Goal: Task Accomplishment & Management: Use online tool/utility

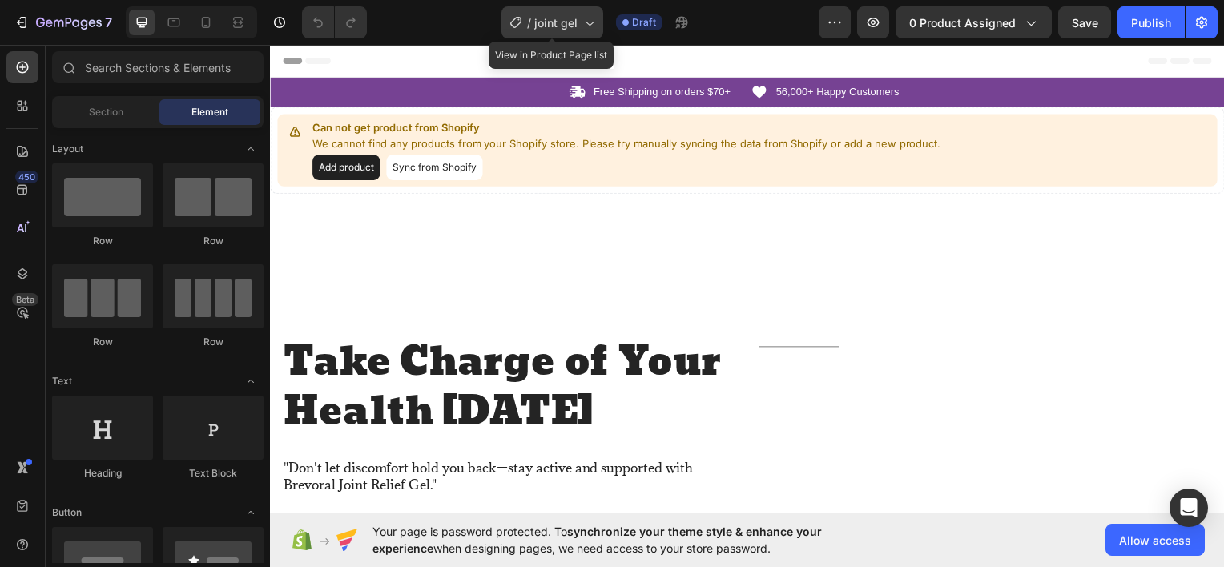
click at [585, 23] on icon at bounding box center [589, 22] width 16 height 16
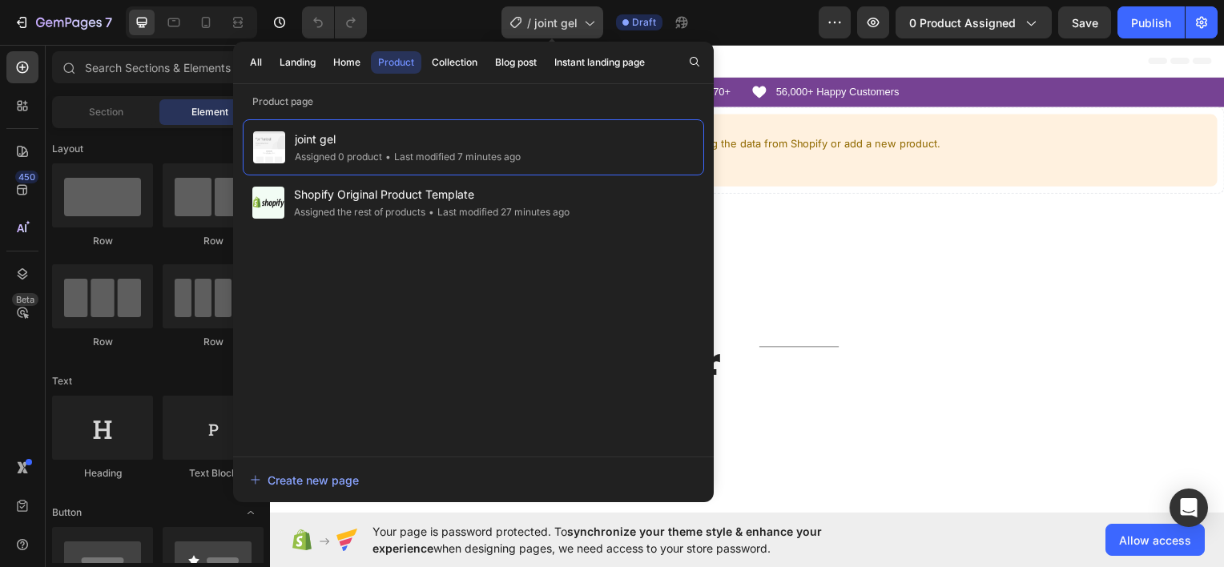
click at [585, 23] on icon at bounding box center [589, 22] width 16 height 16
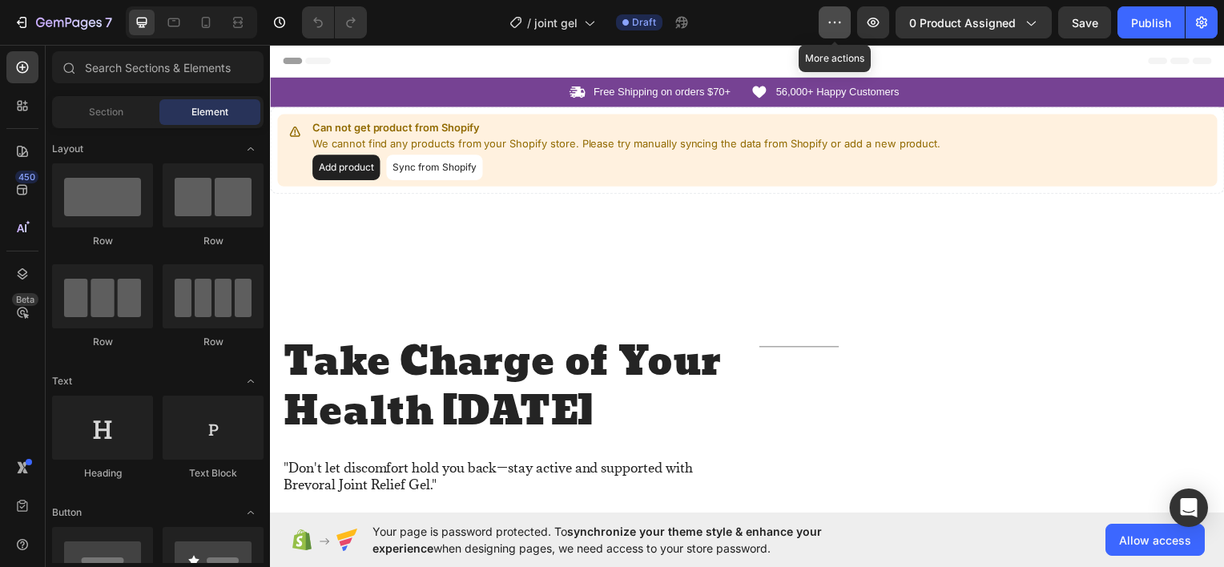
click at [830, 23] on button "button" at bounding box center [835, 22] width 32 height 32
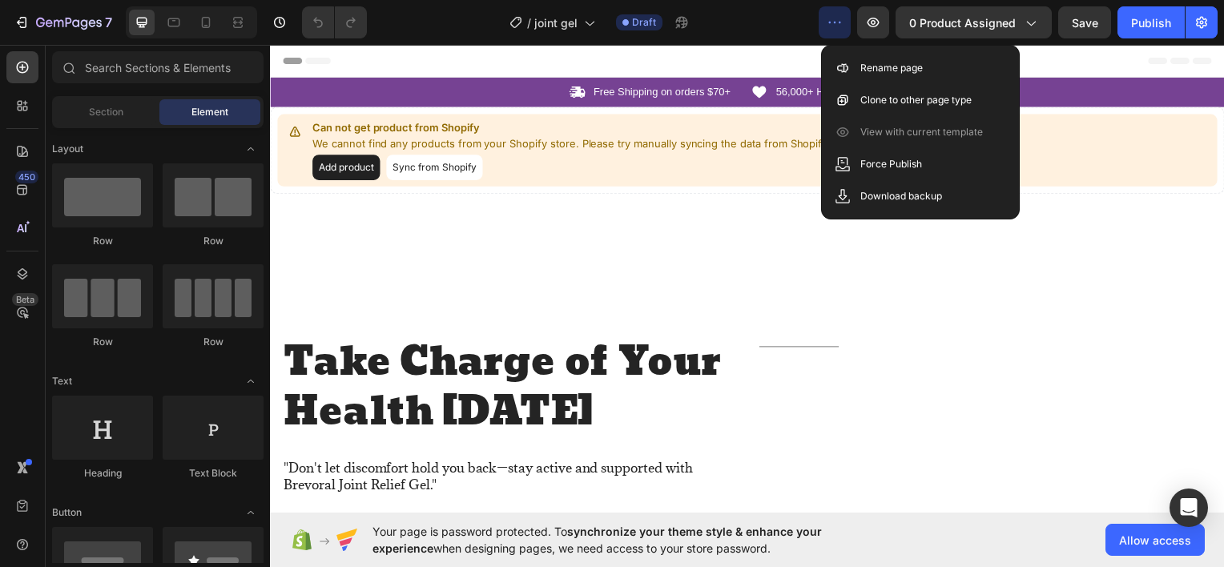
click at [830, 23] on icon "button" at bounding box center [835, 22] width 16 height 16
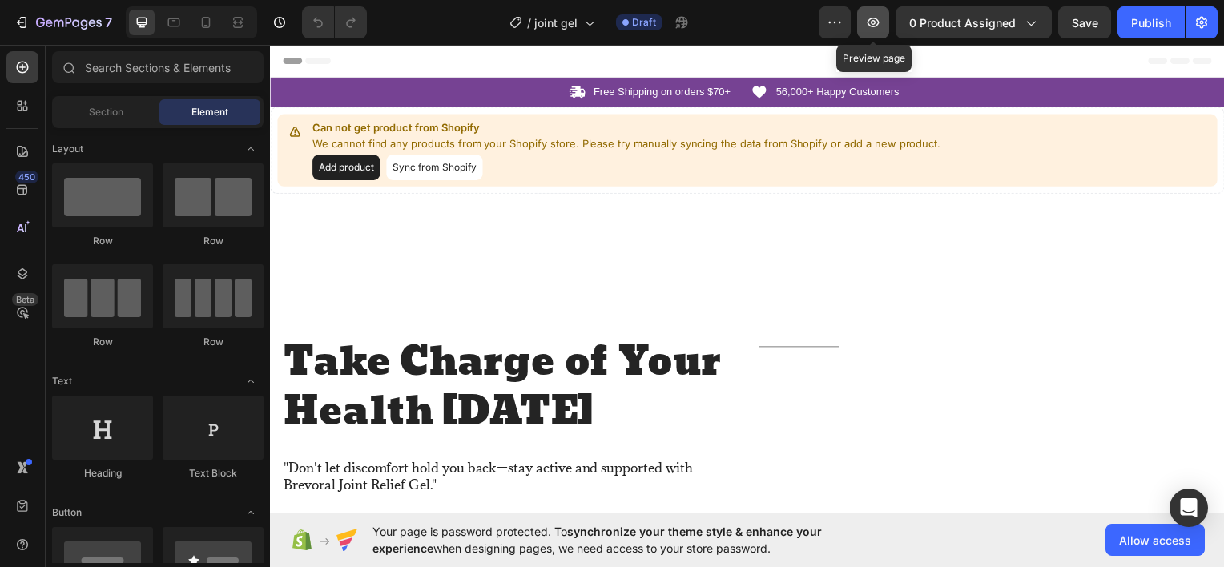
click at [876, 18] on icon "button" at bounding box center [874, 23] width 12 height 10
click at [200, 18] on icon at bounding box center [206, 22] width 16 height 16
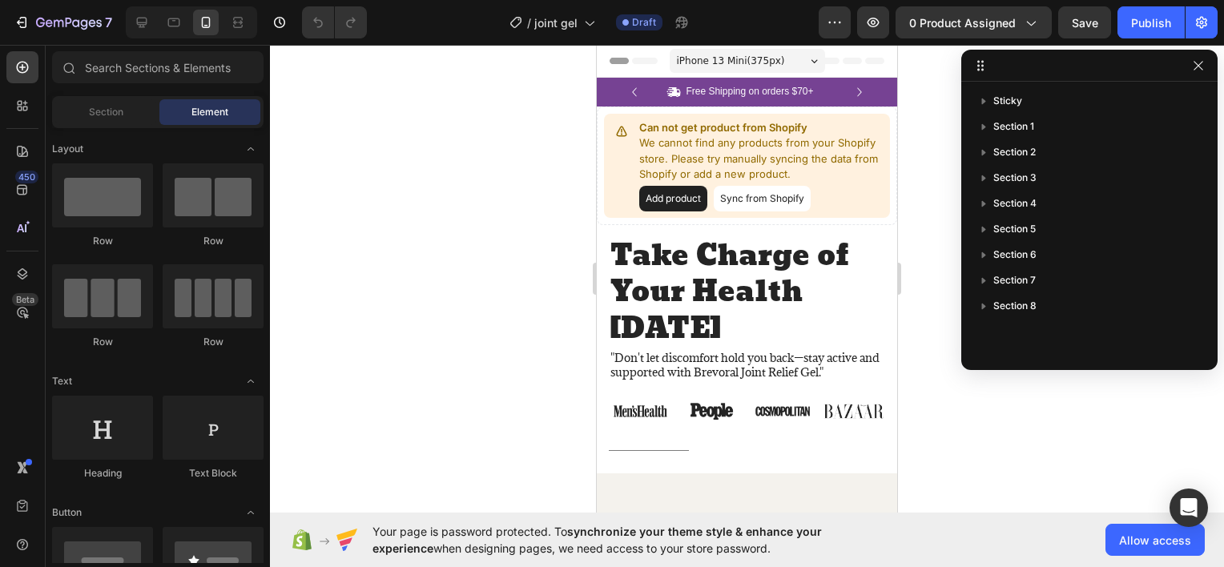
click at [751, 65] on span "iPhone 13 Mini ( 375 px)" at bounding box center [731, 61] width 108 height 16
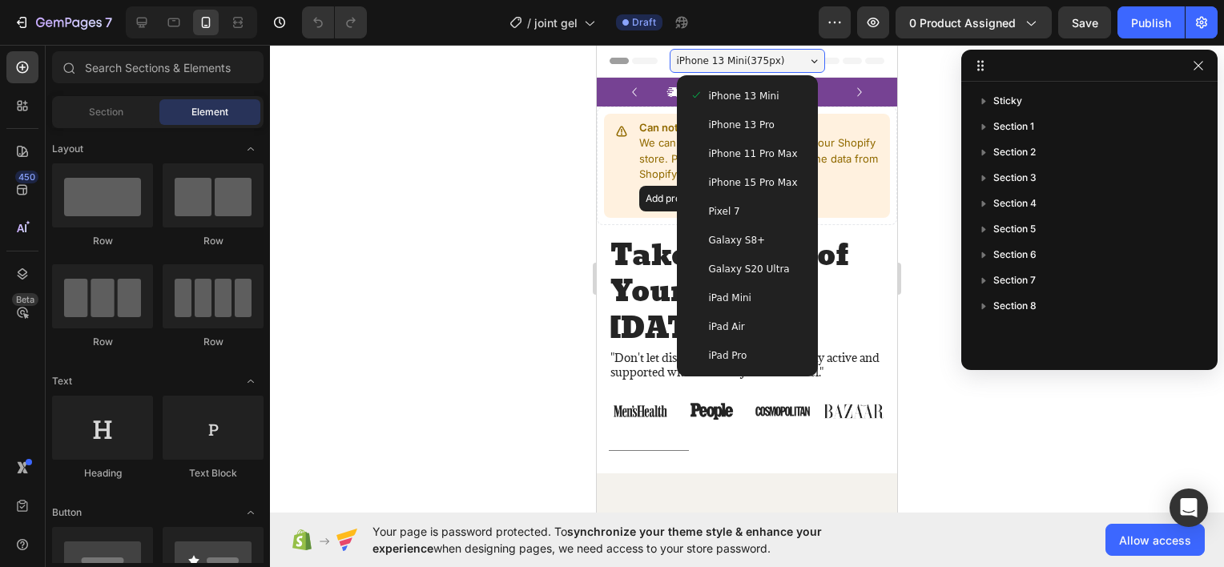
click at [751, 65] on span "iPhone 13 Mini ( 375 px)" at bounding box center [731, 61] width 108 height 16
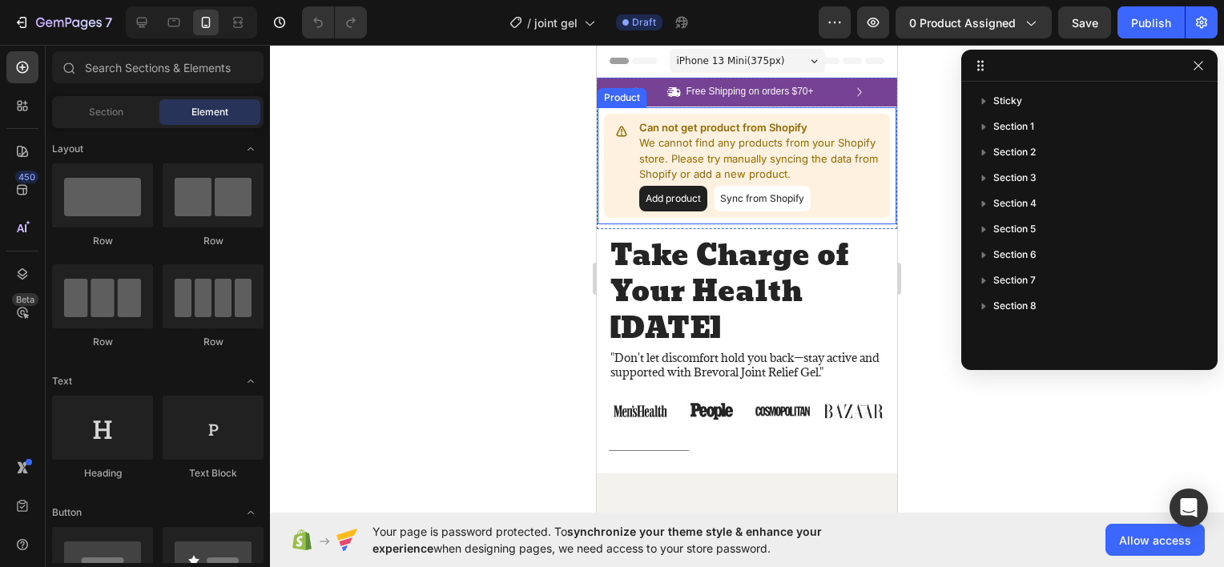
click at [700, 149] on p "We cannot find any products from your Shopify store. Please try manually syncin…" at bounding box center [761, 158] width 244 height 47
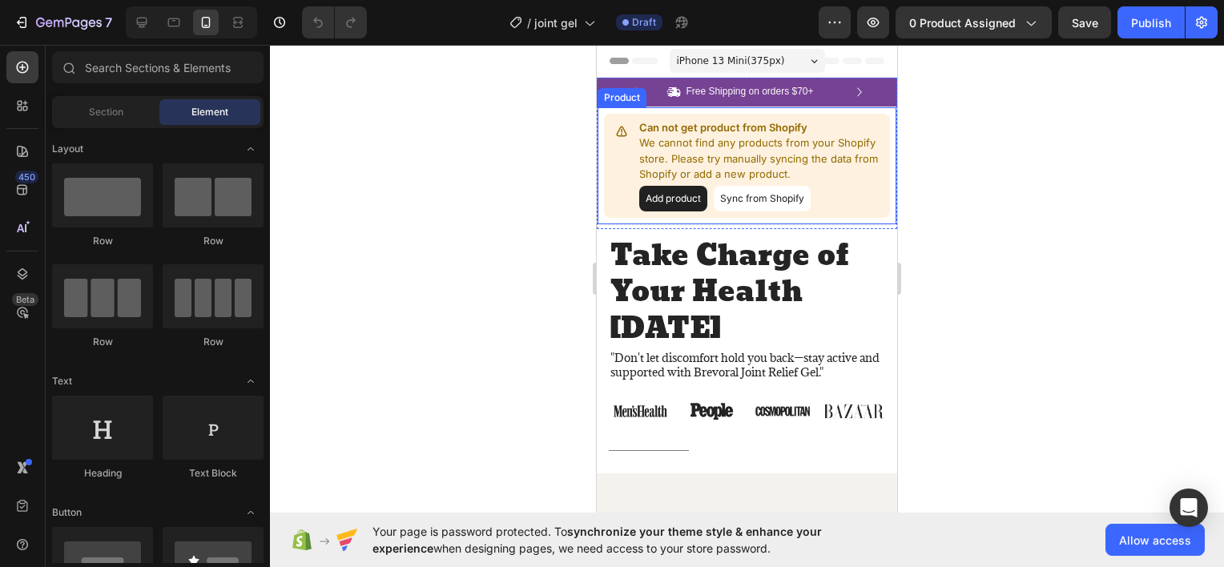
click at [694, 198] on button "Add product" at bounding box center [673, 199] width 68 height 26
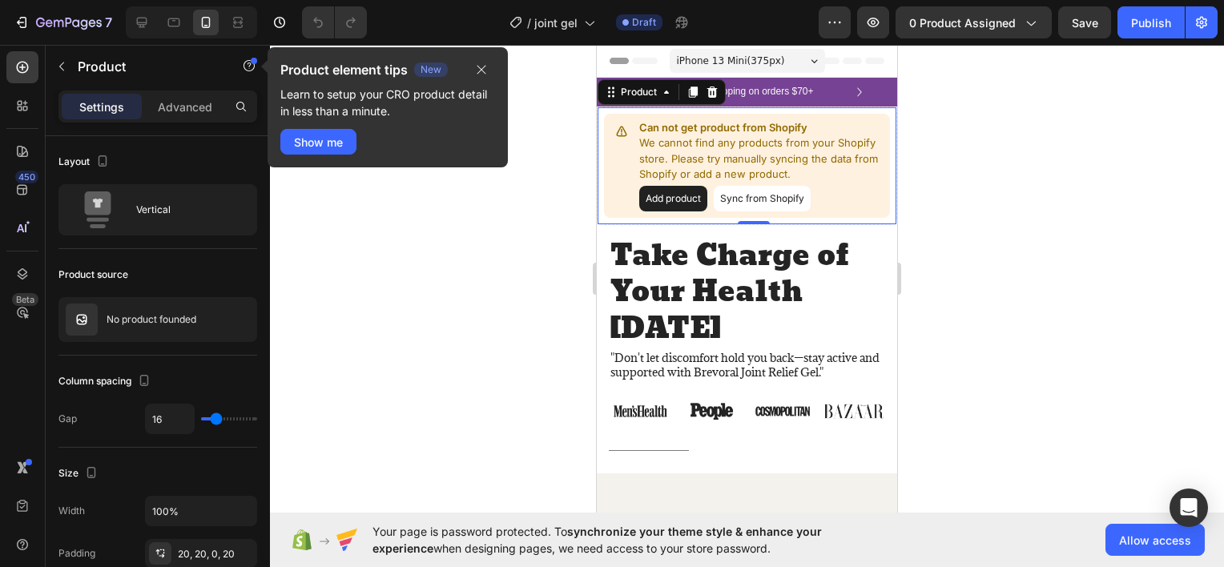
click at [731, 195] on button "Sync from Shopify" at bounding box center [762, 199] width 97 height 26
click at [482, 70] on icon "button" at bounding box center [481, 70] width 9 height 9
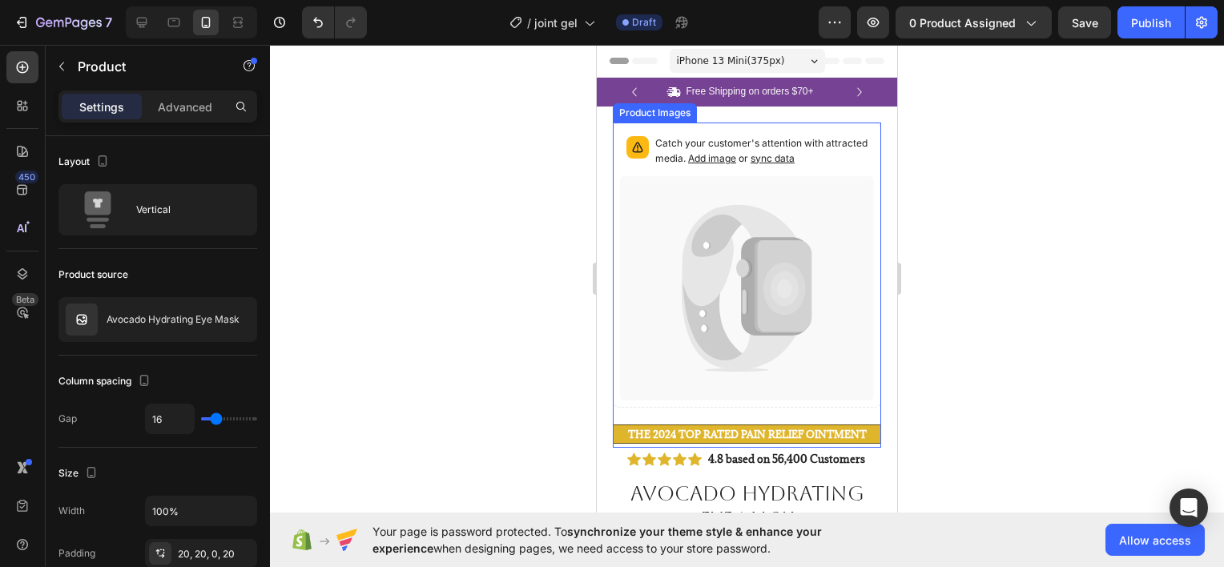
scroll to position [80, 0]
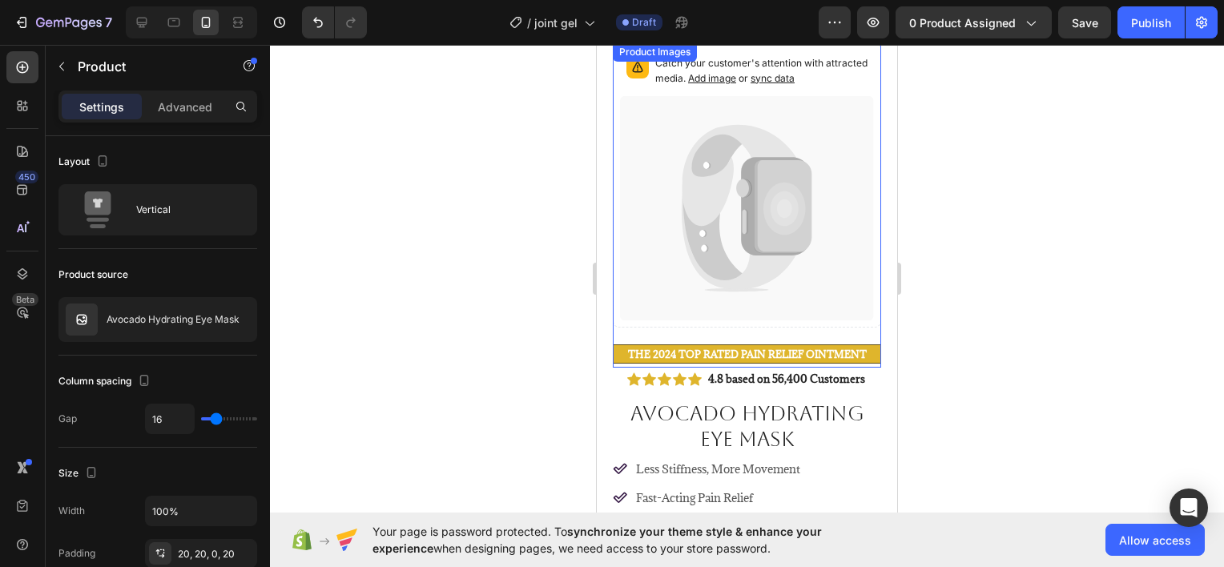
click at [720, 233] on icon at bounding box center [747, 208] width 254 height 225
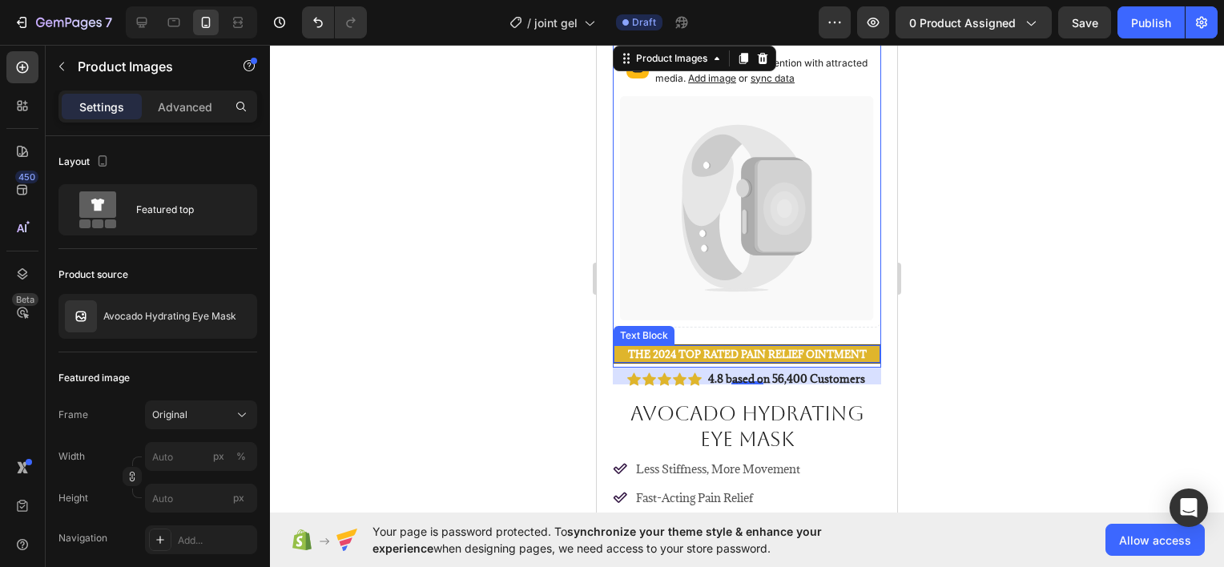
click at [753, 348] on strong "The 2024 TOP RATED Pain relief Ointment" at bounding box center [747, 354] width 239 height 13
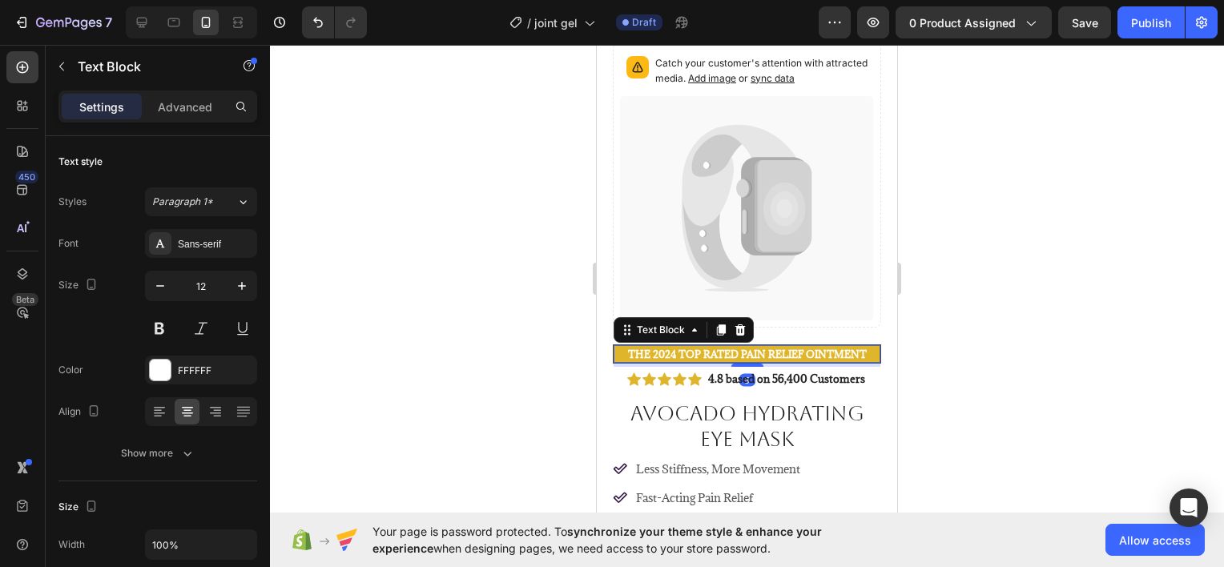
click at [916, 370] on div at bounding box center [747, 306] width 954 height 522
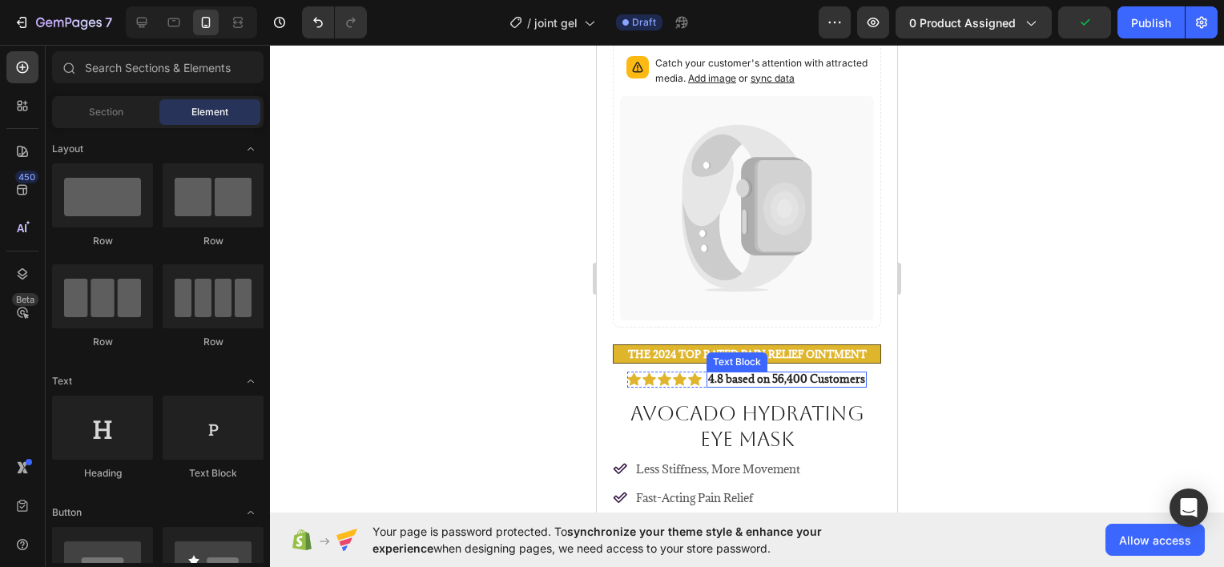
click at [823, 372] on strong "4.8 based on 56,400 Customers" at bounding box center [786, 379] width 157 height 14
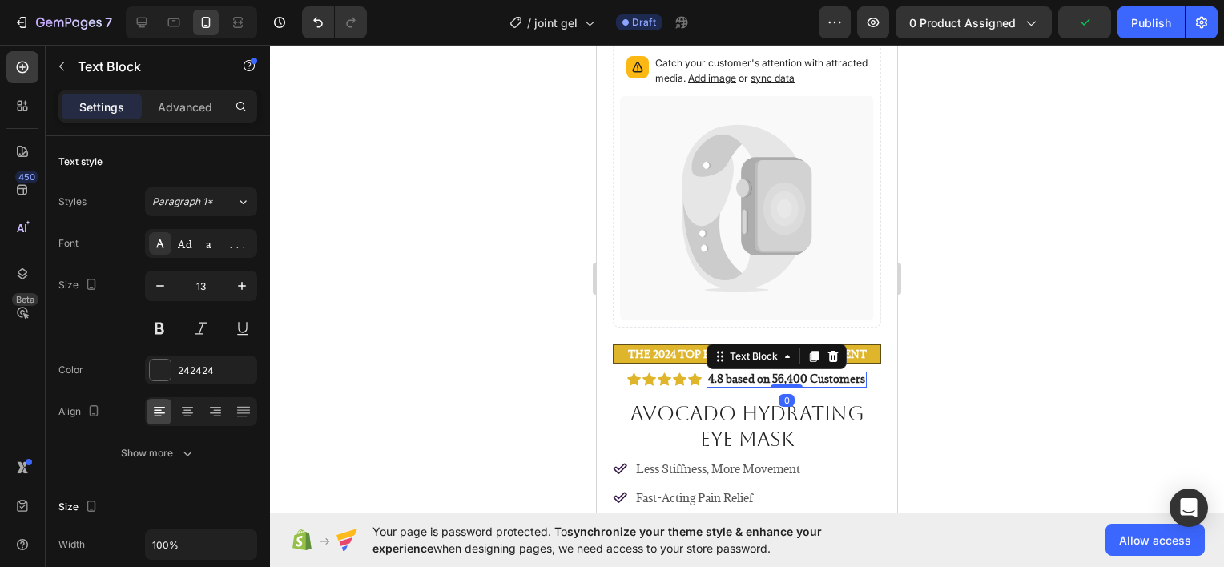
click at [801, 372] on strong "4.8 based on 56,400 Customers" at bounding box center [786, 379] width 157 height 14
click at [784, 372] on strong "4.8 based on 56,400 Customers" at bounding box center [786, 379] width 157 height 14
click at [801, 372] on strong "4.8 based on 56,400 Customers" at bounding box center [786, 379] width 157 height 14
click at [908, 366] on div at bounding box center [747, 306] width 954 height 522
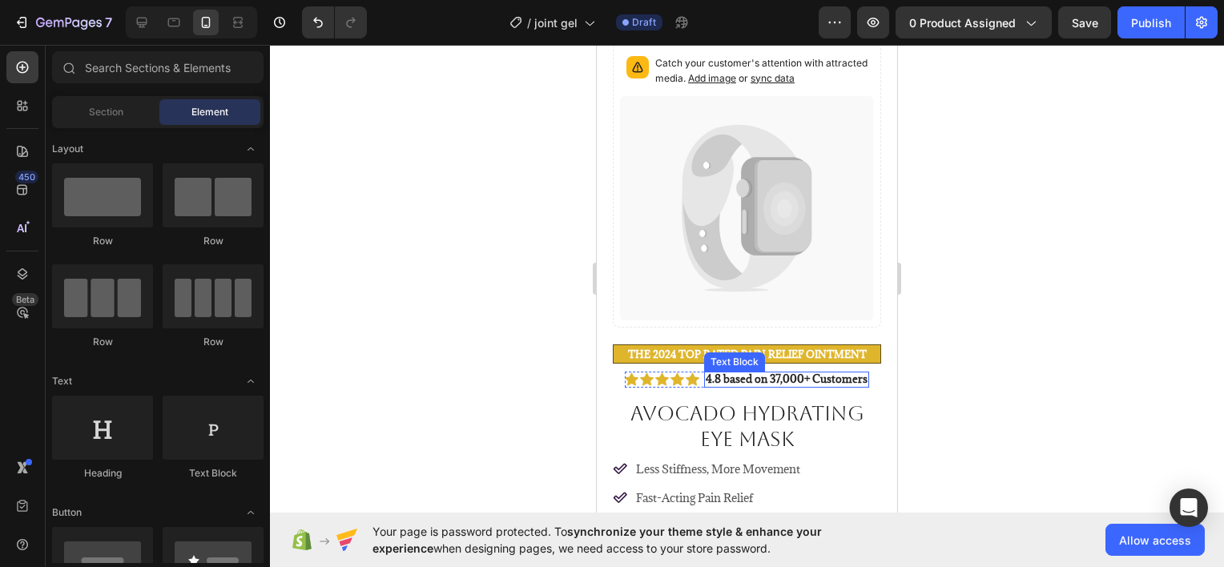
click at [796, 372] on strong "4.8 based on 37,000+ Customers" at bounding box center [787, 379] width 162 height 14
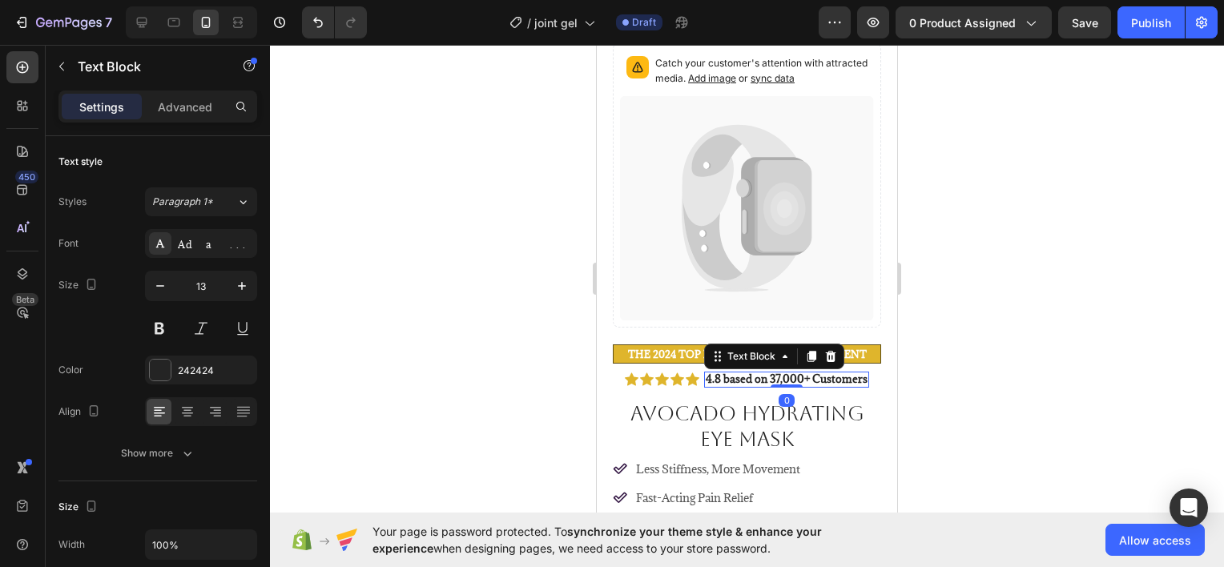
click at [796, 372] on strong "4.8 based on 37,000+ Customers" at bounding box center [787, 379] width 162 height 14
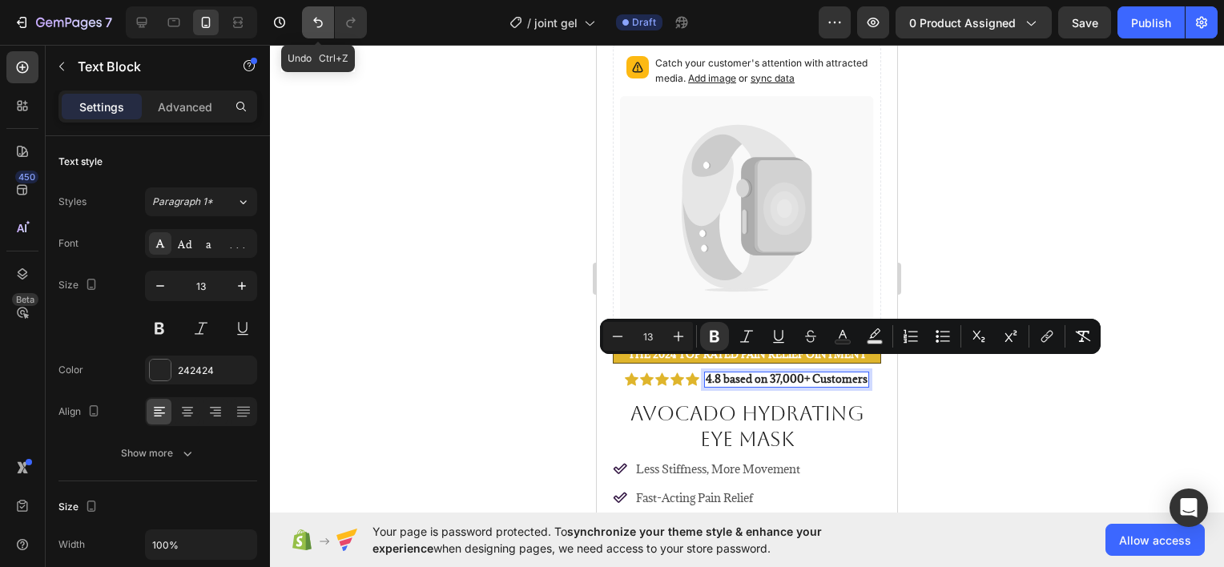
click at [320, 27] on icon "Undo/Redo" at bounding box center [318, 22] width 16 height 16
type input "16"
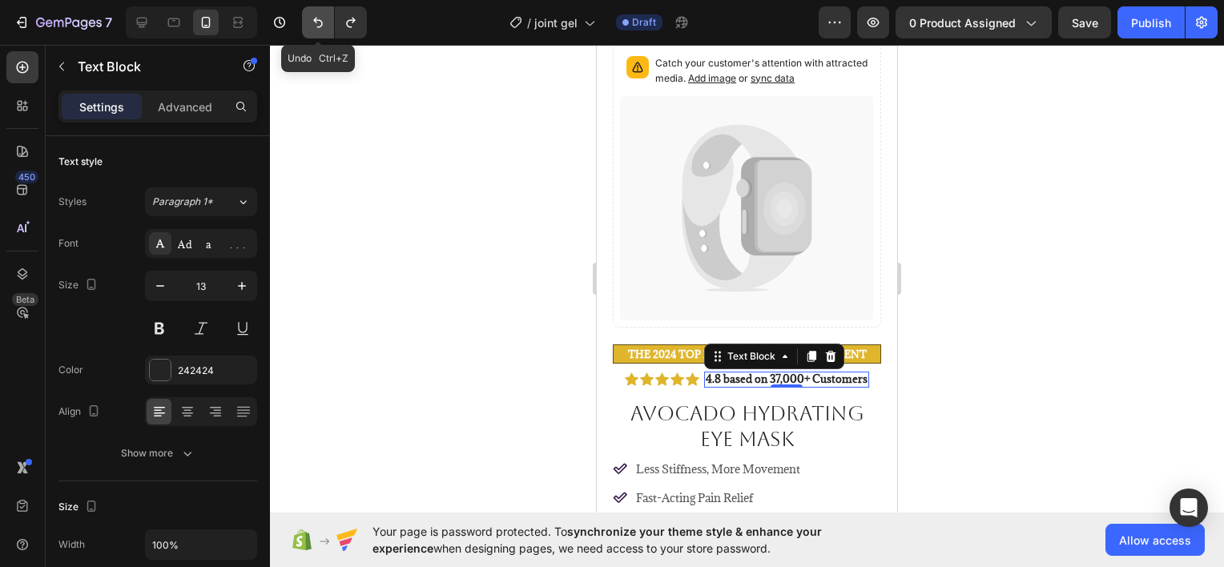
click at [320, 27] on icon "Undo/Redo" at bounding box center [318, 22] width 16 height 16
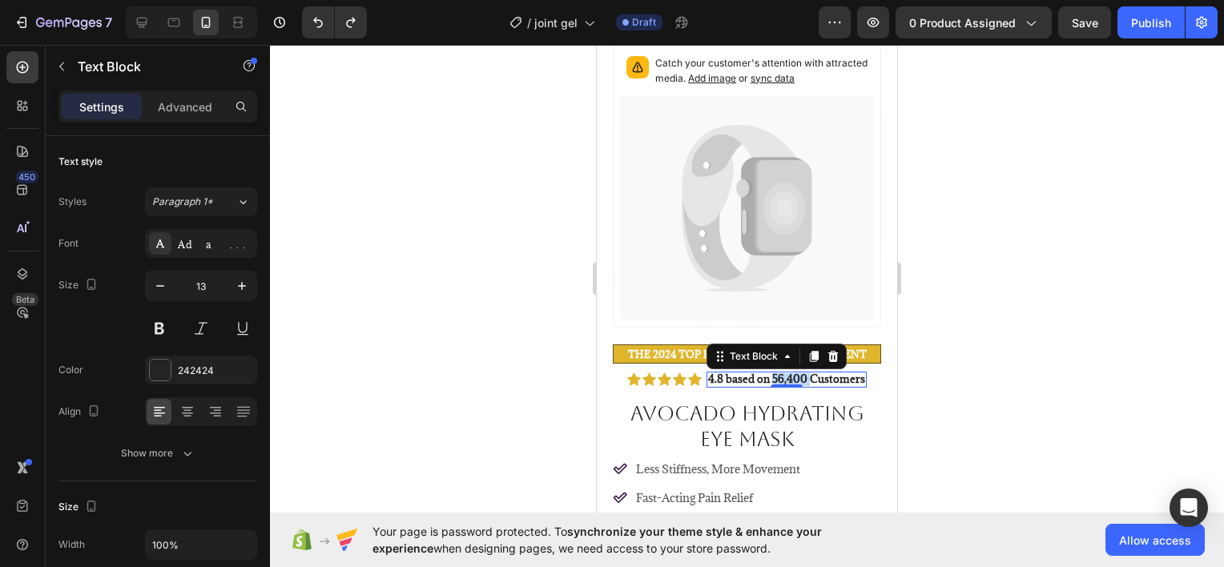
click at [795, 372] on strong "4.8 based on 56,400 Customers" at bounding box center [786, 379] width 157 height 14
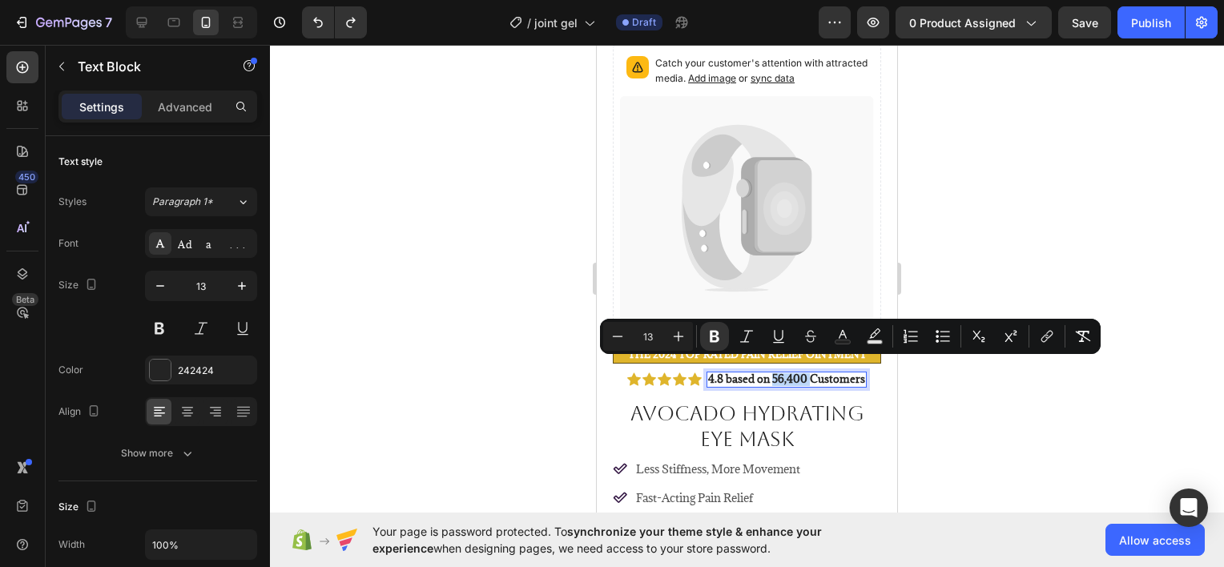
click at [799, 372] on strong "4.8 based on 56,400 Customers" at bounding box center [786, 379] width 157 height 14
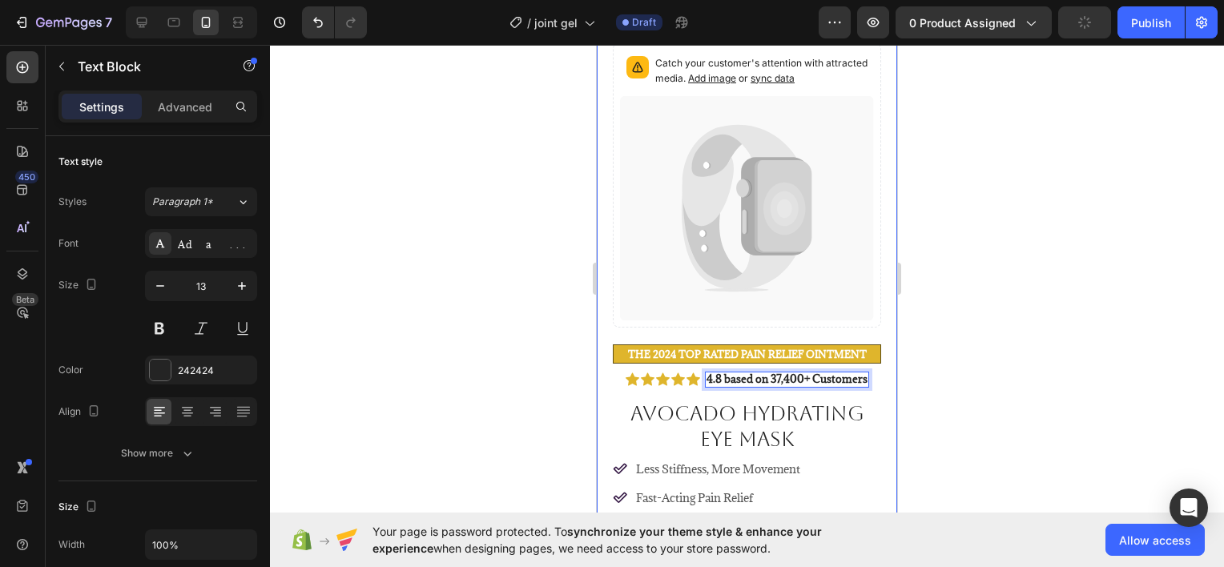
click at [953, 349] on div at bounding box center [747, 306] width 954 height 522
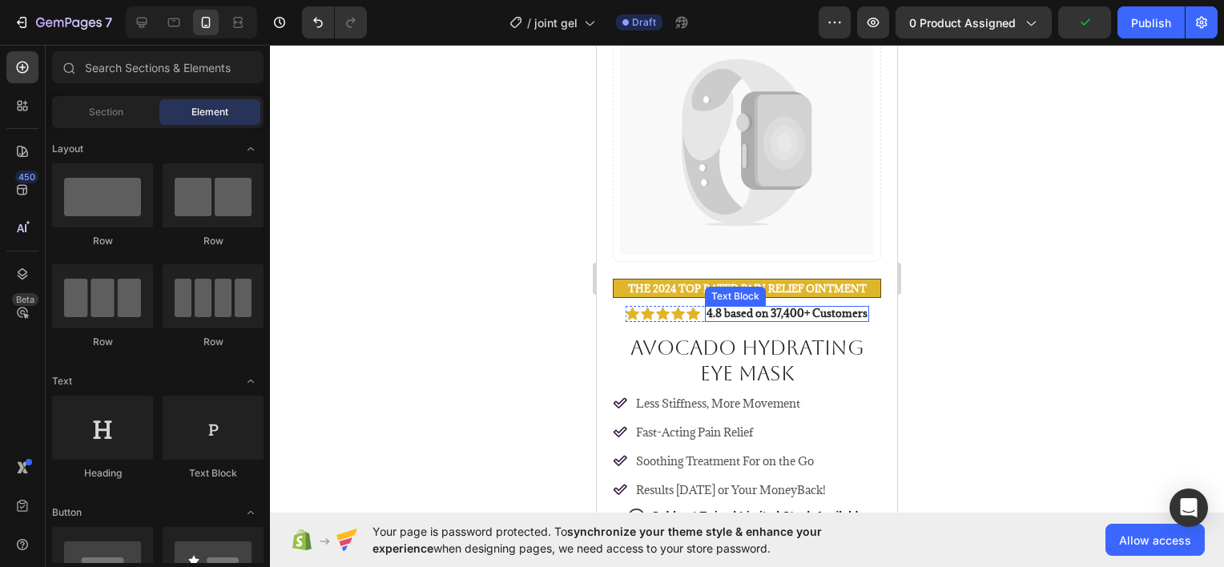
scroll to position [240, 0]
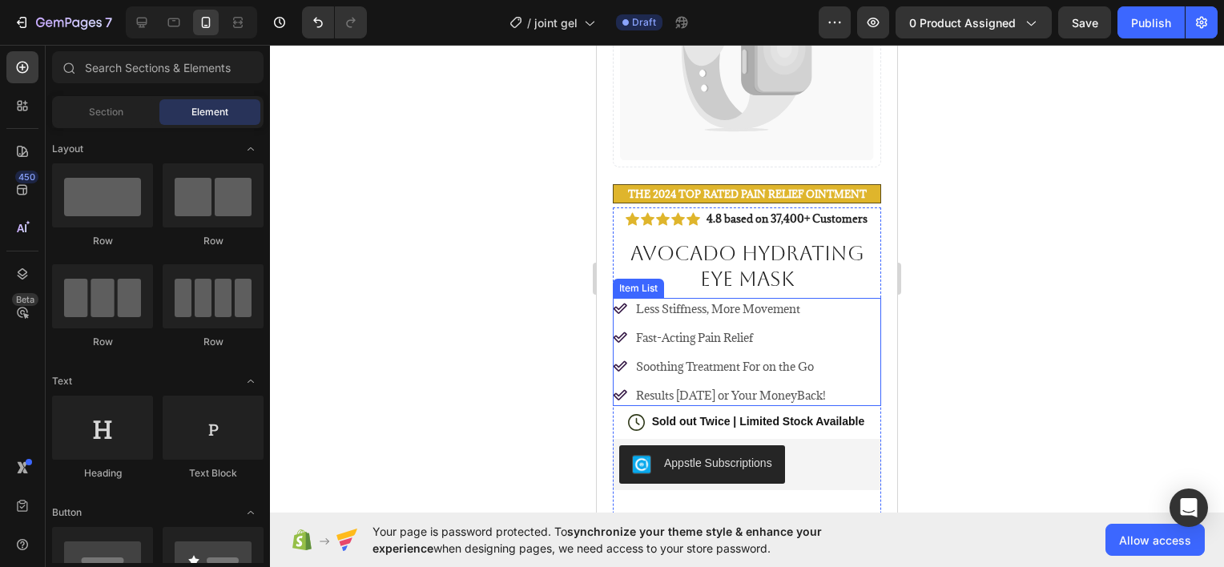
click at [752, 300] on p "Less Stiffness, More Movement" at bounding box center [731, 308] width 190 height 17
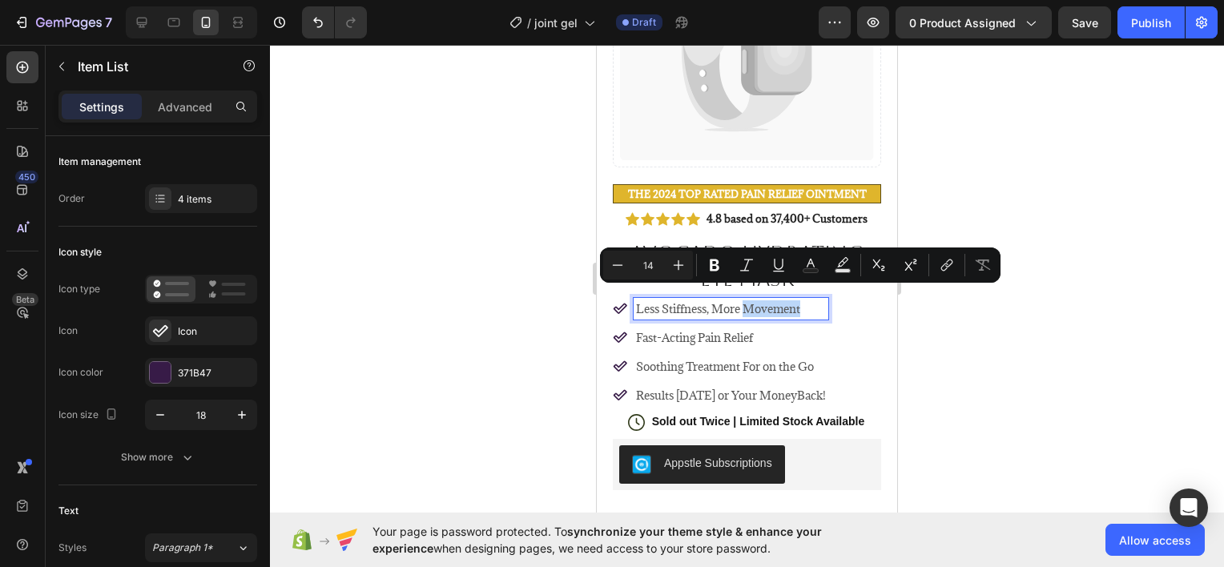
click at [766, 300] on p "Less Stiffness, More Movement" at bounding box center [731, 308] width 190 height 17
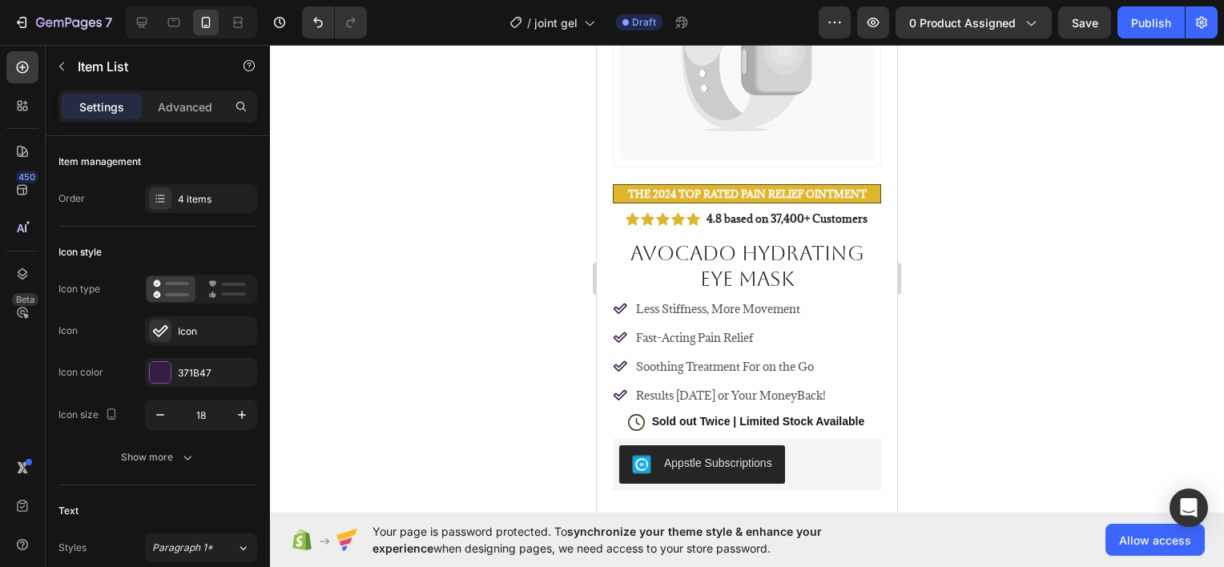
click at [984, 352] on div at bounding box center [747, 306] width 954 height 522
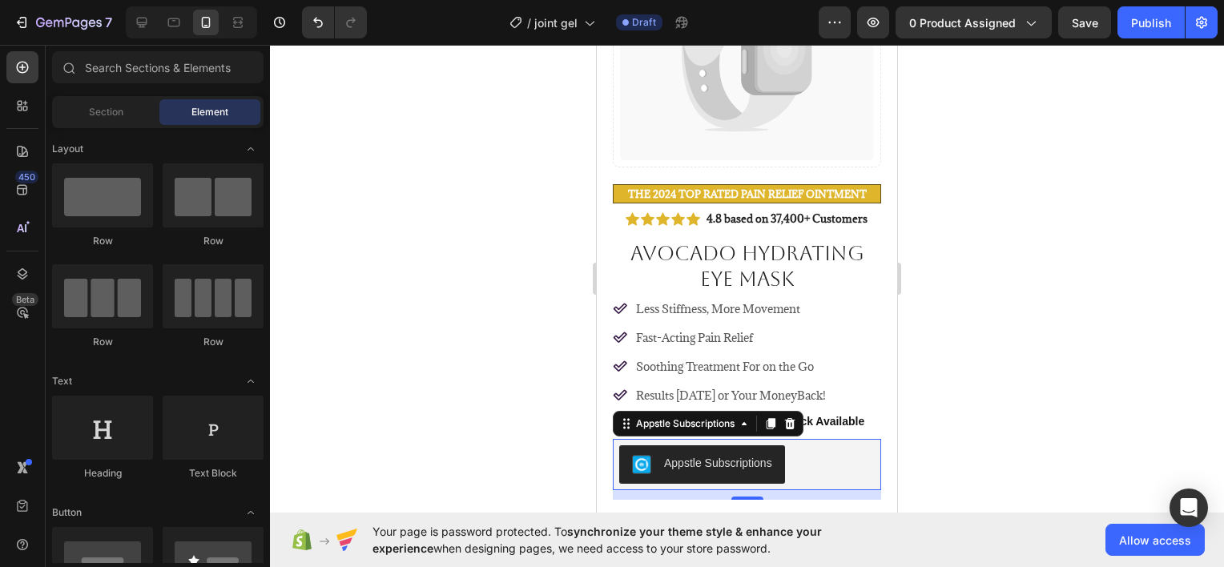
click at [737, 463] on button "Appstle Subscriptions" at bounding box center [702, 464] width 166 height 38
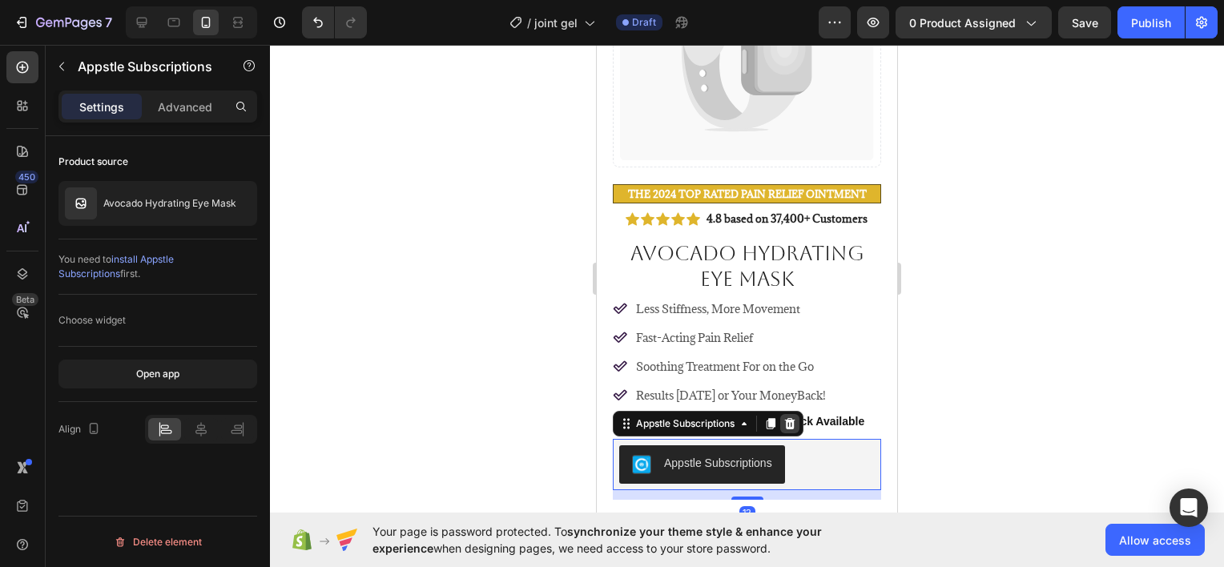
click at [789, 418] on icon at bounding box center [790, 423] width 10 height 11
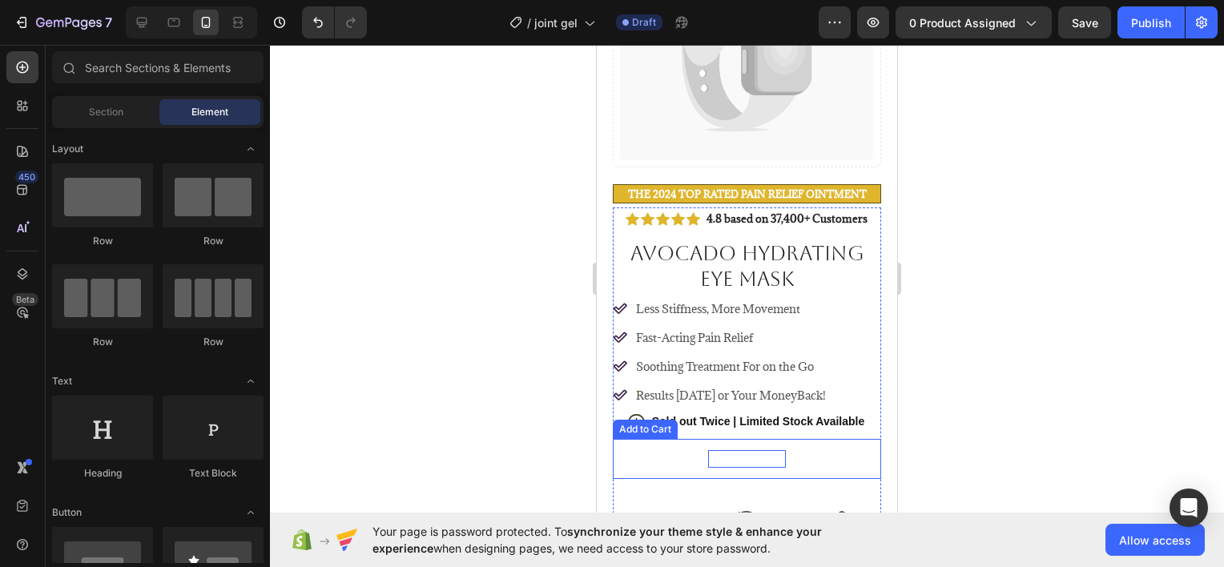
click at [720, 450] on div "Add to cart" at bounding box center [746, 459] width 77 height 18
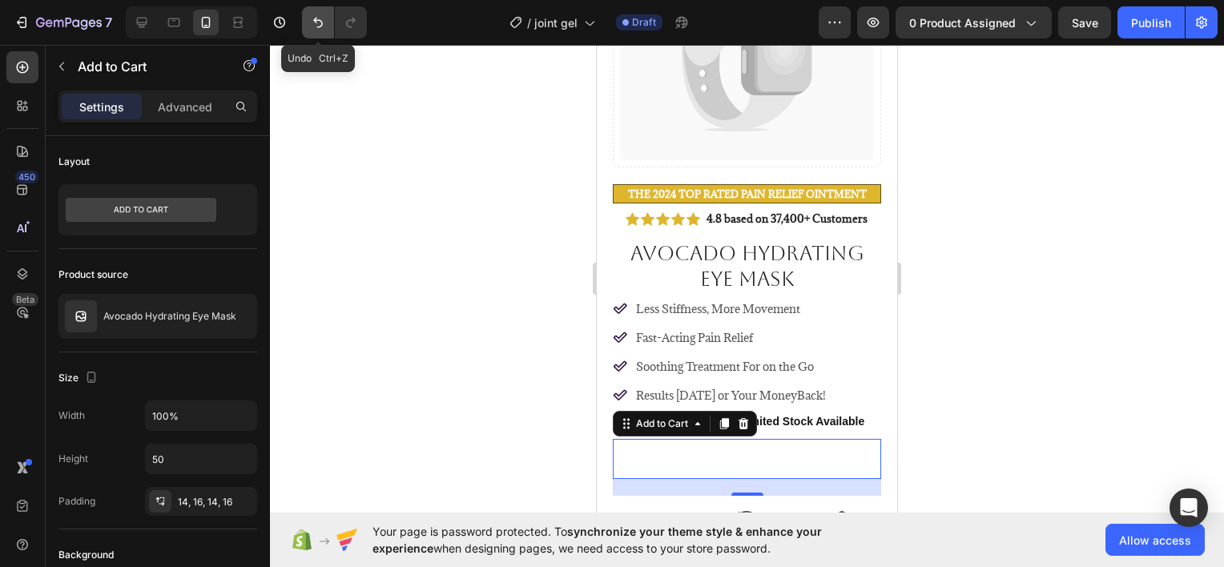
click at [310, 26] on icon "Undo/Redo" at bounding box center [318, 22] width 16 height 16
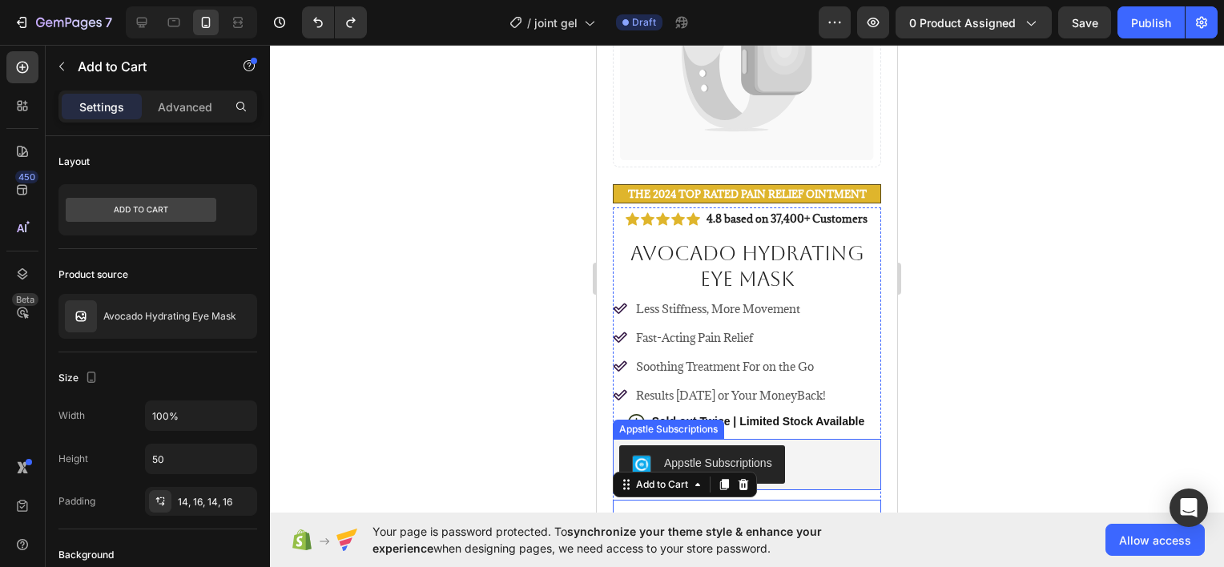
click at [667, 455] on div "Appstle Subscriptions" at bounding box center [718, 463] width 108 height 17
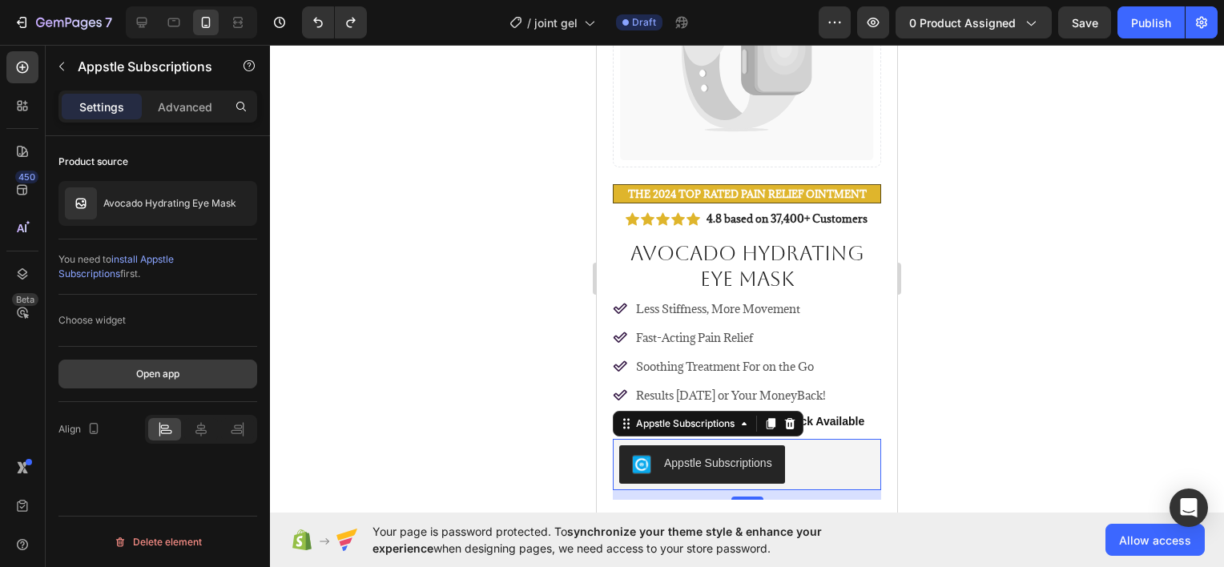
click at [133, 367] on button "Open app" at bounding box center [157, 374] width 199 height 29
click at [19, 199] on div "450" at bounding box center [22, 190] width 32 height 32
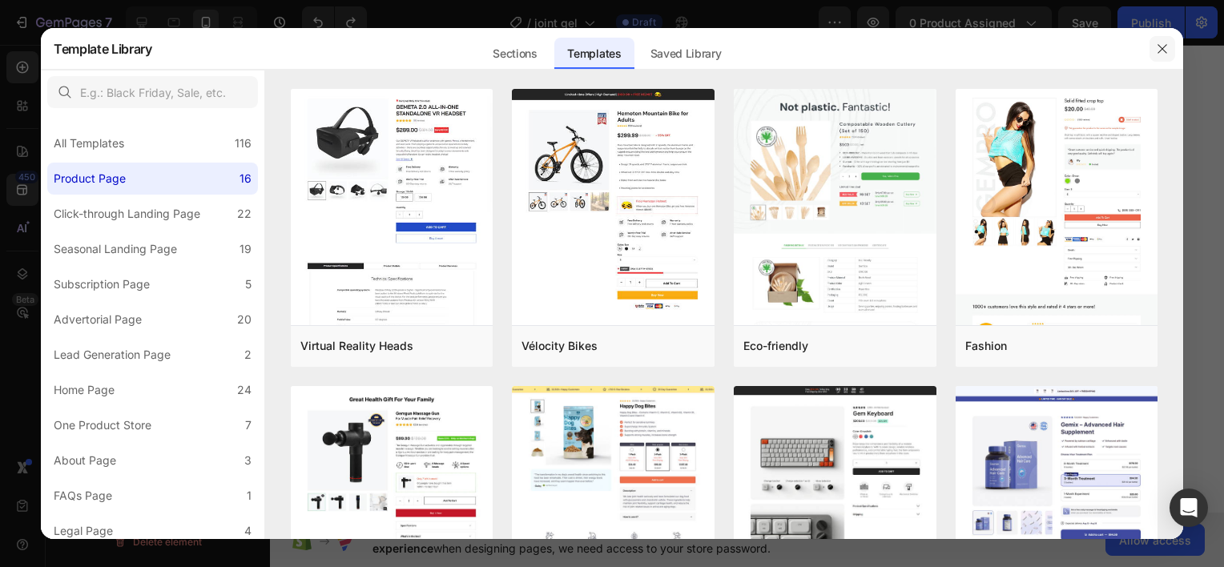
click at [1167, 50] on icon "button" at bounding box center [1162, 48] width 13 height 13
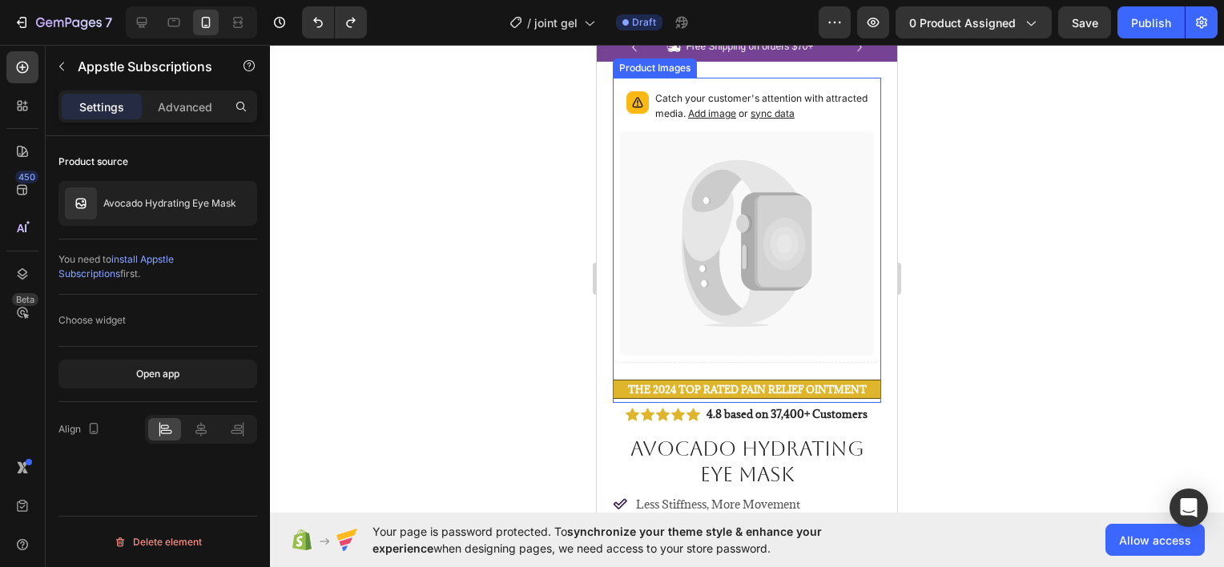
scroll to position [80, 0]
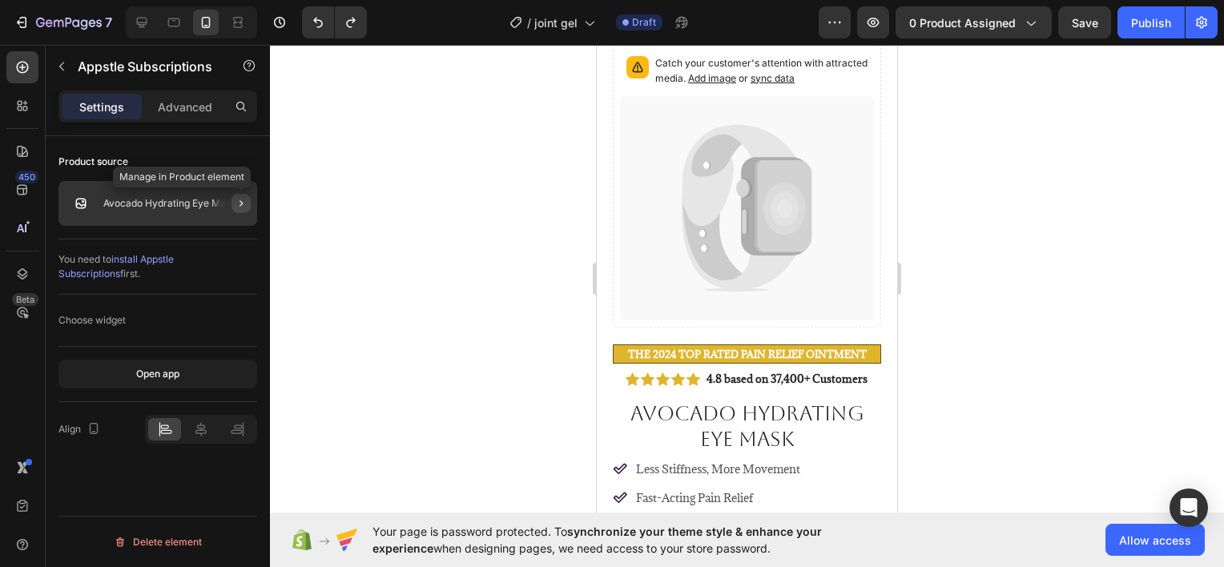
click at [236, 205] on icon "button" at bounding box center [241, 203] width 13 height 13
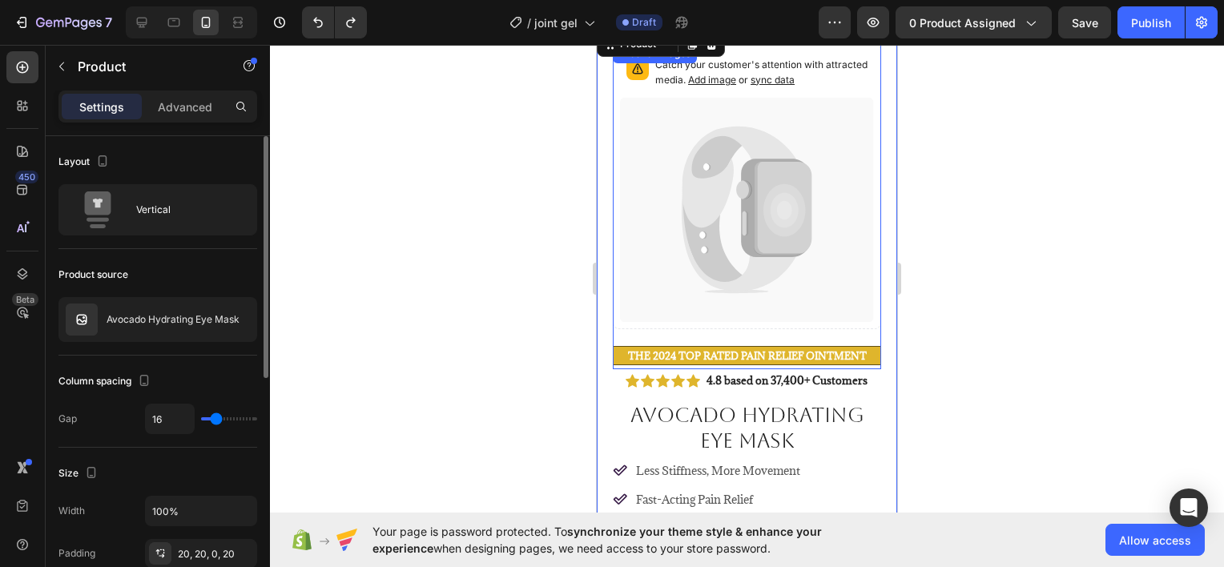
scroll to position [0, 0]
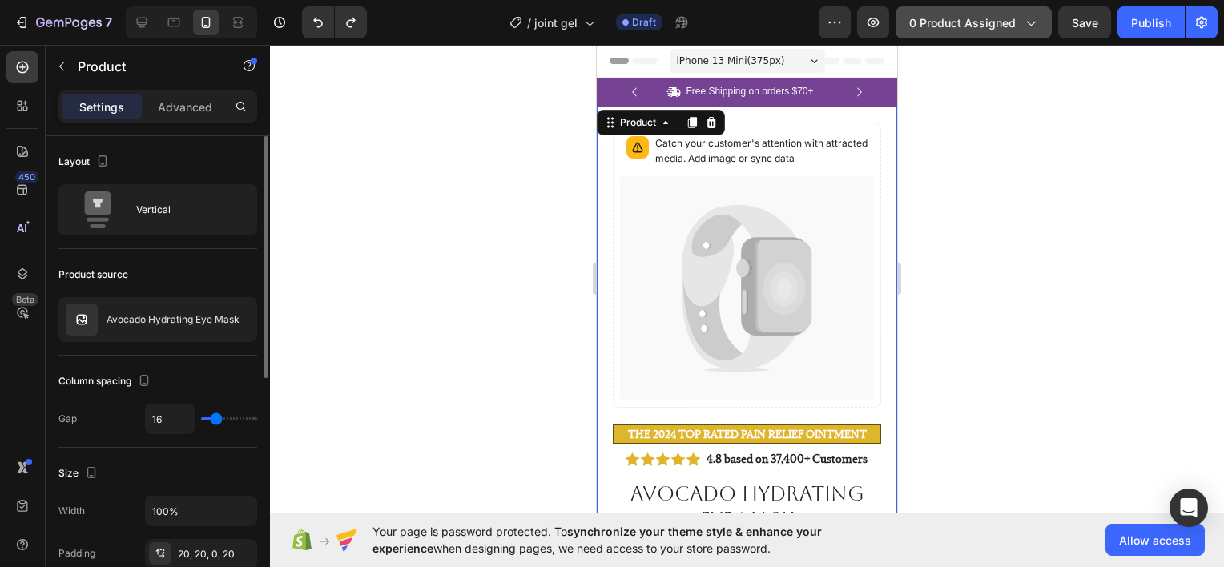
click at [979, 27] on span "0 product assigned" at bounding box center [962, 22] width 107 height 17
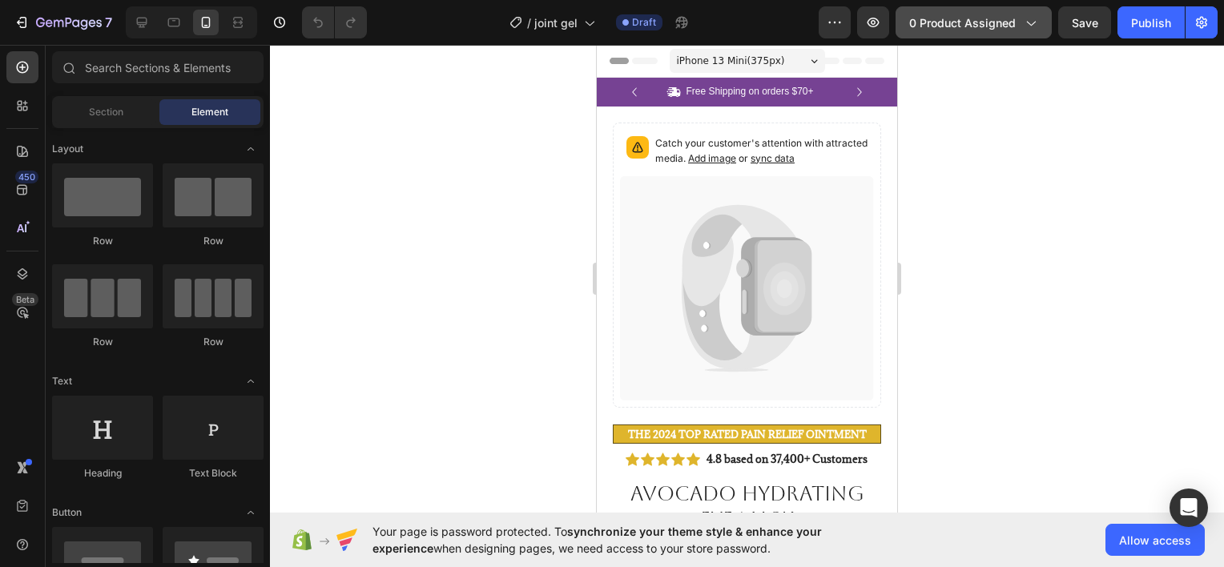
click at [1021, 19] on div "0 product assigned" at bounding box center [973, 22] width 129 height 17
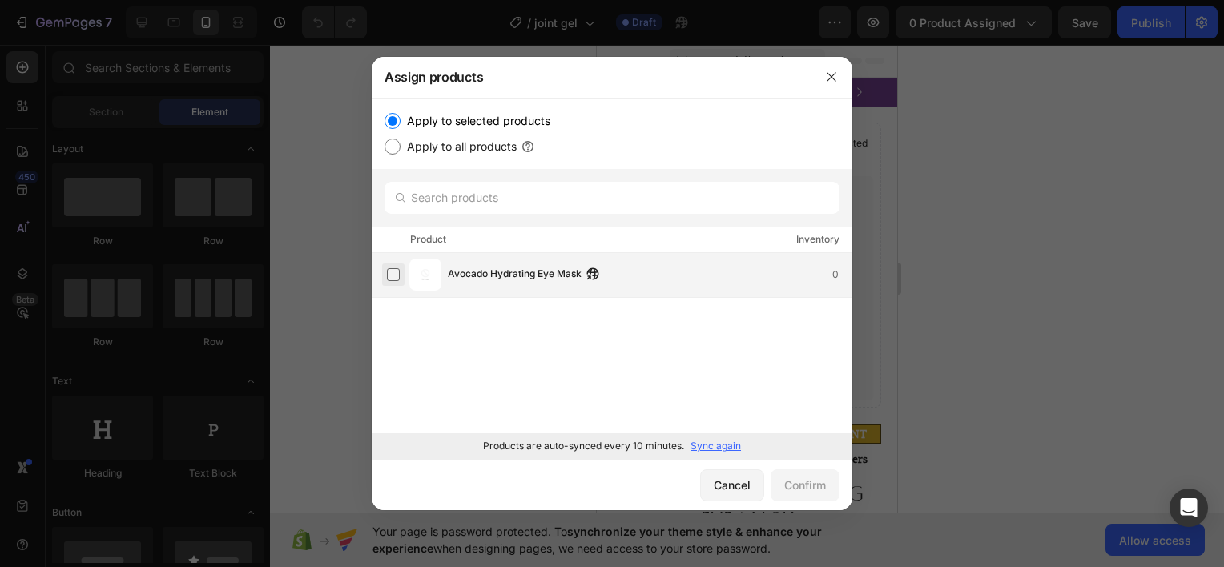
click at [394, 279] on label at bounding box center [393, 274] width 13 height 13
click at [722, 447] on p "Sync again" at bounding box center [715, 446] width 50 height 14
click at [394, 279] on label at bounding box center [393, 274] width 13 height 13
click at [381, 281] on div "Gold Hydrating Eye Strips 0" at bounding box center [612, 275] width 481 height 45
click at [805, 493] on button "Confirm" at bounding box center [805, 485] width 69 height 32
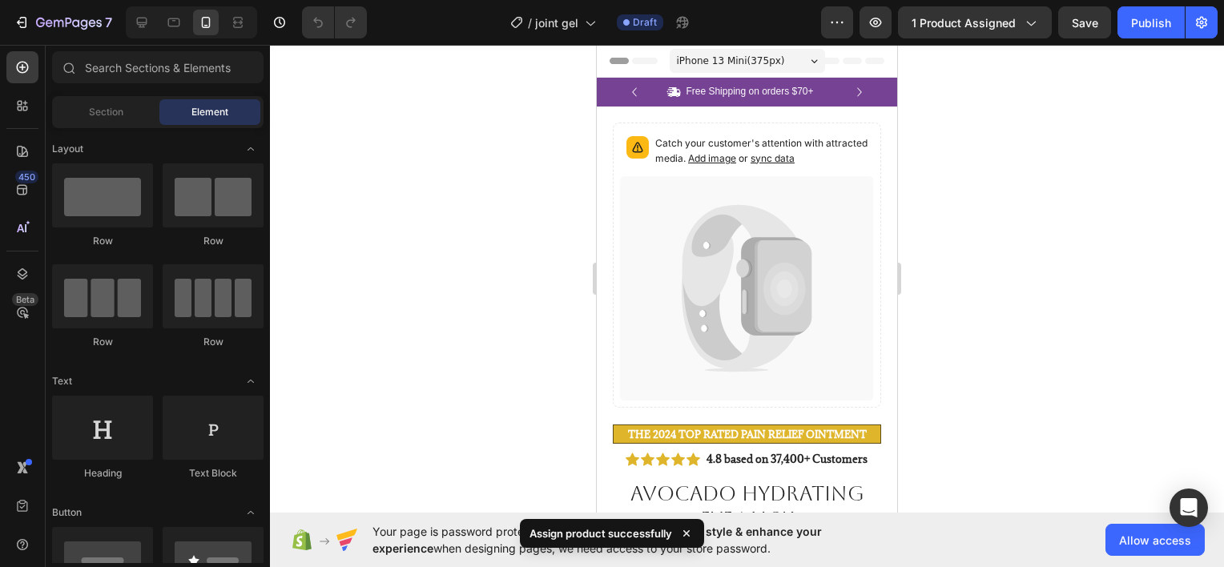
click at [686, 536] on icon at bounding box center [686, 533] width 16 height 16
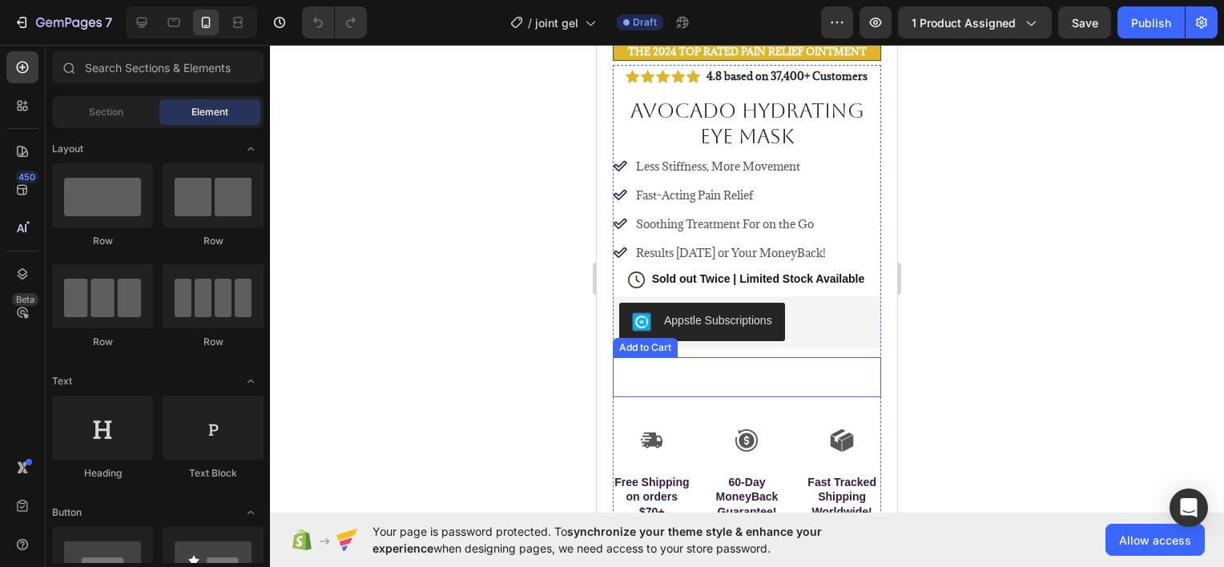
scroll to position [401, 0]
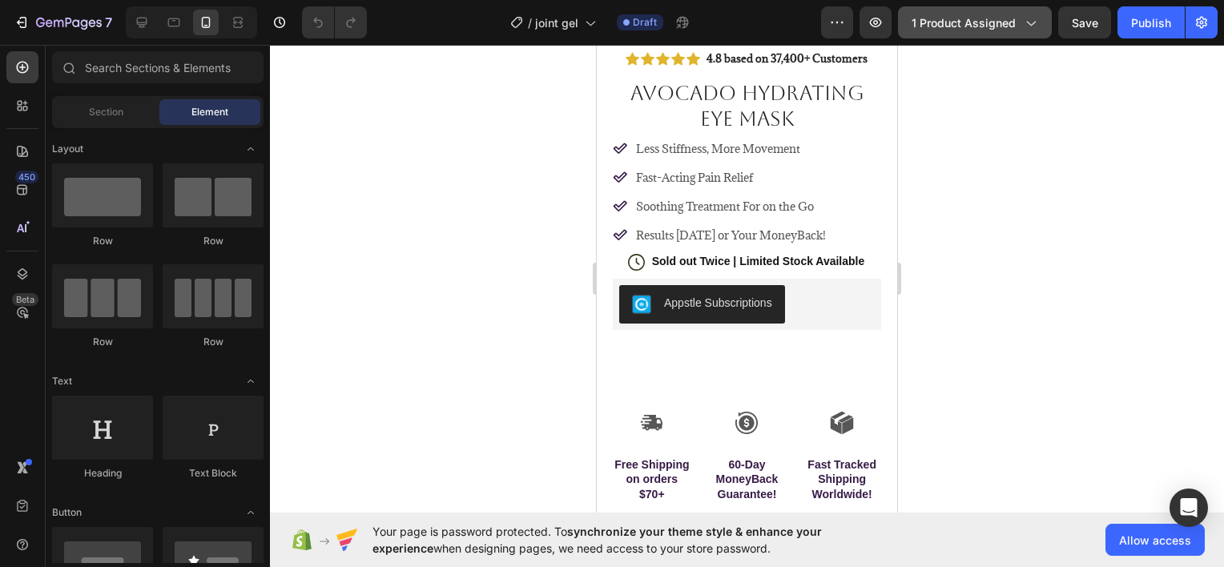
click at [1027, 30] on icon "button" at bounding box center [1030, 22] width 16 height 16
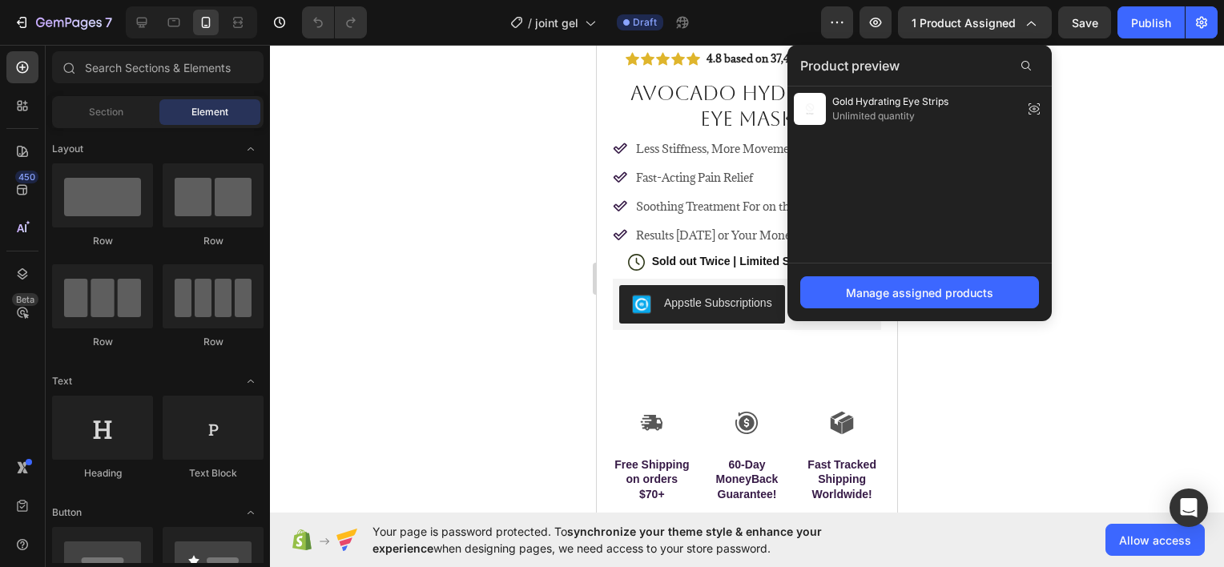
click at [431, 315] on div at bounding box center [747, 306] width 954 height 522
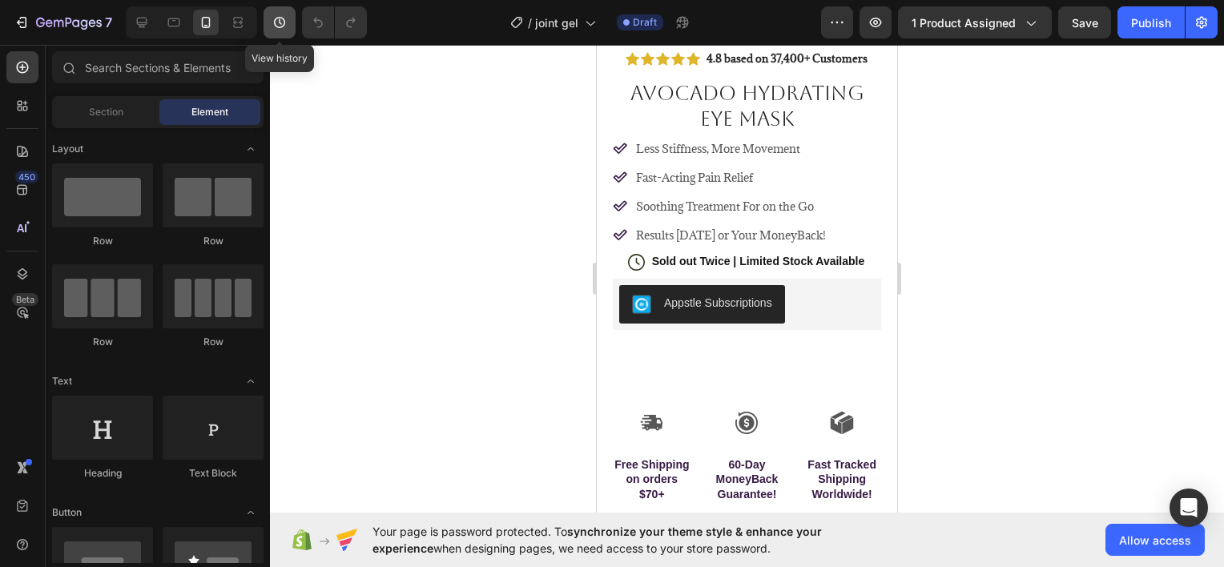
click at [289, 30] on button "button" at bounding box center [280, 22] width 32 height 32
click at [336, 248] on div at bounding box center [747, 306] width 954 height 522
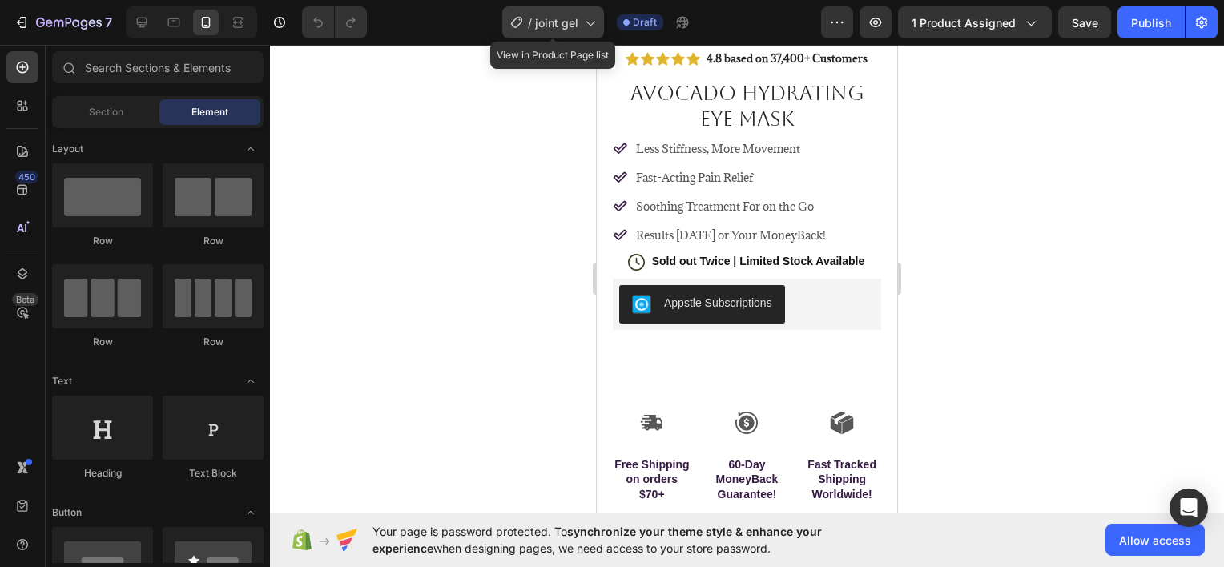
click at [559, 29] on span "joint gel" at bounding box center [556, 22] width 43 height 17
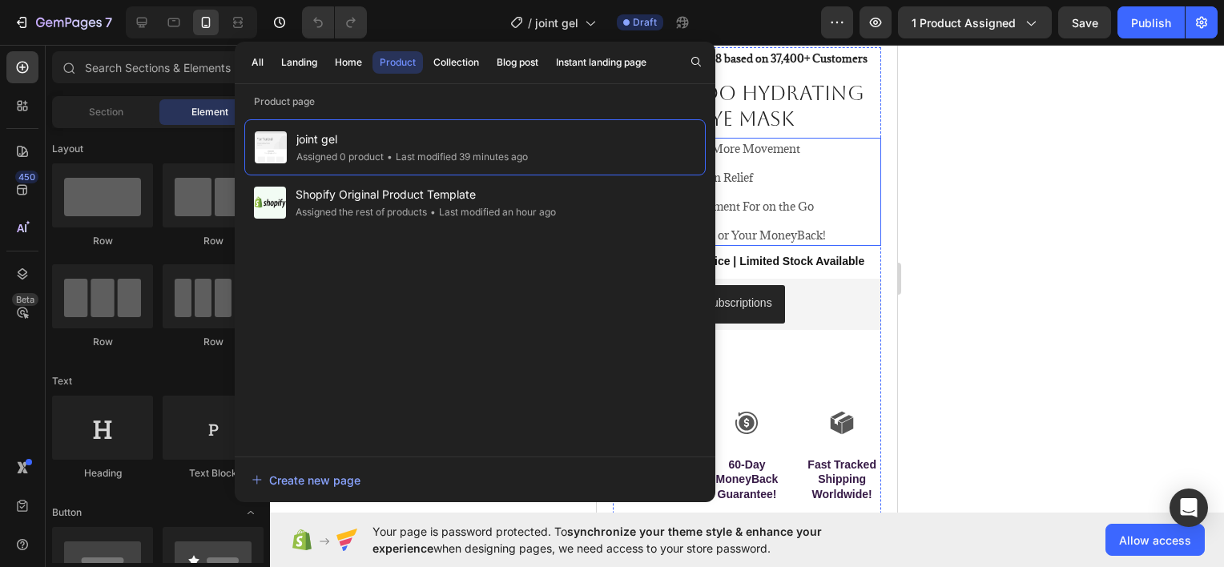
click at [1015, 195] on div at bounding box center [747, 306] width 954 height 522
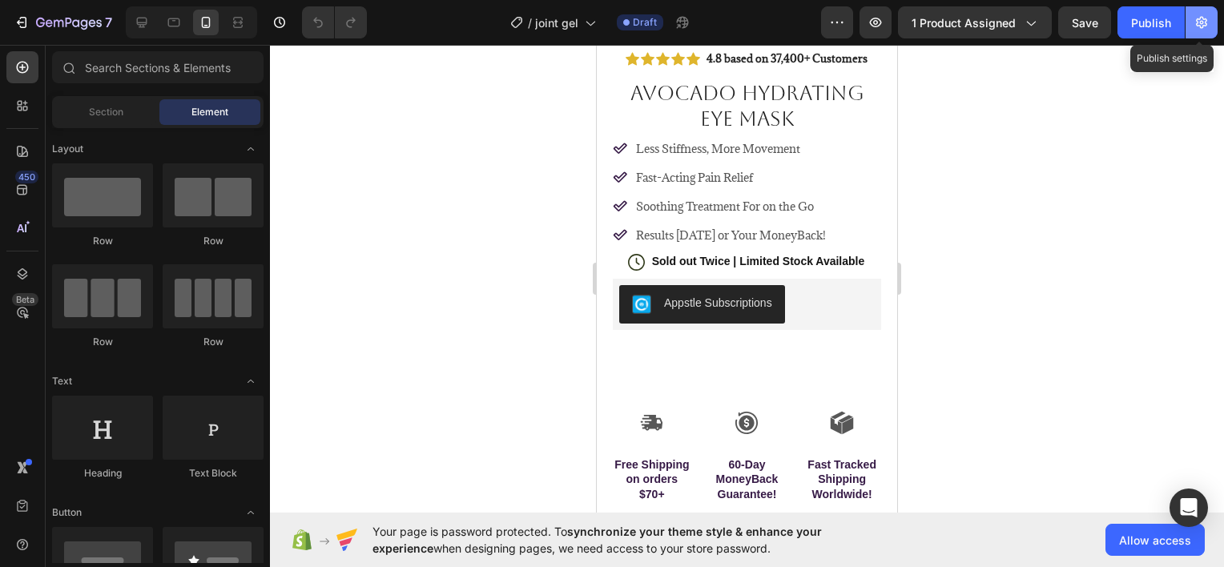
click at [1193, 20] on button "button" at bounding box center [1202, 22] width 32 height 32
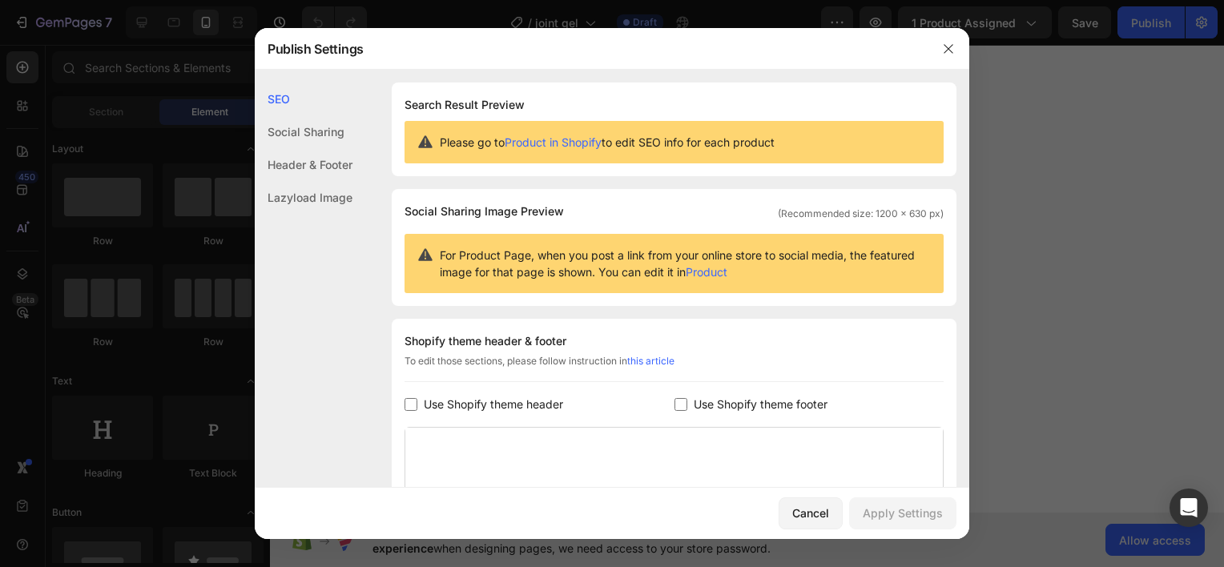
click at [1052, 308] on div at bounding box center [612, 283] width 1224 height 567
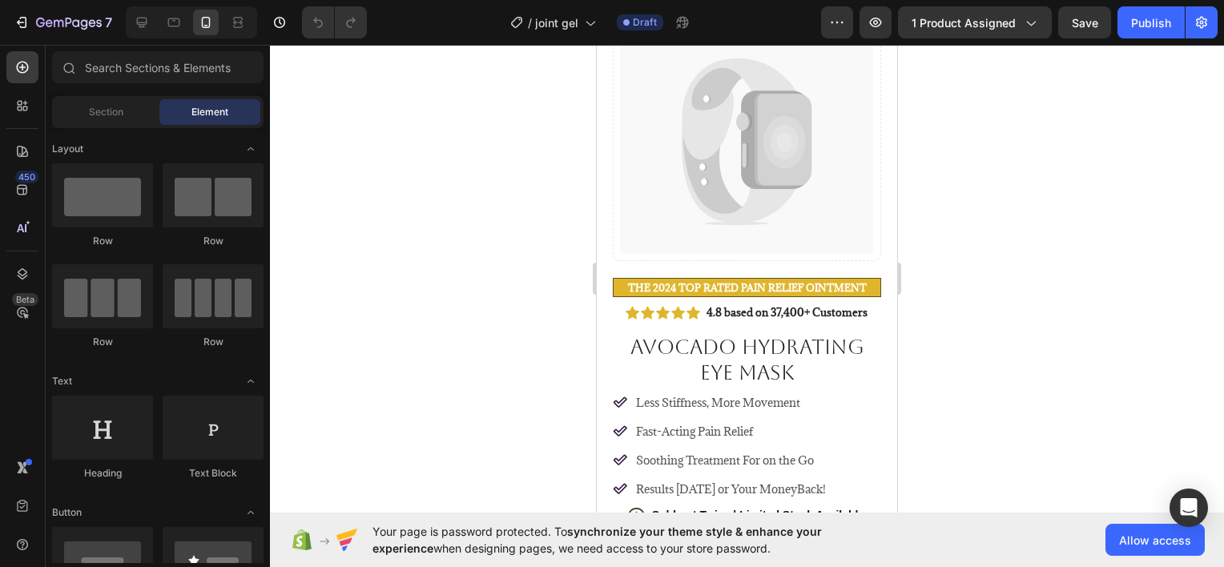
scroll to position [240, 0]
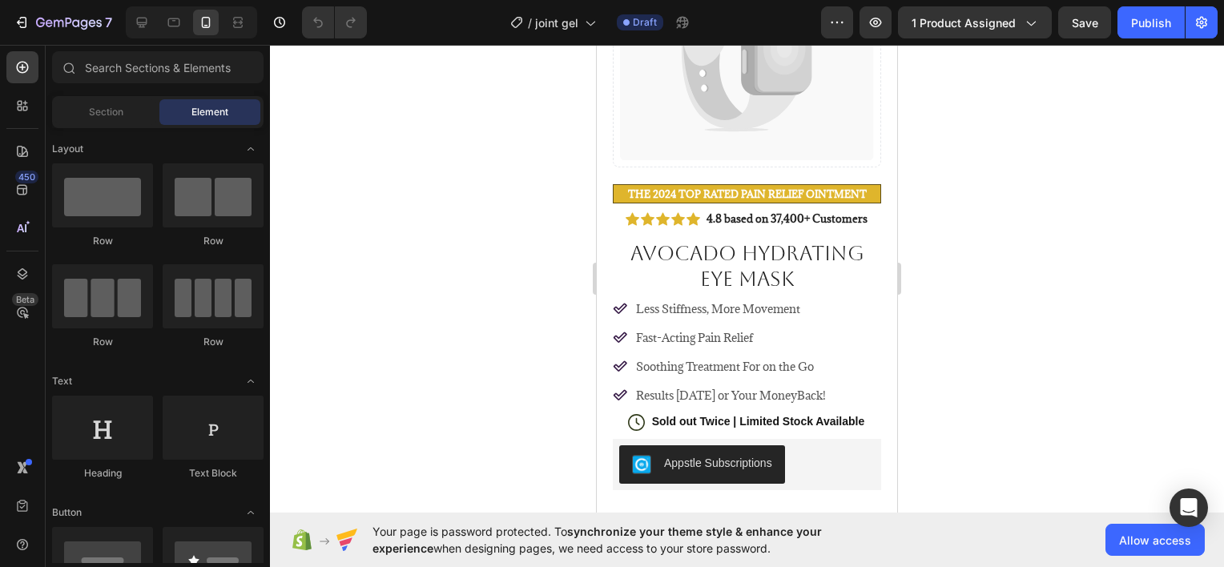
click at [693, 279] on h1 "Avocado Hydrating Eye Mask" at bounding box center [747, 267] width 268 height 55
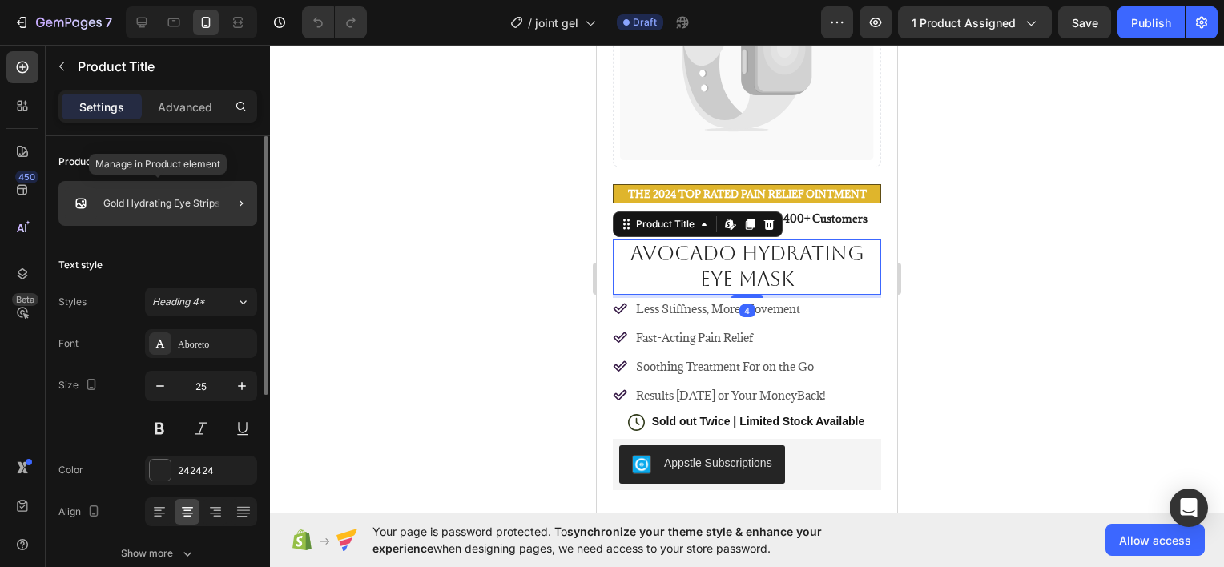
click at [169, 205] on p "Gold Hydrating Eye Strips" at bounding box center [161, 203] width 116 height 11
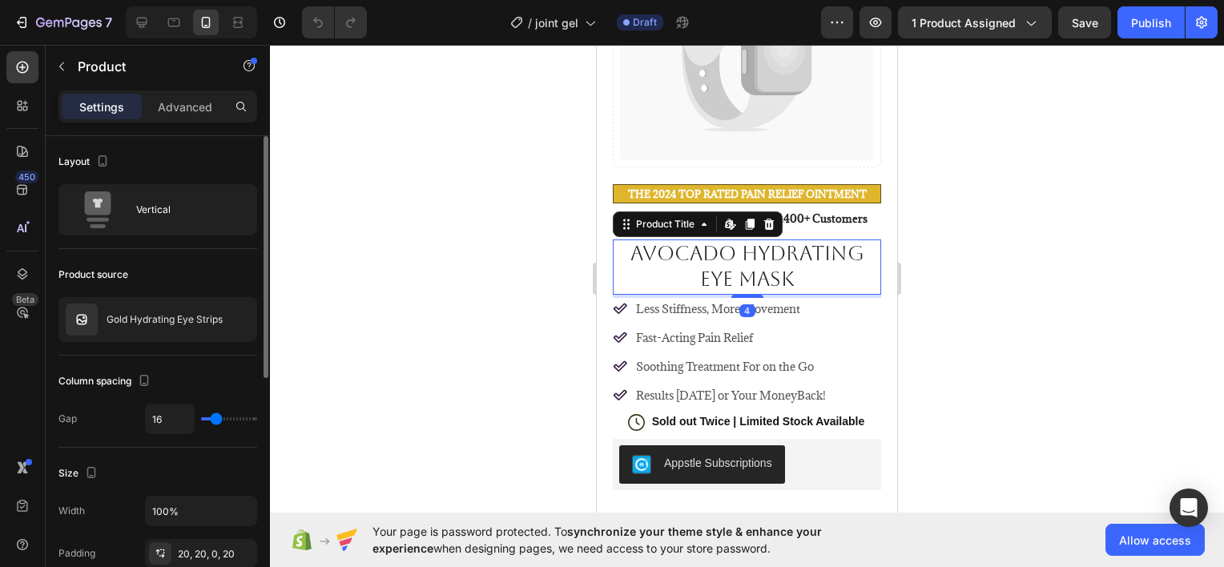
click at [771, 253] on h1 "Avocado Hydrating Eye Mask" at bounding box center [747, 267] width 268 height 55
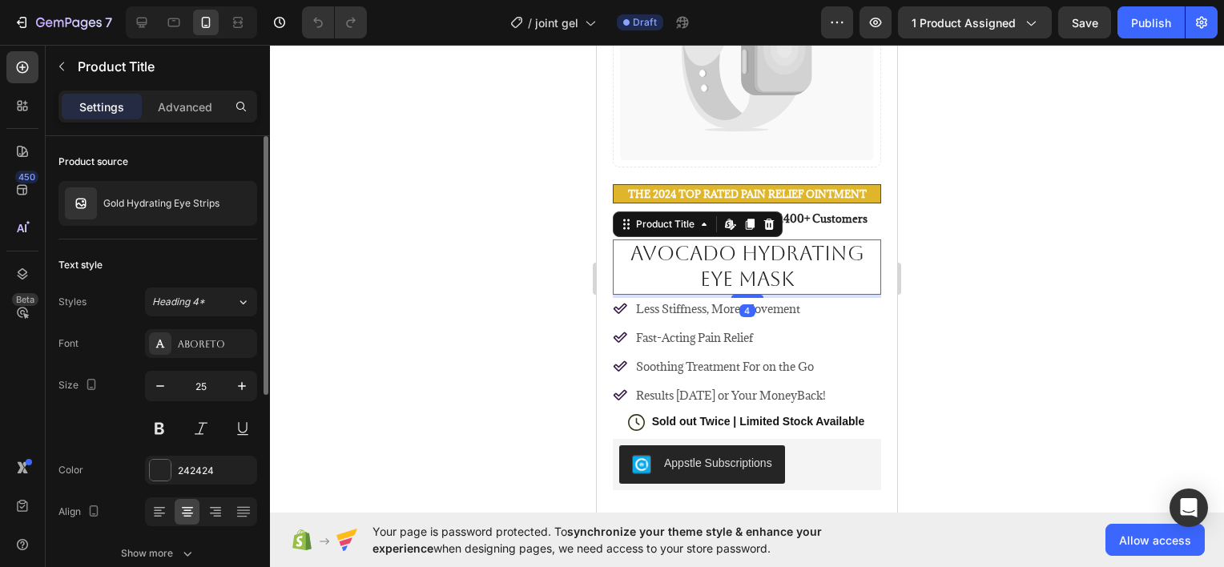
click at [732, 244] on h1 "Avocado Hydrating Eye Mask" at bounding box center [747, 267] width 268 height 55
click at [729, 242] on h1 "Avocado Hydrating Eye Mask" at bounding box center [747, 267] width 268 height 55
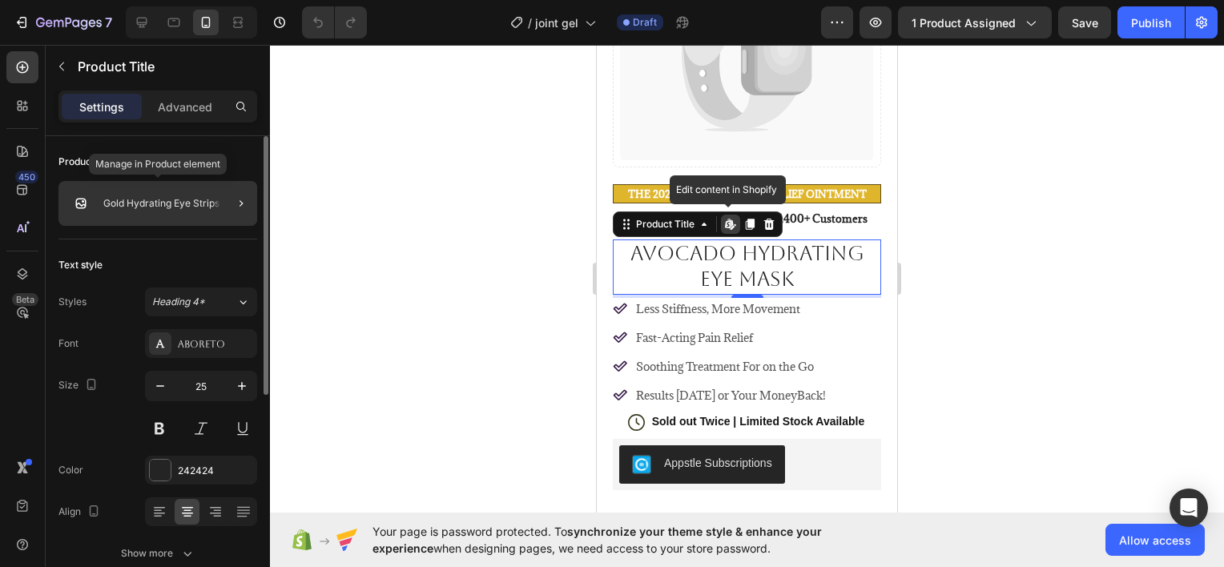
click at [167, 208] on p "Gold Hydrating Eye Strips" at bounding box center [161, 203] width 116 height 11
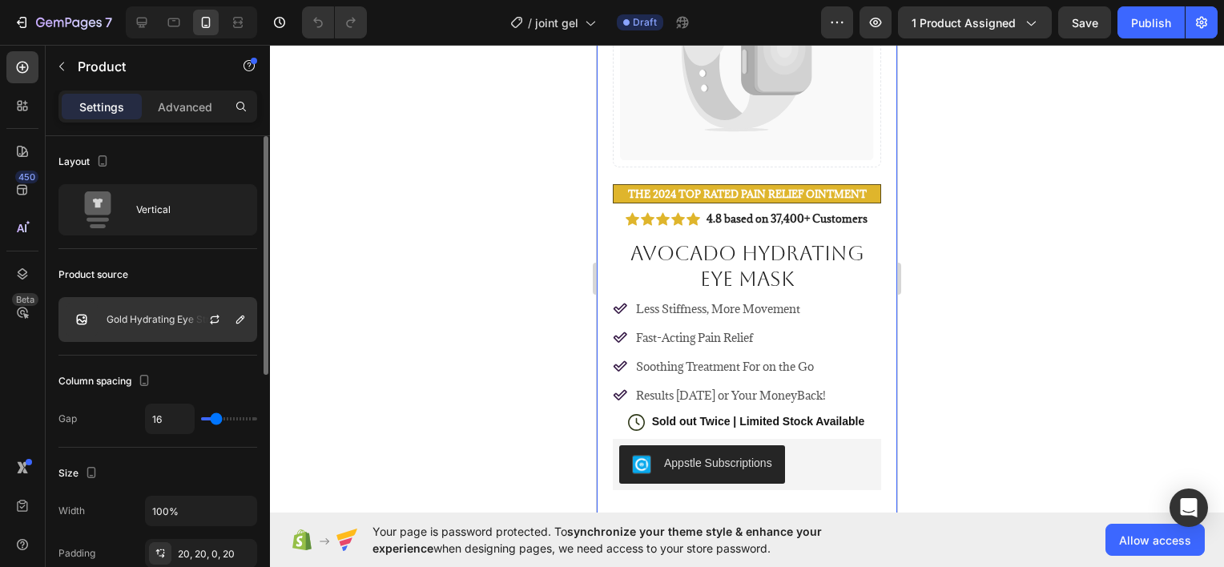
click at [173, 318] on p "Gold Hydrating Eye Strips" at bounding box center [165, 319] width 116 height 11
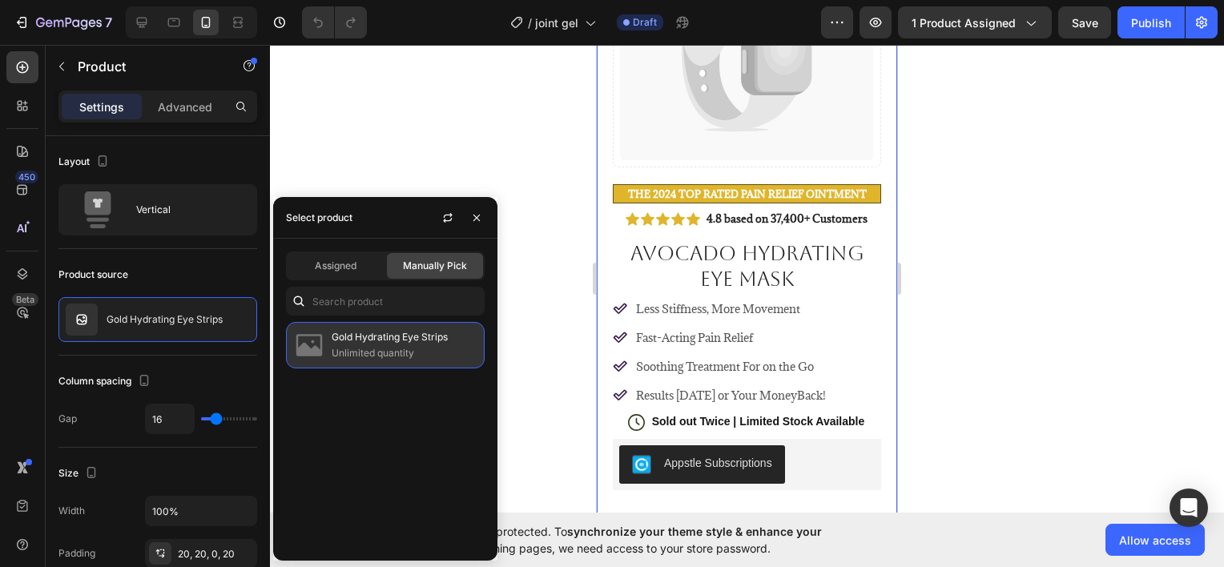
click at [340, 336] on p "Gold Hydrating Eye Strips" at bounding box center [405, 337] width 146 height 16
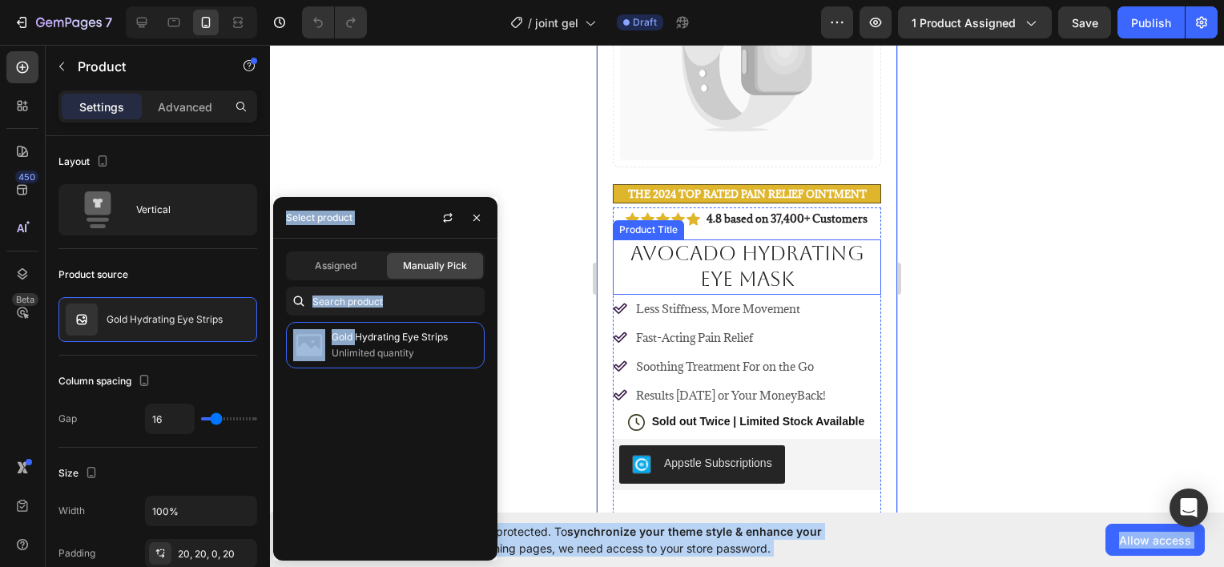
drag, startPoint x: 962, startPoint y: 389, endPoint x: 696, endPoint y: 246, distance: 302.1
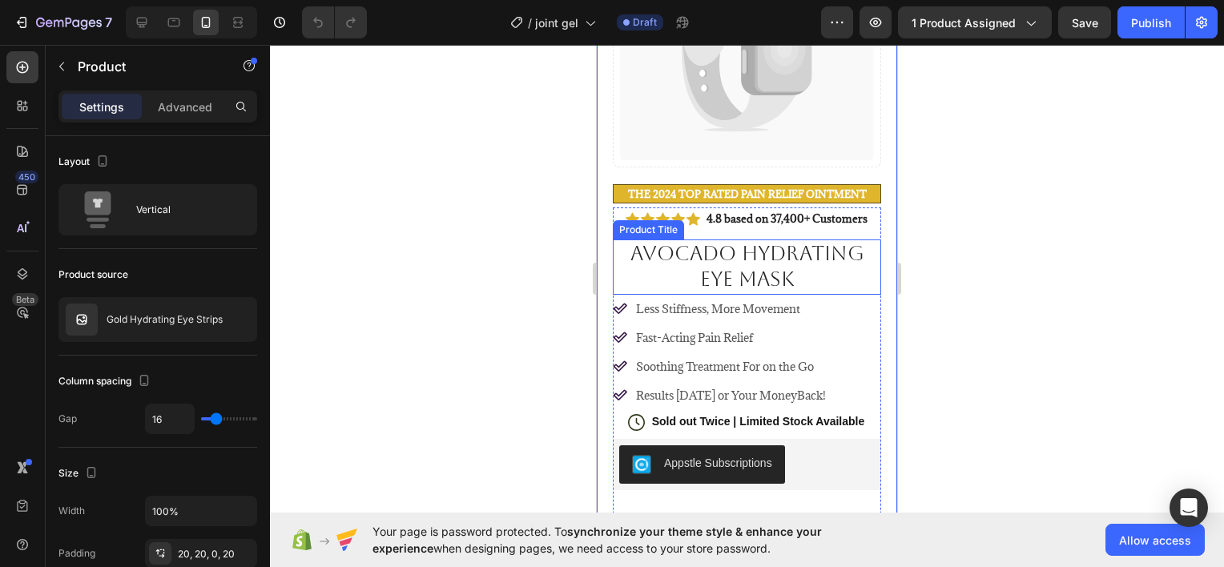
click at [486, 183] on div at bounding box center [747, 306] width 954 height 522
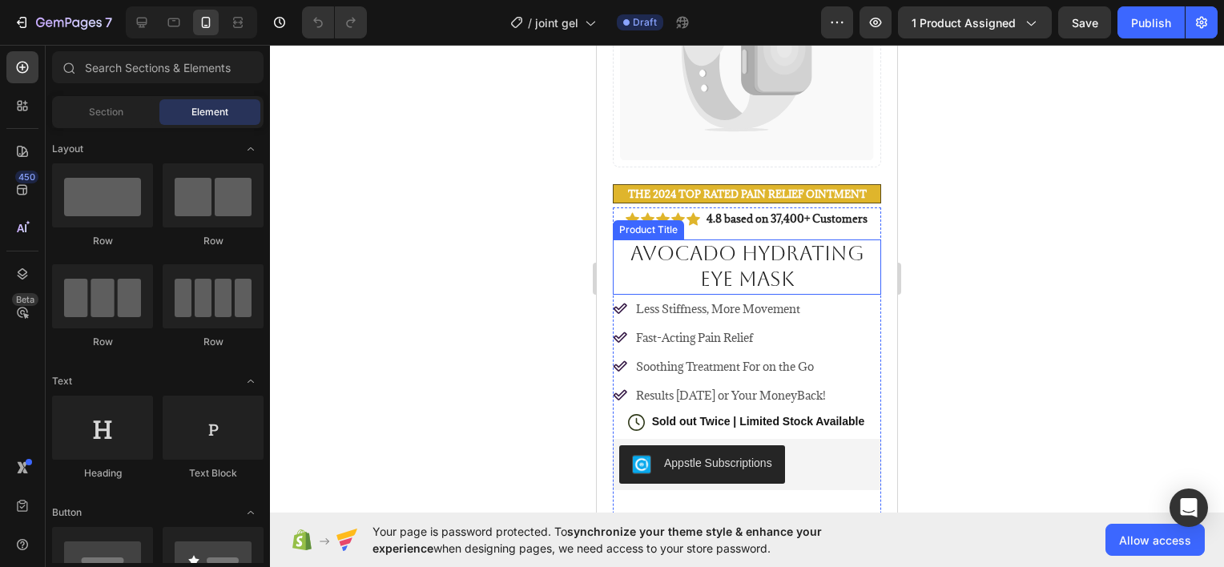
click at [567, 248] on div at bounding box center [747, 306] width 954 height 522
click at [756, 522] on div "Your page is password protected. To synchronize your theme style & enhance your…" at bounding box center [747, 540] width 954 height 54
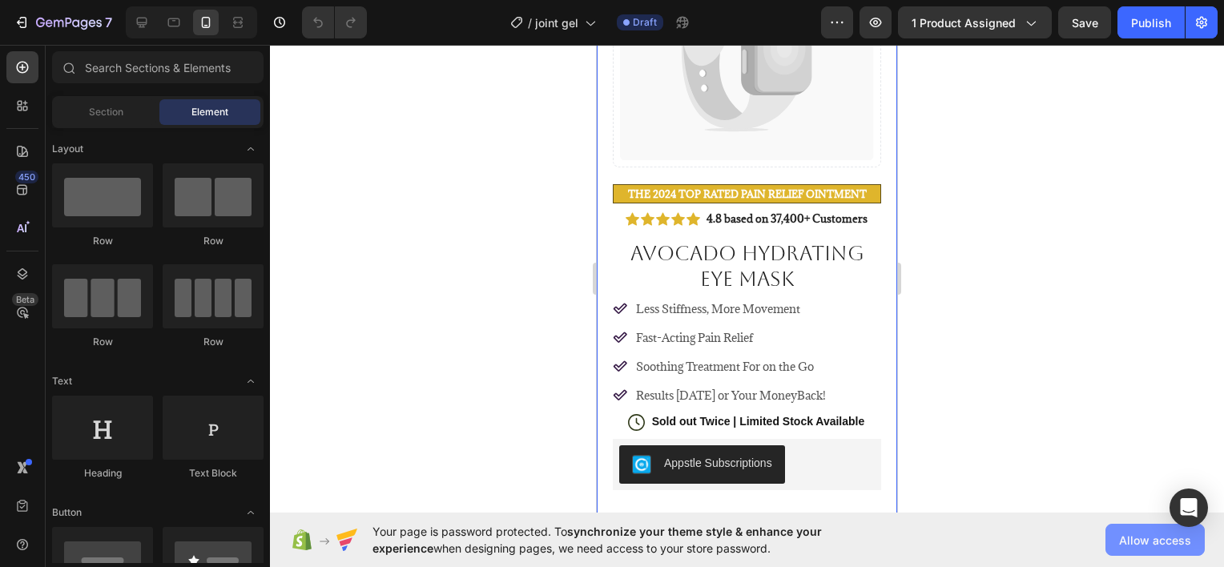
click at [1150, 542] on span "Allow access" at bounding box center [1155, 540] width 72 height 17
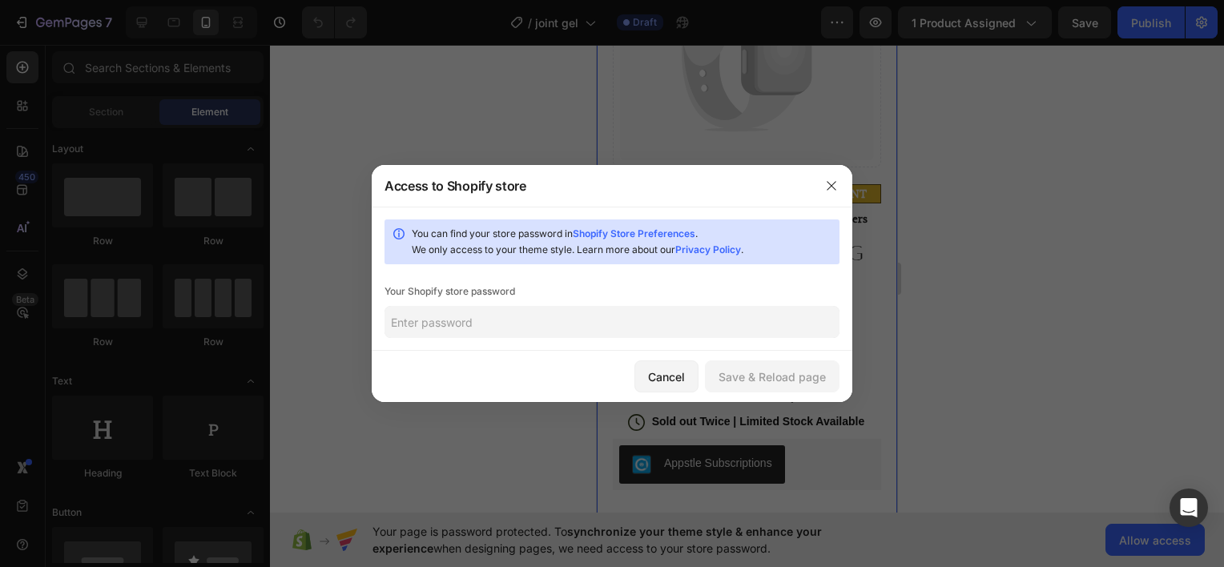
click at [628, 324] on input "text" at bounding box center [611, 322] width 455 height 32
click at [730, 368] on div "Save & Reload page" at bounding box center [772, 376] width 107 height 17
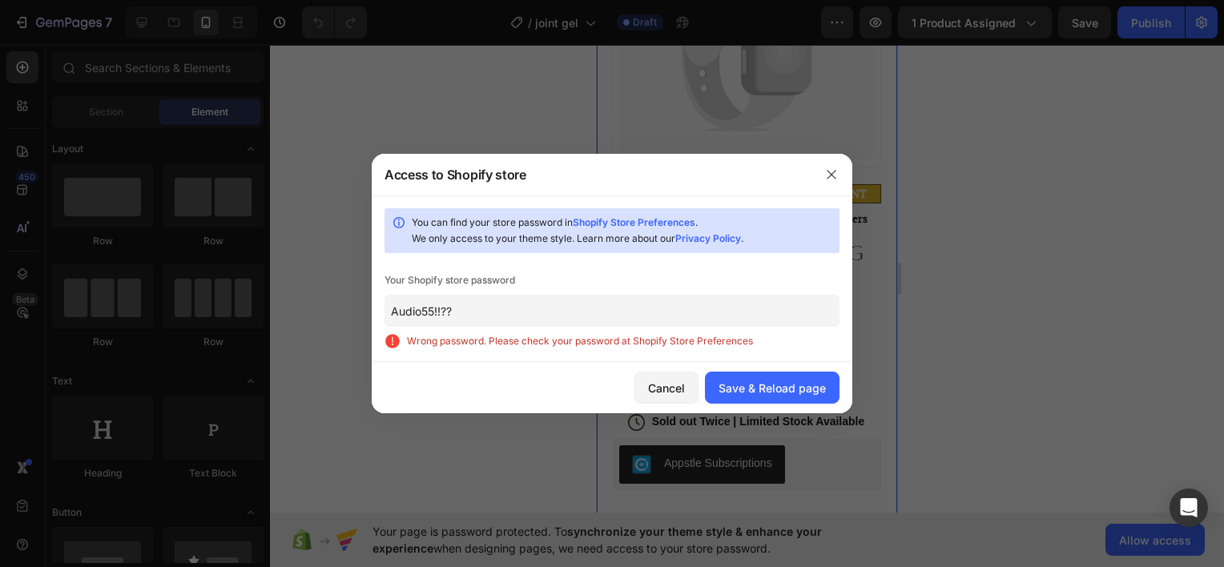
click at [657, 324] on input "Audio55!!??" at bounding box center [611, 311] width 455 height 32
click at [655, 324] on input "Audio55!!??" at bounding box center [611, 311] width 455 height 32
click at [562, 304] on input "Audio55!!??" at bounding box center [611, 311] width 455 height 32
click at [503, 317] on input "Audio55!!??" at bounding box center [611, 311] width 455 height 32
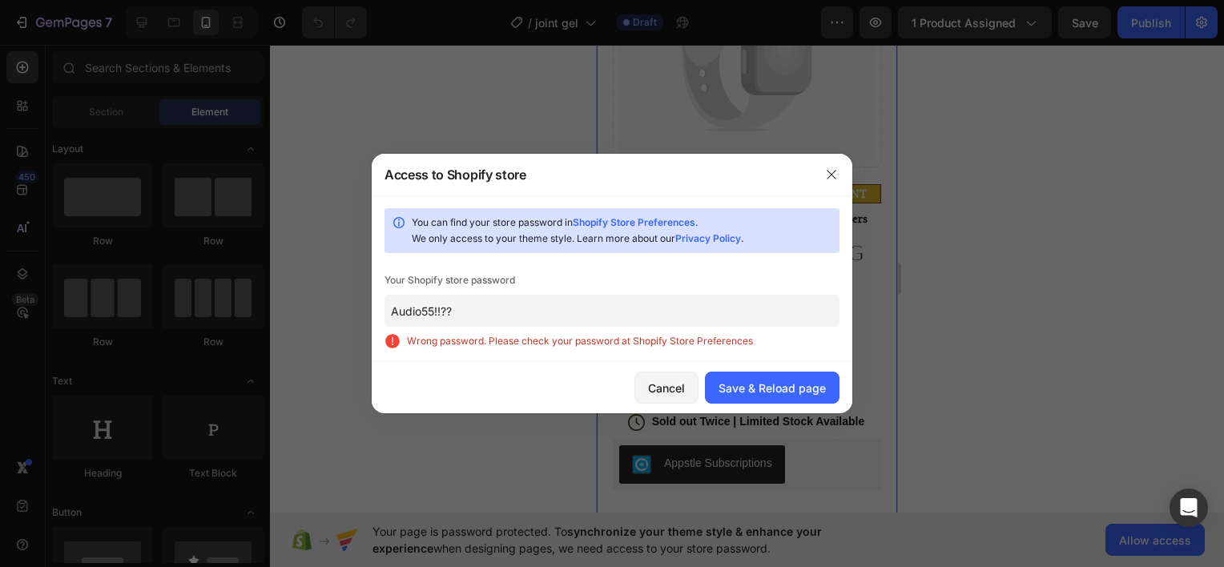
click at [464, 310] on input "Audio55!!??" at bounding box center [611, 311] width 455 height 32
click at [453, 312] on input "Audio55!!??" at bounding box center [611, 311] width 455 height 32
click at [452, 312] on input "Audio55!!??" at bounding box center [611, 311] width 455 height 32
click at [444, 312] on input "Audio55!!??" at bounding box center [611, 311] width 455 height 32
click at [455, 312] on input "Audio55!!??" at bounding box center [611, 311] width 455 height 32
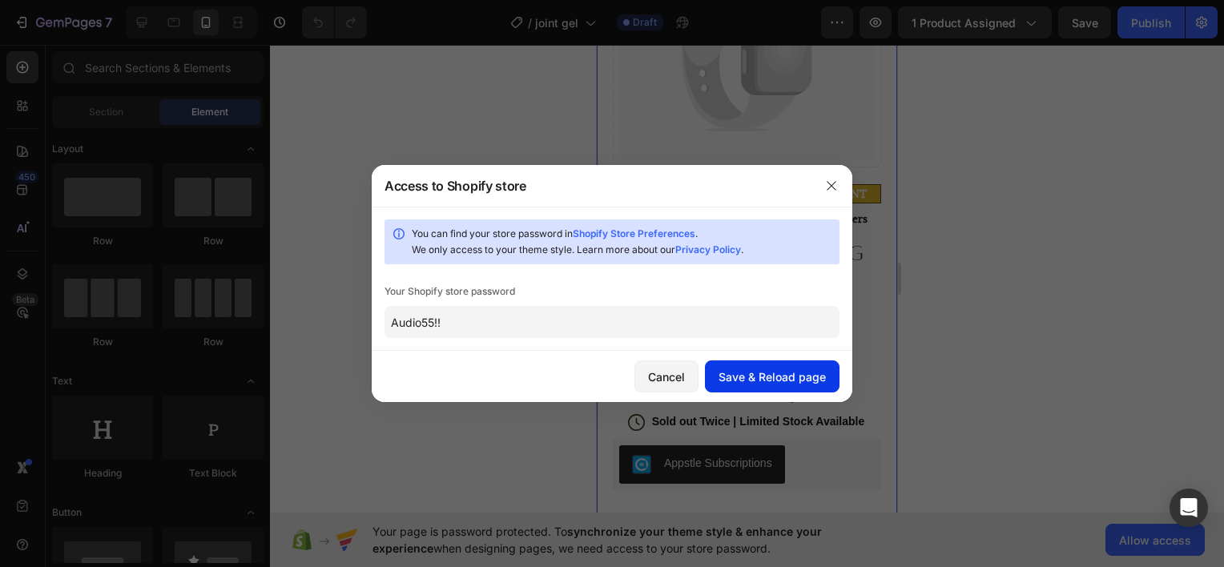
click at [763, 372] on div "Save & Reload page" at bounding box center [772, 376] width 107 height 17
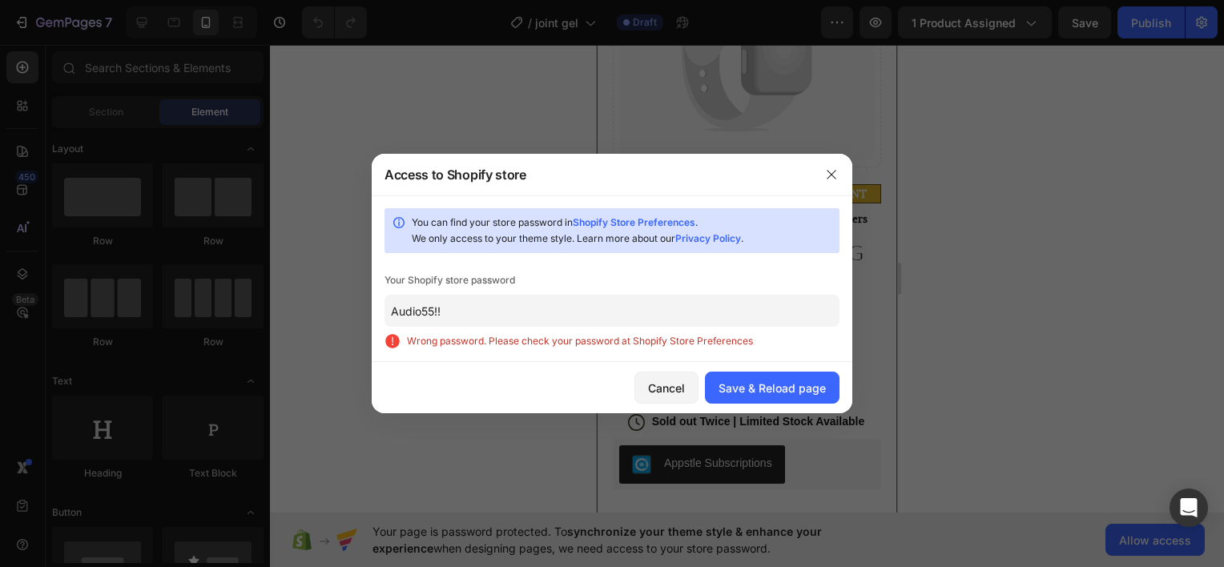
click at [653, 330] on div "You can find your store password in Shopify Store Preferences . We only access …" at bounding box center [612, 278] width 481 height 167
click at [583, 313] on input "Audio55!!" at bounding box center [611, 311] width 455 height 32
click at [439, 308] on input "Audio55!!" at bounding box center [611, 311] width 455 height 32
drag, startPoint x: 442, startPoint y: 312, endPoint x: 398, endPoint y: 312, distance: 44.1
click at [398, 312] on input "Audio55!!" at bounding box center [611, 311] width 455 height 32
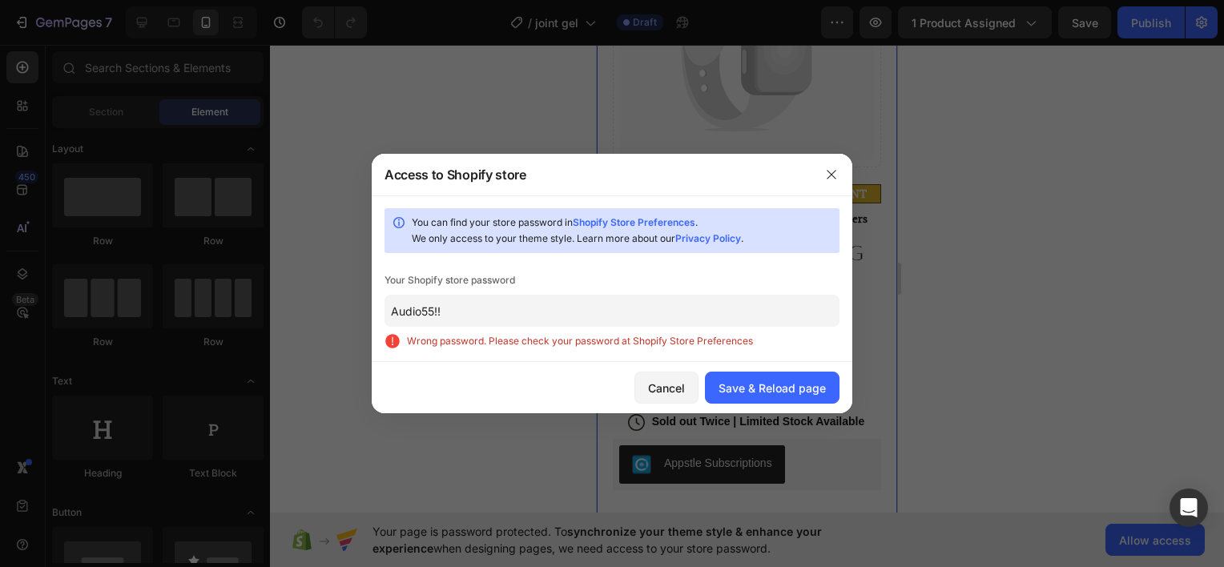
click at [612, 227] on link "Shopify Store Preferences" at bounding box center [634, 222] width 123 height 12
drag, startPoint x: 491, startPoint y: 332, endPoint x: 478, endPoint y: 328, distance: 13.2
click at [480, 328] on div "You can find your store password in Shopify Store Preferences . We only access …" at bounding box center [612, 278] width 481 height 167
type input "\"
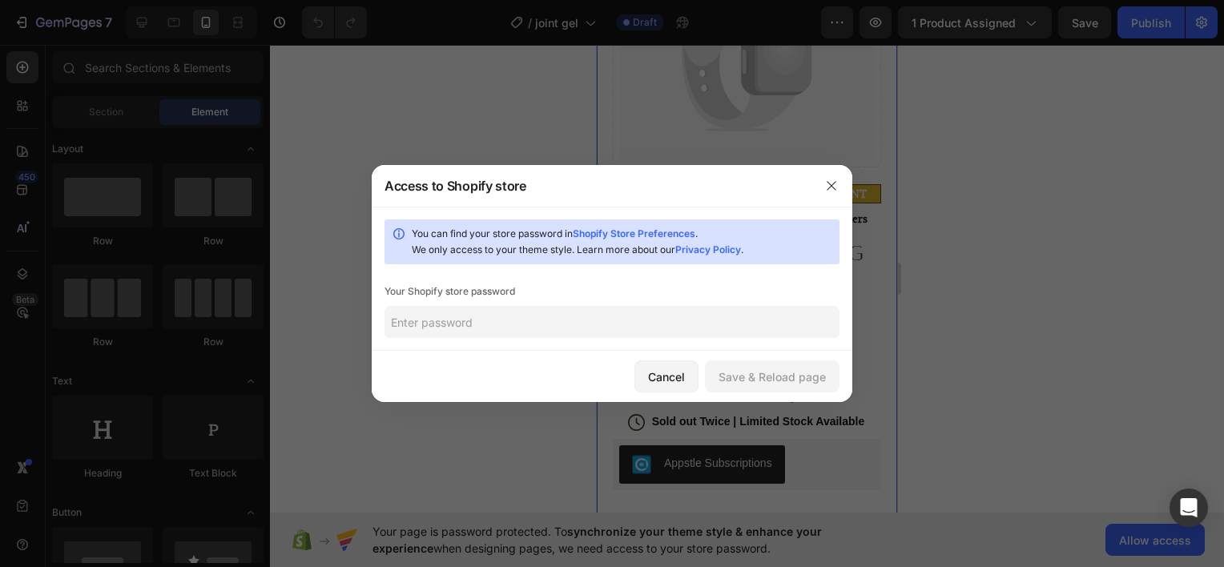
paste input "zibotu"
type input "zibotu"
click at [791, 370] on div "Save & Reload page" at bounding box center [772, 376] width 107 height 17
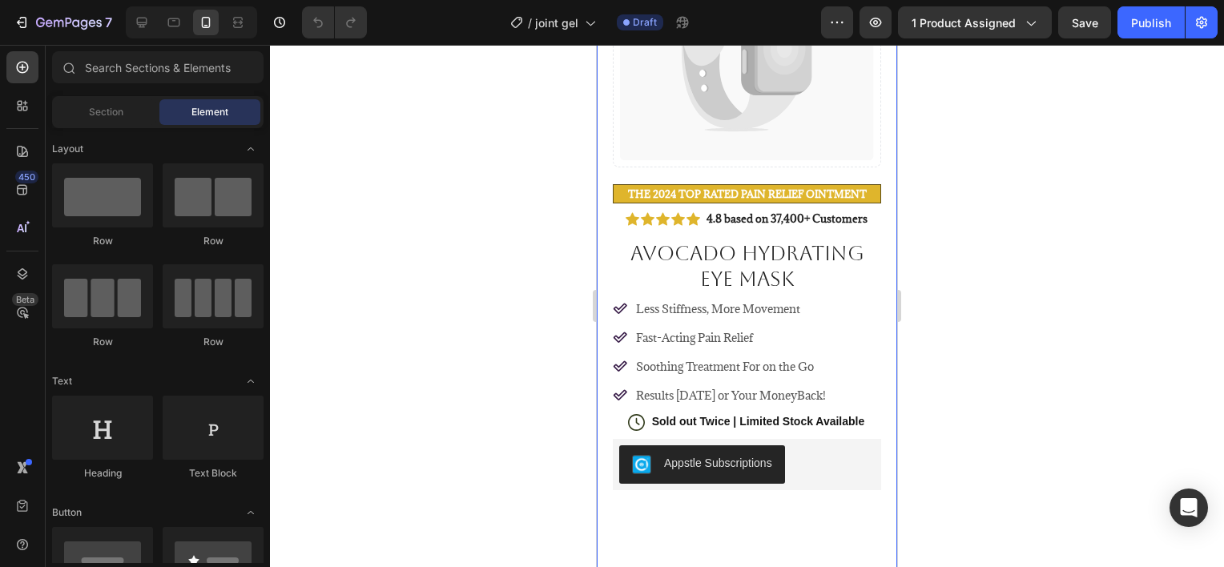
scroll to position [0, 0]
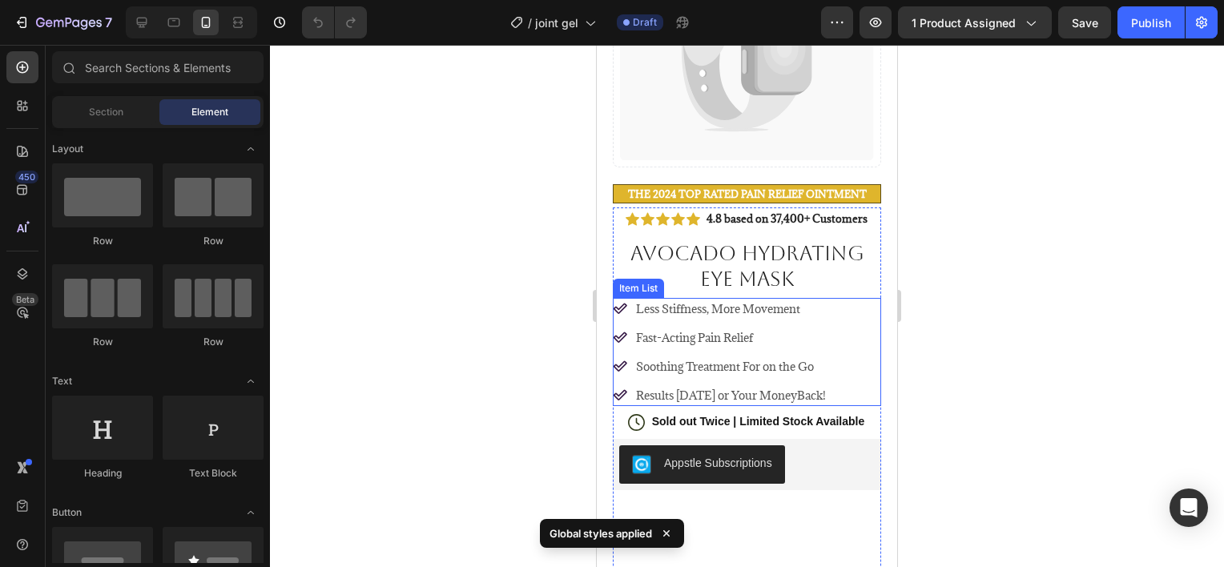
click at [697, 268] on h1 "Avocado Hydrating Eye Mask" at bounding box center [747, 267] width 268 height 55
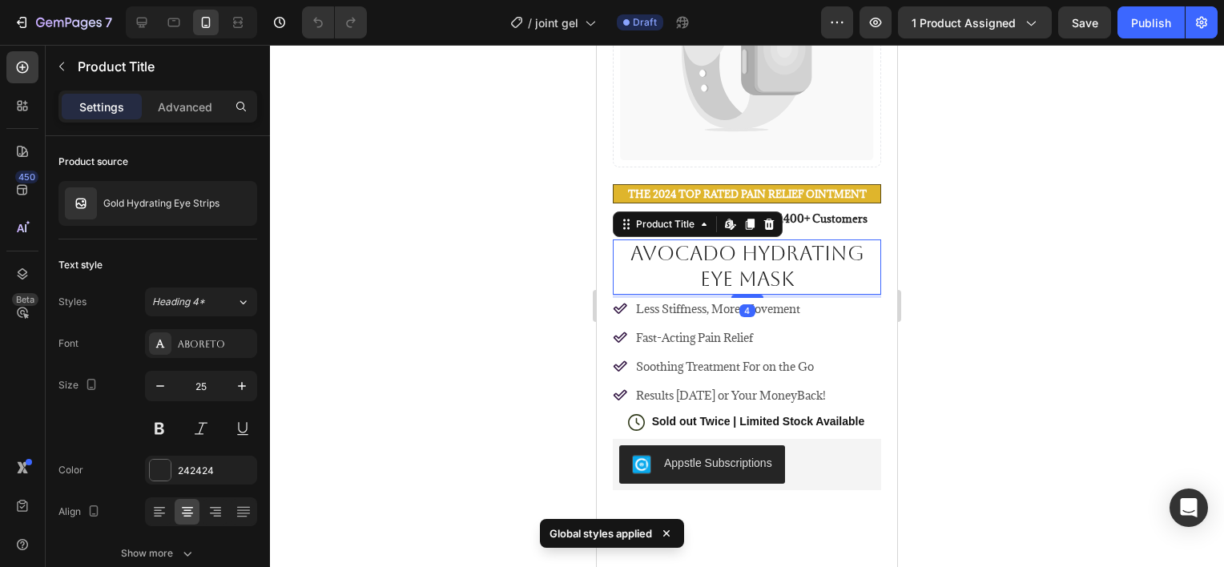
click at [698, 260] on h1 "Avocado Hydrating Eye Mask" at bounding box center [747, 267] width 268 height 55
click at [703, 246] on h1 "Avocado Hydrating Eye Mask" at bounding box center [747, 267] width 268 height 55
click at [505, 267] on div at bounding box center [747, 306] width 954 height 522
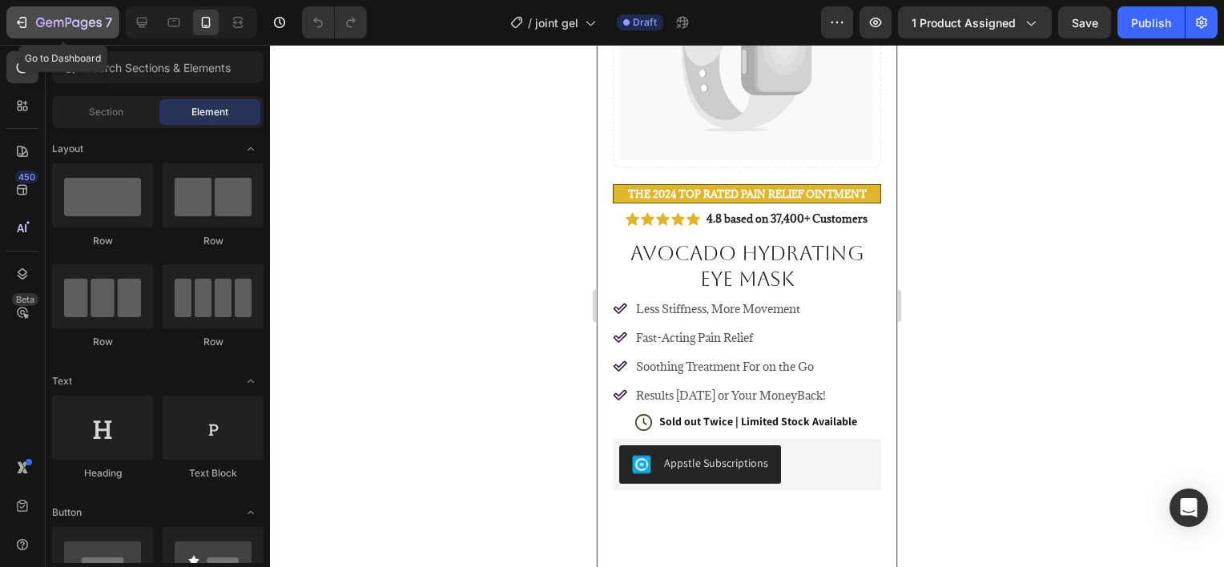
click at [27, 22] on icon "button" at bounding box center [22, 22] width 16 height 16
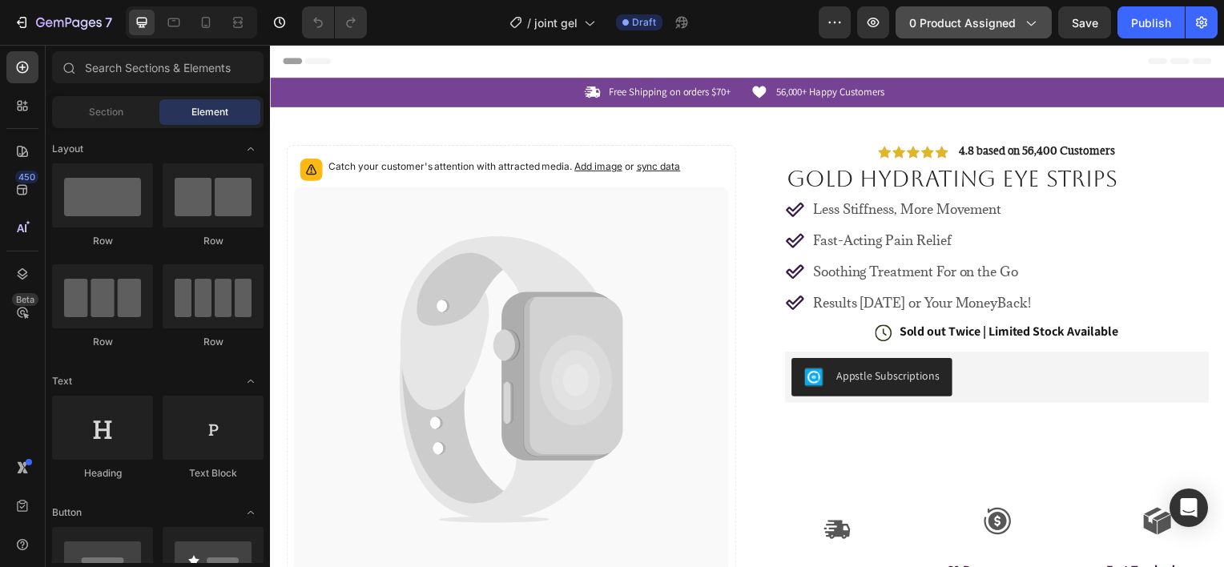
click at [1048, 26] on button "0 product assigned" at bounding box center [974, 22] width 156 height 32
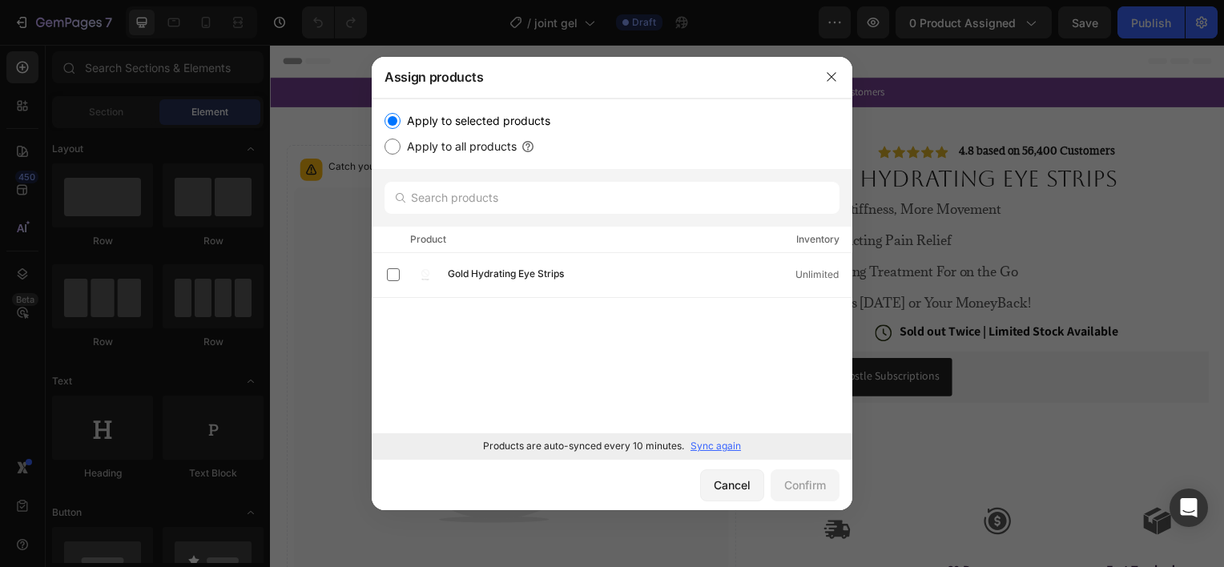
click at [996, 59] on div at bounding box center [612, 283] width 1224 height 567
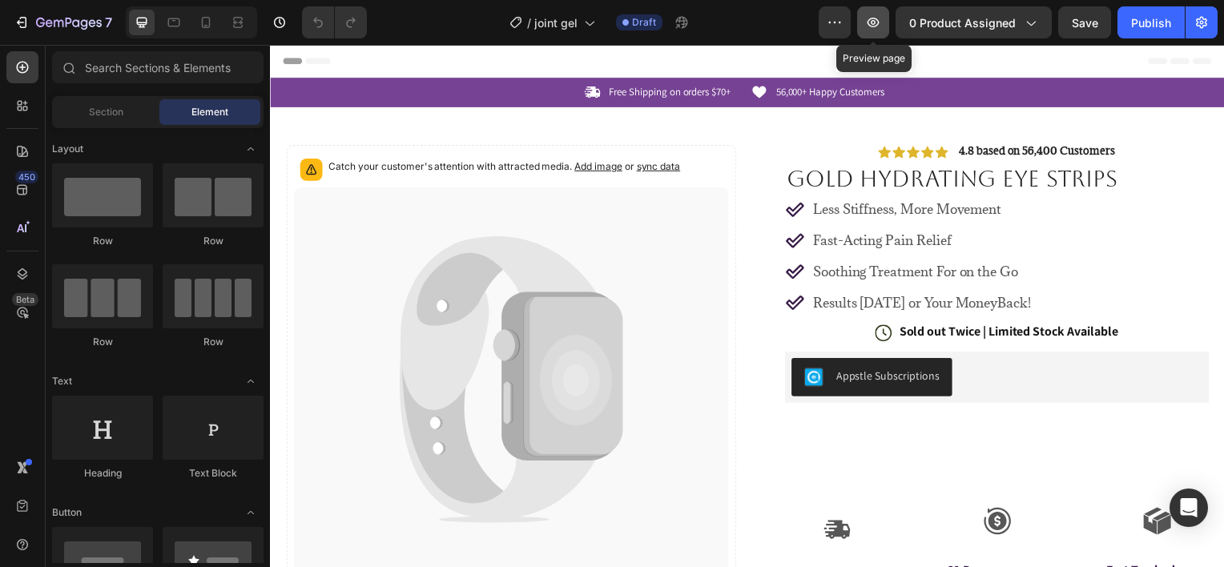
click at [868, 27] on icon "button" at bounding box center [873, 22] width 16 height 16
click at [846, 26] on button "button" at bounding box center [835, 22] width 32 height 32
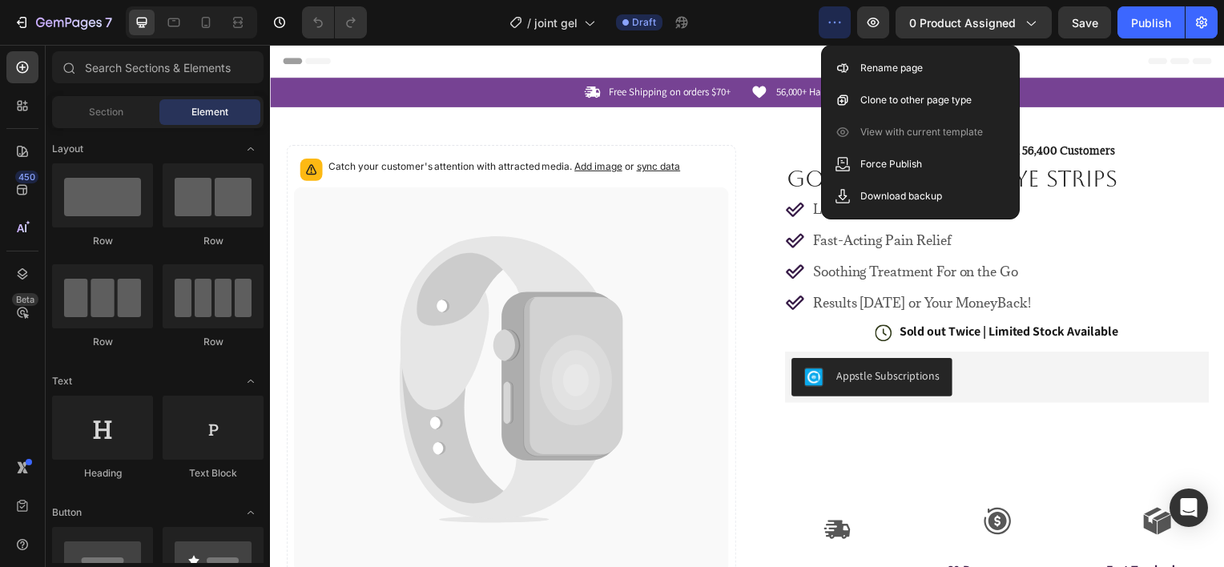
click at [730, 42] on div "7 / joint gel Draft Preview 0 product assigned Save Publish" at bounding box center [612, 23] width 1224 height 46
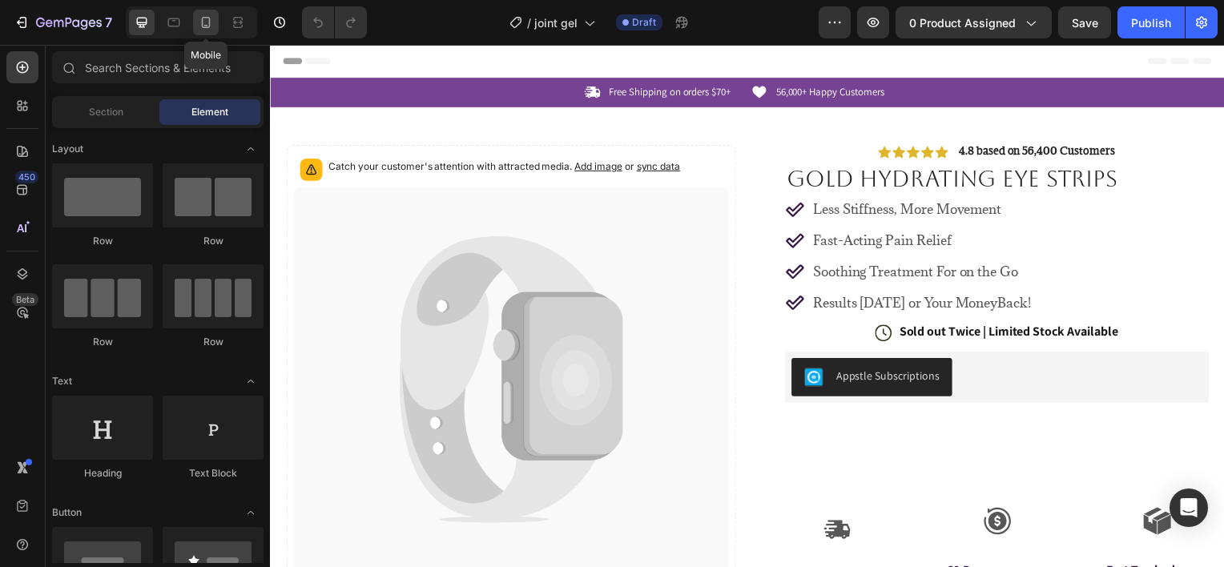
click at [198, 19] on icon at bounding box center [206, 22] width 16 height 16
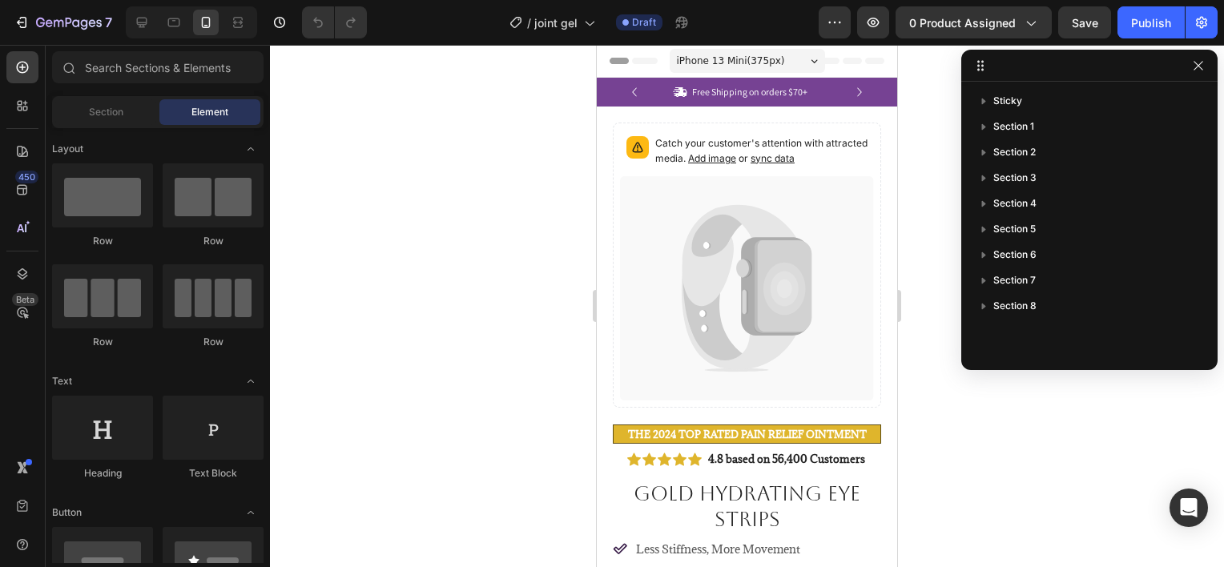
click at [420, 206] on div at bounding box center [747, 306] width 954 height 522
click at [20, 18] on icon "button" at bounding box center [23, 22] width 7 height 11
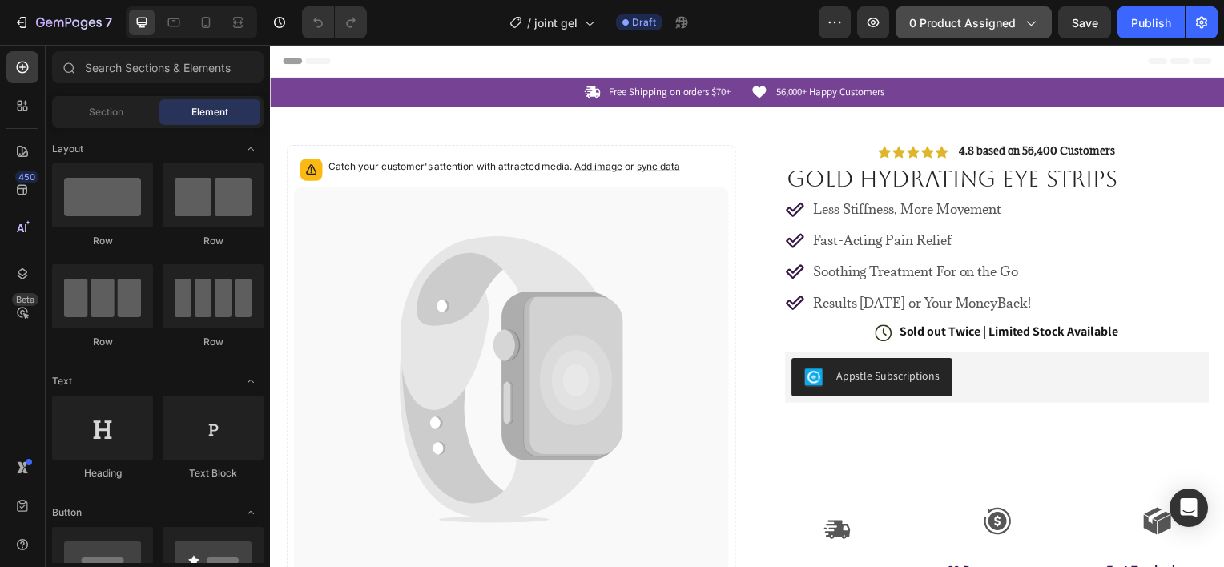
click at [946, 24] on span "0 product assigned" at bounding box center [962, 22] width 107 height 17
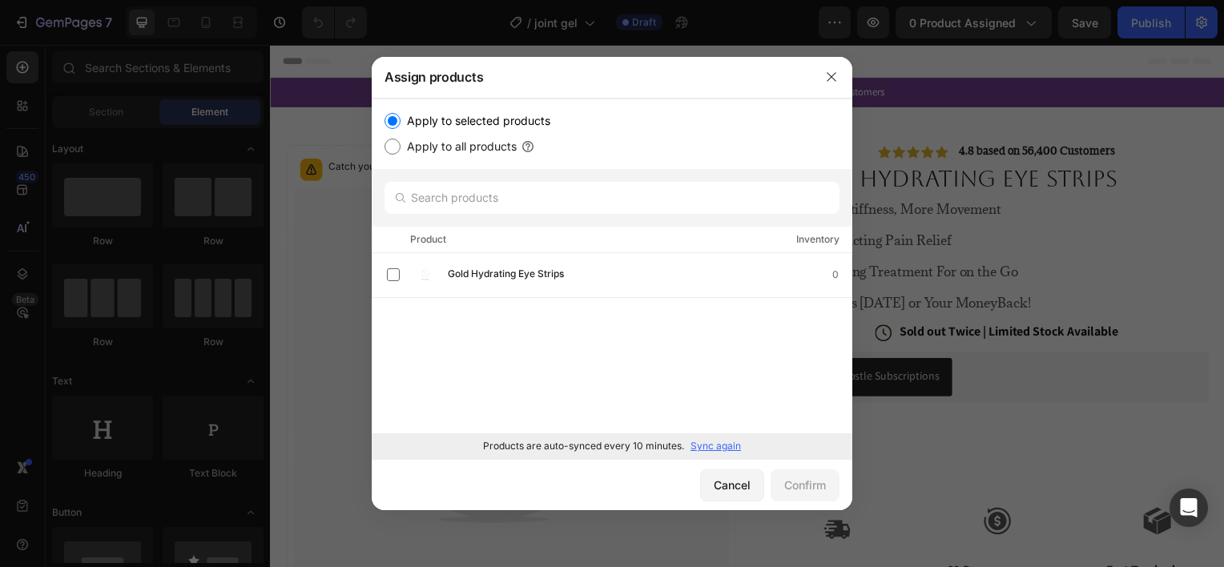
click at [697, 445] on p "Sync again" at bounding box center [715, 446] width 50 height 14
drag, startPoint x: 834, startPoint y: 83, endPoint x: 568, endPoint y: 38, distance: 269.7
click at [834, 83] on icon "button" at bounding box center [831, 76] width 13 height 13
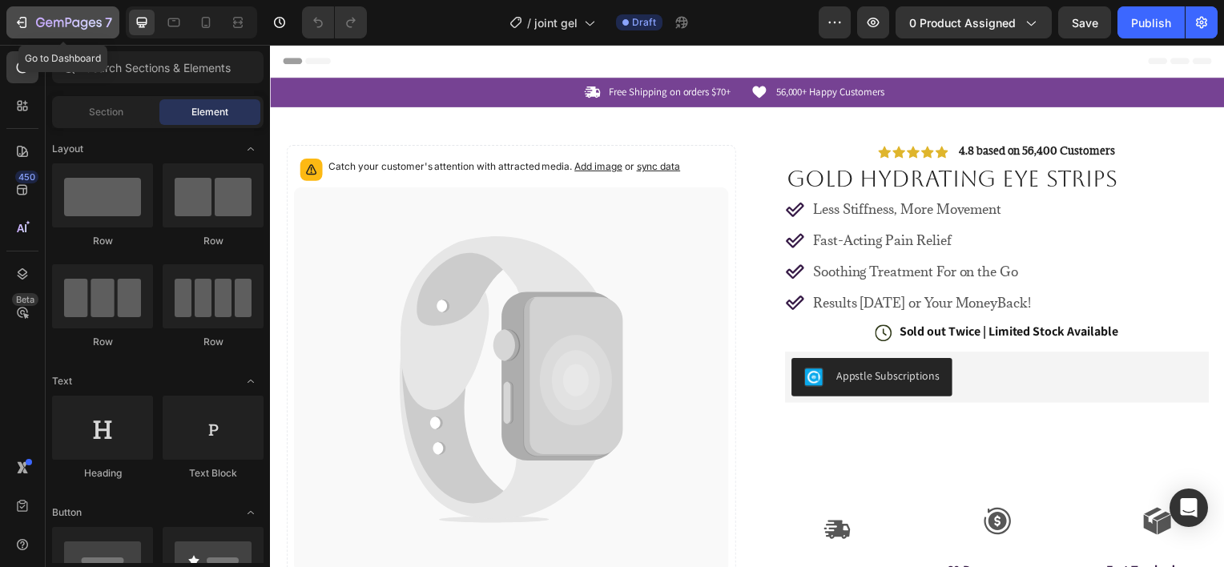
click at [18, 27] on icon "button" at bounding box center [22, 22] width 16 height 16
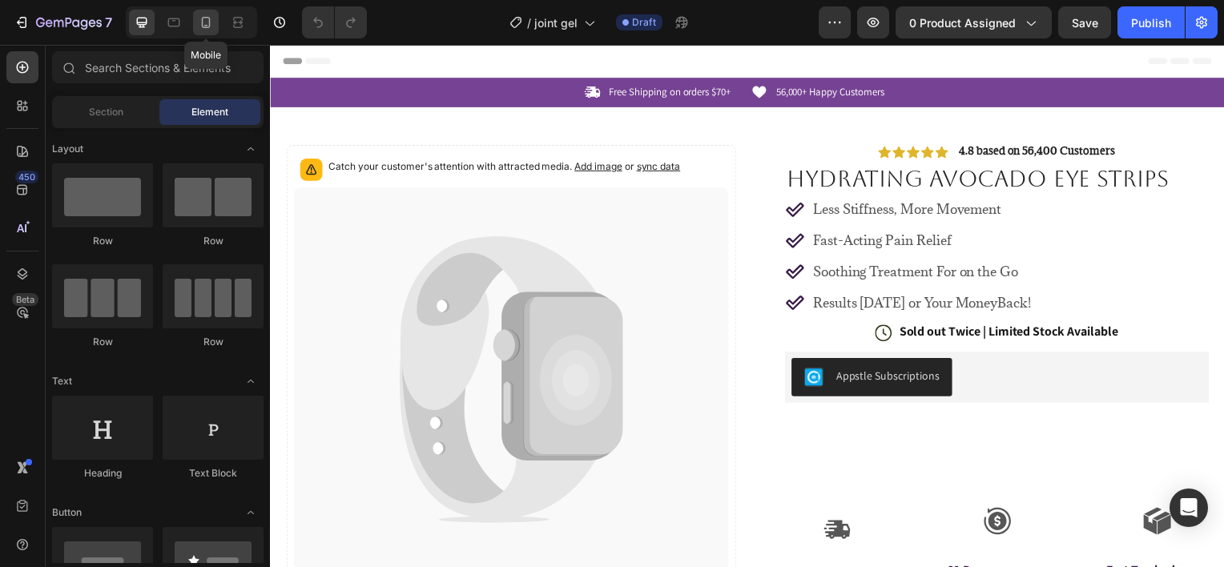
click at [205, 28] on icon at bounding box center [206, 22] width 16 height 16
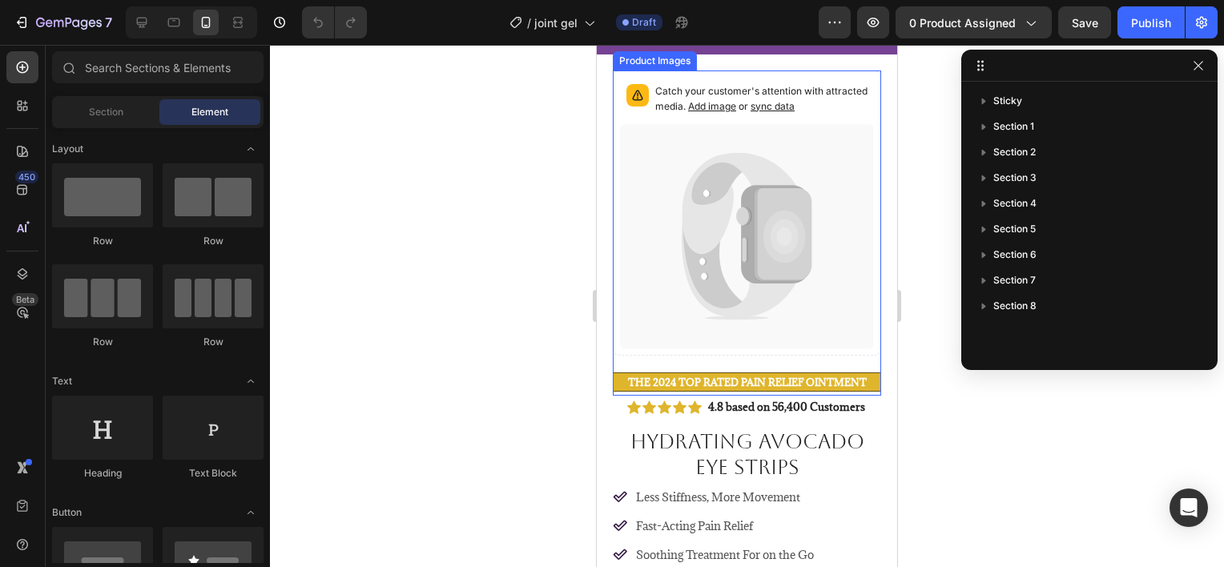
scroll to position [80, 0]
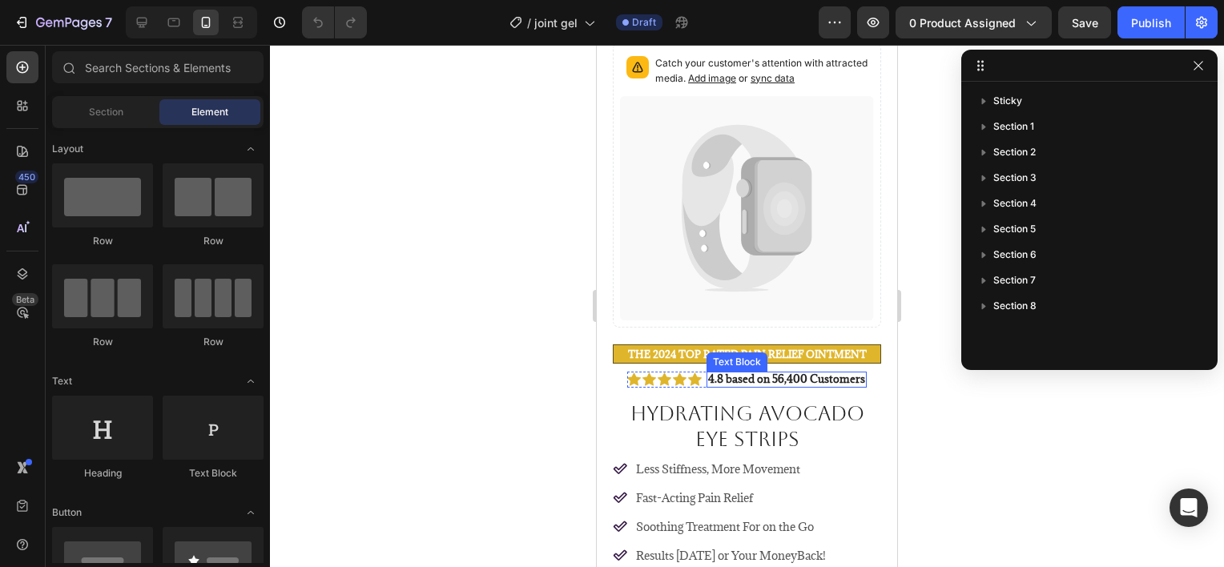
click at [738, 372] on strong "4.8 based on 56,400 Customers" at bounding box center [786, 379] width 157 height 14
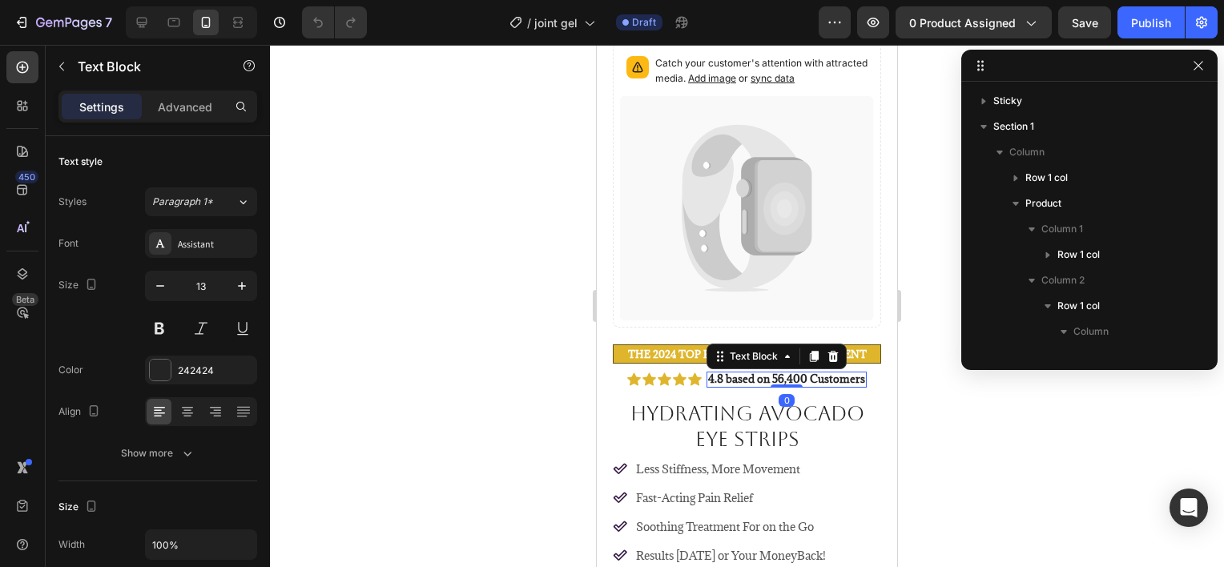
scroll to position [252, 0]
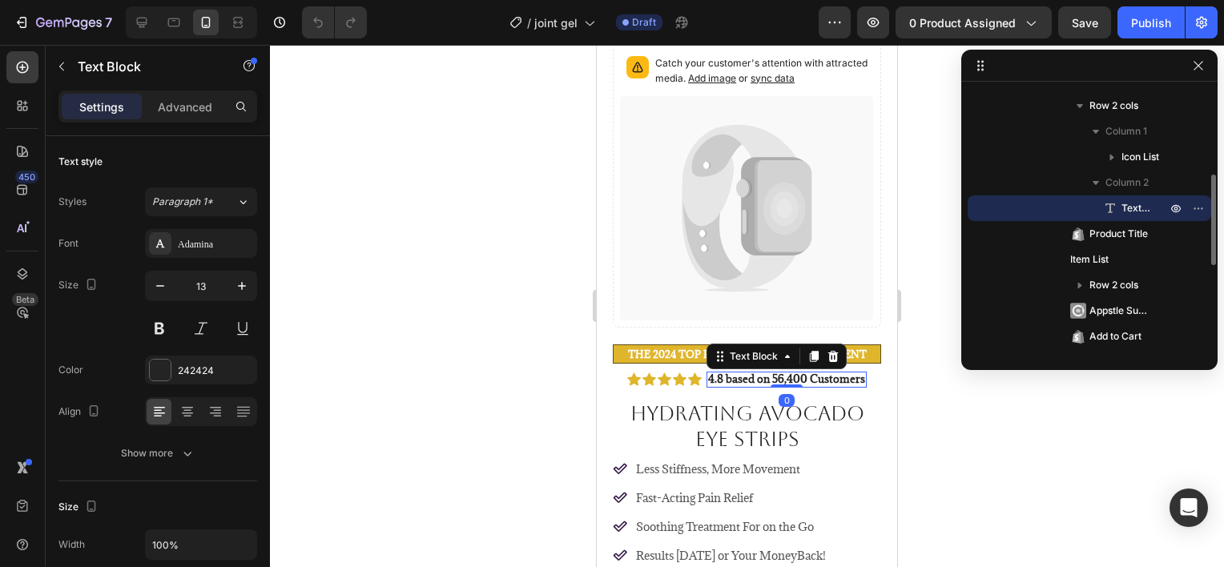
click at [791, 372] on strong "4.8 based on 56,400 Customers" at bounding box center [786, 379] width 157 height 14
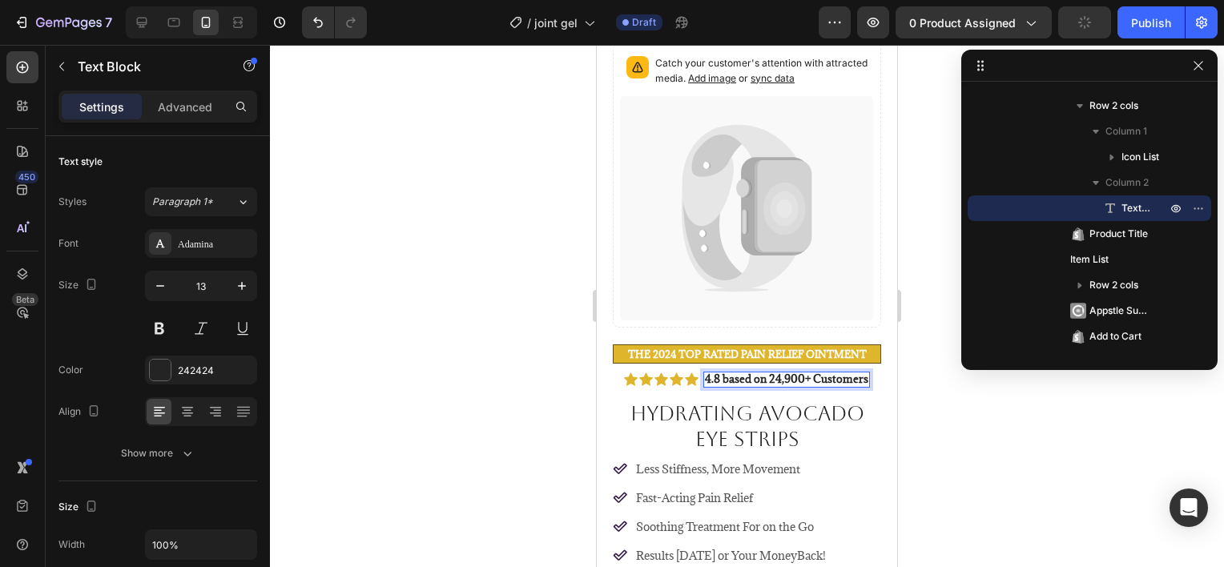
click at [925, 429] on div at bounding box center [747, 306] width 954 height 522
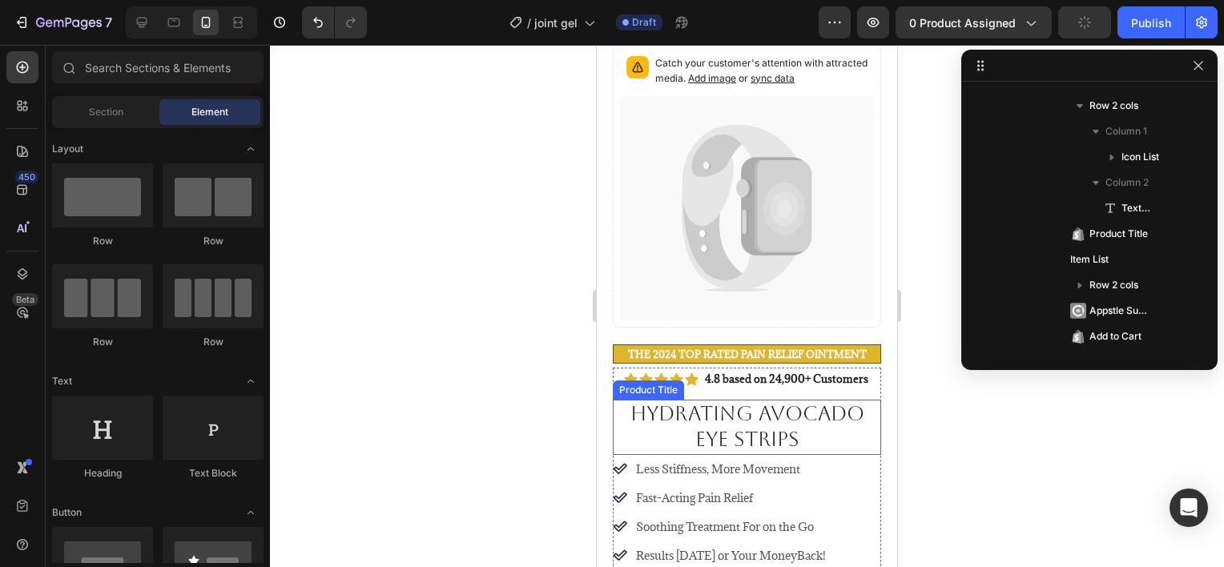
scroll to position [240, 0]
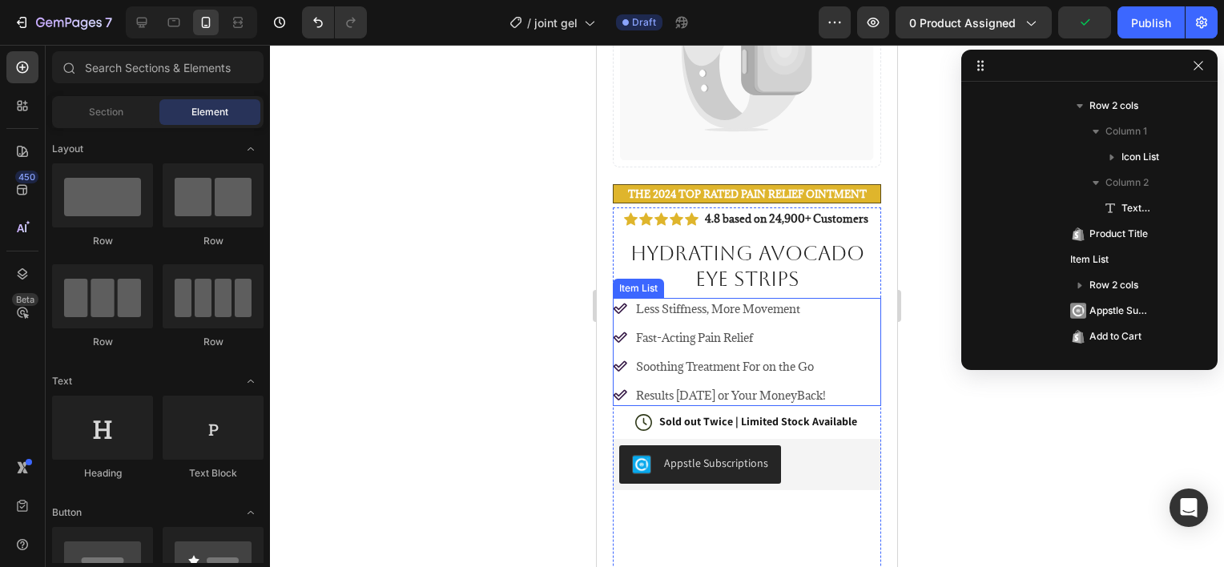
click at [698, 300] on p "Less Stiffness, More Movement" at bounding box center [731, 308] width 190 height 17
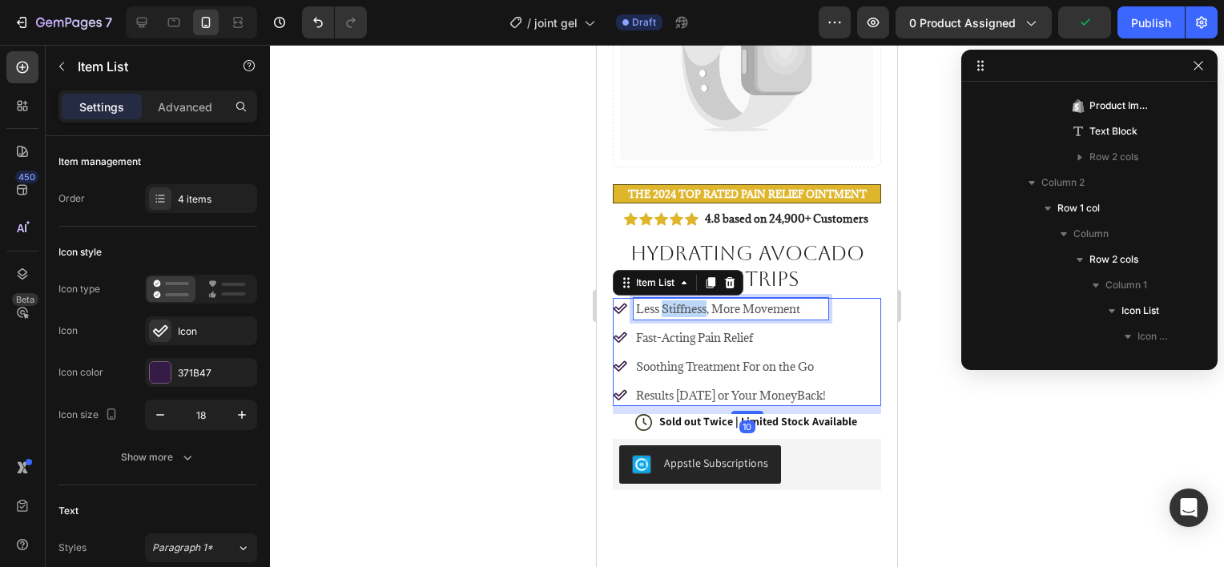
scroll to position [713, 0]
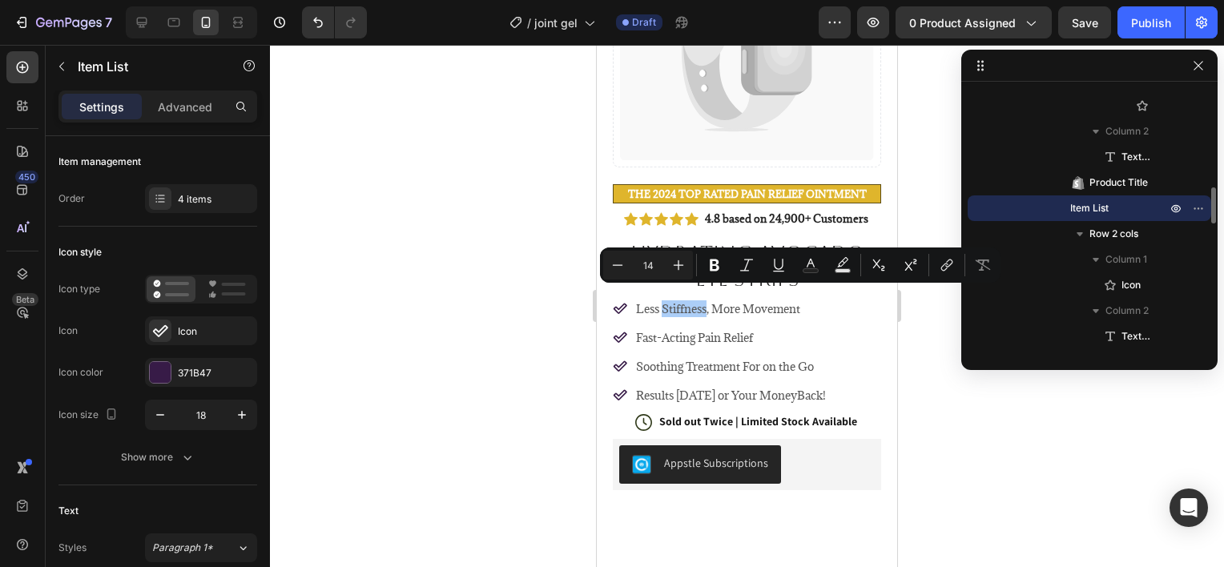
click at [523, 324] on div at bounding box center [747, 306] width 954 height 522
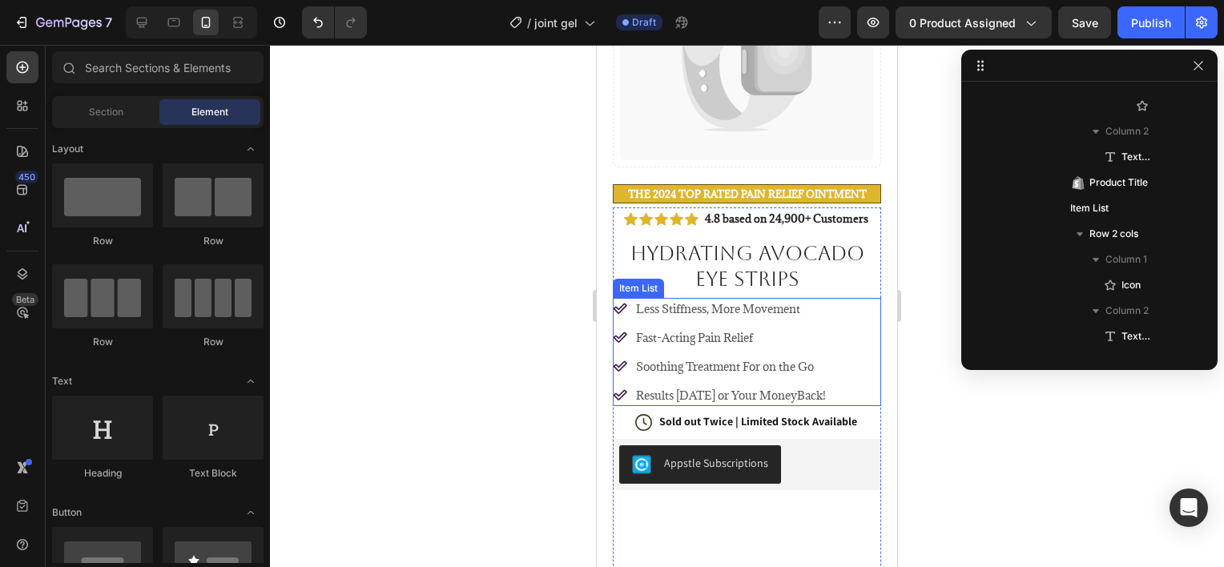
click at [743, 300] on p "Less Stiffness, More Movement" at bounding box center [731, 308] width 190 height 17
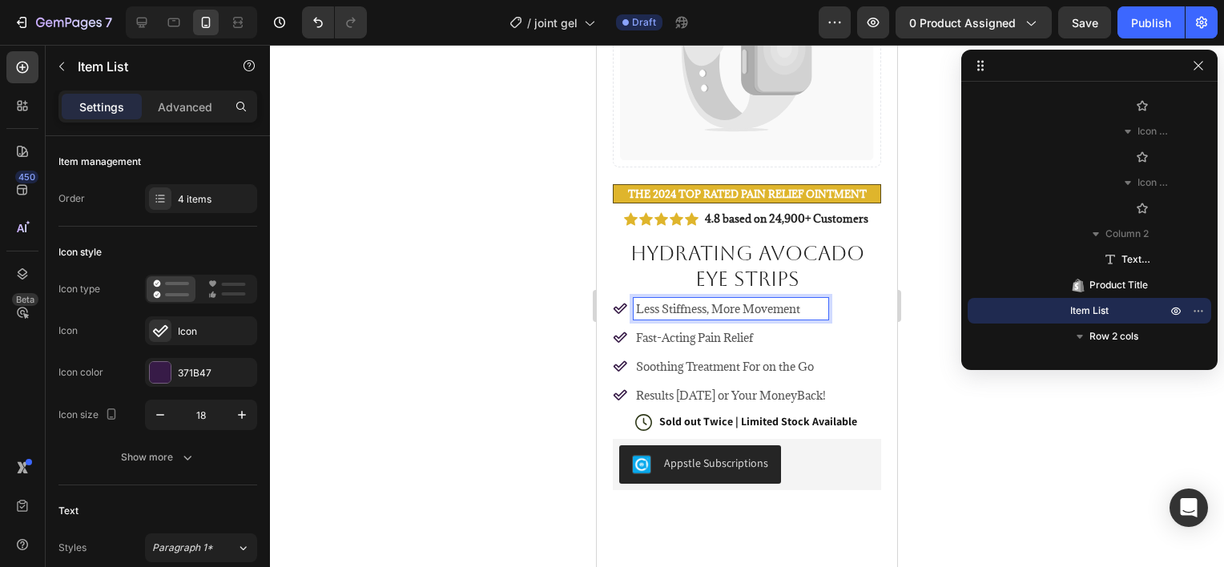
click at [763, 300] on p "Less Stiffness, More Movement" at bounding box center [731, 308] width 190 height 17
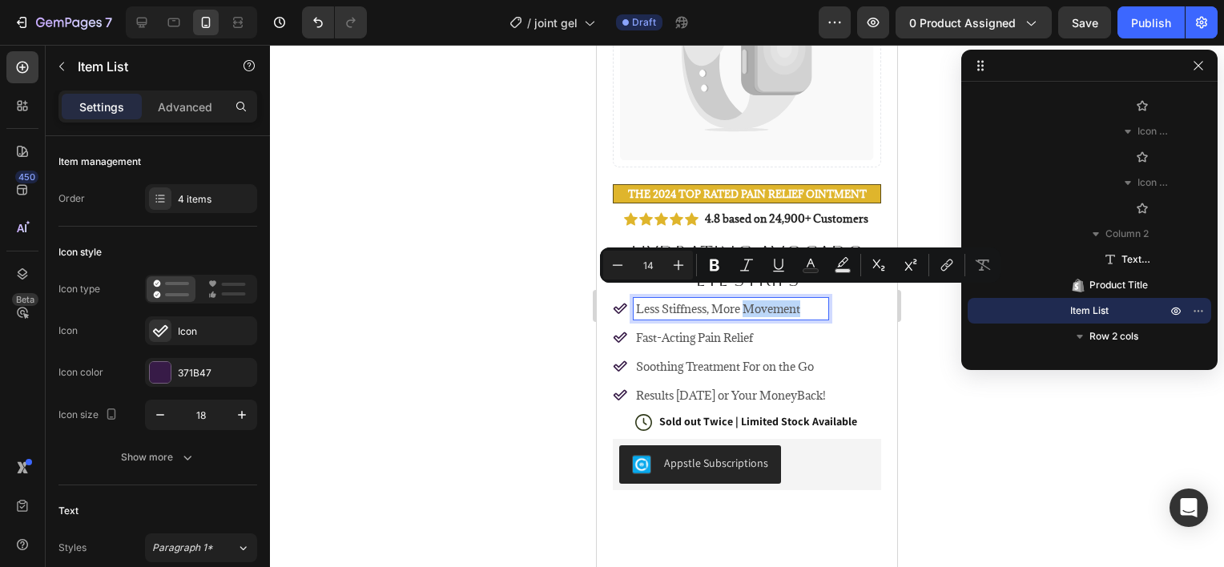
click at [803, 300] on p "Less Stiffness, More Movement" at bounding box center [731, 308] width 190 height 17
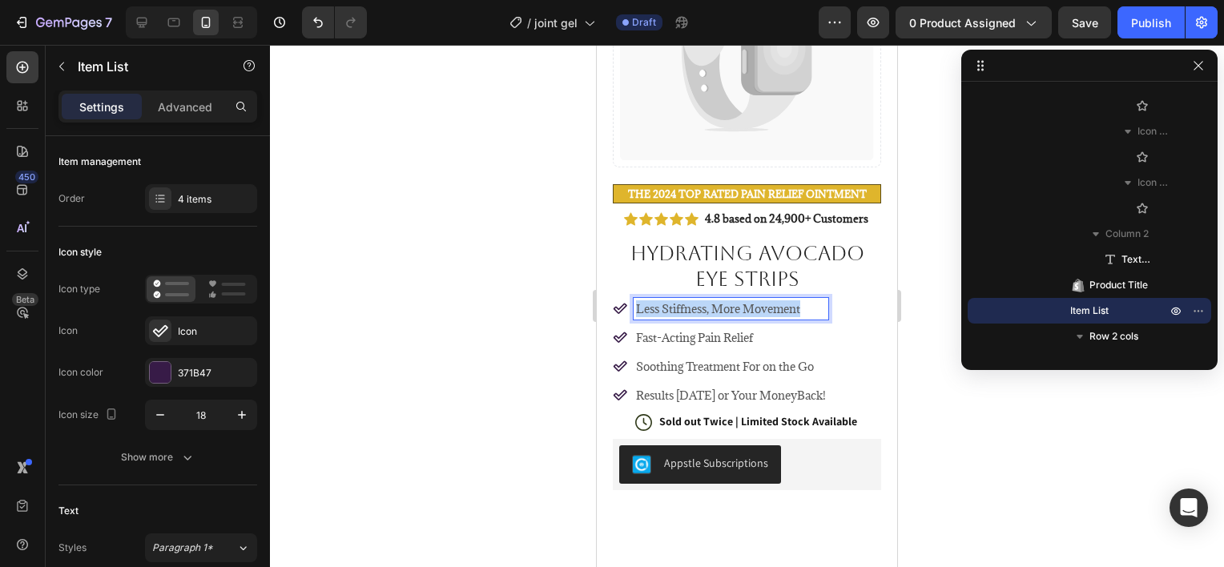
drag, startPoint x: 803, startPoint y: 299, endPoint x: 638, endPoint y: 299, distance: 165.8
click at [638, 300] on p "Less Stiffness, More Movement" at bounding box center [731, 308] width 190 height 17
click at [666, 329] on p "Fast-Acting Pain Relief" at bounding box center [731, 337] width 190 height 17
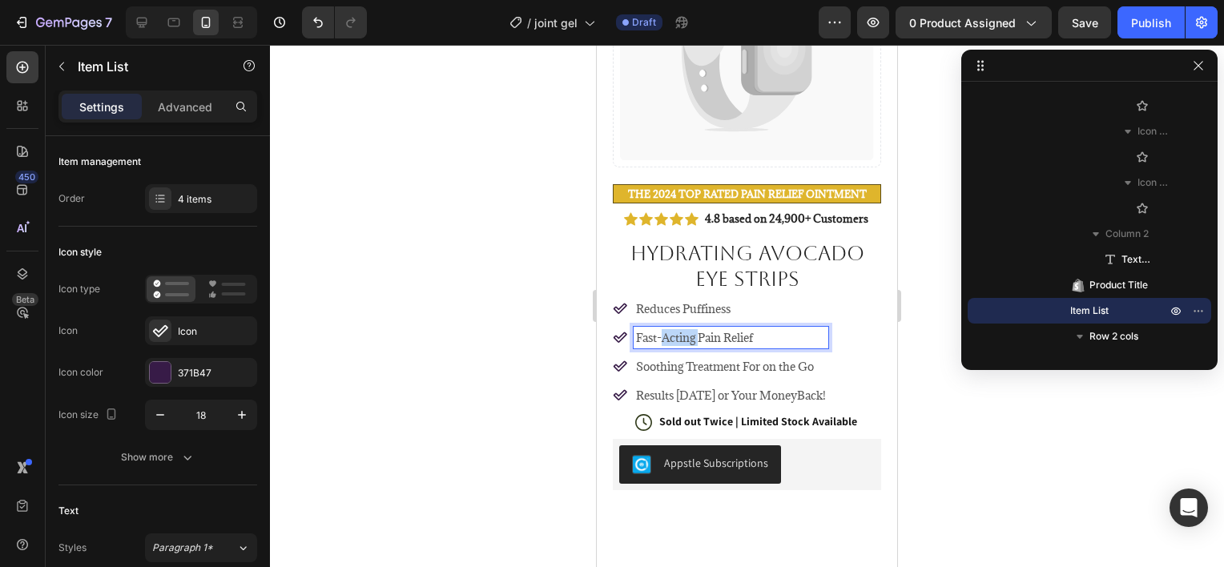
click at [666, 329] on p "Fast-Acting Pain Relief" at bounding box center [731, 337] width 190 height 17
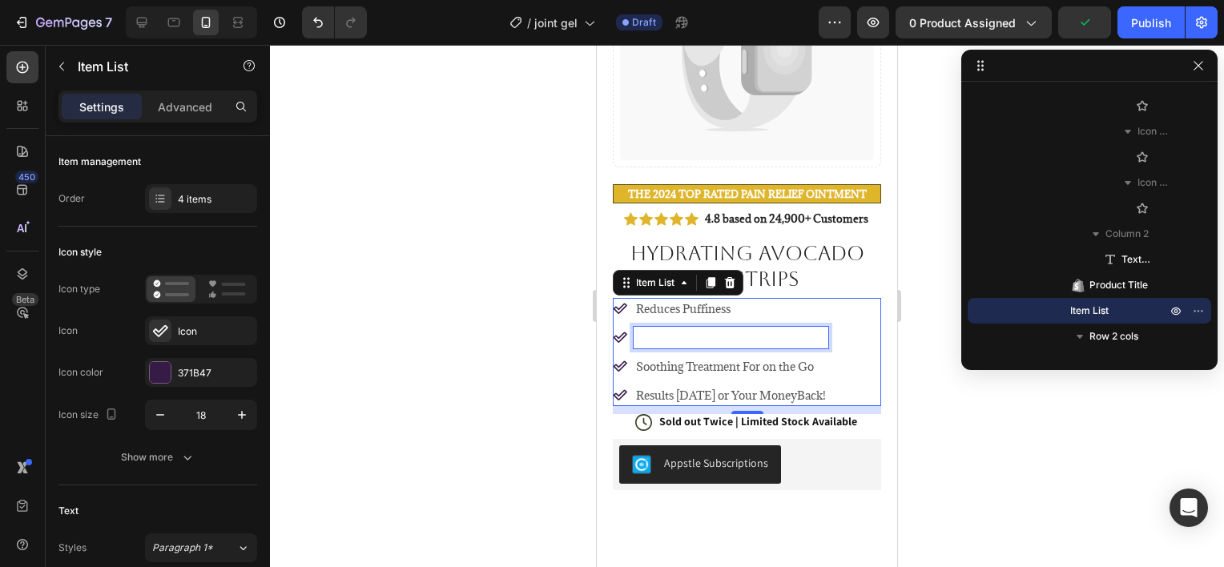
scroll to position [235, 0]
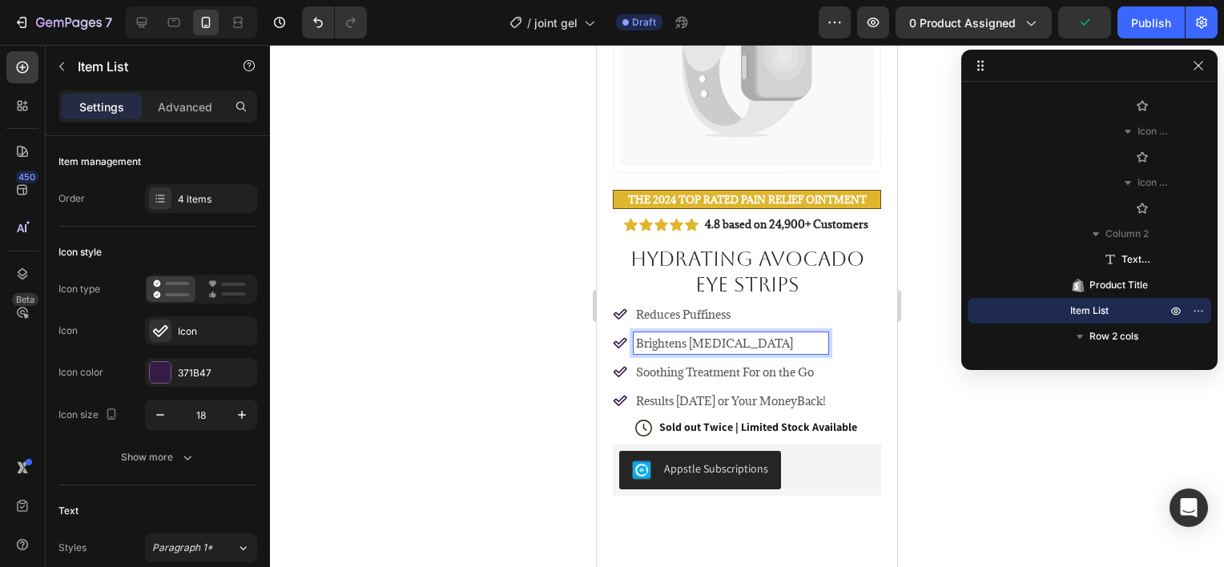
click at [732, 361] on div "Soothing Treatment For on the Go" at bounding box center [731, 372] width 195 height 22
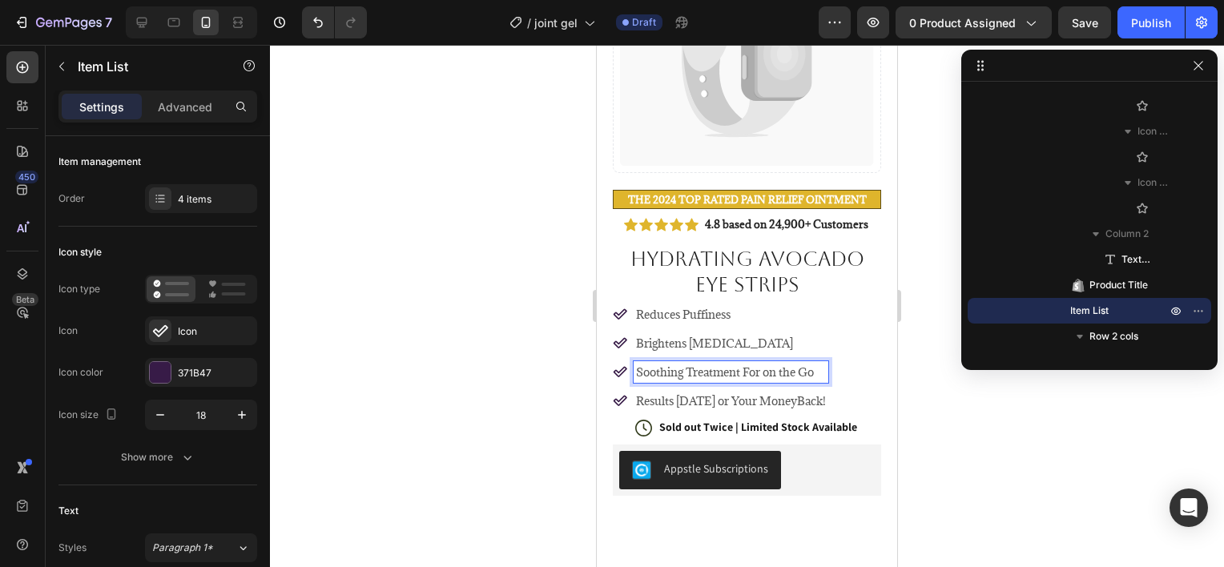
click at [800, 364] on p "Soothing Treatment For on the Go" at bounding box center [731, 372] width 190 height 17
drag, startPoint x: 817, startPoint y: 359, endPoint x: 636, endPoint y: 364, distance: 181.1
click at [636, 364] on p "Soothing Treatment For on the Go" at bounding box center [731, 372] width 190 height 17
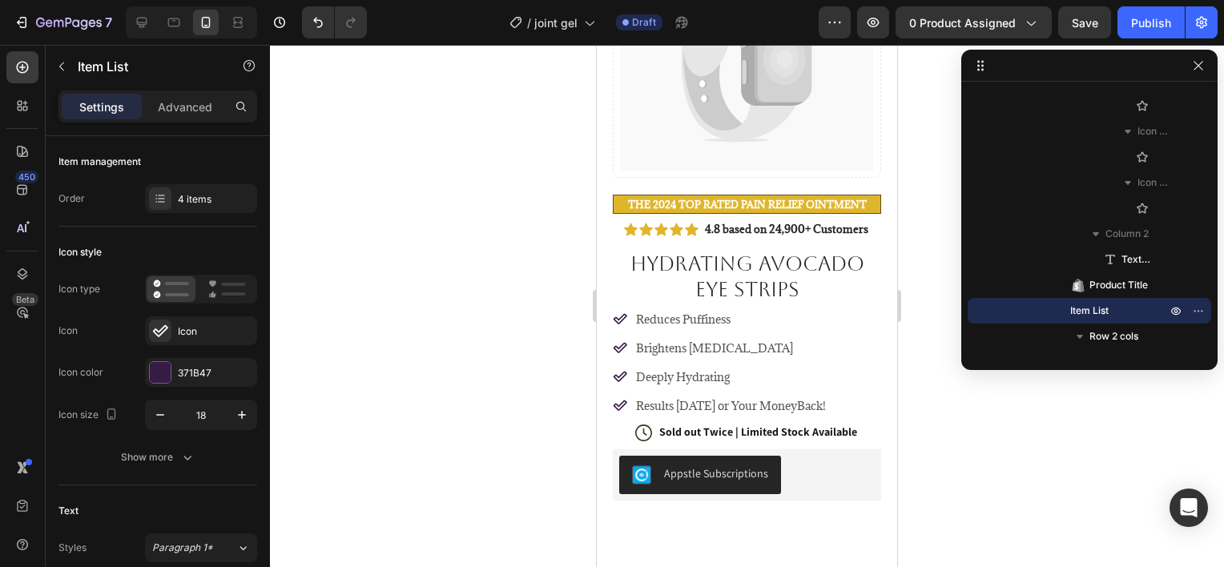
click at [767, 379] on div "Reduces Puffiness Brightens Dark Circles Deeply Hydrating Results in 60 Days or…" at bounding box center [720, 362] width 215 height 108
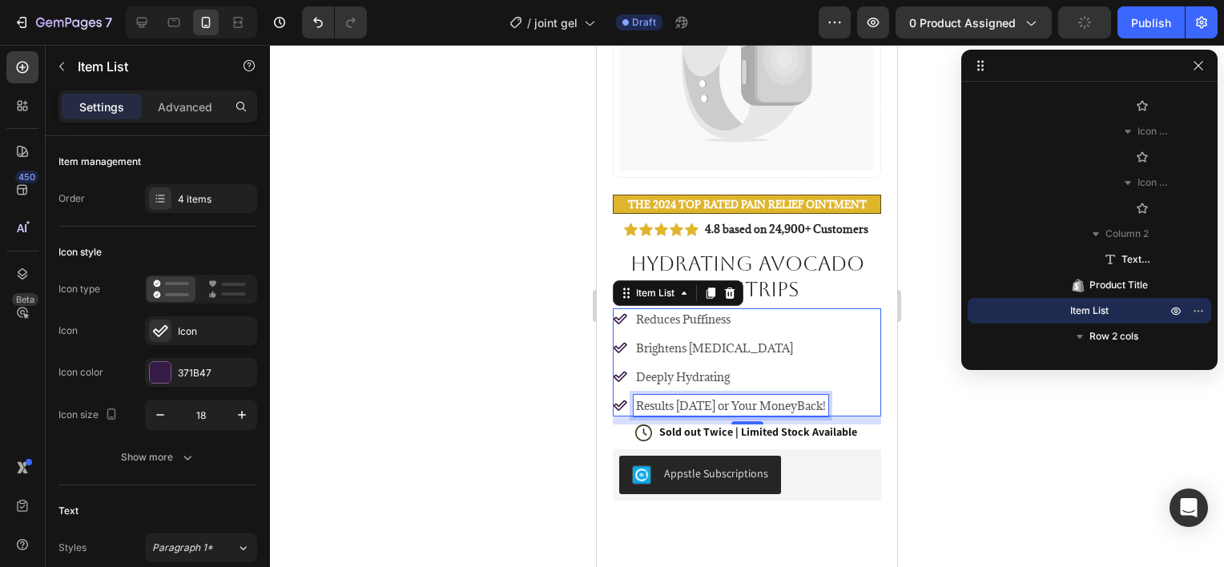
click at [773, 397] on p "Results in 60 Days or Your MoneyBack!" at bounding box center [731, 405] width 190 height 17
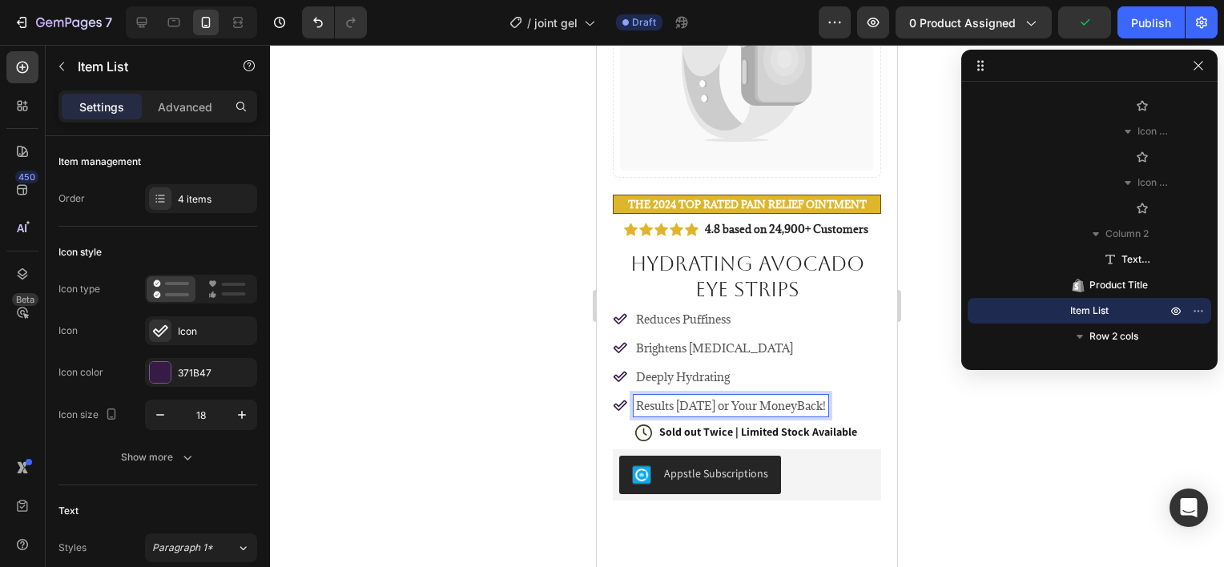
drag, startPoint x: 843, startPoint y: 394, endPoint x: 641, endPoint y: 402, distance: 202.8
click at [641, 402] on div "Results in 60 Days or Your MoneyBack!" at bounding box center [731, 406] width 195 height 22
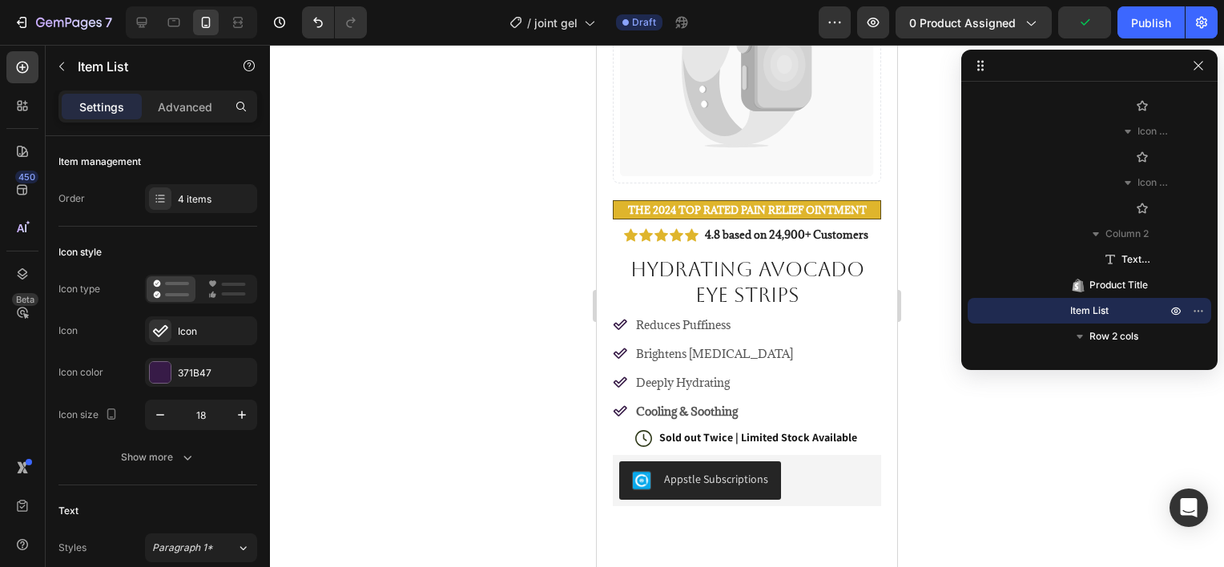
click at [838, 394] on div "Reduces Puffiness Brightens Dark Circles Deeply Hydrating Cooling & Soothing" at bounding box center [747, 368] width 268 height 108
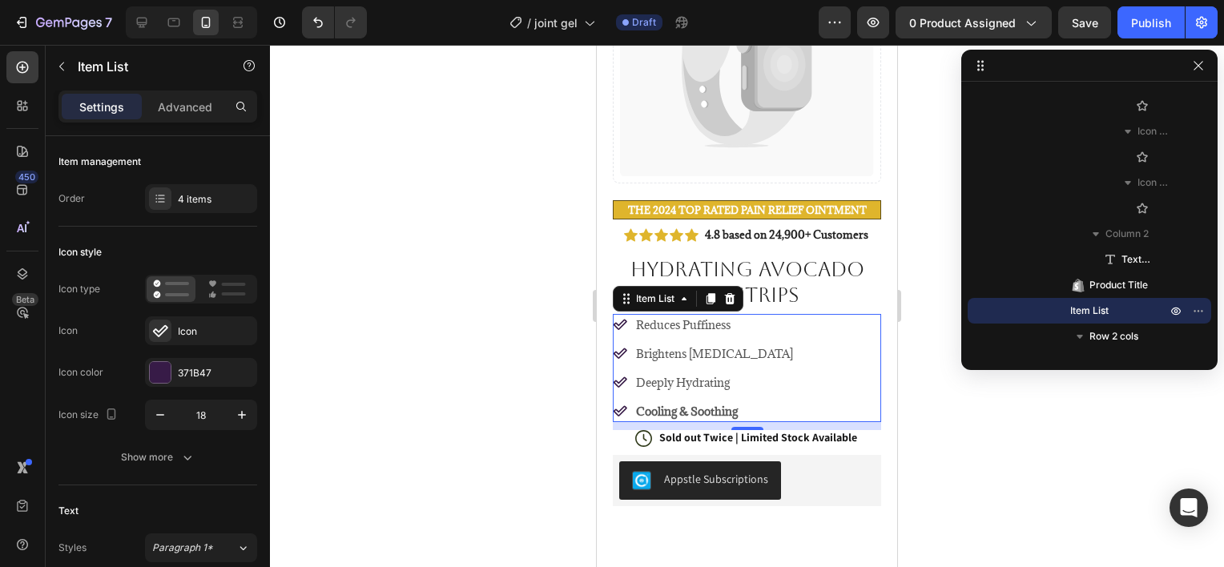
click at [934, 410] on div at bounding box center [747, 306] width 954 height 522
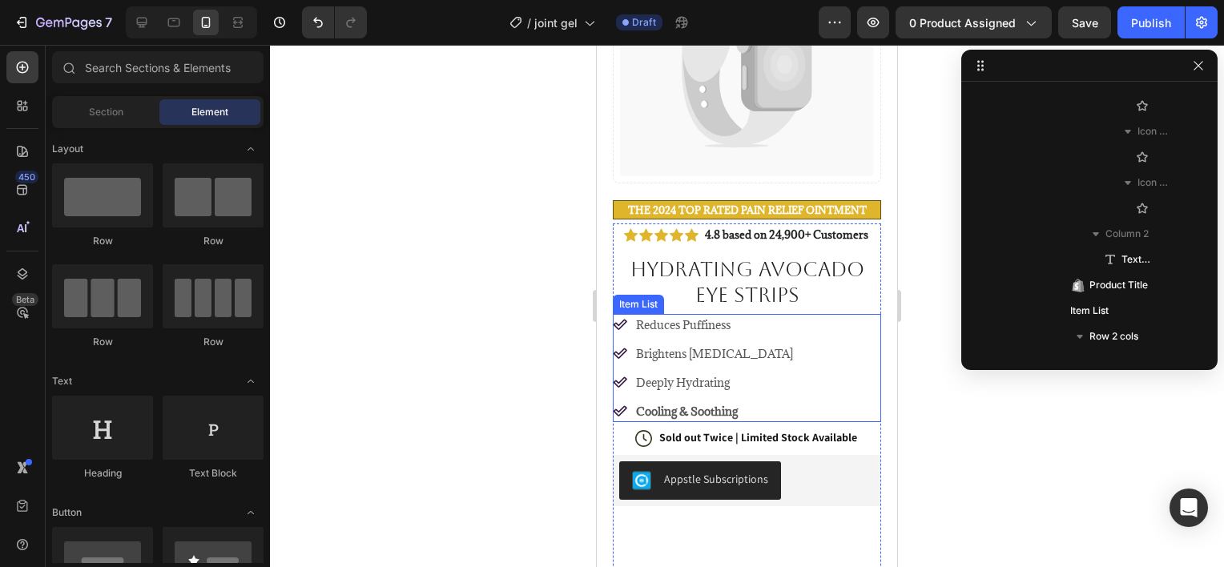
scroll to position [304, 0]
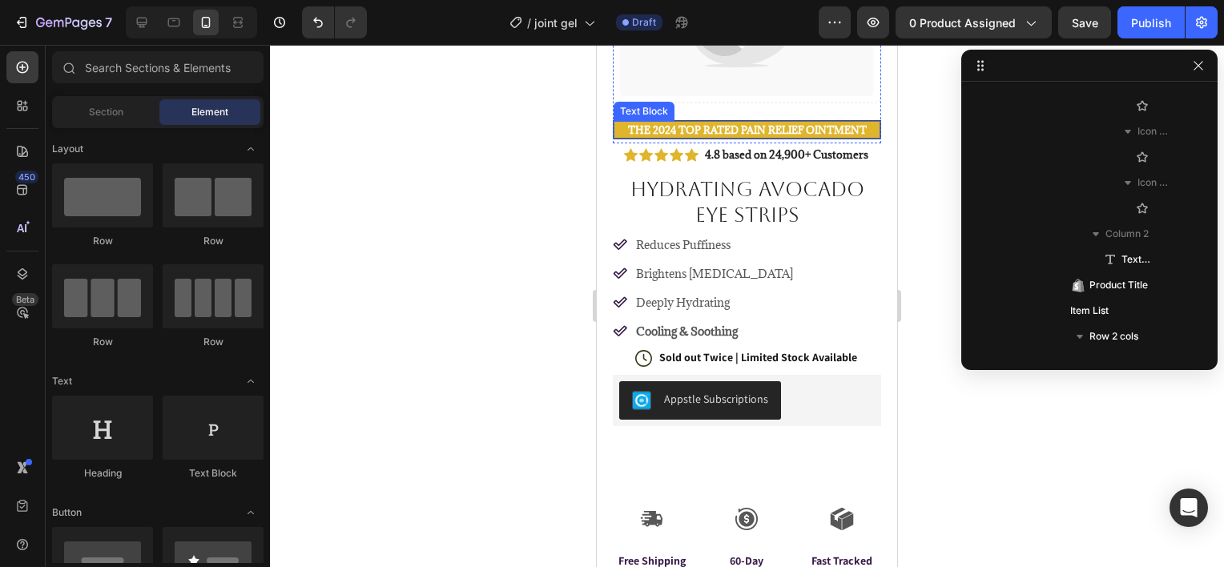
click at [791, 123] on strong "The 2024 TOP RATED Pain relief Ointment" at bounding box center [747, 129] width 239 height 13
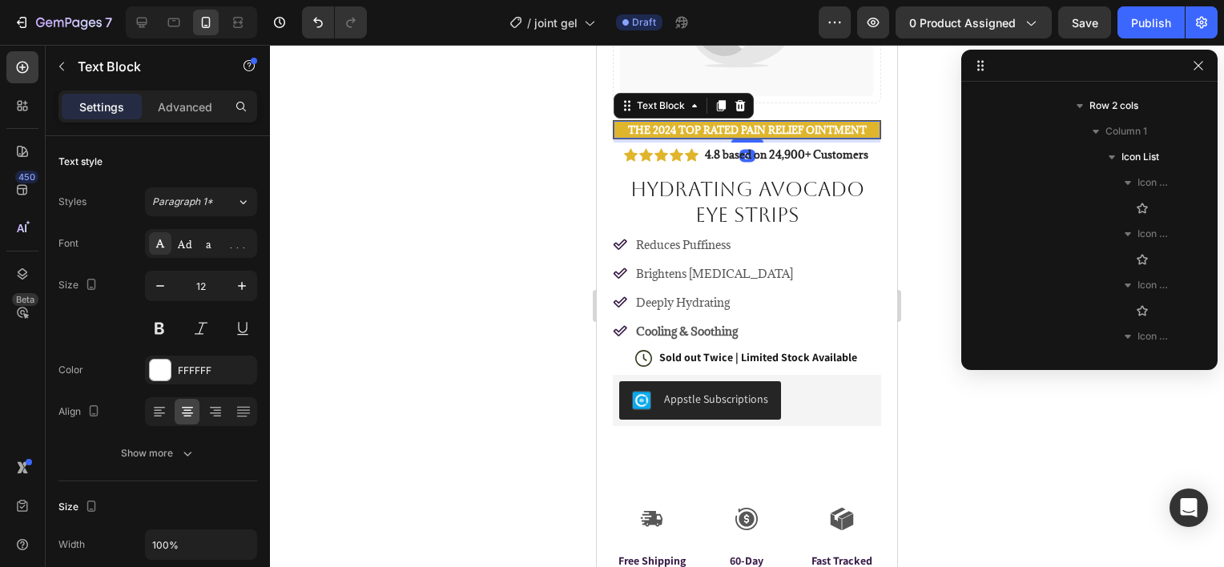
scroll to position [482, 0]
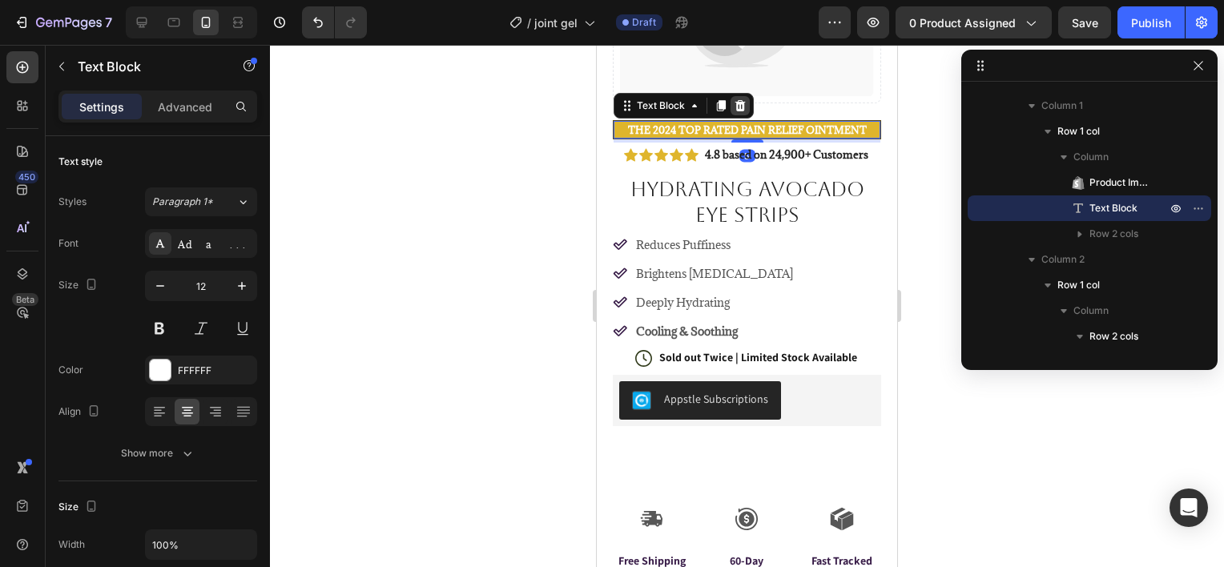
click at [741, 99] on icon at bounding box center [740, 105] width 13 height 13
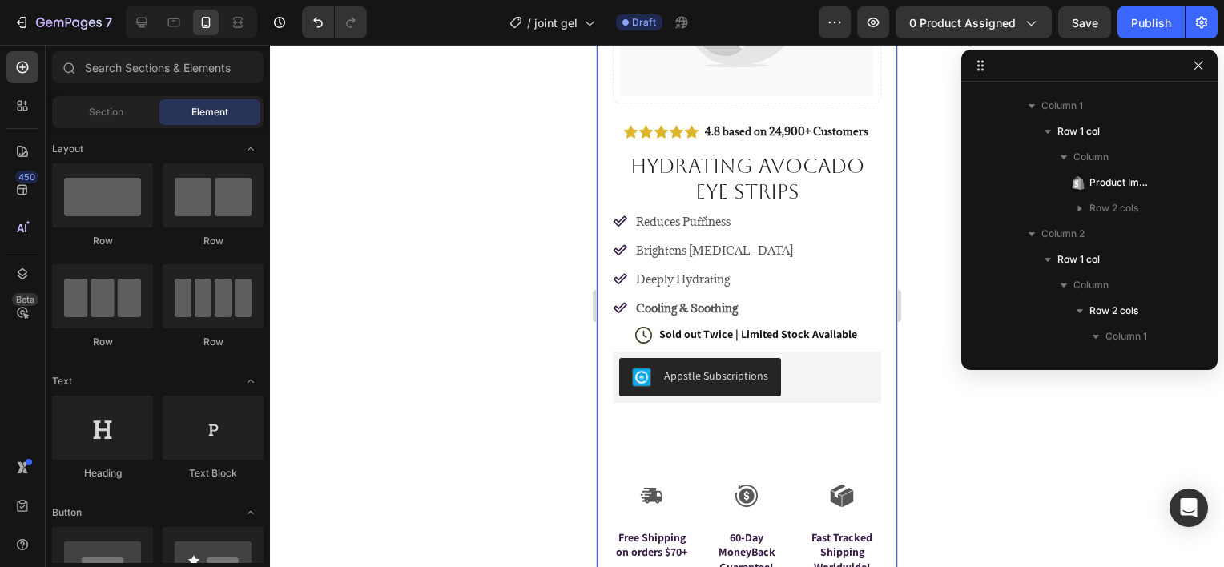
click at [519, 240] on div at bounding box center [747, 306] width 954 height 522
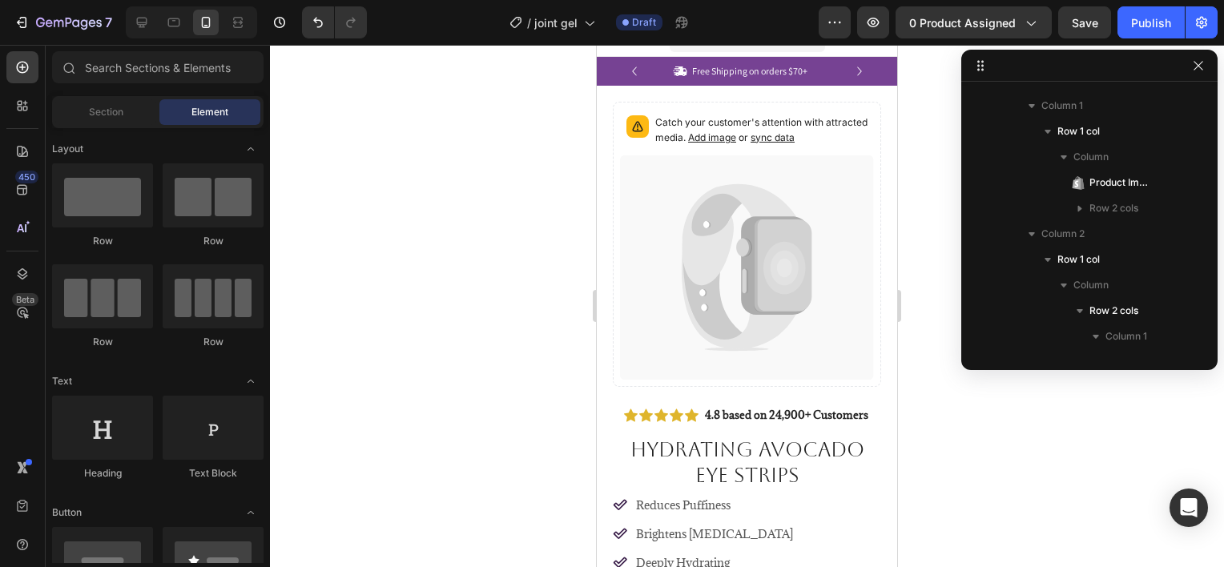
scroll to position [0, 0]
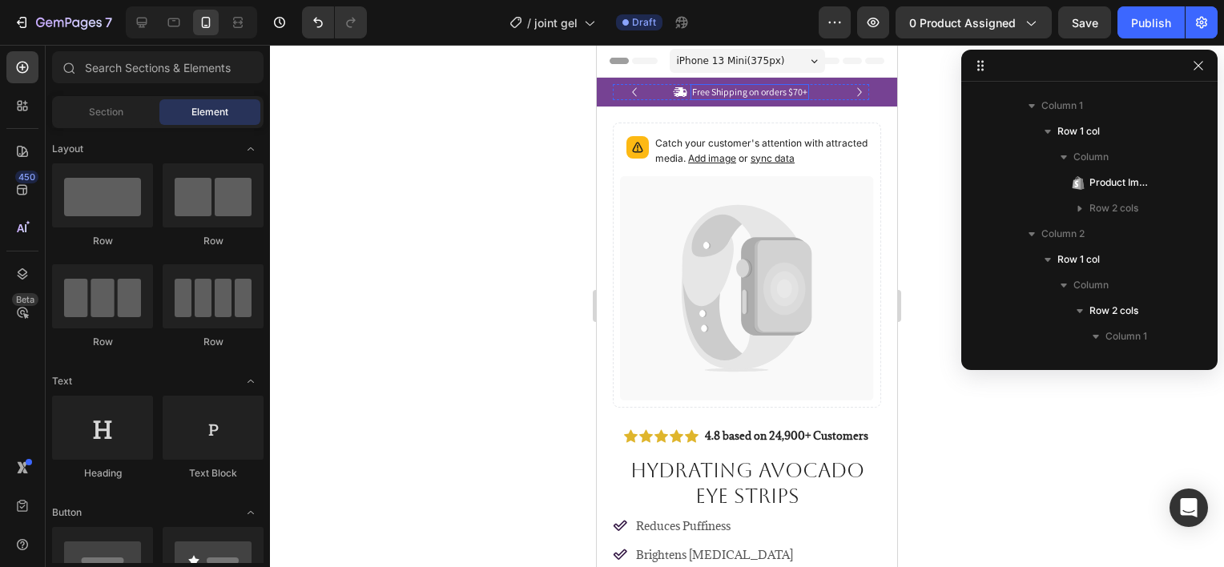
click at [717, 87] on p "Free Shipping on orders $70+" at bounding box center [749, 92] width 115 height 13
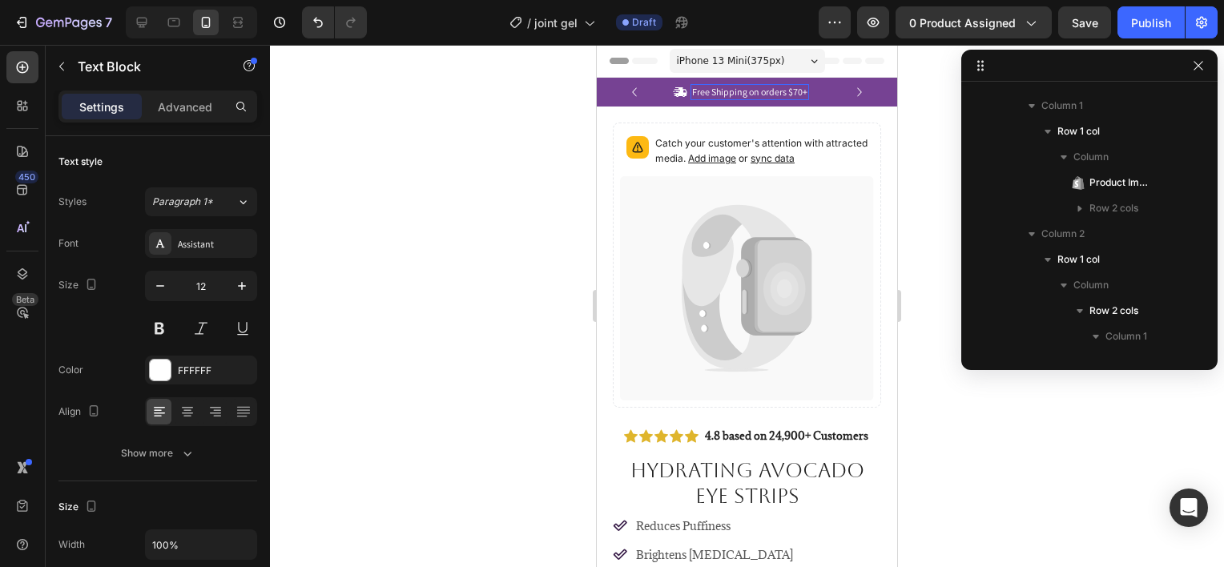
scroll to position [175, 0]
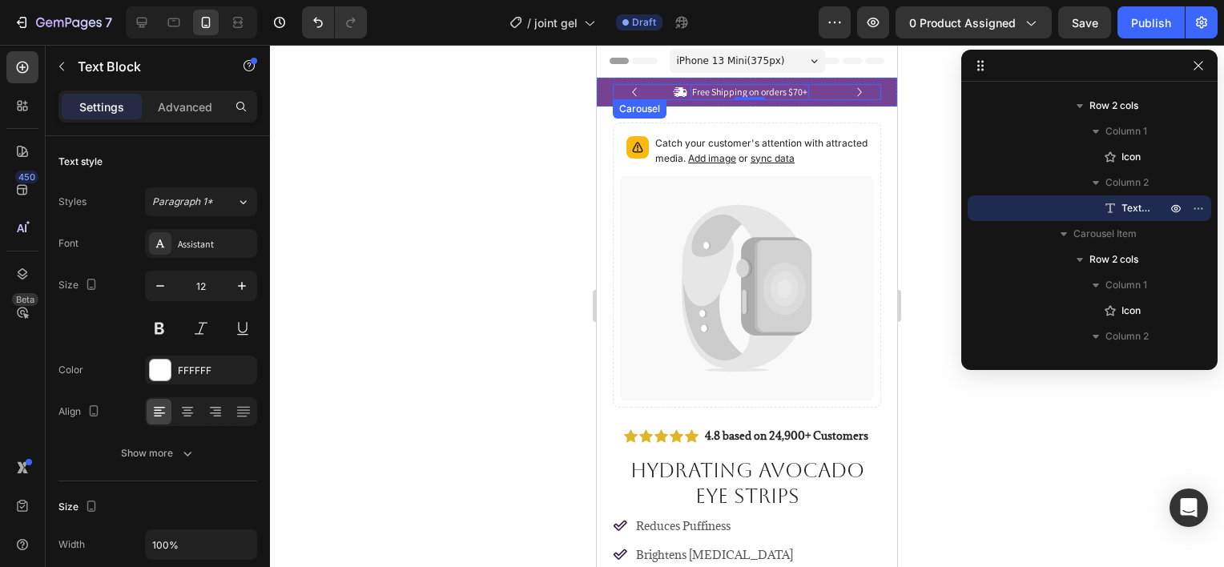
click at [854, 87] on icon "Carousel Next Arrow" at bounding box center [860, 92] width 18 height 18
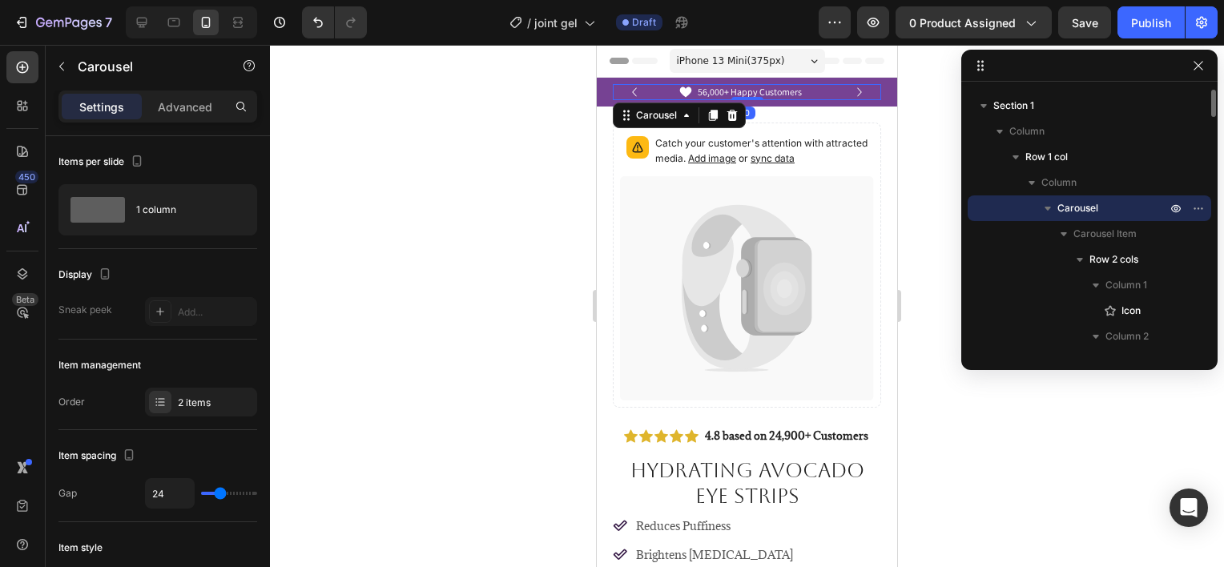
click at [853, 87] on icon "Carousel Next Arrow" at bounding box center [860, 92] width 18 height 18
click at [642, 86] on icon "Carousel Back Arrow" at bounding box center [635, 92] width 18 height 18
click at [743, 91] on p "56,000+ Happy Customers" at bounding box center [750, 92] width 104 height 13
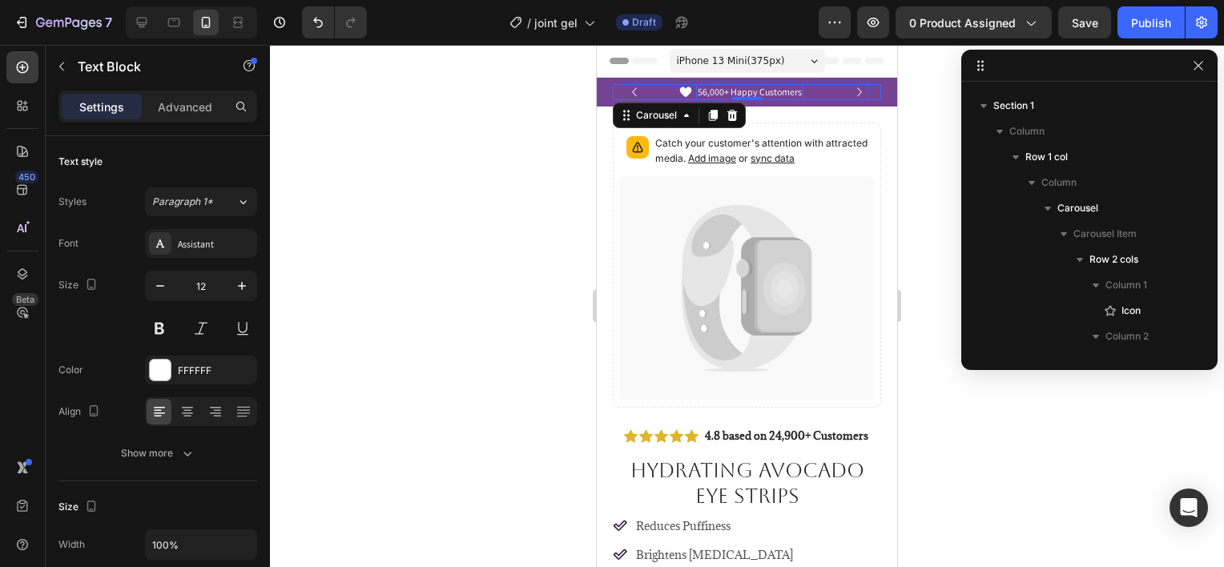
scroll to position [328, 0]
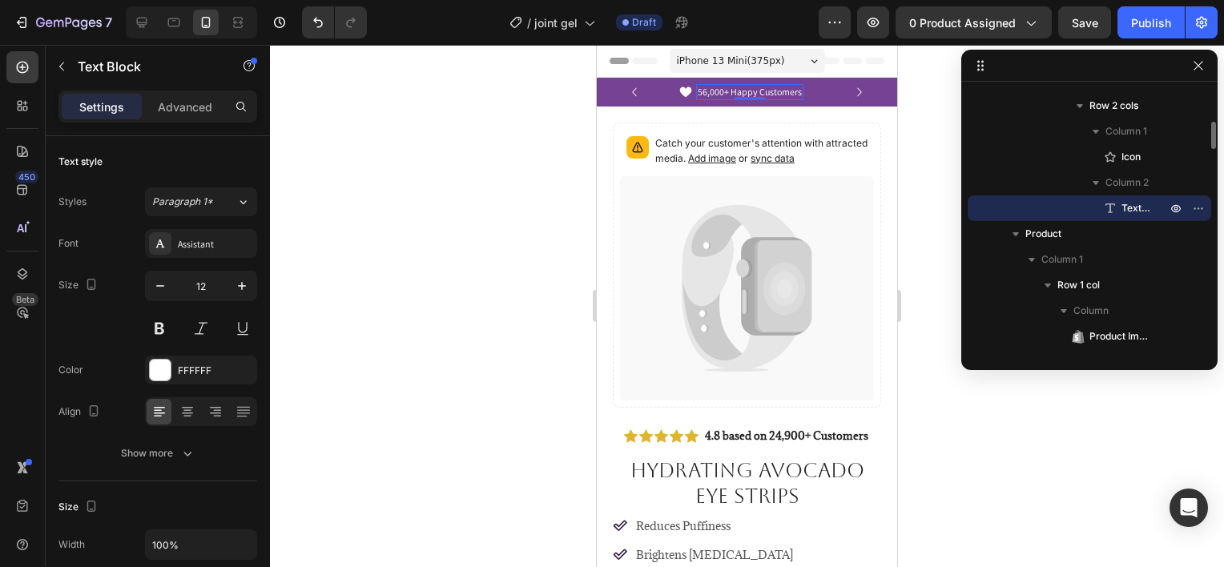
click at [743, 91] on p "56,000+ Happy Customers" at bounding box center [750, 92] width 104 height 13
click at [724, 90] on p "56,000+ Happy Customers" at bounding box center [750, 92] width 104 height 13
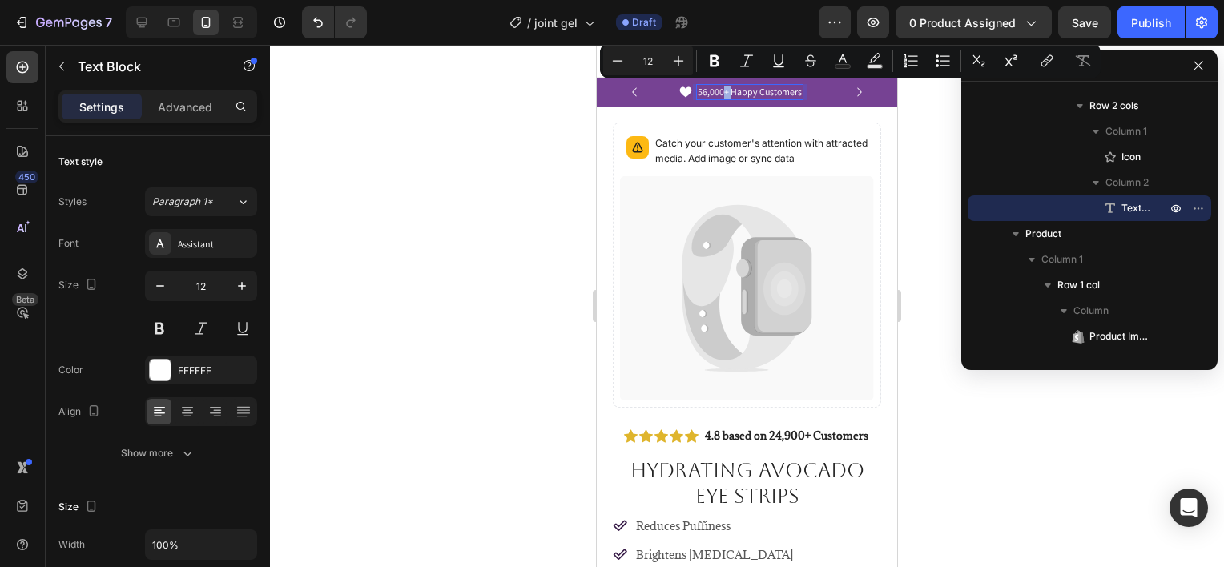
click at [723, 92] on p "56,000+ Happy Customers" at bounding box center [750, 92] width 104 height 13
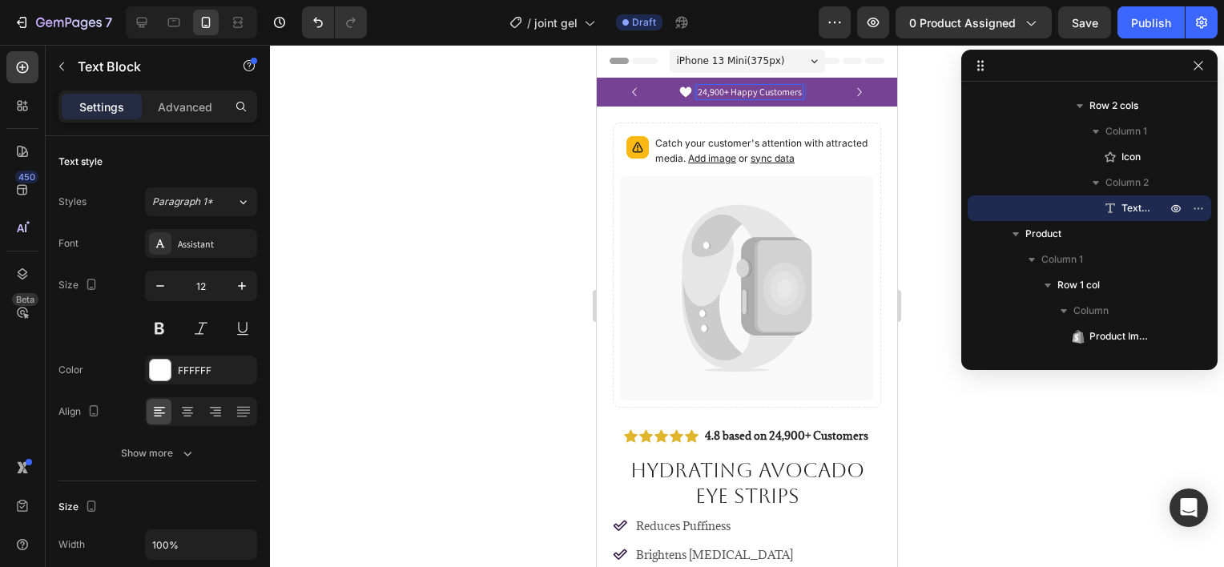
click at [500, 167] on div at bounding box center [747, 306] width 954 height 522
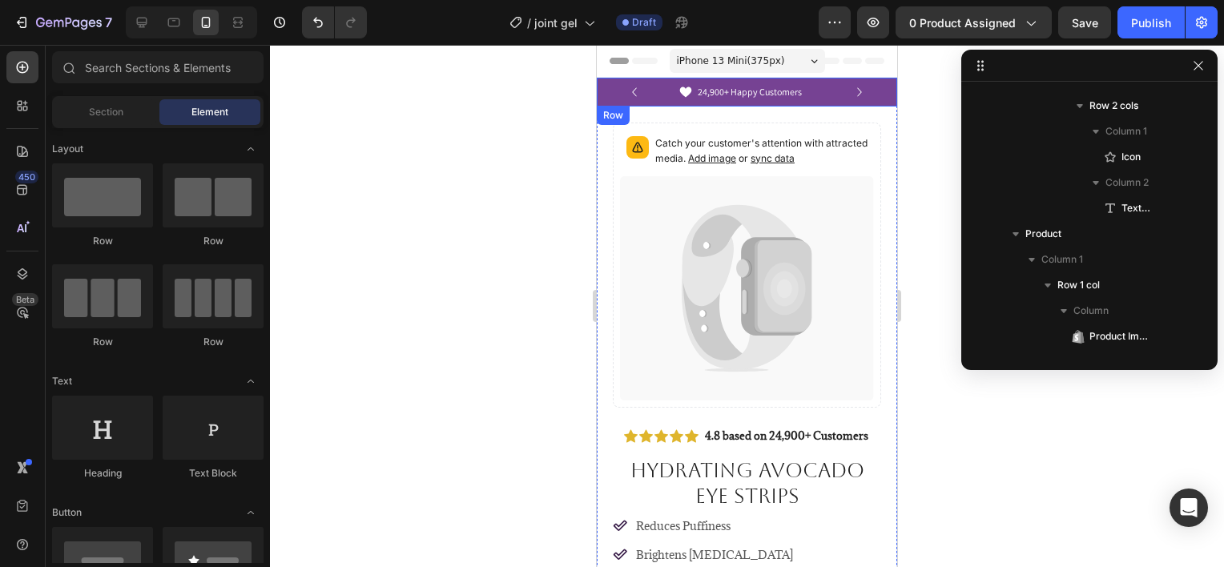
click at [602, 95] on div "Icon Free Shipping on orders $70+ Text Block Row Icon 24,900+ Happy Customers T…" at bounding box center [747, 92] width 300 height 29
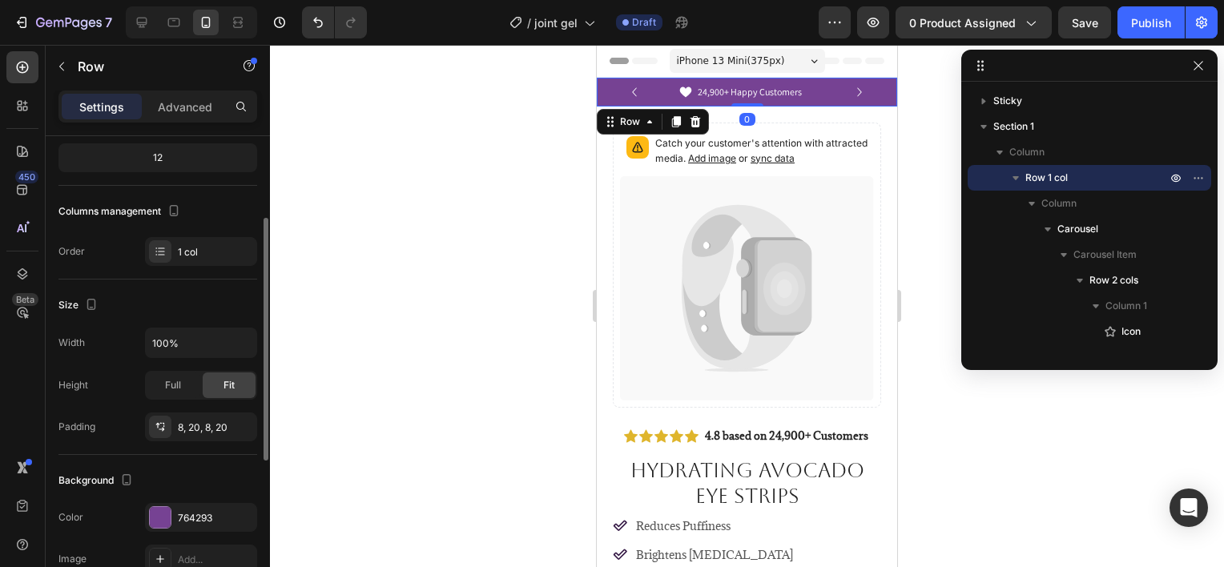
scroll to position [320, 0]
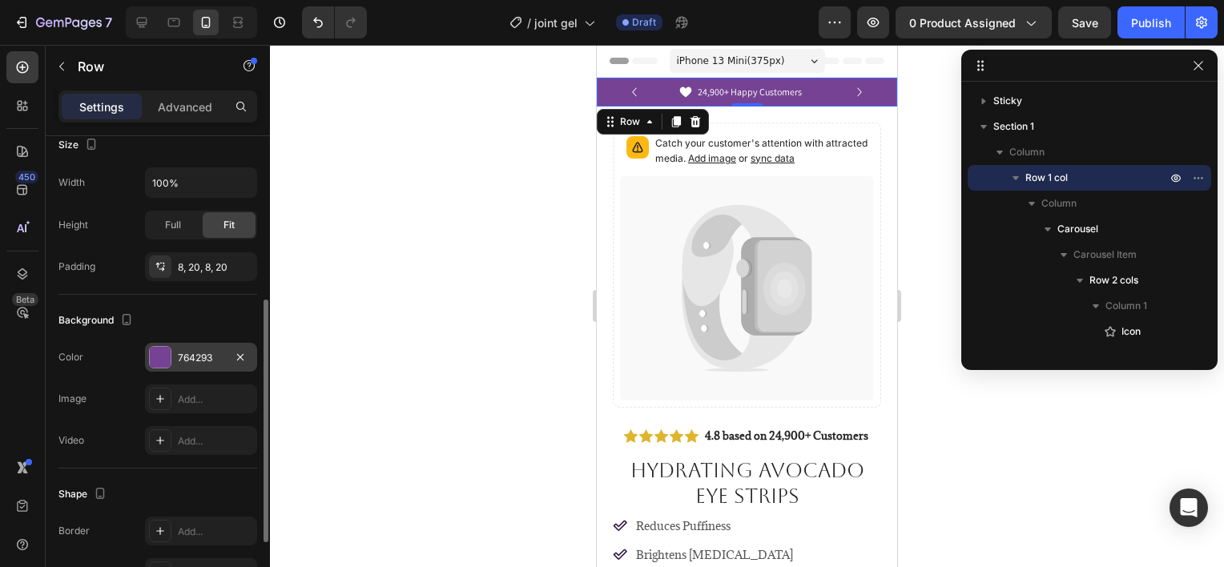
click at [160, 356] on div at bounding box center [160, 357] width 21 height 21
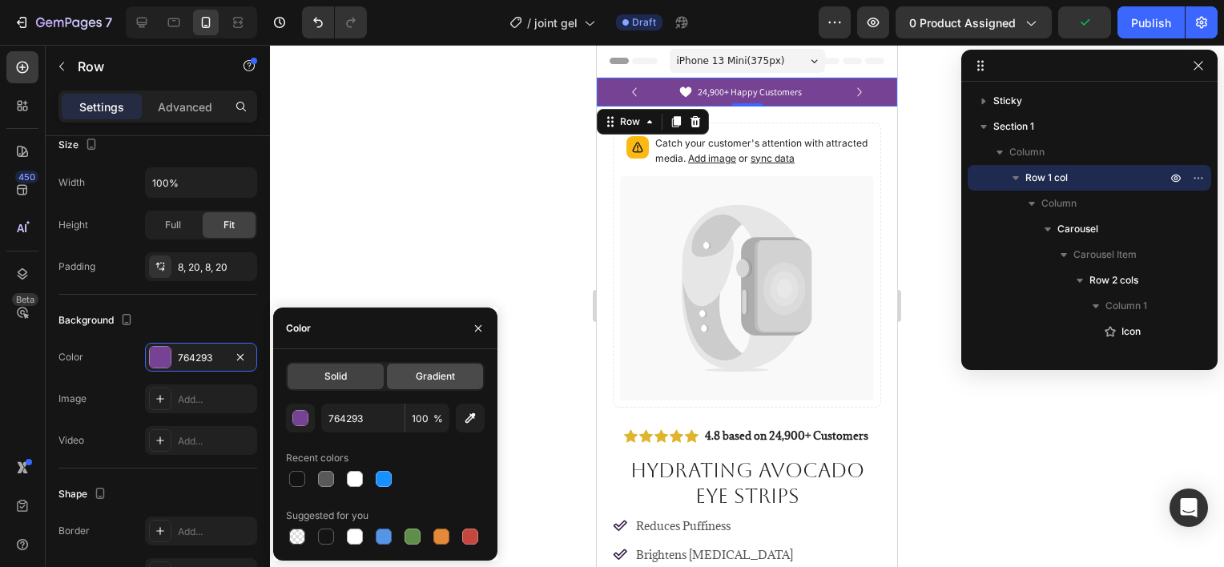
click at [417, 378] on span "Gradient" at bounding box center [435, 376] width 39 height 14
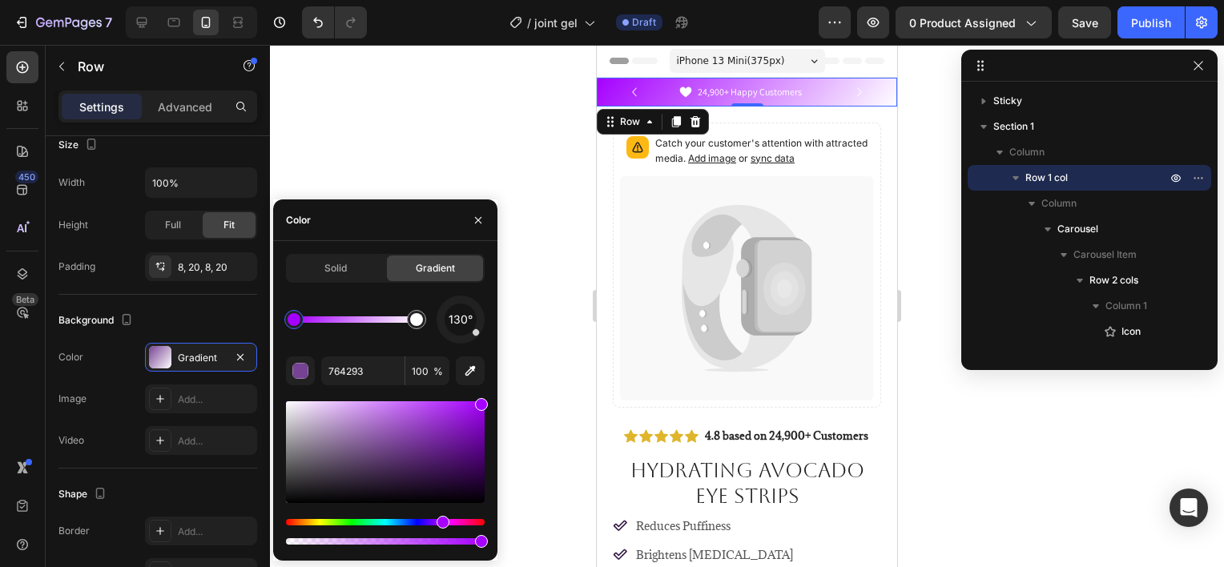
drag, startPoint x: 397, startPoint y: 445, endPoint x: 485, endPoint y: 393, distance: 101.7
click at [485, 393] on div "Solid Gradient 130° 764293 100 %" at bounding box center [385, 401] width 224 height 294
click at [477, 410] on div at bounding box center [385, 452] width 199 height 102
click at [479, 407] on div at bounding box center [479, 413] width 13 height 13
drag, startPoint x: 296, startPoint y: 318, endPoint x: 285, endPoint y: 320, distance: 10.7
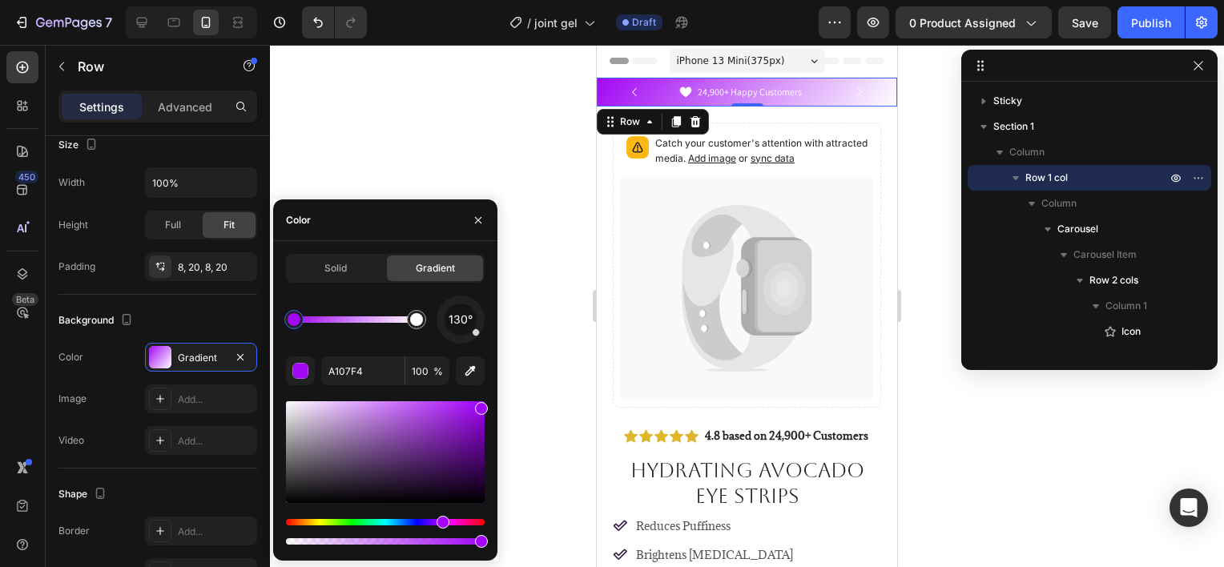
click at [288, 320] on div at bounding box center [294, 319] width 13 height 13
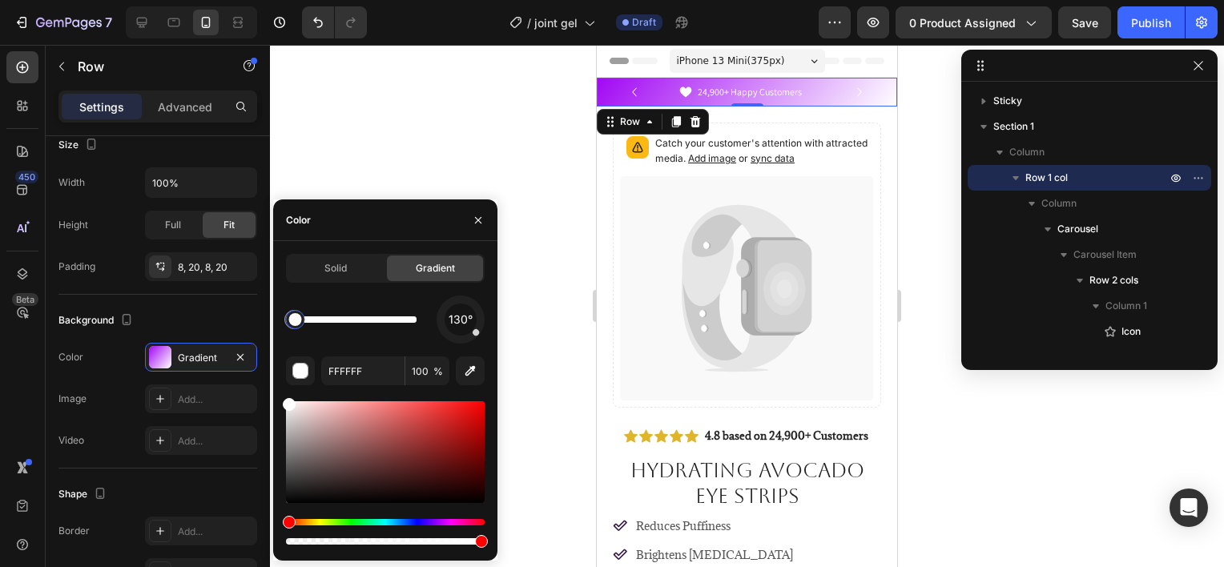
drag, startPoint x: 409, startPoint y: 317, endPoint x: 285, endPoint y: 322, distance: 123.5
click at [286, 322] on div at bounding box center [295, 319] width 19 height 19
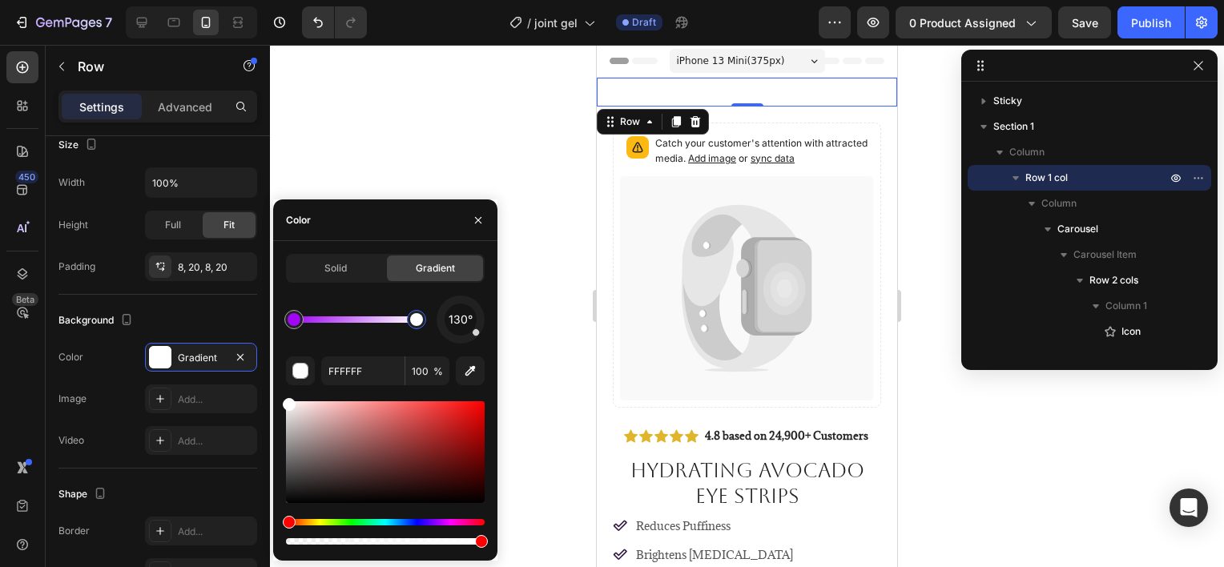
drag, startPoint x: 296, startPoint y: 324, endPoint x: 472, endPoint y: 328, distance: 176.3
click at [486, 328] on div "Solid Gradient 130° FFFFFF 100 %" at bounding box center [385, 401] width 224 height 294
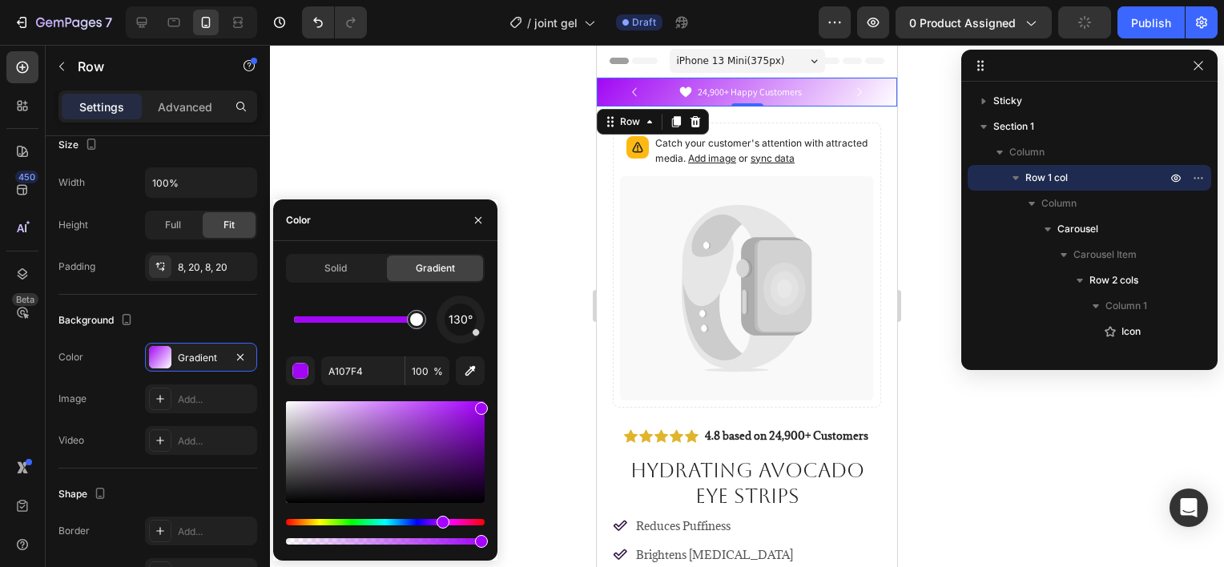
drag, startPoint x: 288, startPoint y: 324, endPoint x: 438, endPoint y: 322, distance: 149.8
click at [438, 322] on div "130°" at bounding box center [385, 320] width 199 height 48
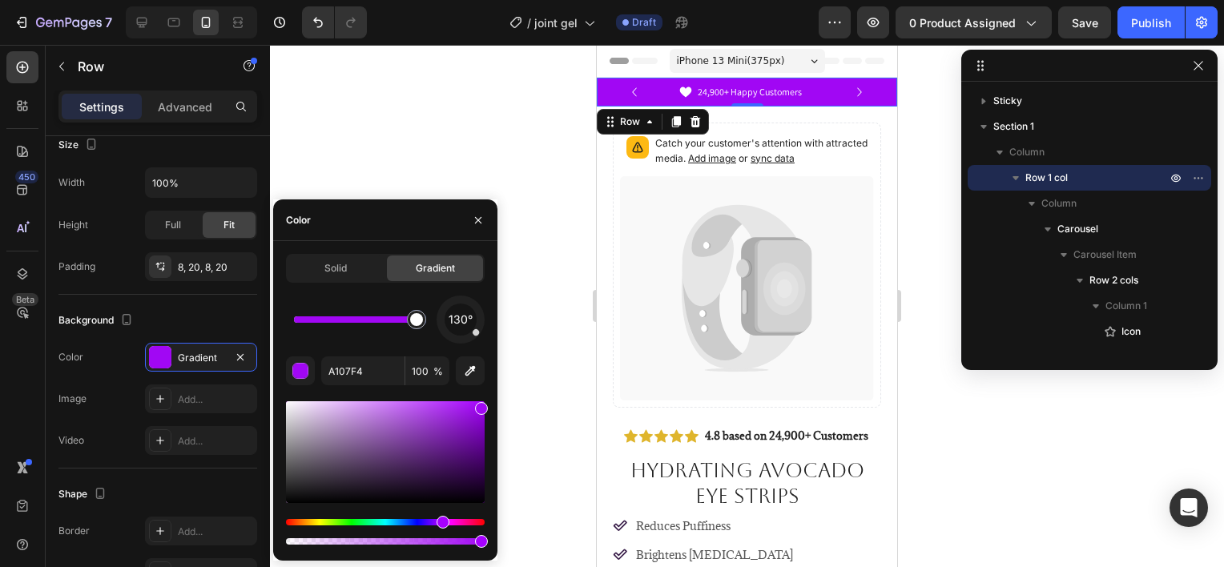
click at [416, 518] on div at bounding box center [385, 473] width 199 height 150
click at [423, 521] on div "Hue" at bounding box center [385, 522] width 199 height 6
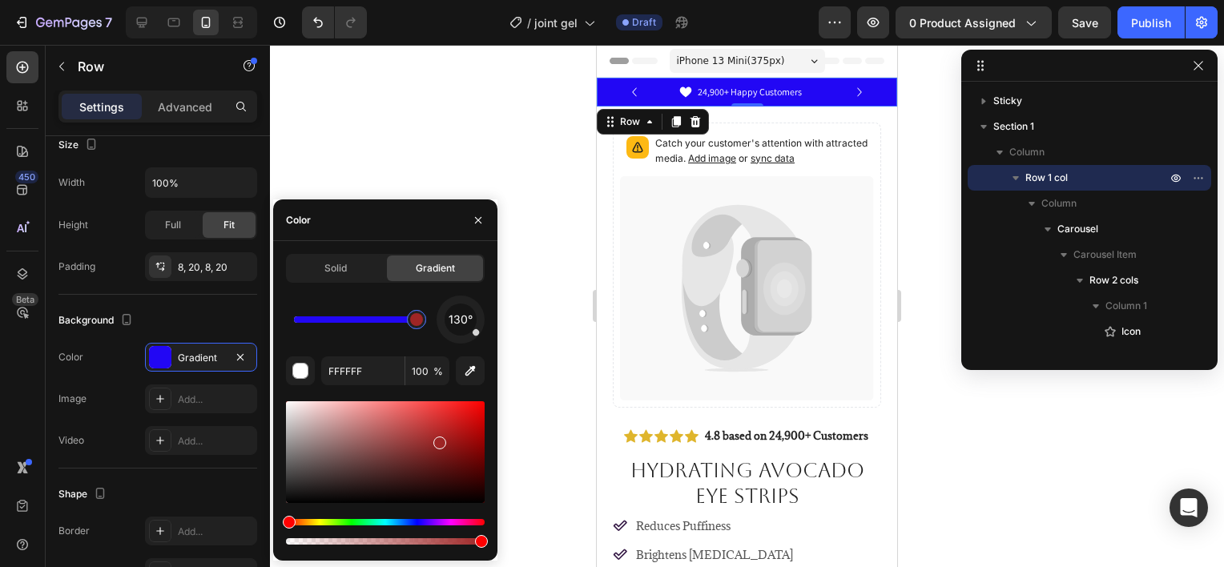
click at [437, 439] on div at bounding box center [385, 452] width 199 height 102
click at [421, 518] on div at bounding box center [385, 473] width 199 height 150
click at [420, 519] on div "Hue" at bounding box center [385, 522] width 199 height 6
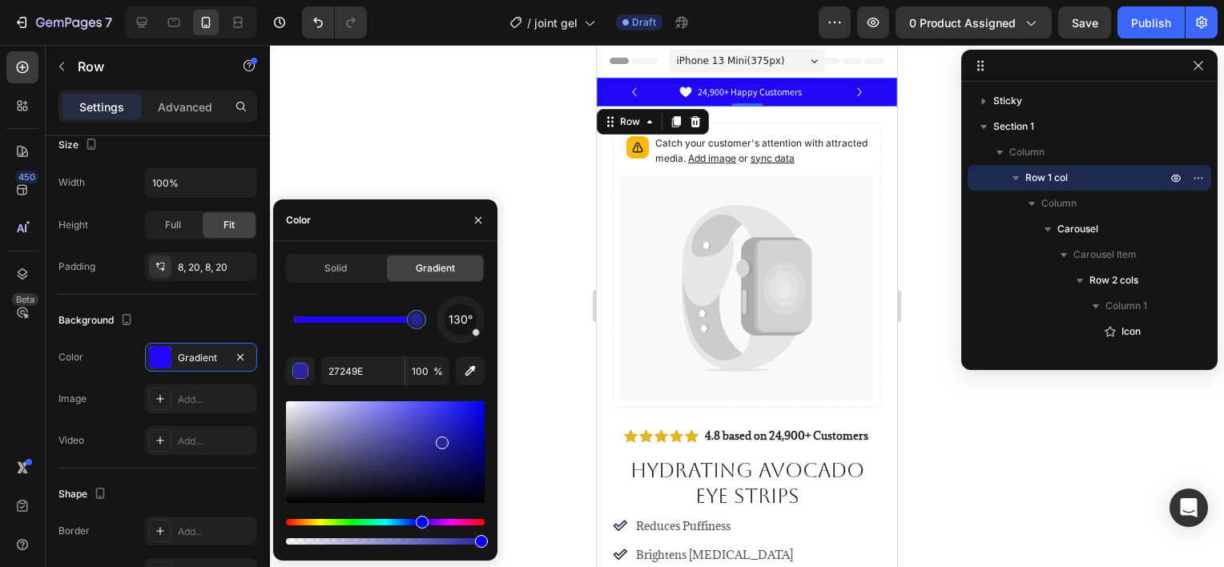
click at [430, 439] on div at bounding box center [385, 452] width 199 height 102
click at [421, 433] on div at bounding box center [385, 452] width 199 height 102
click at [406, 426] on div at bounding box center [385, 452] width 199 height 102
click at [403, 426] on div at bounding box center [407, 429] width 13 height 13
drag, startPoint x: 389, startPoint y: 426, endPoint x: 381, endPoint y: 425, distance: 8.1
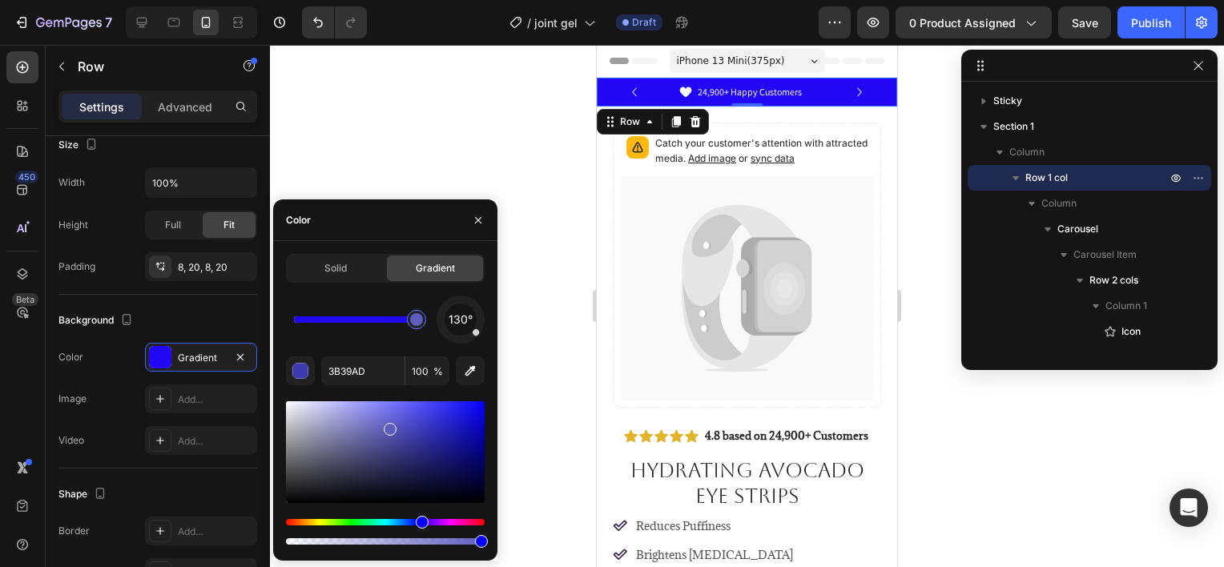
click at [388, 426] on div at bounding box center [385, 452] width 199 height 102
click at [379, 425] on div at bounding box center [385, 452] width 199 height 102
click at [371, 433] on div at bounding box center [385, 452] width 199 height 102
click at [369, 452] on div at bounding box center [385, 452] width 199 height 102
click at [336, 459] on div at bounding box center [385, 452] width 199 height 102
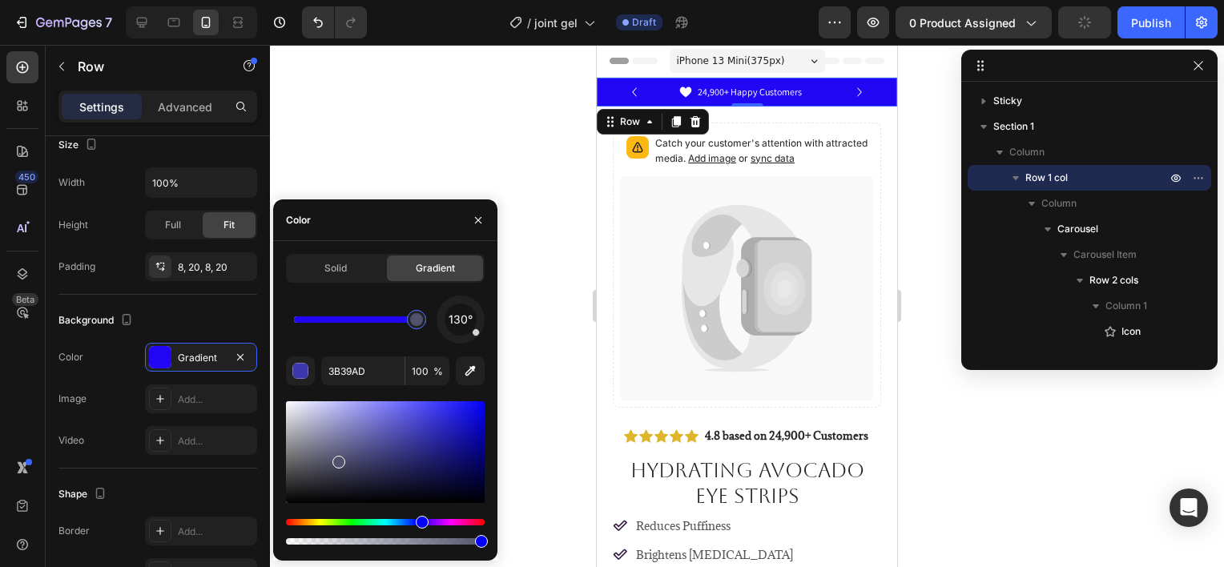
click at [337, 457] on div at bounding box center [338, 462] width 13 height 13
click at [372, 479] on div at bounding box center [385, 452] width 199 height 102
click at [355, 471] on div at bounding box center [385, 452] width 199 height 102
drag, startPoint x: 417, startPoint y: 320, endPoint x: 320, endPoint y: 324, distance: 97.0
click at [320, 324] on div at bounding box center [318, 319] width 13 height 13
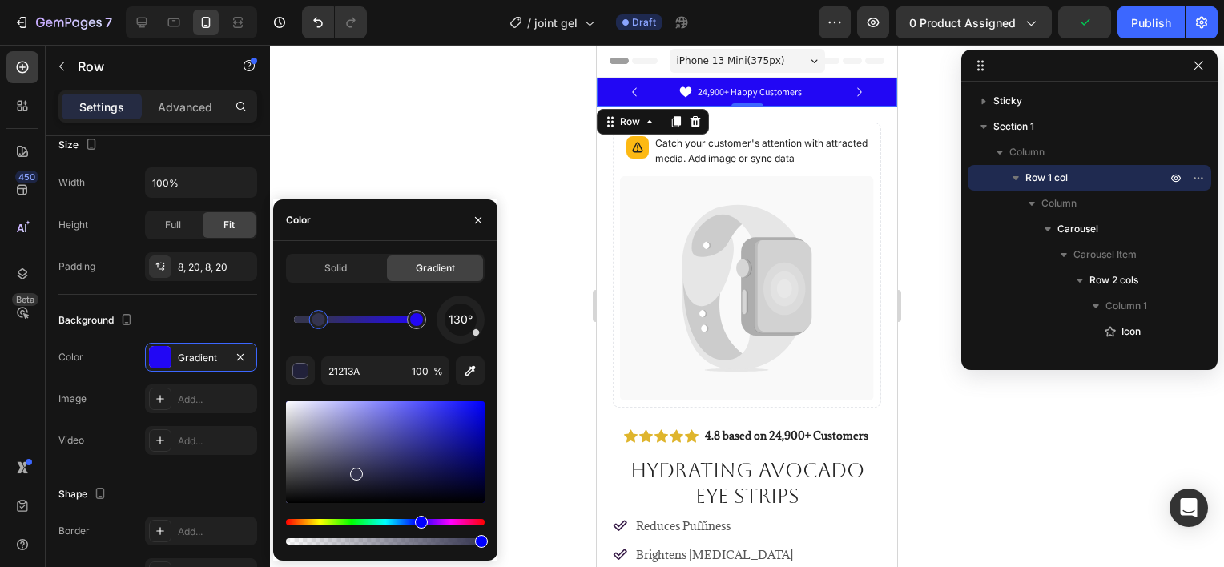
type input "2207F4"
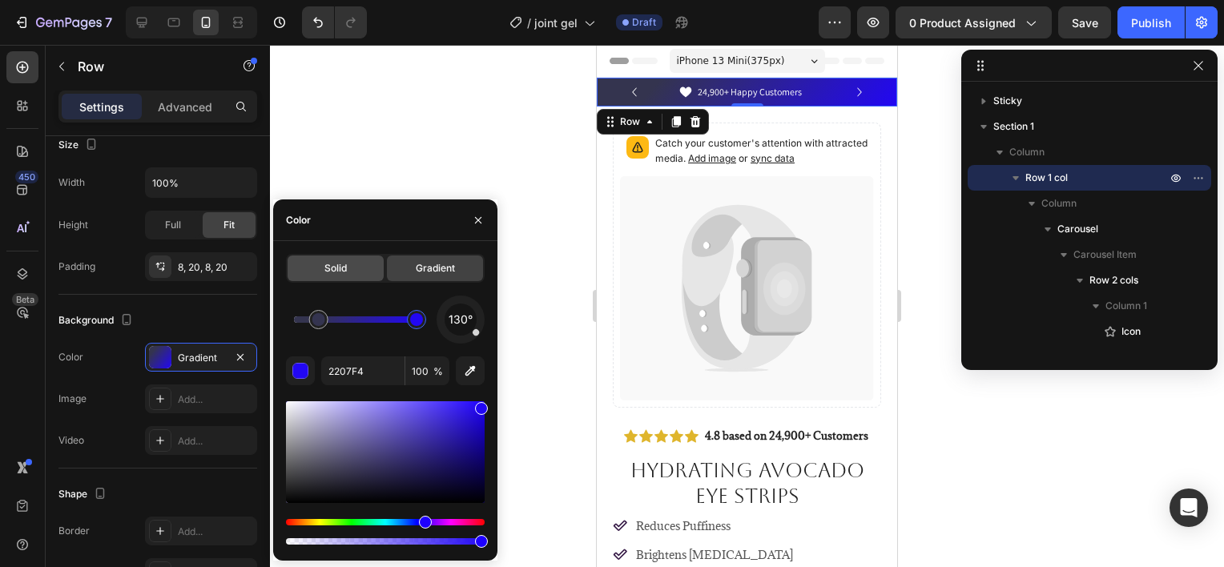
click at [343, 270] on span "Solid" at bounding box center [335, 268] width 22 height 14
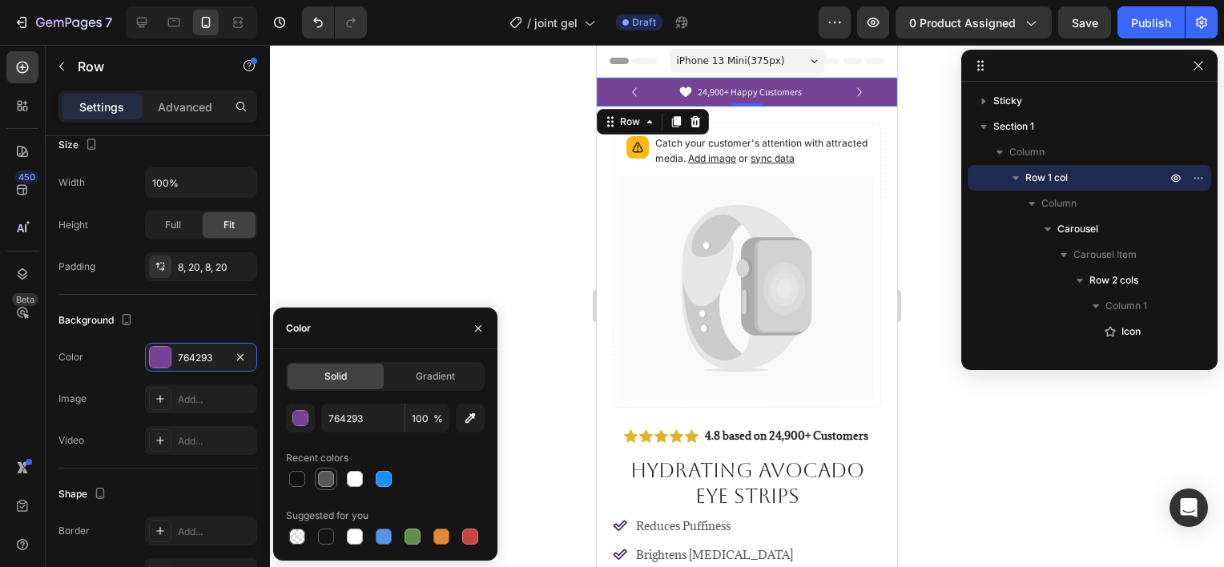
click at [336, 477] on div at bounding box center [326, 479] width 22 height 22
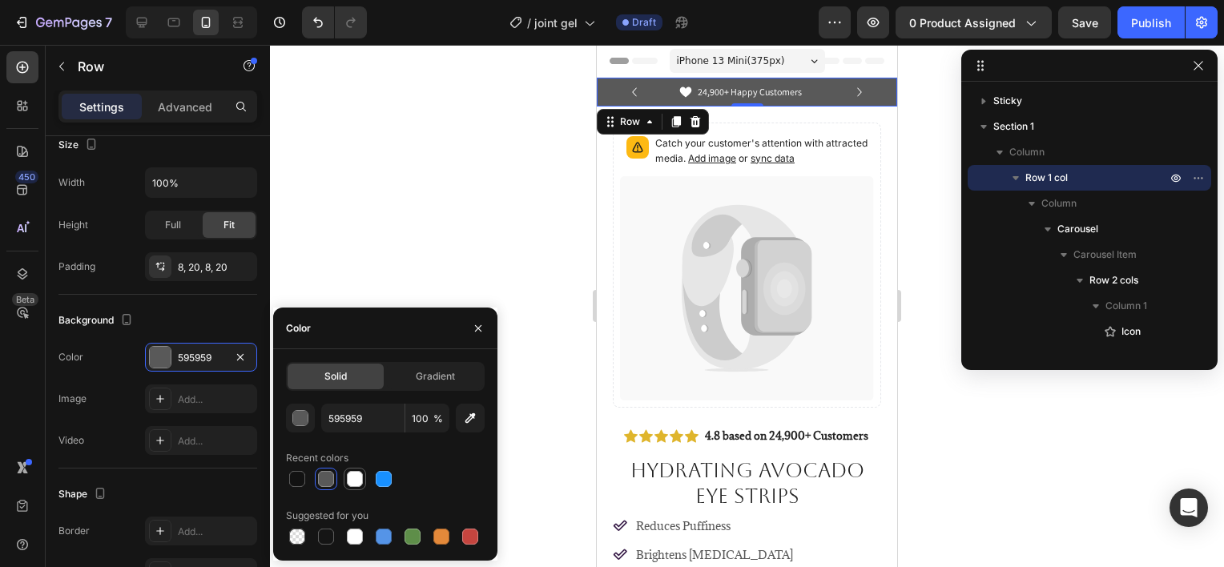
click at [346, 477] on div at bounding box center [354, 478] width 19 height 19
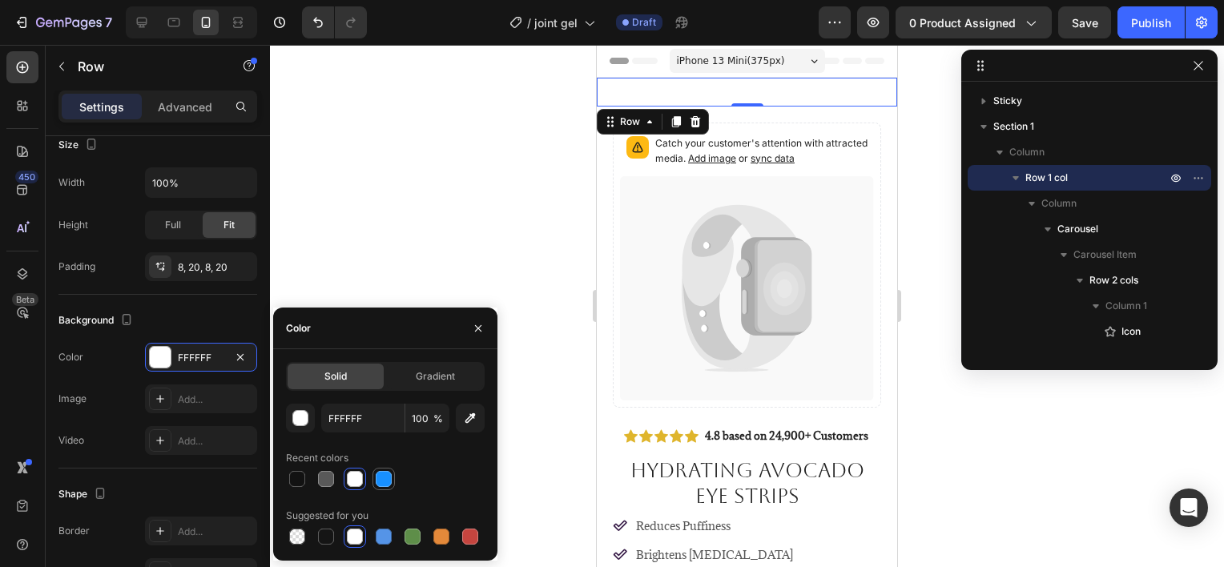
click at [376, 474] on div at bounding box center [384, 479] width 16 height 16
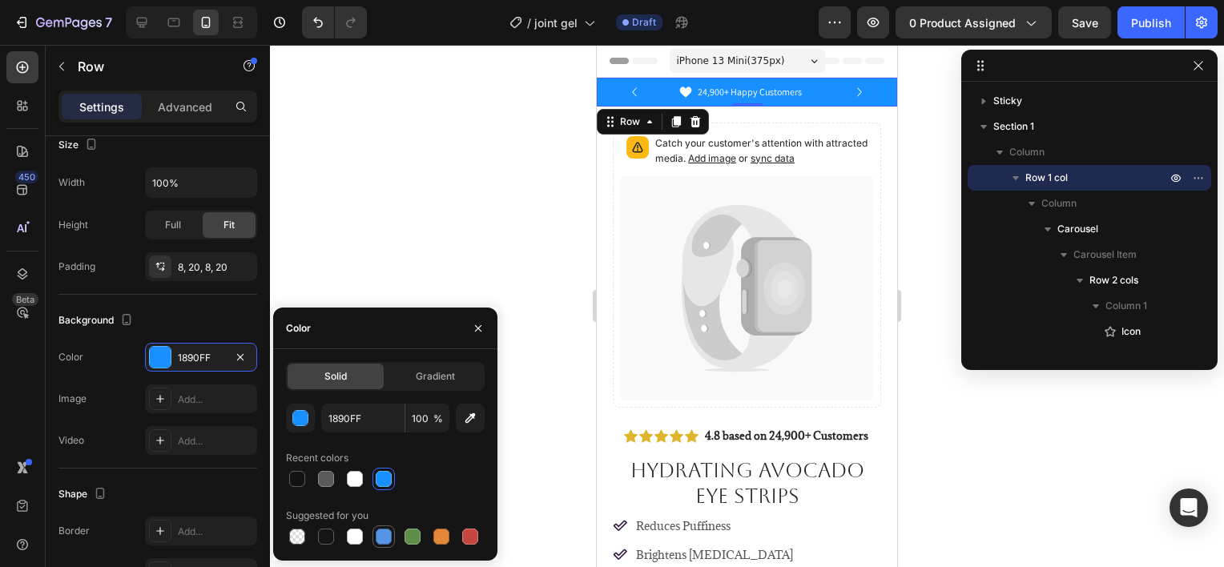
click at [381, 532] on div at bounding box center [384, 537] width 16 height 16
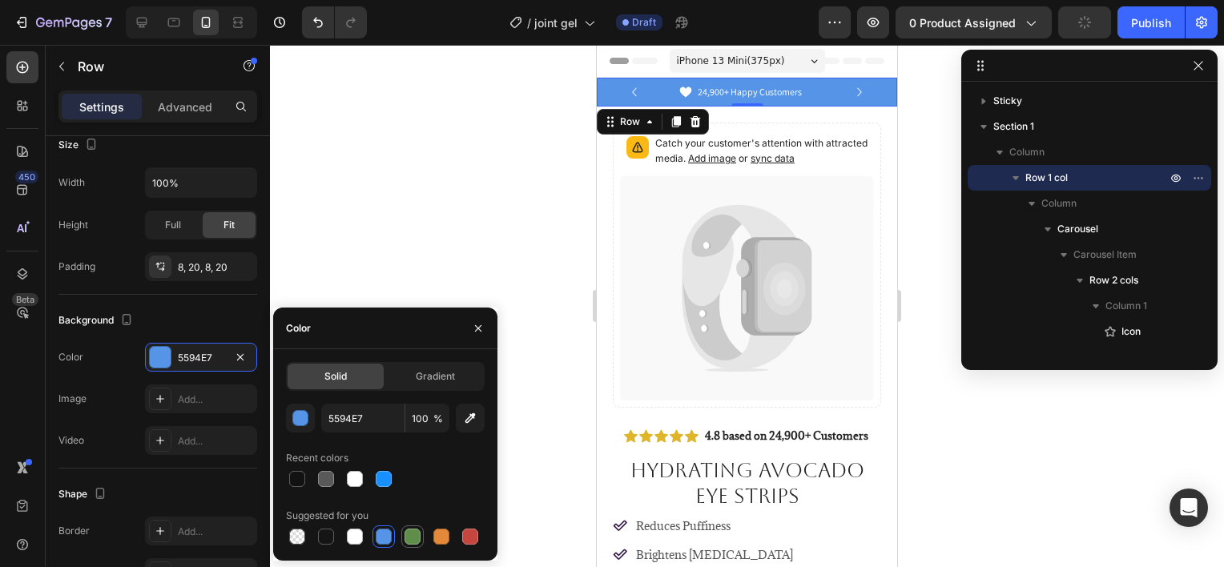
click at [414, 530] on div at bounding box center [413, 537] width 16 height 16
type input "5E8E49"
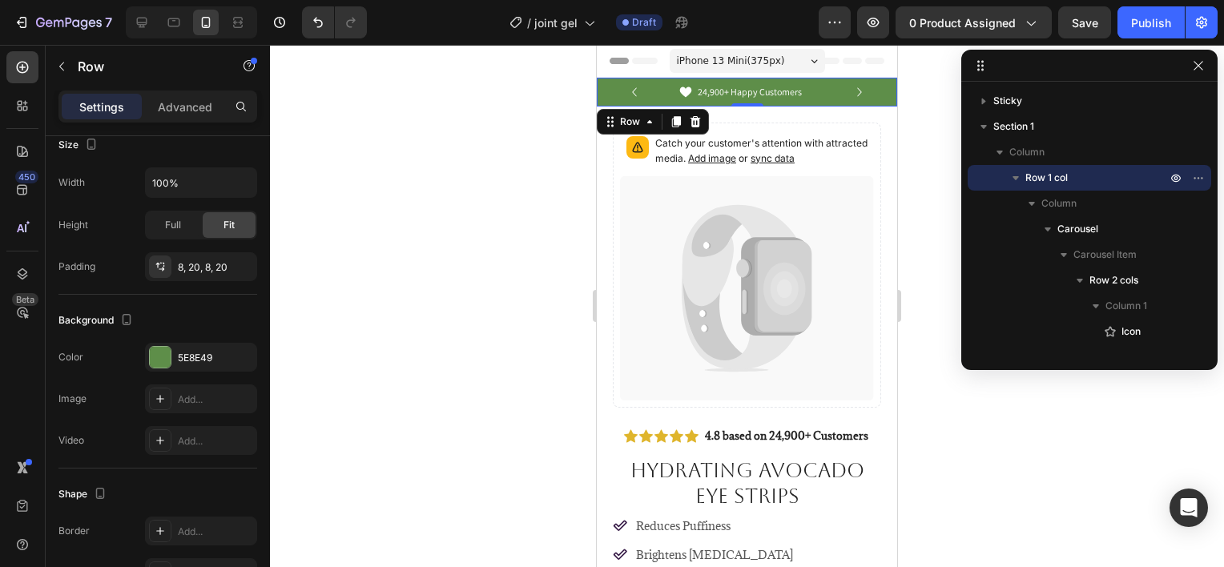
click at [481, 282] on div at bounding box center [747, 306] width 954 height 522
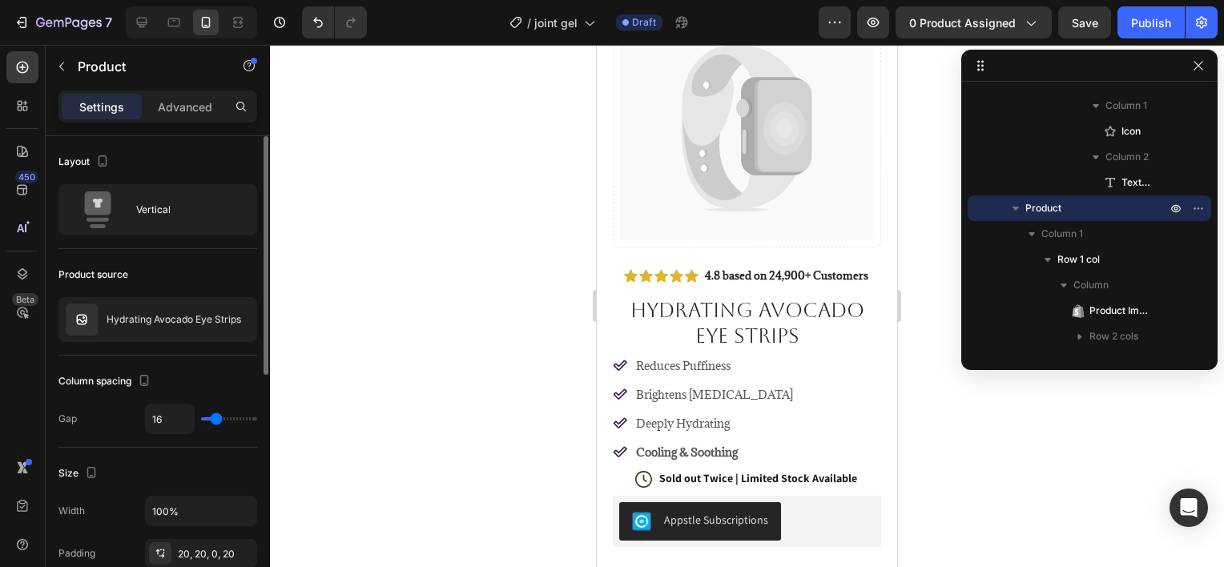
scroll to position [160, 0]
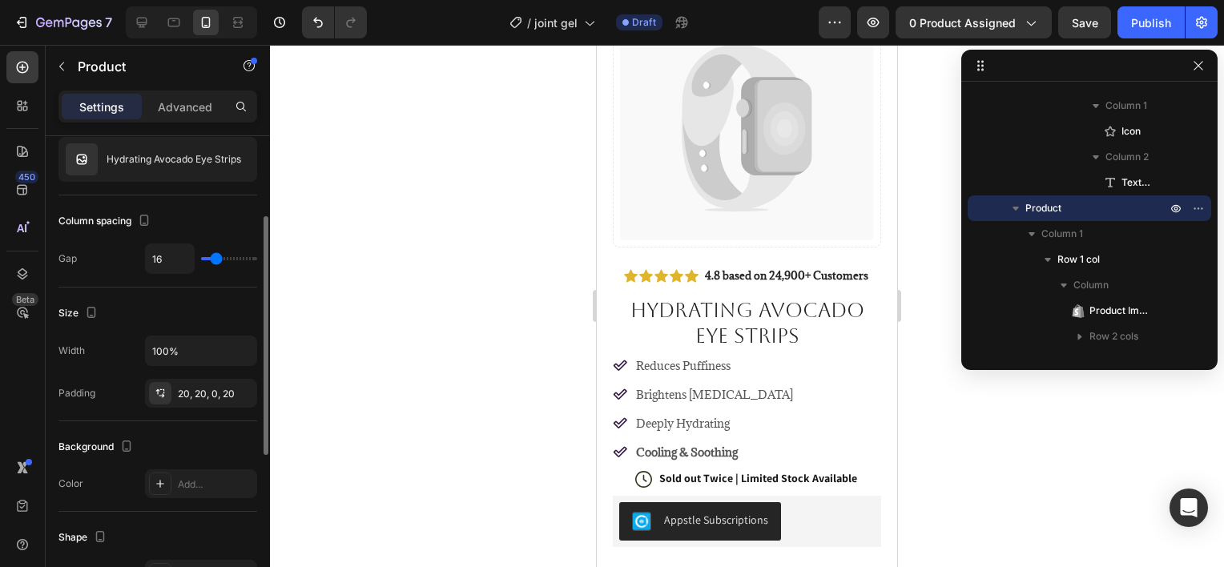
click at [387, 287] on div at bounding box center [747, 306] width 954 height 522
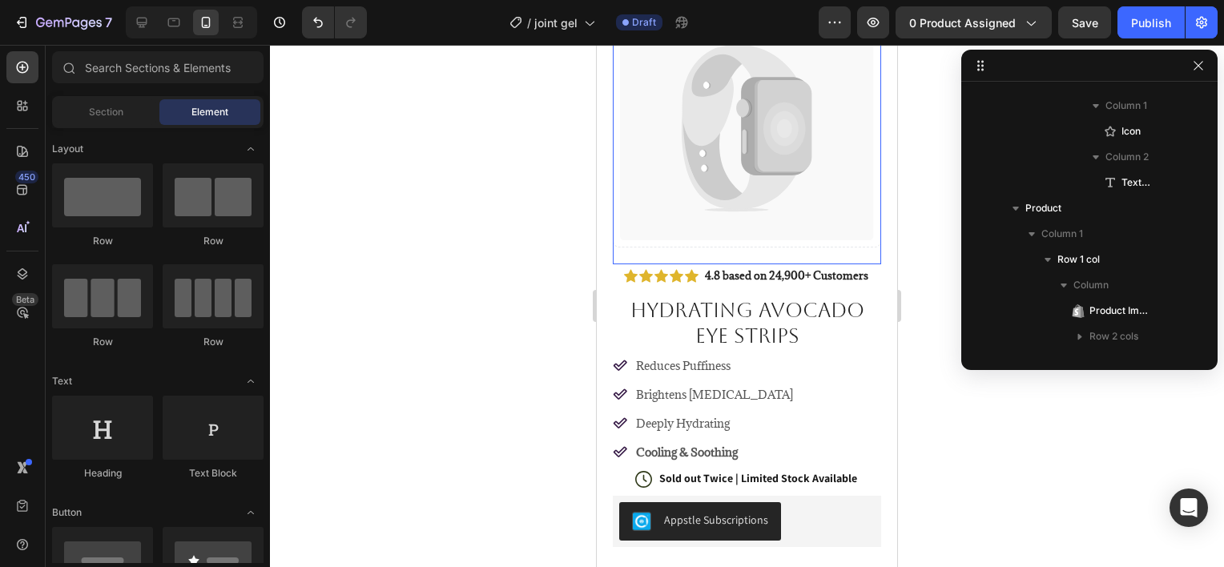
scroll to position [0, 0]
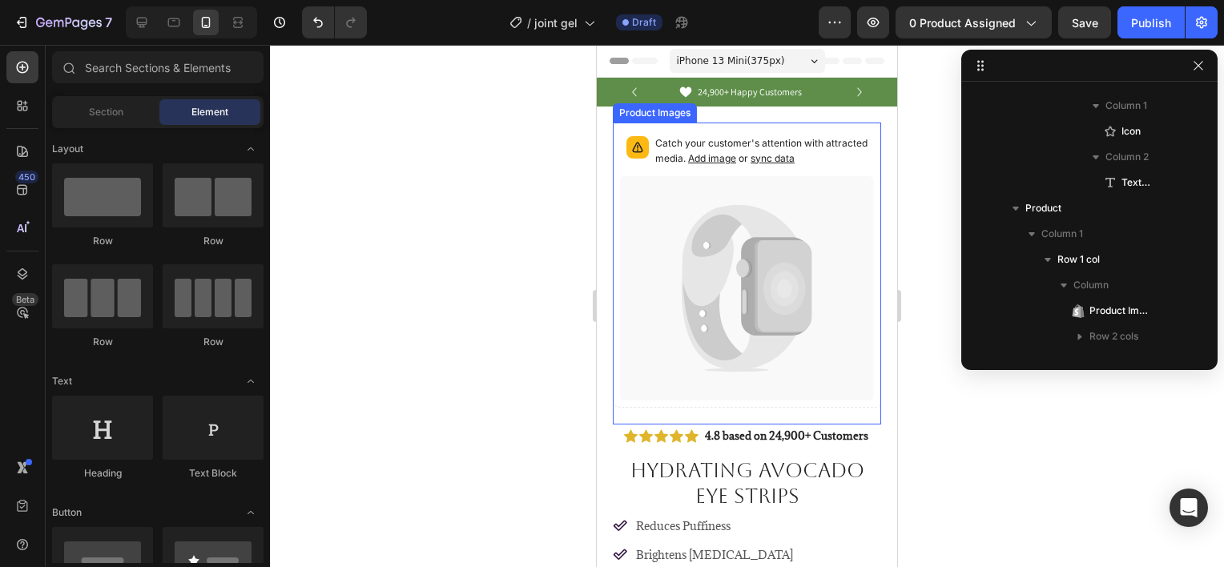
click at [736, 162] on span "Add image" at bounding box center [712, 158] width 48 height 12
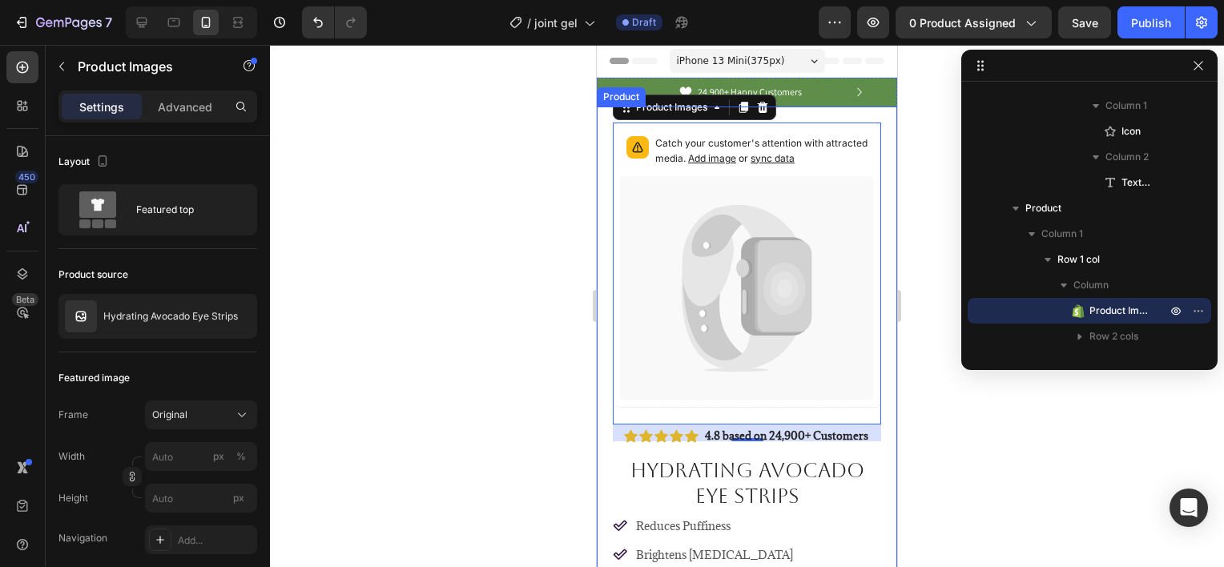
click at [549, 211] on div at bounding box center [747, 306] width 954 height 522
click at [795, 155] on span "sync data" at bounding box center [773, 158] width 44 height 12
click at [795, 157] on span "sync data" at bounding box center [773, 158] width 44 height 12
click at [795, 159] on span "sync data" at bounding box center [773, 158] width 44 height 12
click at [795, 163] on span "sync data" at bounding box center [773, 158] width 44 height 12
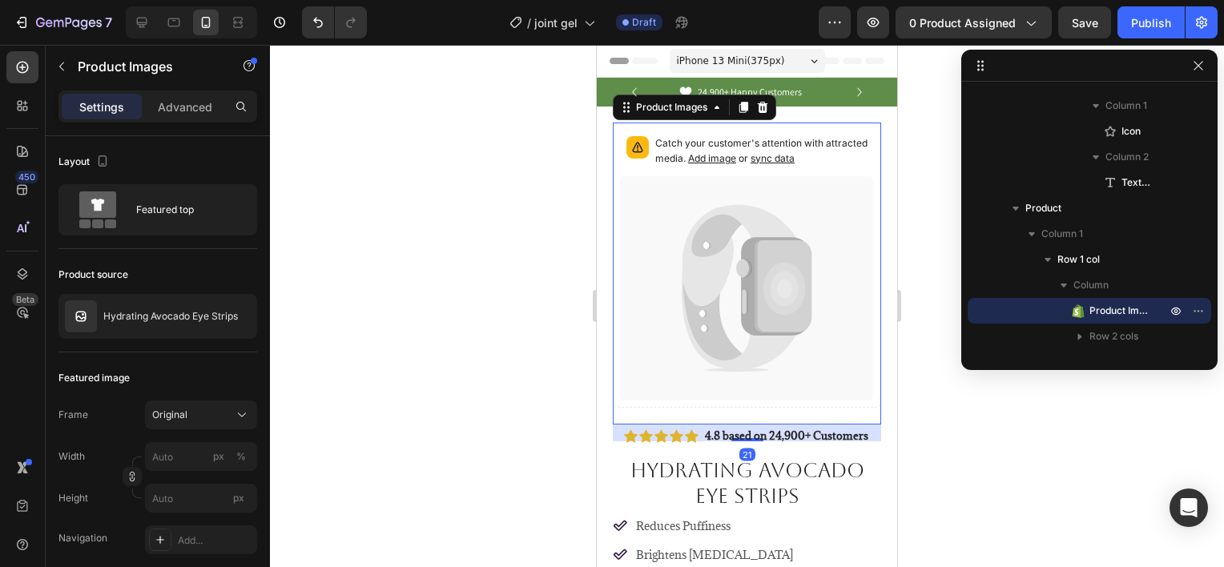
click at [795, 159] on span "sync data" at bounding box center [773, 158] width 44 height 12
click at [926, 348] on div at bounding box center [747, 306] width 954 height 522
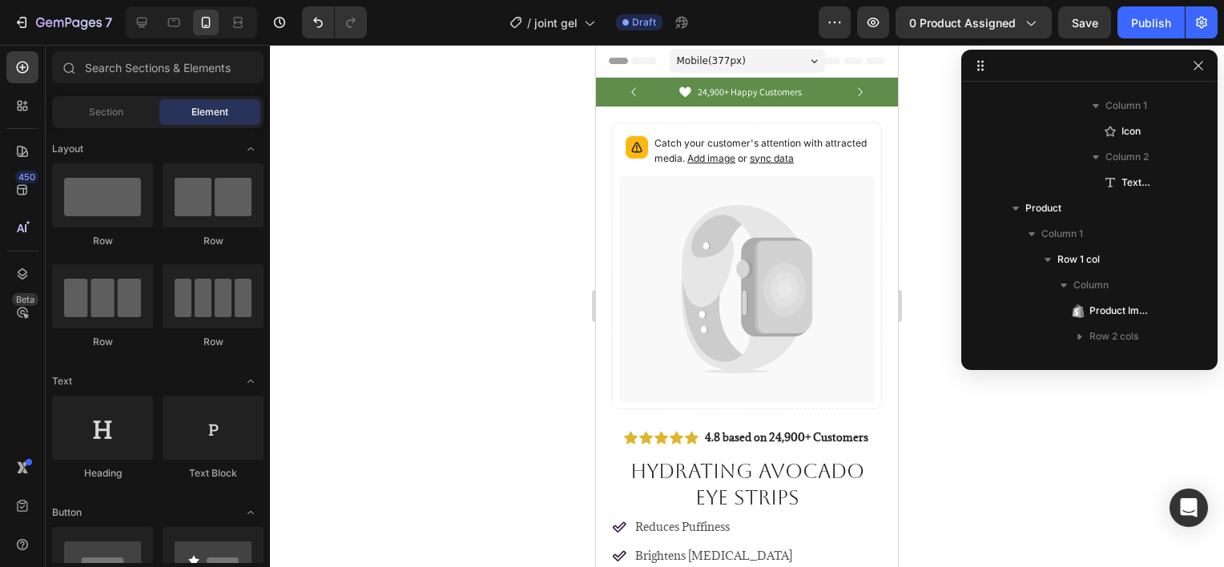
click at [449, 321] on div at bounding box center [747, 306] width 954 height 522
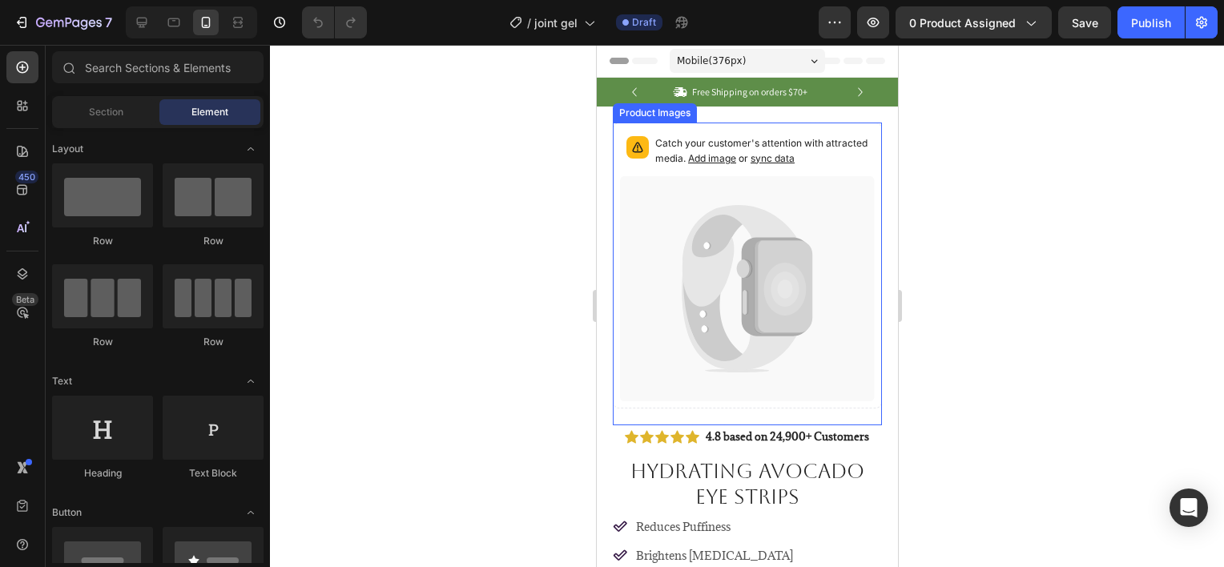
click at [794, 157] on span "sync data" at bounding box center [772, 158] width 44 height 12
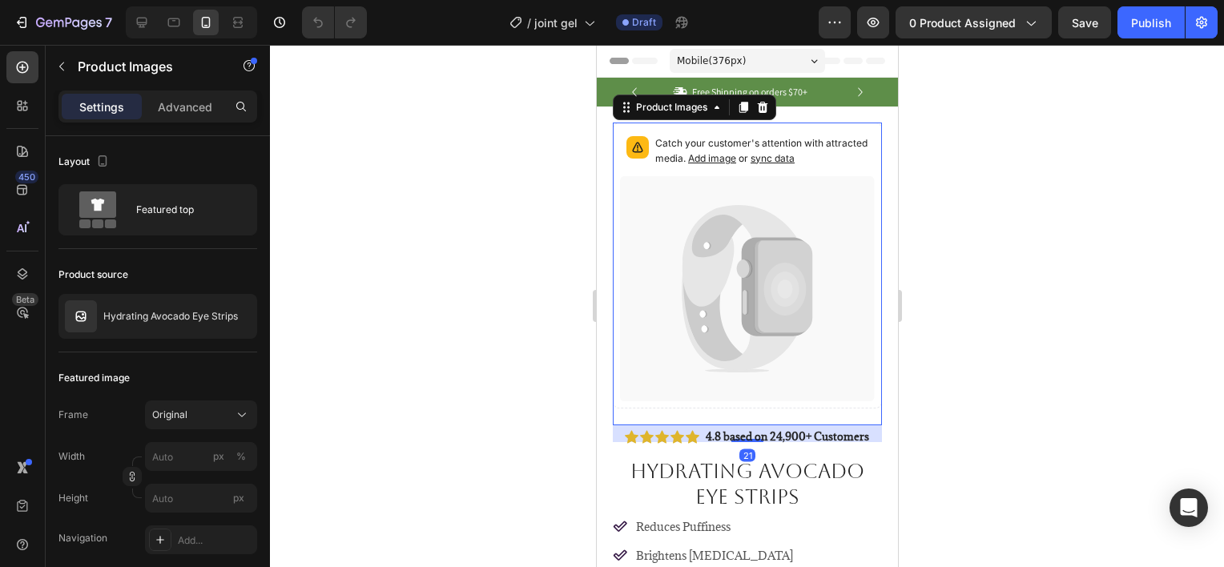
click at [794, 157] on span "sync data" at bounding box center [772, 158] width 44 height 12
click at [937, 29] on span "0 product assigned" at bounding box center [962, 22] width 107 height 17
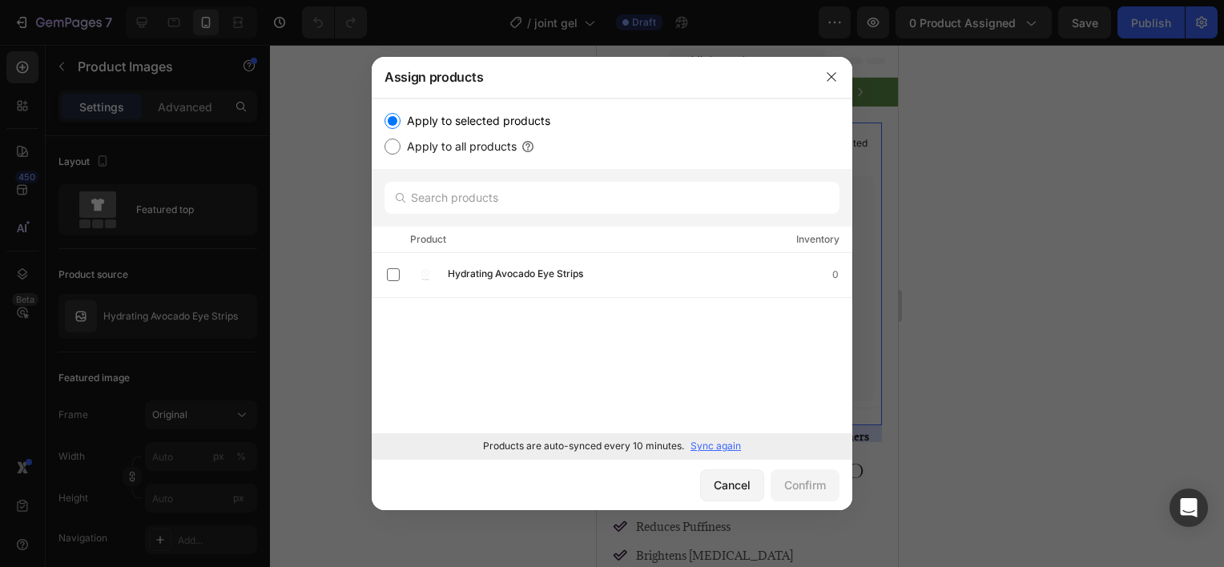
click at [690, 446] on p "Sync again" at bounding box center [715, 446] width 50 height 14
click at [744, 486] on div "Cancel" at bounding box center [732, 485] width 37 height 17
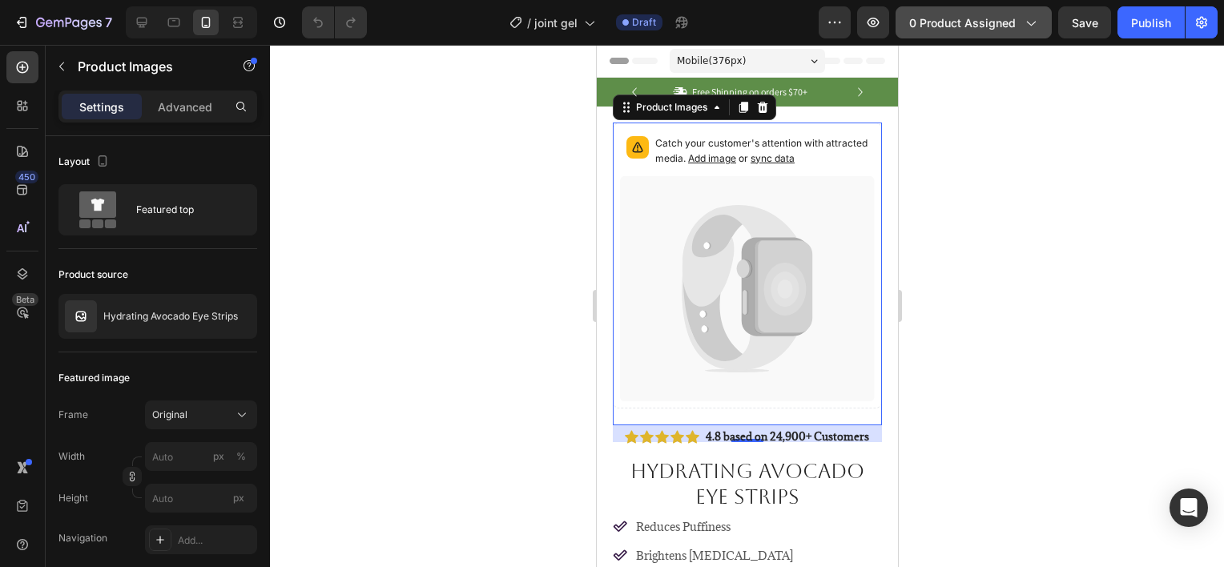
click at [976, 13] on button "0 product assigned" at bounding box center [974, 22] width 156 height 32
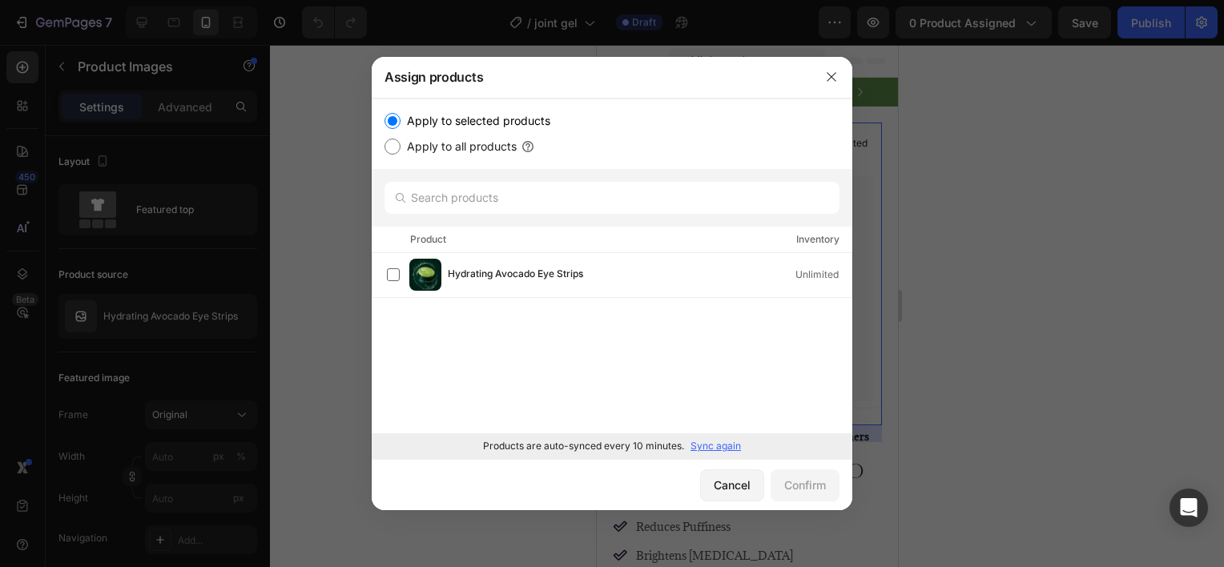
click at [897, 328] on div at bounding box center [612, 283] width 1224 height 567
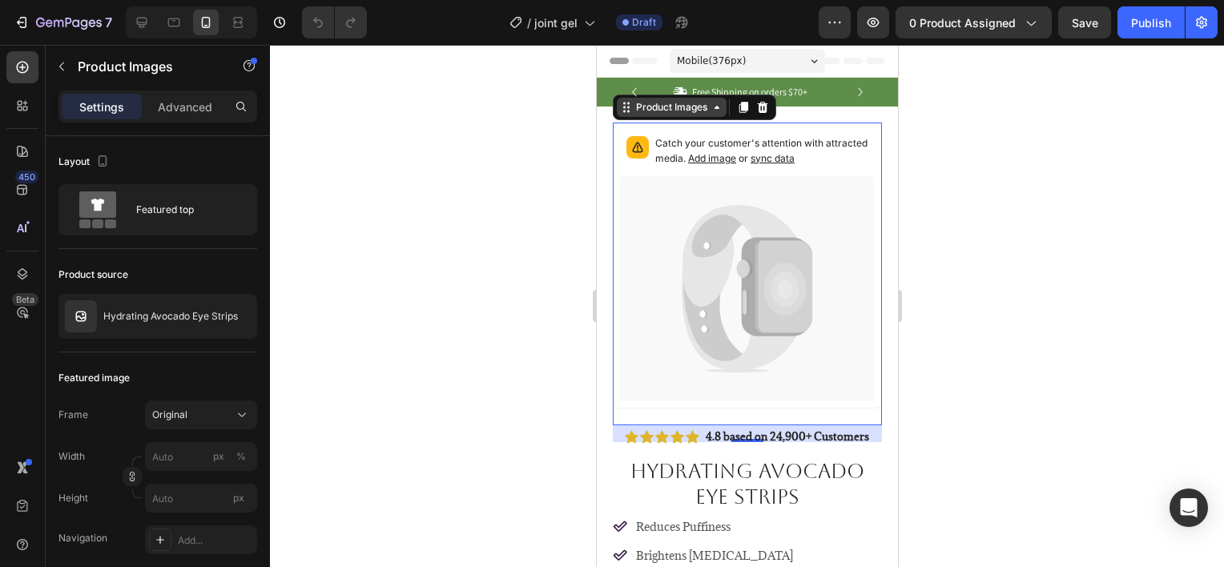
click at [690, 106] on div "Product Images" at bounding box center [671, 107] width 78 height 14
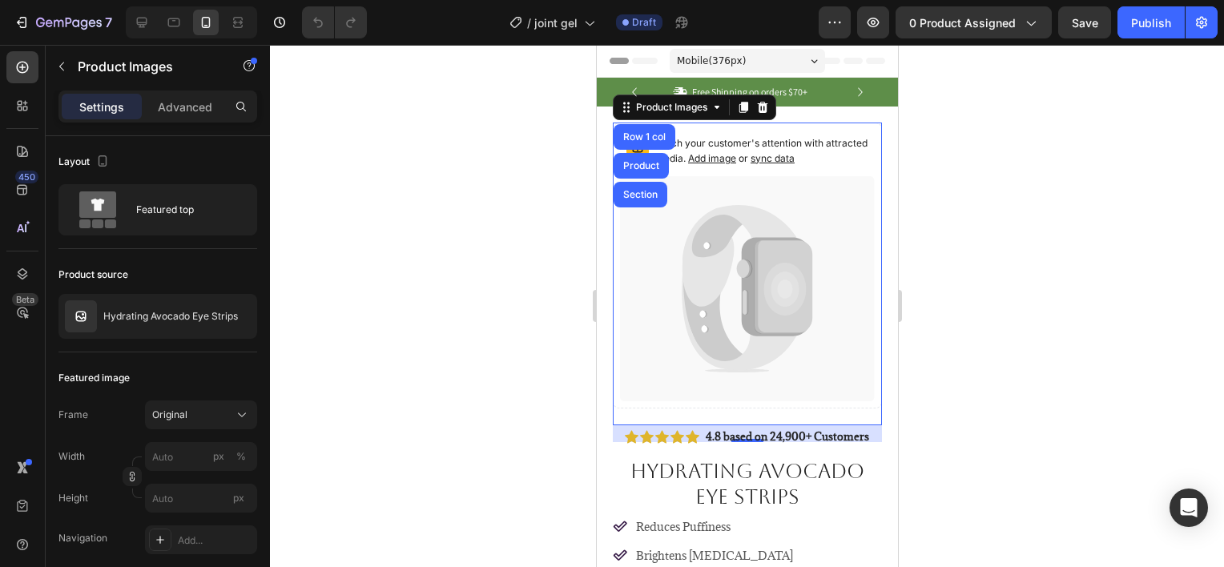
click at [1014, 202] on div at bounding box center [747, 306] width 954 height 522
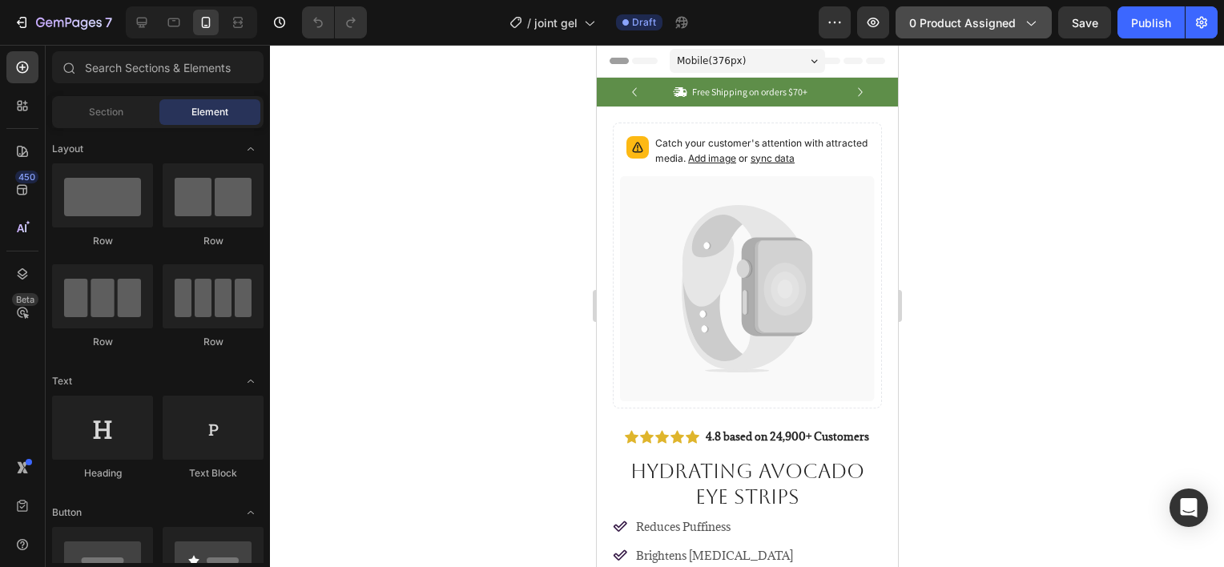
click at [946, 18] on span "0 product assigned" at bounding box center [962, 22] width 107 height 17
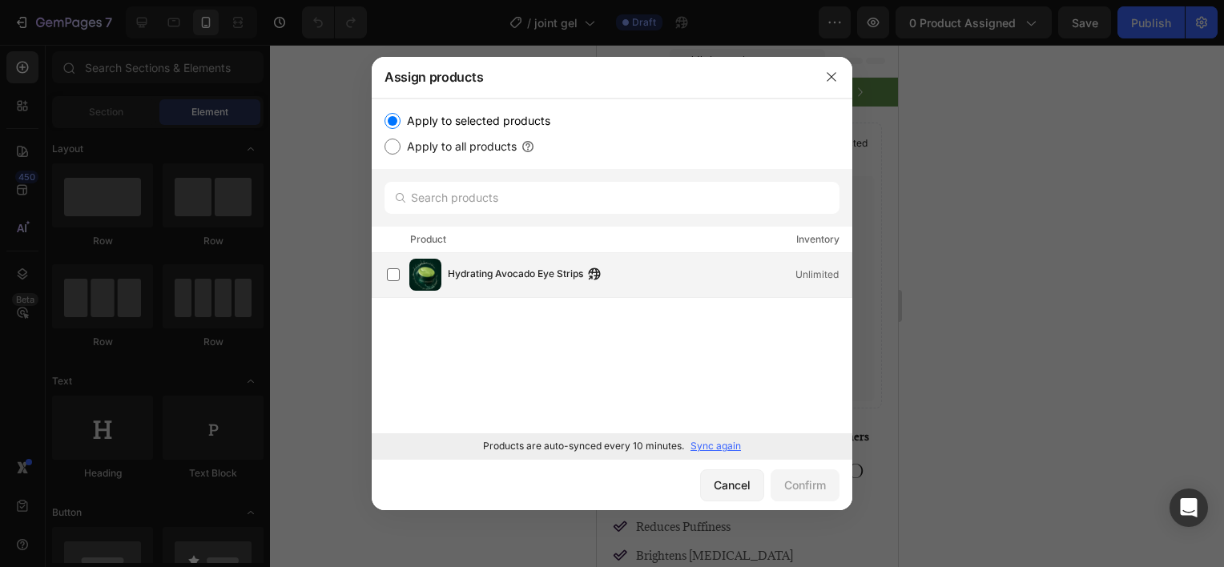
click at [466, 264] on div "Hydrating Avocado Eye Strips Unlimited" at bounding box center [619, 275] width 465 height 32
click at [798, 478] on div "Confirm" at bounding box center [805, 485] width 42 height 17
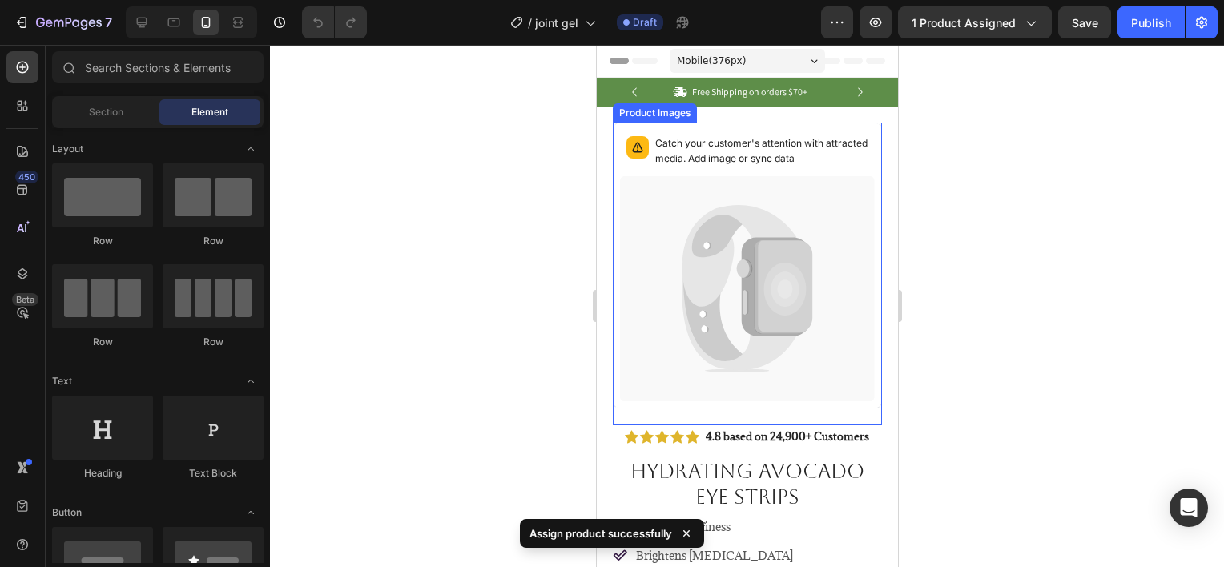
click at [767, 364] on icon at bounding box center [746, 288] width 255 height 225
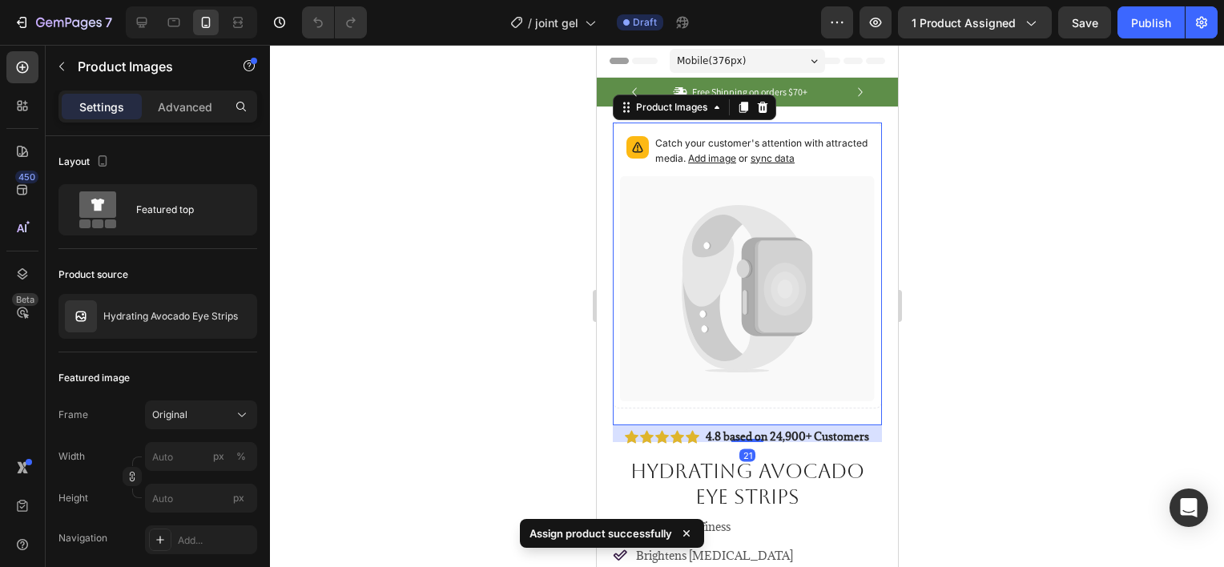
drag, startPoint x: 943, startPoint y: 294, endPoint x: 918, endPoint y: 282, distance: 27.6
click at [944, 294] on div at bounding box center [747, 306] width 954 height 522
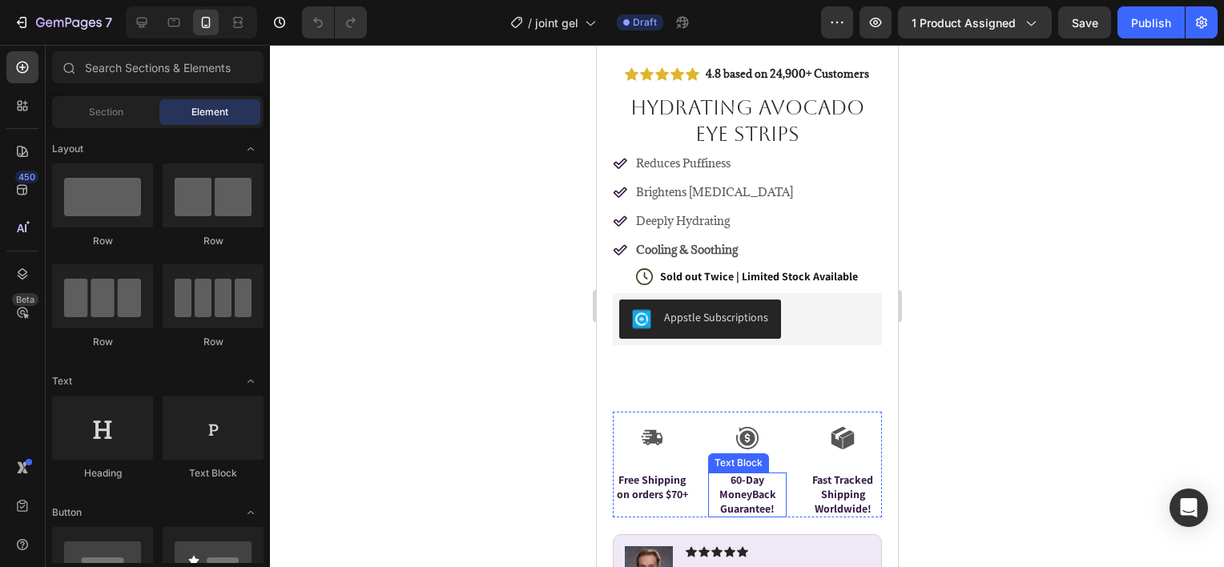
scroll to position [561, 0]
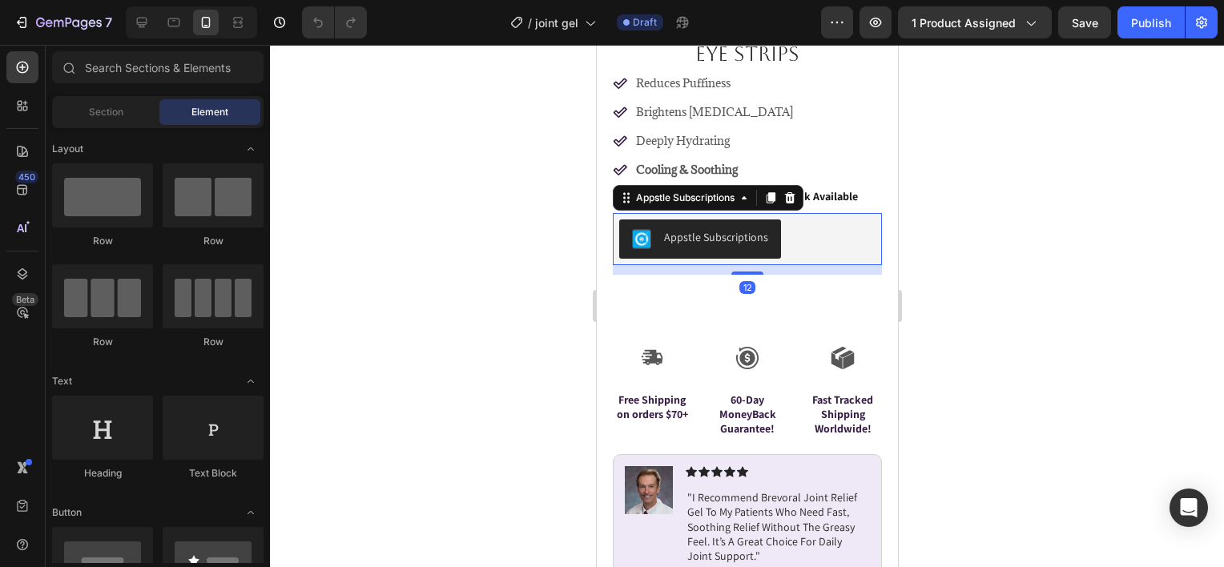
click at [753, 219] on button "Appstle Subscriptions" at bounding box center [699, 238] width 162 height 38
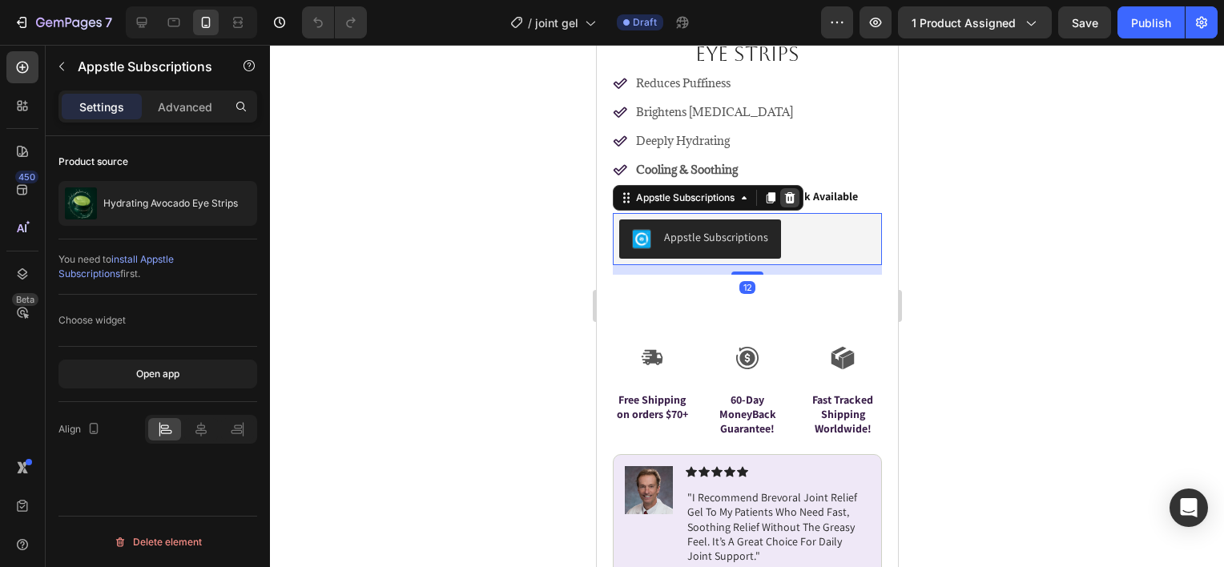
click at [788, 192] on icon at bounding box center [789, 197] width 10 height 11
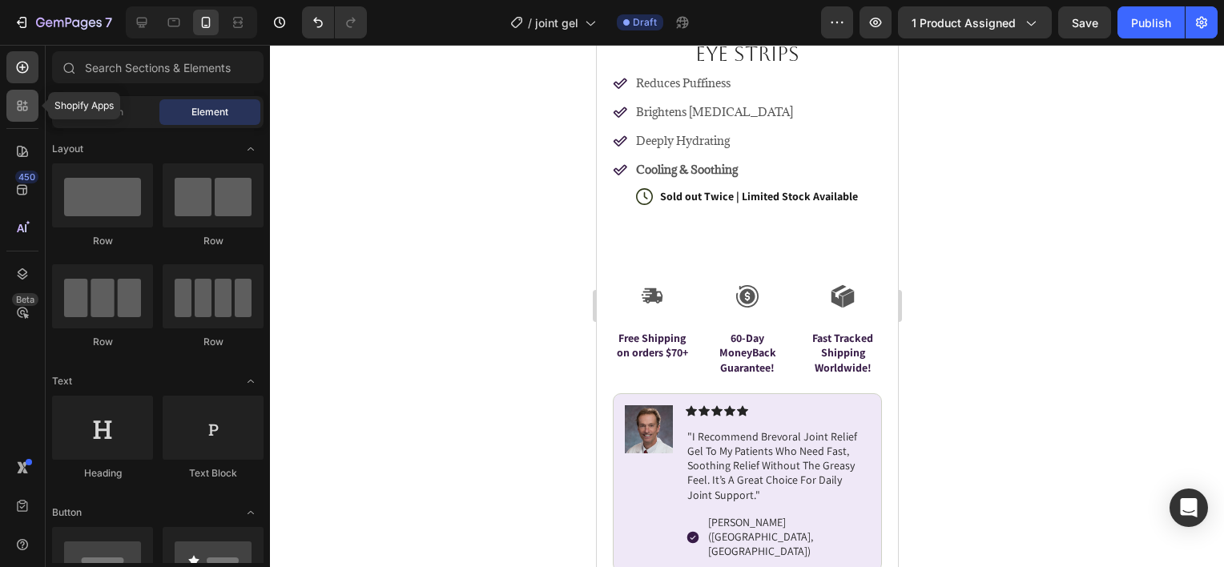
click at [22, 99] on icon at bounding box center [22, 106] width 16 height 16
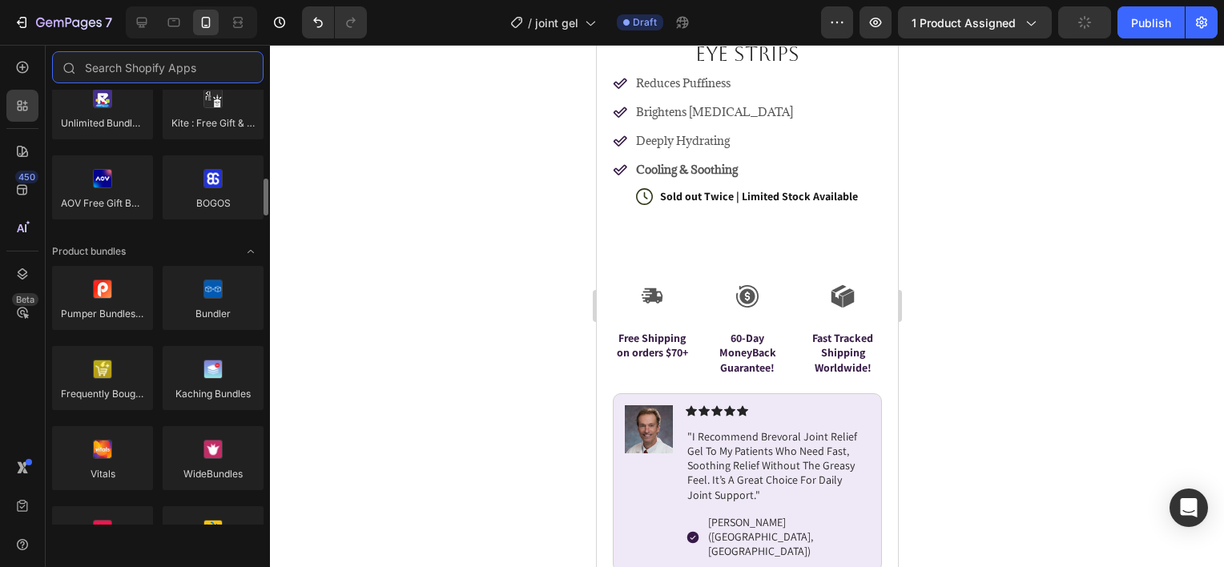
scroll to position [1202, 0]
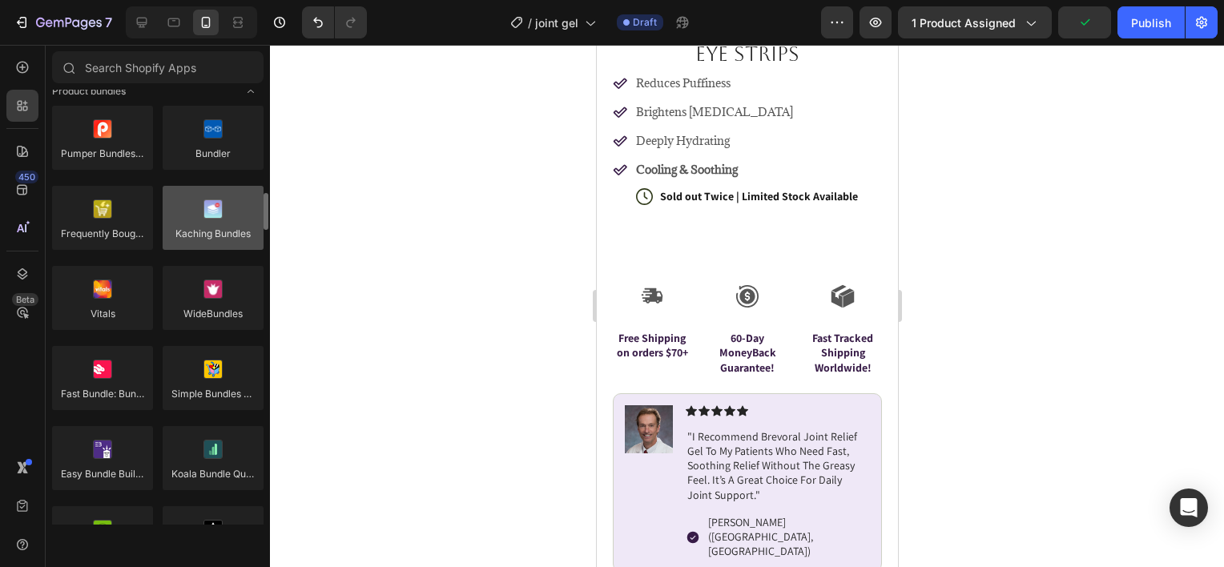
click at [233, 227] on div at bounding box center [213, 218] width 101 height 64
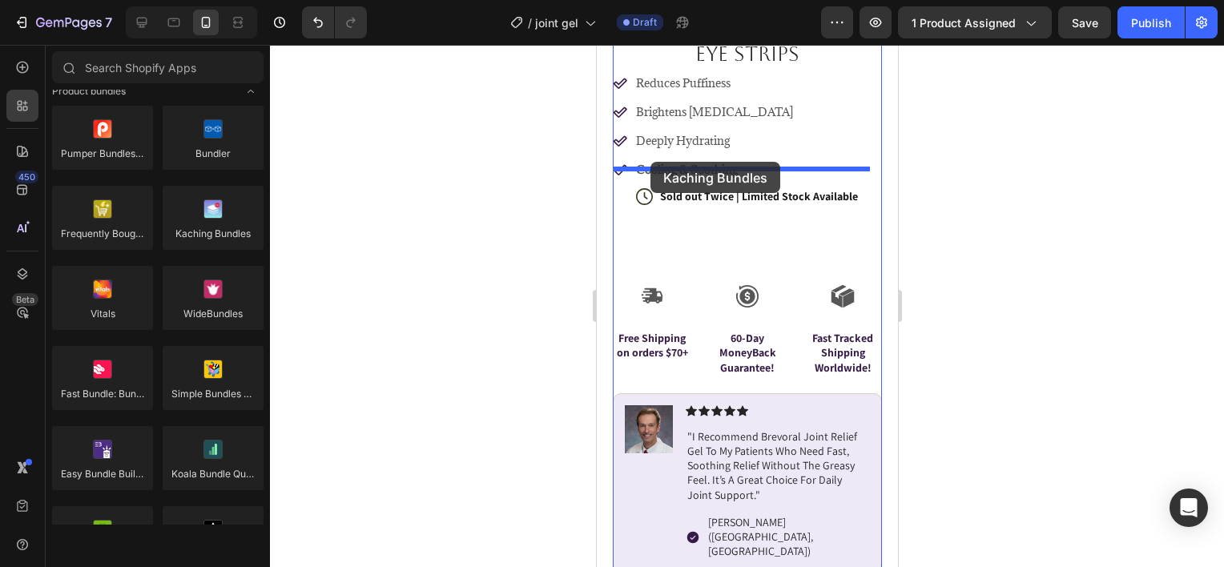
drag, startPoint x: 817, startPoint y: 274, endPoint x: 650, endPoint y: 162, distance: 201.5
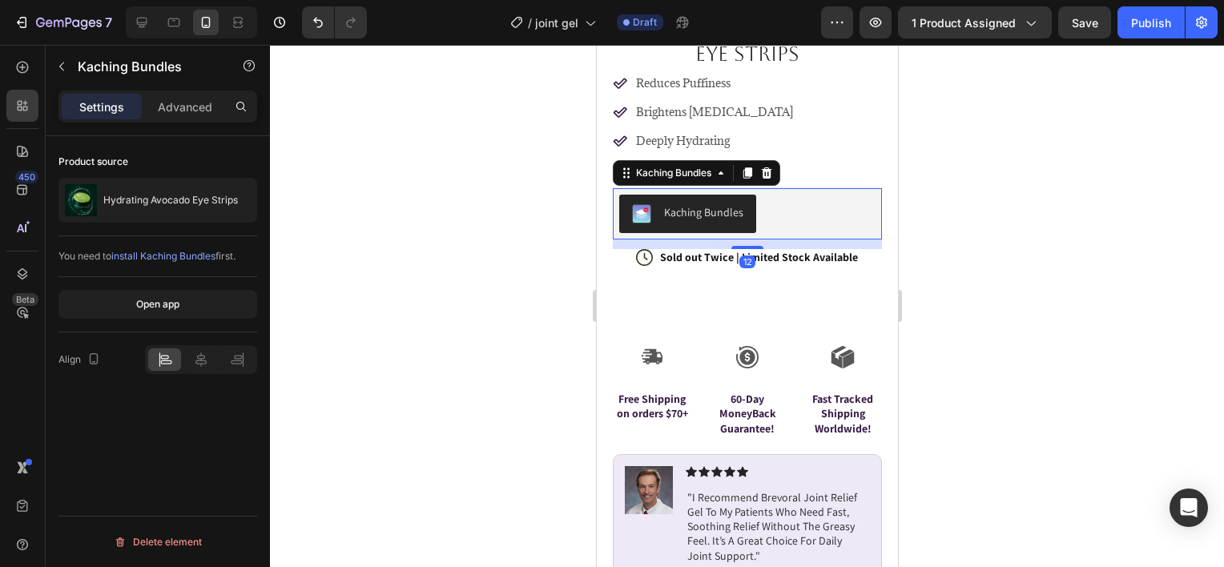
click at [520, 233] on div at bounding box center [747, 306] width 954 height 522
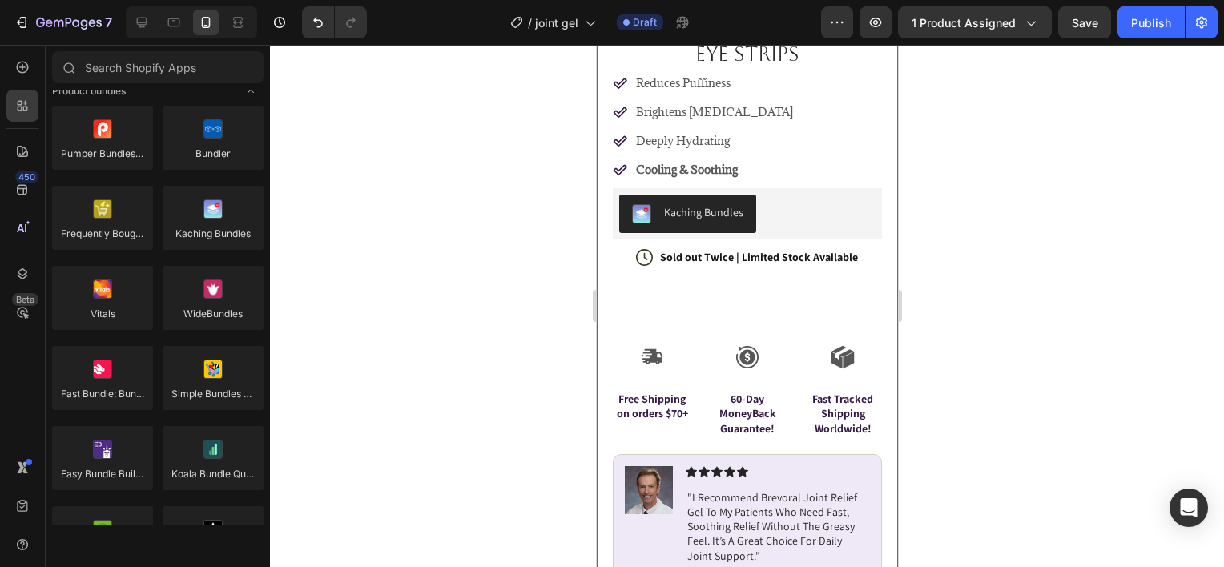
click at [423, 260] on div at bounding box center [747, 306] width 954 height 522
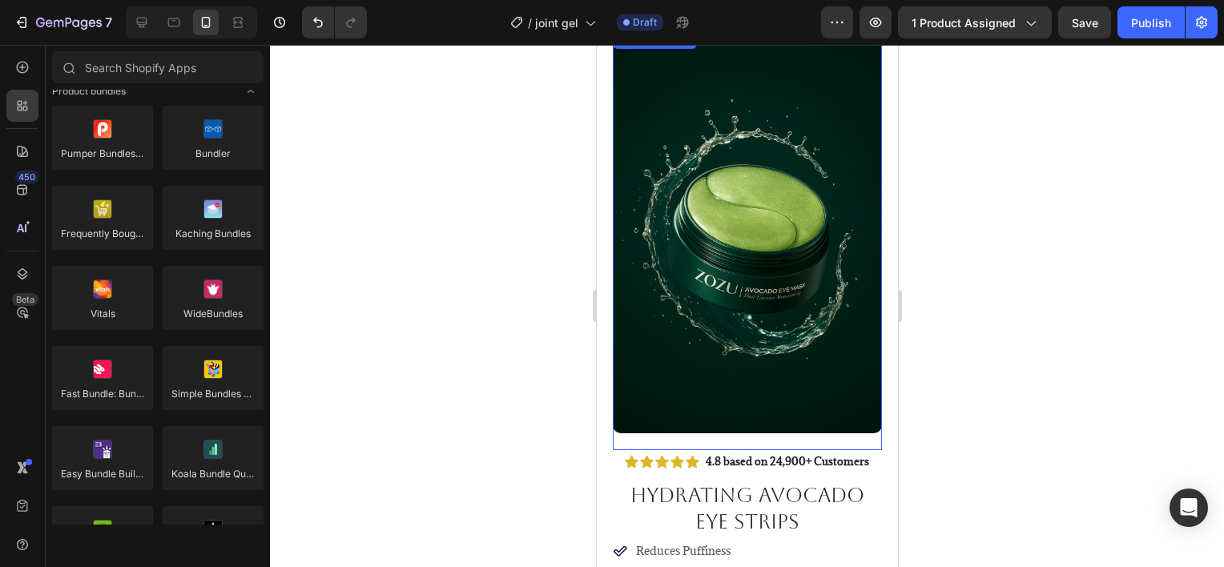
scroll to position [0, 0]
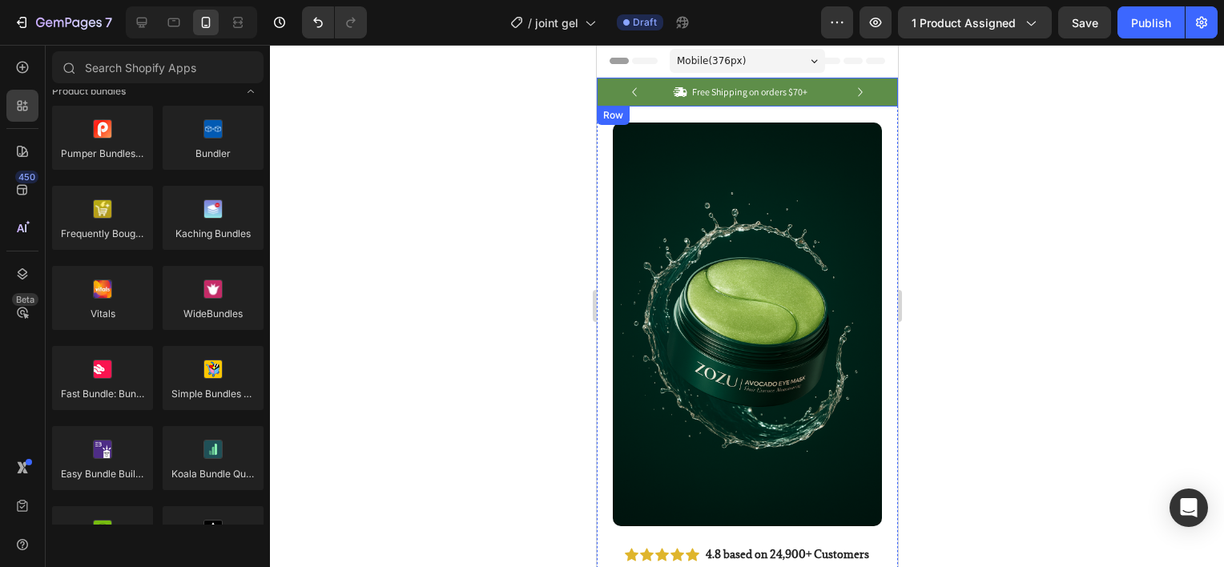
click at [869, 87] on div "Icon Free Shipping on orders $70+ Text Block Row Icon 24,900+ Happy Customers T…" at bounding box center [746, 92] width 301 height 29
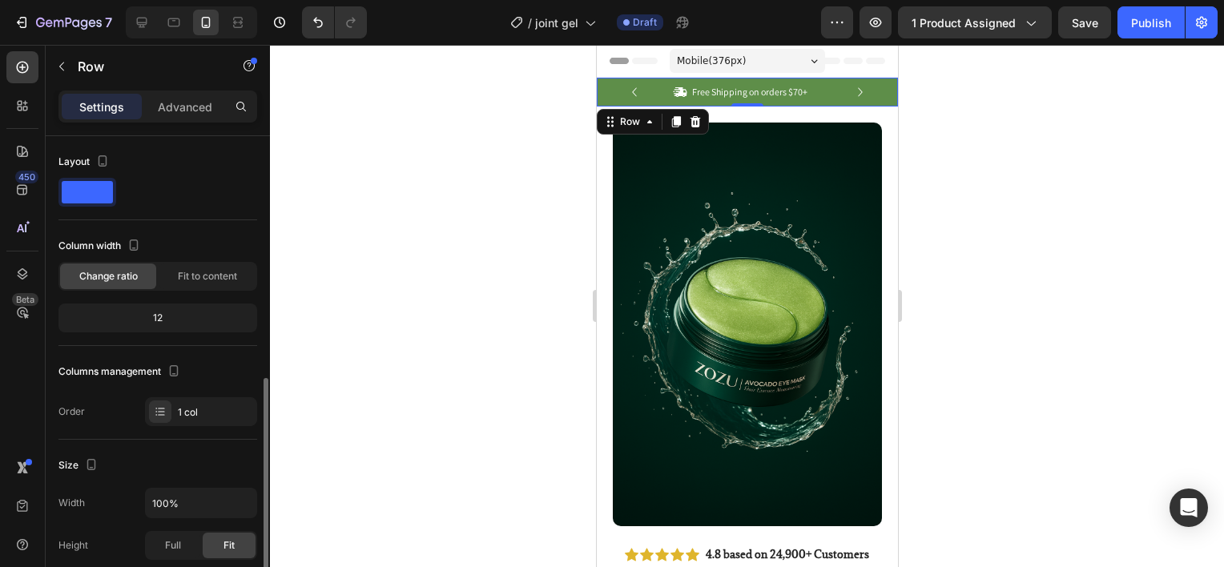
scroll to position [160, 0]
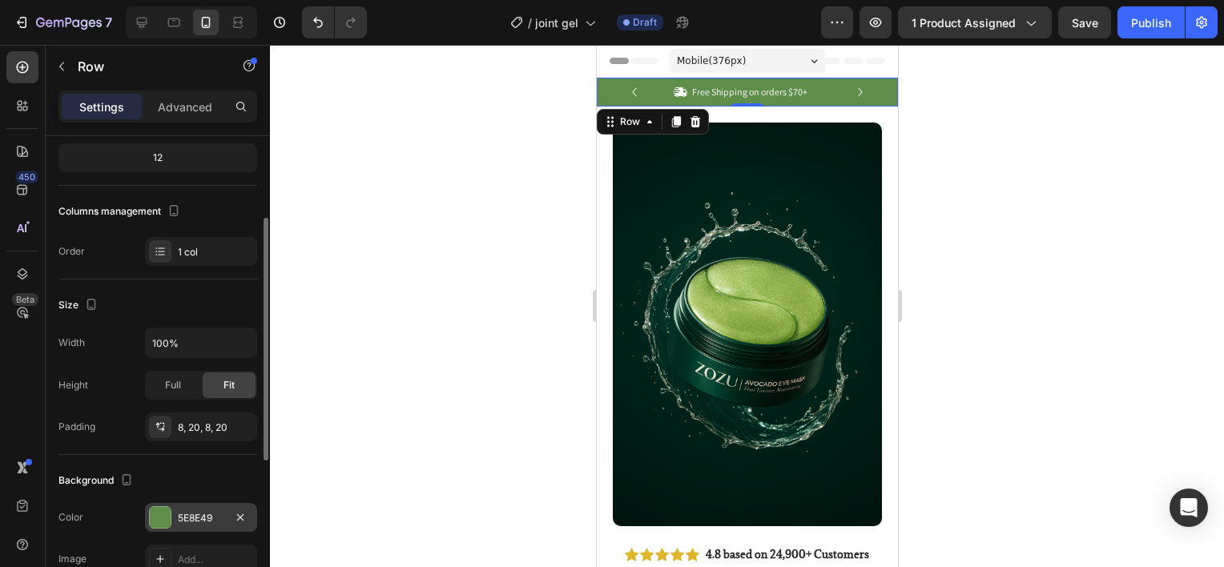
click at [147, 515] on div "5E8E49" at bounding box center [201, 517] width 112 height 29
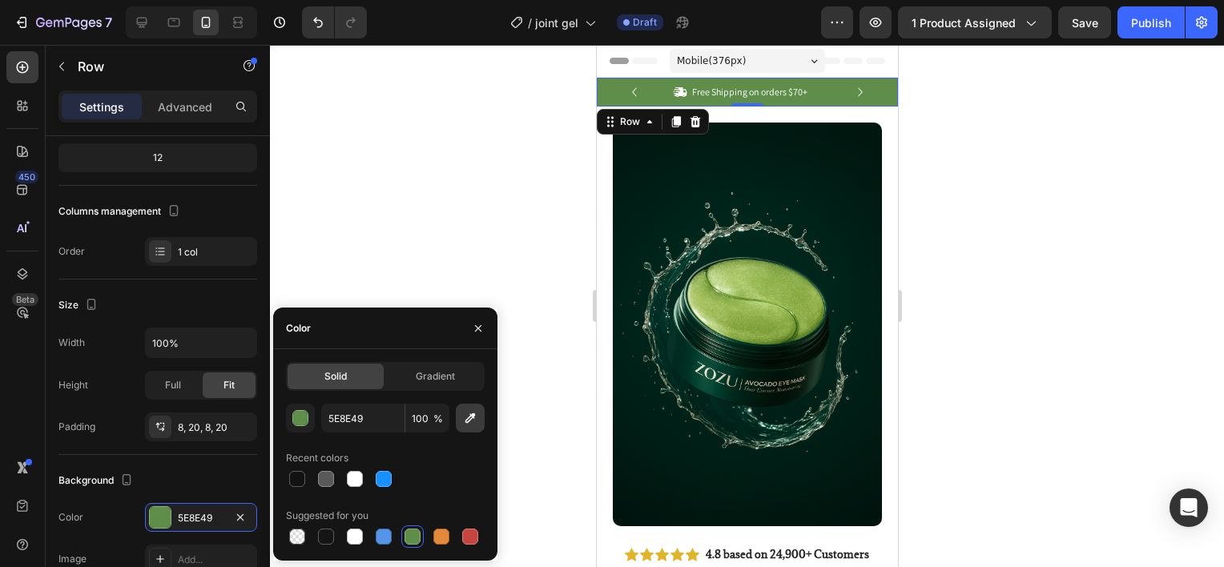
click at [468, 412] on icon "button" at bounding box center [470, 418] width 16 height 16
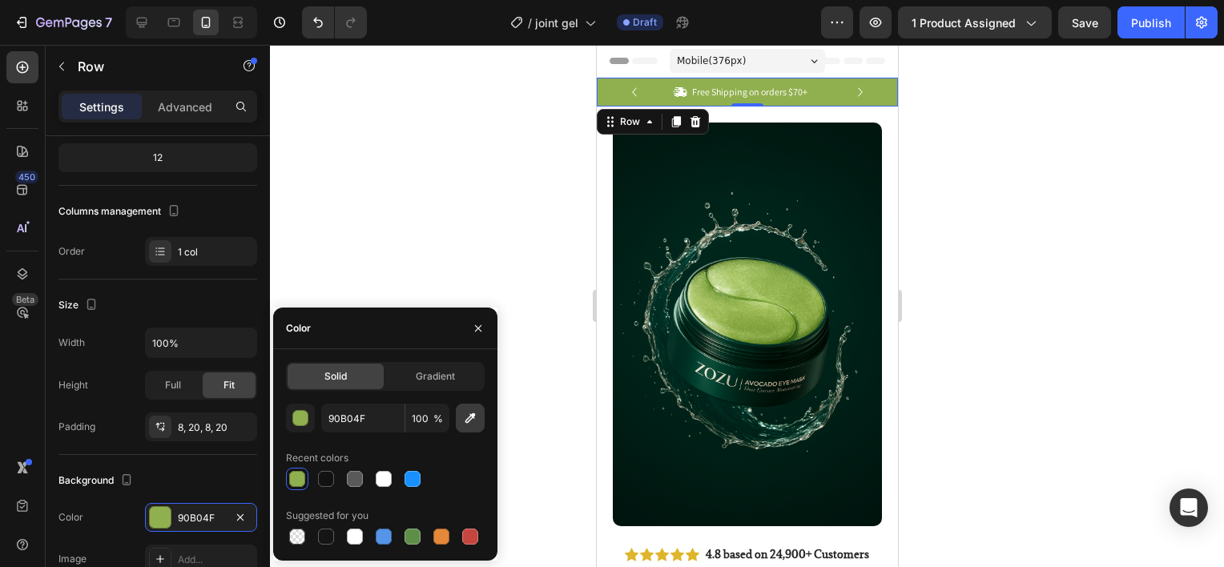
click at [468, 425] on icon "button" at bounding box center [470, 418] width 16 height 16
type input "001F15"
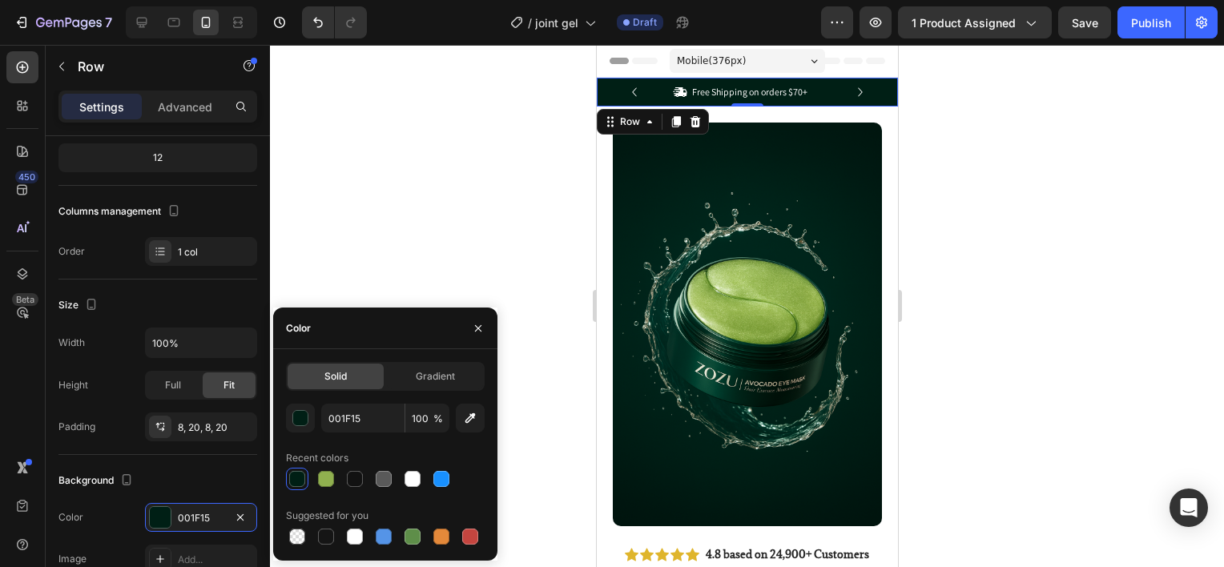
click at [505, 336] on div at bounding box center [747, 306] width 954 height 522
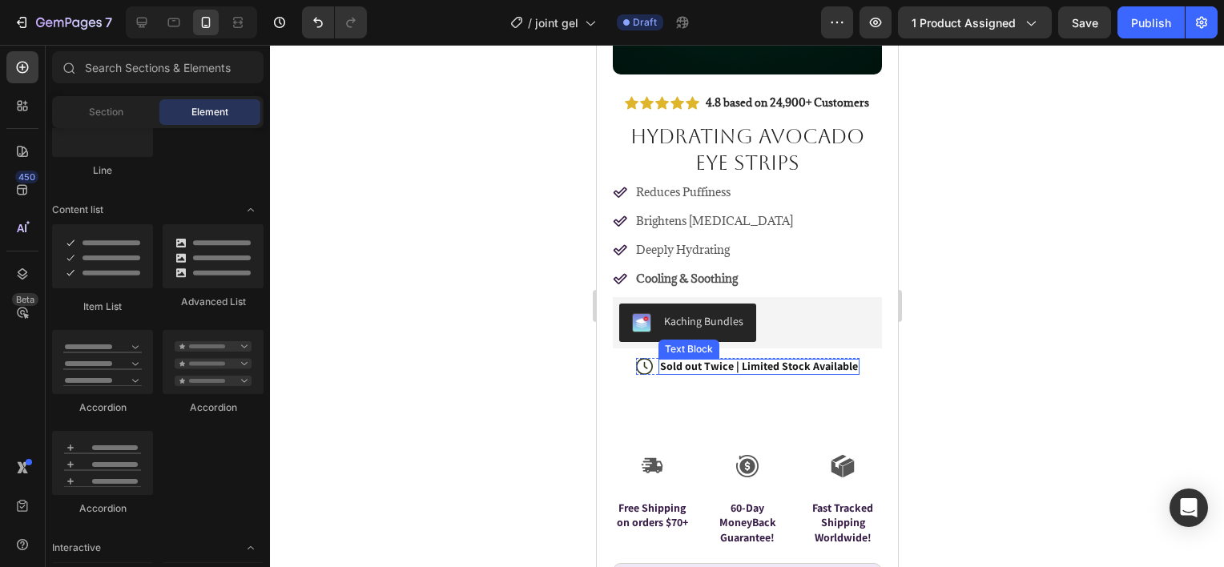
scroll to position [481, 0]
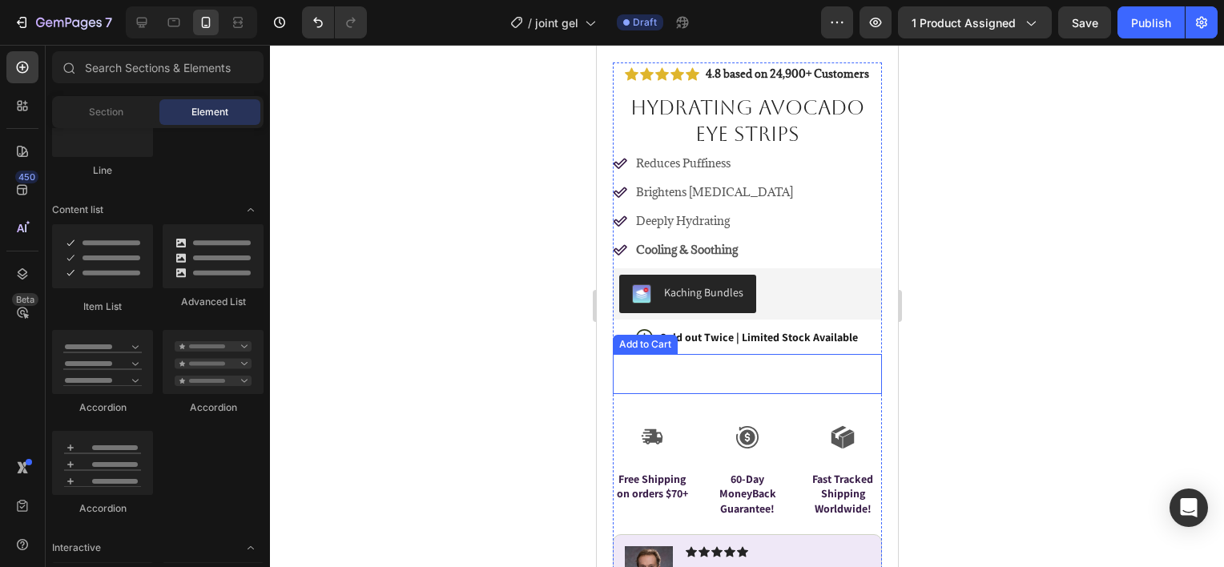
click at [693, 358] on button "Add to cart" at bounding box center [746, 374] width 269 height 40
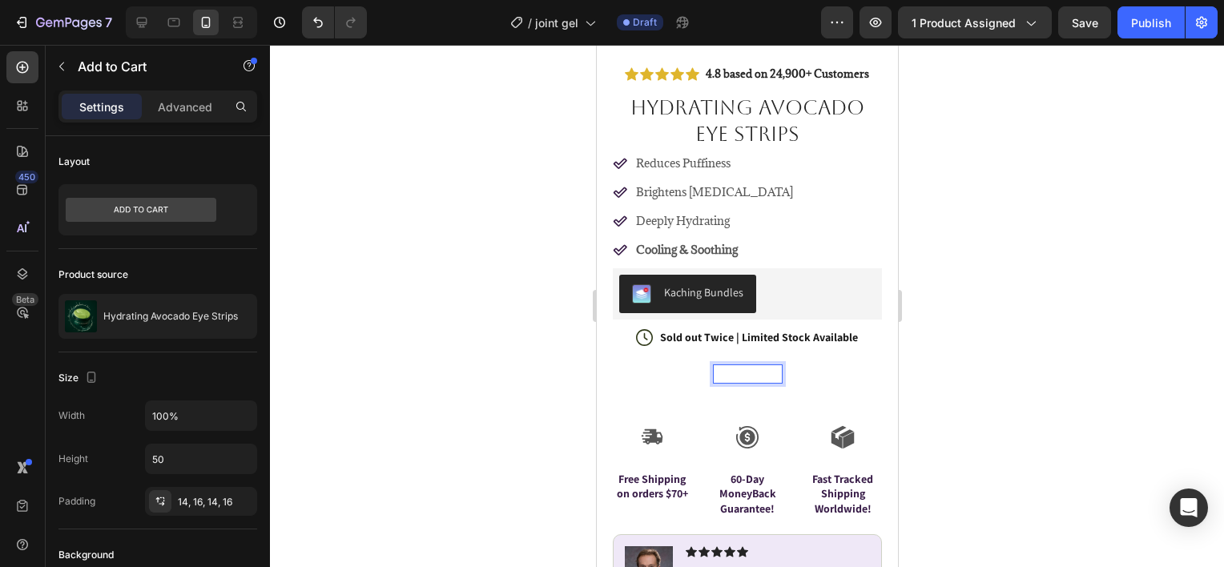
click at [723, 365] on p "Add to cart" at bounding box center [747, 374] width 68 height 18
click at [736, 365] on p "Ato cart" at bounding box center [747, 374] width 48 height 18
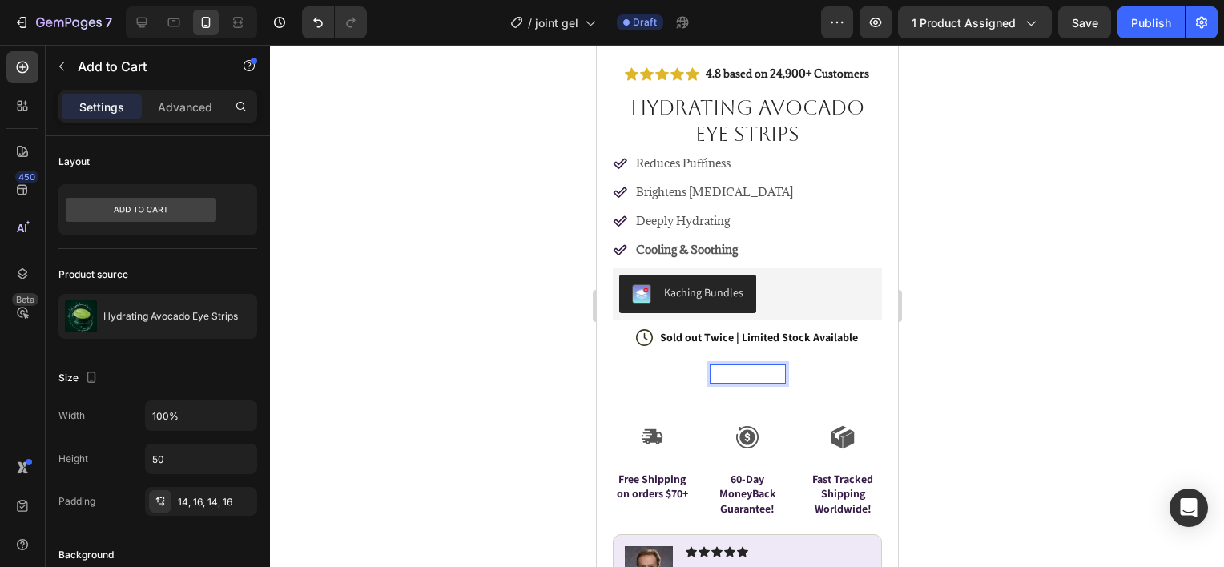
click at [612, 354] on button "AtoAdd cart" at bounding box center [746, 374] width 269 height 40
click at [612, 354] on button "AtoAdd to cart" at bounding box center [746, 374] width 269 height 40
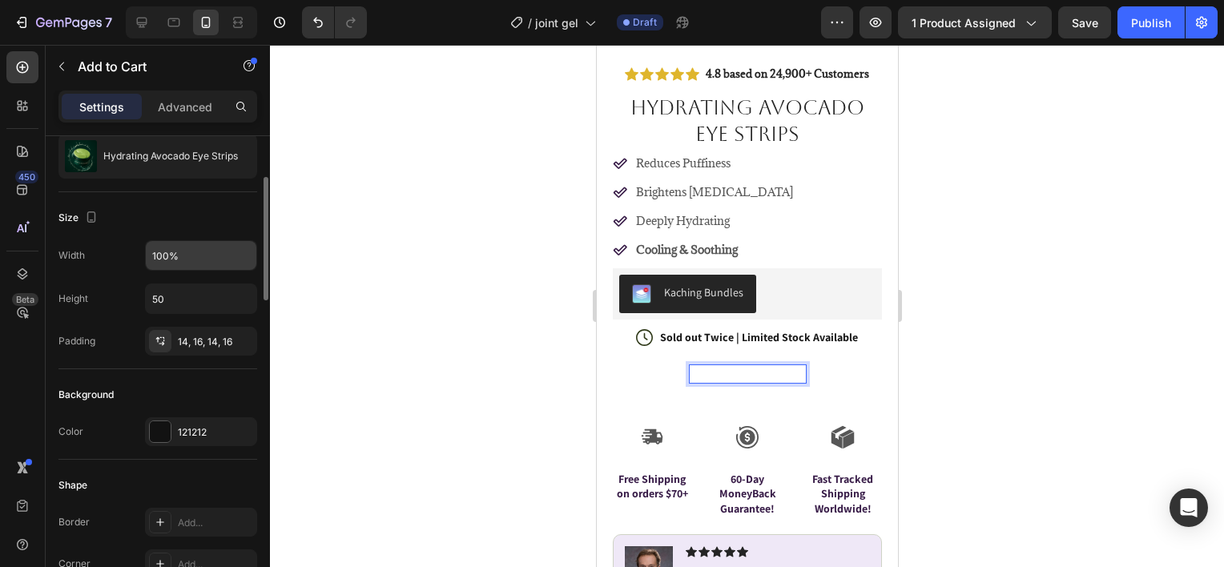
scroll to position [240, 0]
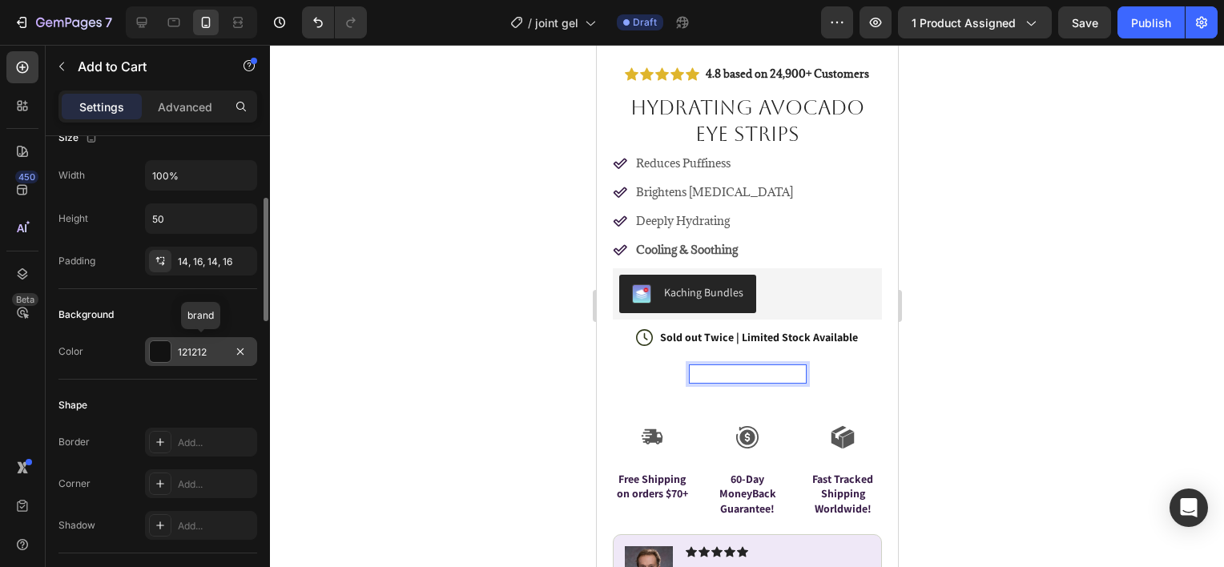
click at [167, 348] on div at bounding box center [160, 351] width 21 height 21
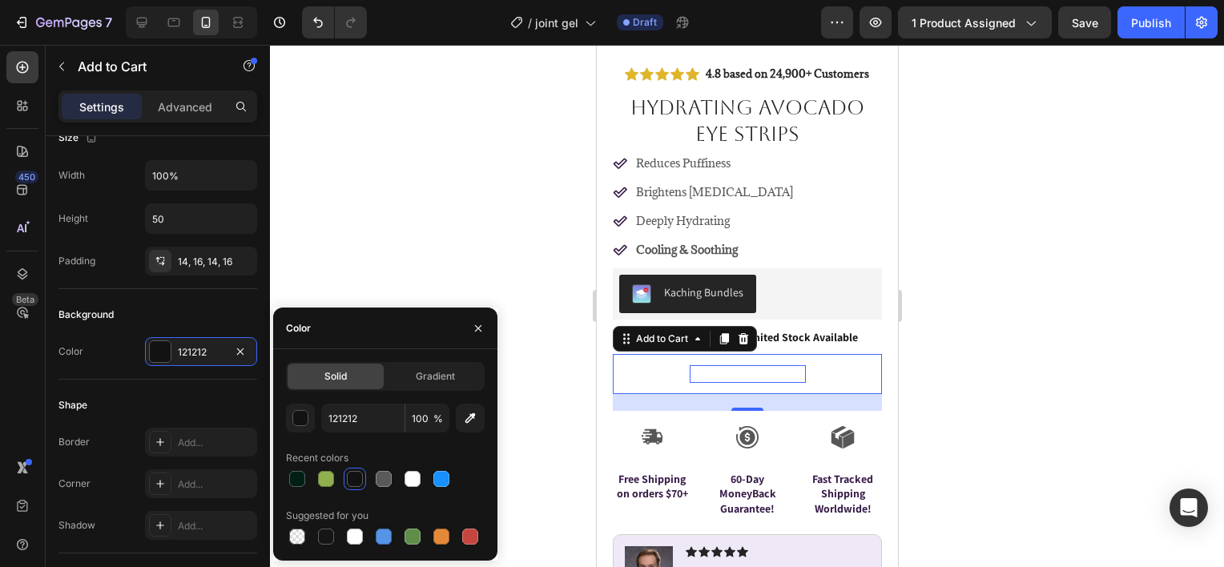
click at [356, 477] on div at bounding box center [355, 479] width 16 height 16
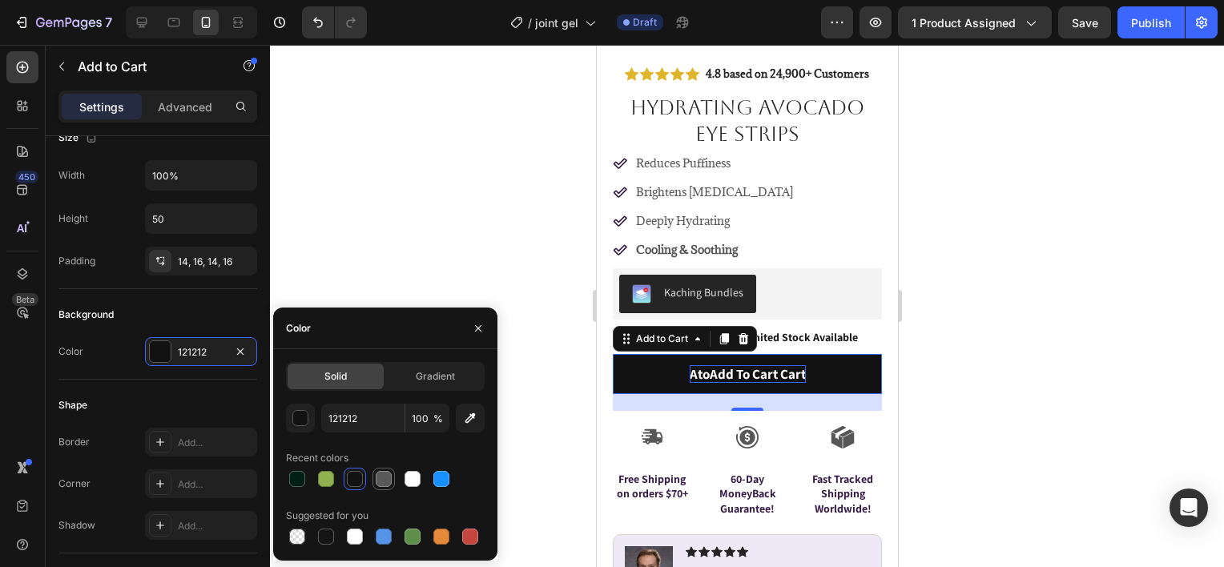
click at [376, 474] on div at bounding box center [384, 479] width 16 height 16
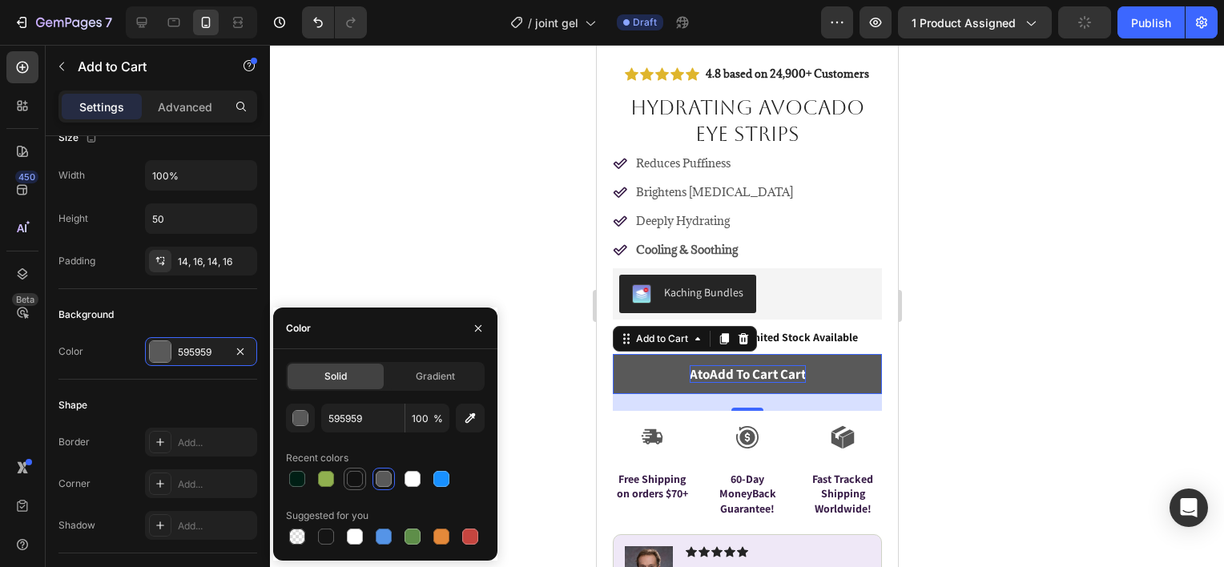
click at [356, 477] on div at bounding box center [355, 479] width 16 height 16
type input "121212"
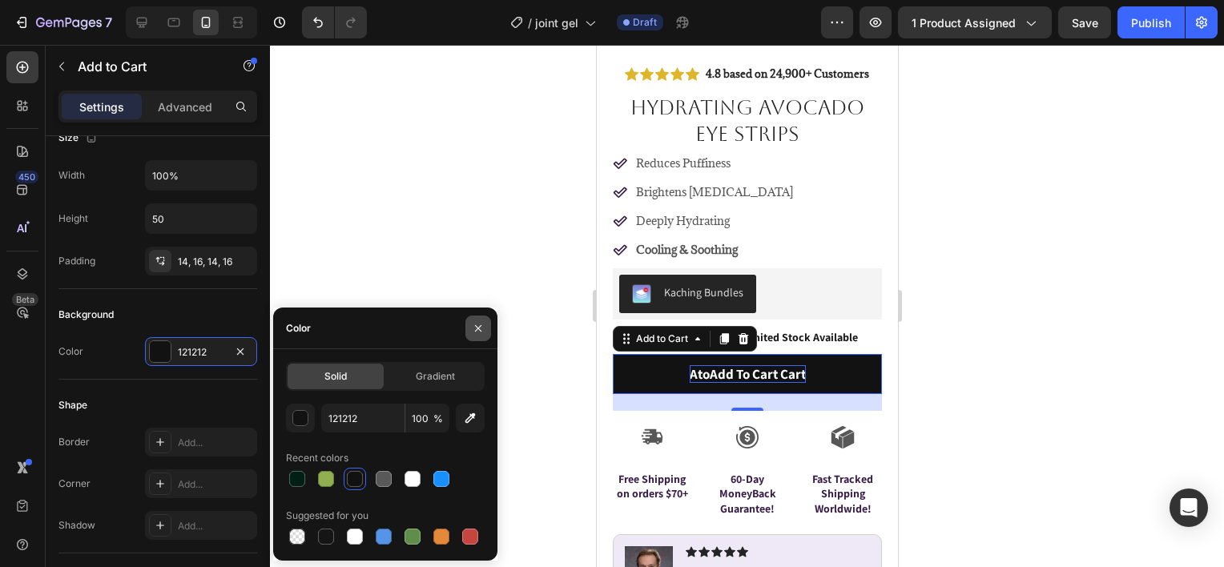
click at [477, 333] on icon "button" at bounding box center [478, 328] width 13 height 13
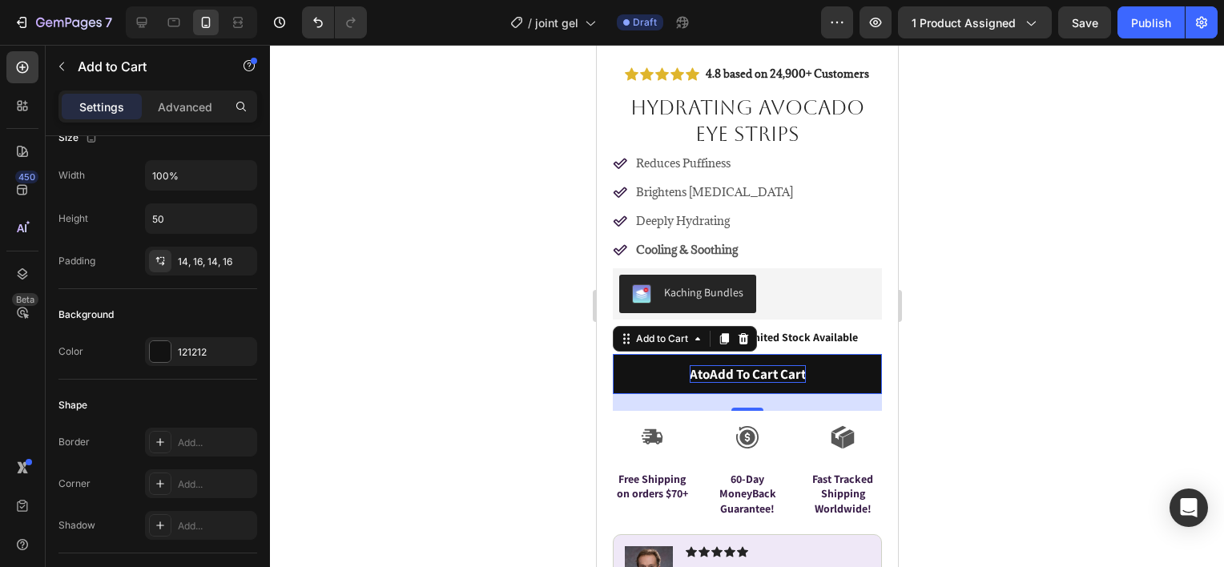
click at [674, 367] on button "AtoAdd to cart cart" at bounding box center [746, 374] width 269 height 40
click at [689, 365] on p "AtoAdd to cart cart" at bounding box center [747, 374] width 116 height 18
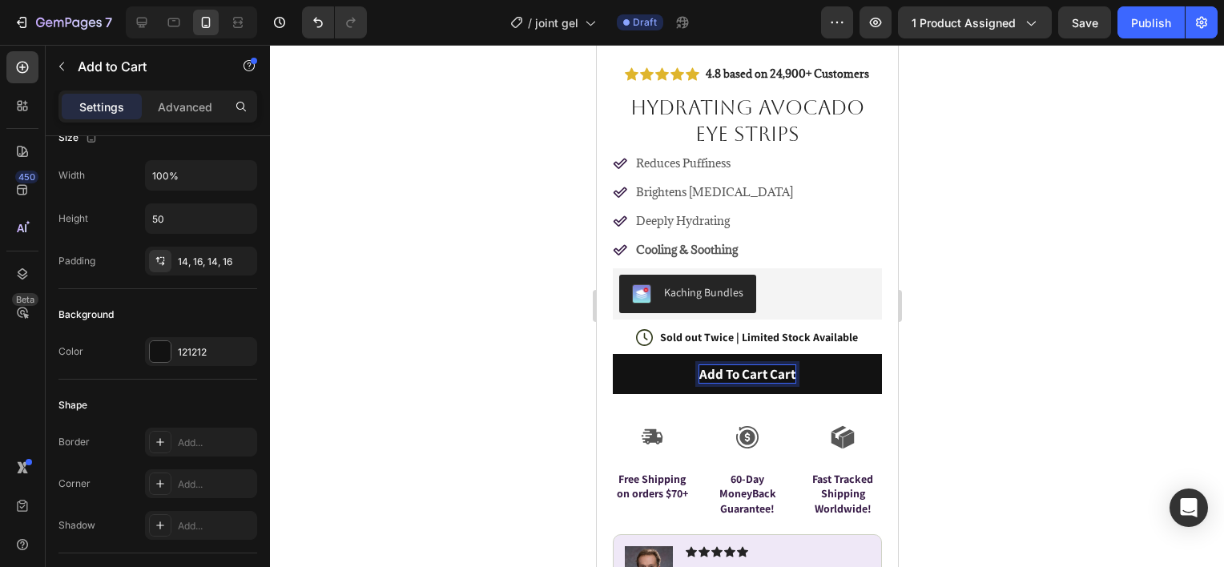
click at [786, 365] on p "Add to cart cart" at bounding box center [747, 374] width 96 height 18
click at [994, 327] on div at bounding box center [747, 306] width 954 height 522
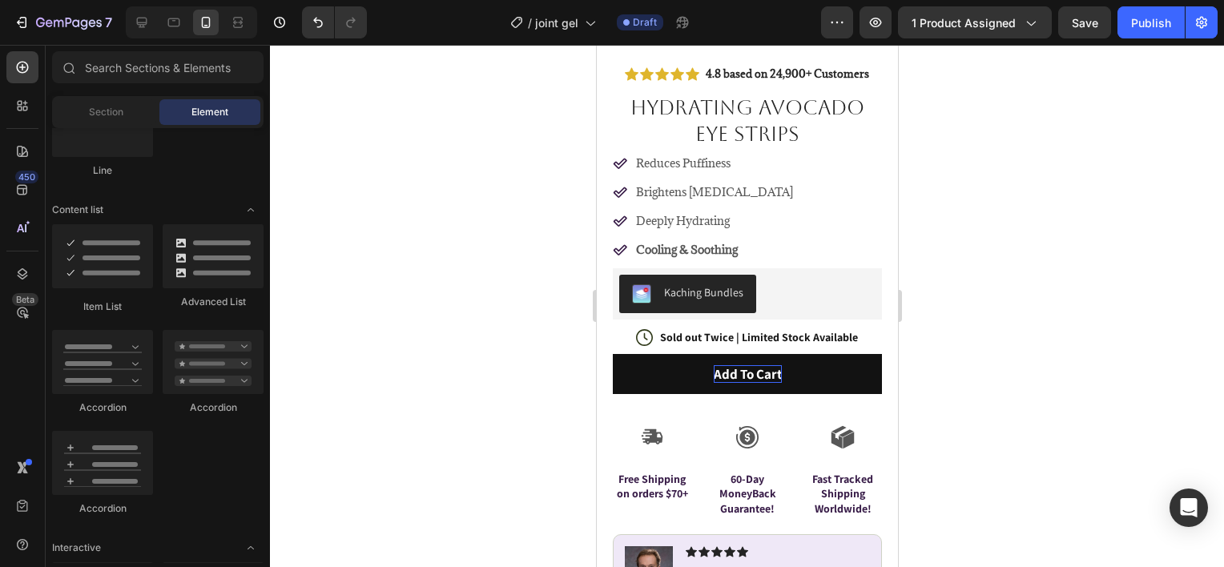
click at [537, 311] on div at bounding box center [747, 306] width 954 height 522
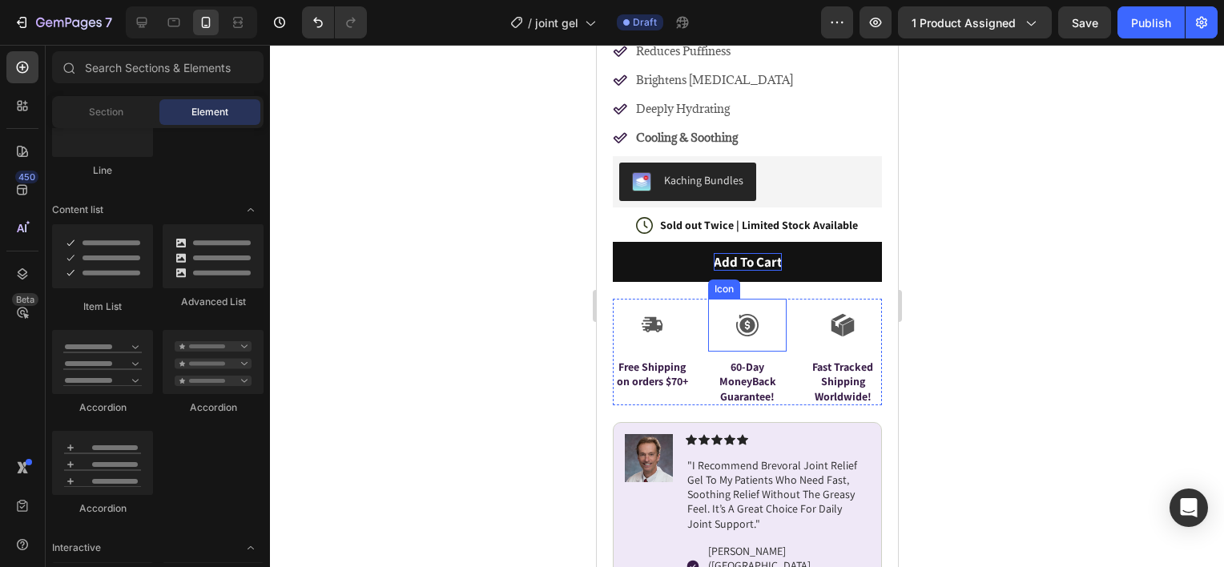
scroll to position [641, 0]
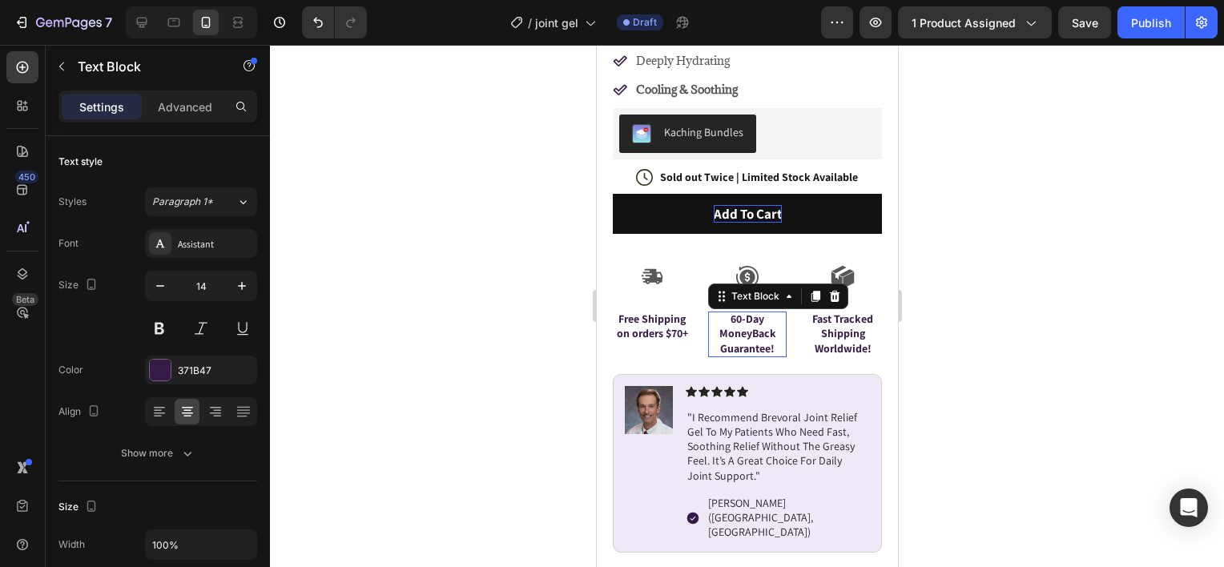
click at [744, 312] on p "60-Day MoneyBack Guarantee!" at bounding box center [746, 334] width 75 height 44
click at [735, 312] on p "60-Day MoneyBack Guarantee!" at bounding box center [746, 334] width 75 height 44
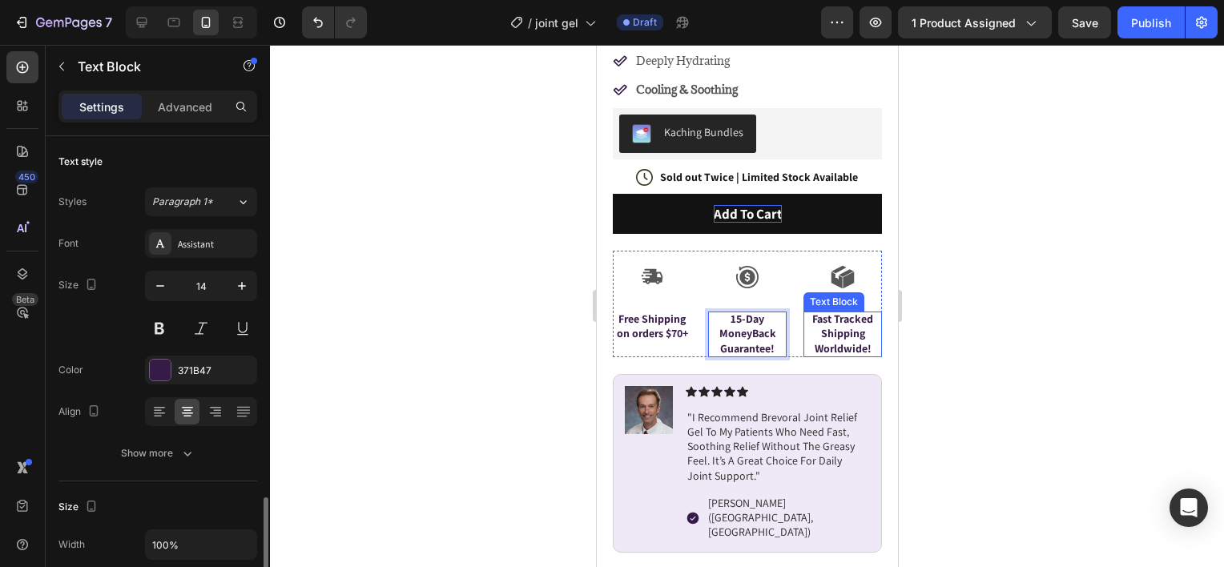
click at [836, 324] on p "Fast Tracked Shipping Worldwide!" at bounding box center [841, 334] width 75 height 44
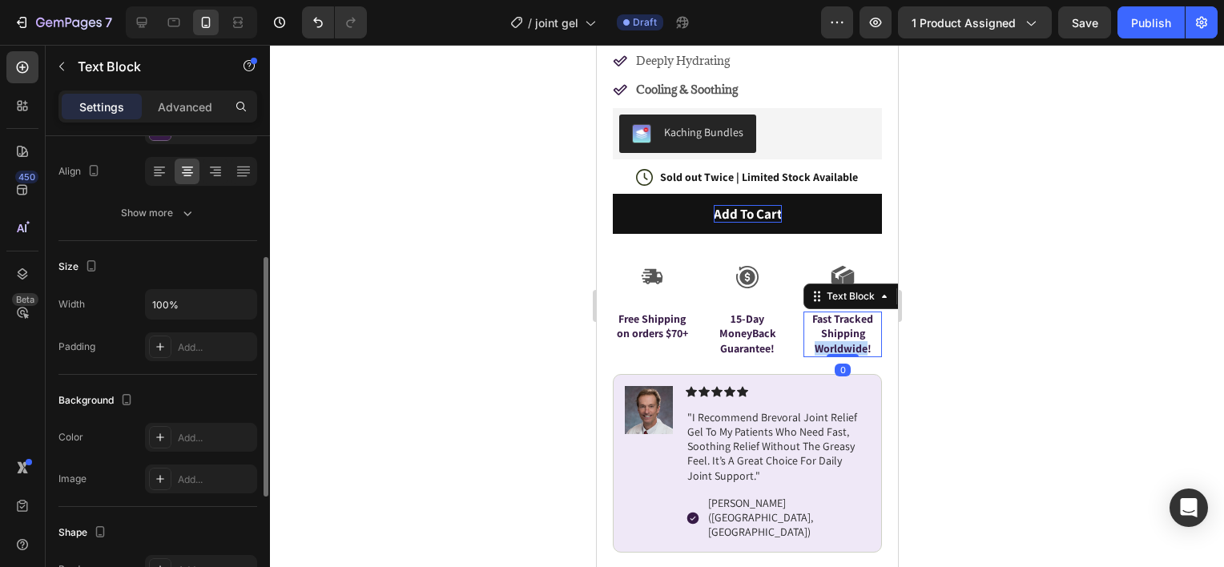
click at [836, 324] on p "Fast Tracked Shipping Worldwide!" at bounding box center [841, 334] width 75 height 44
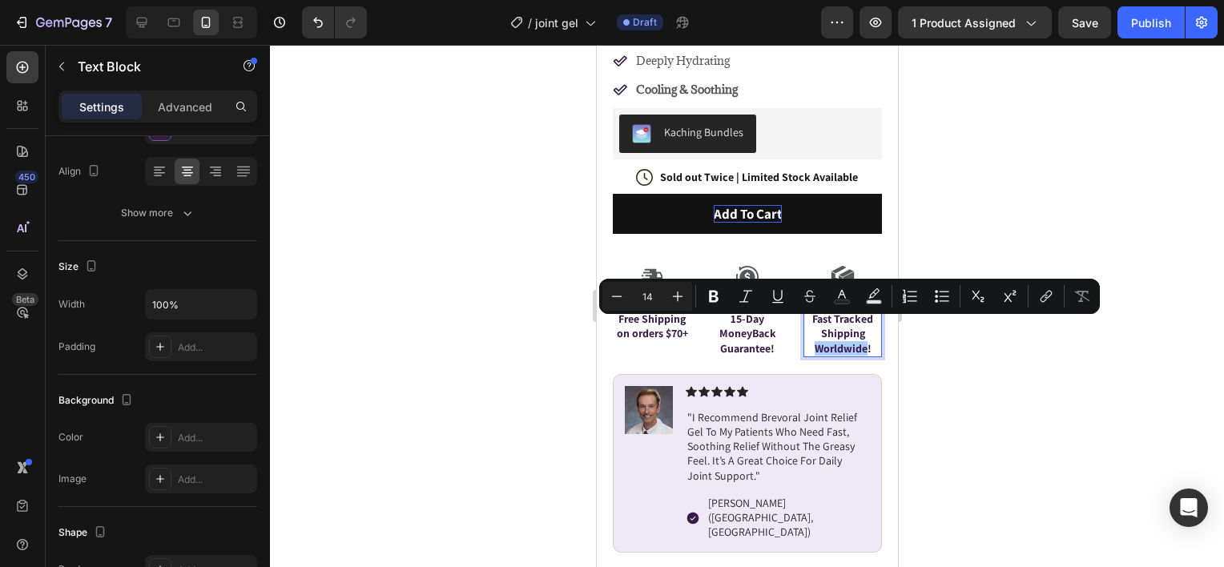
click at [941, 339] on div at bounding box center [747, 306] width 954 height 522
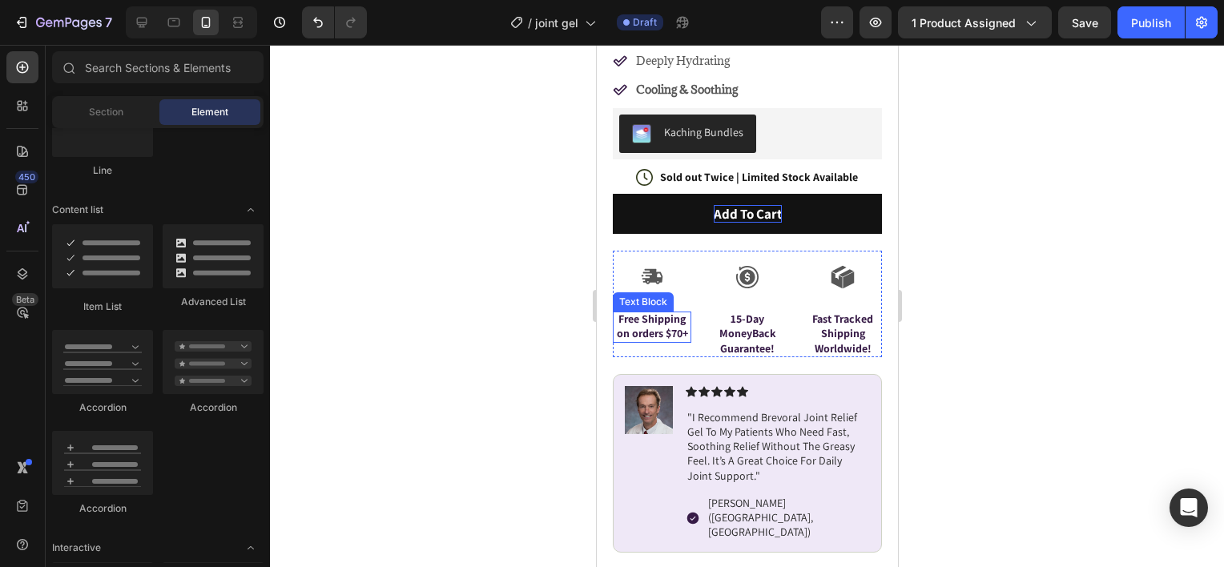
click at [638, 312] on p "Free Shipping on orders $70+" at bounding box center [651, 326] width 75 height 29
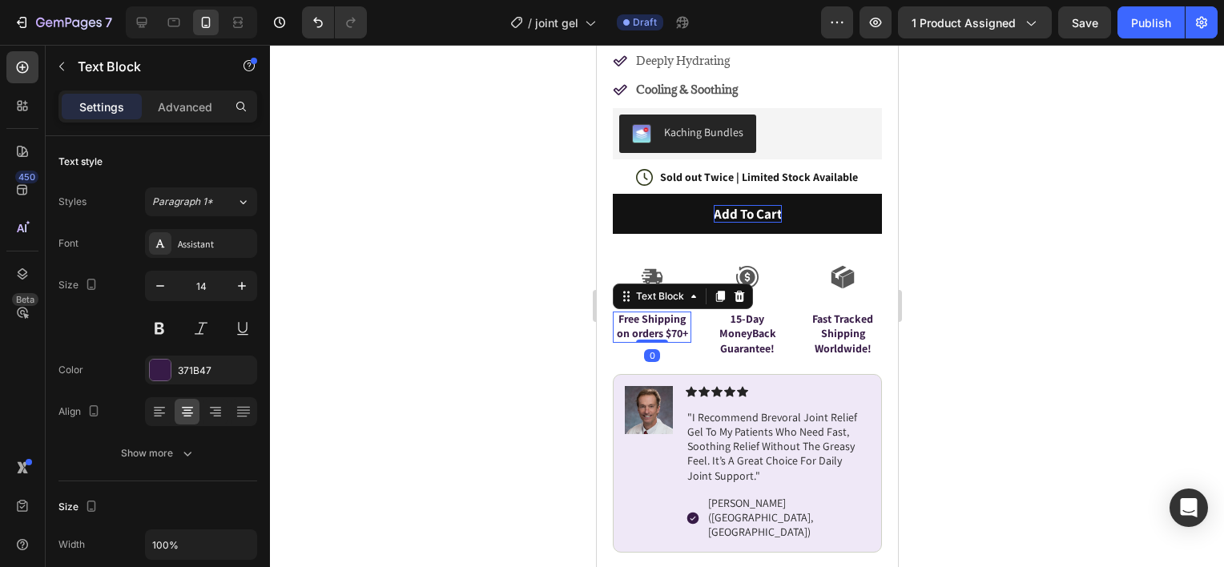
click at [533, 320] on div at bounding box center [747, 306] width 954 height 522
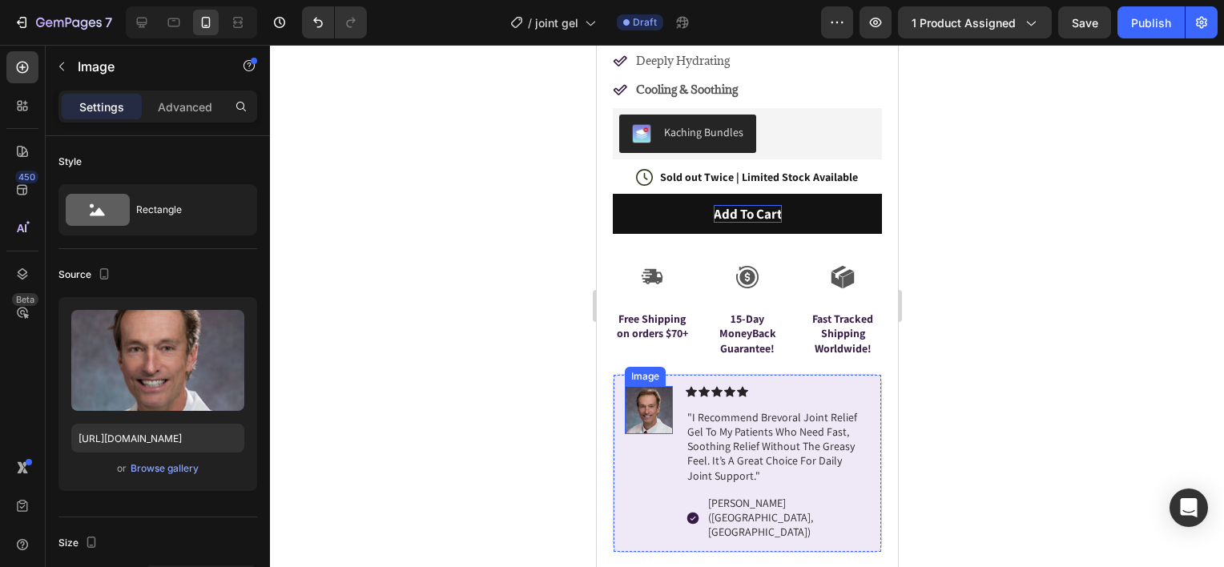
click at [654, 387] on img at bounding box center [648, 410] width 48 height 48
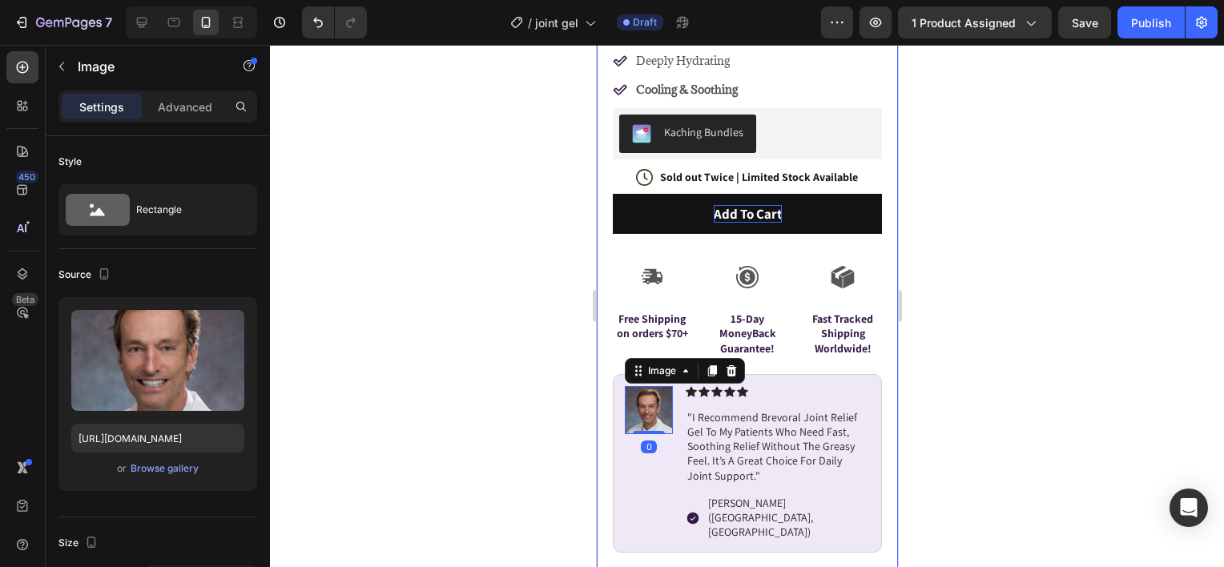
click at [518, 382] on div at bounding box center [747, 306] width 954 height 522
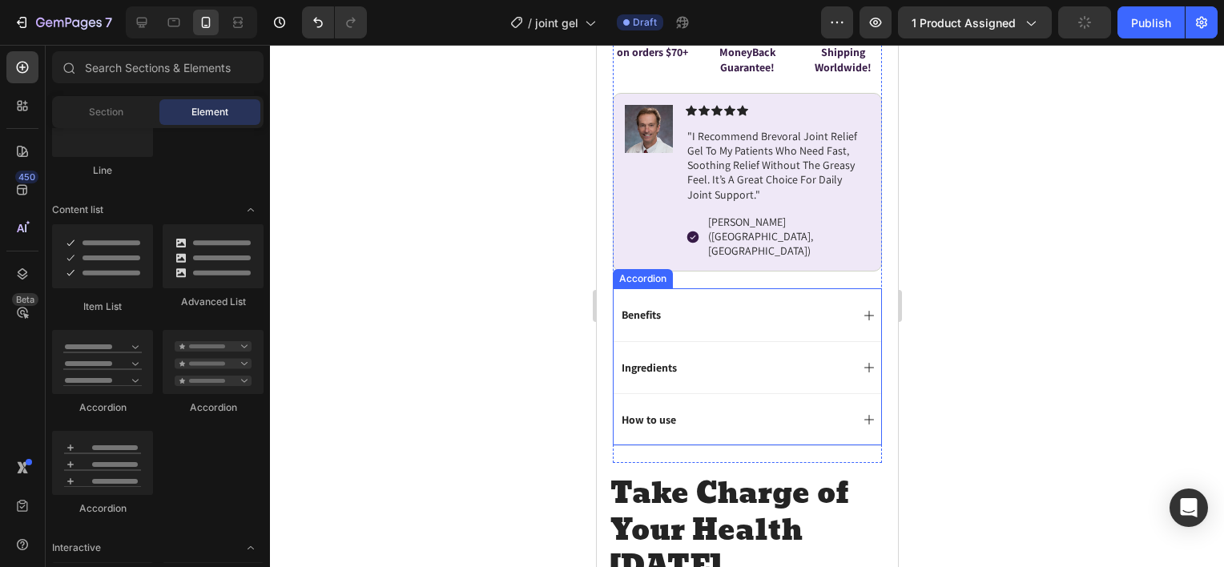
scroll to position [961, 0]
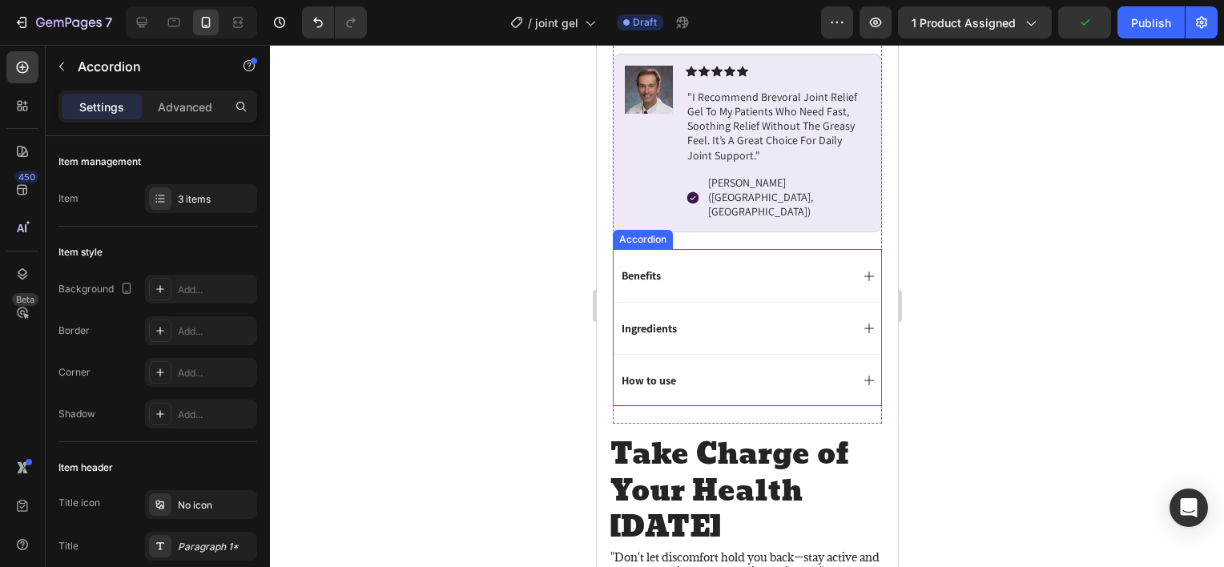
click at [831, 266] on div "Benefits" at bounding box center [733, 275] width 231 height 19
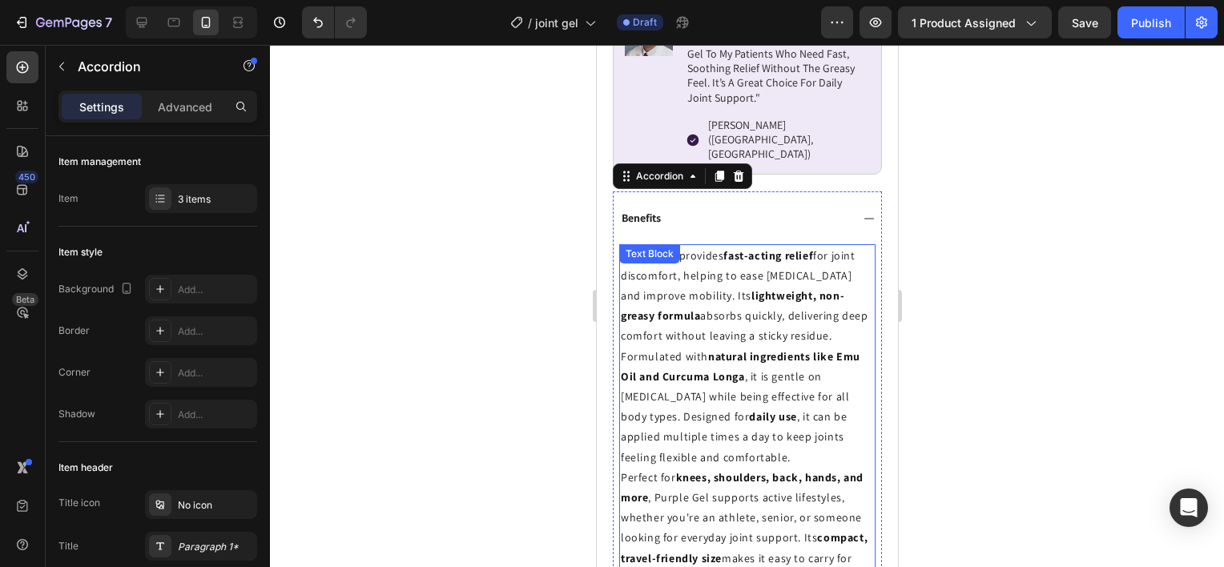
scroll to position [1041, 0]
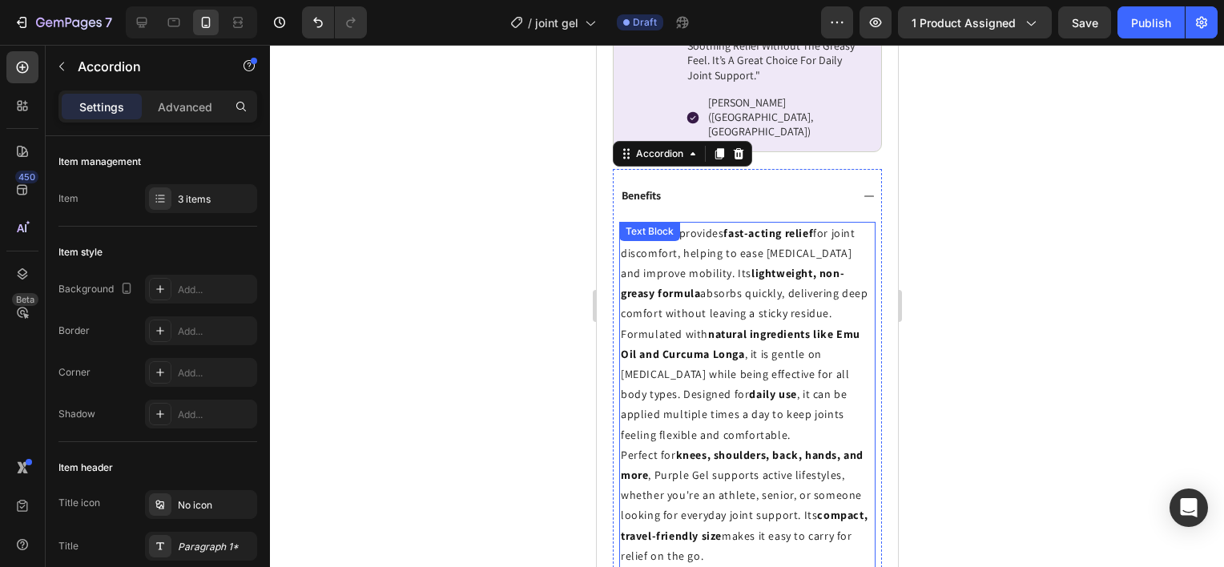
click at [684, 256] on p "Purple Gel provides fast-acting relief for joint discomfort, helping to ease st…" at bounding box center [746, 273] width 253 height 101
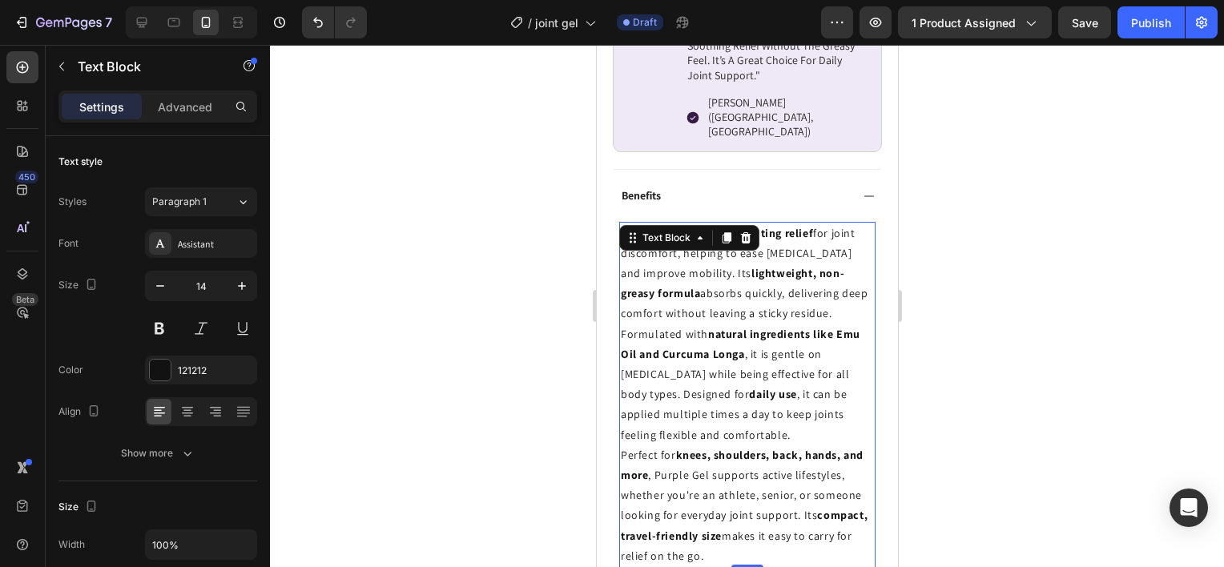
click at [684, 256] on p "Purple Gel provides fast-acting relief for joint discomfort, helping to ease st…" at bounding box center [746, 273] width 253 height 101
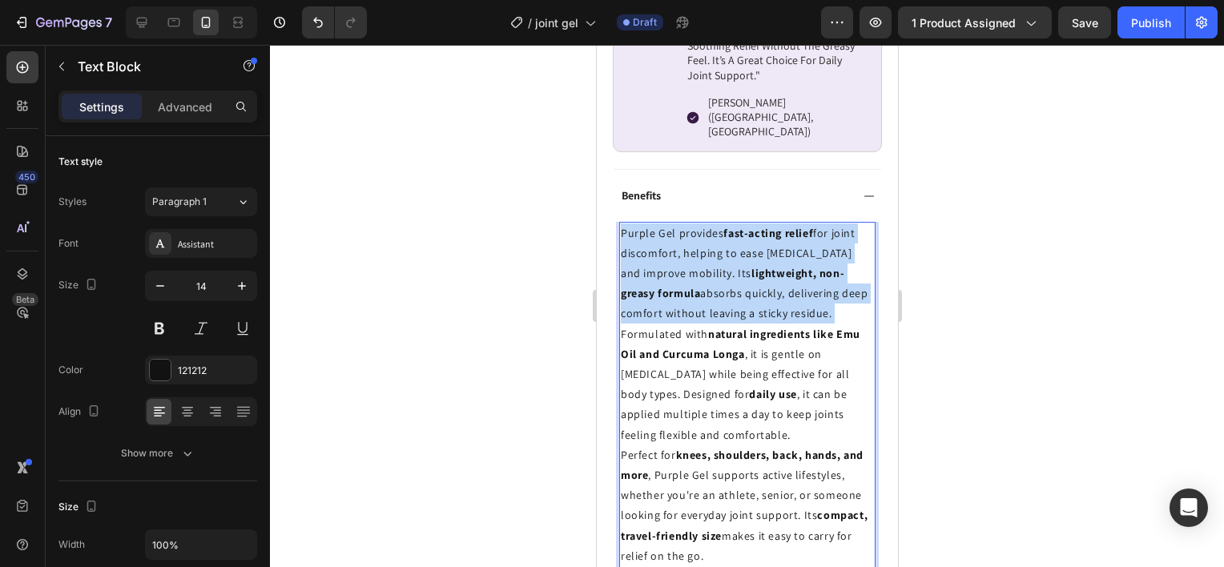
click at [684, 256] on p "Purple Gel provides fast-acting relief for joint discomfort, helping to ease st…" at bounding box center [746, 273] width 253 height 101
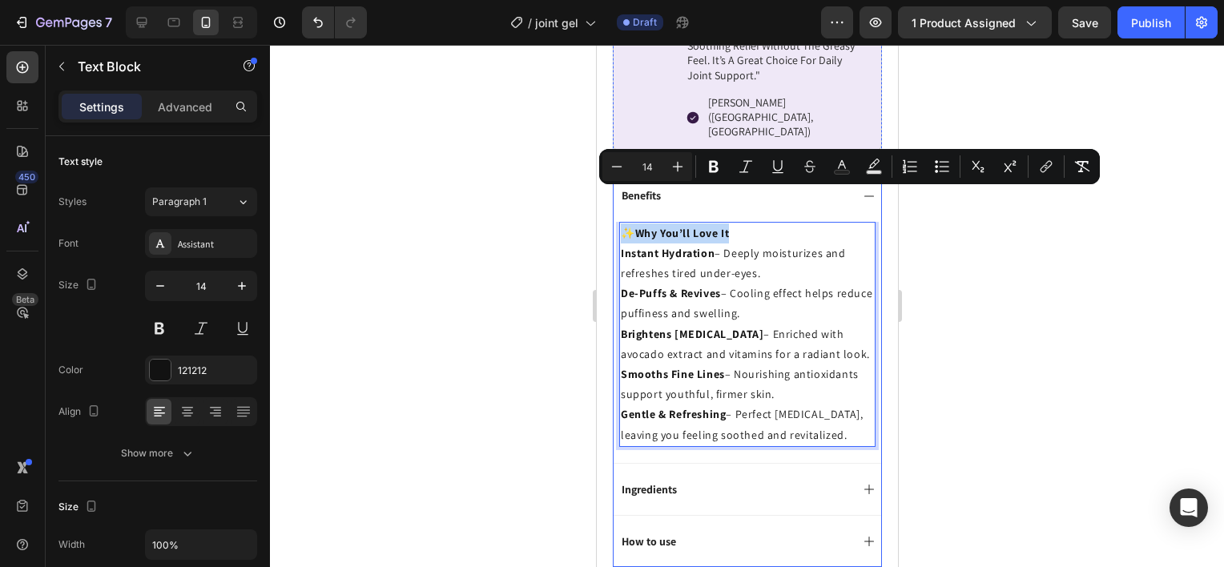
drag, startPoint x: 714, startPoint y: 201, endPoint x: 611, endPoint y: 203, distance: 102.5
click at [612, 203] on div "Benefits ✨ Why You’ll Love It Instant Hydration – Deeply moisturizes and refres…" at bounding box center [746, 368] width 269 height 398
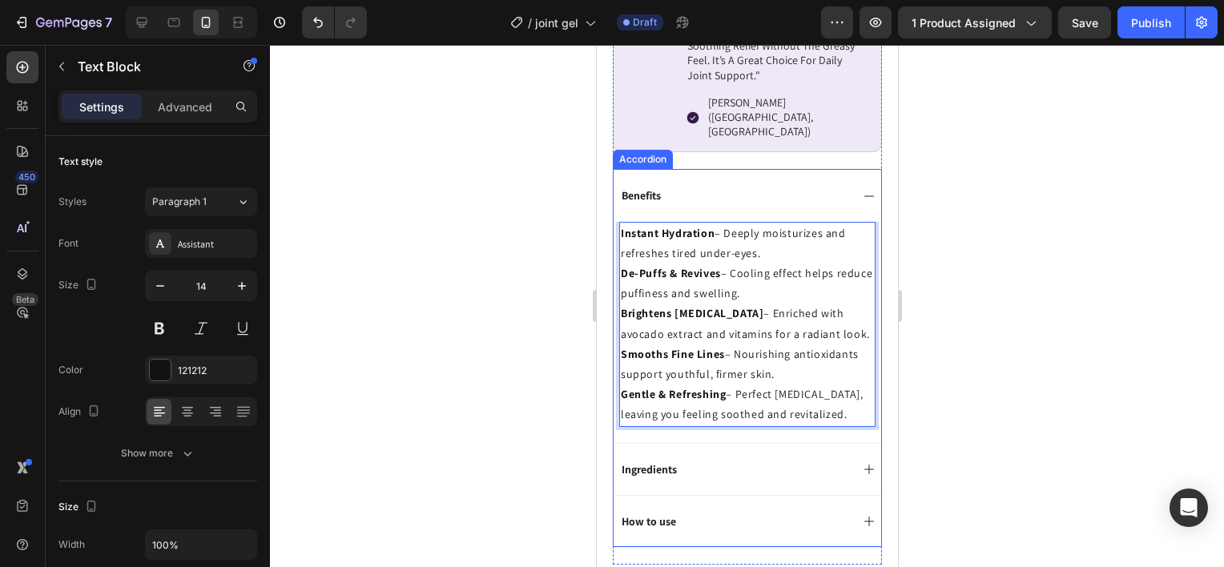
click at [1022, 314] on div at bounding box center [747, 306] width 954 height 522
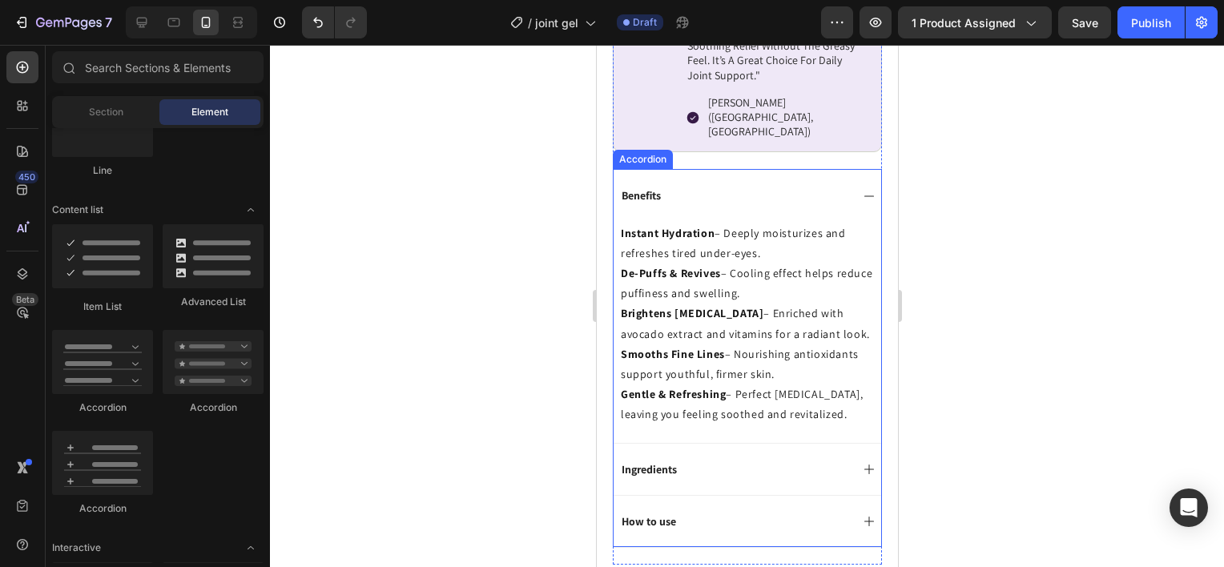
click at [828, 186] on div "Benefits" at bounding box center [733, 195] width 231 height 19
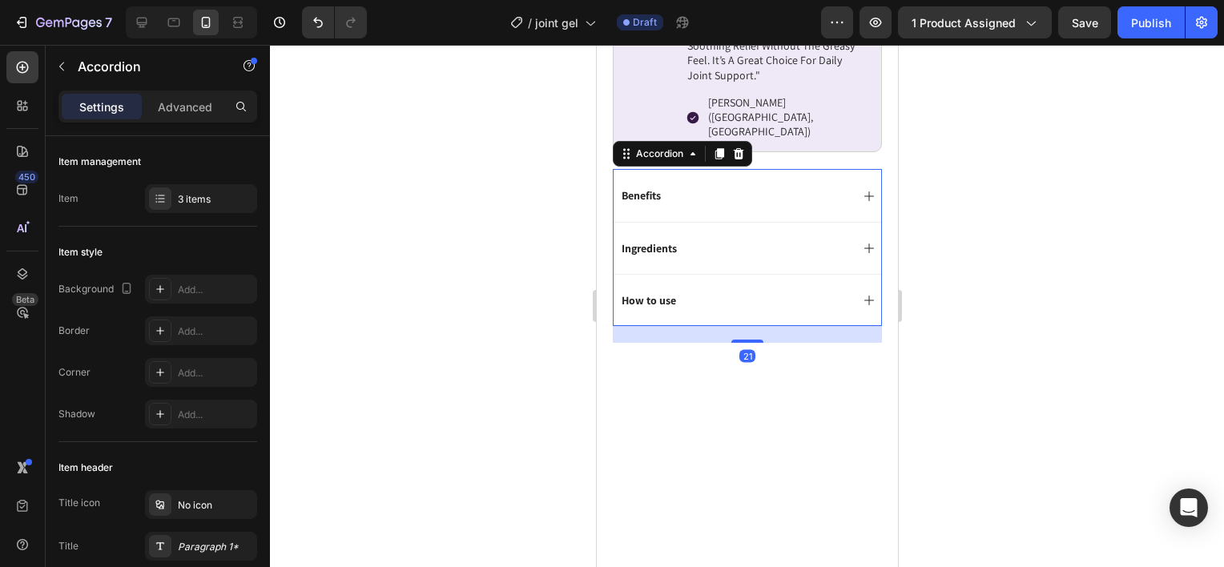
click at [763, 239] on div "Ingredients" at bounding box center [733, 248] width 231 height 19
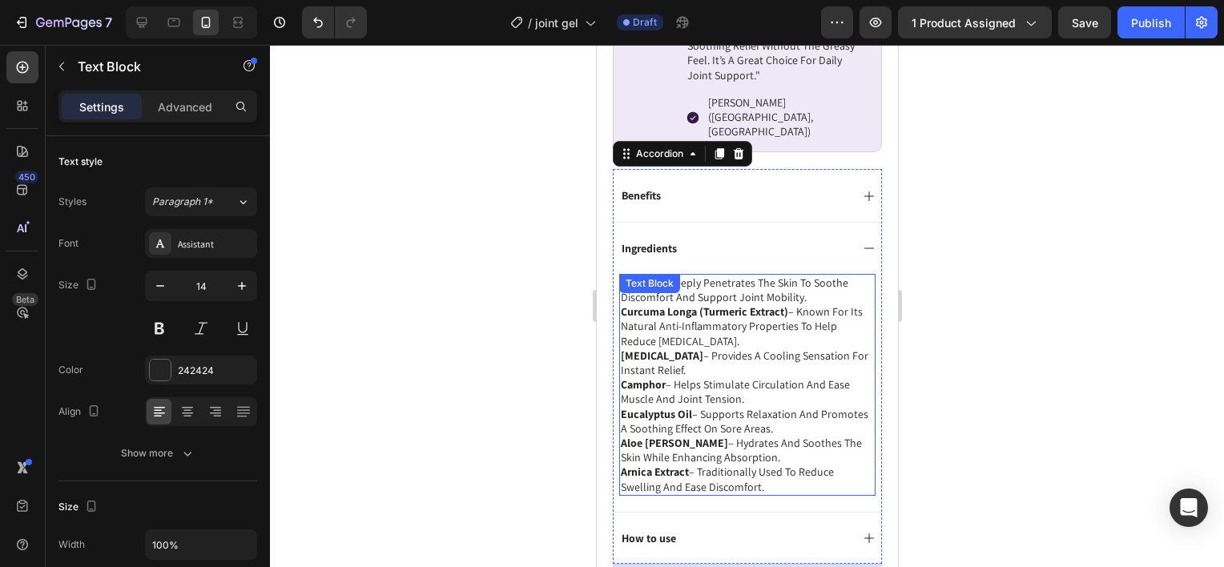
click at [711, 274] on div "emu oil – deeply penetrates the skin to soothe discomfort and support joint mob…" at bounding box center [746, 385] width 256 height 222
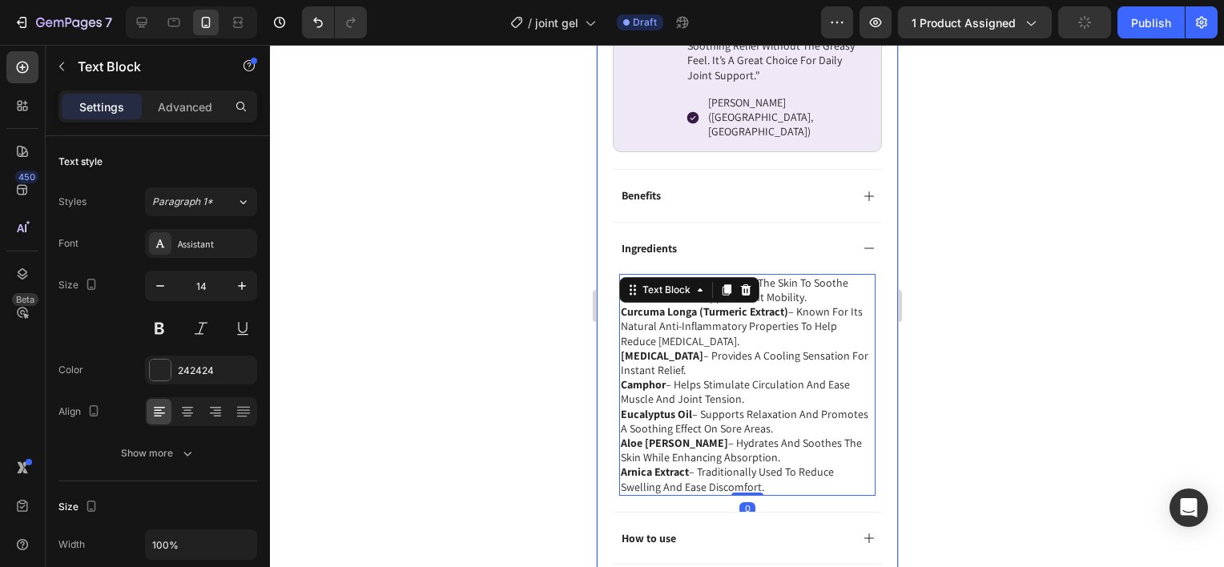
click at [971, 240] on div at bounding box center [747, 306] width 954 height 522
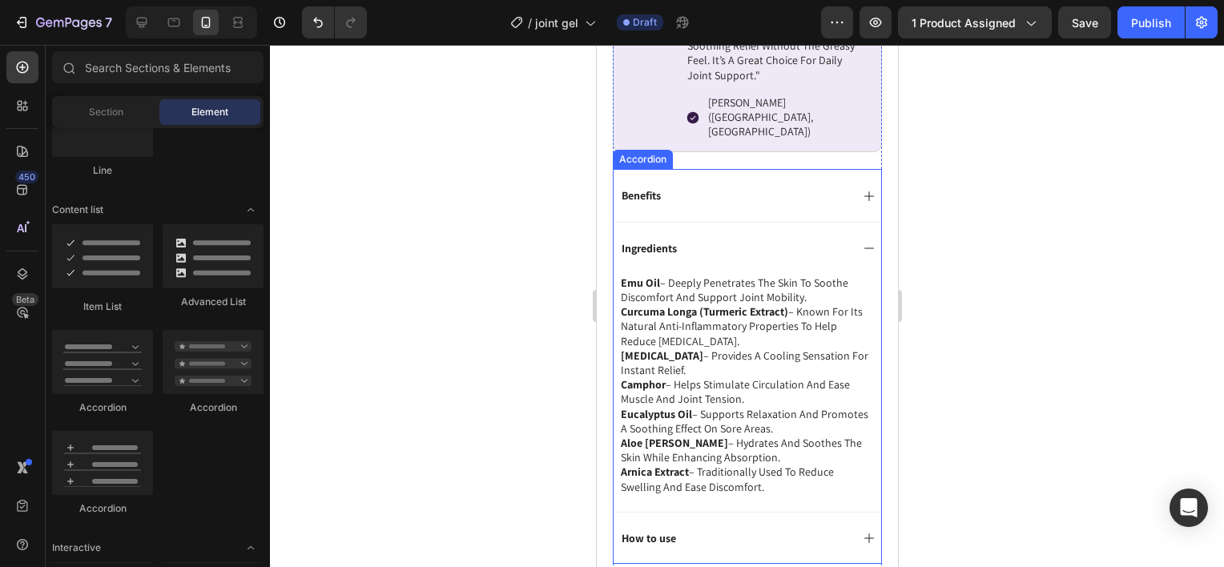
click at [765, 276] on p "emu oil – deeply penetrates the skin to soothe discomfort and support joint mob…" at bounding box center [746, 290] width 253 height 29
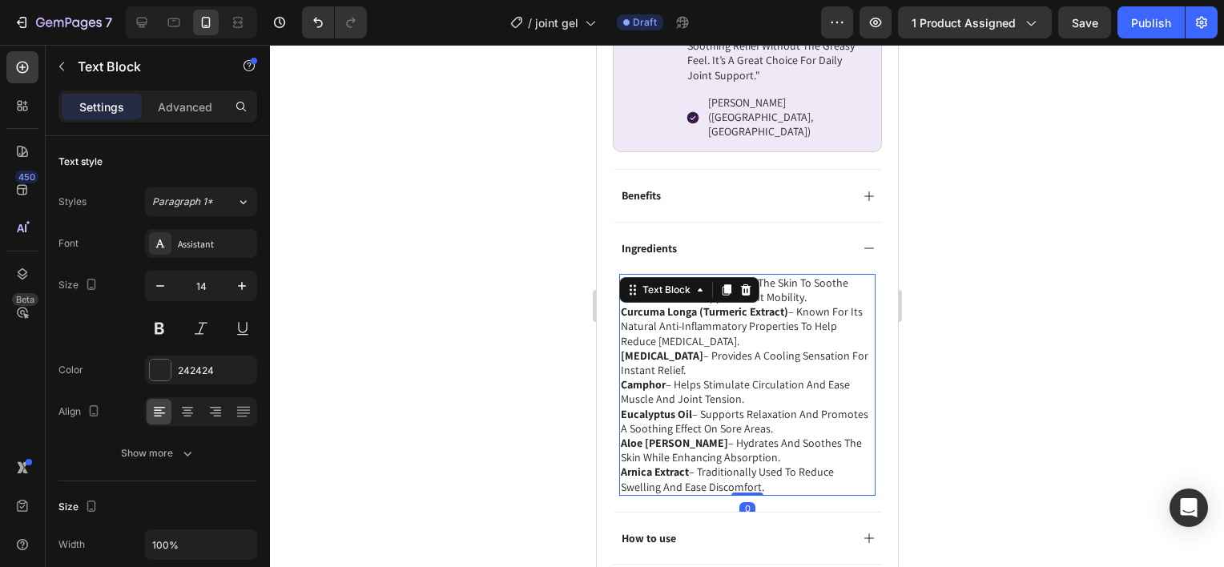
click at [765, 276] on p "emu oil – deeply penetrates the skin to soothe discomfort and support joint mob…" at bounding box center [746, 290] width 253 height 29
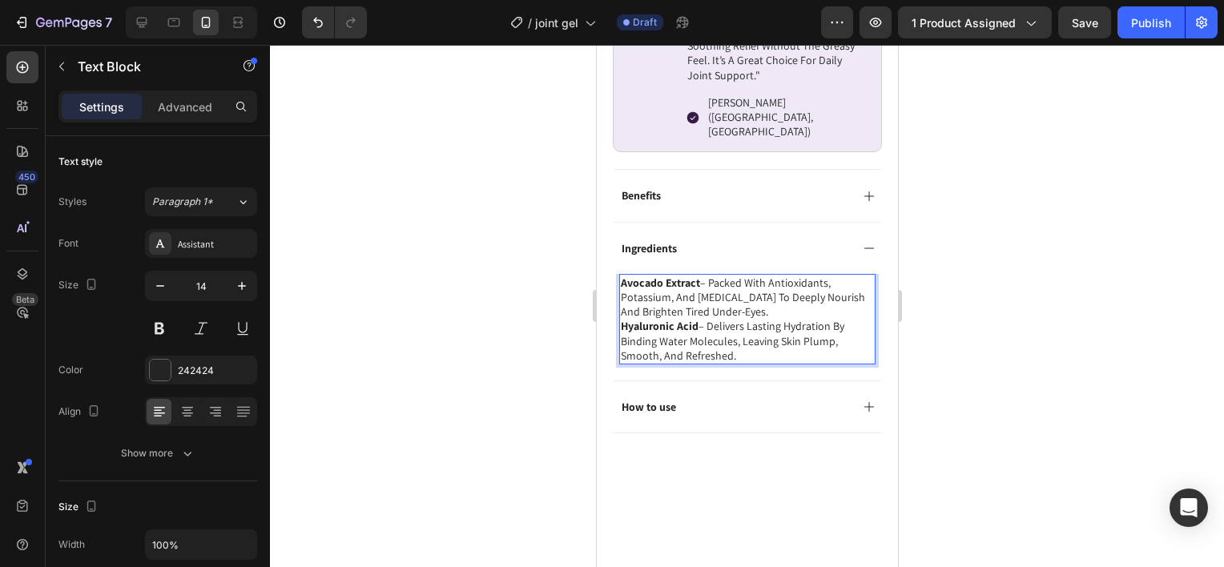
click at [1028, 287] on div at bounding box center [747, 306] width 954 height 522
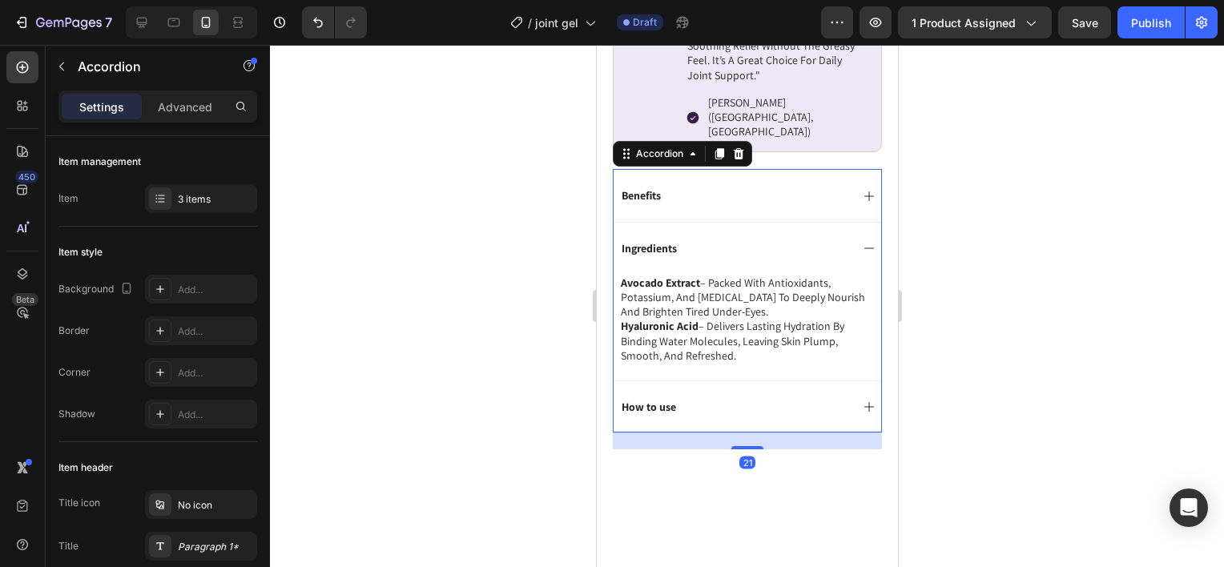
click at [862, 242] on icon at bounding box center [868, 248] width 13 height 13
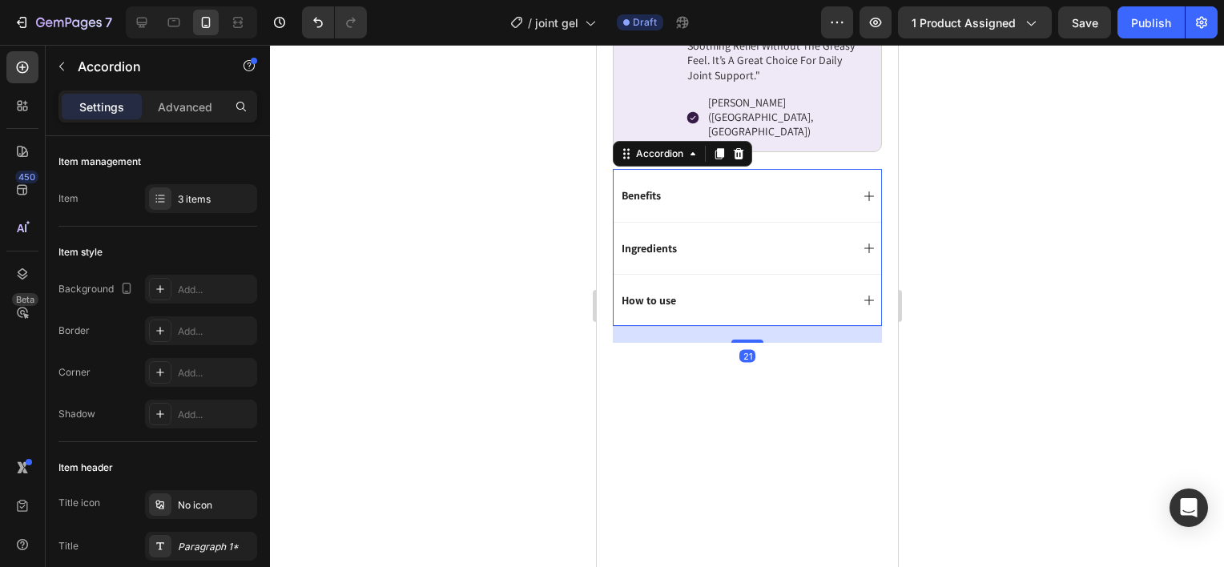
click at [834, 186] on div "Benefits" at bounding box center [733, 195] width 231 height 19
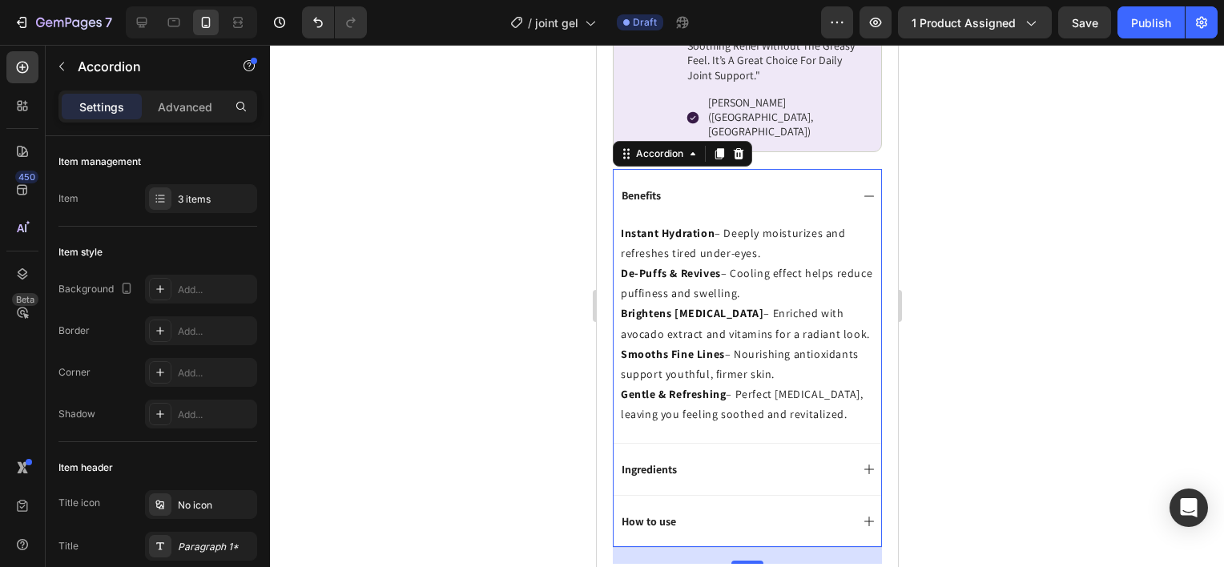
click at [832, 186] on div "Benefits" at bounding box center [733, 195] width 231 height 19
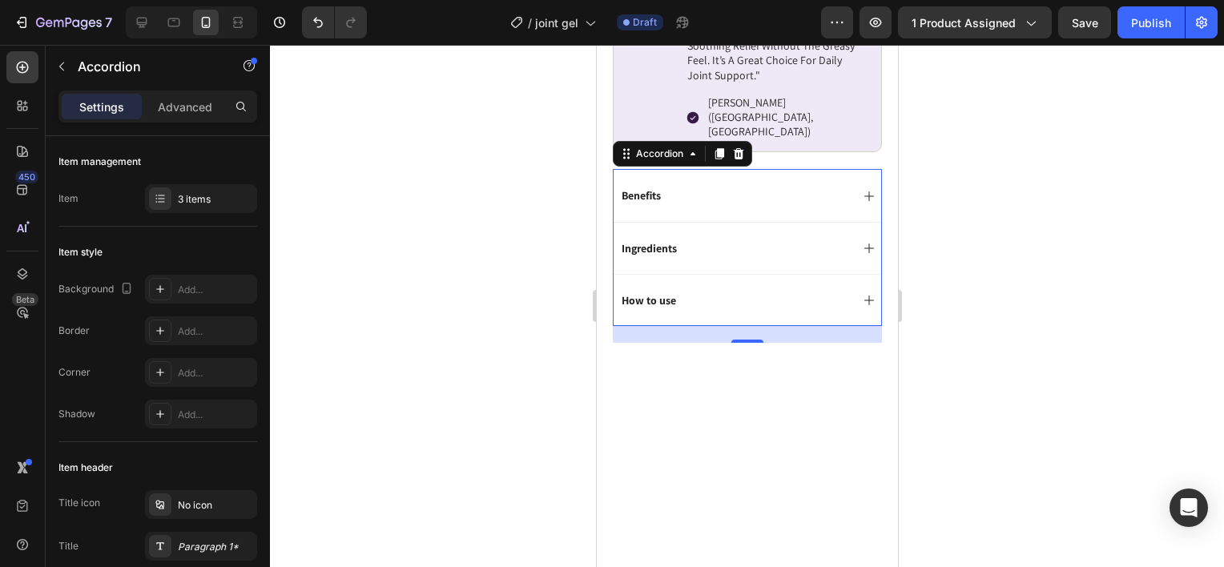
click at [780, 291] on div "How to use" at bounding box center [733, 300] width 231 height 19
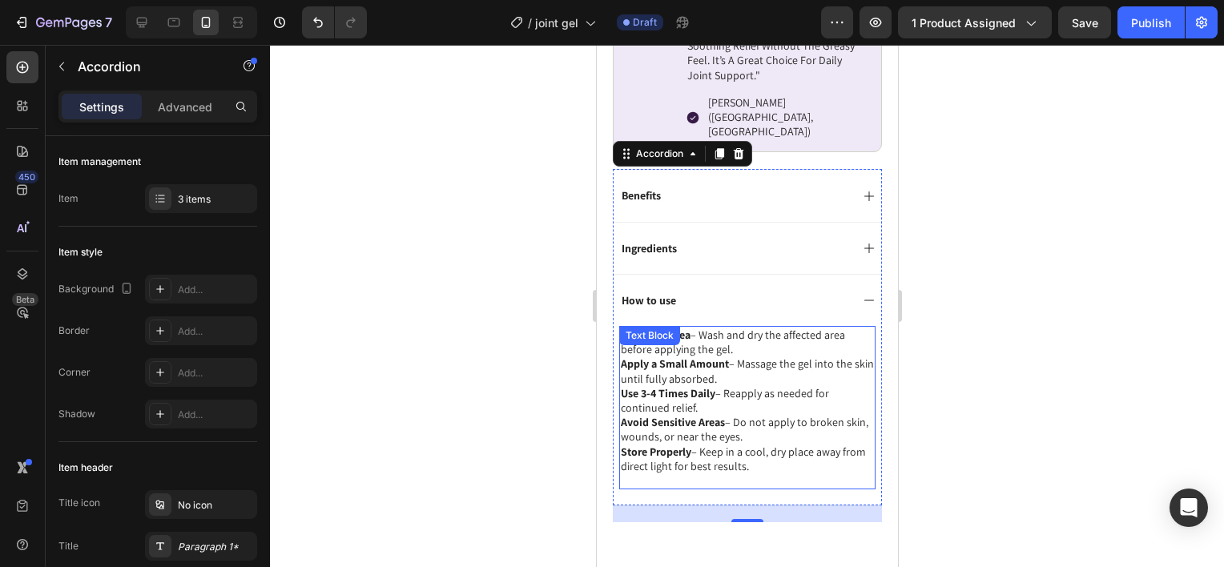
click at [721, 356] on p "Apply a Small Amount – Massage the gel into the skin until fully absorbed." at bounding box center [746, 370] width 253 height 29
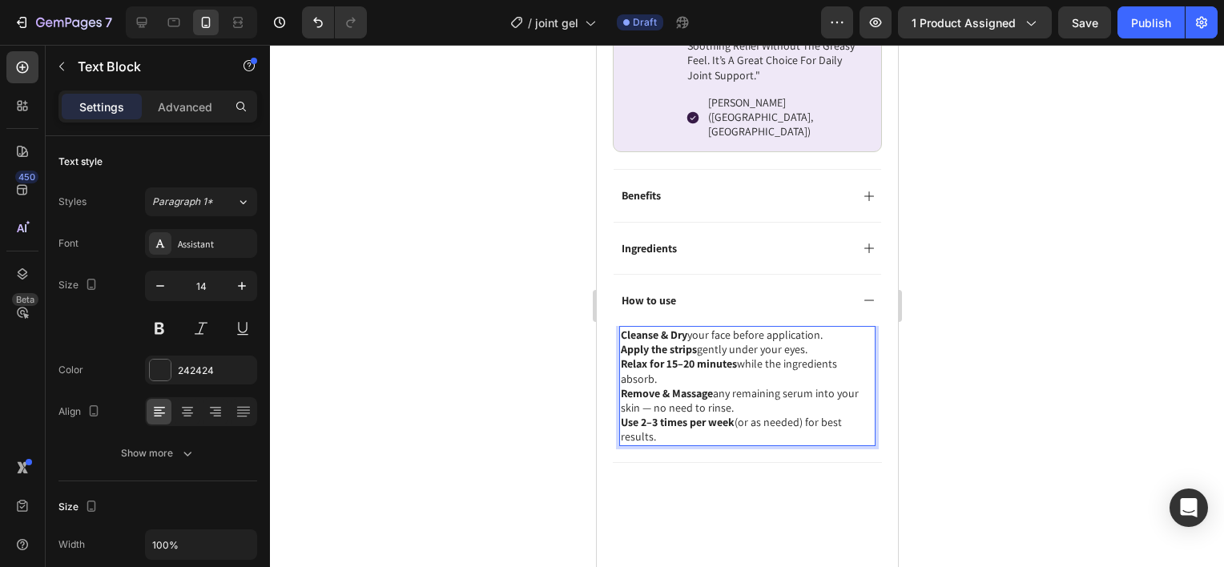
click at [1078, 328] on div at bounding box center [747, 306] width 954 height 522
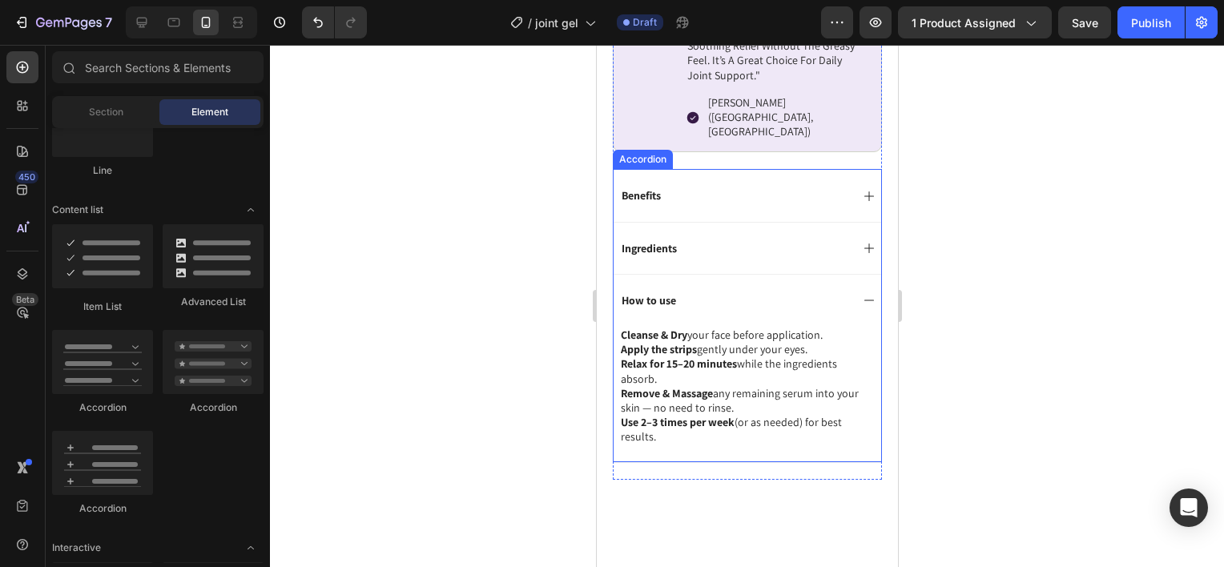
click at [770, 178] on div "Benefits" at bounding box center [747, 195] width 268 height 52
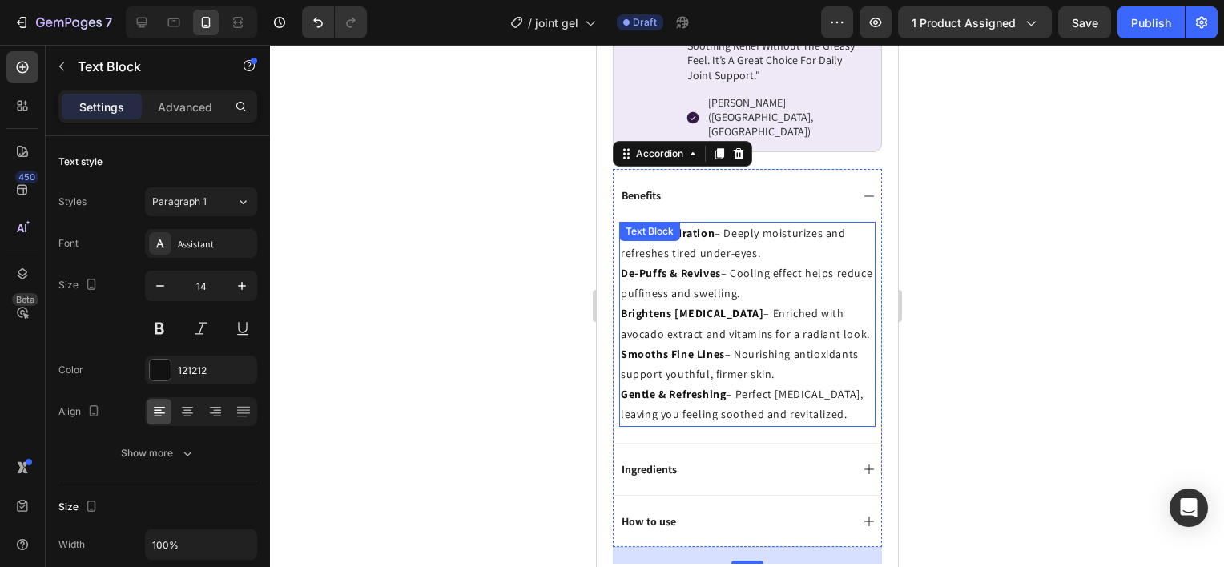
click at [751, 222] on div "Instant Hydration – Deeply moisturizes and refreshes tired under-eyes. De-Puffs…" at bounding box center [746, 324] width 256 height 205
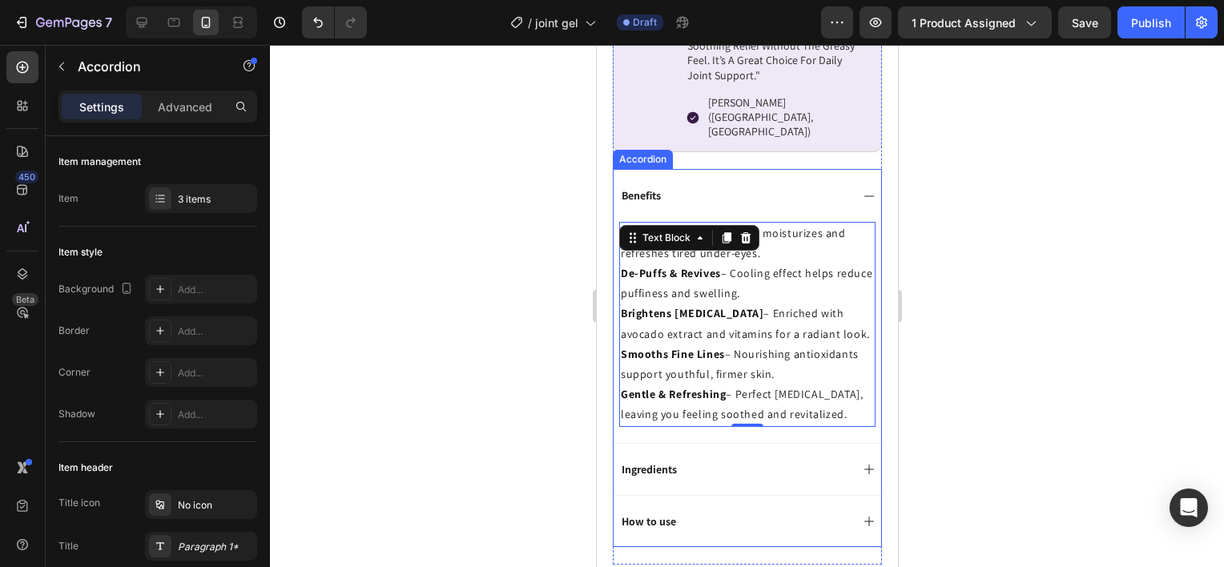
click at [811, 186] on div "Benefits" at bounding box center [733, 195] width 231 height 19
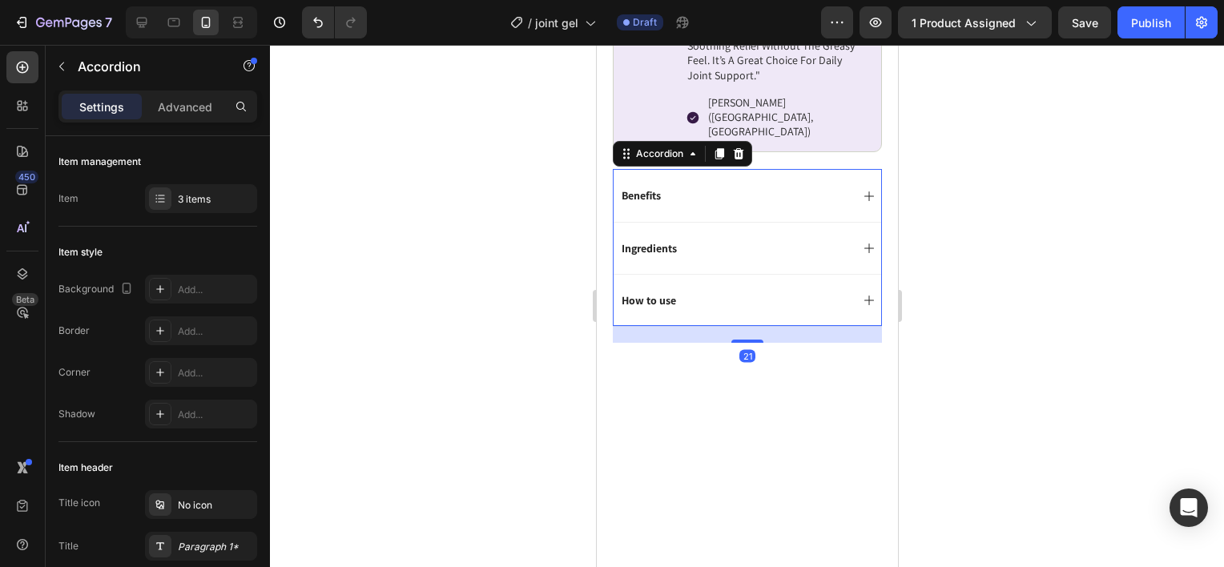
click at [803, 186] on div "Benefits" at bounding box center [733, 195] width 231 height 19
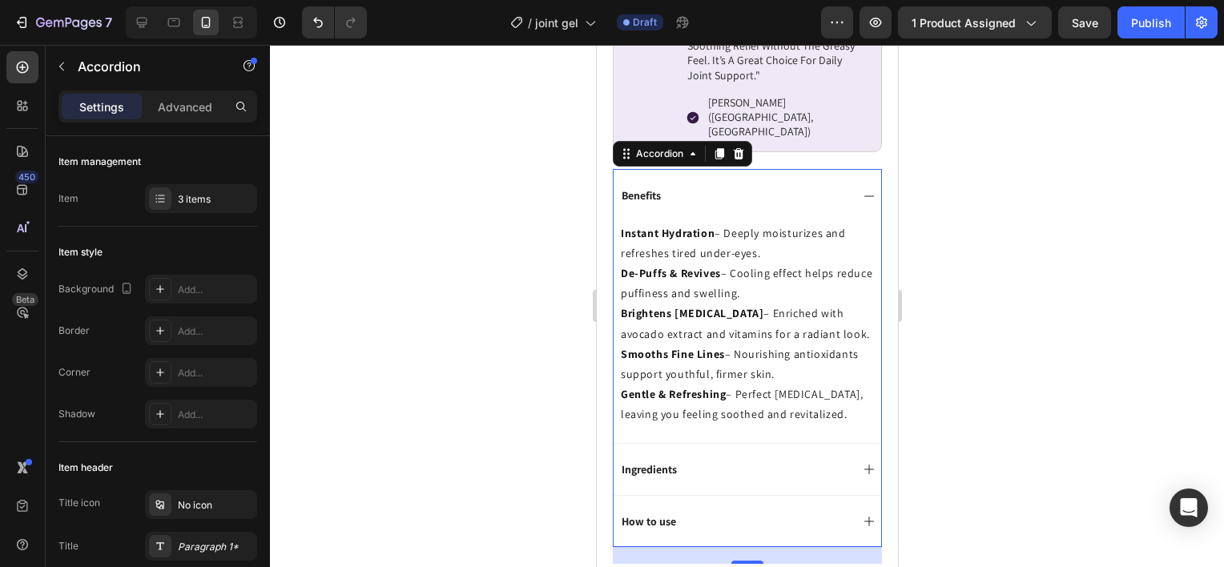
click at [803, 186] on div "Benefits" at bounding box center [733, 195] width 231 height 19
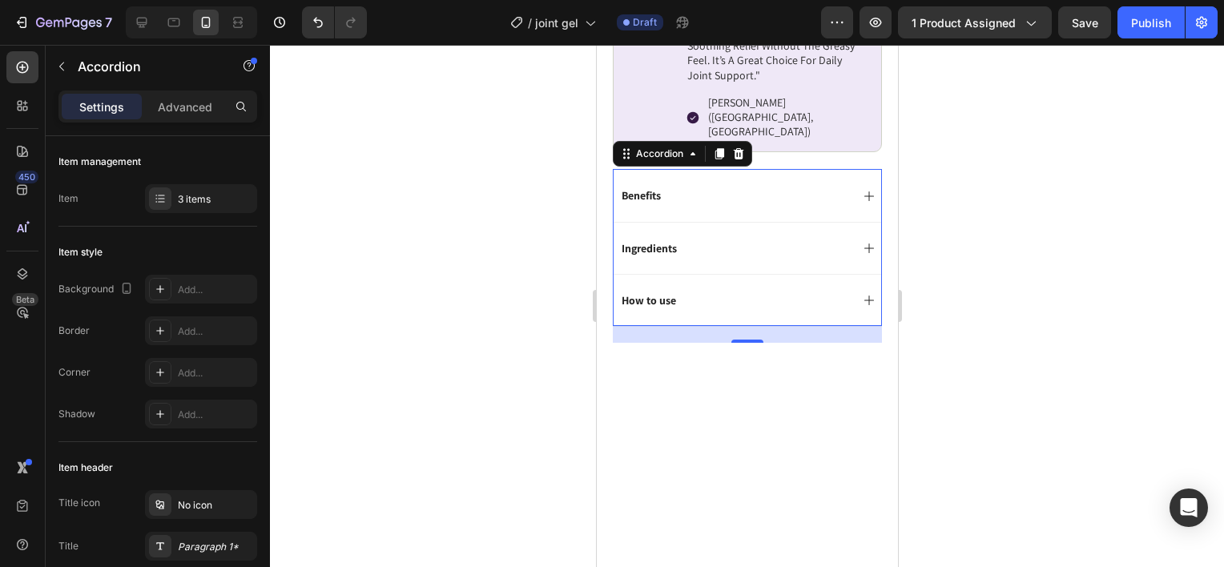
click at [696, 275] on div "How to use" at bounding box center [747, 300] width 268 height 52
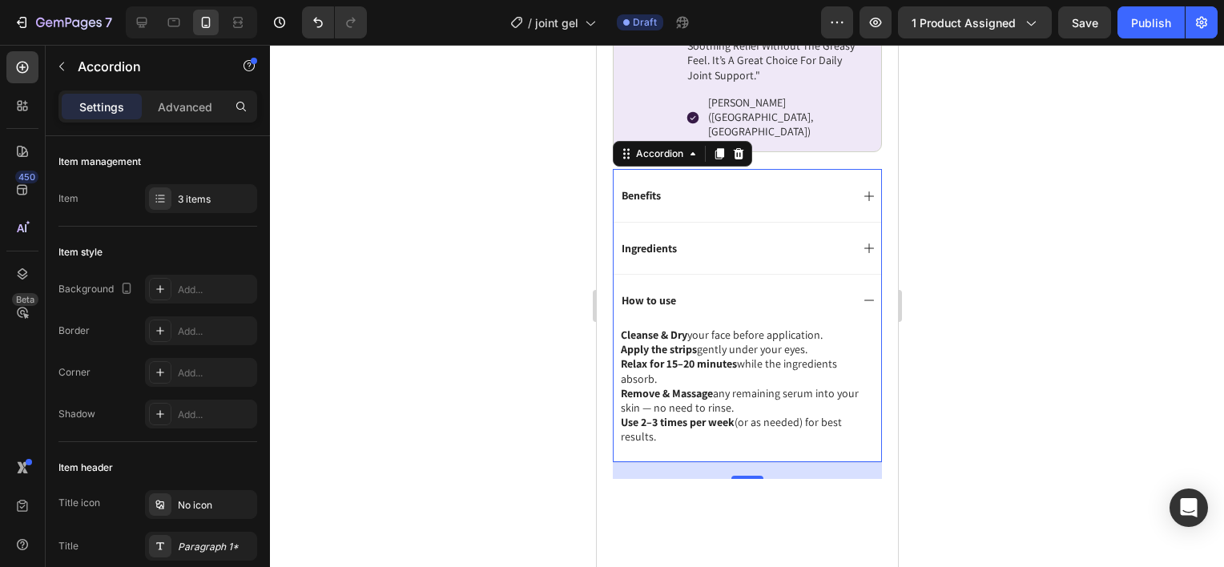
click at [616, 326] on div "Cleanse & Dry your face before application. Apply the strips gently under your …" at bounding box center [747, 394] width 268 height 136
click at [619, 326] on div "Cleanse & Dry your face before application. Apply the strips gently under your …" at bounding box center [746, 386] width 256 height 120
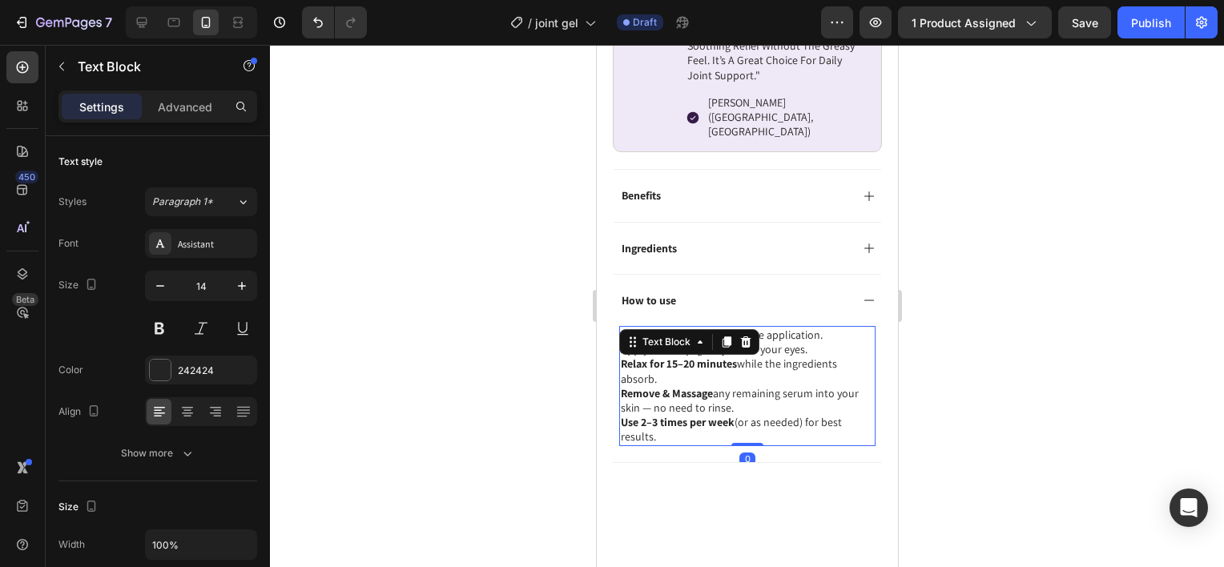
click at [619, 329] on div "Text Block" at bounding box center [688, 342] width 140 height 26
click at [628, 356] on strong "Relax for 15–20 minutes" at bounding box center [678, 363] width 116 height 14
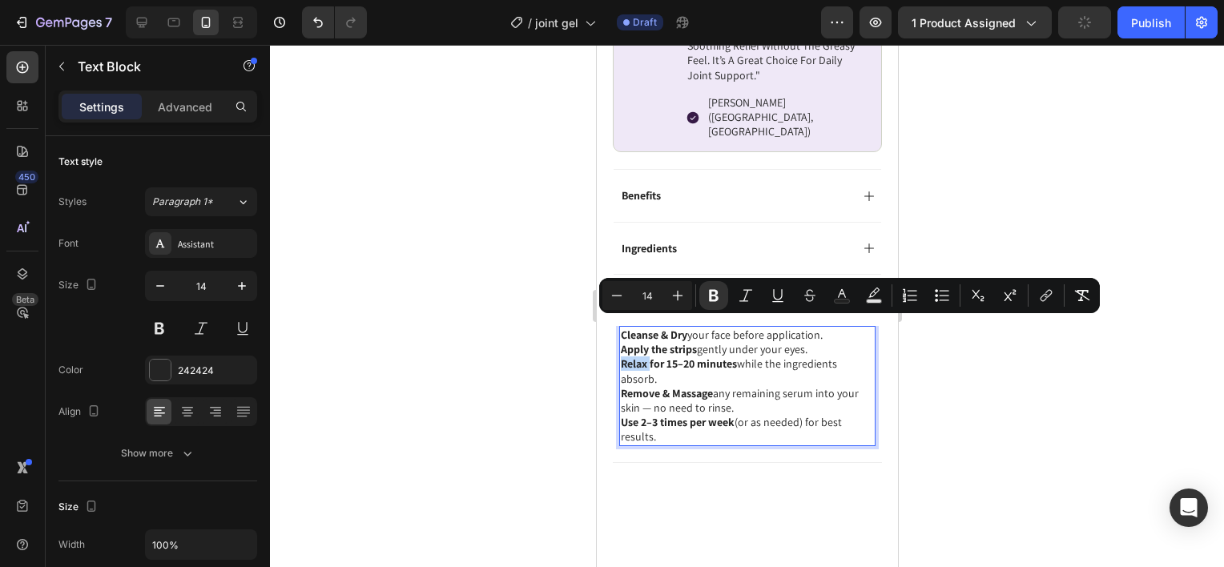
click at [622, 356] on strong "Relax for 15–20 minutes" at bounding box center [678, 363] width 116 height 14
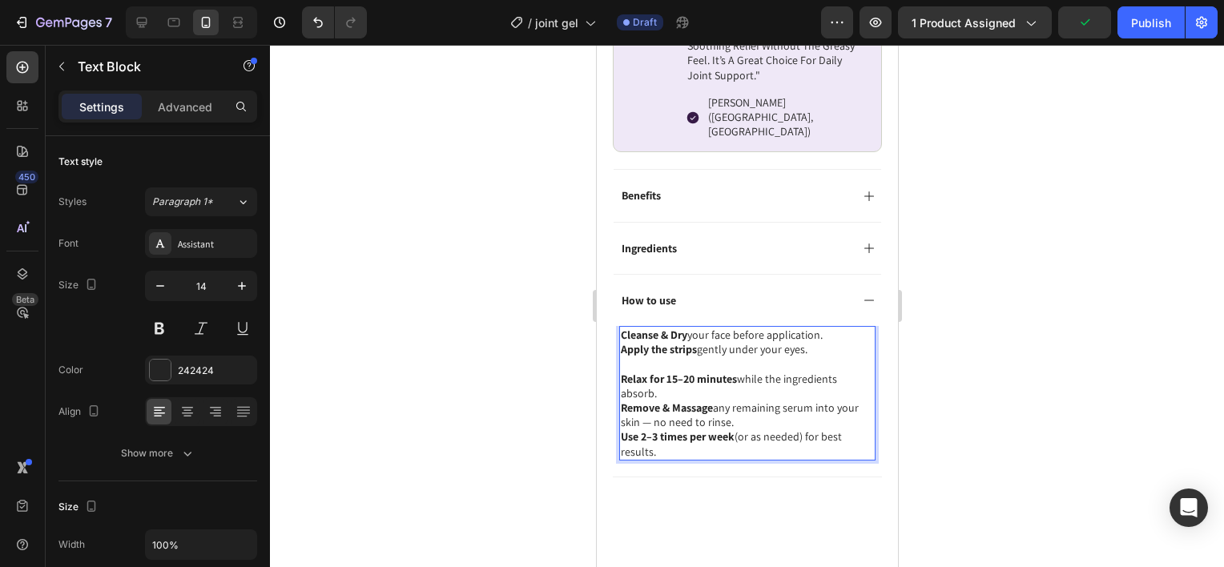
click at [621, 342] on strong "Apply the strips" at bounding box center [658, 349] width 76 height 14
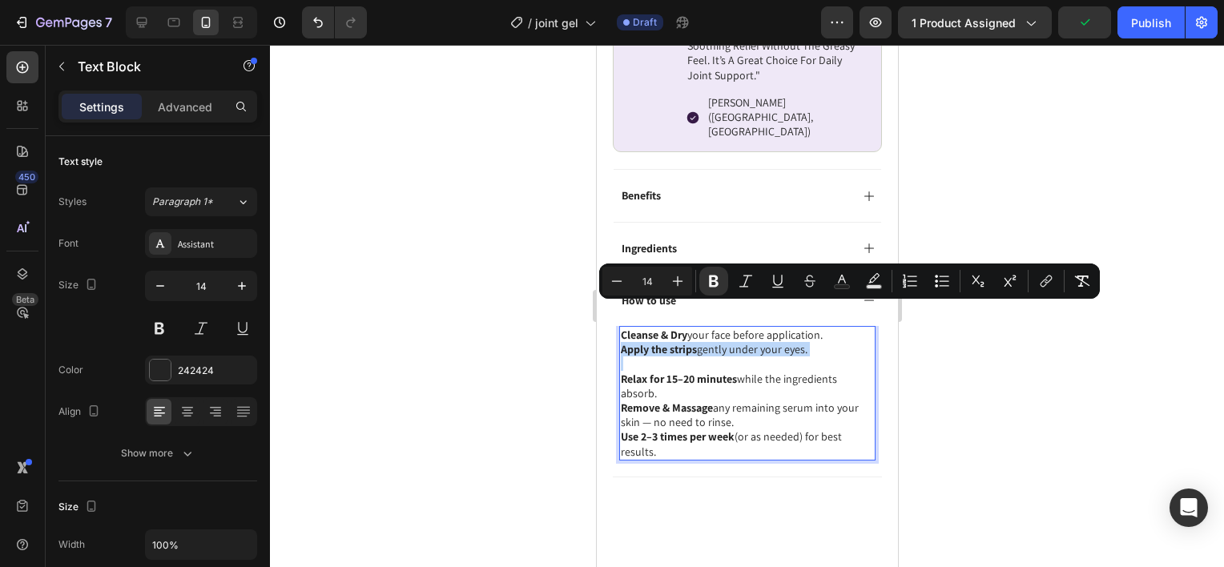
click at [621, 342] on strong "Apply the strips" at bounding box center [658, 349] width 76 height 14
click at [622, 342] on strong "Apply the strips" at bounding box center [658, 349] width 76 height 14
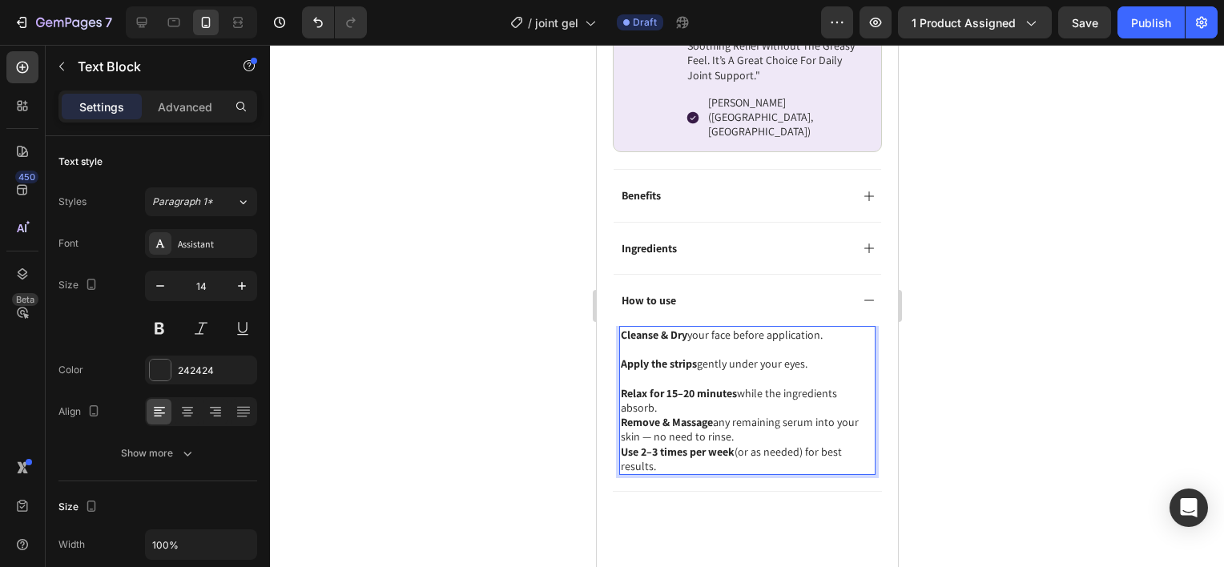
click at [622, 445] on strong "Use 2–3 times per week" at bounding box center [677, 452] width 114 height 14
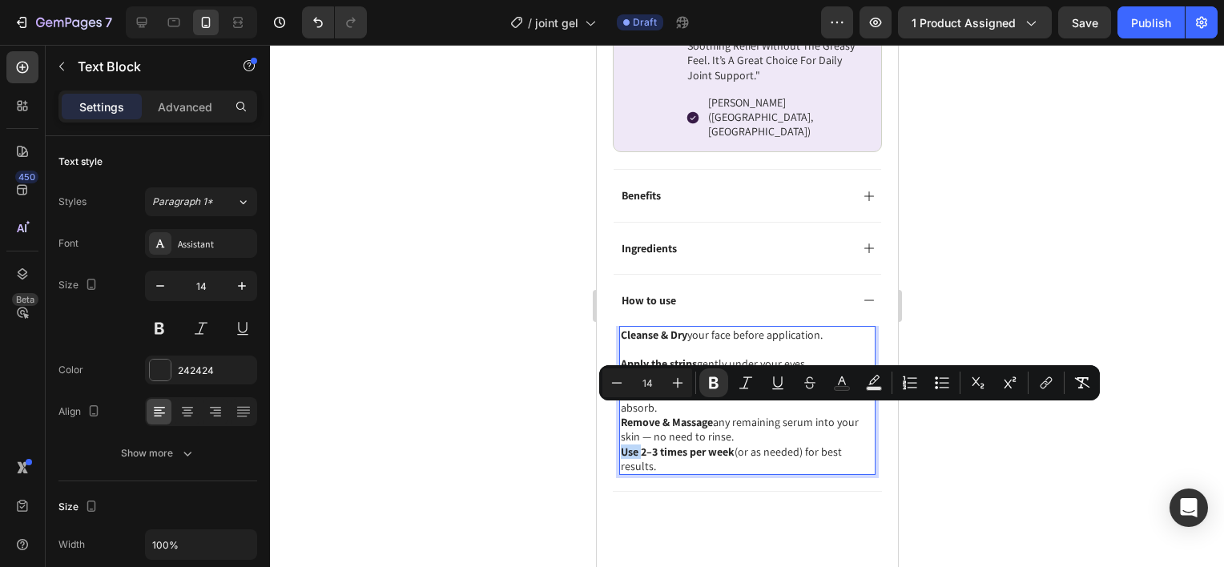
click at [622, 445] on strong "Use 2–3 times per week" at bounding box center [677, 452] width 114 height 14
click at [629, 445] on p "Use 2–3 times per week (or as needed) for best results." at bounding box center [746, 459] width 253 height 29
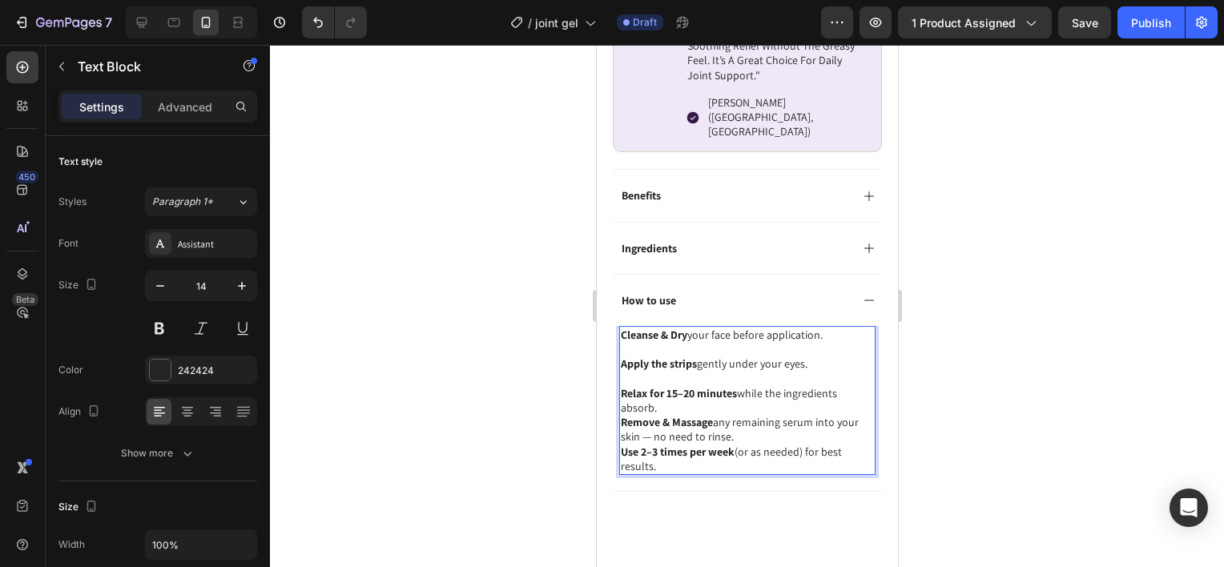
click at [622, 445] on strong "Use 2–3 times per week" at bounding box center [677, 452] width 114 height 14
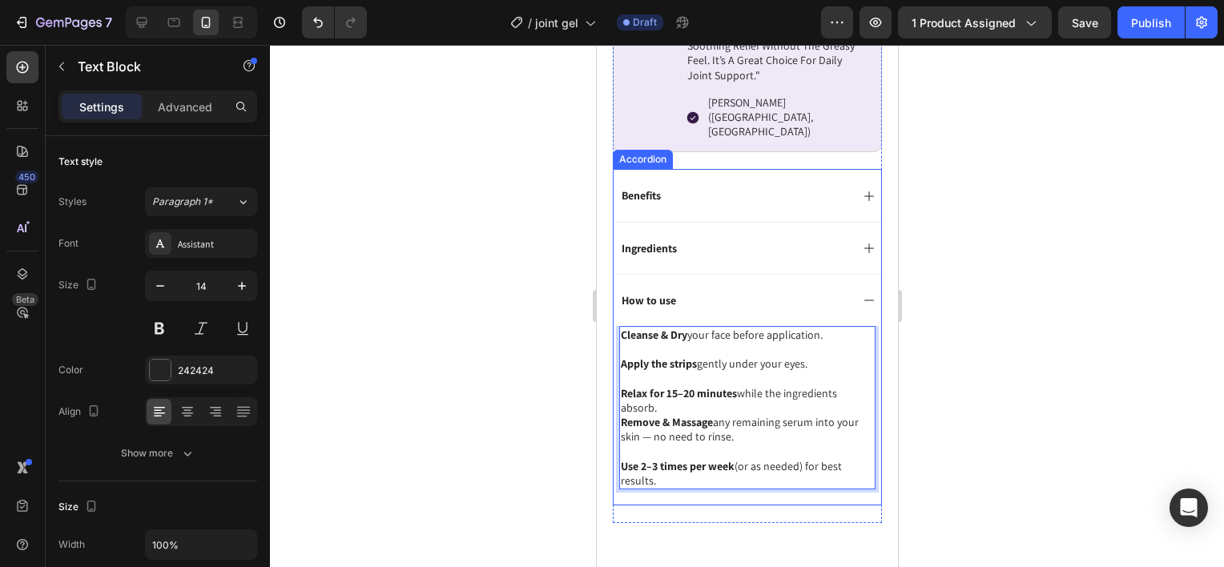
click at [849, 276] on div "How to use" at bounding box center [747, 300] width 268 height 52
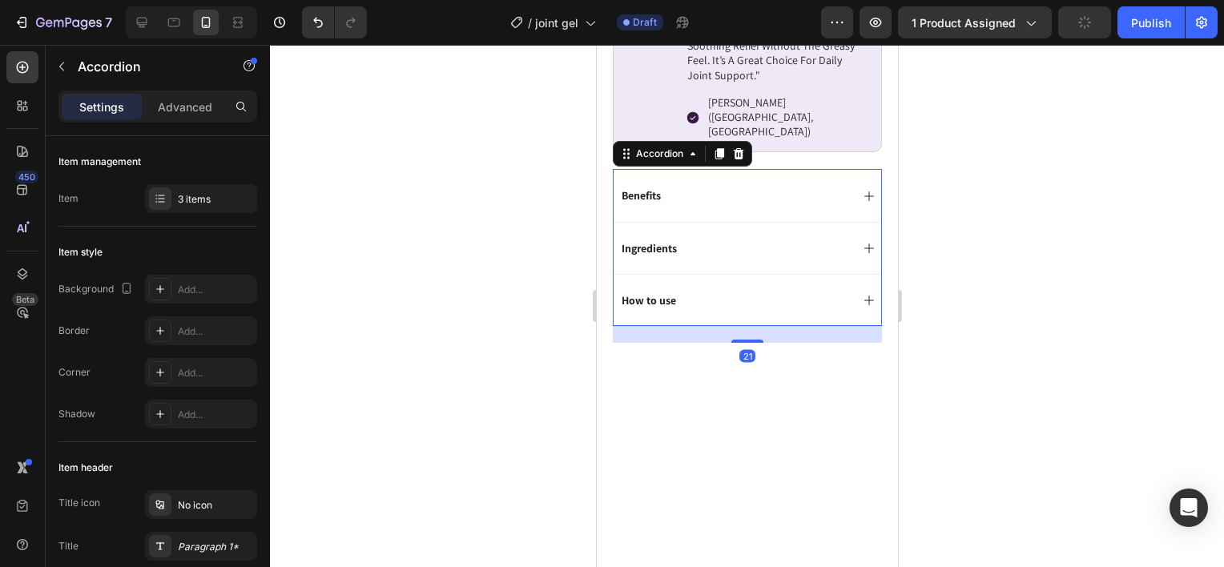
click at [994, 282] on div at bounding box center [747, 306] width 954 height 522
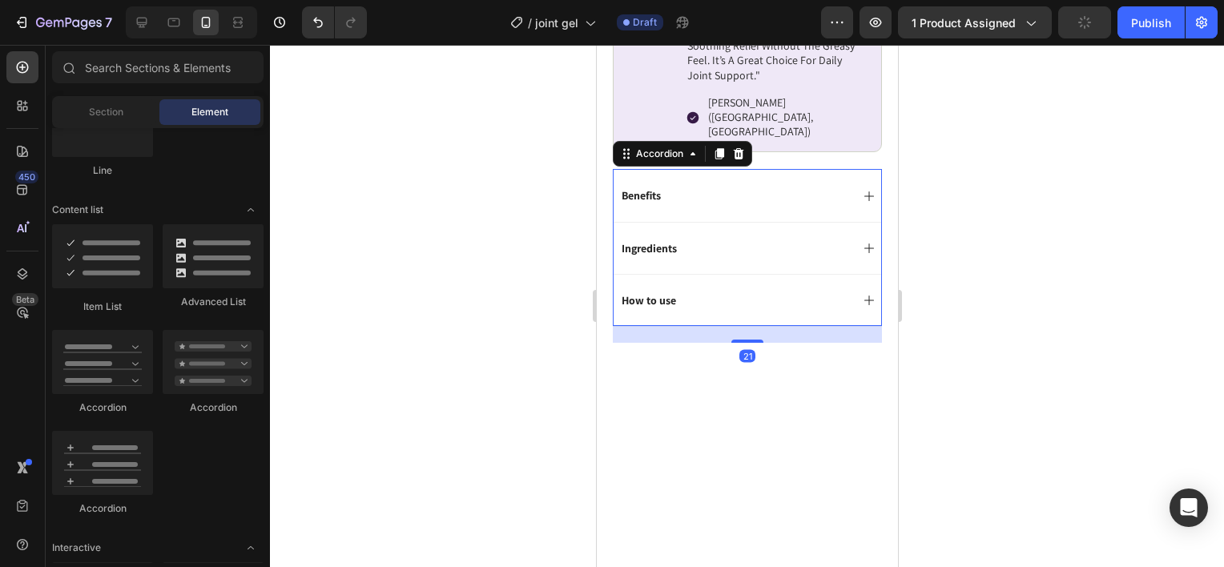
click at [828, 291] on div "How to use" at bounding box center [733, 300] width 231 height 19
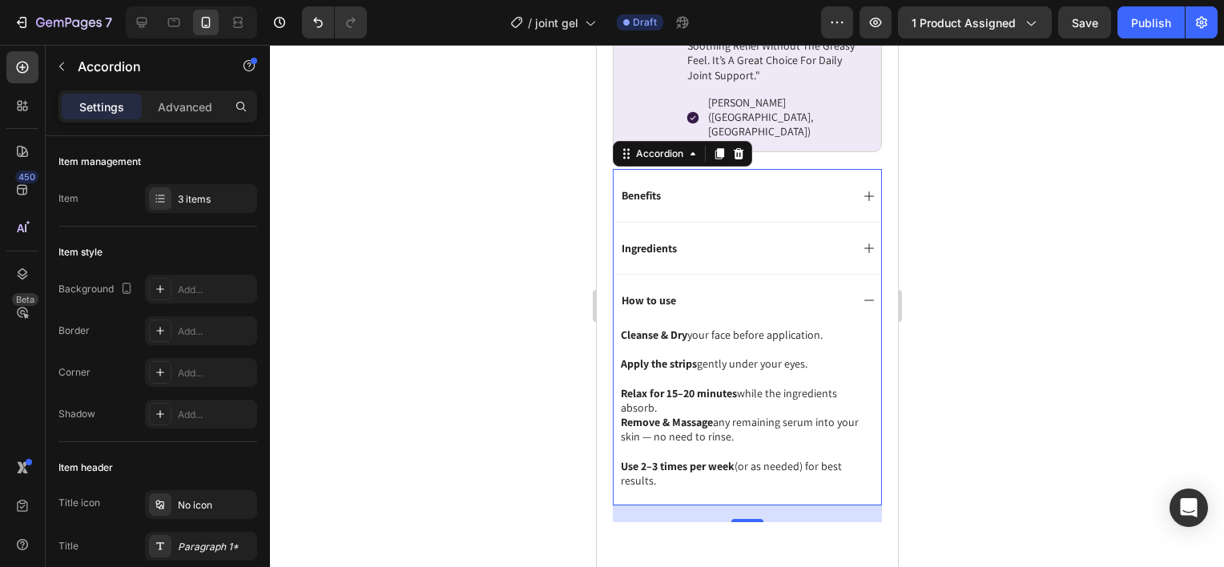
click at [811, 291] on div "How to use" at bounding box center [733, 300] width 231 height 19
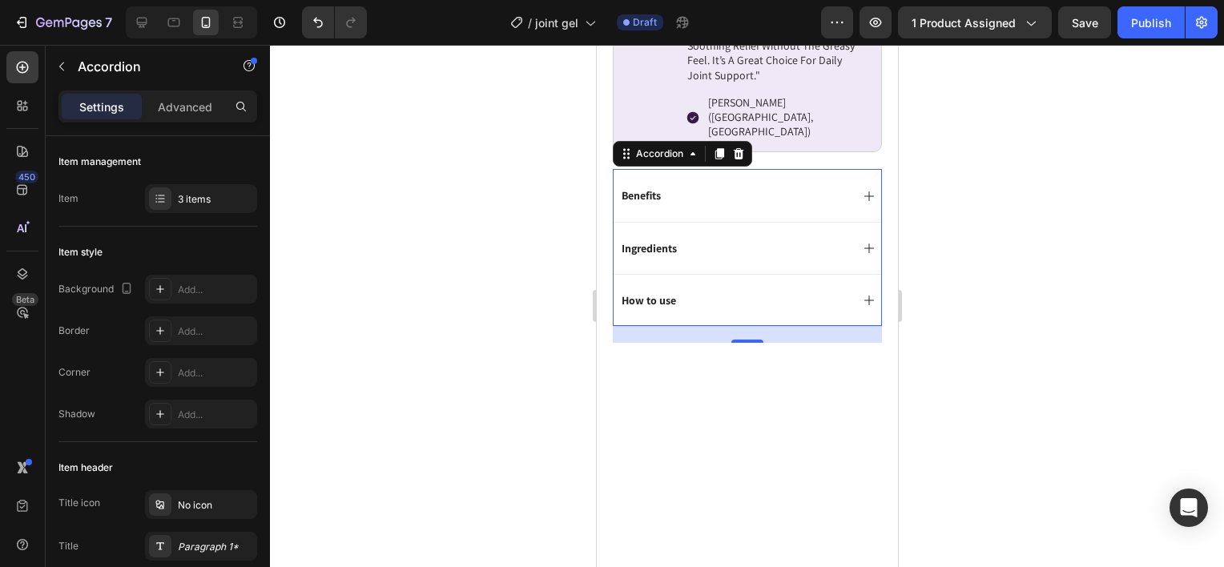
click at [821, 225] on div "Ingredients" at bounding box center [747, 248] width 268 height 52
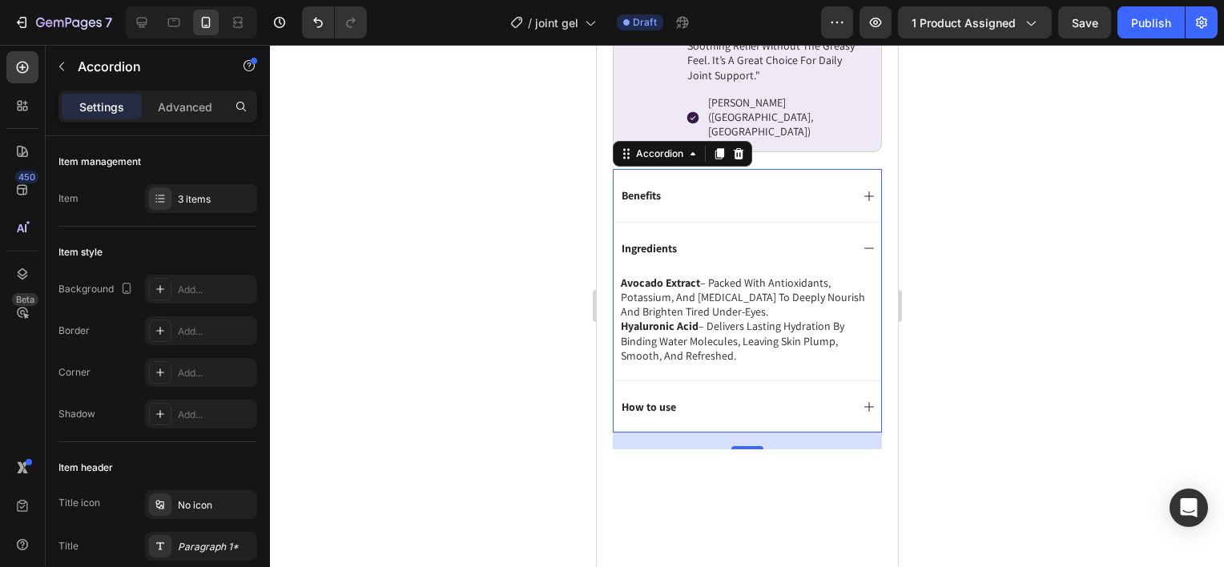
click at [818, 239] on div "Ingredients" at bounding box center [733, 248] width 231 height 19
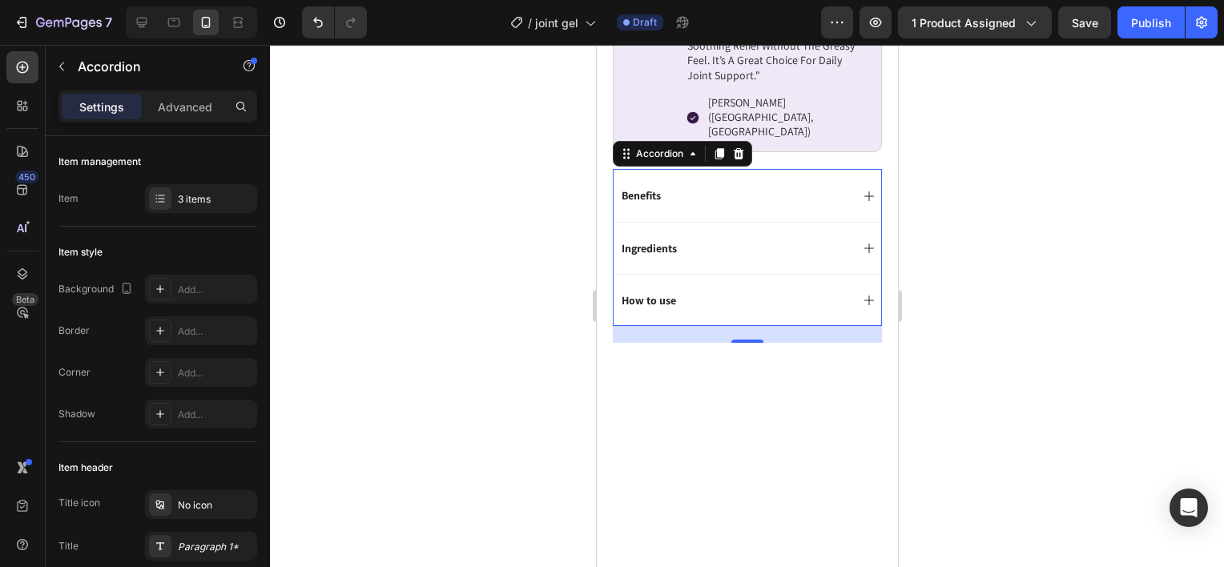
click at [806, 179] on div "Benefits" at bounding box center [747, 195] width 268 height 52
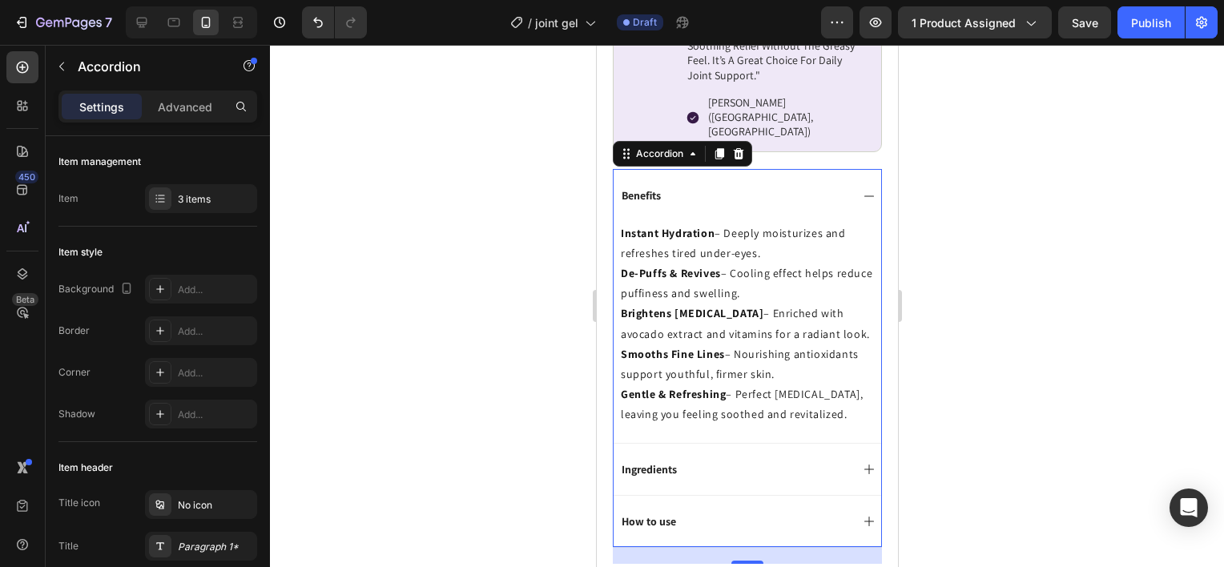
click at [803, 186] on div "Benefits" at bounding box center [733, 195] width 231 height 19
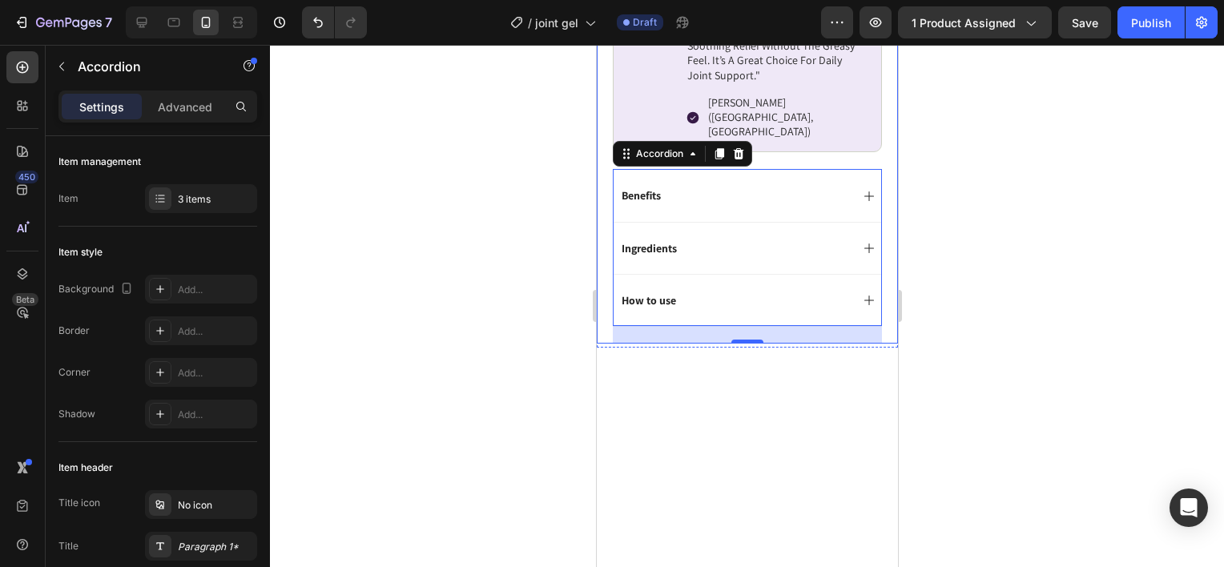
click at [1025, 171] on div at bounding box center [747, 306] width 954 height 522
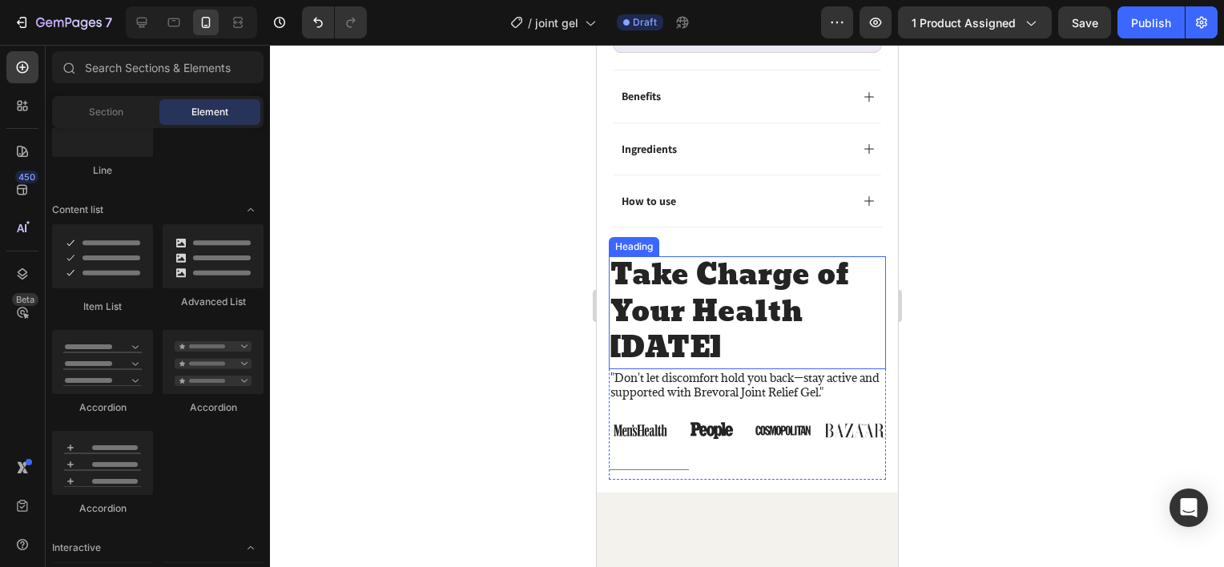
scroll to position [1282, 0]
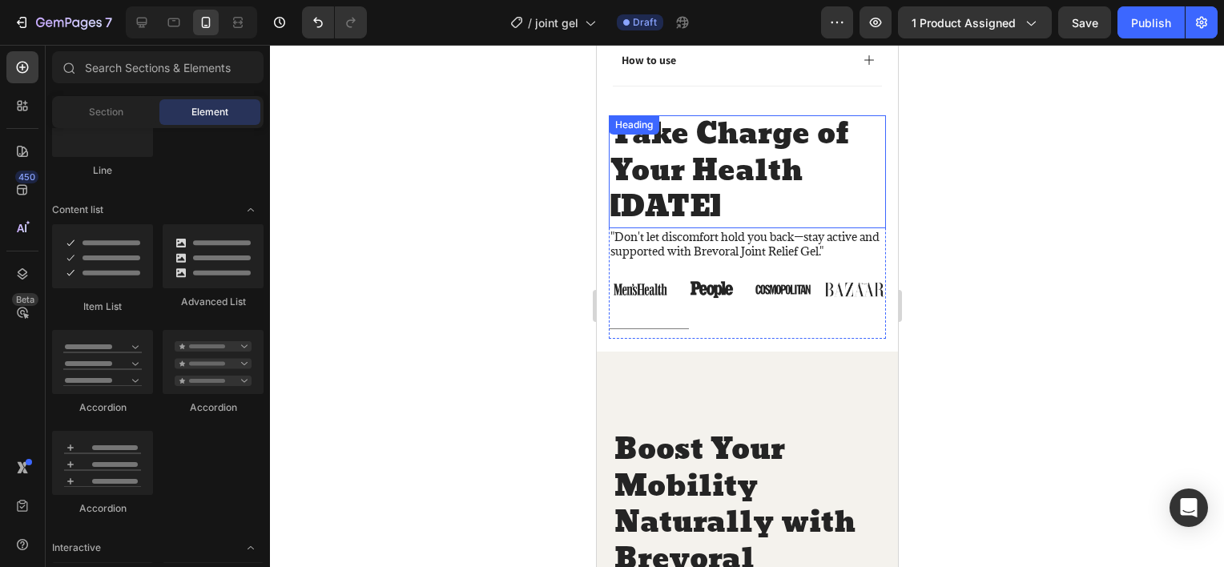
click at [715, 173] on h2 "Take Charge of Your Health Today" at bounding box center [746, 171] width 277 height 113
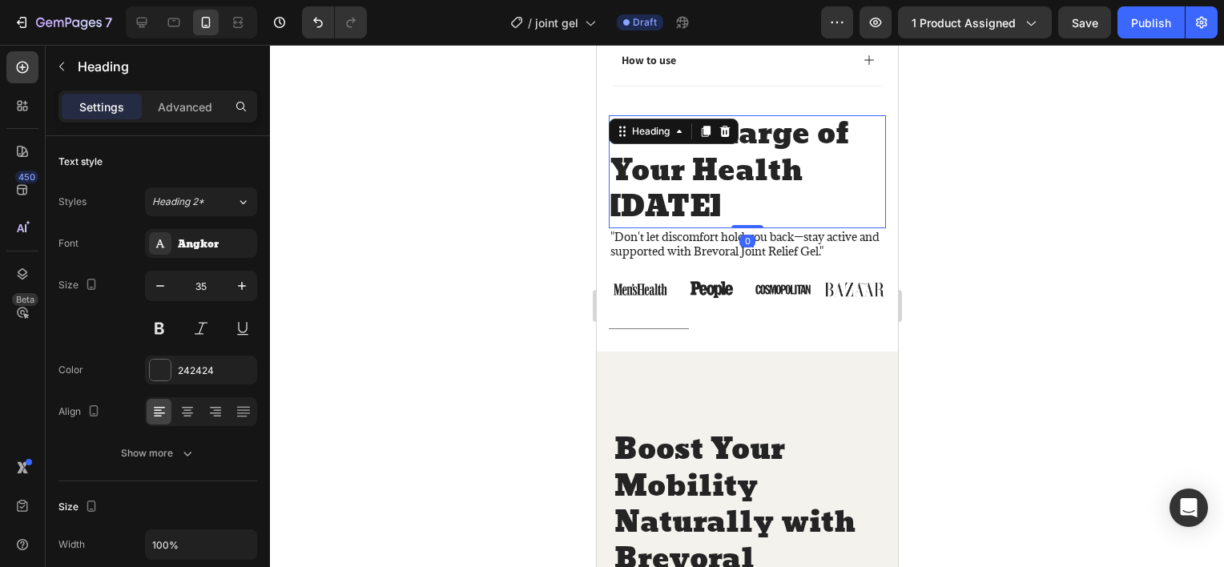
click at [469, 202] on div at bounding box center [747, 306] width 954 height 522
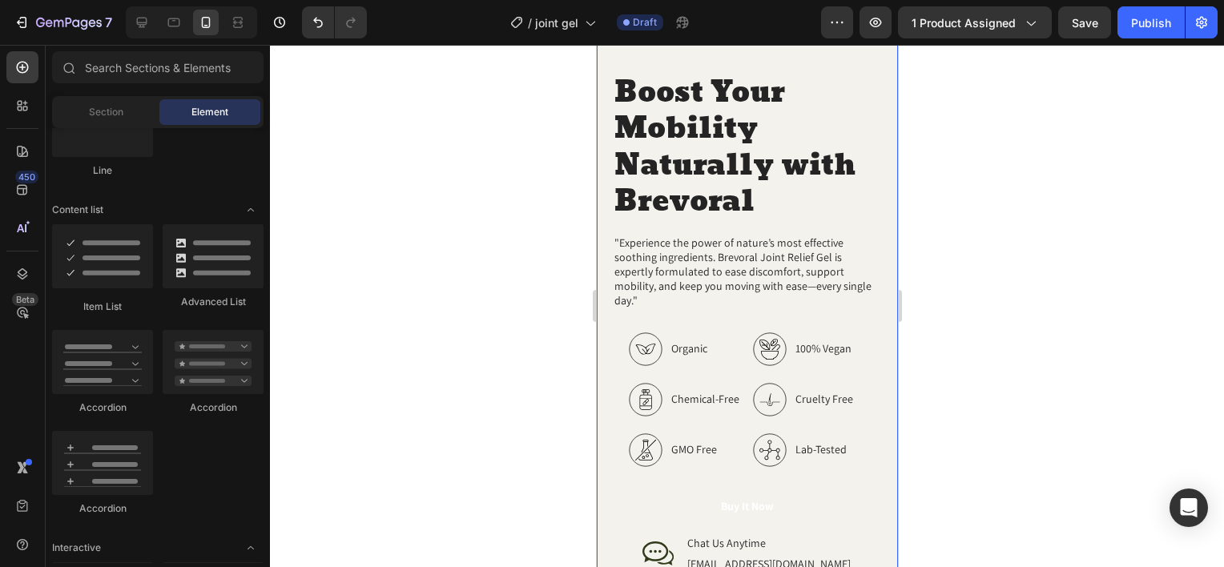
scroll to position [1842, 0]
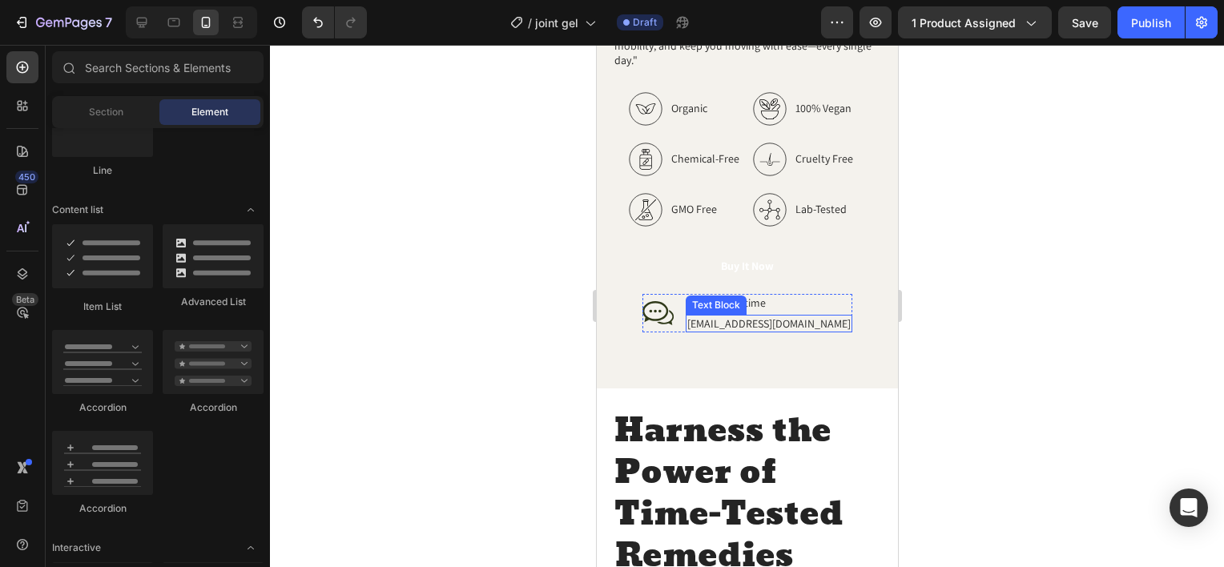
click at [753, 320] on p "help@brevoral.com" at bounding box center [767, 323] width 163 height 14
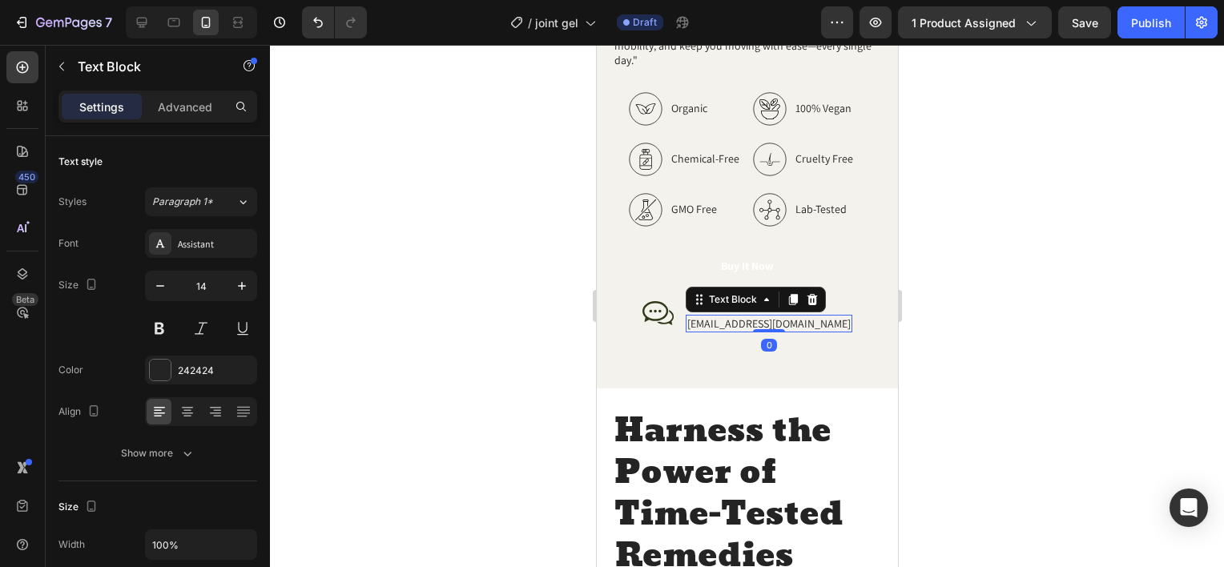
click at [753, 320] on p "help@brevoral.com" at bounding box center [767, 323] width 163 height 14
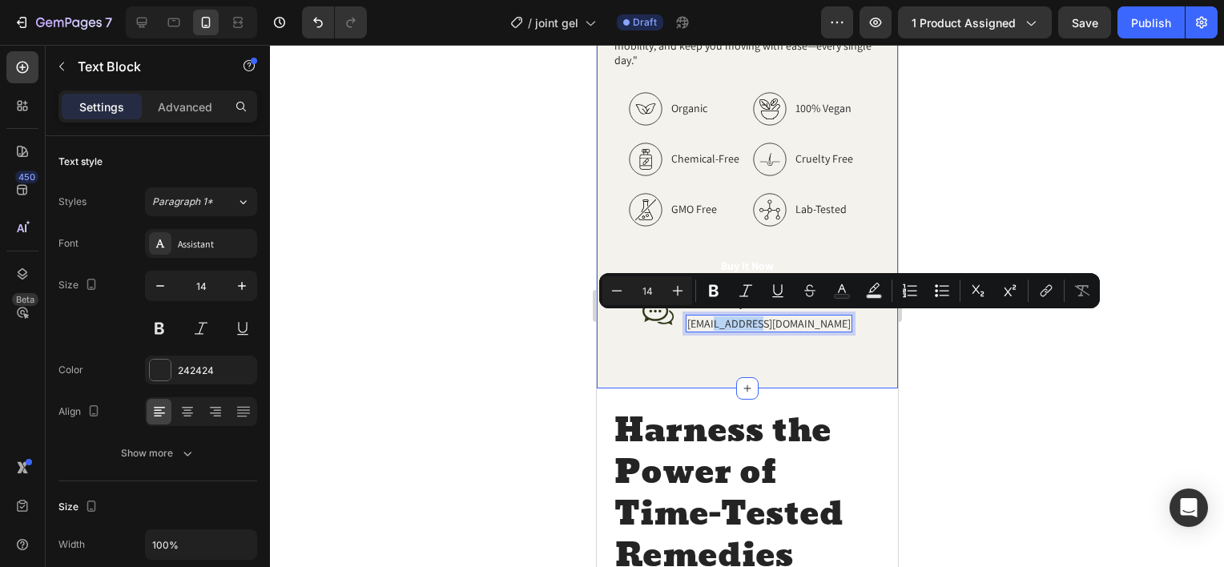
click at [751, 333] on div "Image Comparison Boost Your Mobility Naturally with Brevoral Heading "Experienc…" at bounding box center [746, 71] width 301 height 634
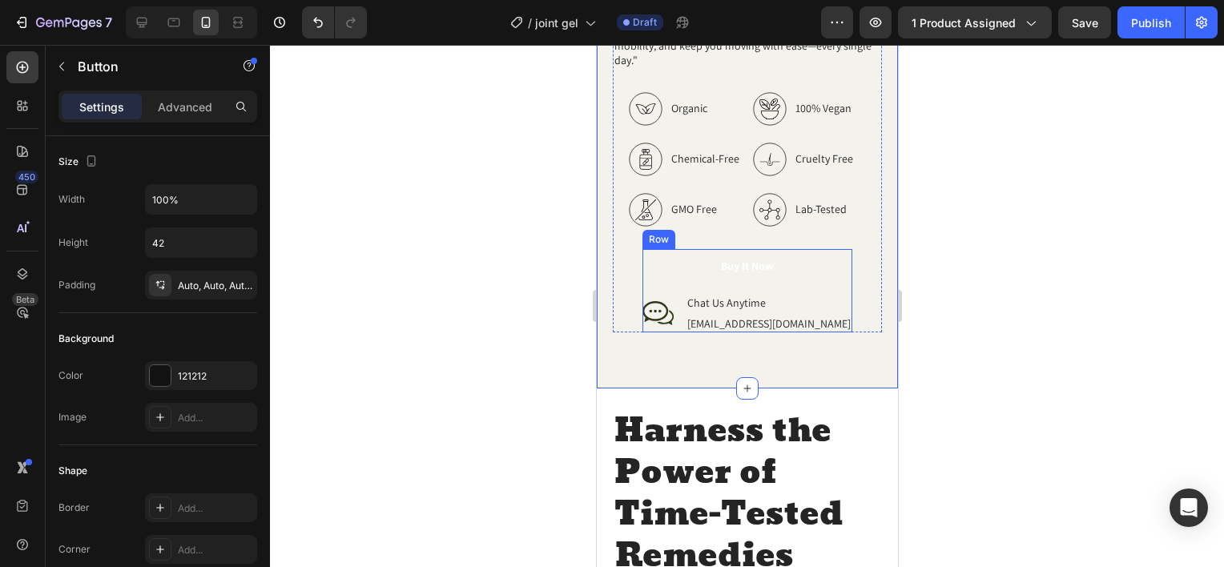
click at [750, 279] on div "Buy It Now Button" at bounding box center [747, 266] width 210 height 34
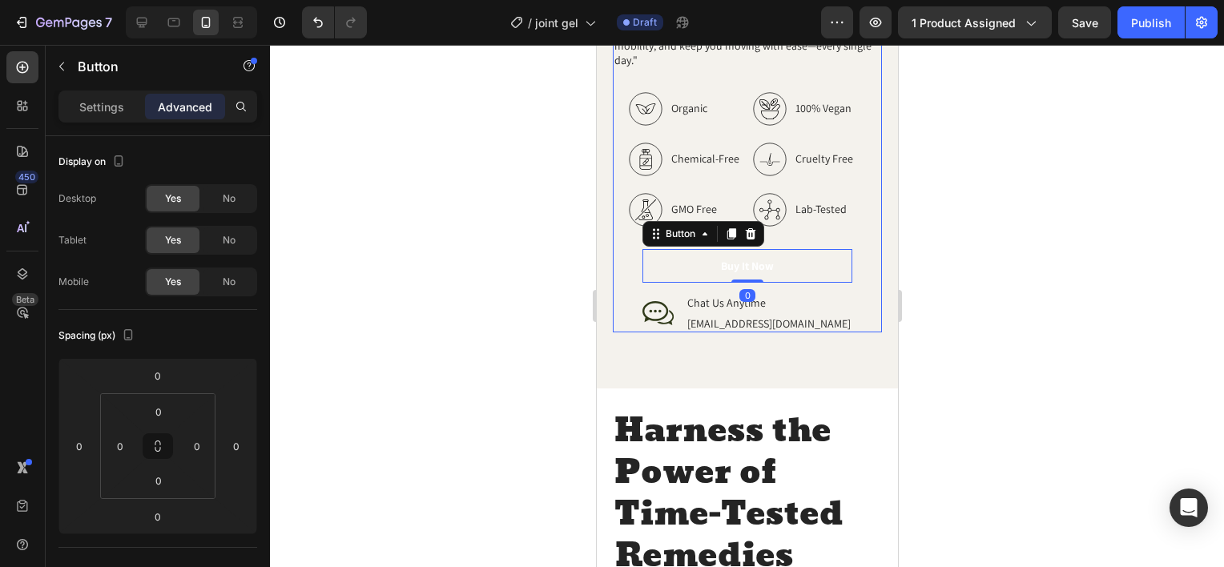
click at [546, 282] on div at bounding box center [747, 306] width 954 height 522
click at [755, 236] on icon at bounding box center [750, 233] width 10 height 11
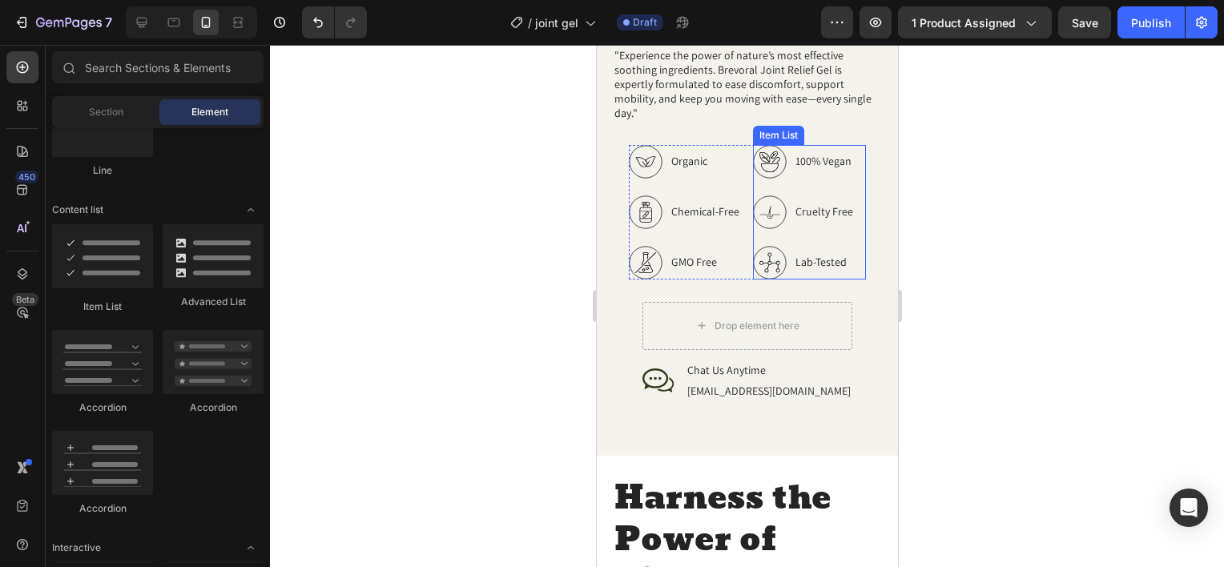
scroll to position [1762, 0]
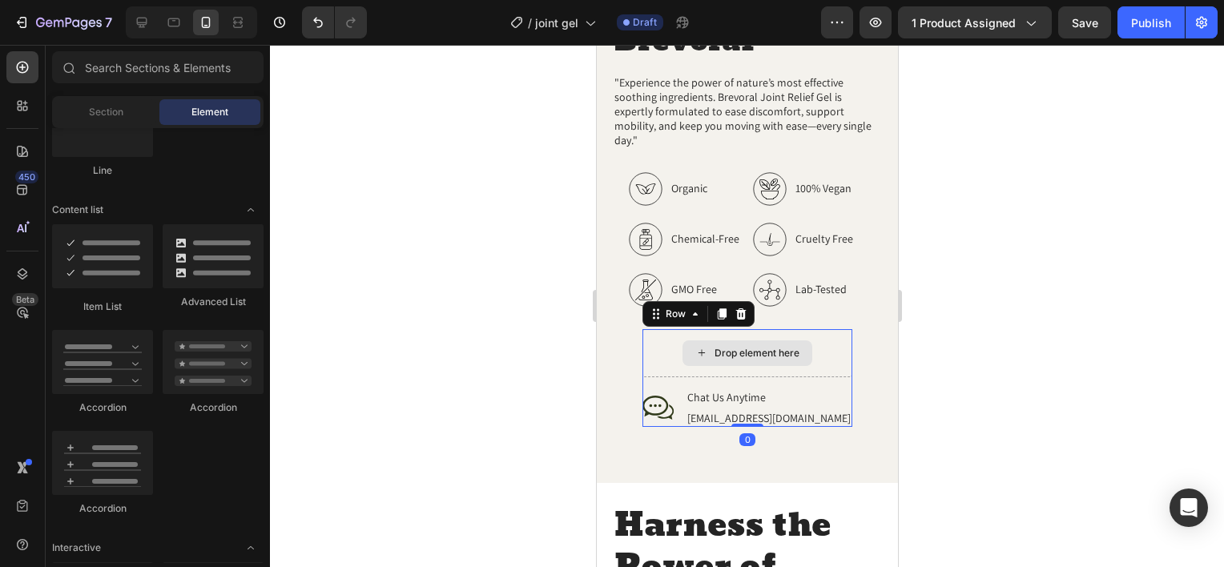
click at [713, 338] on div "Drop element here" at bounding box center [747, 353] width 210 height 48
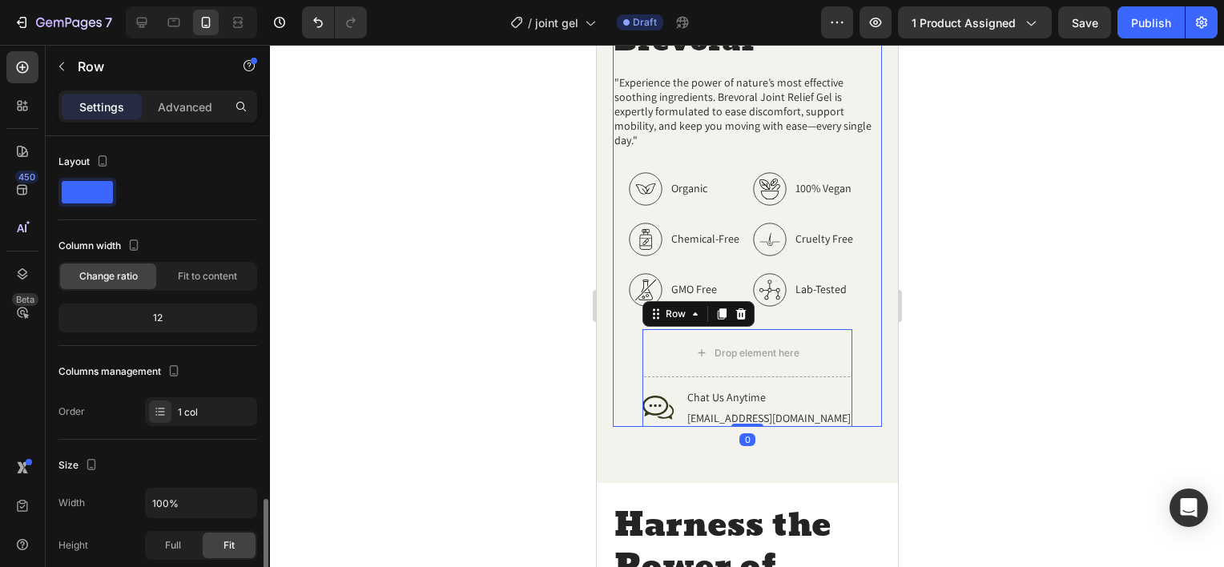
scroll to position [240, 0]
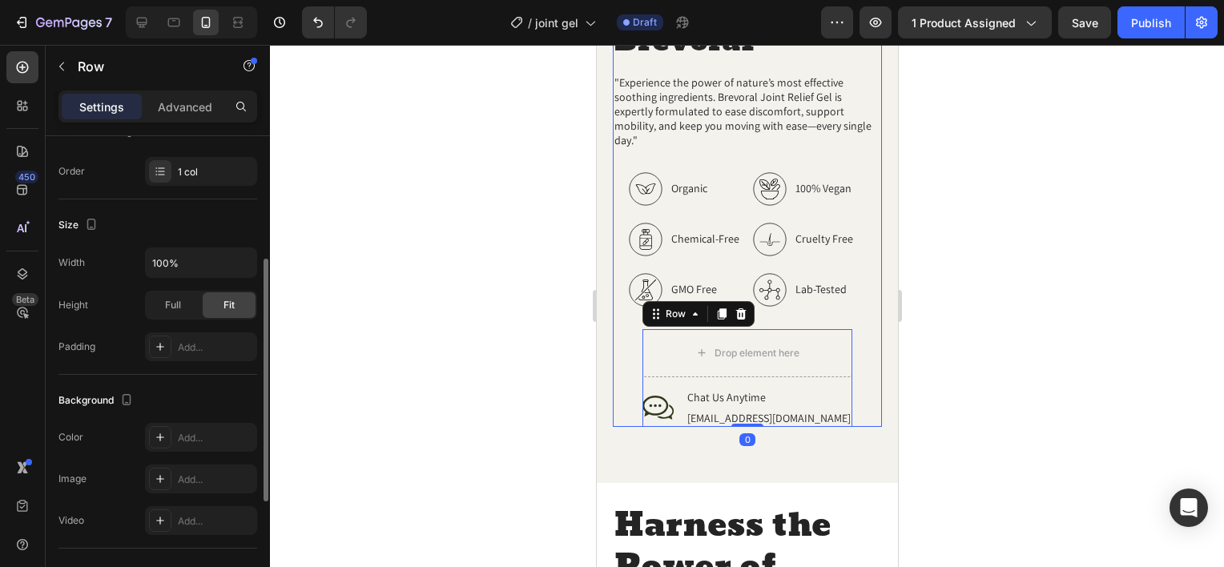
click at [786, 324] on div "Boost Your Mobility Naturally with Brevoral Heading "Experience the power of na…" at bounding box center [746, 158] width 269 height 537
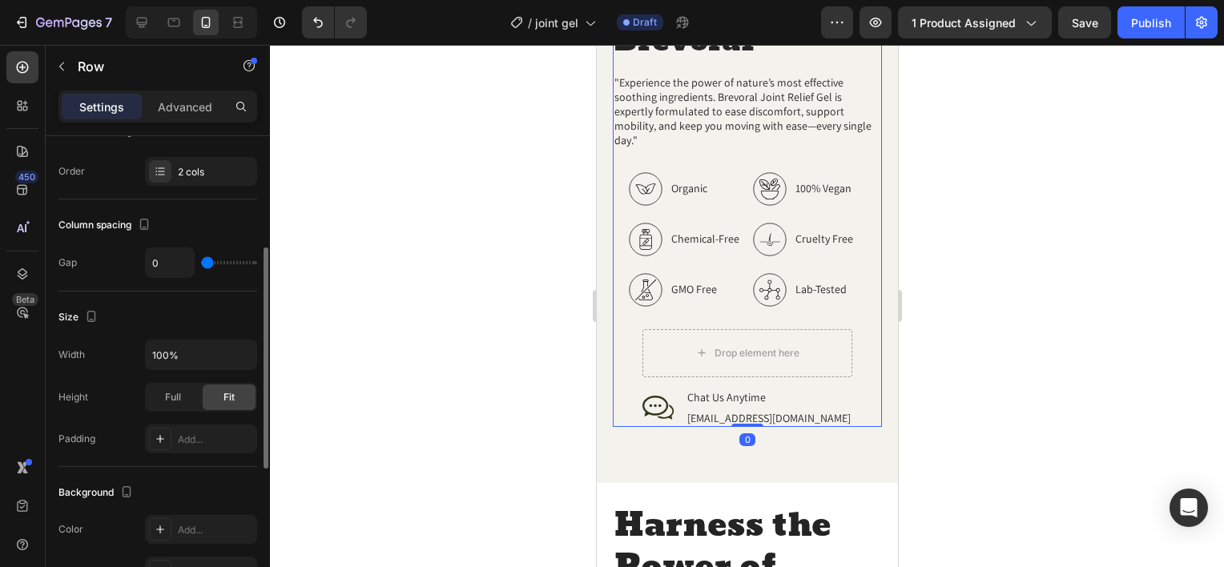
click at [786, 330] on div "Drop element here" at bounding box center [747, 353] width 210 height 48
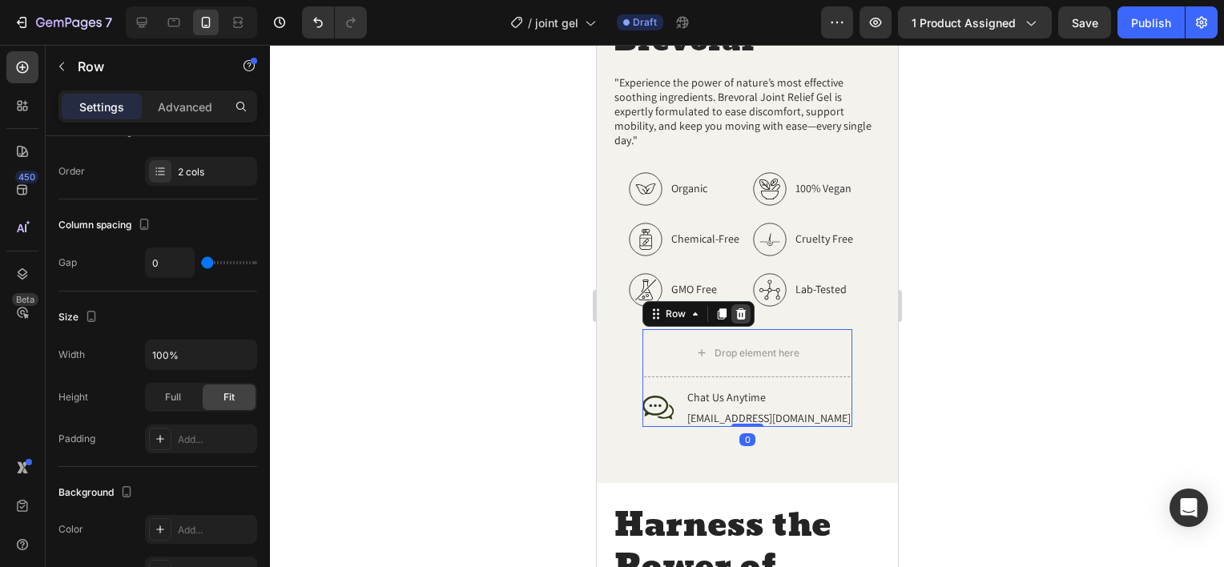
click at [747, 308] on icon at bounding box center [740, 314] width 13 height 13
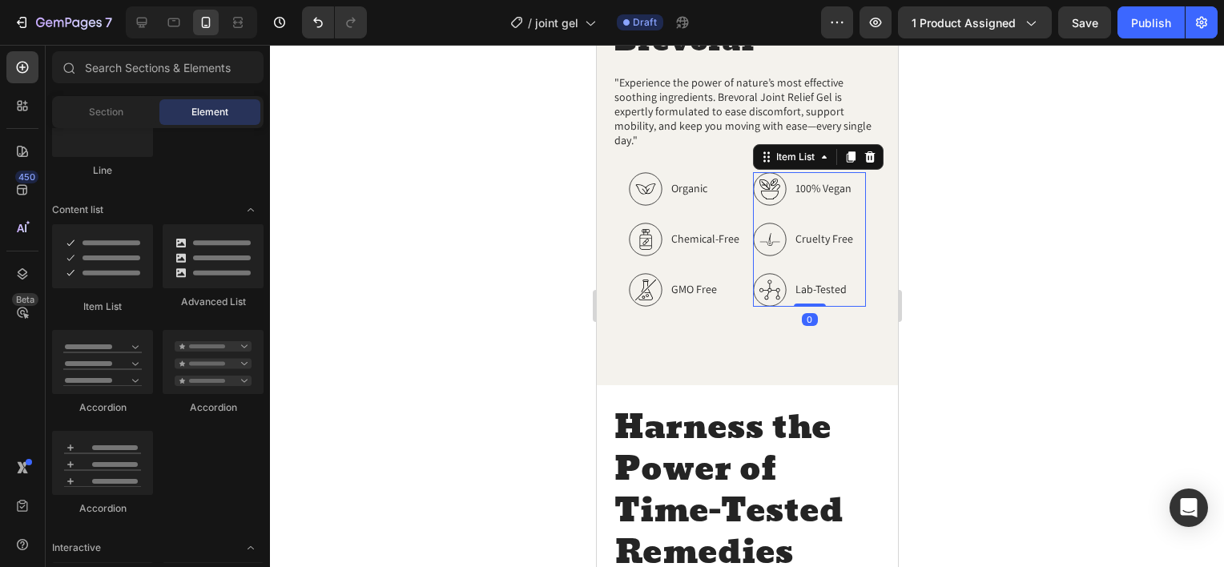
click at [811, 288] on p "Lab-Tested" at bounding box center [824, 289] width 58 height 17
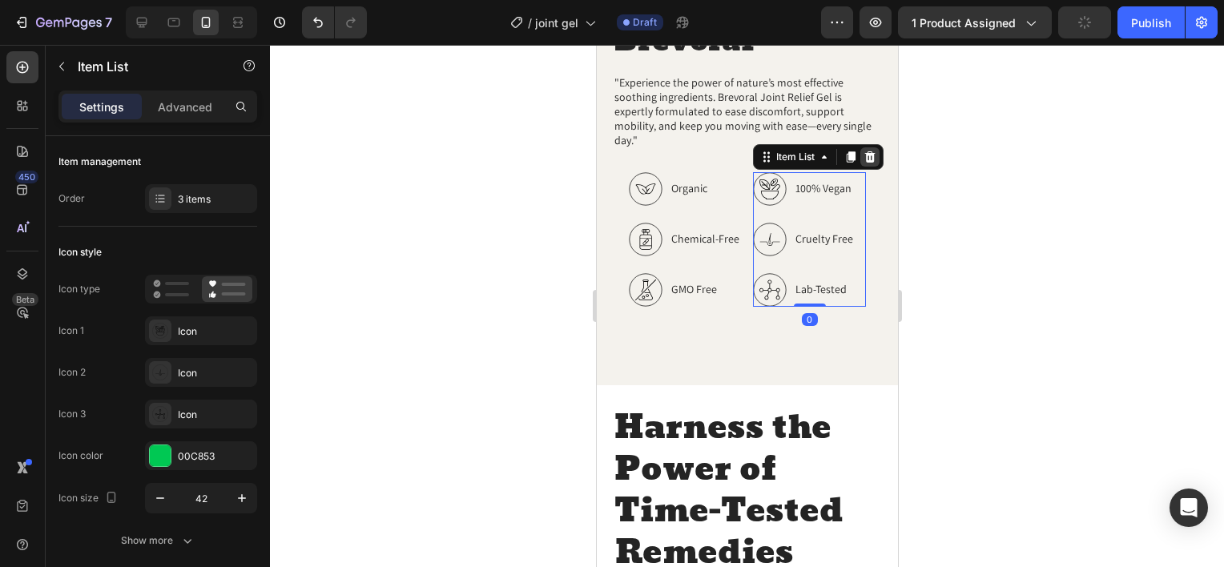
click at [868, 157] on icon at bounding box center [869, 157] width 13 height 13
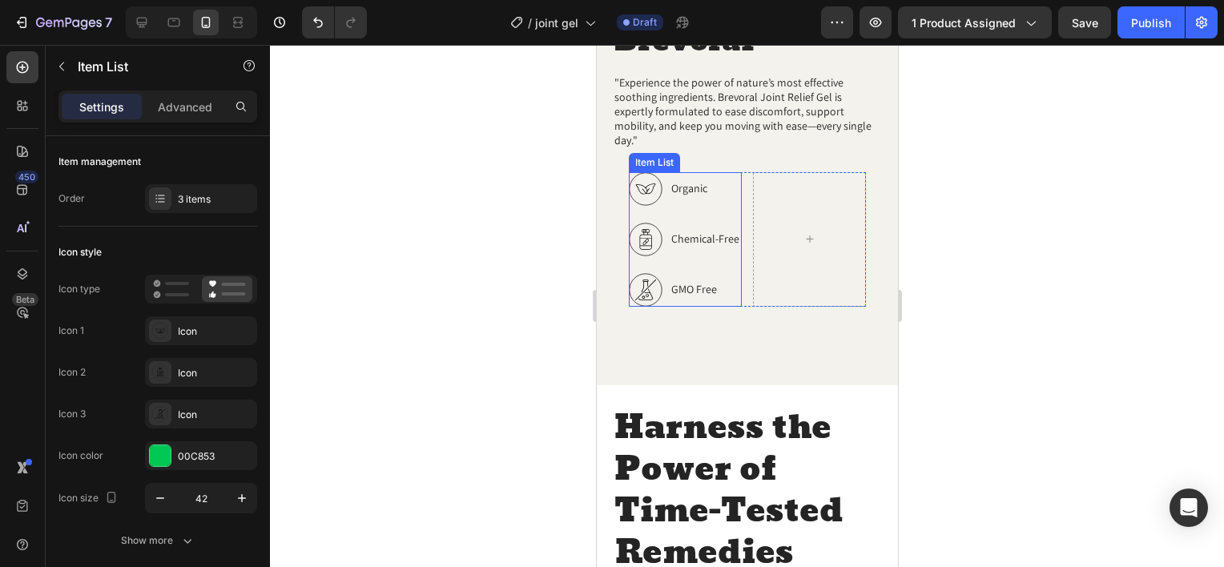
click at [719, 215] on div "Organic Chemical-Free GMO Free" at bounding box center [684, 239] width 113 height 135
click at [746, 163] on icon at bounding box center [745, 157] width 13 height 13
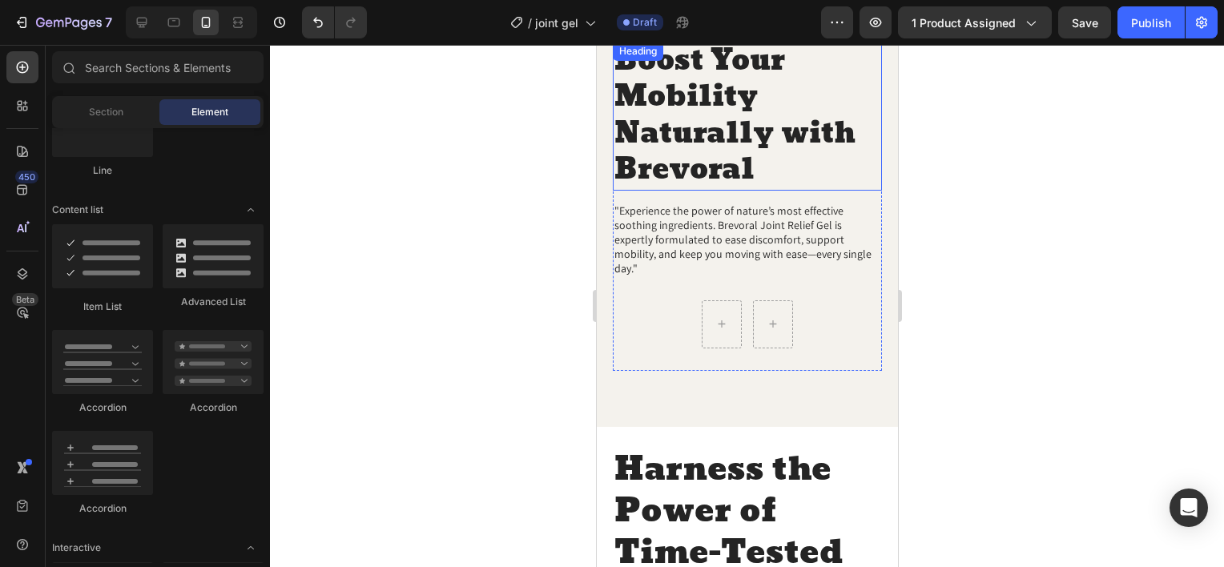
scroll to position [1602, 0]
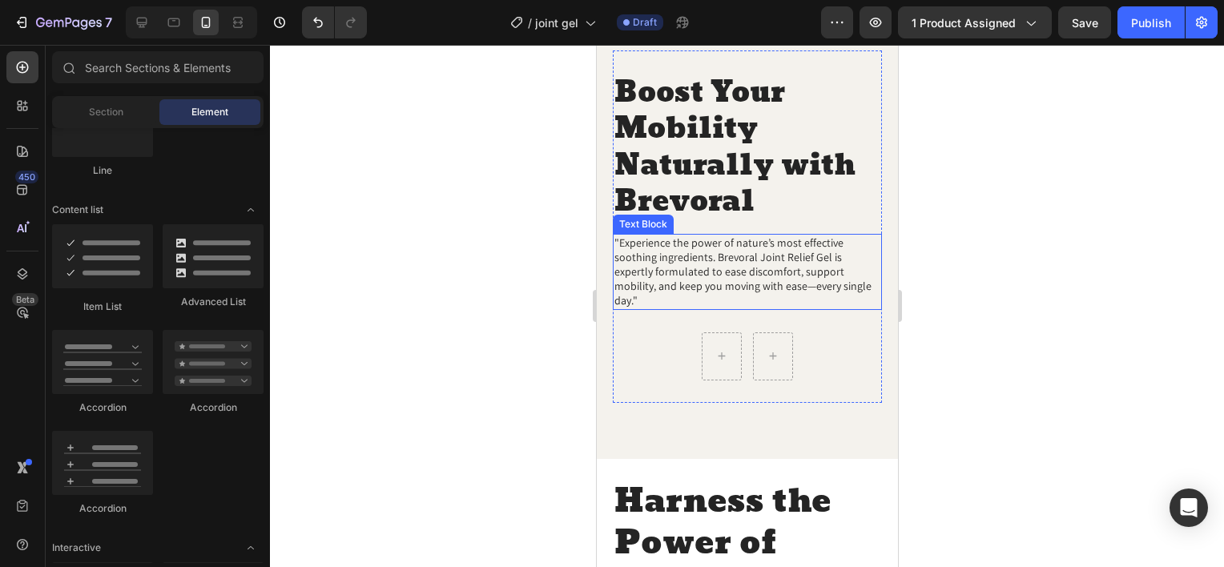
click at [734, 247] on p ""Experience the power of nature’s most effective soothing ingredients. Brevoral…" at bounding box center [747, 272] width 266 height 73
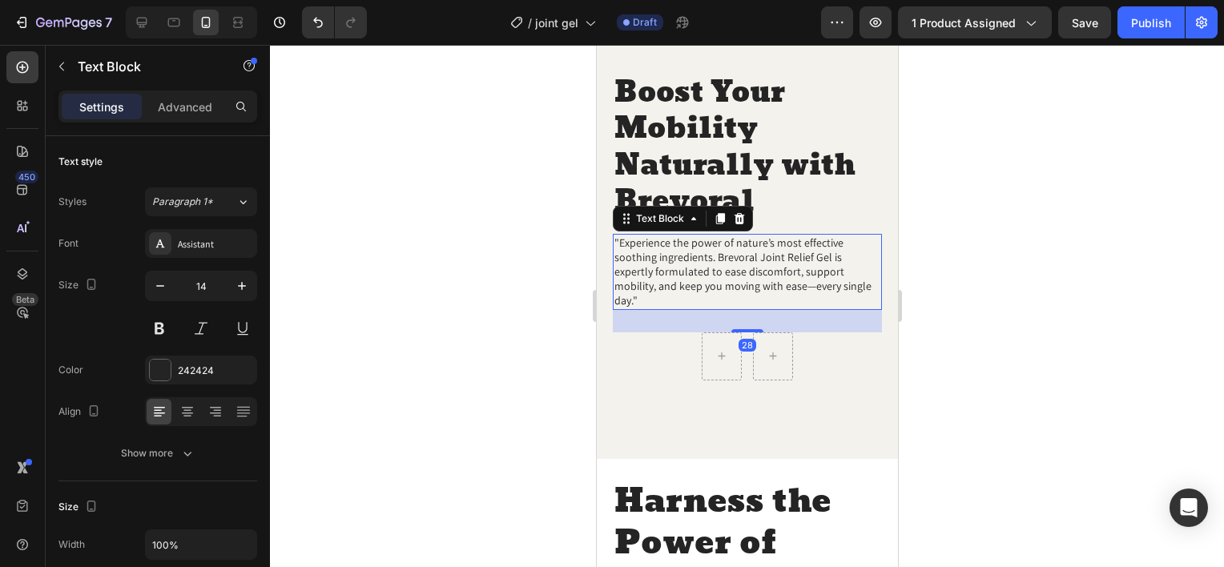
click at [744, 221] on div at bounding box center [738, 218] width 19 height 19
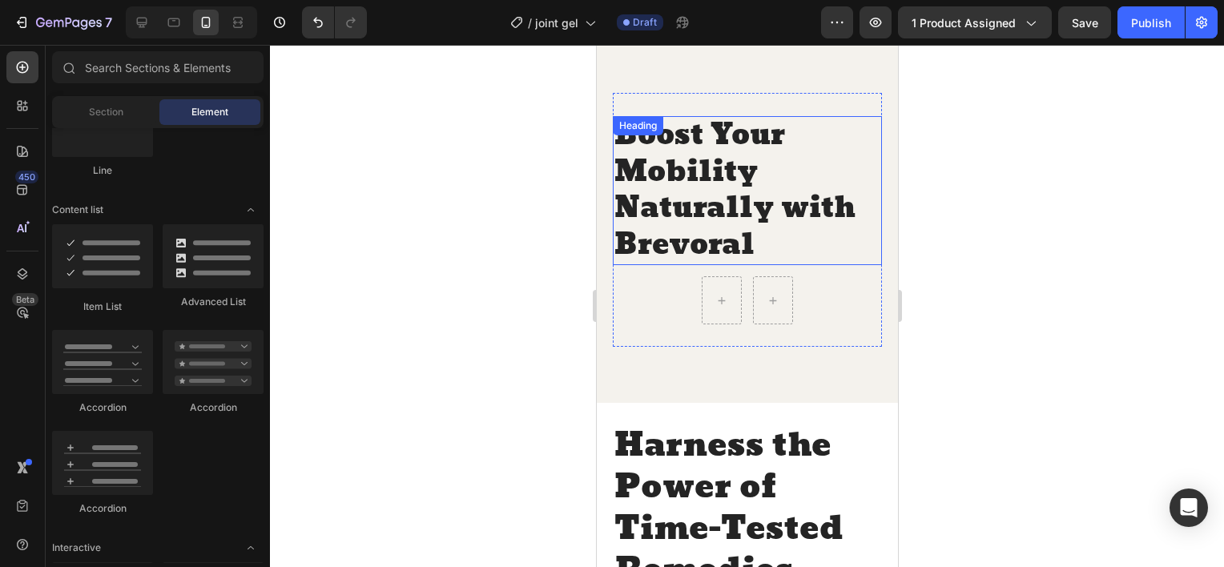
scroll to position [1522, 0]
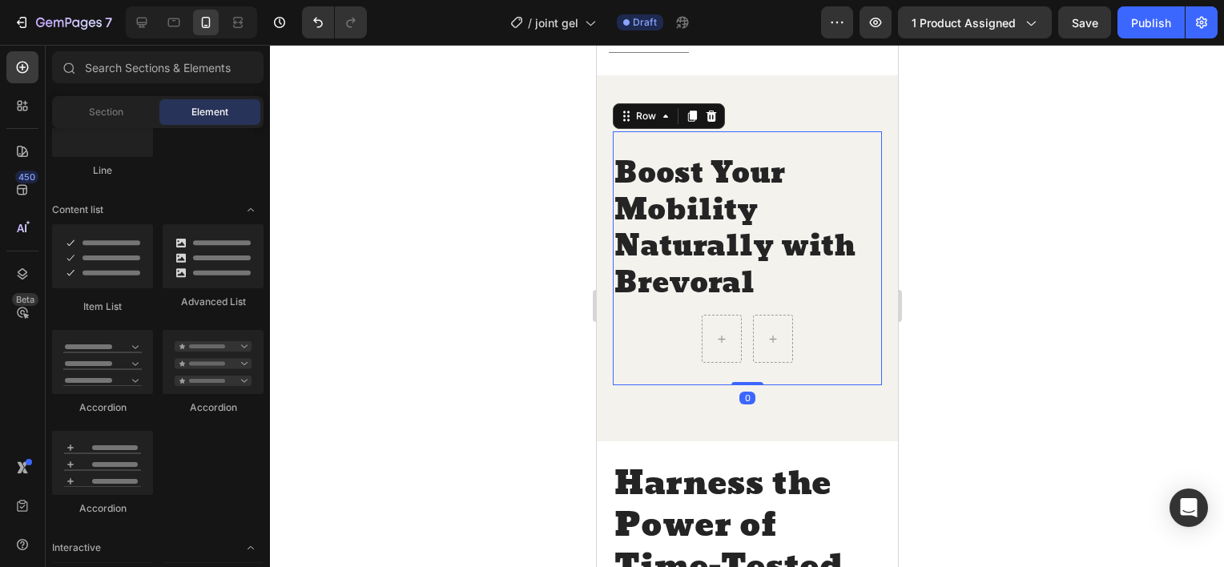
click at [670, 309] on div "Boost Your Mobility Naturally with Brevoral Heading Row Organic 100% Vegan Item…" at bounding box center [746, 258] width 269 height 254
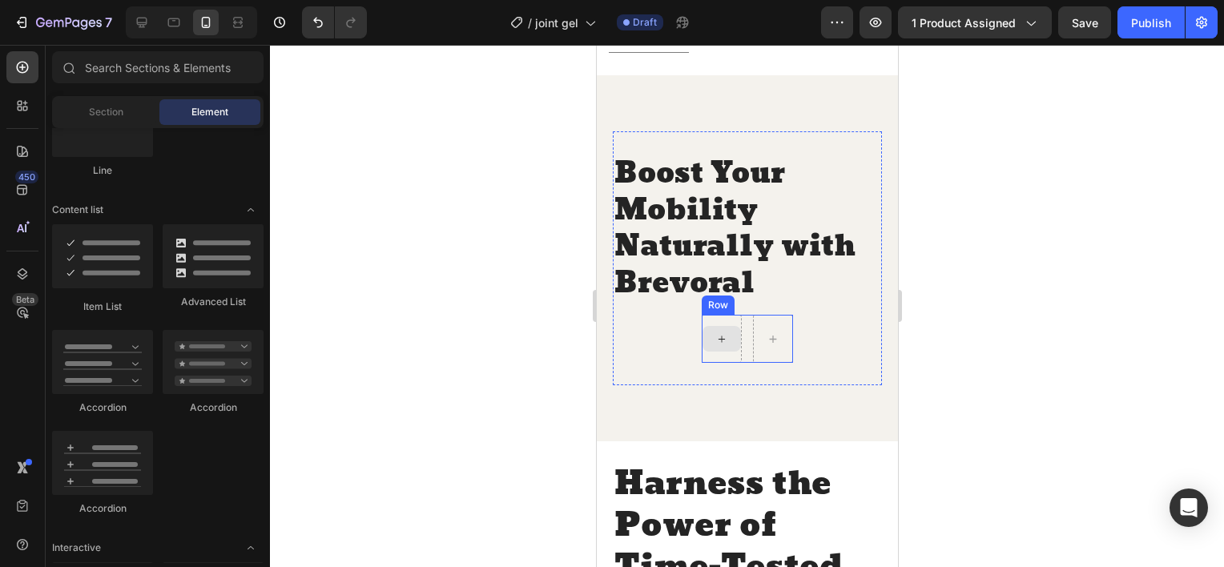
click at [713, 326] on div at bounding box center [721, 339] width 38 height 26
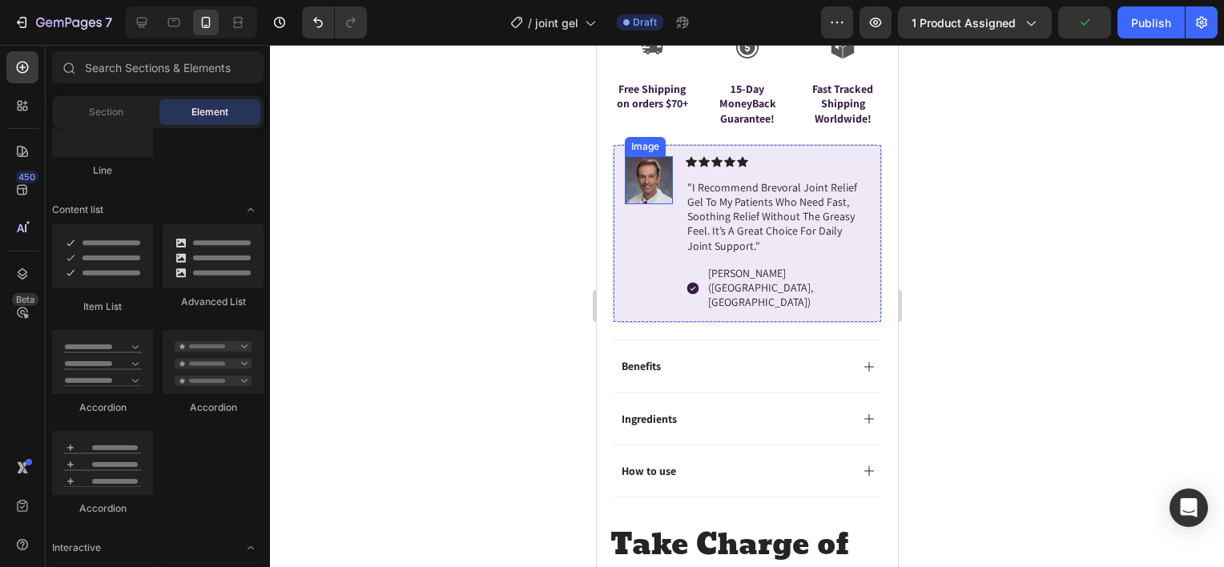
scroll to position [881, 0]
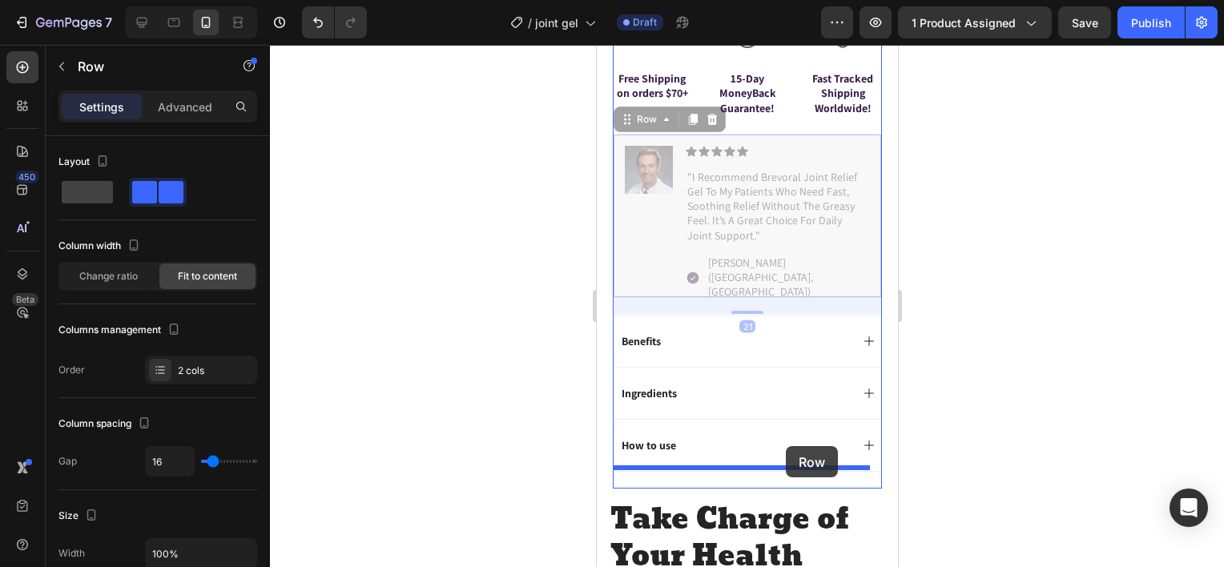
drag, startPoint x: 774, startPoint y: 119, endPoint x: 785, endPoint y: 446, distance: 327.8
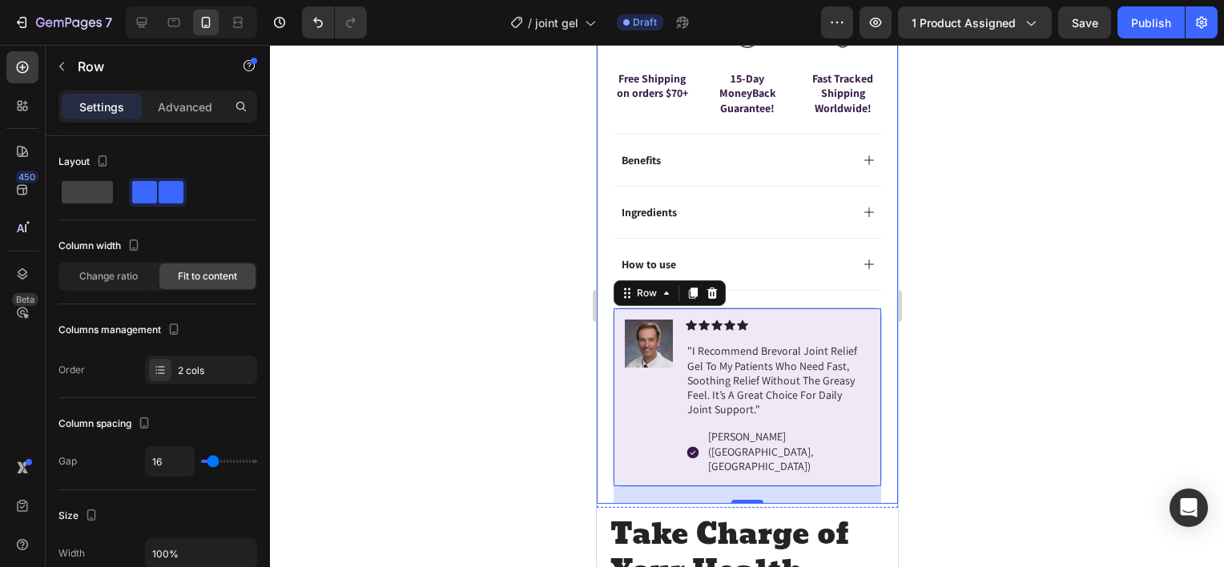
click at [529, 347] on div at bounding box center [747, 306] width 954 height 522
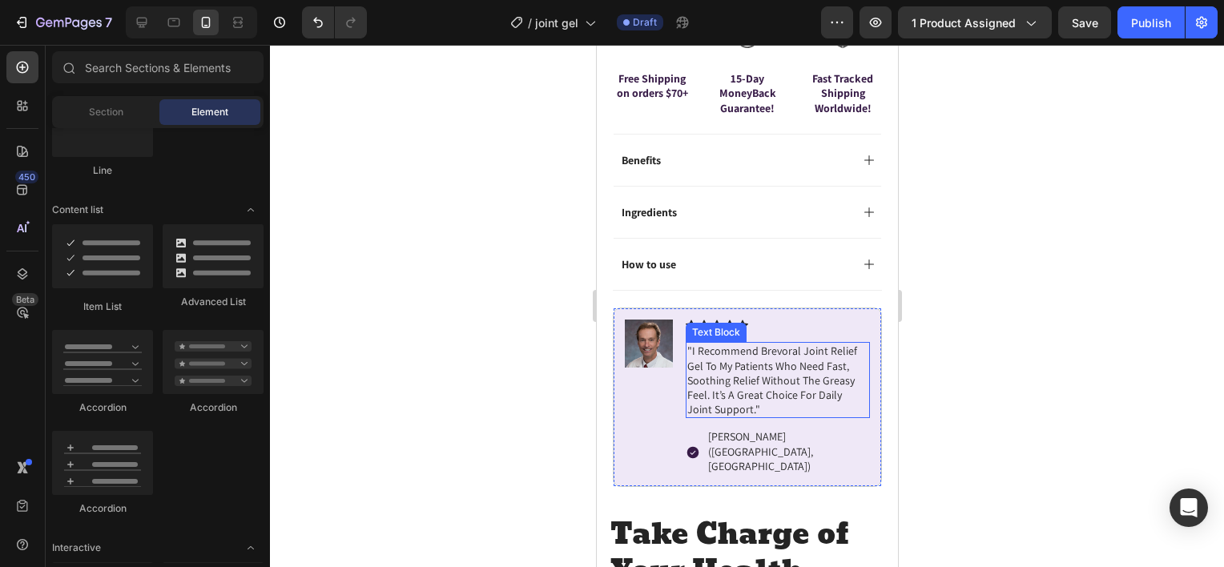
click at [754, 344] on p ""i recommend brevoral joint relief gel to my patients who need fast, soothing r…" at bounding box center [776, 380] width 181 height 73
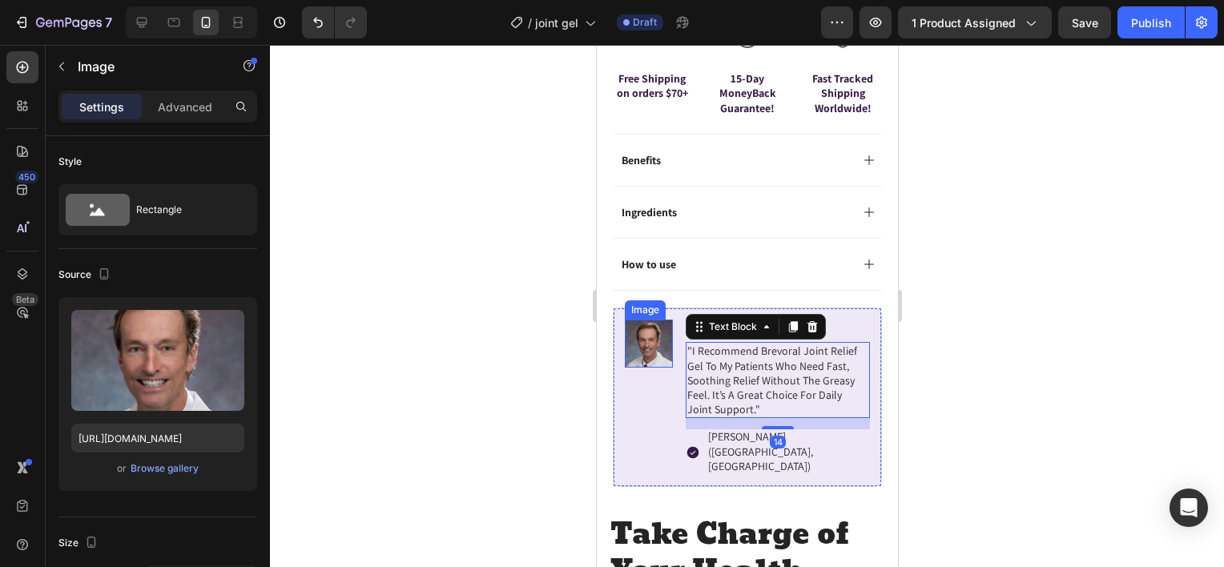
click at [668, 323] on img at bounding box center [648, 344] width 48 height 48
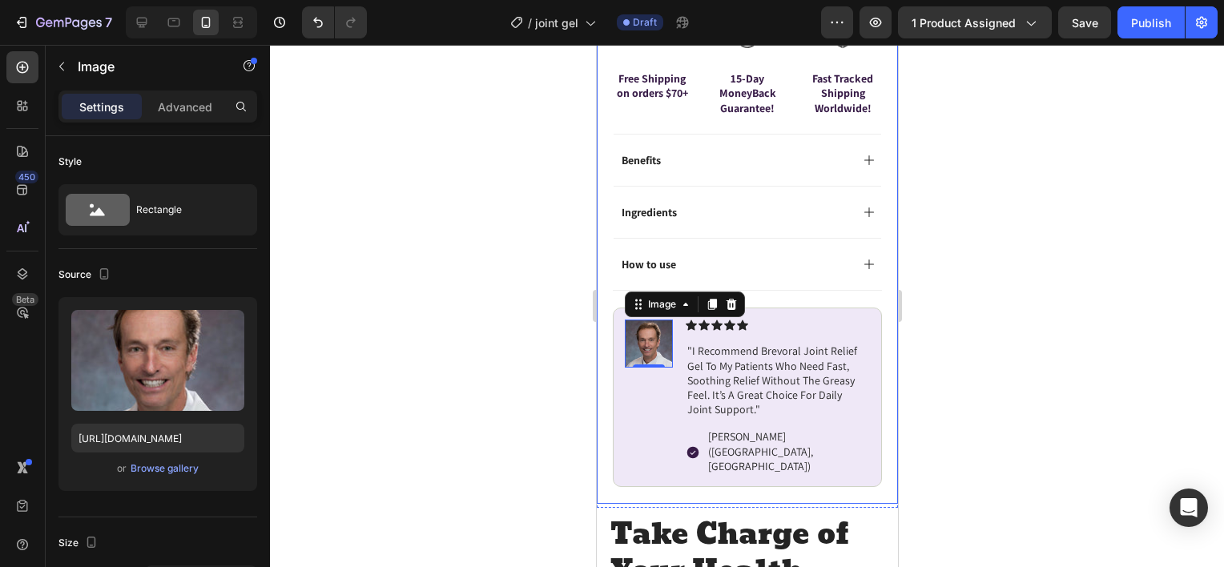
click at [523, 257] on div at bounding box center [747, 306] width 954 height 522
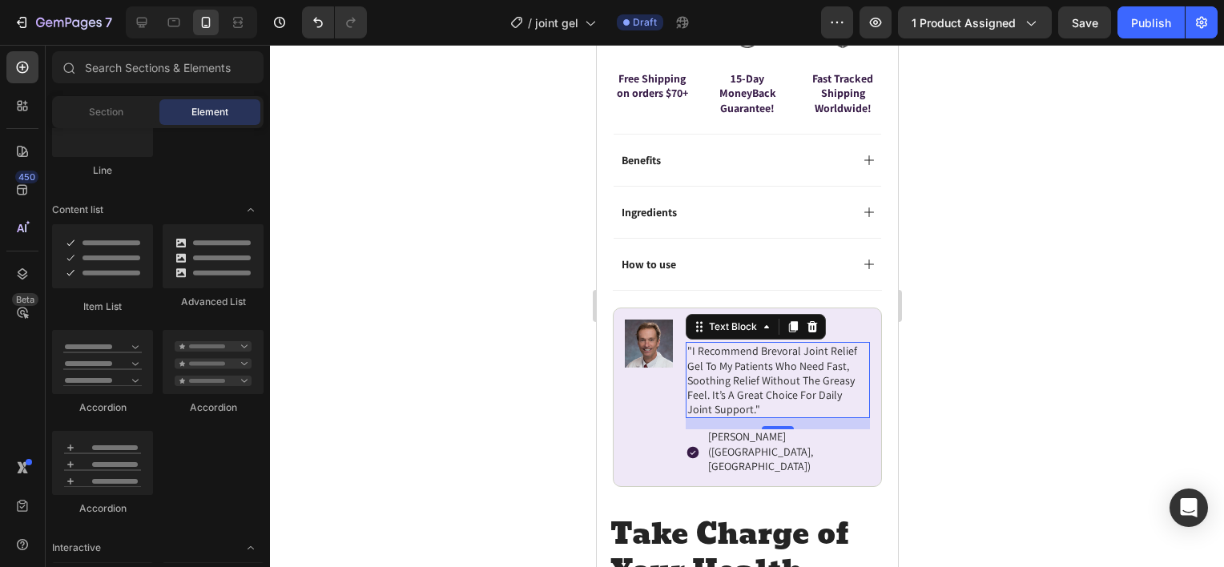
click at [706, 344] on p ""i recommend brevoral joint relief gel to my patients who need fast, soothing r…" at bounding box center [776, 380] width 181 height 73
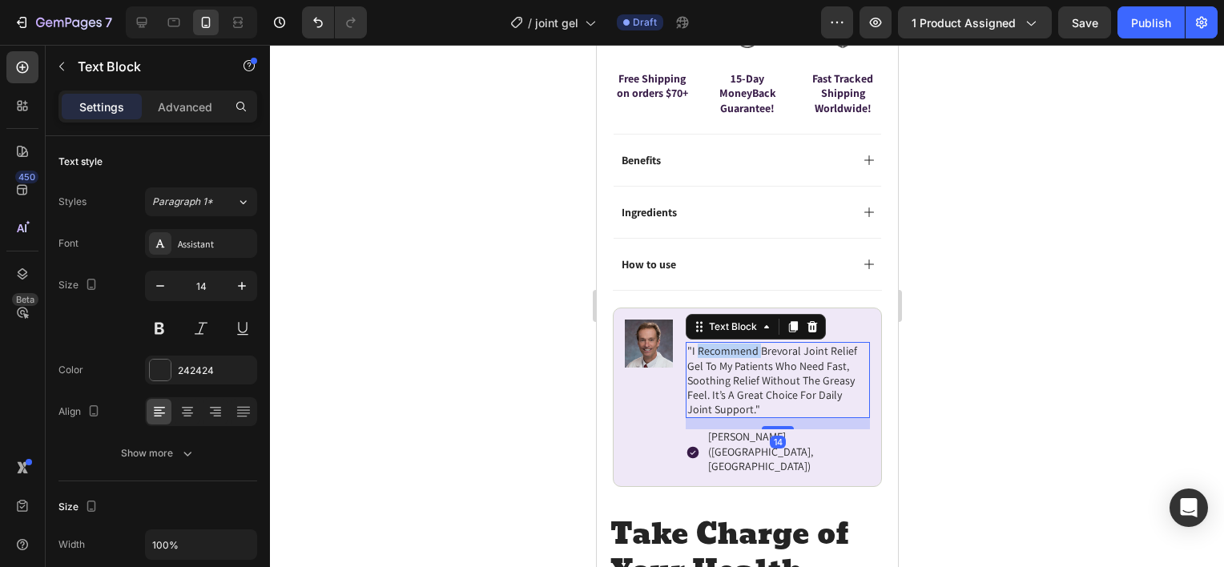
click at [706, 344] on p ""i recommend brevoral joint relief gel to my patients who need fast, soothing r…" at bounding box center [776, 380] width 181 height 73
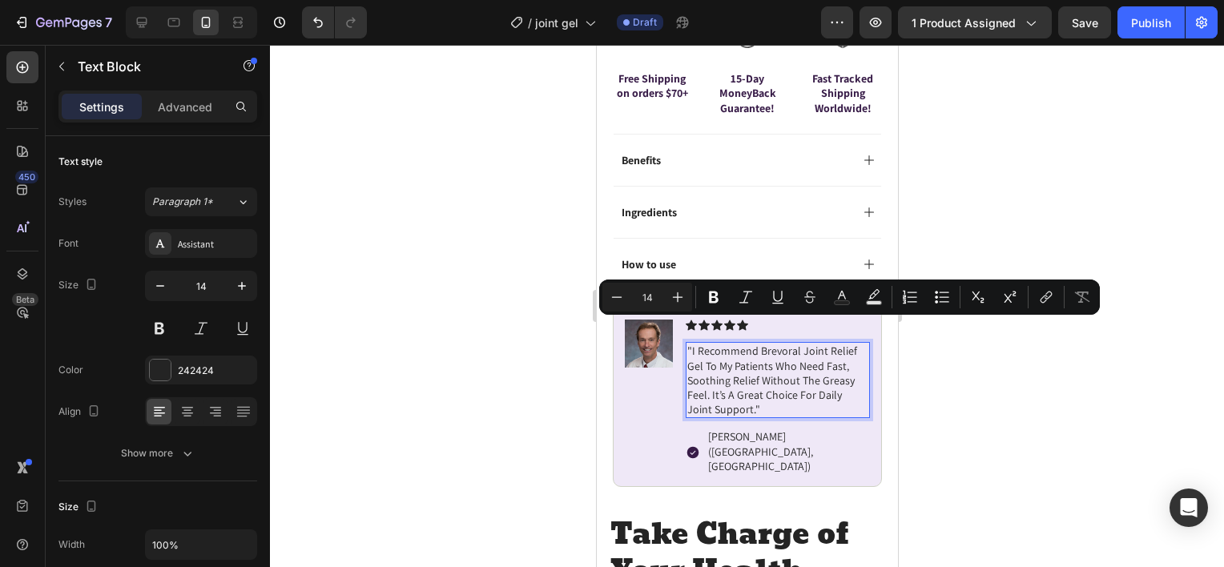
click at [722, 358] on p ""i recommend brevoral joint relief gel to my patients who need fast, soothing r…" at bounding box center [776, 380] width 181 height 73
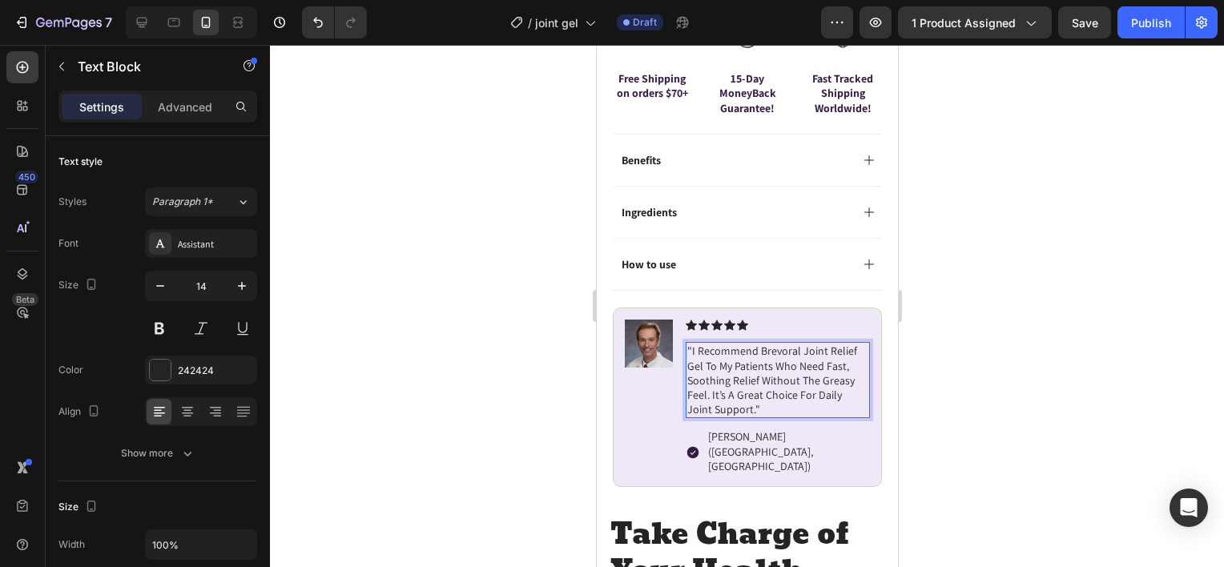
click at [932, 344] on div at bounding box center [747, 306] width 954 height 522
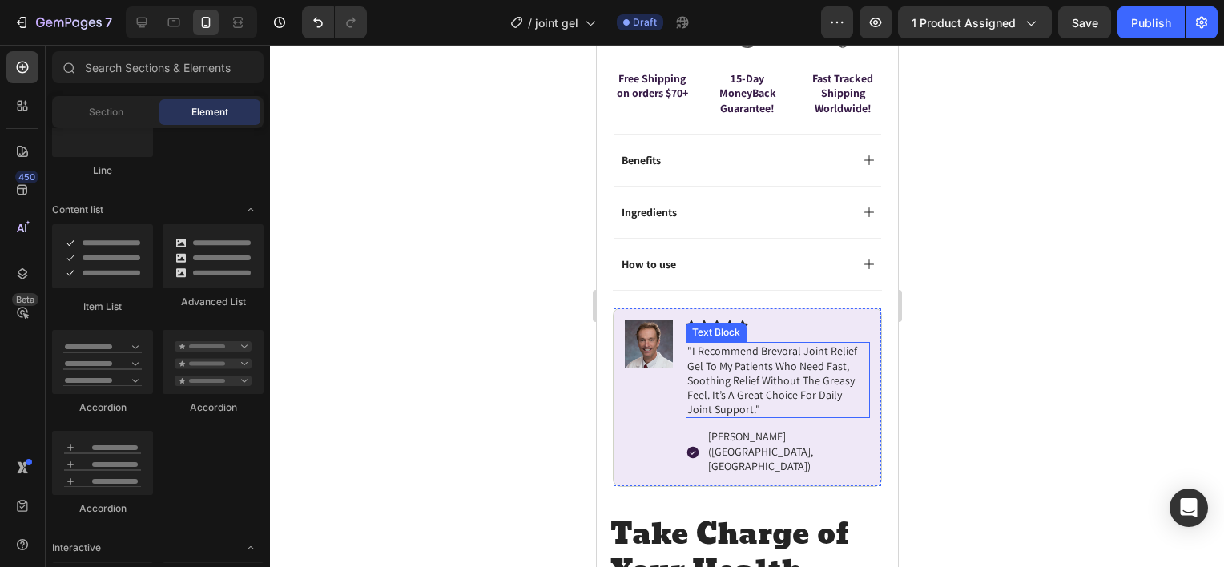
click at [731, 345] on p ""i recommend brevoral joint relief gel to my patients who need fast, soothing r…" at bounding box center [776, 380] width 181 height 73
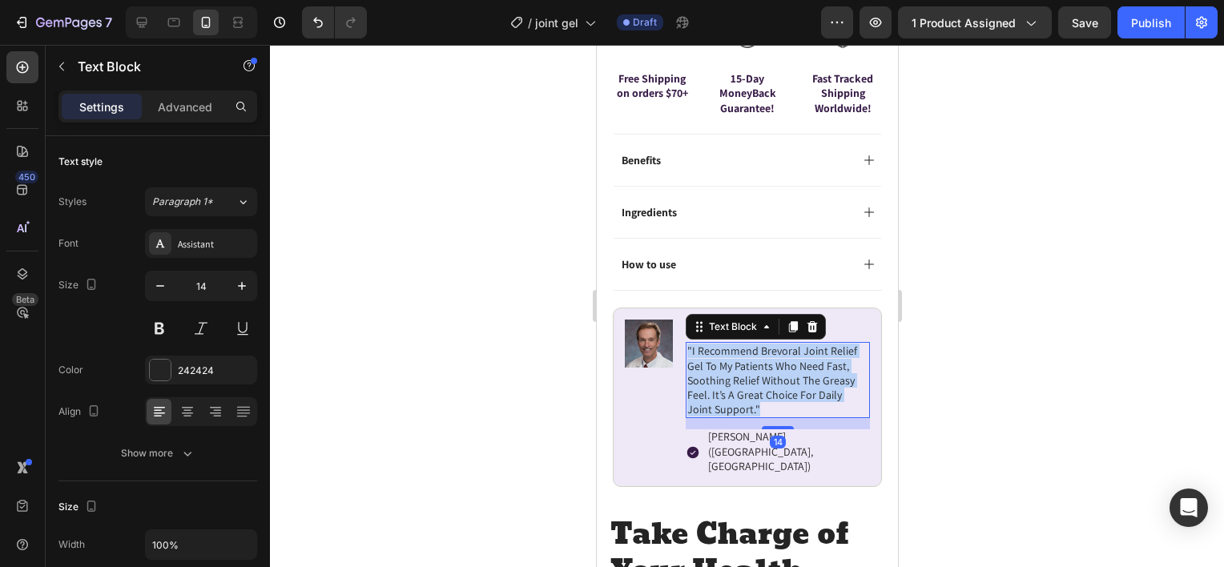
click at [731, 345] on p ""i recommend brevoral joint relief gel to my patients who need fast, soothing r…" at bounding box center [776, 380] width 181 height 73
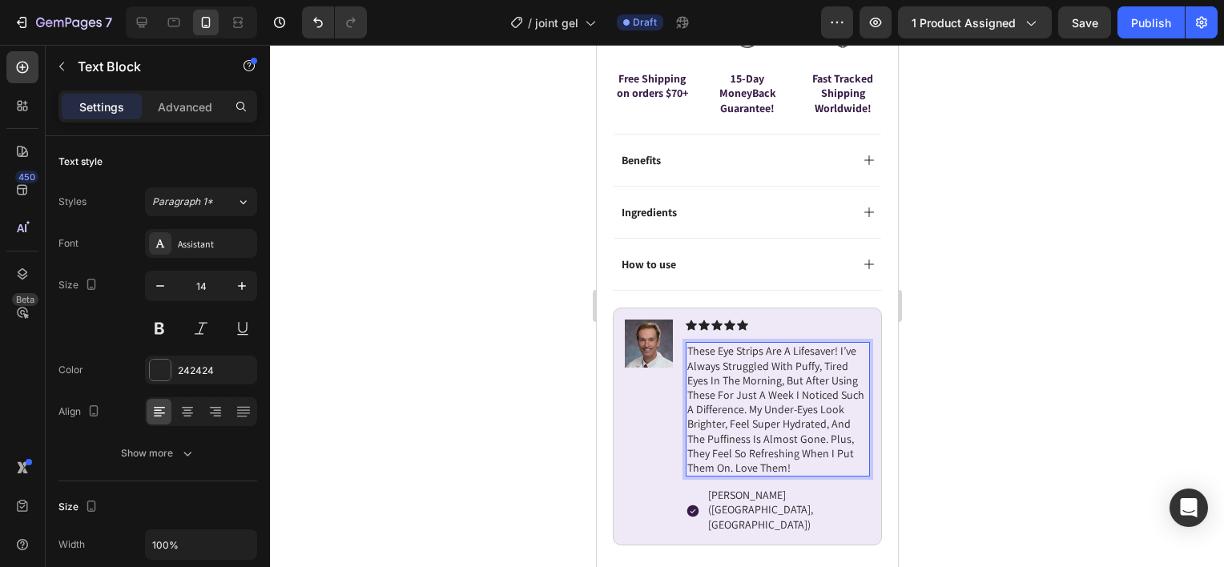
click at [971, 327] on div at bounding box center [747, 306] width 954 height 522
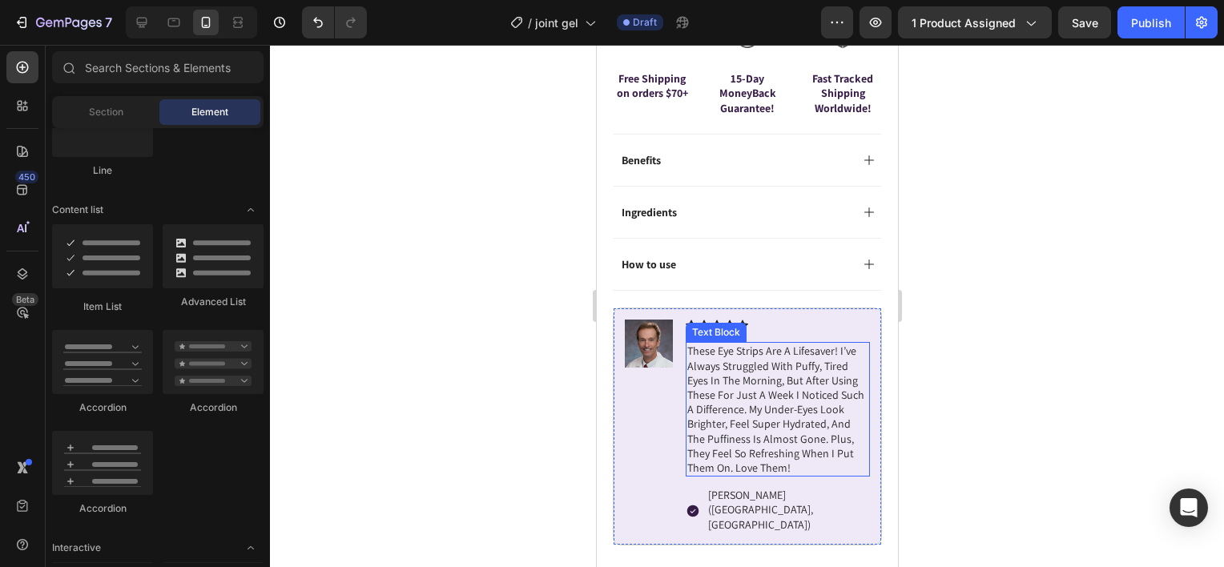
click at [823, 445] on p "These eye strips are a lifesaver! I’ve always struggled with puffy, tired eyes …" at bounding box center [776, 409] width 181 height 131
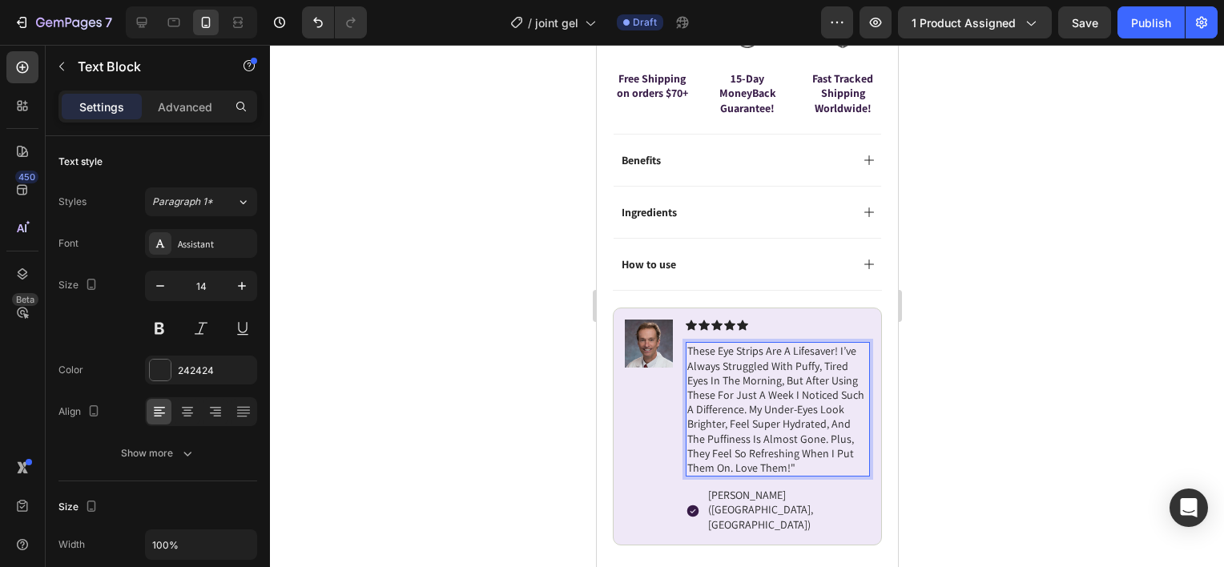
click at [686, 344] on p "These eye strips are a lifesaver! I’ve always struggled with puffy, tired eyes …" at bounding box center [776, 409] width 181 height 131
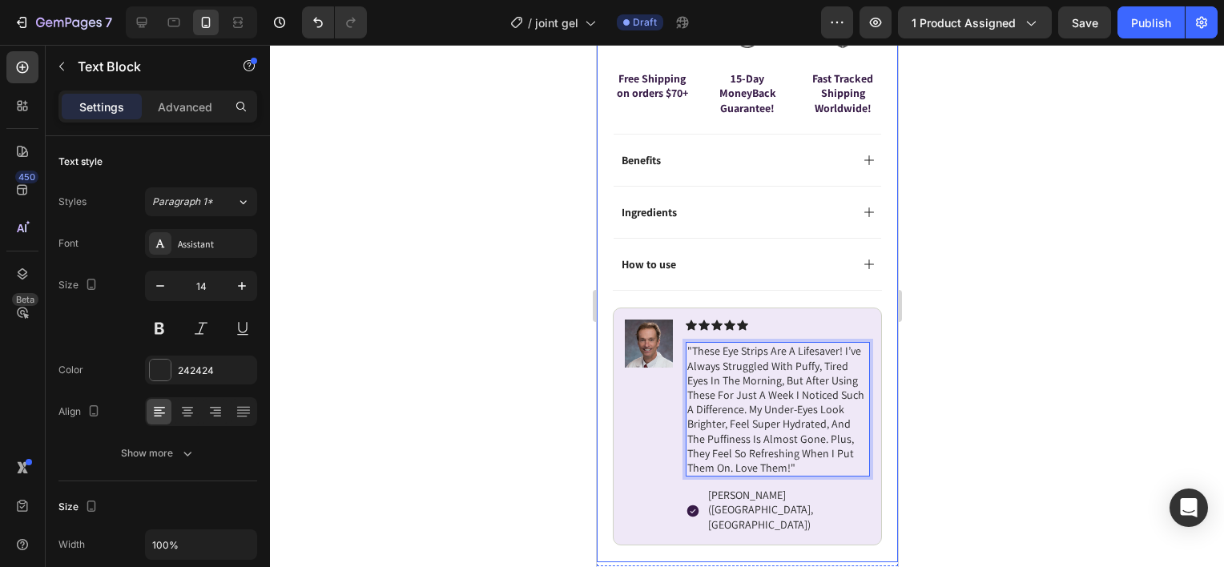
click at [983, 372] on div at bounding box center [747, 306] width 954 height 522
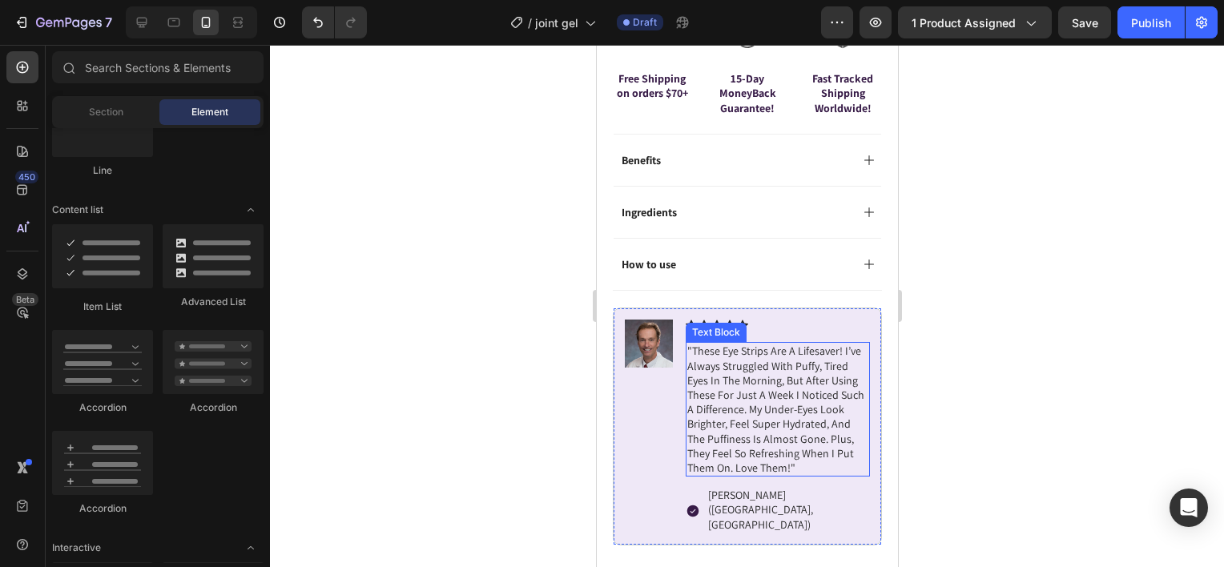
click at [809, 405] on p ""These eye strips are a lifesaver! I’ve always struggled with puffy, tired eyes…" at bounding box center [776, 409] width 181 height 131
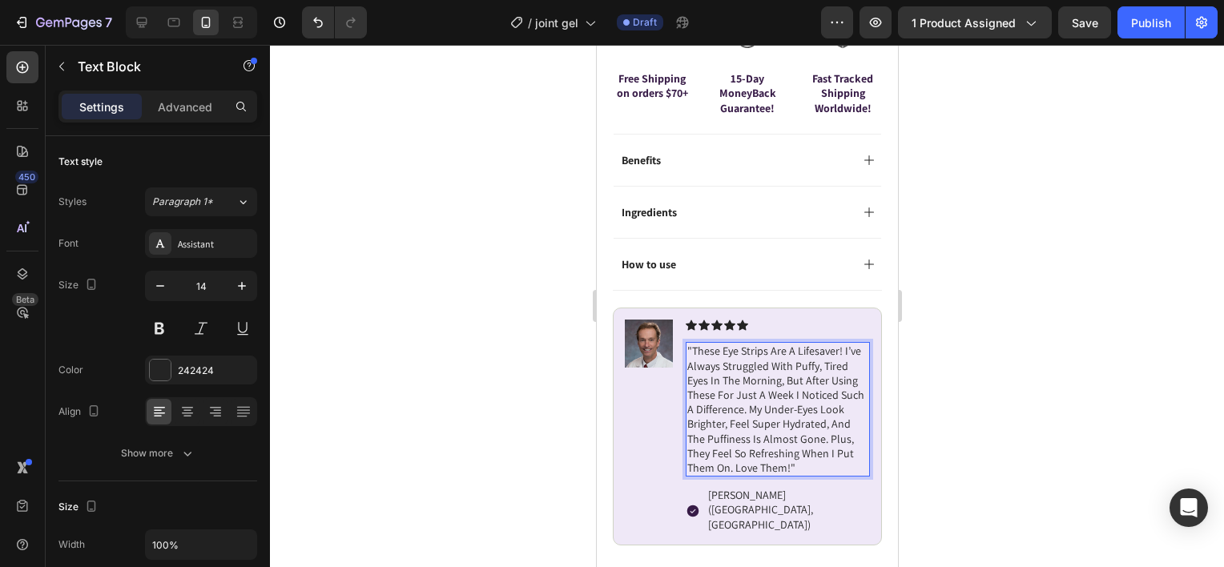
click at [735, 415] on p ""These eye strips are a lifesaver! I’ve always struggled with puffy, tired eyes…" at bounding box center [776, 409] width 181 height 131
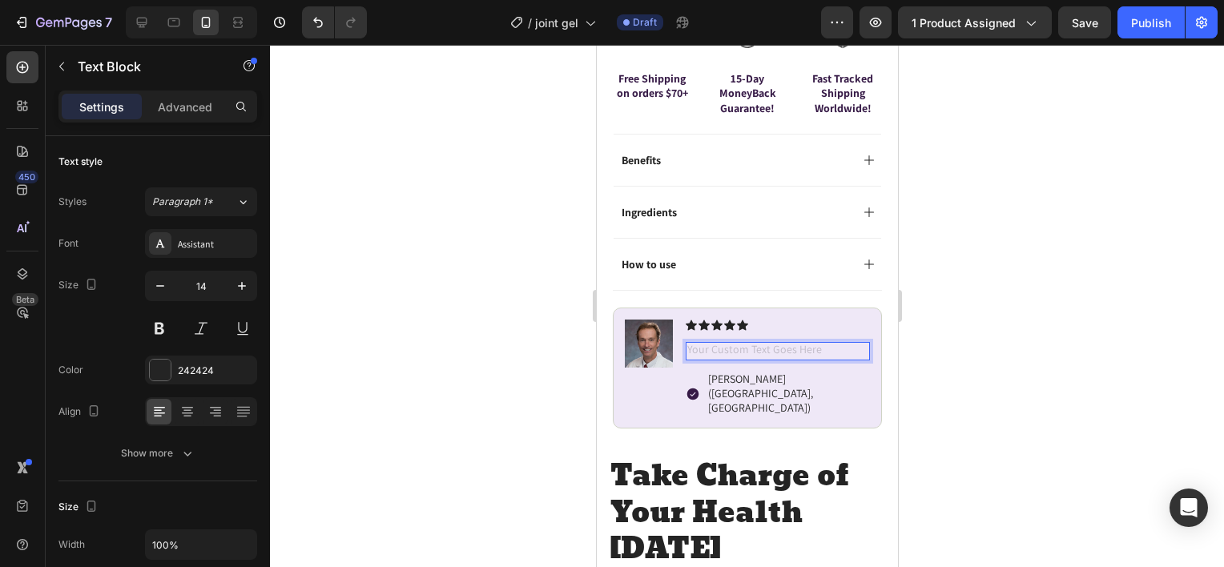
click at [1077, 324] on div at bounding box center [747, 306] width 954 height 522
click at [773, 344] on p "Rich Text Editor. Editing area: main" at bounding box center [776, 351] width 181 height 14
click at [755, 342] on div "Rich Text Editor. Editing area: main" at bounding box center [777, 351] width 184 height 18
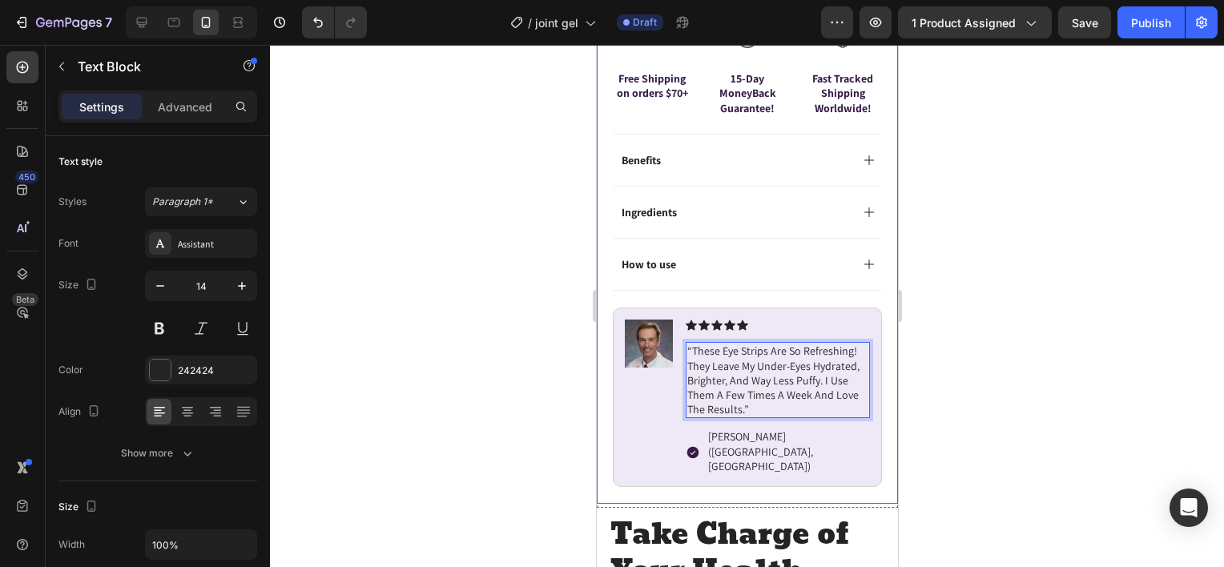
click at [948, 385] on div at bounding box center [747, 306] width 954 height 522
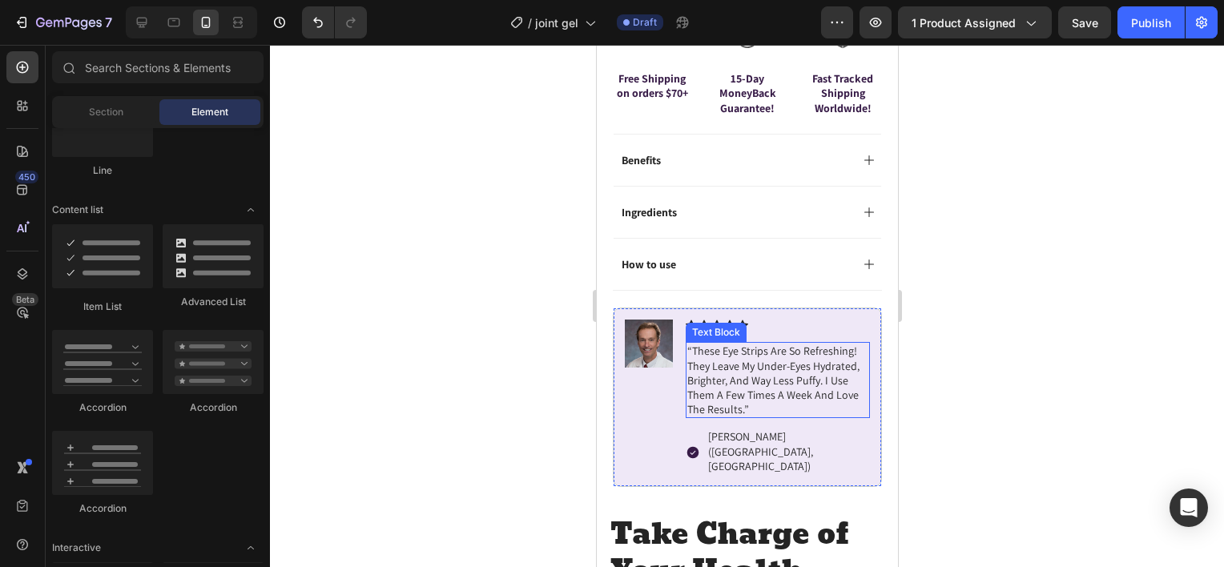
click at [815, 391] on p "“These eye strips are so refreshing! They leave my under-eyes hydrated, brighte…" at bounding box center [776, 380] width 181 height 73
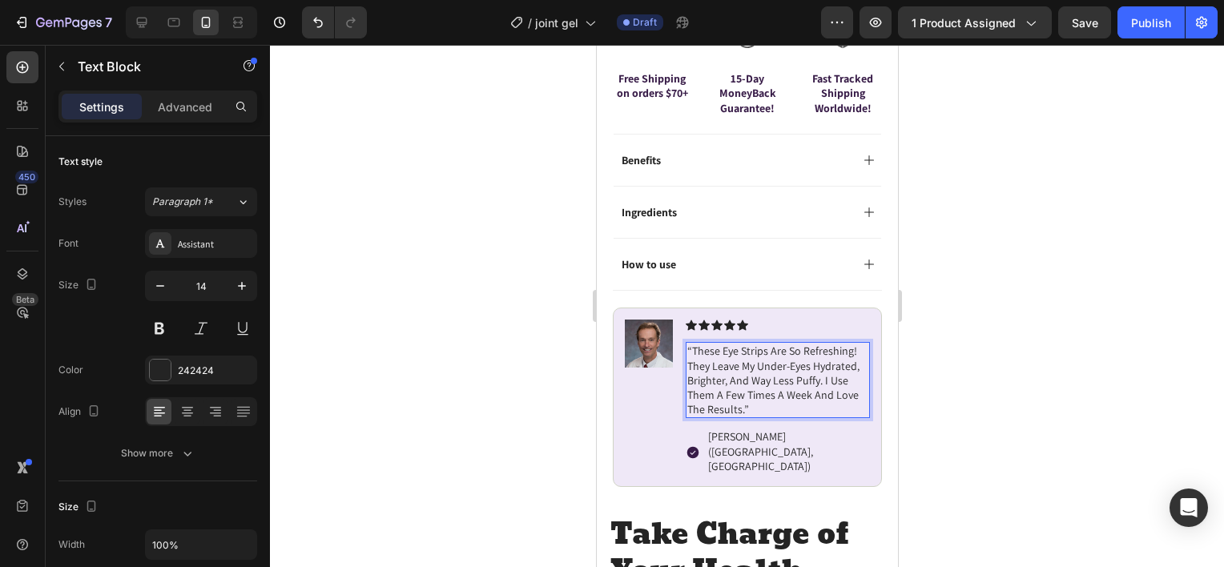
click at [815, 387] on p "“These eye strips are so refreshing! They leave my under-eyes hydrated, brighte…" at bounding box center [776, 380] width 181 height 73
click at [998, 350] on div at bounding box center [747, 306] width 954 height 522
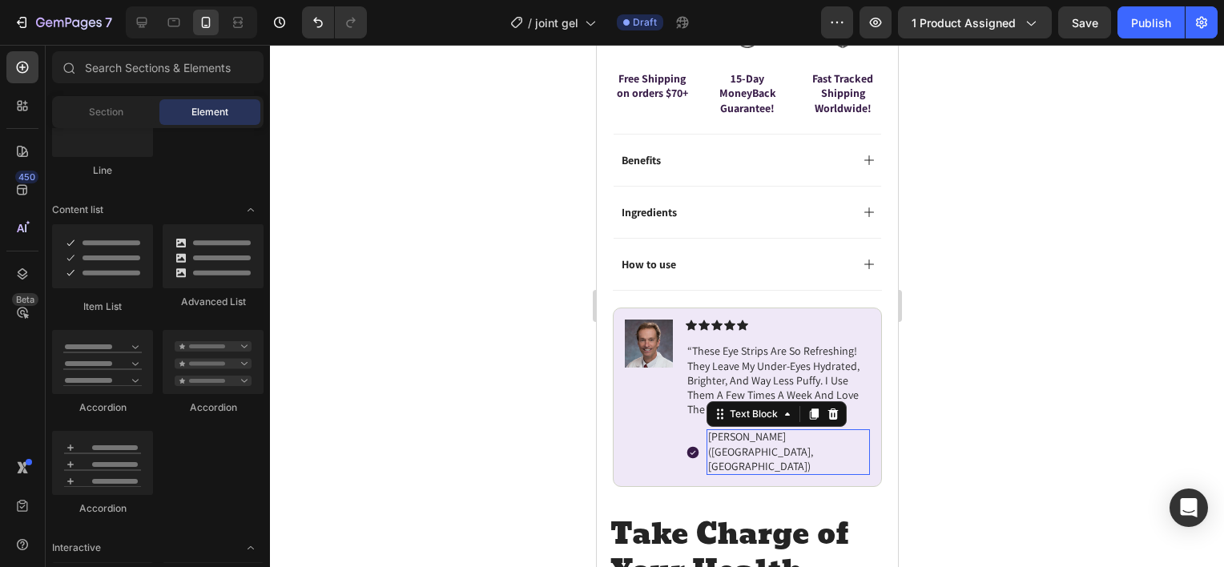
click at [760, 429] on p "Dr. Richard Walls (Houston, USA)" at bounding box center [787, 451] width 160 height 44
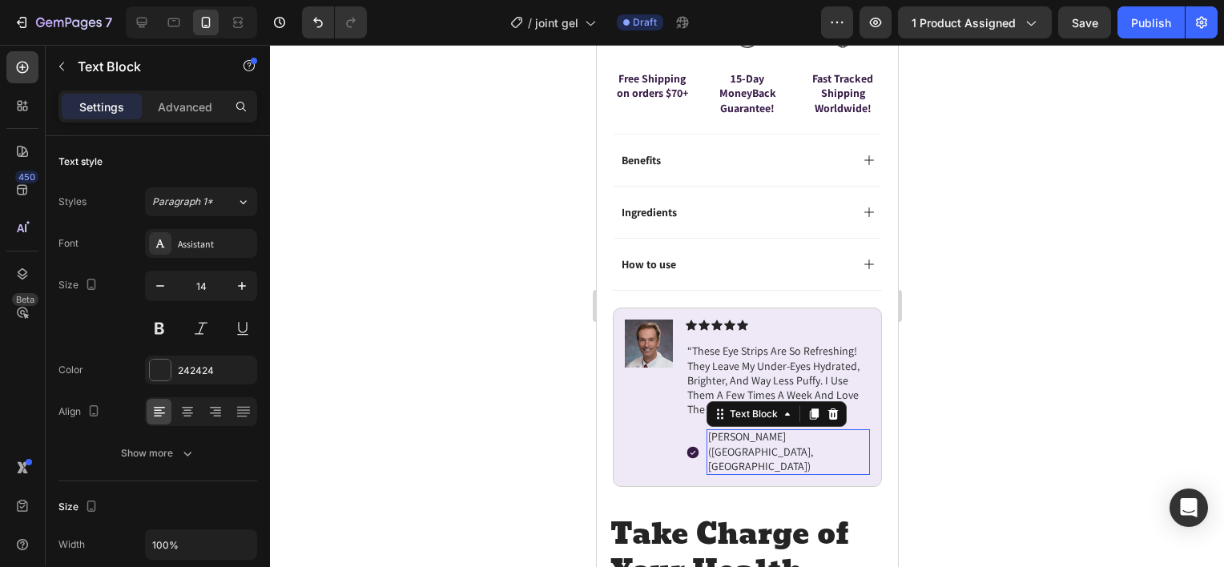
click at [760, 429] on p "Dr. Richard Walls (Houston, USA)" at bounding box center [787, 451] width 160 height 44
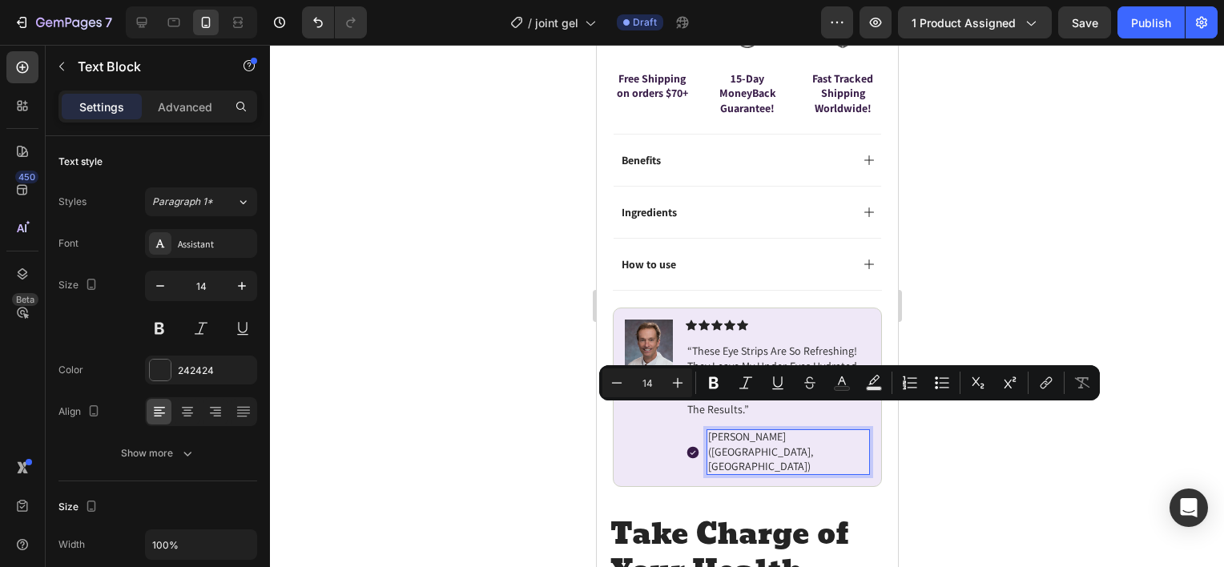
click at [751, 429] on p "Dr. Richard Walls (Houston, USA)" at bounding box center [787, 451] width 160 height 44
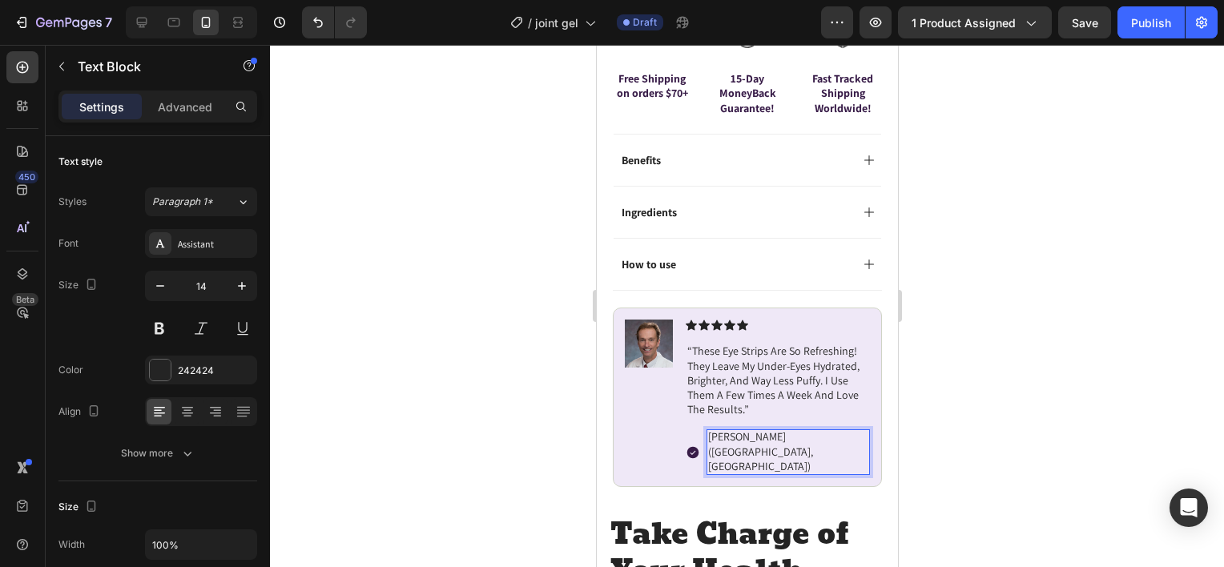
click at [751, 429] on p "Dr. Richard Walls (Houston, USA)" at bounding box center [787, 451] width 160 height 44
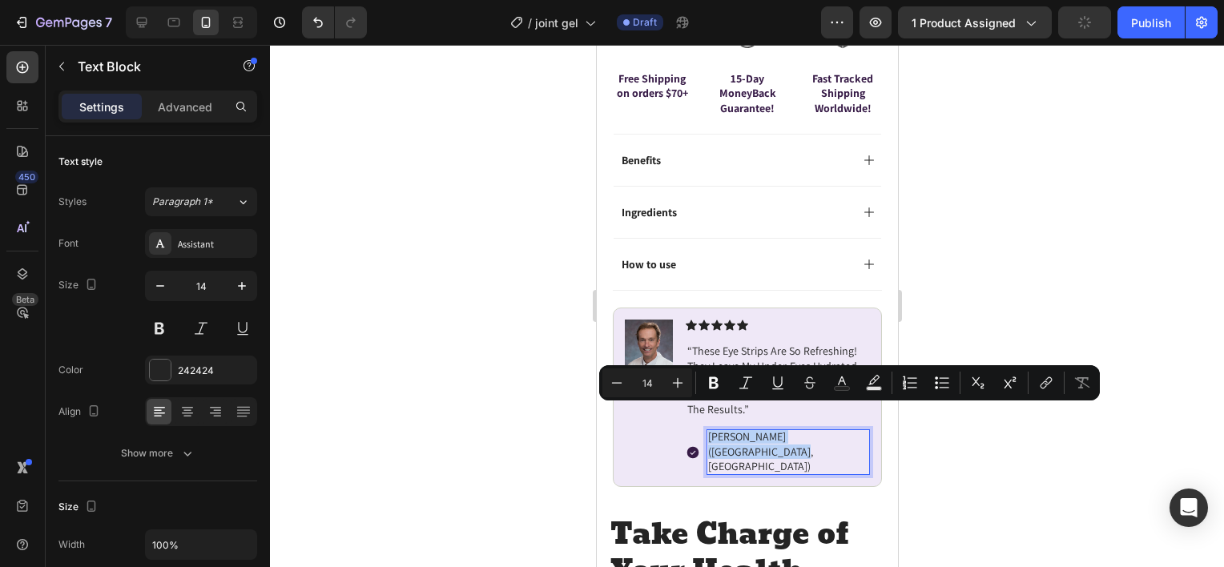
drag, startPoint x: 742, startPoint y: 426, endPoint x: 708, endPoint y: 414, distance: 35.7
click at [708, 429] on p "Dr. Richard Walls (Houston, USA)" at bounding box center [787, 451] width 160 height 44
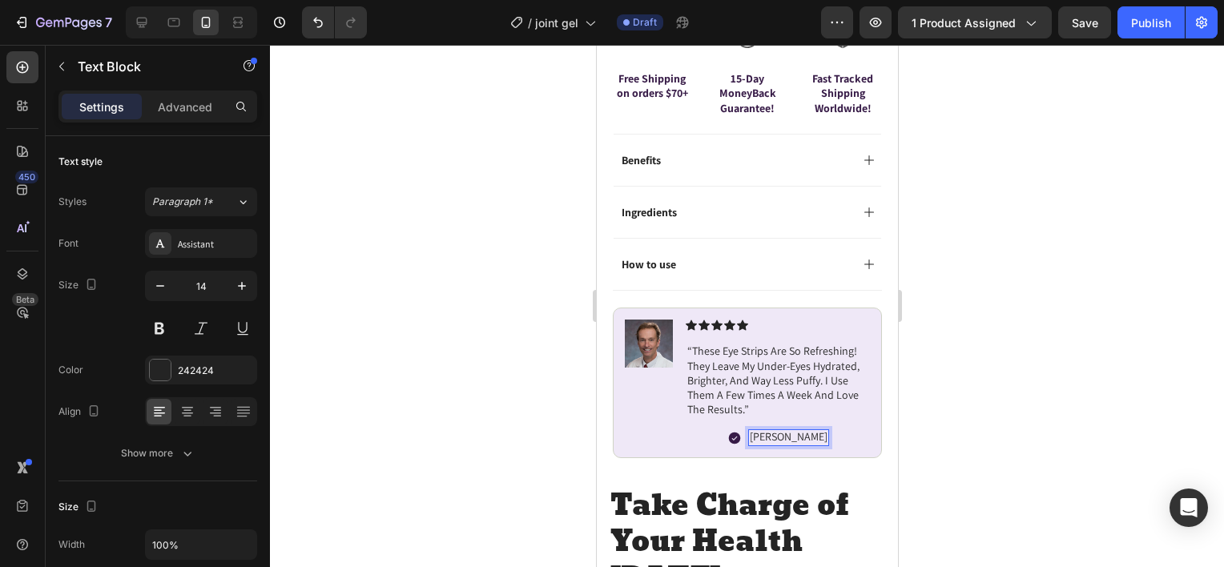
click at [1013, 298] on div at bounding box center [747, 306] width 954 height 522
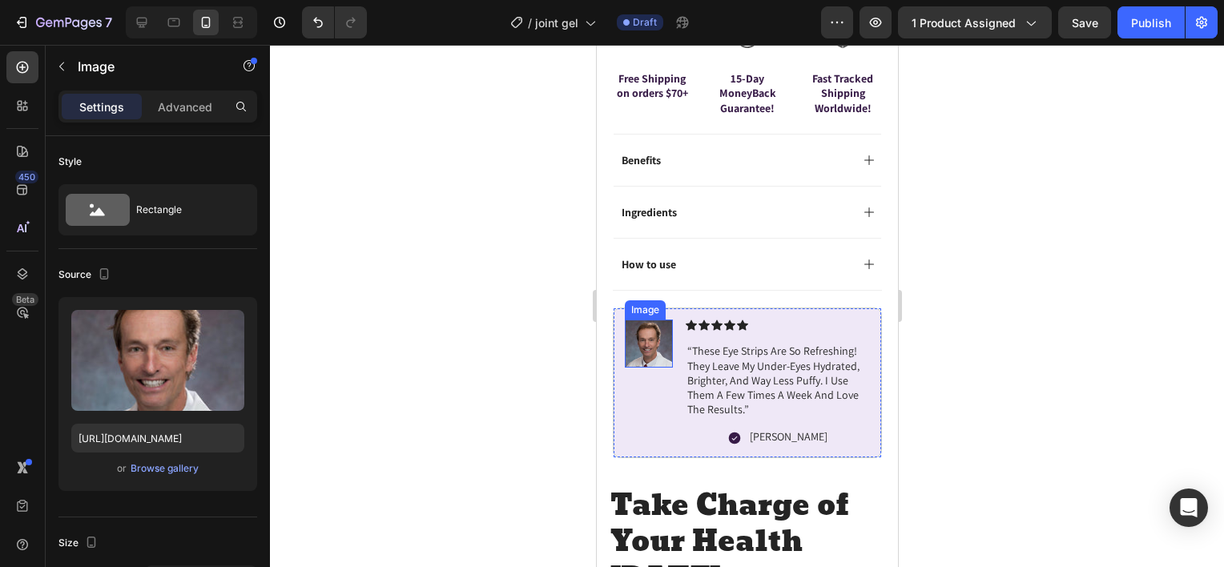
click at [668, 333] on img at bounding box center [648, 344] width 48 height 48
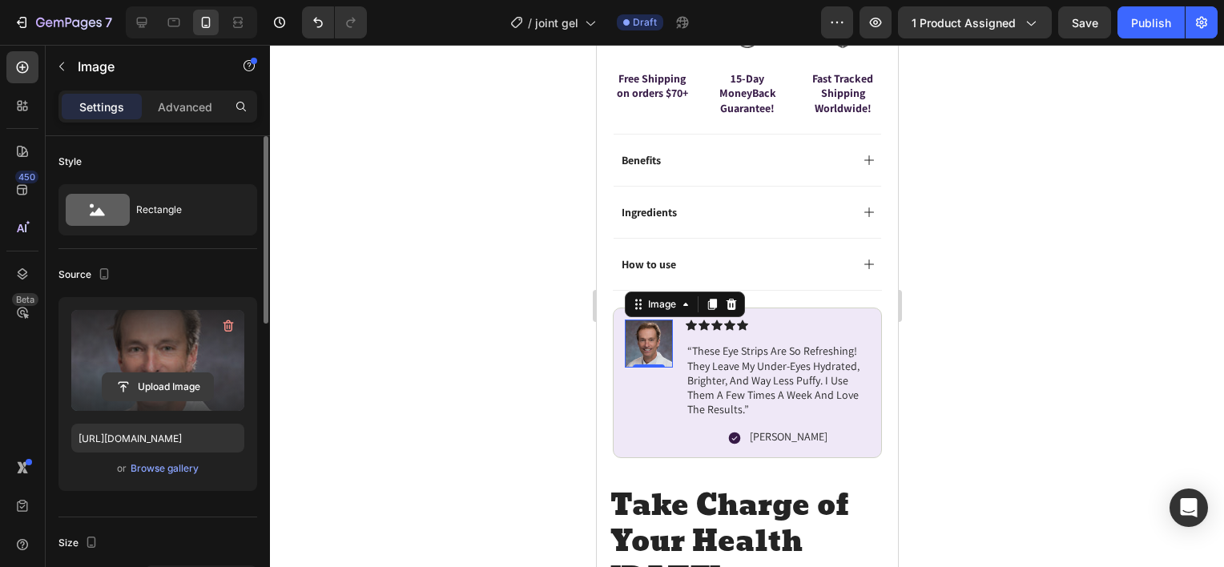
click at [157, 394] on input "file" at bounding box center [158, 386] width 111 height 27
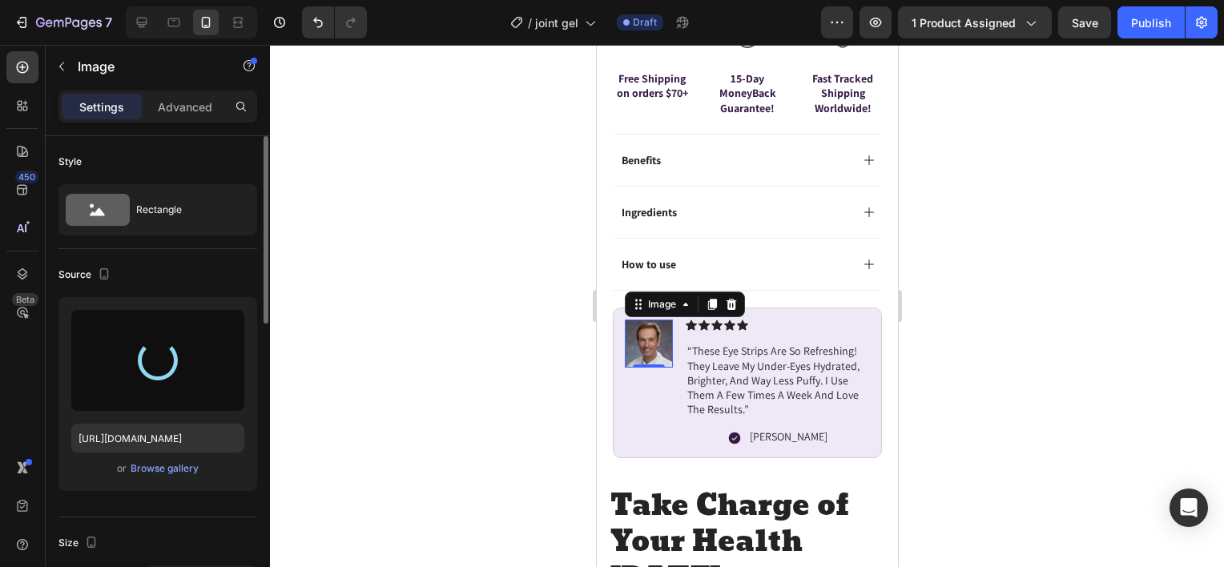
type input "https://cdn.shopify.com/s/files/1/0652/0989/2931/files/gempages_581867270121194…"
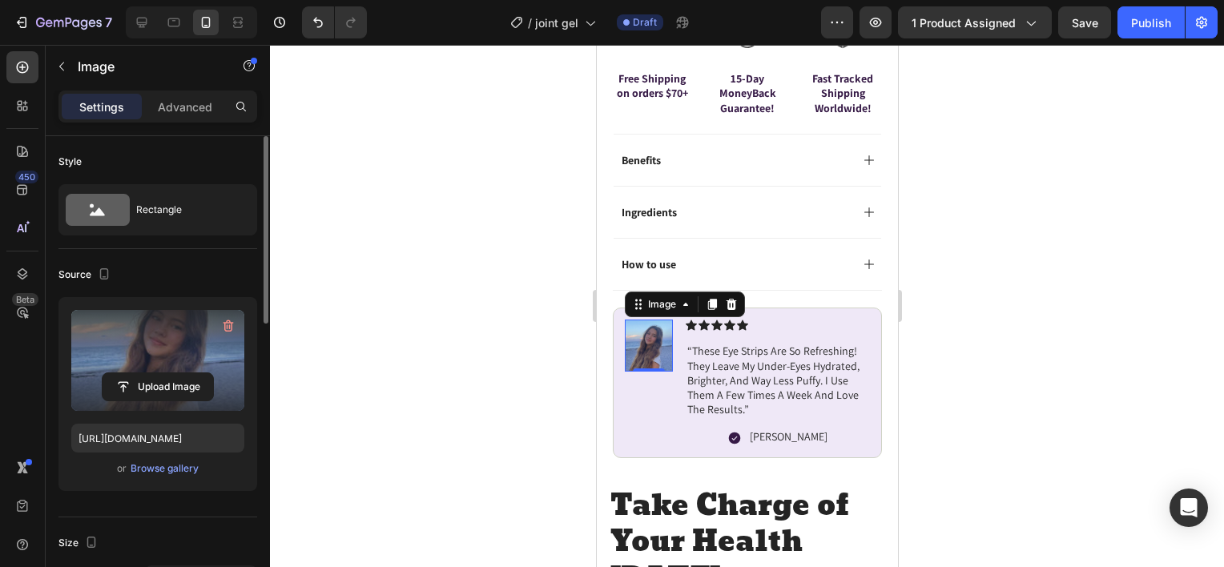
click at [399, 348] on div at bounding box center [747, 306] width 954 height 522
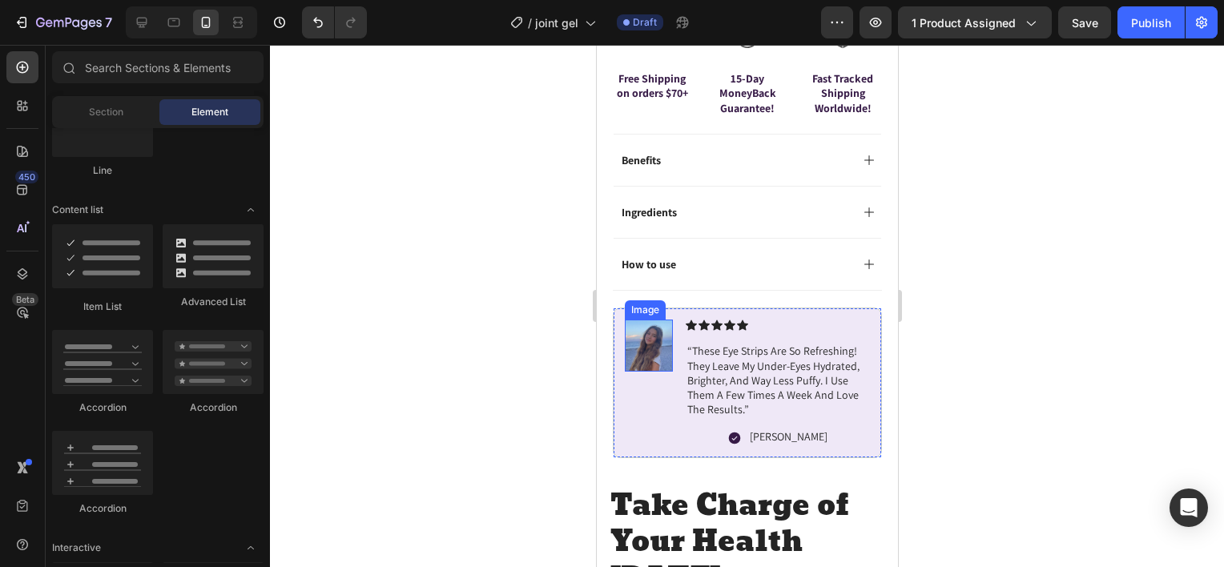
click at [631, 320] on img at bounding box center [648, 345] width 48 height 51
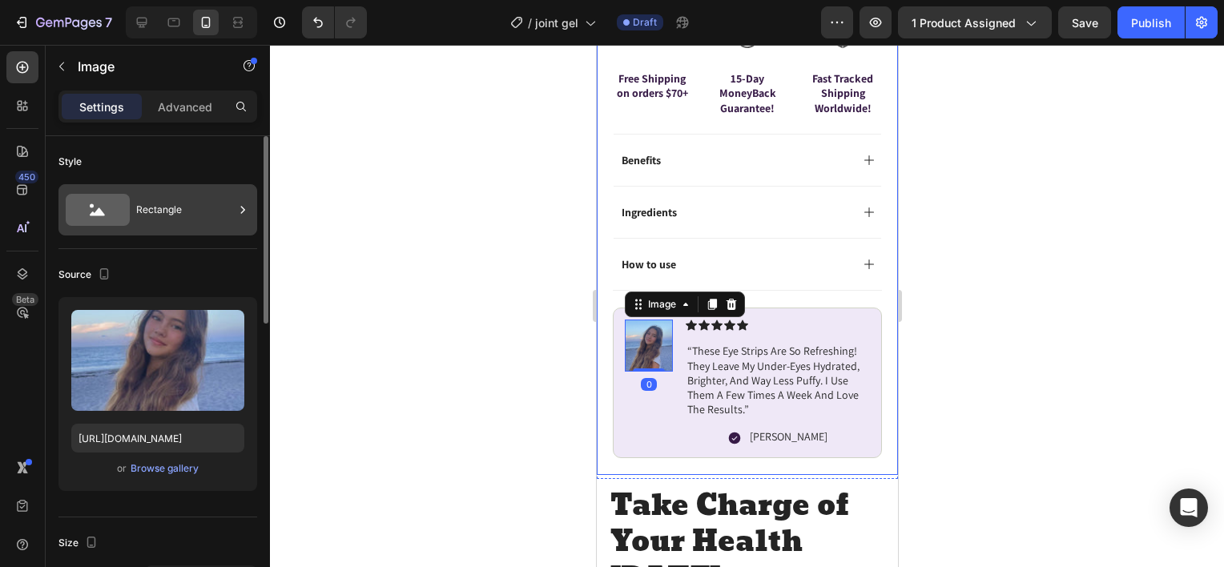
click at [152, 217] on div "Rectangle" at bounding box center [185, 209] width 98 height 37
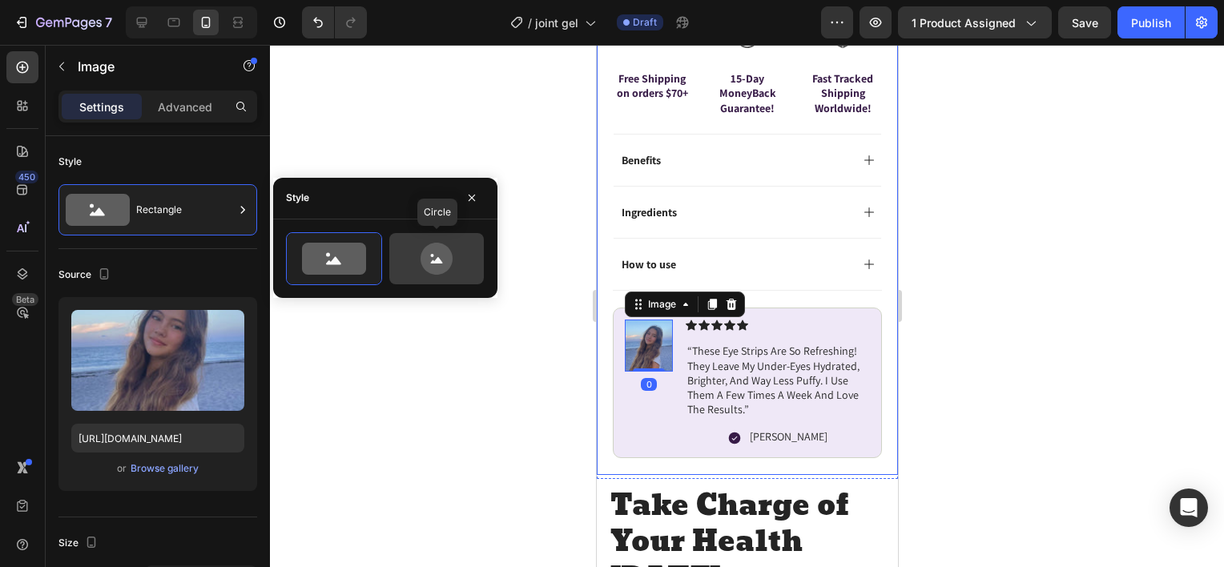
click at [409, 250] on icon at bounding box center [436, 259] width 75 height 32
type input "80"
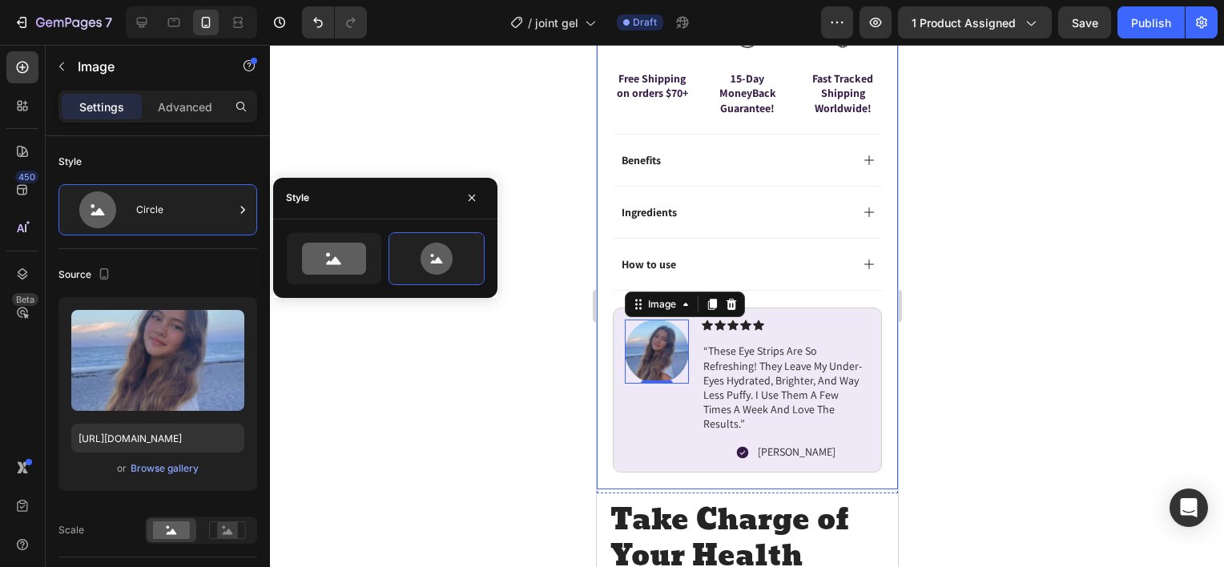
click at [410, 375] on div at bounding box center [747, 306] width 954 height 522
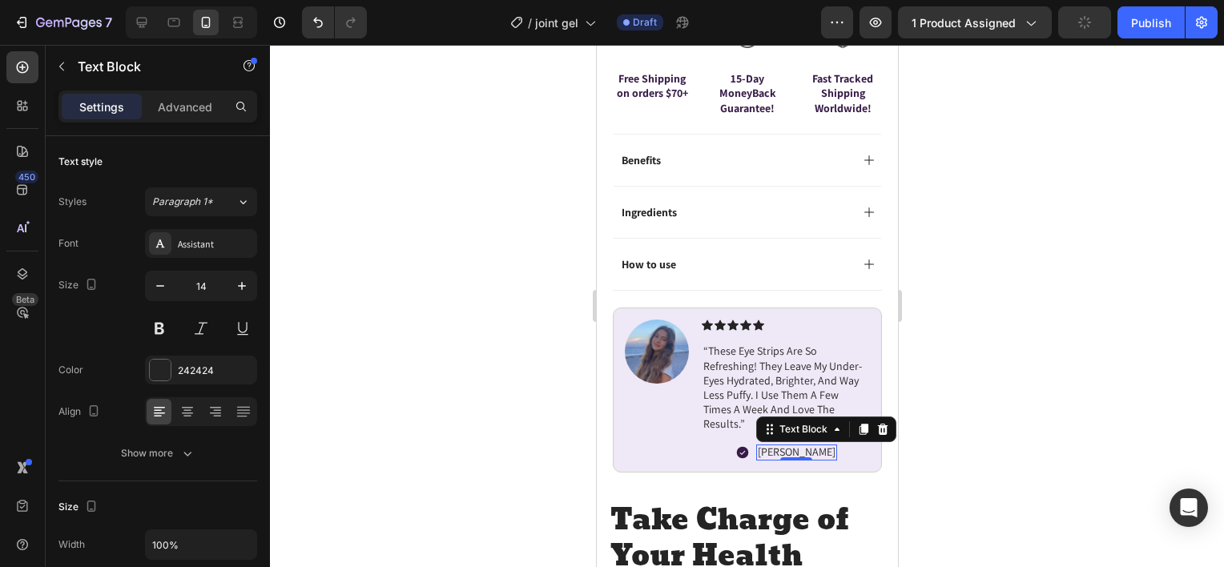
click at [780, 445] on p "Emily T." at bounding box center [796, 452] width 78 height 14
click at [804, 445] on p "Emily T." at bounding box center [796, 452] width 78 height 14
click at [805, 445] on p "Emily T." at bounding box center [796, 452] width 78 height 14
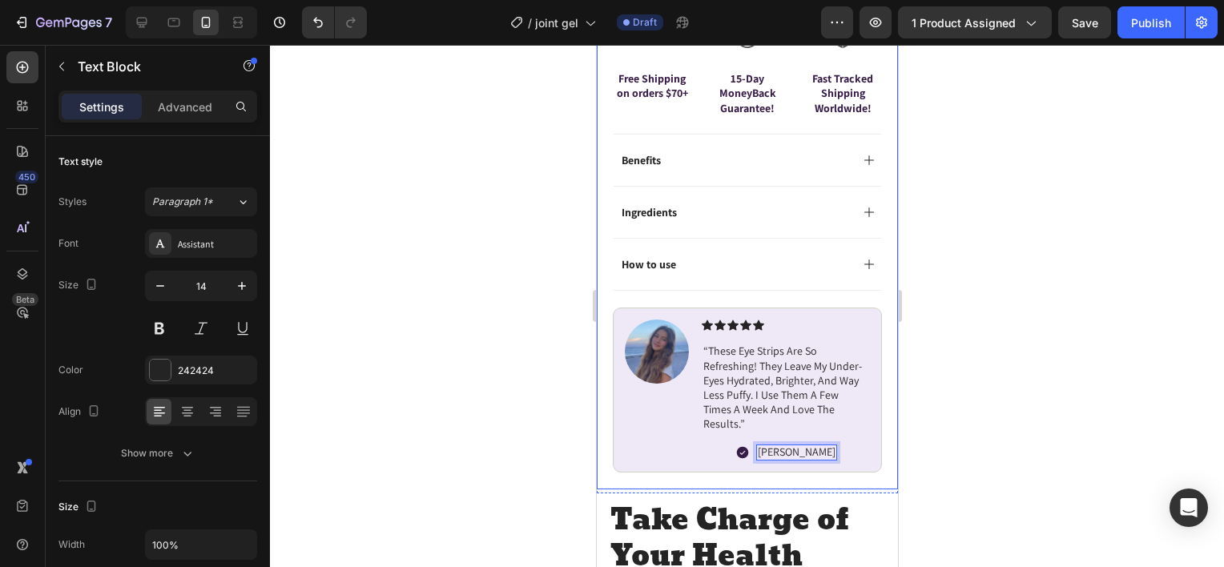
click at [567, 459] on div at bounding box center [747, 306] width 954 height 522
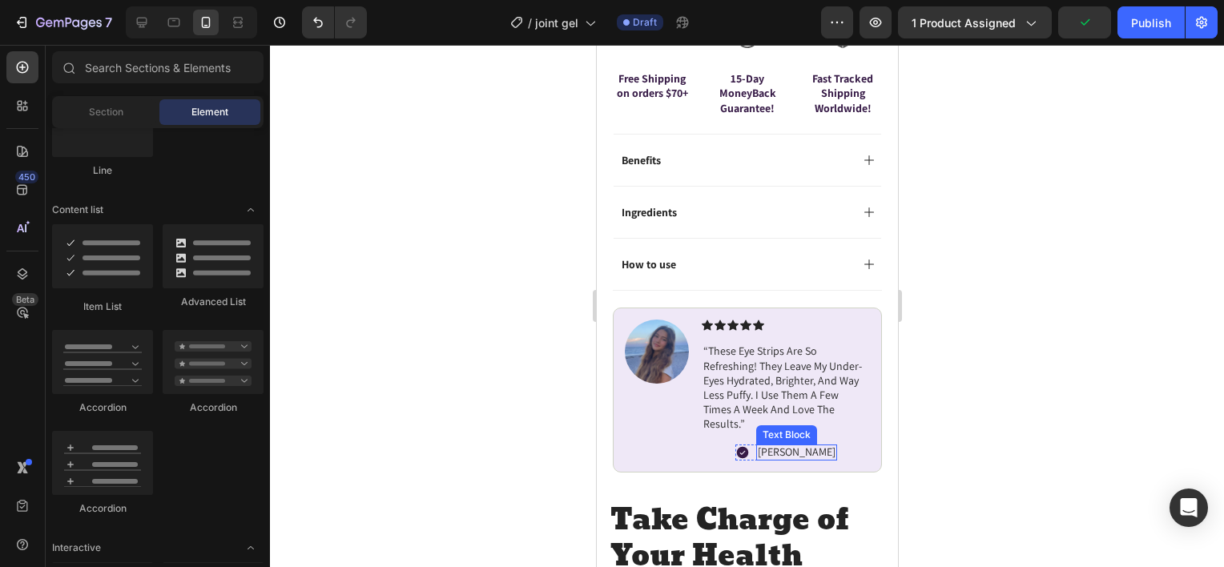
click at [808, 445] on p "Madelyn T." at bounding box center [796, 452] width 78 height 14
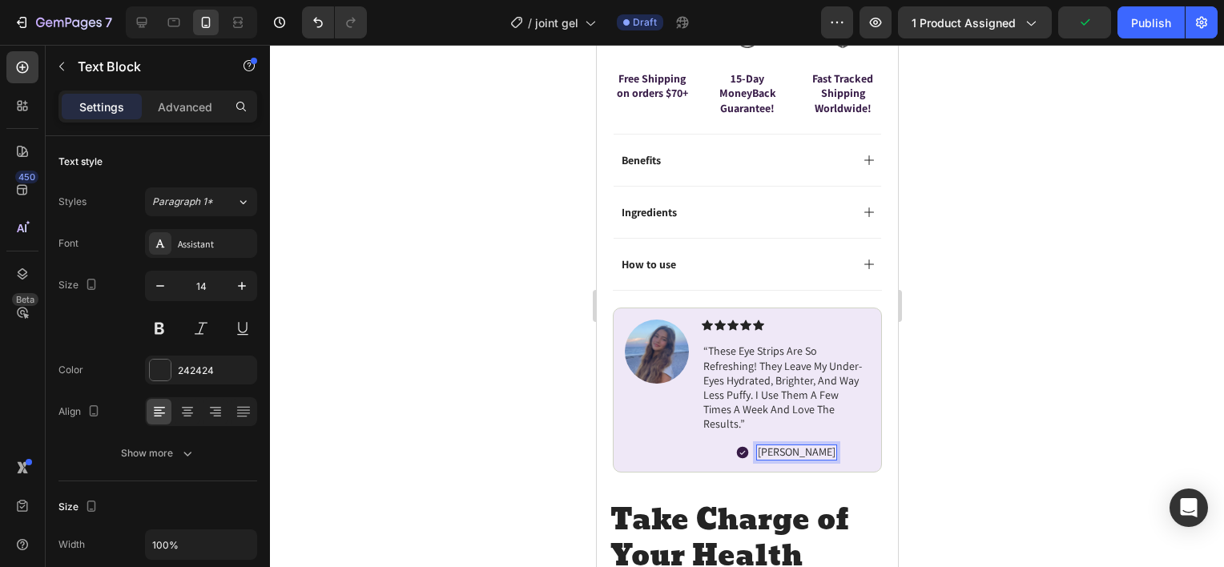
click at [811, 445] on p "Madelyn T." at bounding box center [796, 452] width 78 height 14
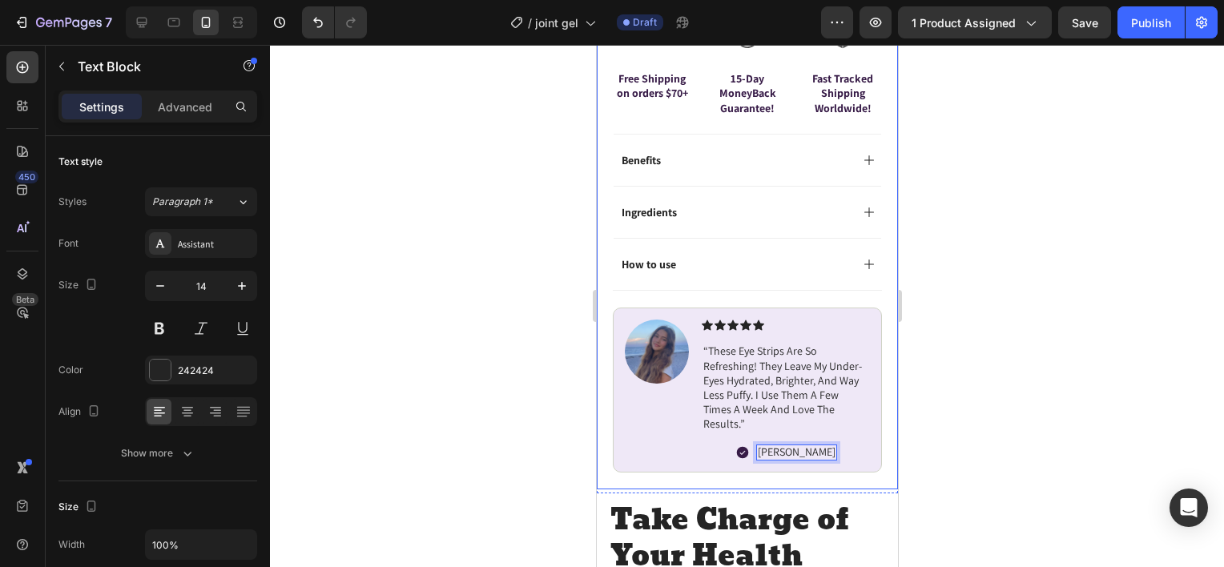
click at [944, 442] on div at bounding box center [747, 306] width 954 height 522
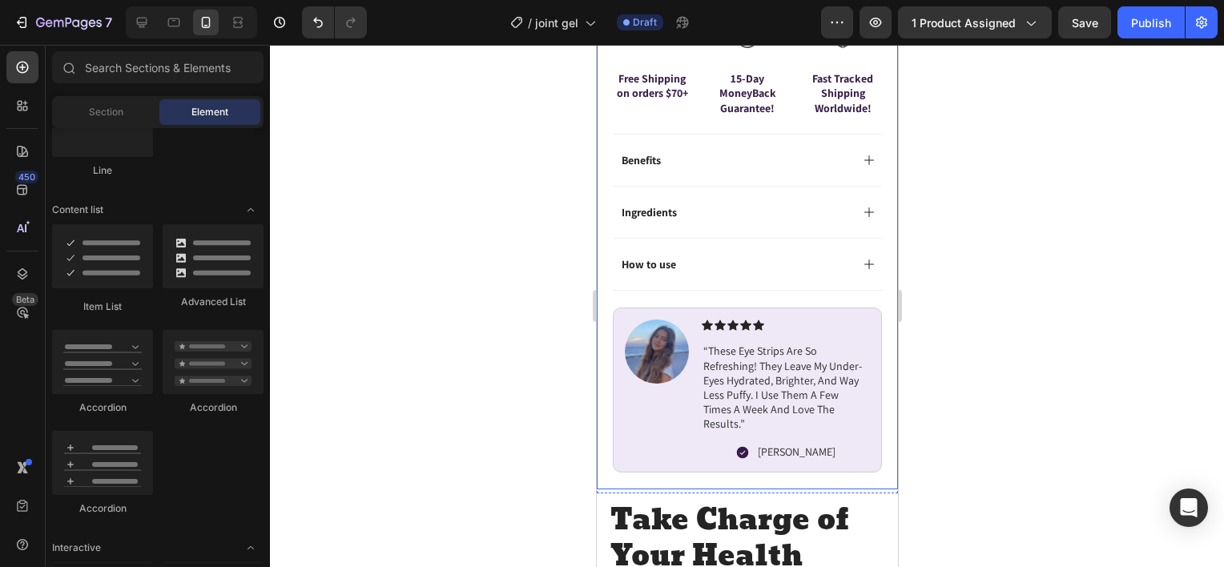
click at [949, 404] on div at bounding box center [747, 306] width 954 height 522
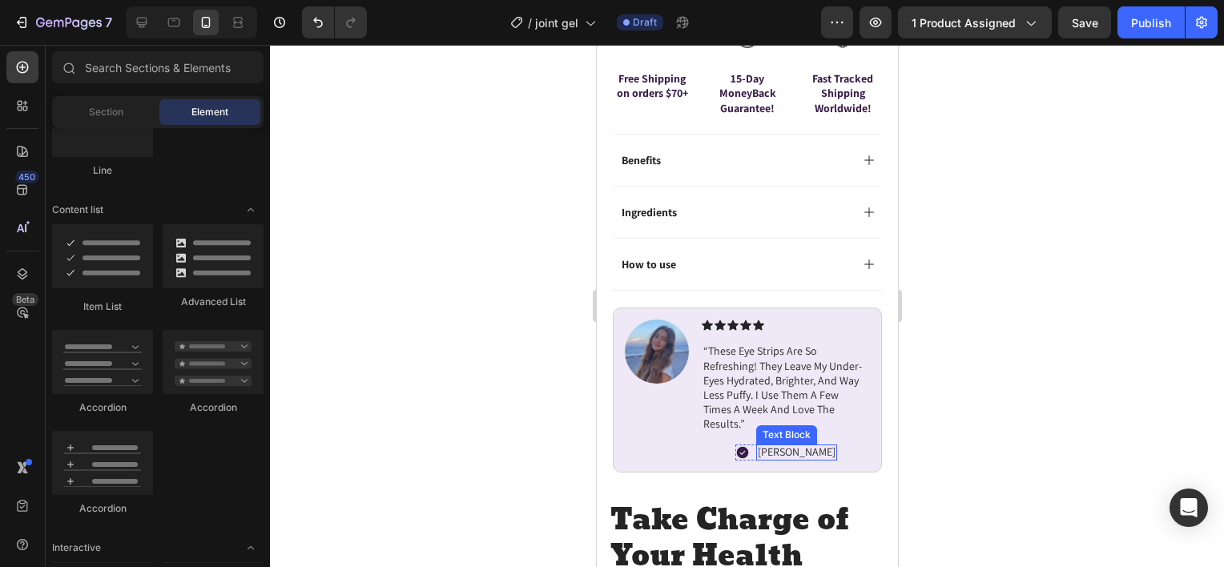
click at [815, 445] on div "Madelyn C." at bounding box center [795, 453] width 81 height 16
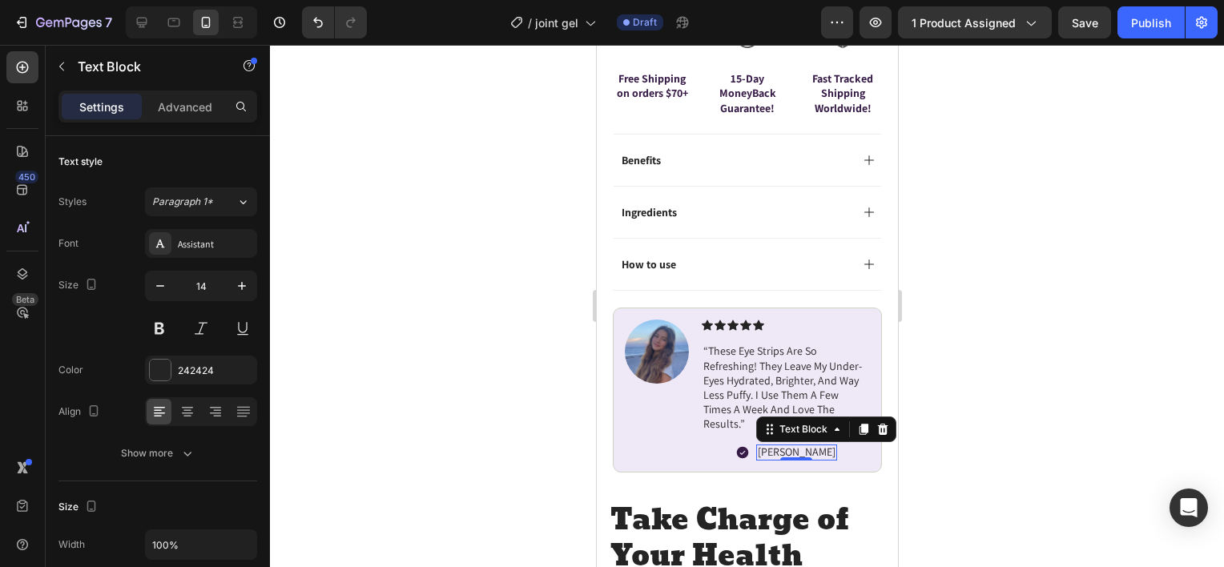
click at [815, 445] on div "Madelyn C." at bounding box center [795, 453] width 81 height 16
click at [956, 419] on div at bounding box center [747, 306] width 954 height 522
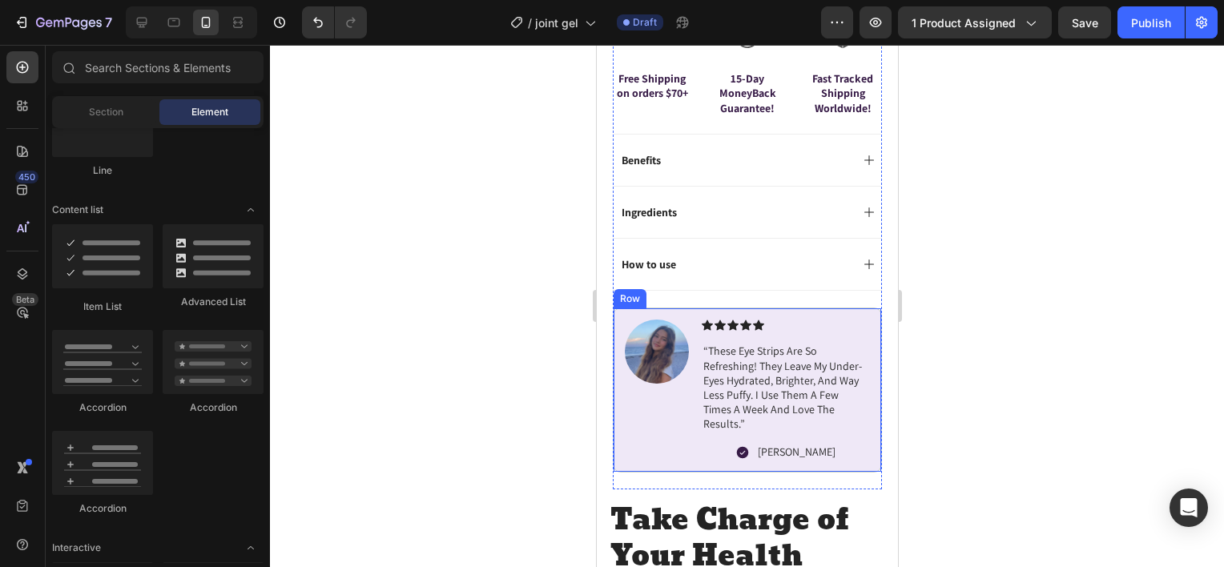
click at [810, 445] on div "Madelyn" at bounding box center [795, 453] width 81 height 16
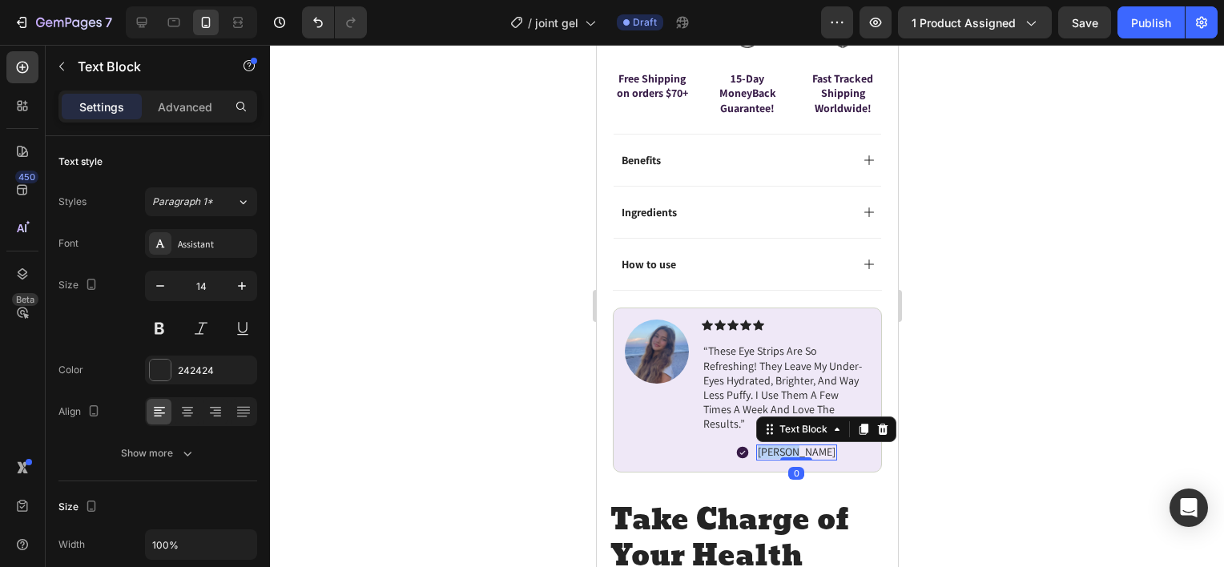
click at [805, 445] on p "Madelyn" at bounding box center [796, 452] width 78 height 14
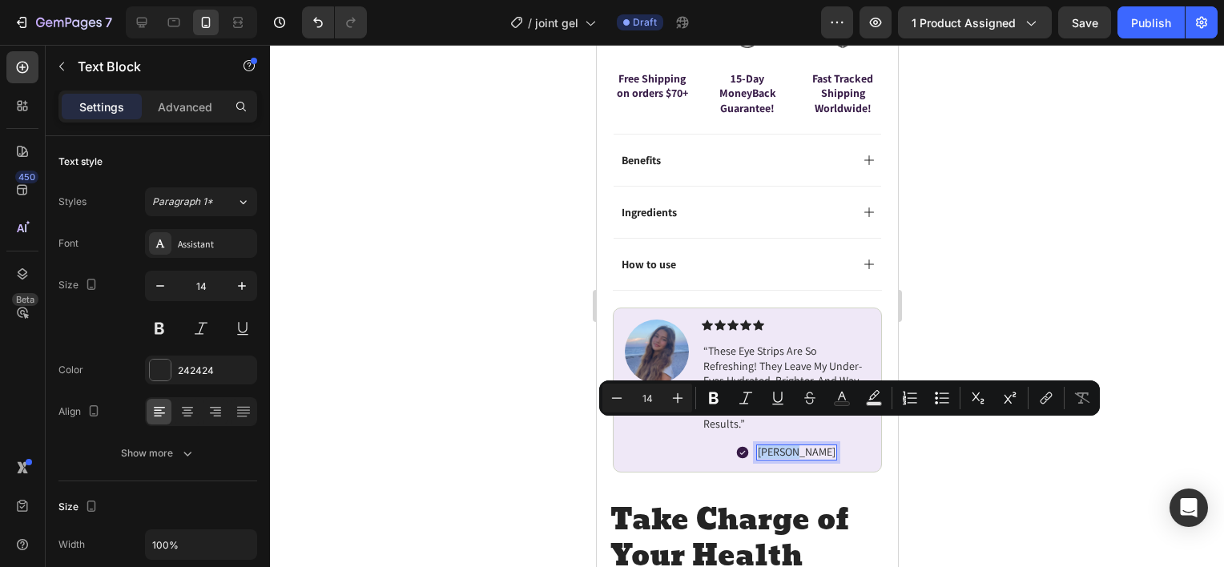
click at [805, 445] on p "Madelyn" at bounding box center [796, 452] width 78 height 14
click at [807, 445] on p "Madelyn" at bounding box center [796, 452] width 78 height 14
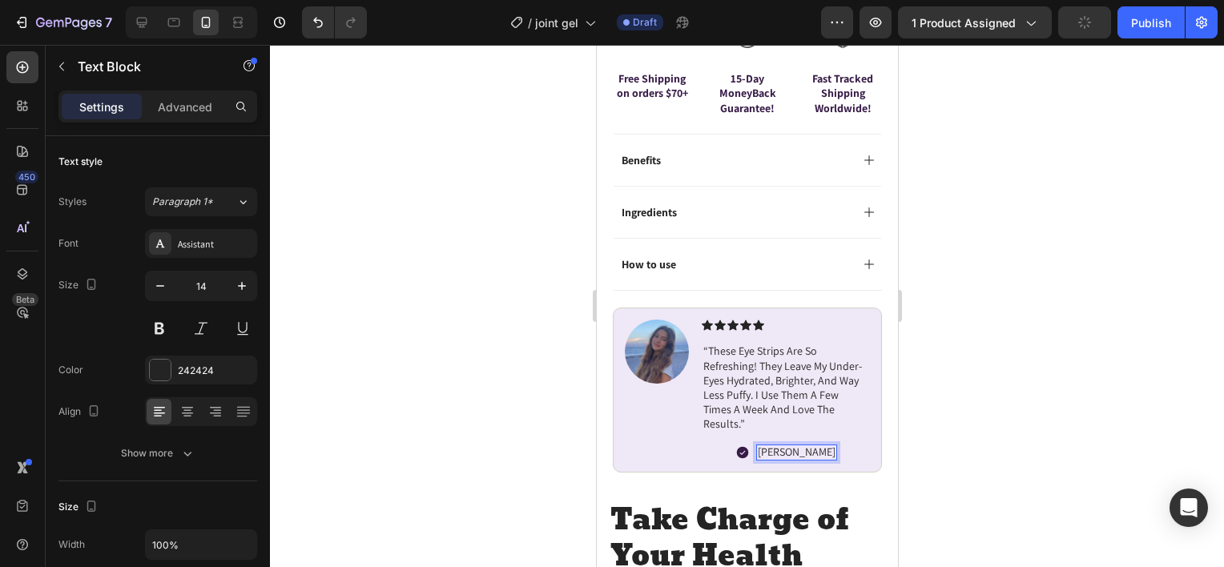
click at [918, 417] on div at bounding box center [747, 306] width 954 height 522
click at [811, 445] on p "Madelyn T." at bounding box center [796, 452] width 78 height 14
click at [943, 399] on div at bounding box center [747, 306] width 954 height 522
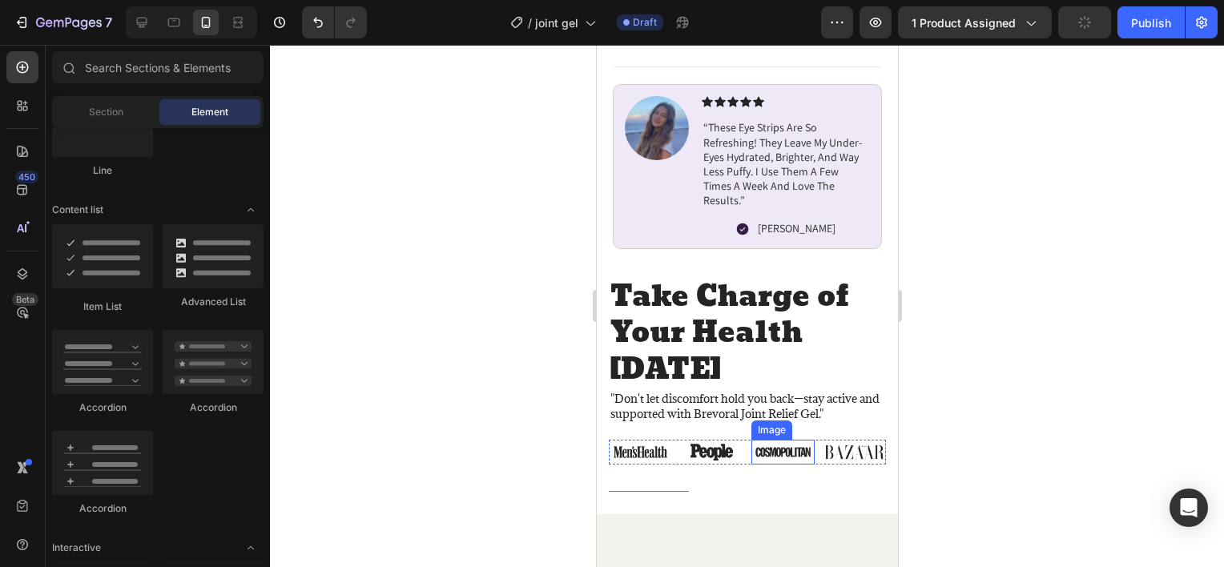
scroll to position [1202, 0]
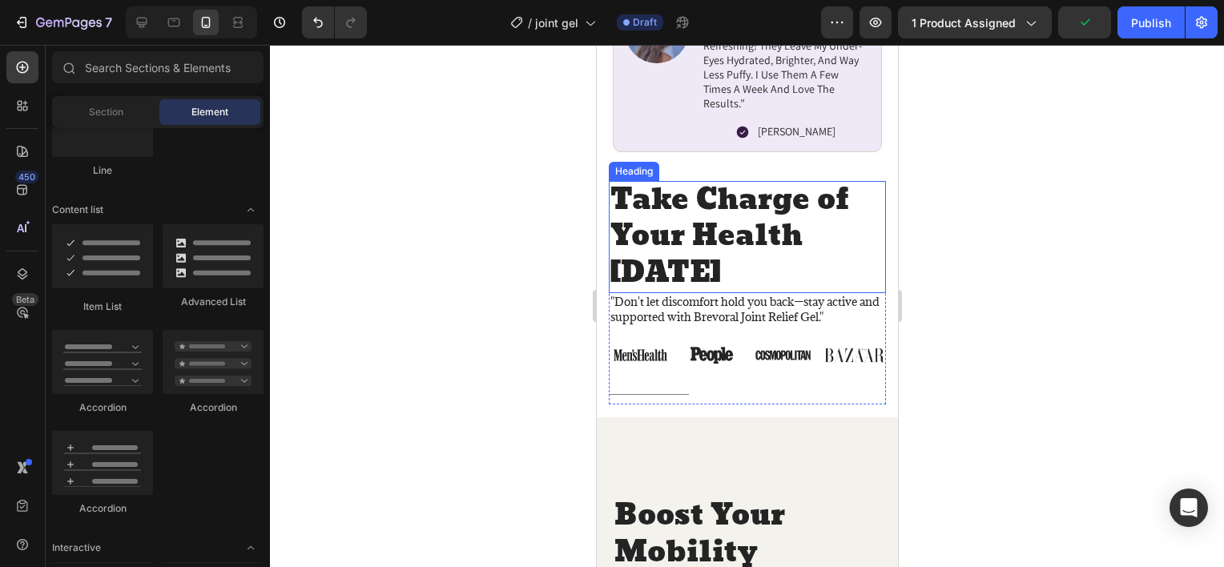
click at [725, 223] on h2 "Take Charge of Your Health Today" at bounding box center [746, 237] width 277 height 113
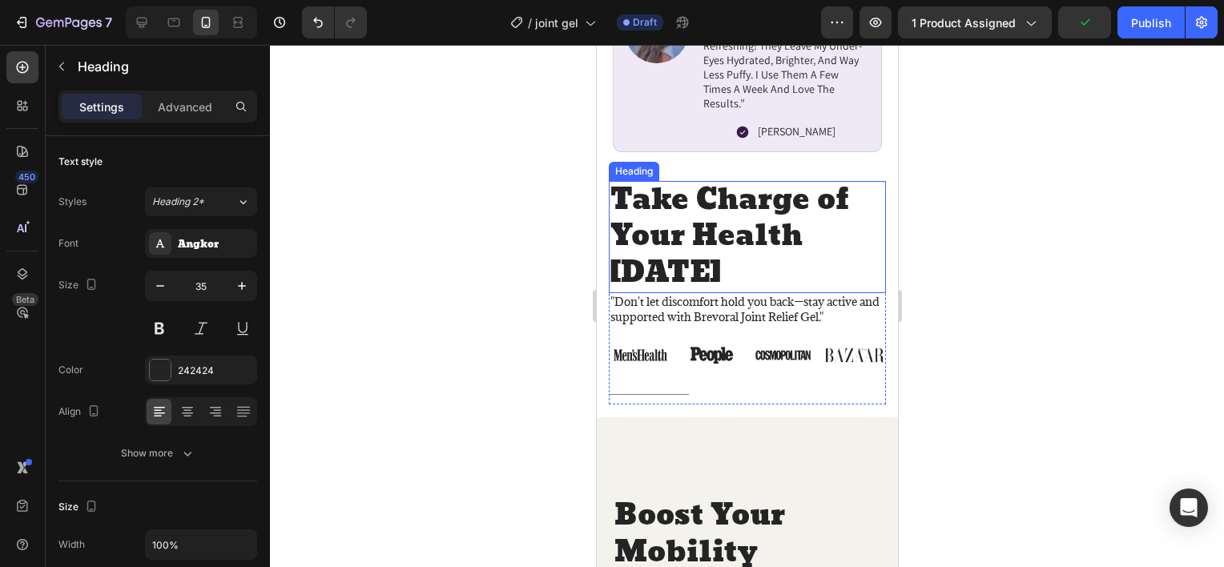
click at [725, 223] on h2 "Take Charge of Your Health Today" at bounding box center [746, 237] width 277 height 113
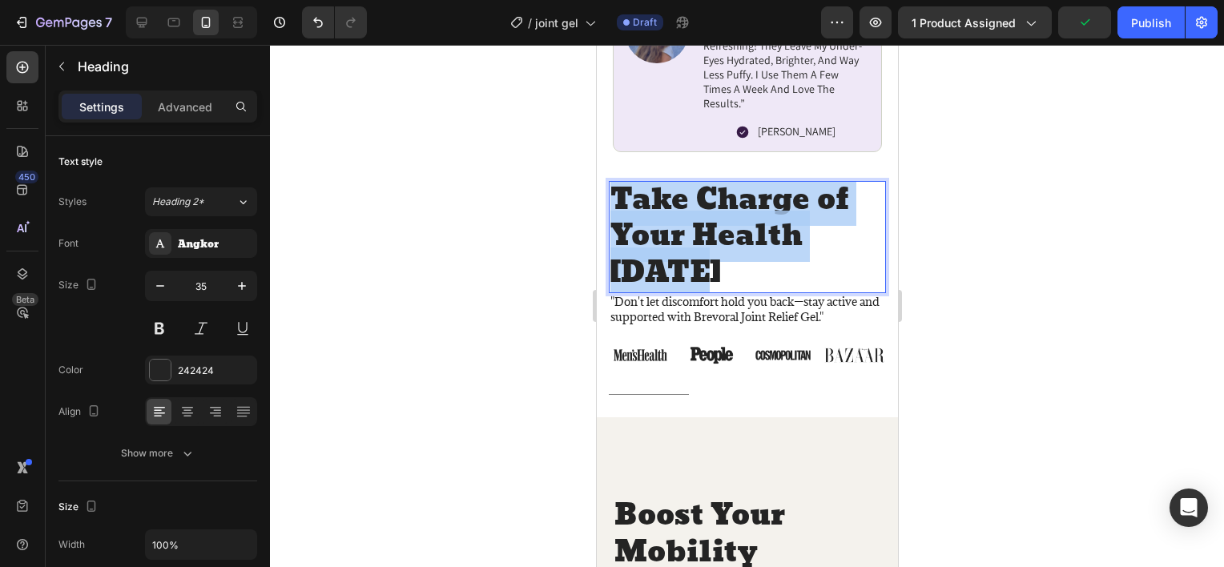
click at [725, 223] on p "Take Charge of Your Health Today" at bounding box center [747, 238] width 274 height 110
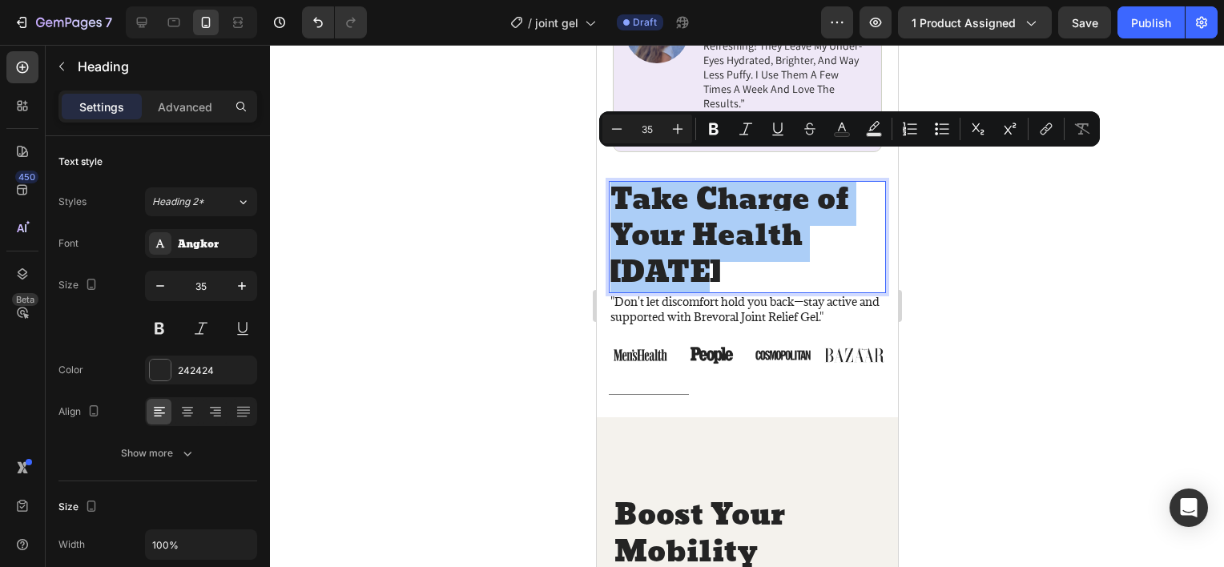
click at [984, 275] on div at bounding box center [747, 306] width 954 height 522
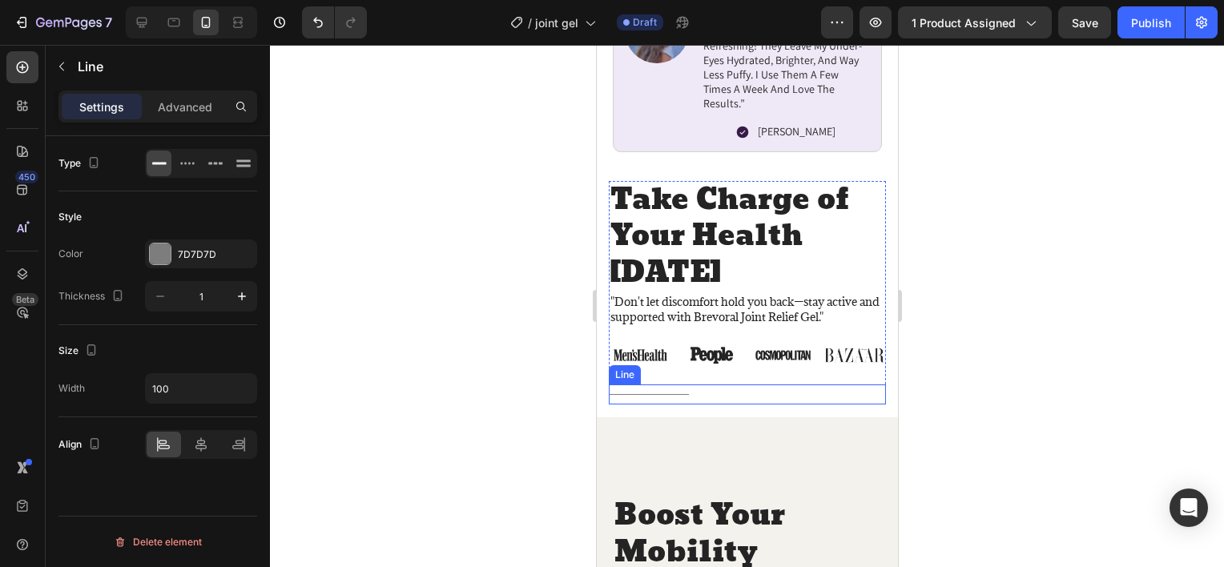
click at [663, 384] on div "Title Line" at bounding box center [746, 394] width 277 height 20
click at [699, 363] on icon at bounding box center [705, 369] width 13 height 13
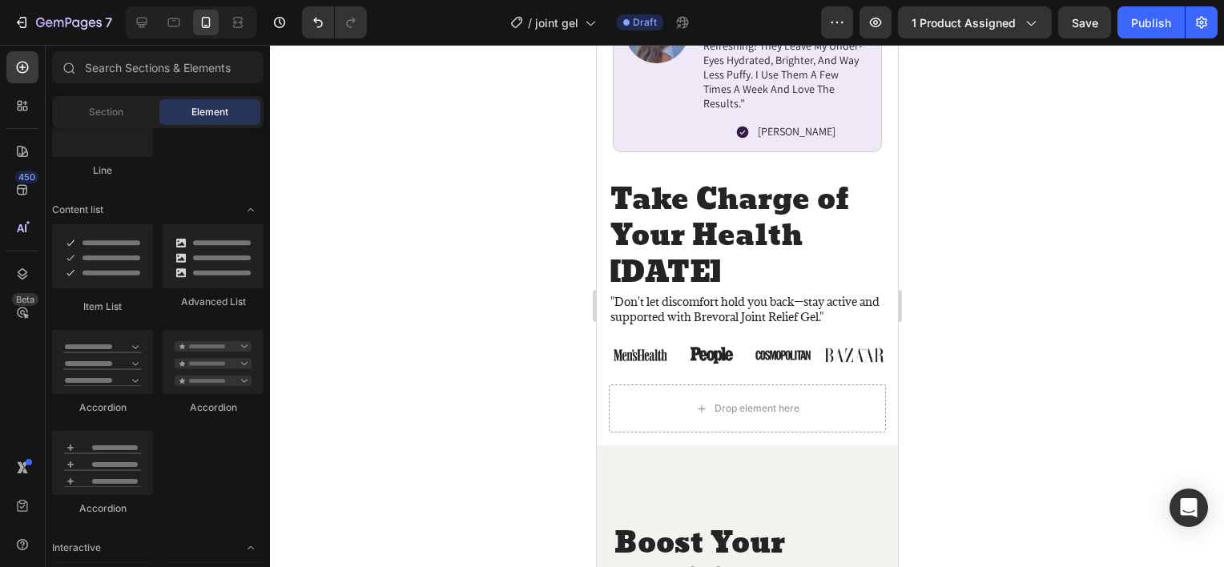
click at [527, 372] on div at bounding box center [747, 306] width 954 height 522
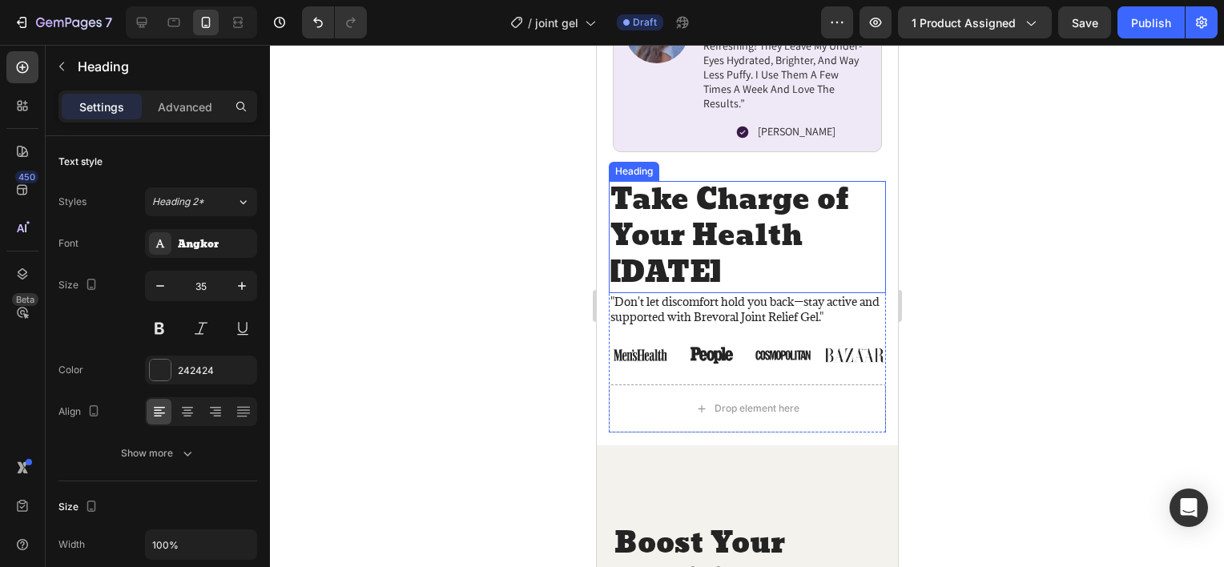
click at [665, 192] on p "Take Charge of Your Health Today" at bounding box center [747, 238] width 274 height 110
click at [381, 252] on div at bounding box center [747, 306] width 954 height 522
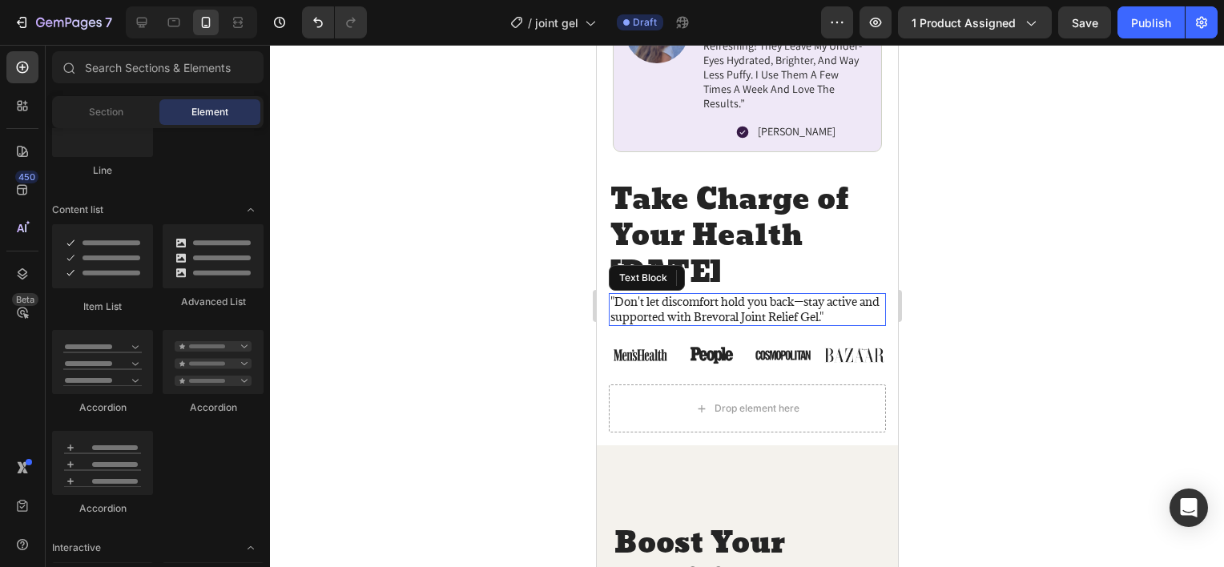
click at [645, 295] on p ""Don't let discomfort hold you back—stay active and supported with Brevoral Joi…" at bounding box center [747, 309] width 274 height 29
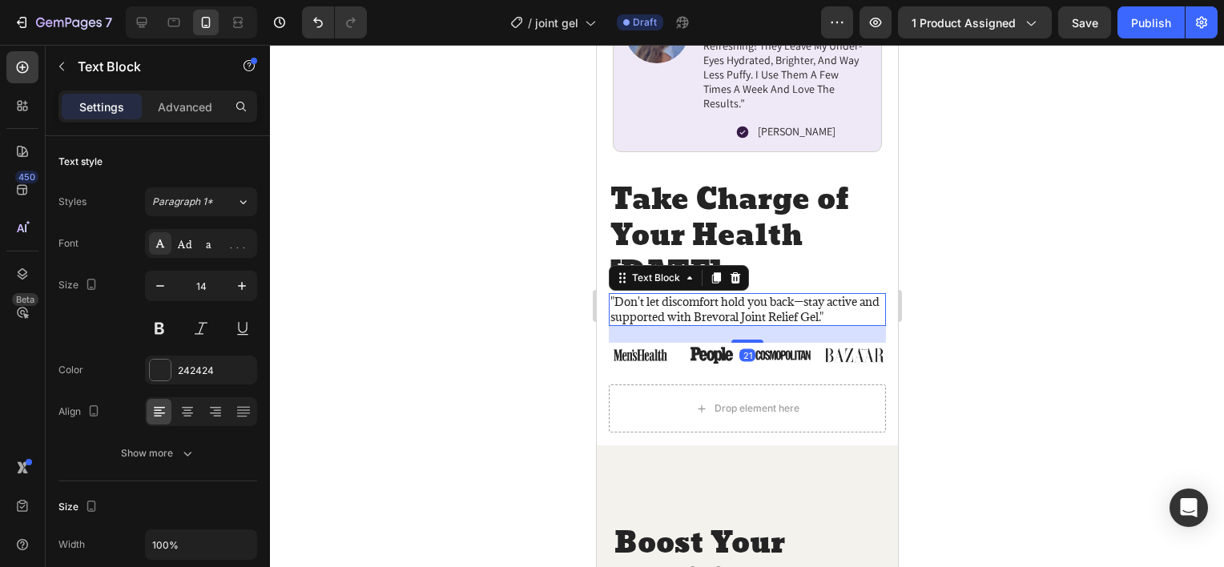
click at [513, 297] on div at bounding box center [747, 306] width 954 height 522
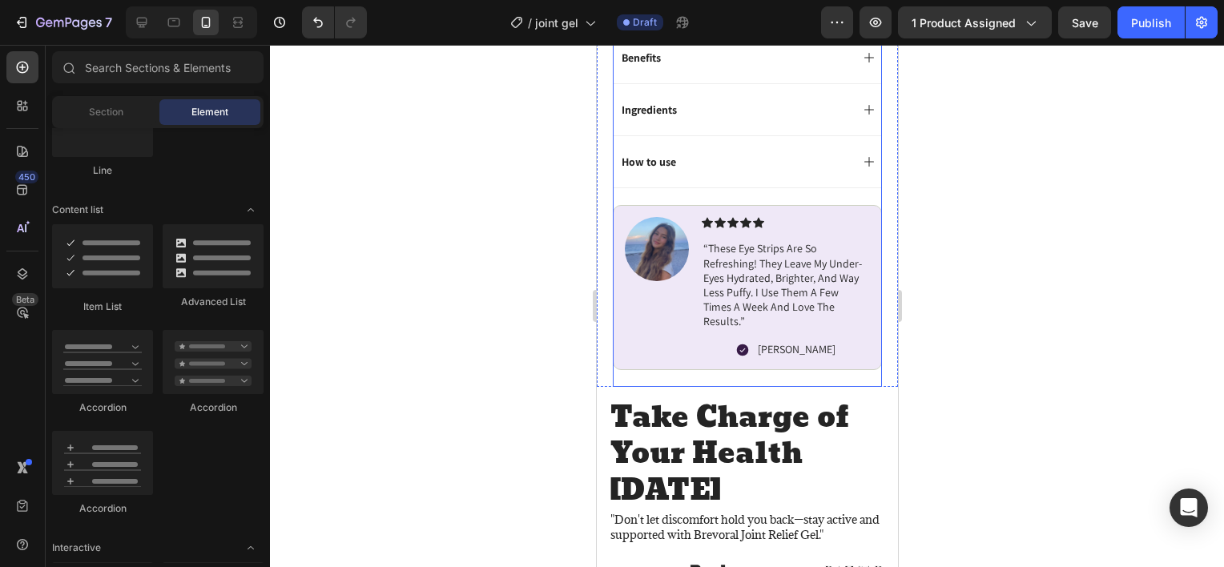
scroll to position [881, 0]
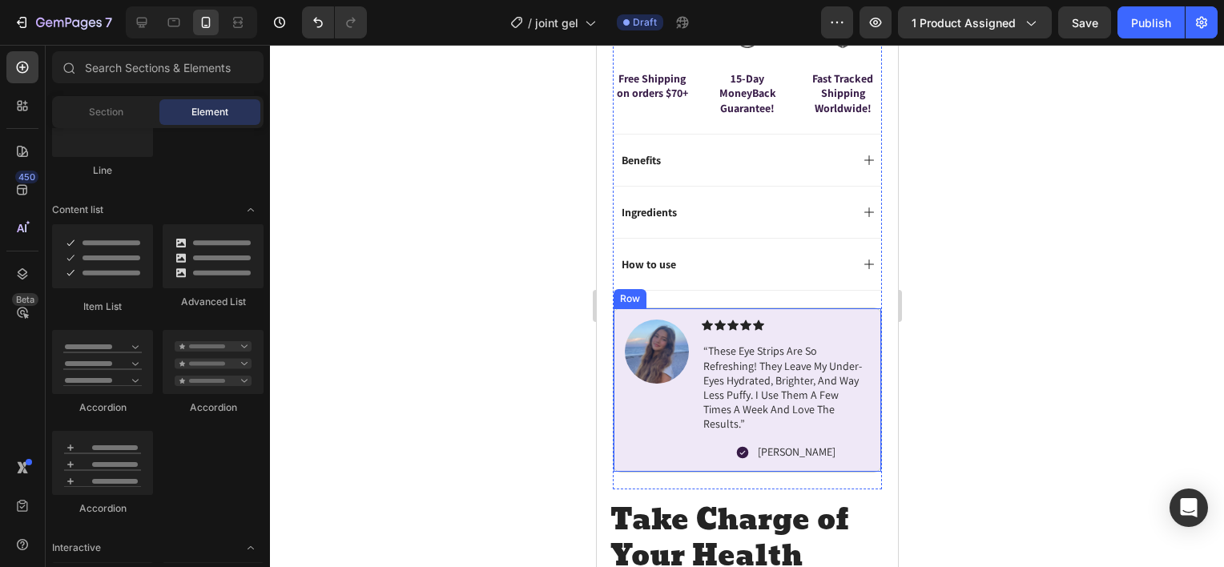
click at [755, 356] on p "“These eye strips are so refreshing! They leave my under-eyes hydrated, brighte…" at bounding box center [785, 387] width 165 height 87
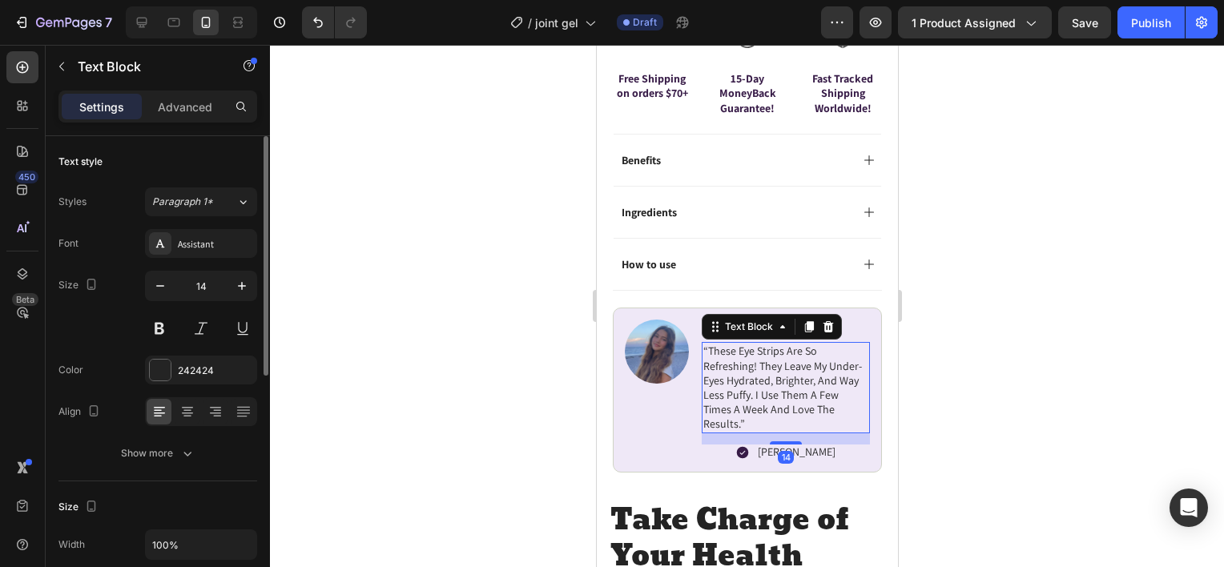
click at [204, 257] on div "Font Assistant Size 14 Color 242424 Align Show more" at bounding box center [157, 348] width 199 height 239
click at [205, 254] on div "Assistant" at bounding box center [201, 243] width 112 height 29
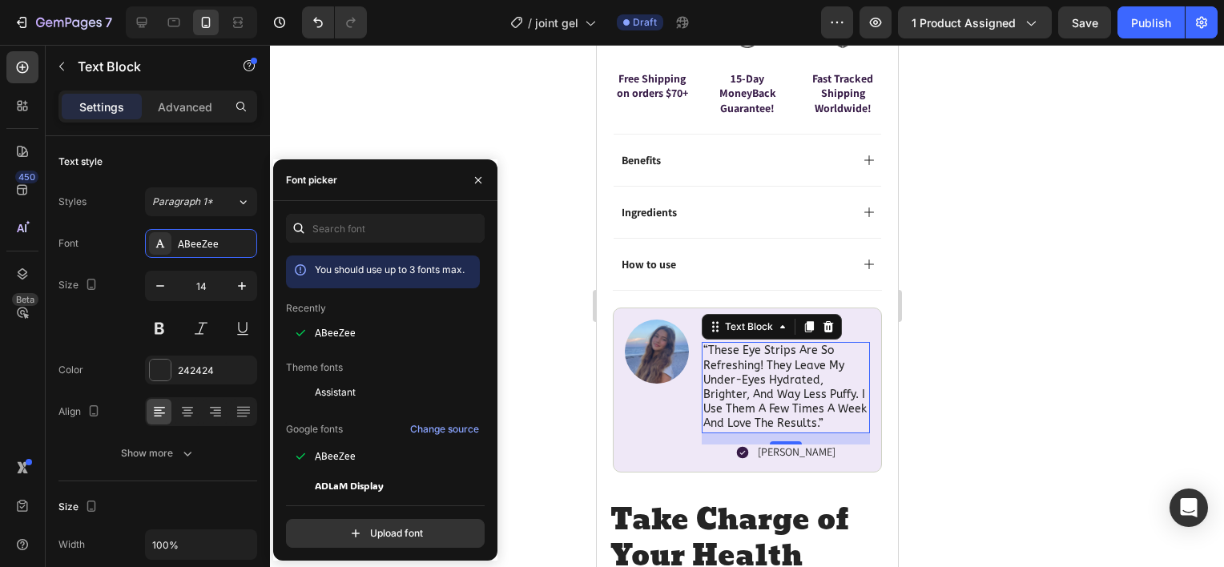
click at [522, 389] on div at bounding box center [747, 306] width 954 height 522
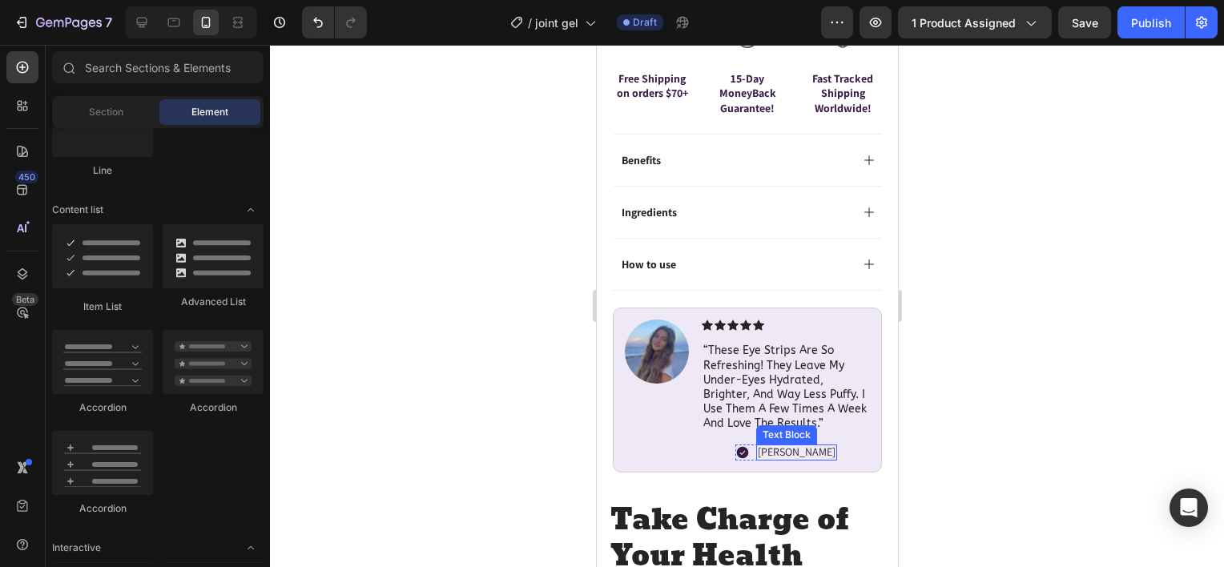
click at [774, 445] on p "[PERSON_NAME]" at bounding box center [796, 452] width 78 height 14
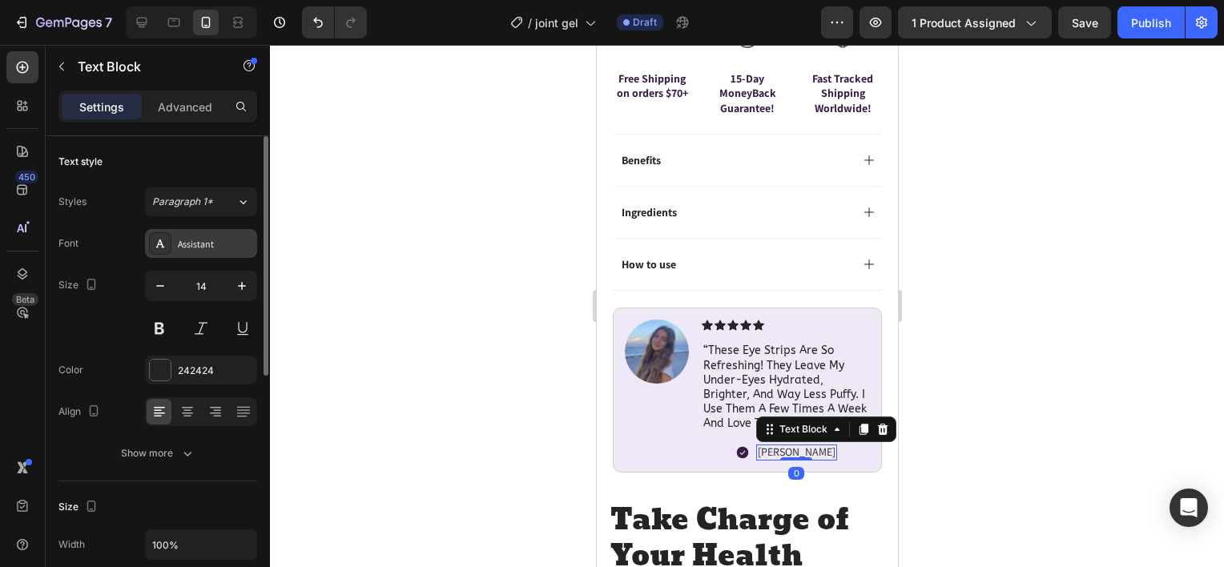
click at [175, 254] on div "Assistant" at bounding box center [201, 243] width 112 height 29
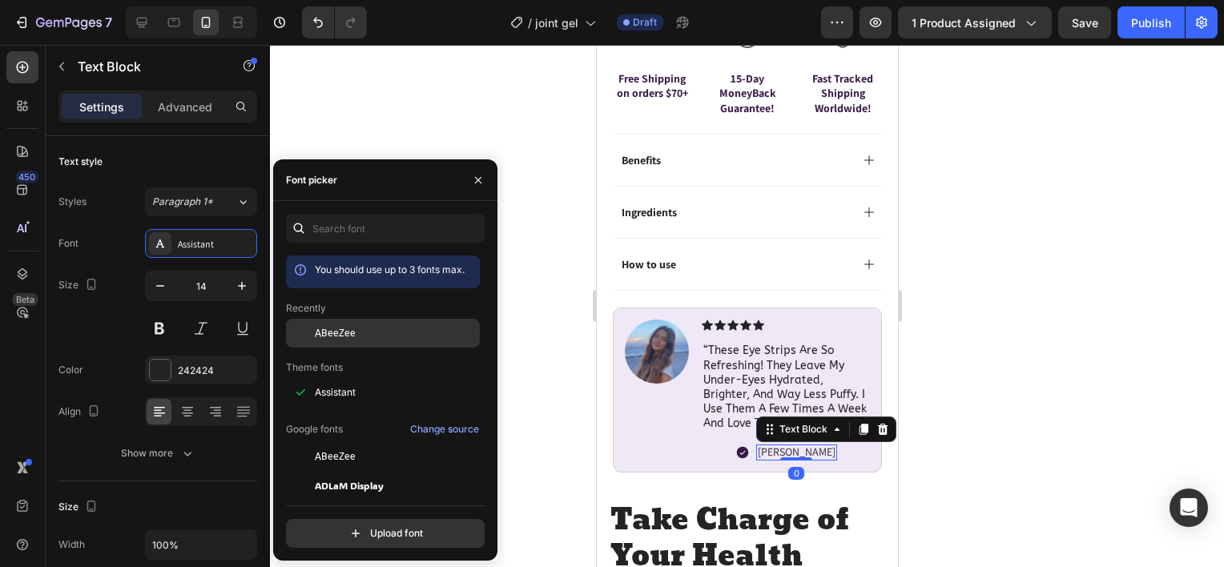
click at [356, 327] on div "ABeeZee" at bounding box center [396, 333] width 162 height 14
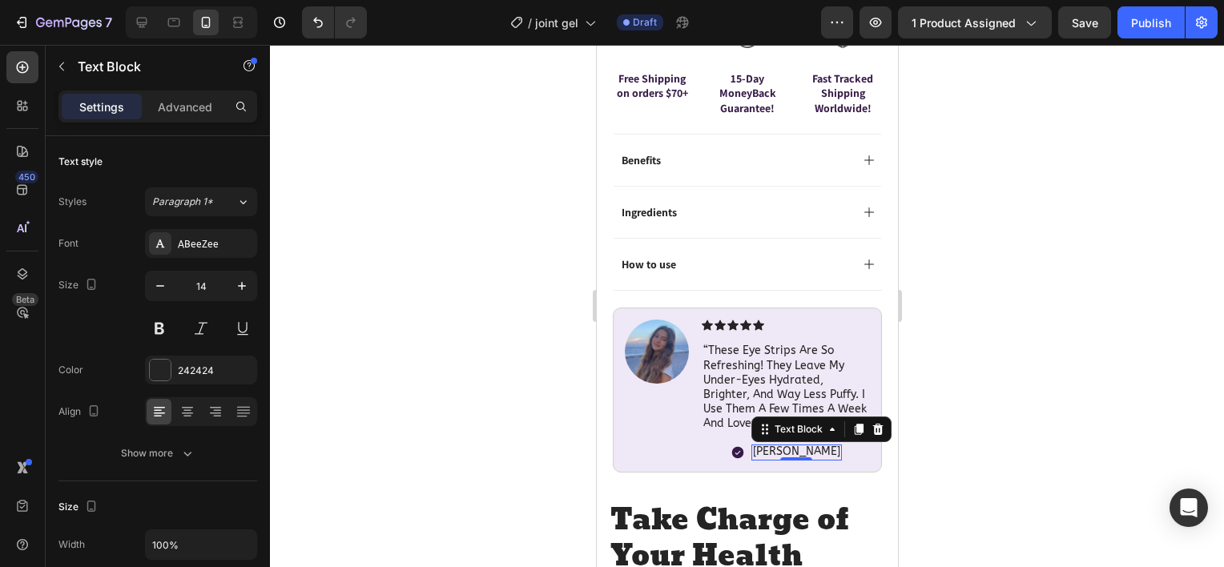
click at [505, 302] on div at bounding box center [747, 306] width 954 height 522
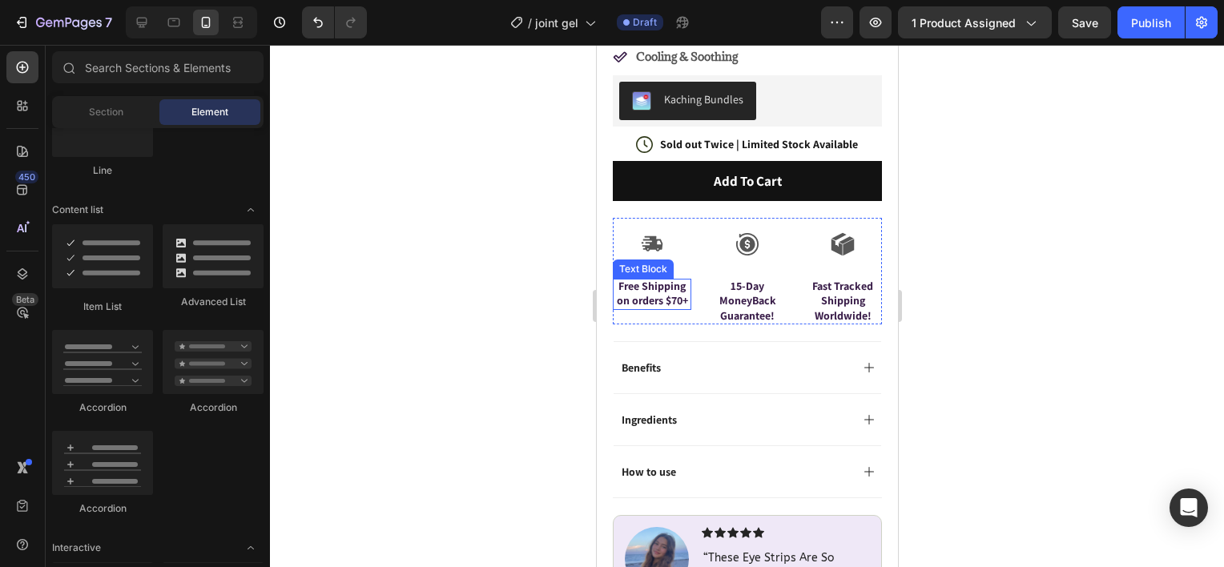
scroll to position [641, 0]
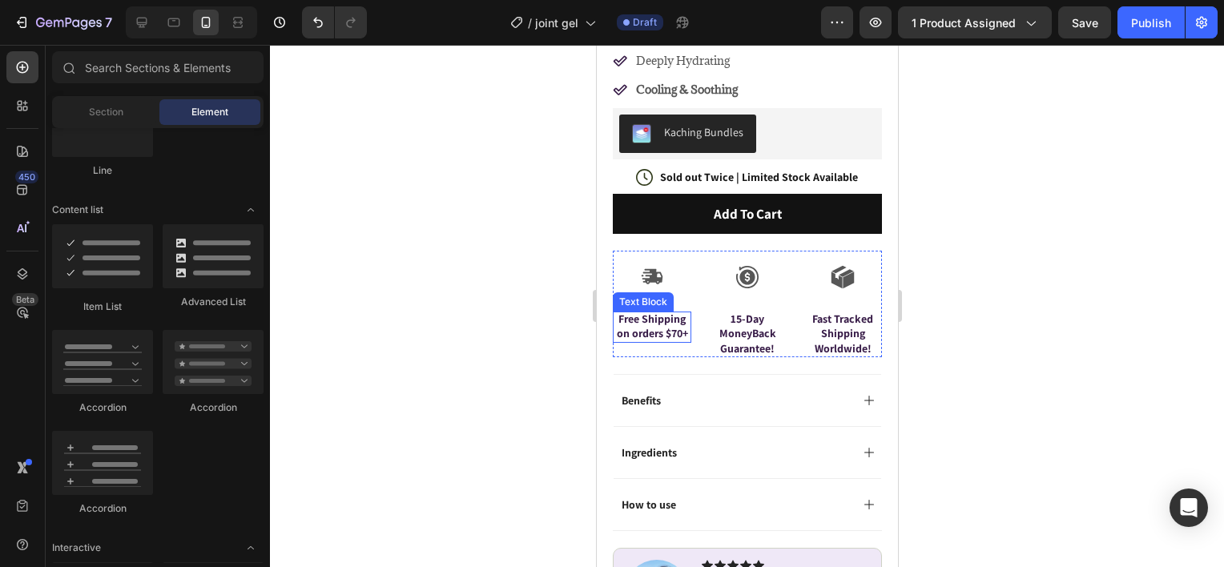
click at [649, 312] on p "Free Shipping on orders $70+" at bounding box center [651, 326] width 75 height 29
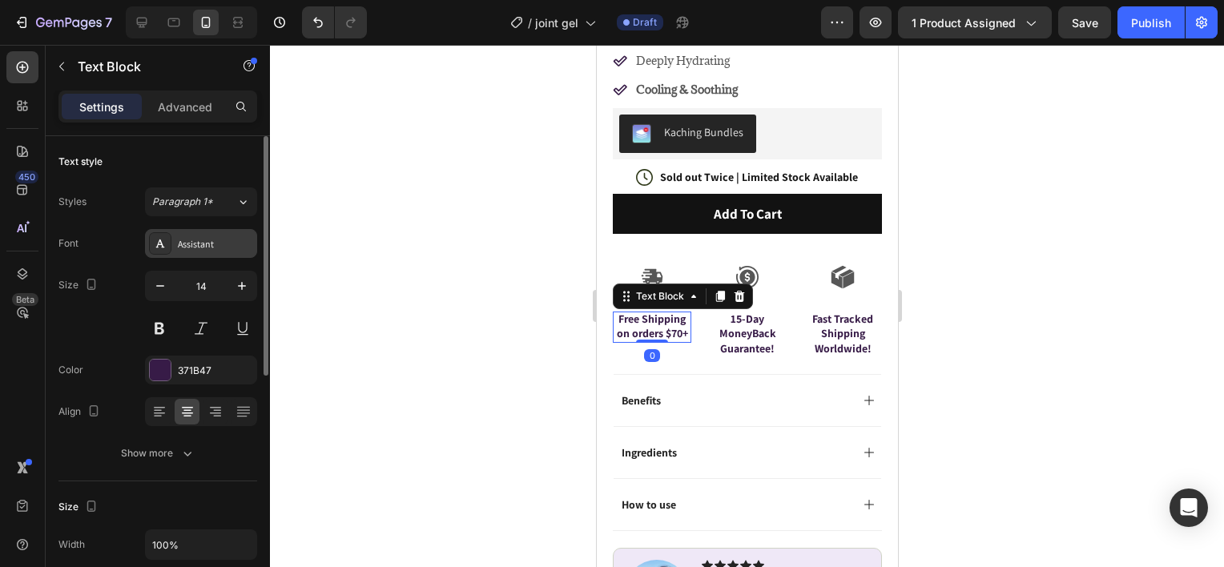
click at [189, 243] on div "Assistant" at bounding box center [215, 244] width 75 height 14
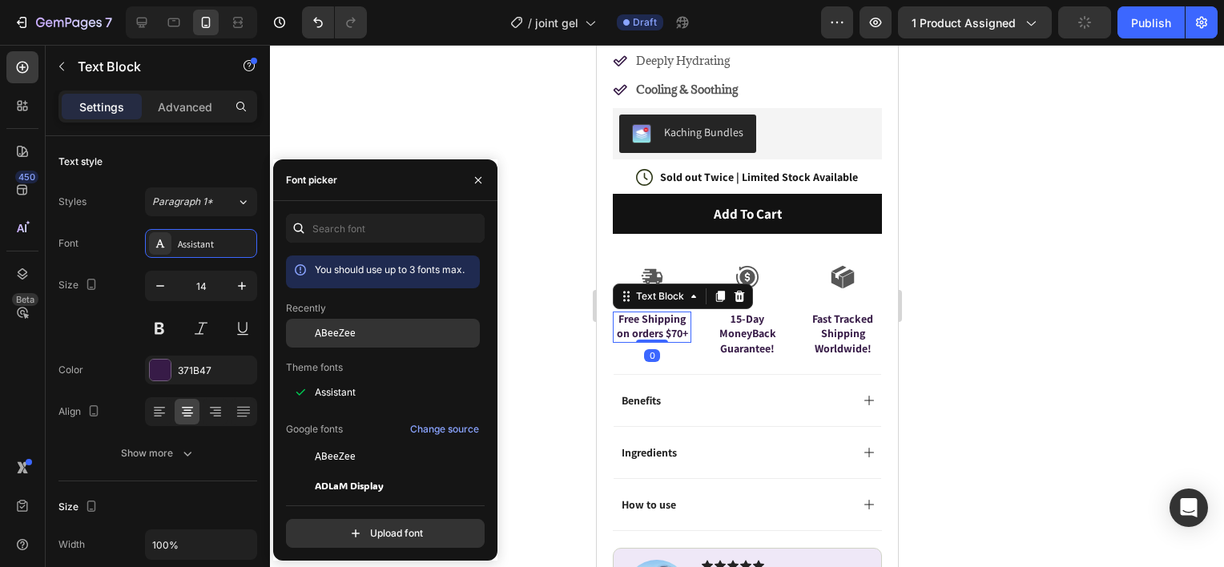
click at [352, 442] on div "ABeeZee" at bounding box center [383, 456] width 194 height 29
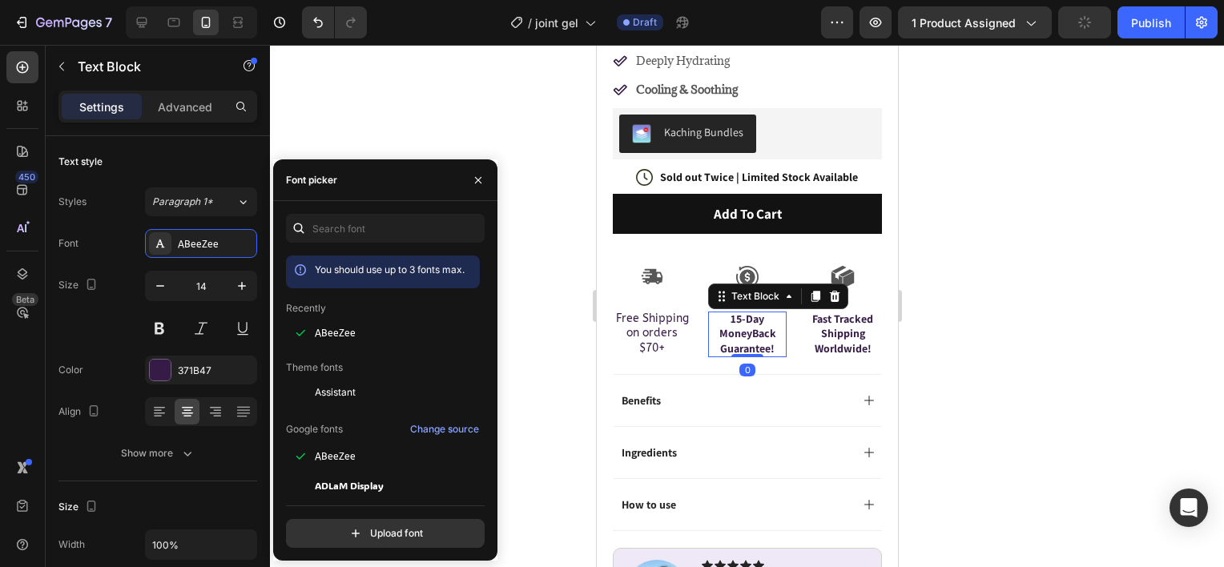
click at [727, 312] on p "15-Day MoneyBack Guarantee!" at bounding box center [746, 334] width 75 height 44
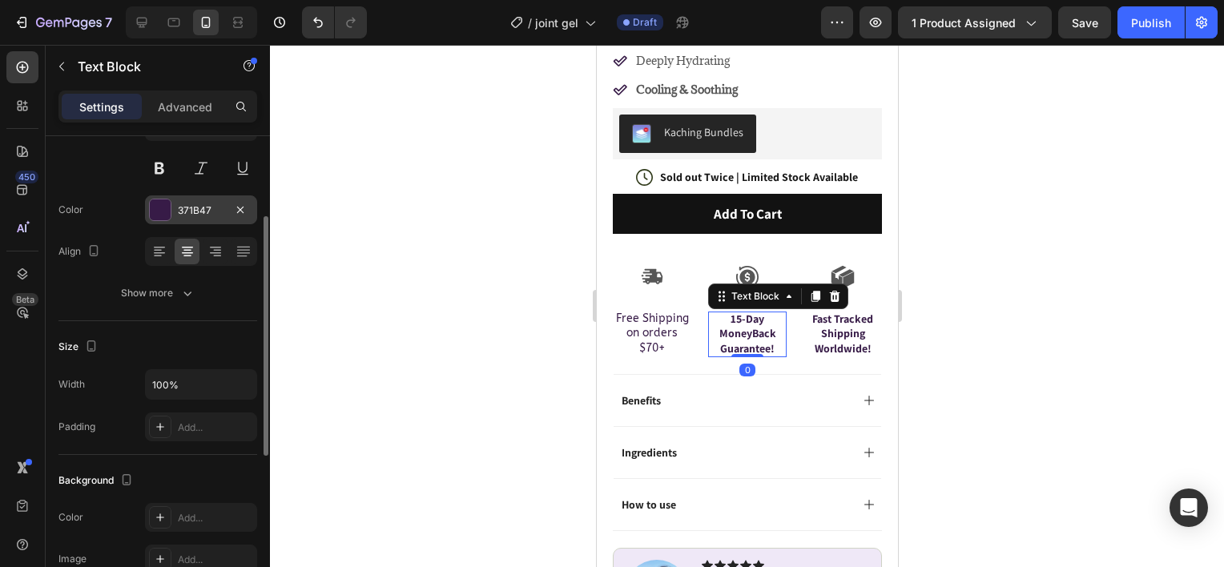
scroll to position [80, 0]
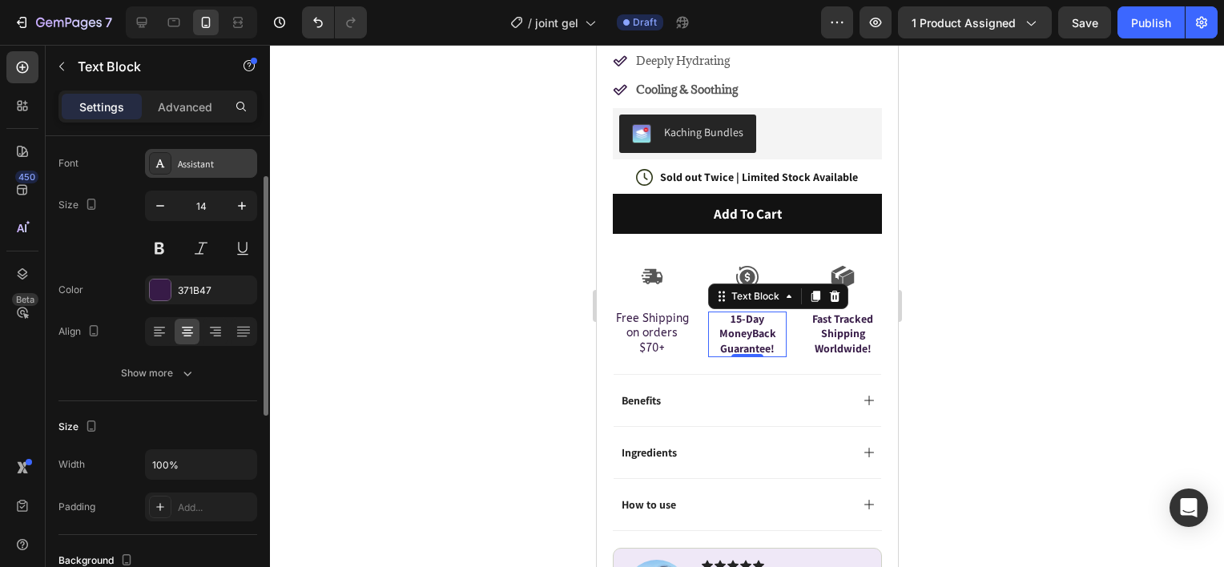
click at [202, 173] on div "Assistant" at bounding box center [201, 163] width 112 height 29
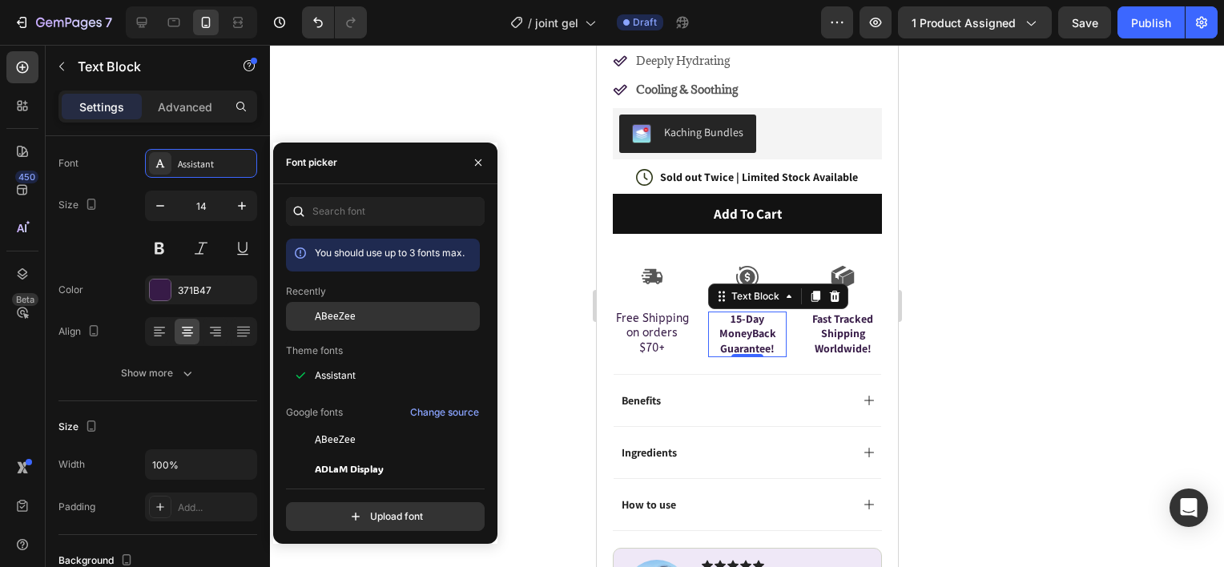
click at [360, 313] on div "ABeeZee" at bounding box center [396, 316] width 162 height 14
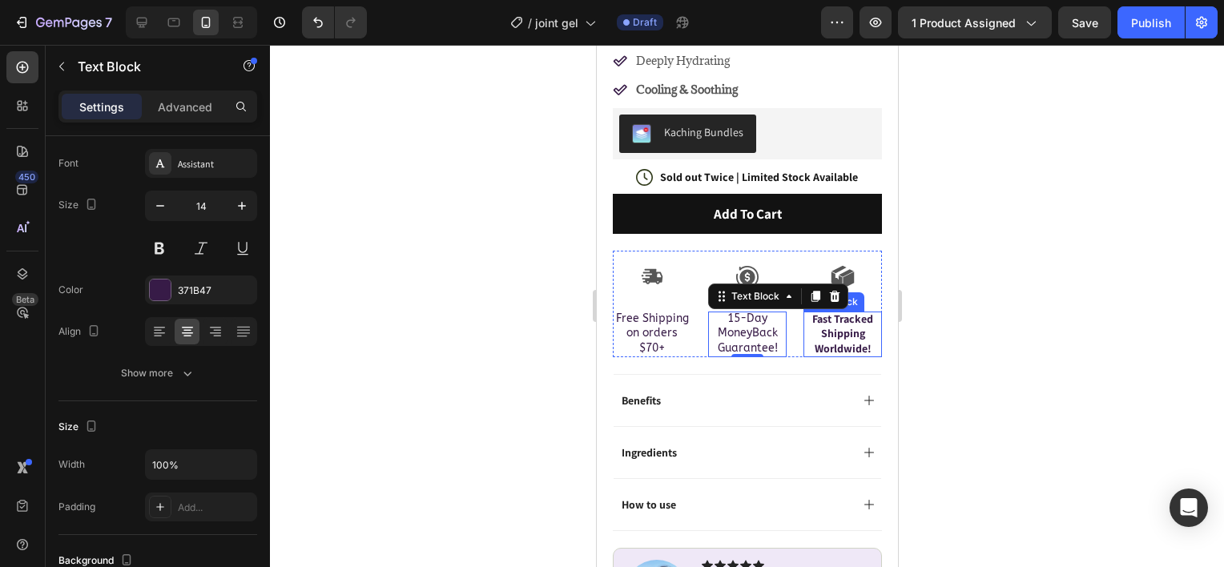
click at [831, 312] on p "Fast Tracked Shipping Worldwide!" at bounding box center [841, 334] width 75 height 44
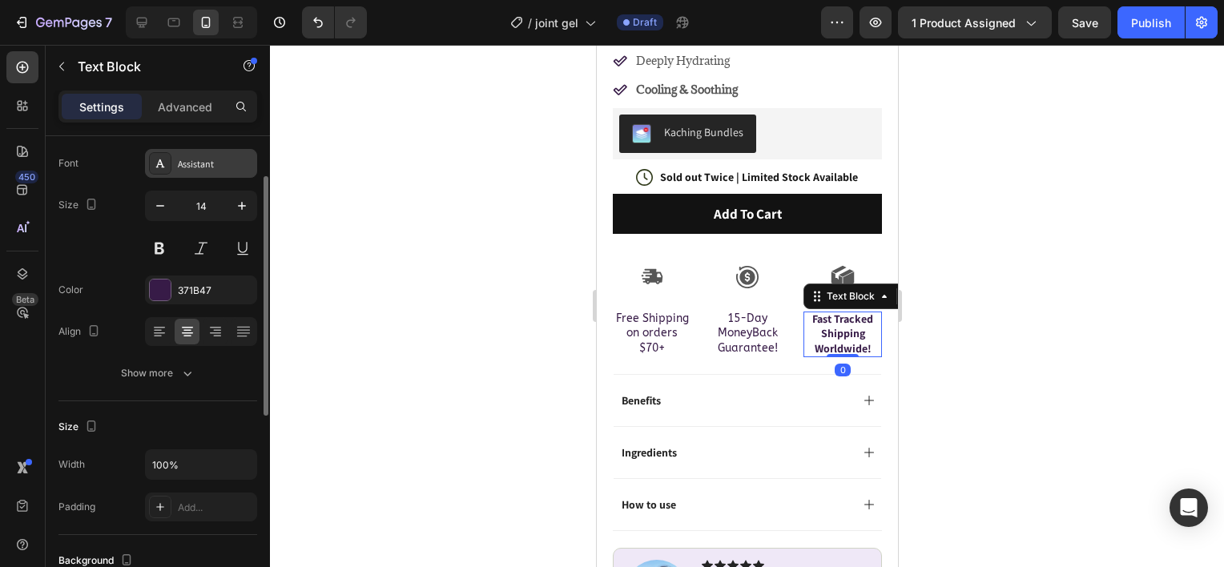
click at [161, 159] on icon at bounding box center [160, 163] width 13 height 13
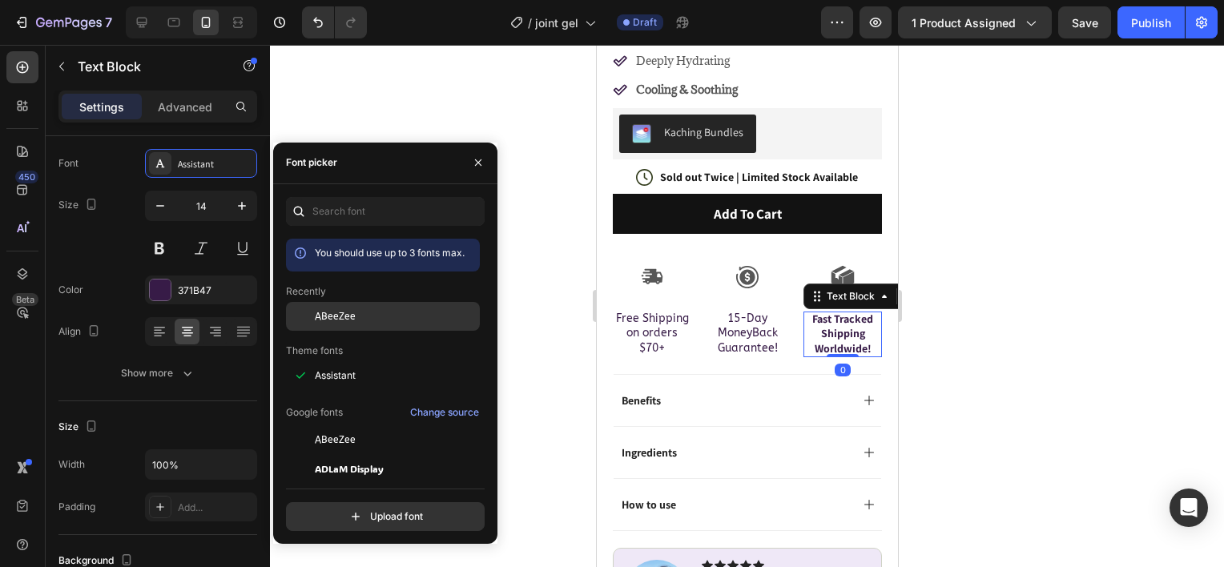
click at [362, 425] on div "ABeeZee" at bounding box center [383, 439] width 194 height 29
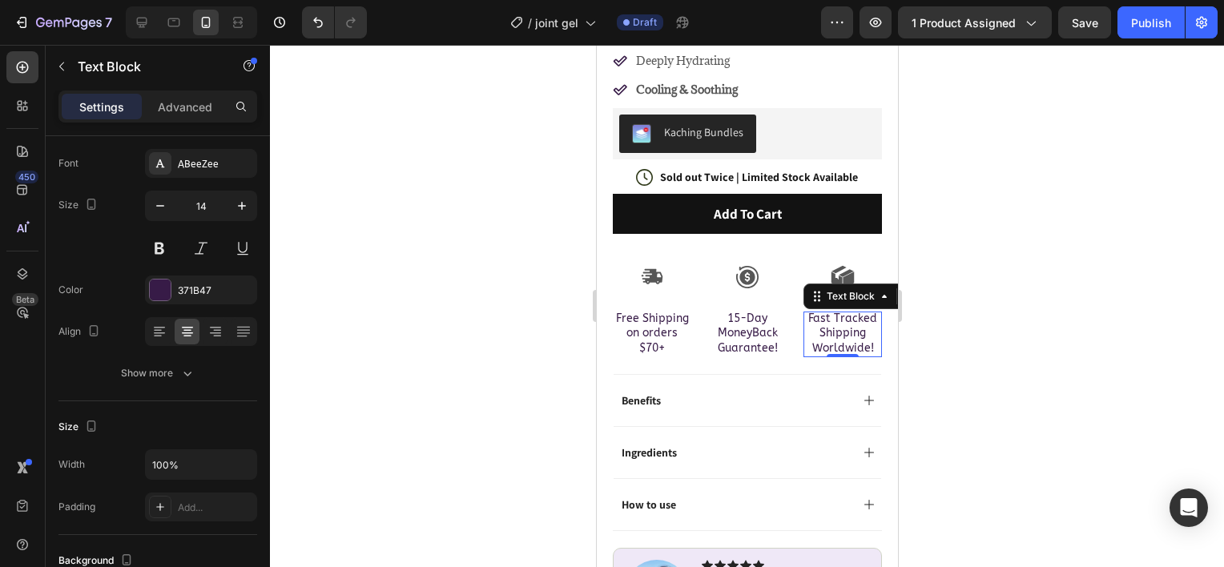
click at [533, 284] on div at bounding box center [747, 306] width 954 height 522
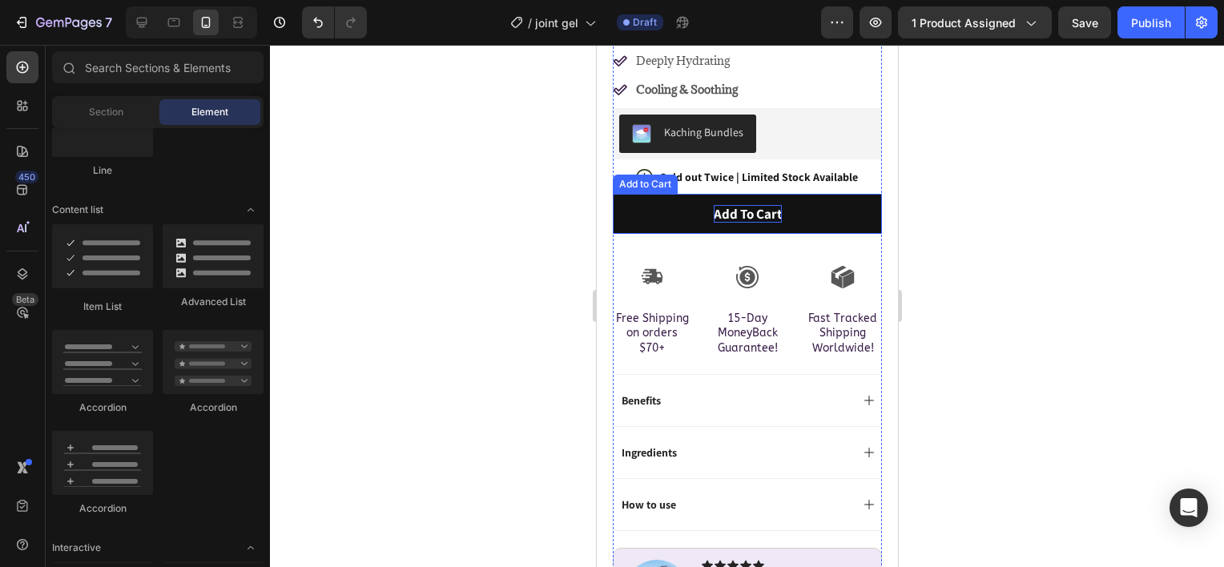
click at [719, 205] on div "Add to cart" at bounding box center [747, 214] width 68 height 18
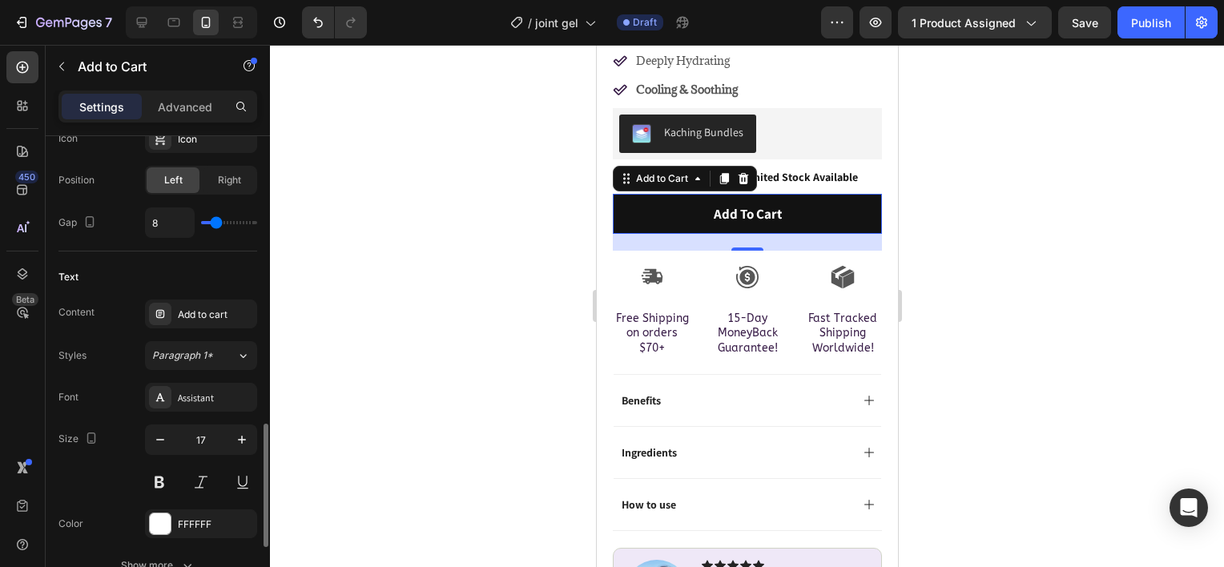
scroll to position [801, 0]
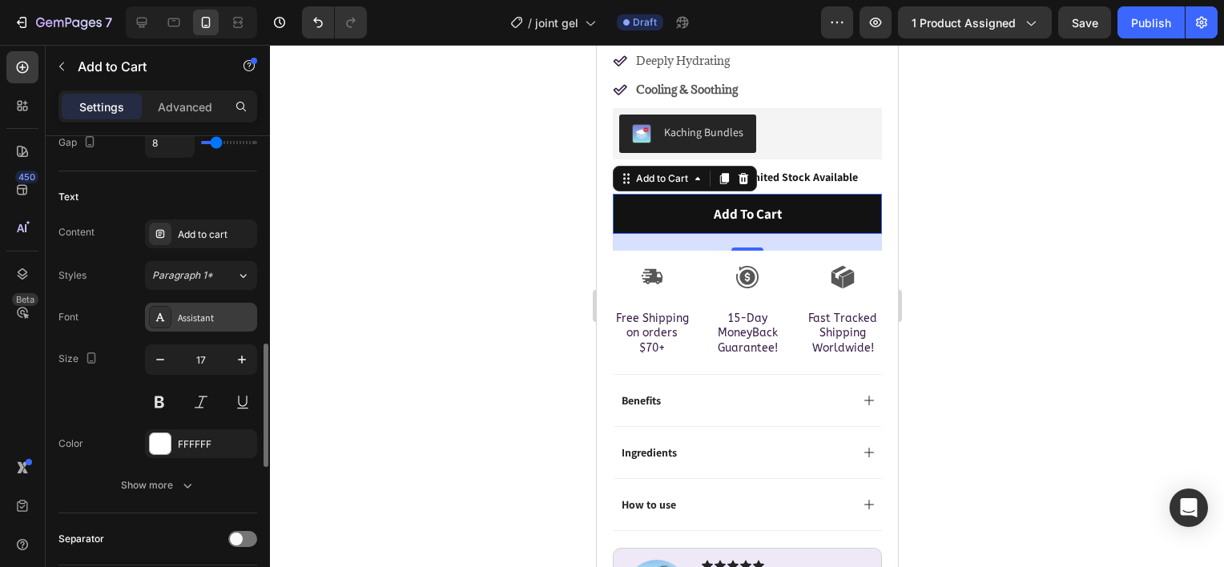
click at [204, 321] on div "Assistant" at bounding box center [215, 318] width 75 height 14
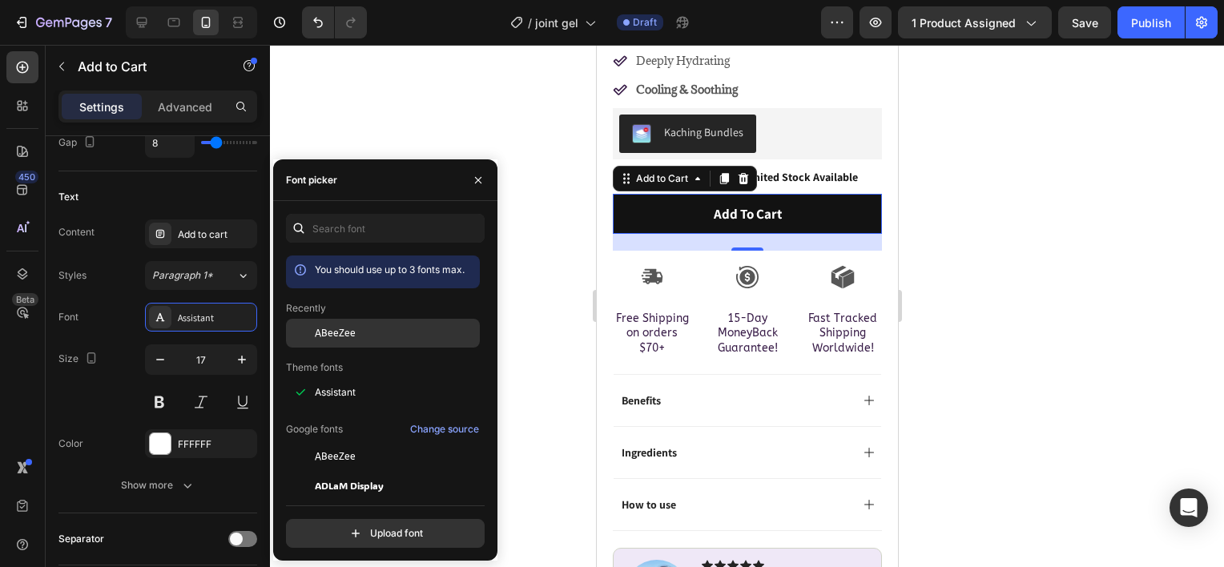
click at [342, 333] on span "ABeeZee" at bounding box center [335, 333] width 41 height 14
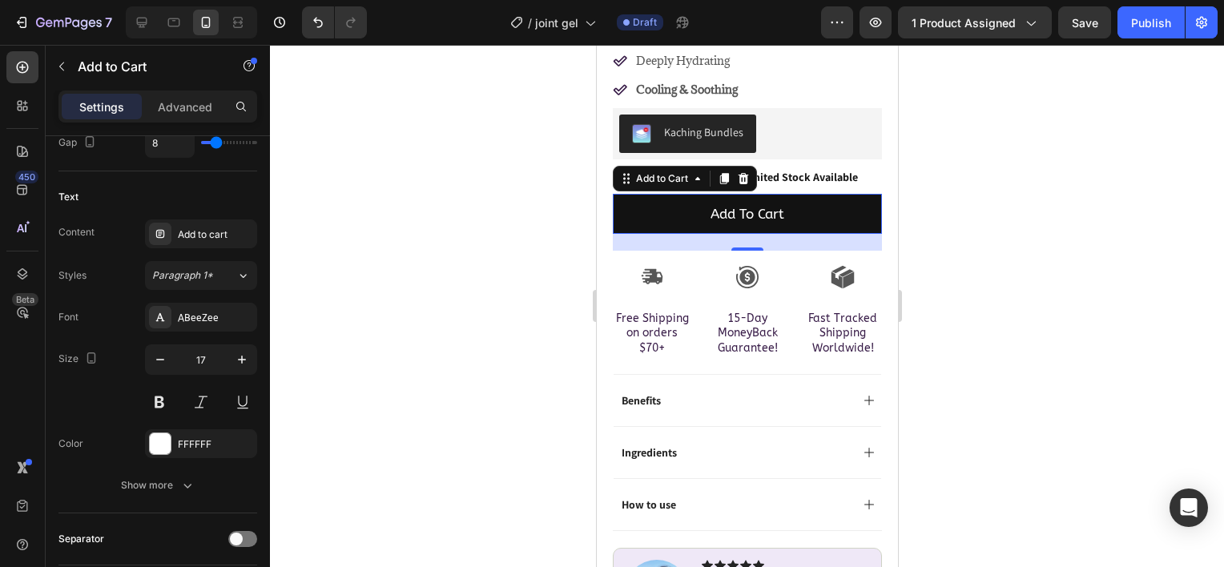
click at [535, 267] on div at bounding box center [747, 306] width 954 height 522
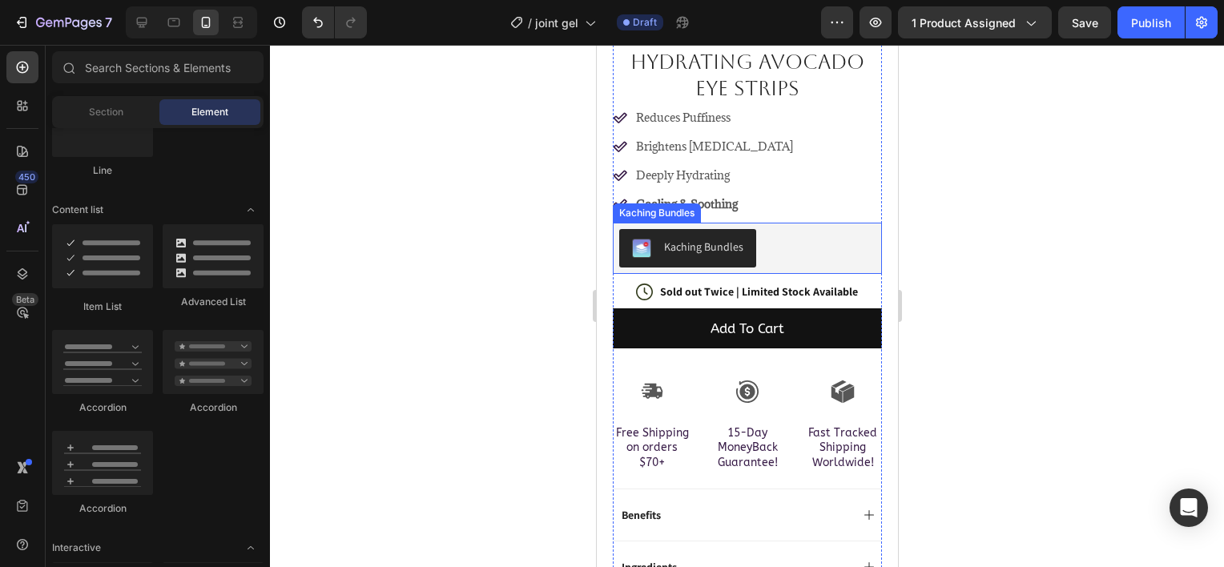
scroll to position [401, 0]
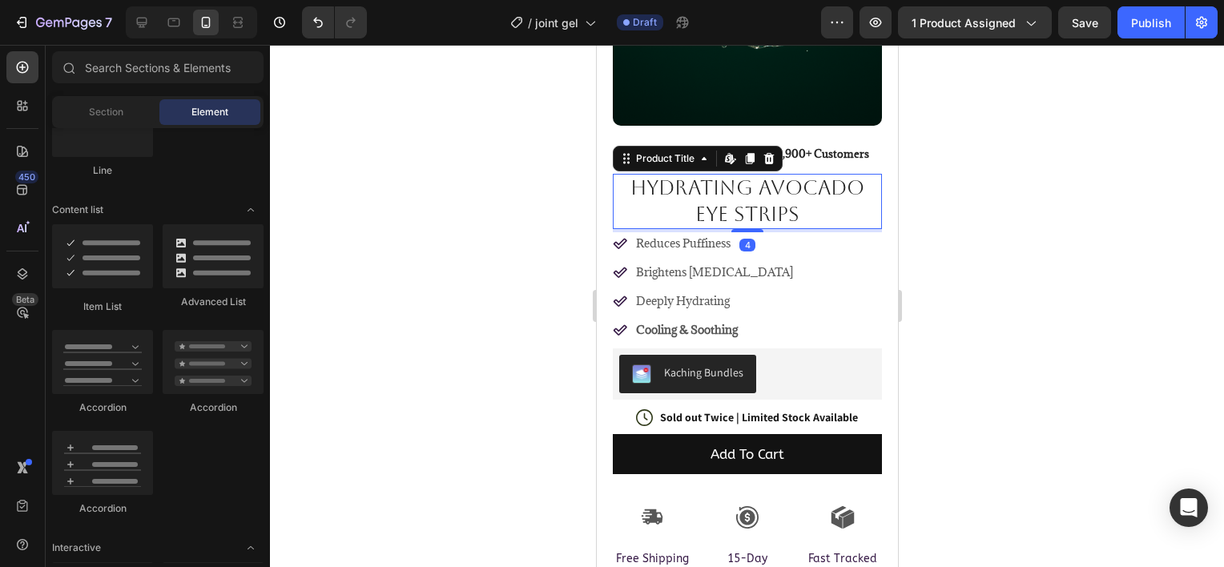
click at [728, 189] on h1 "Hydrating Avocado Eye Strips" at bounding box center [746, 201] width 269 height 55
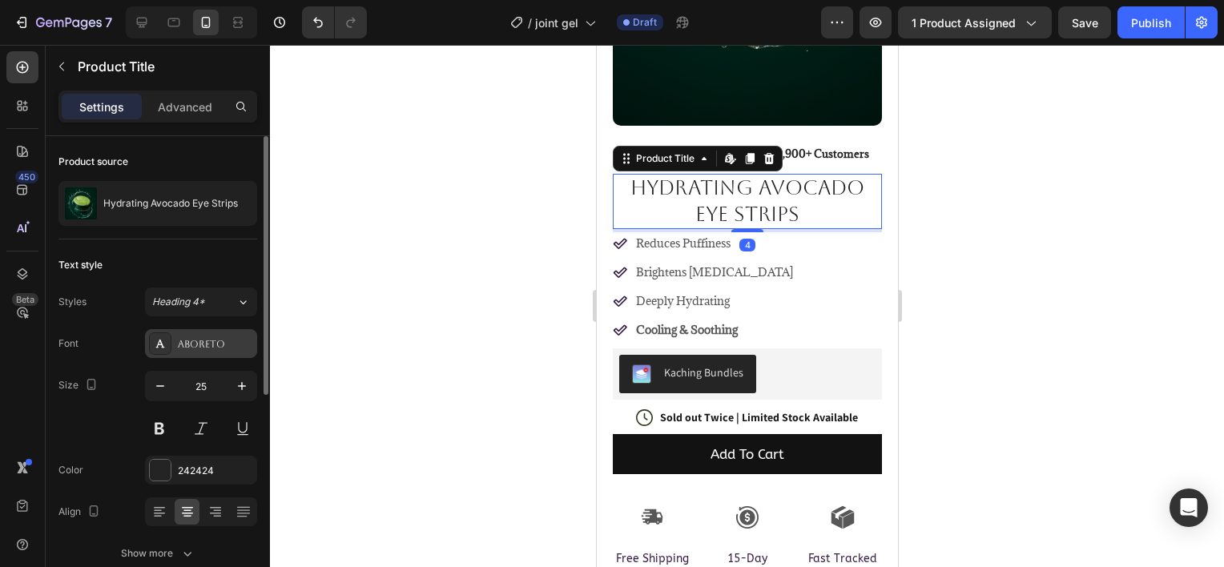
click at [208, 339] on div "Aboreto" at bounding box center [215, 344] width 75 height 14
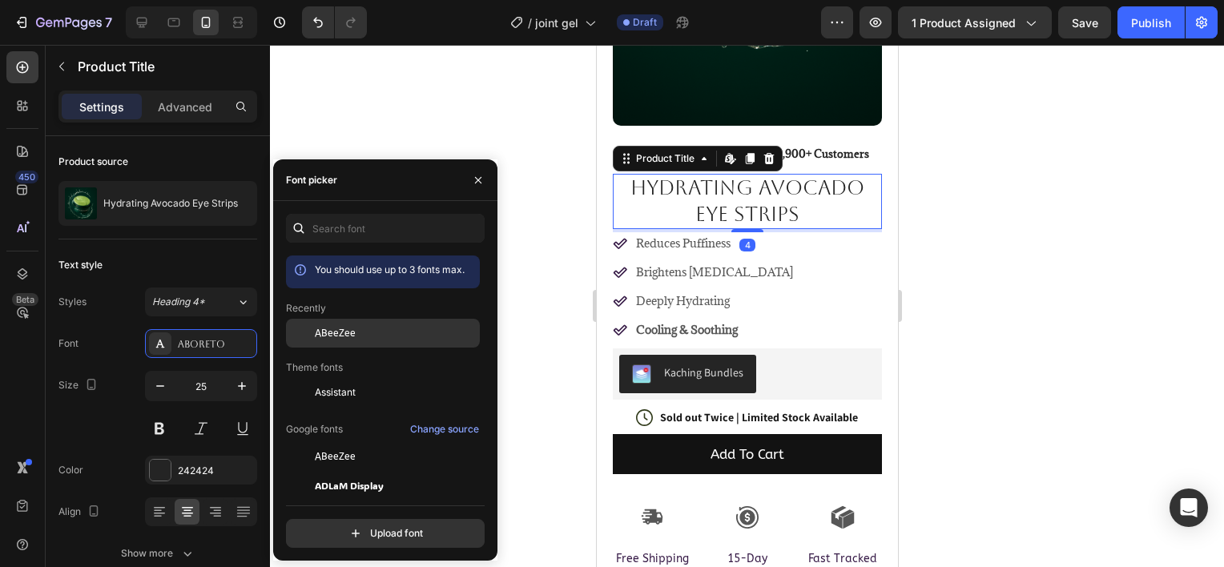
click at [344, 333] on span "ABeeZee" at bounding box center [335, 333] width 41 height 14
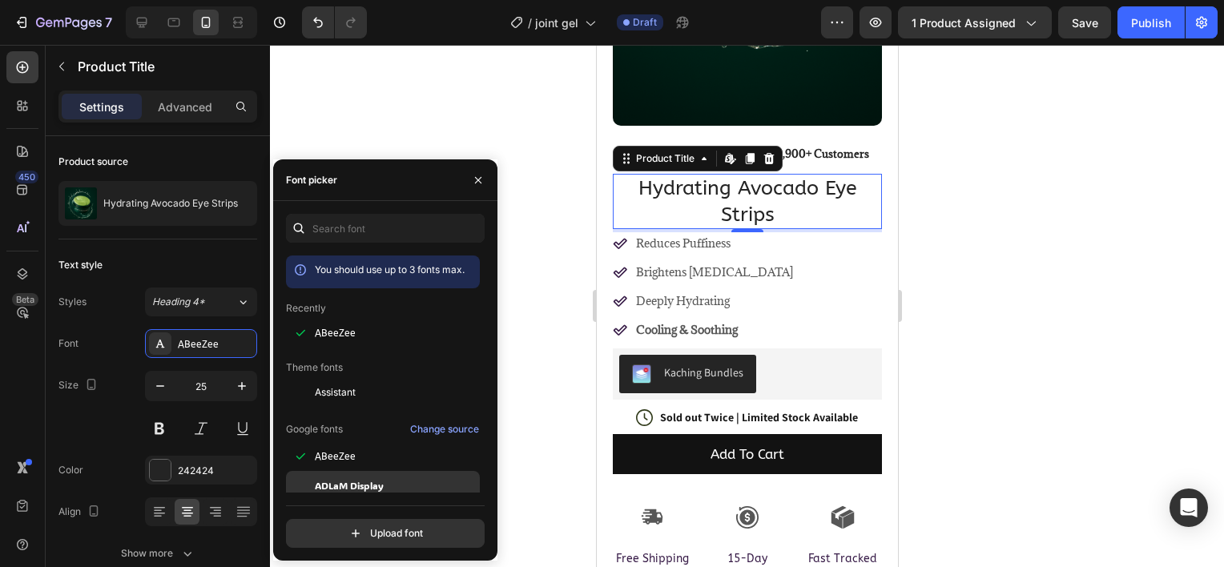
click at [359, 478] on span "ADLaM Display" at bounding box center [349, 485] width 69 height 14
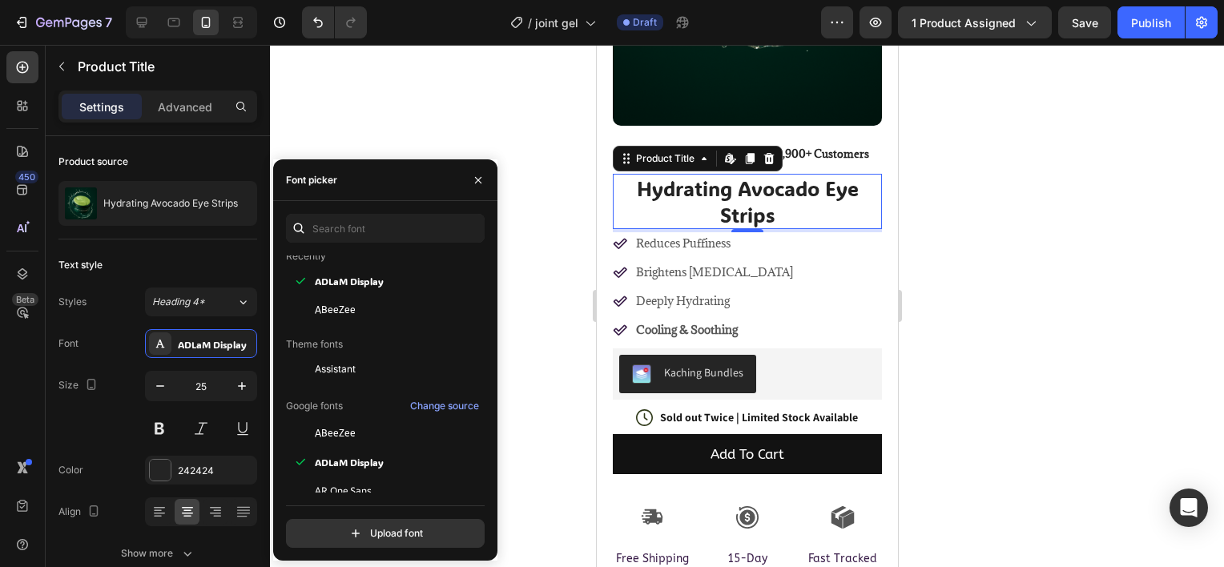
scroll to position [80, 0]
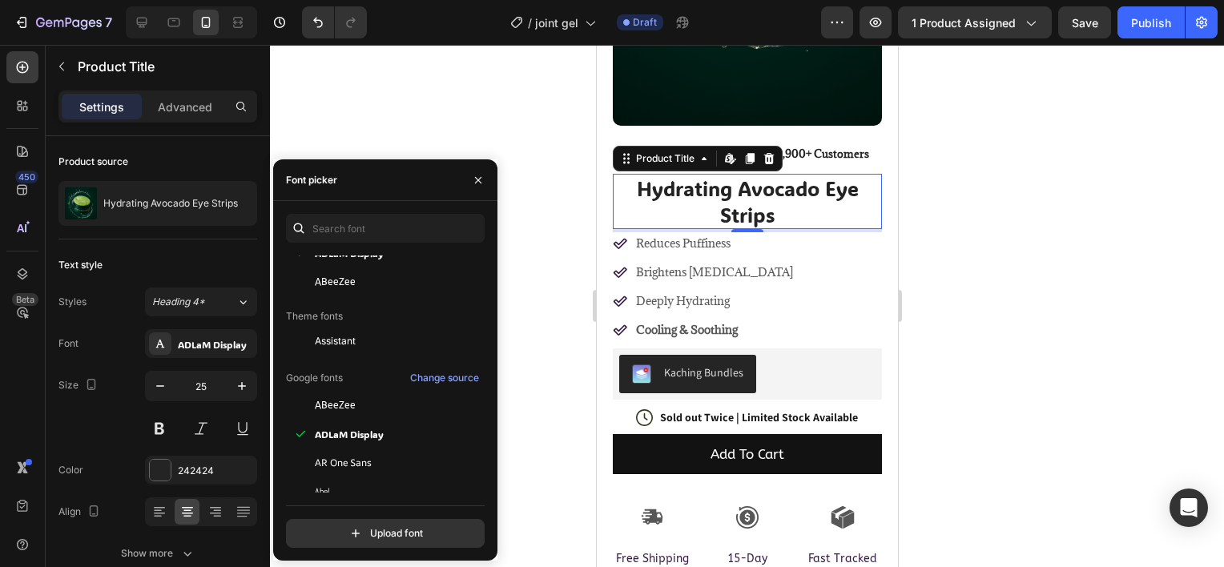
click at [538, 299] on div at bounding box center [747, 306] width 954 height 522
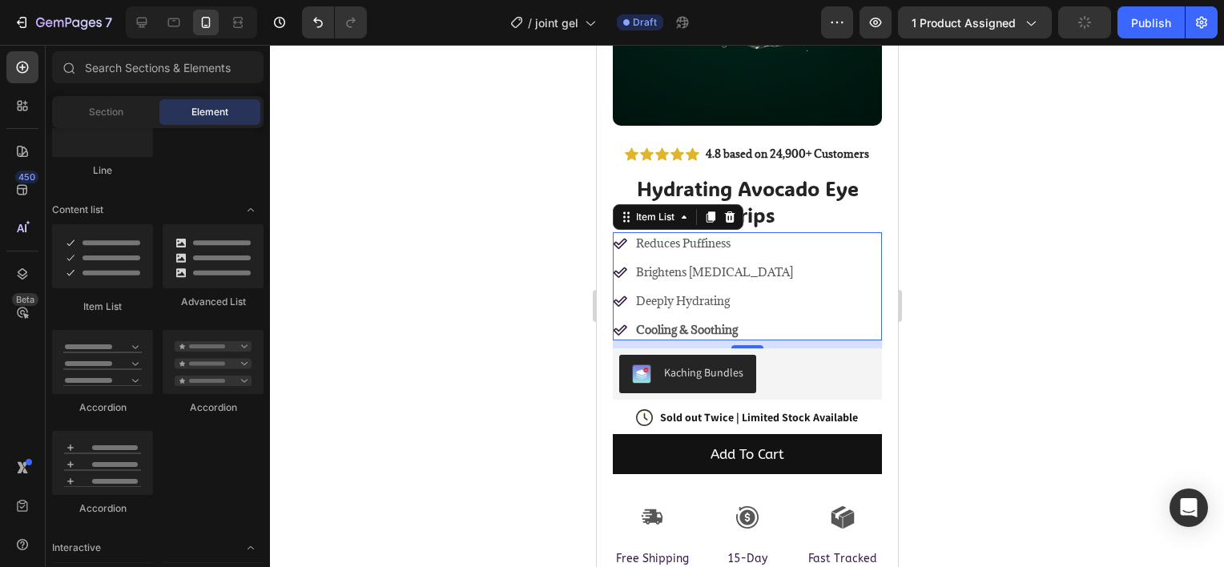
click at [659, 292] on p "Deeply Hydrating" at bounding box center [713, 300] width 157 height 17
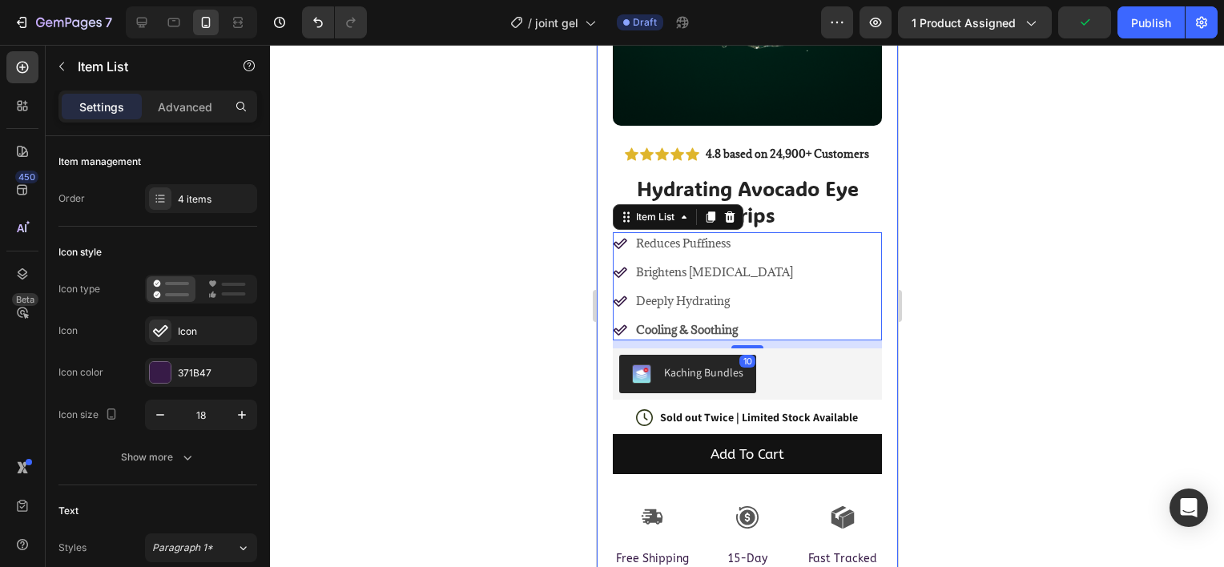
click at [464, 288] on div at bounding box center [747, 306] width 954 height 522
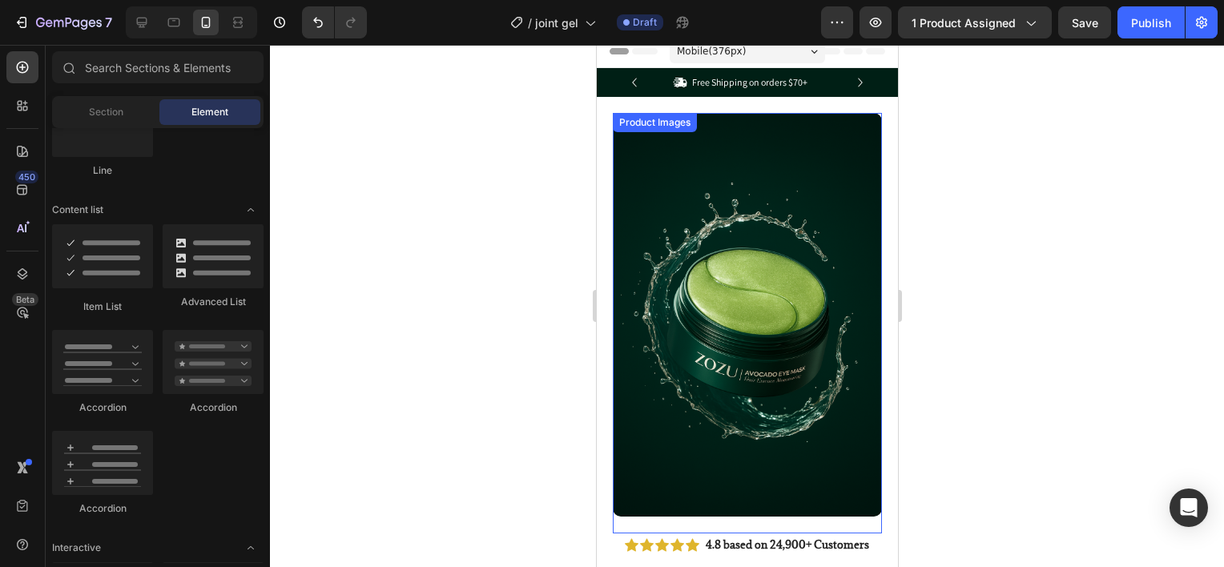
scroll to position [0, 0]
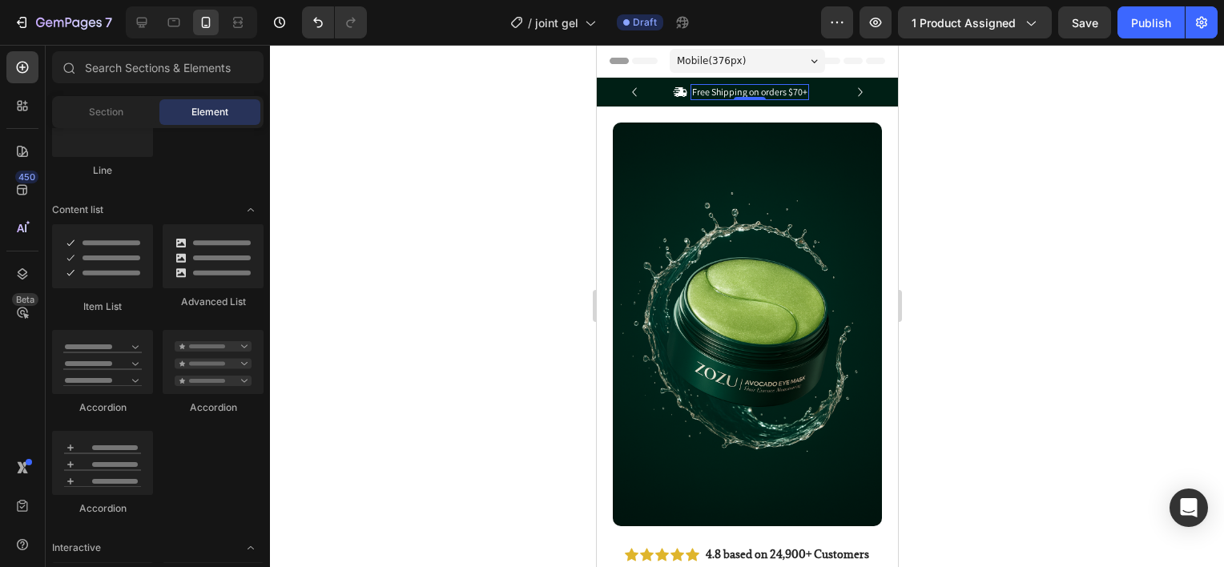
click at [734, 93] on p "Free Shipping on orders $70+" at bounding box center [748, 92] width 115 height 13
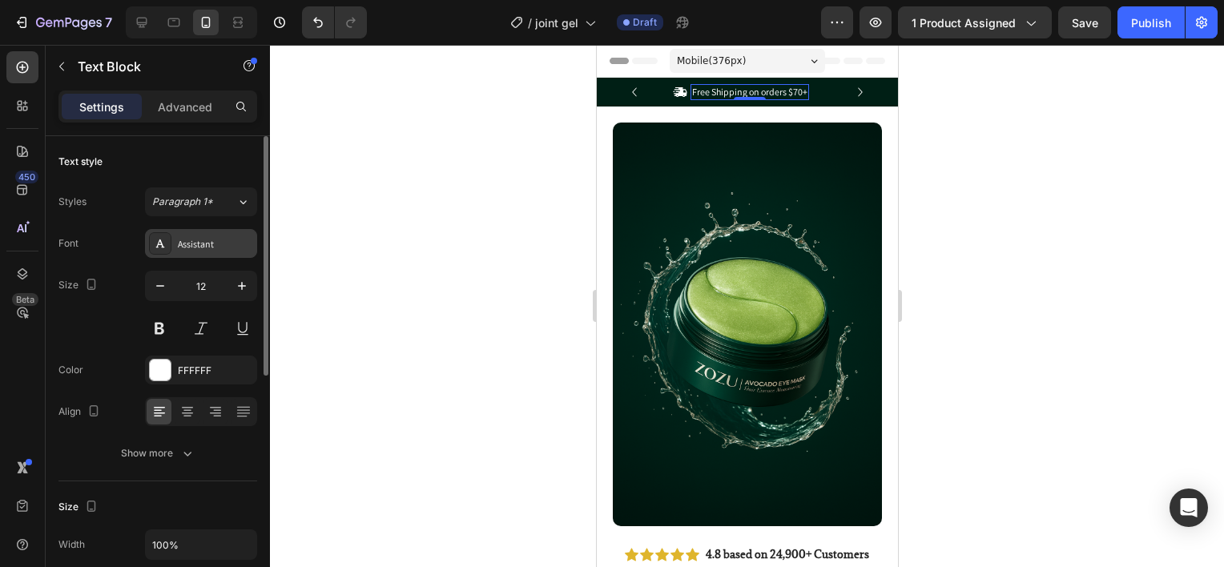
click at [202, 241] on div "Assistant" at bounding box center [215, 244] width 75 height 14
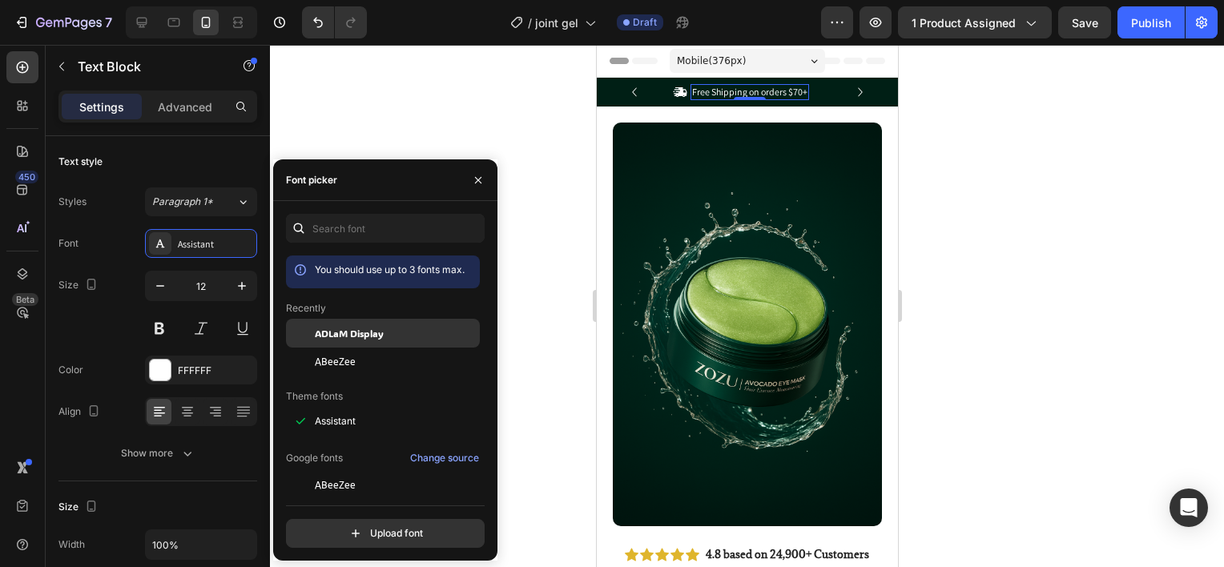
click at [345, 334] on span "ADLaM Display" at bounding box center [349, 333] width 69 height 14
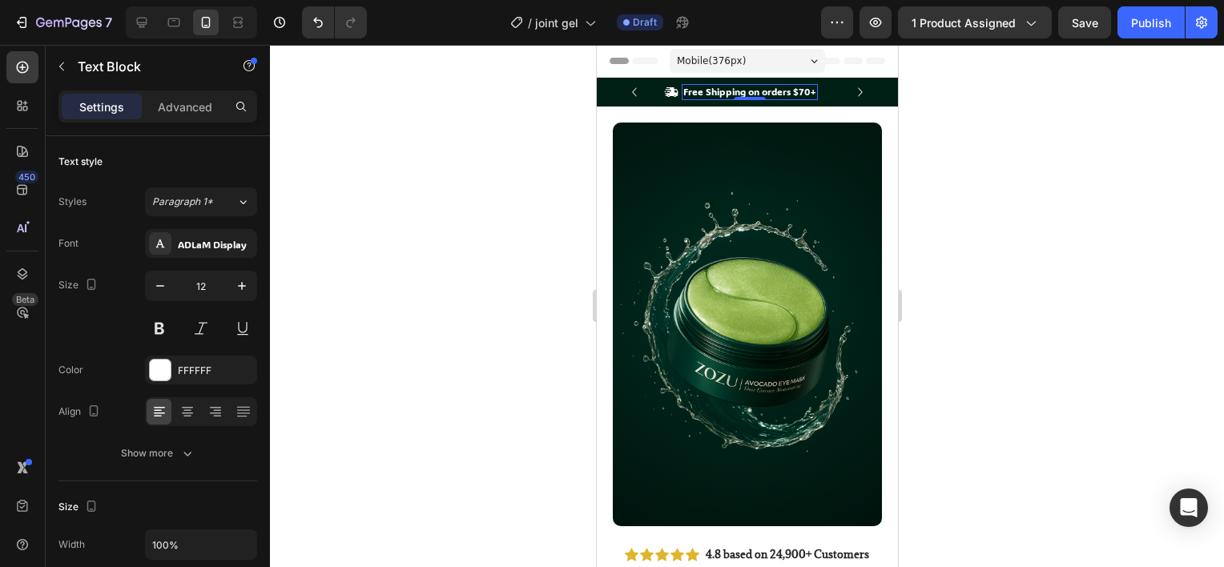
click at [542, 179] on div at bounding box center [747, 306] width 954 height 522
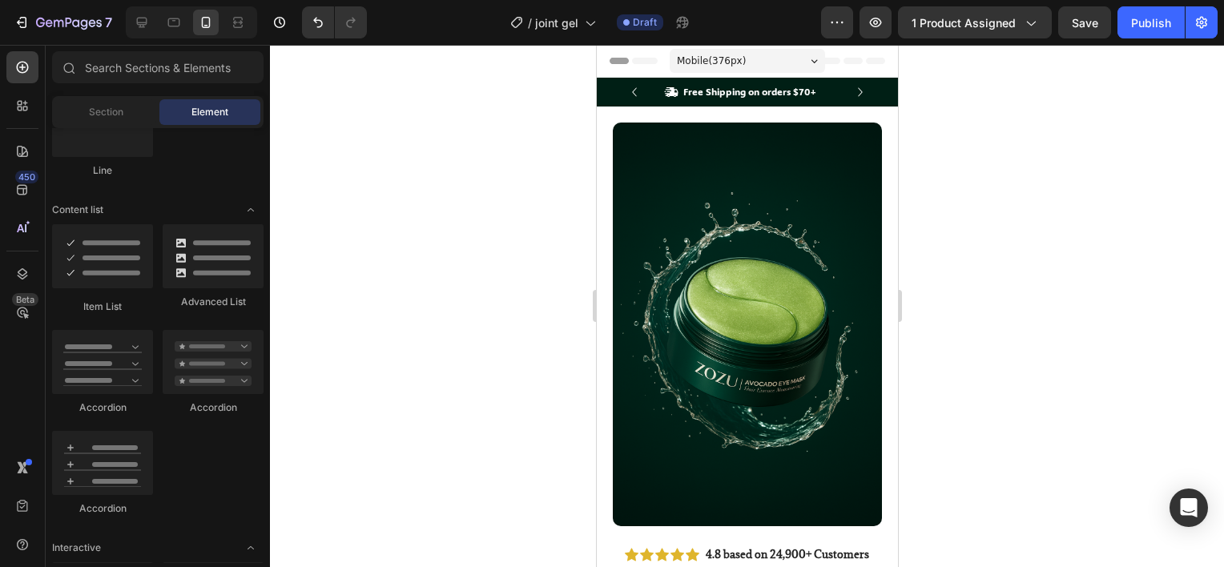
click at [521, 179] on div at bounding box center [747, 306] width 954 height 522
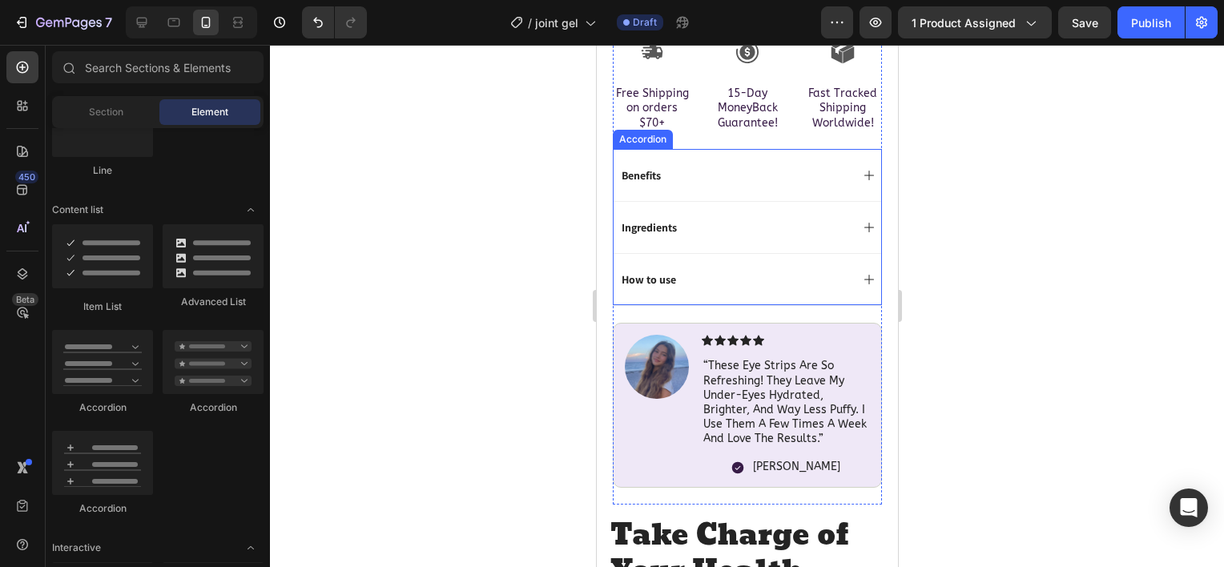
scroll to position [881, 0]
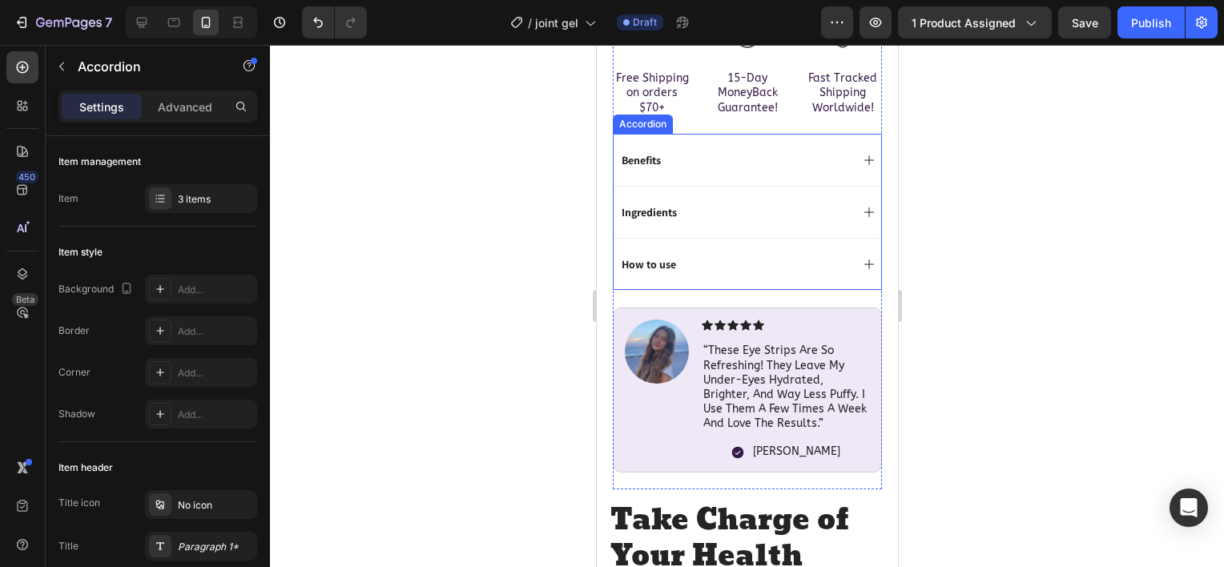
click at [658, 205] on p "Ingredients" at bounding box center [648, 212] width 55 height 14
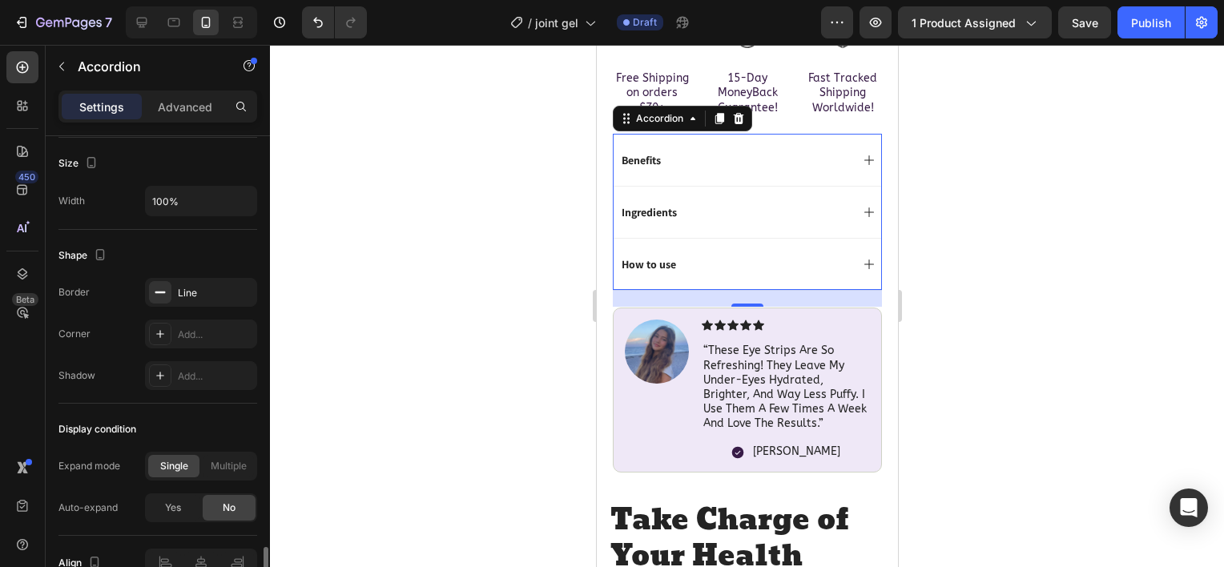
scroll to position [1045, 0]
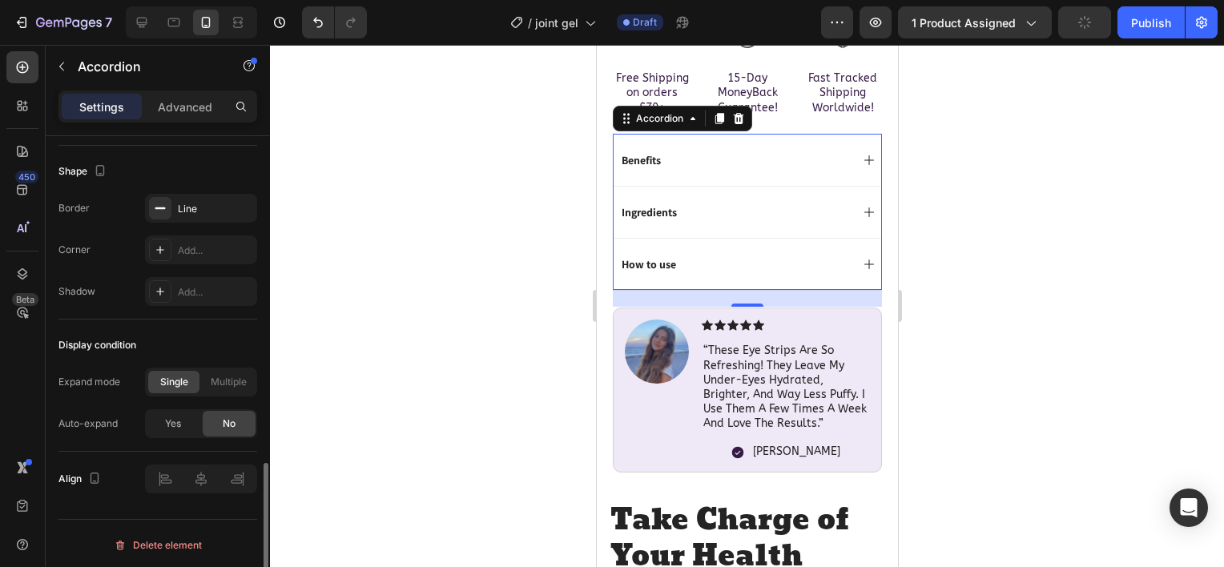
click at [566, 301] on div at bounding box center [747, 306] width 954 height 522
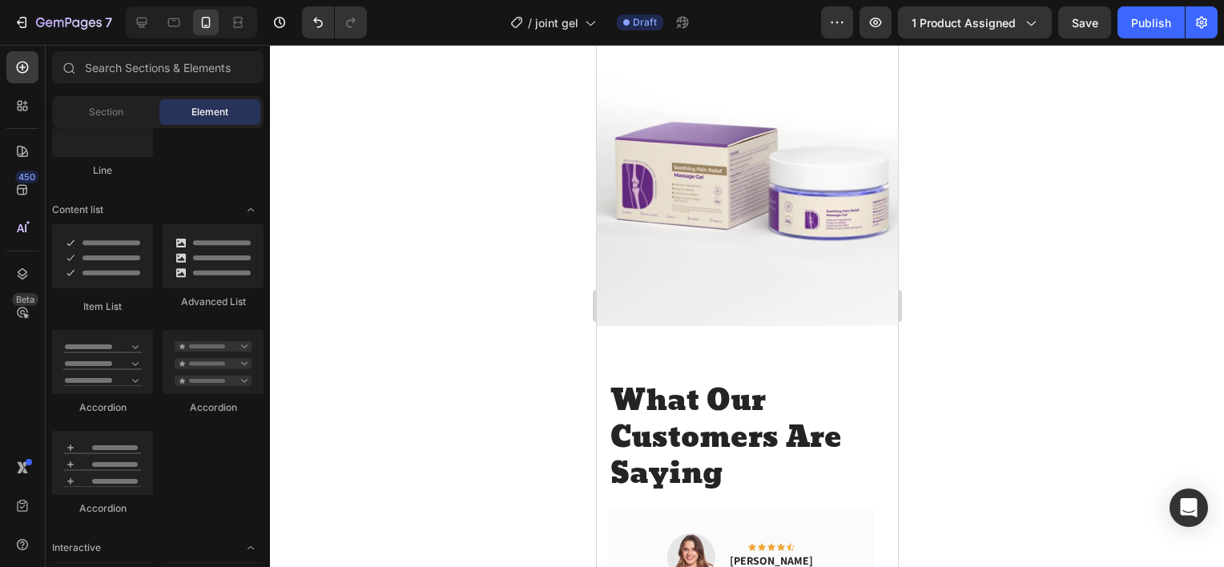
scroll to position [2566, 0]
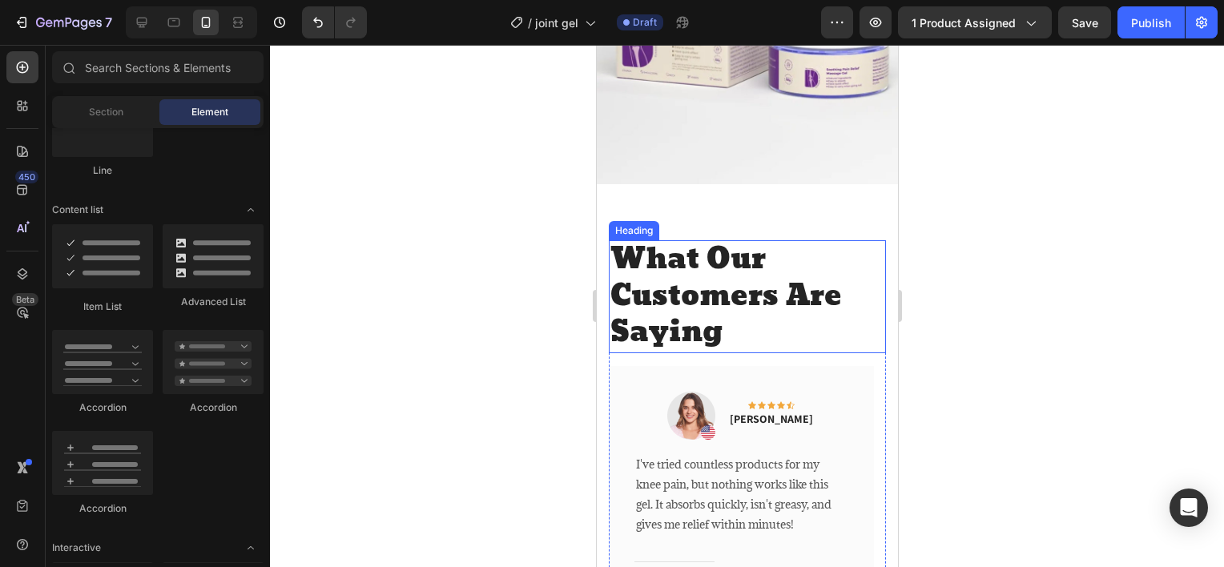
click at [700, 291] on h2 "What Our Customers Are Saying" at bounding box center [746, 296] width 277 height 113
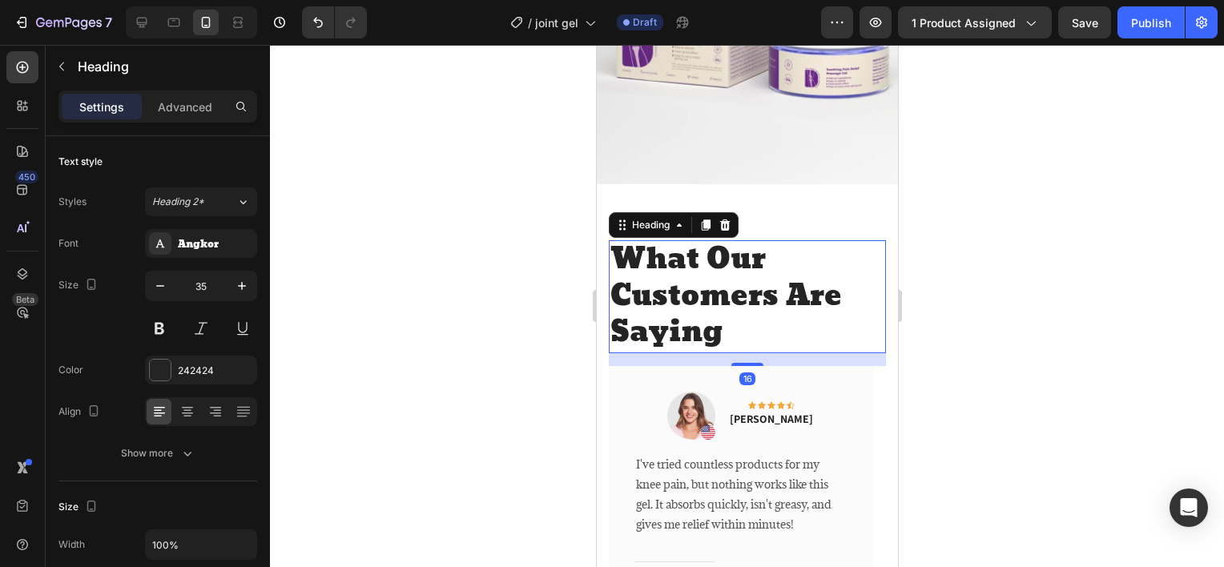
click at [700, 291] on h2 "What Our Customers Are Saying" at bounding box center [746, 296] width 277 height 113
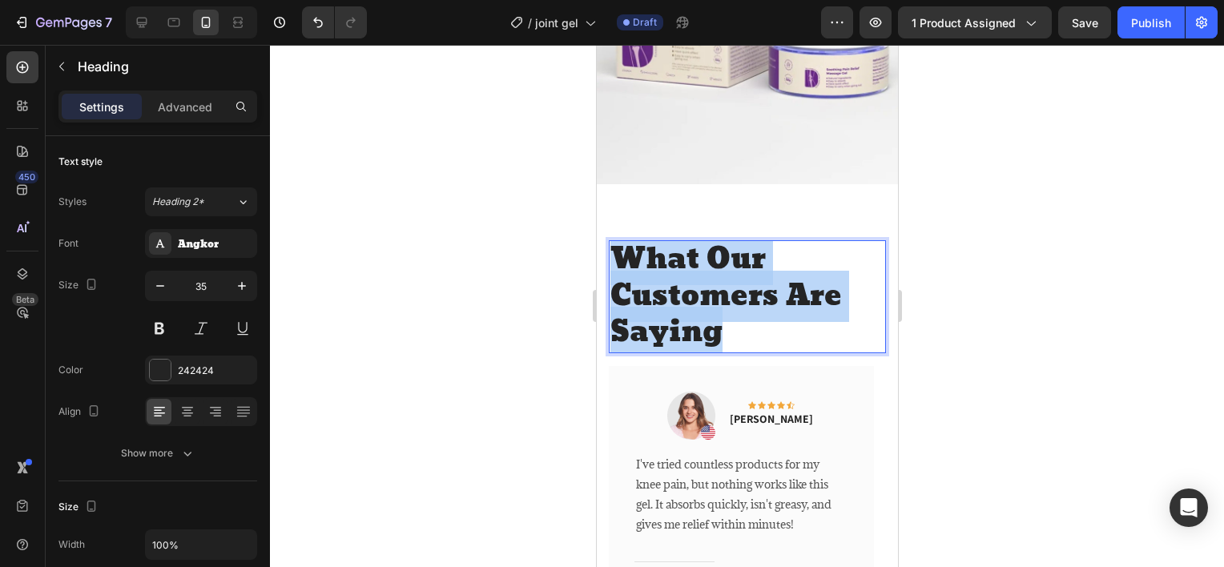
click at [700, 291] on p "What Our Customers Are Saying" at bounding box center [747, 297] width 274 height 110
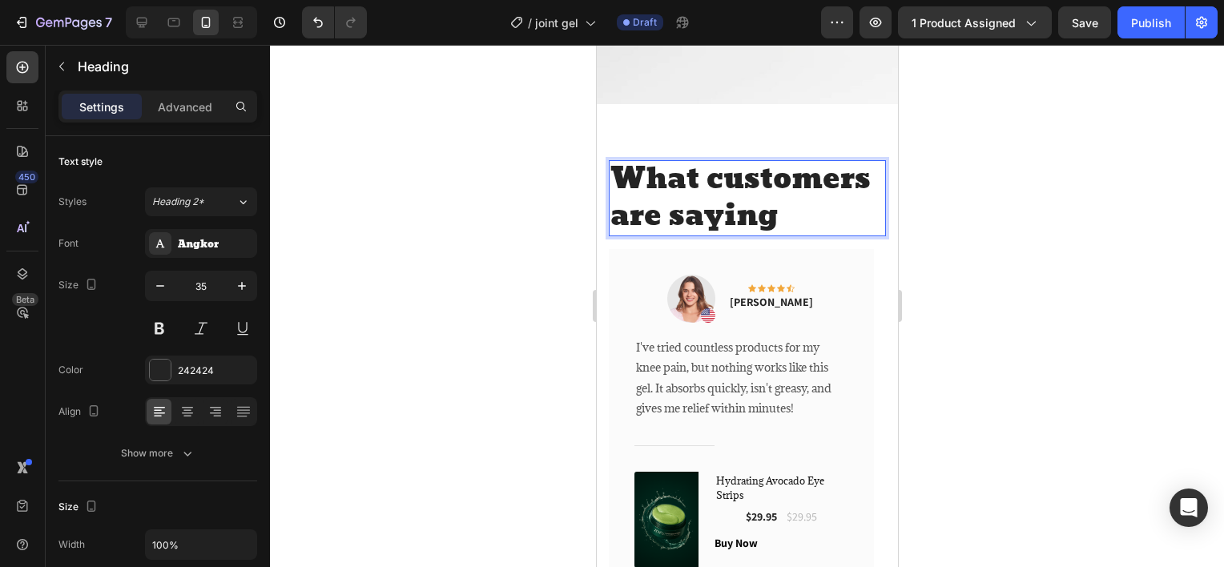
scroll to position [4, 0]
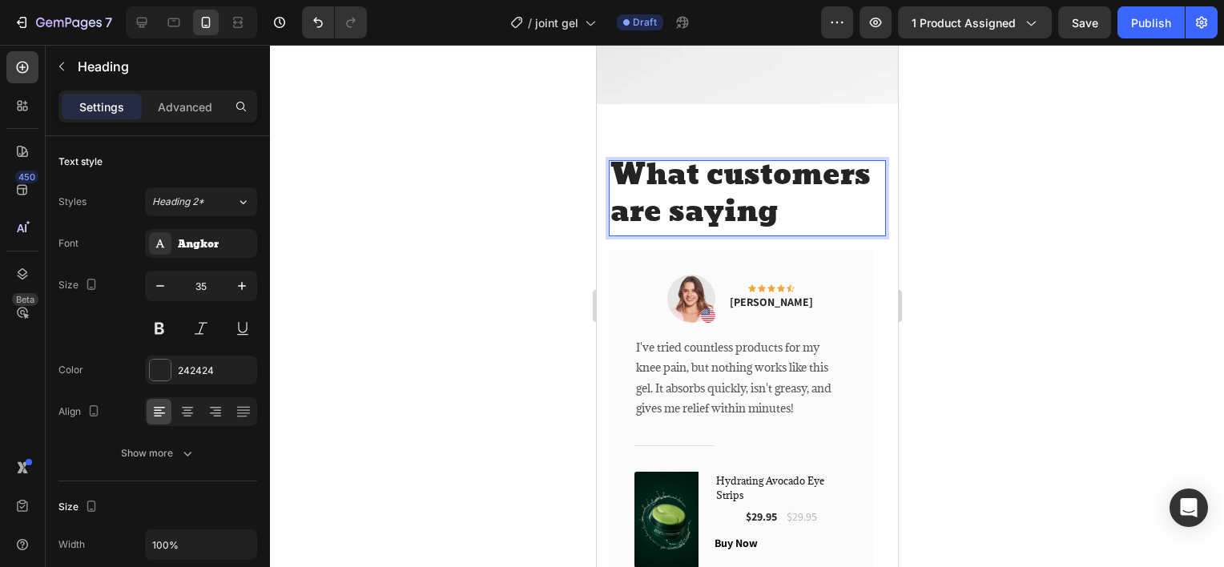
click at [963, 195] on div at bounding box center [747, 306] width 954 height 522
click at [811, 211] on p "What customers are saying" at bounding box center [747, 194] width 274 height 73
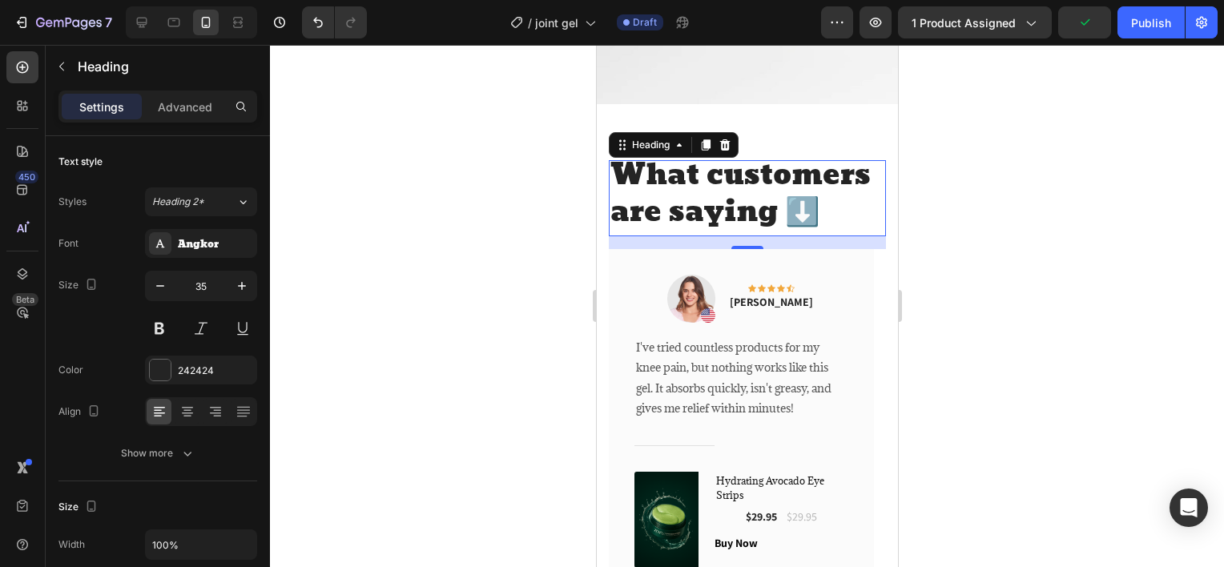
click at [945, 214] on div at bounding box center [747, 306] width 954 height 522
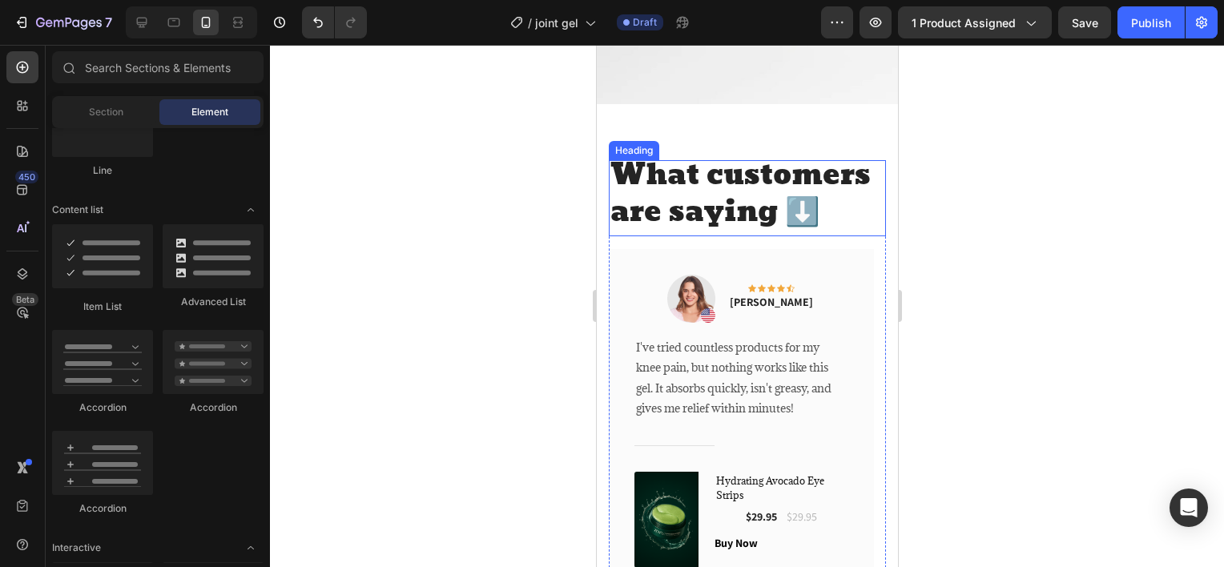
click at [826, 205] on p "What customers are saying ⬇️" at bounding box center [747, 194] width 274 height 73
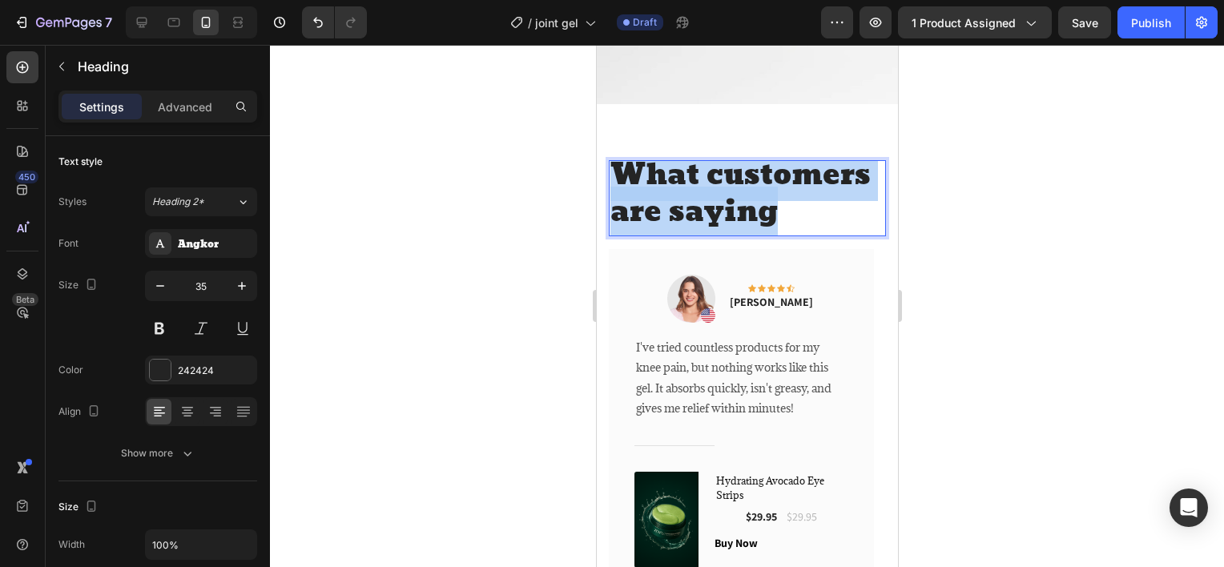
drag, startPoint x: 779, startPoint y: 197, endPoint x: 626, endPoint y: 167, distance: 156.8
click at [626, 167] on p "What customers are saying" at bounding box center [747, 194] width 274 height 73
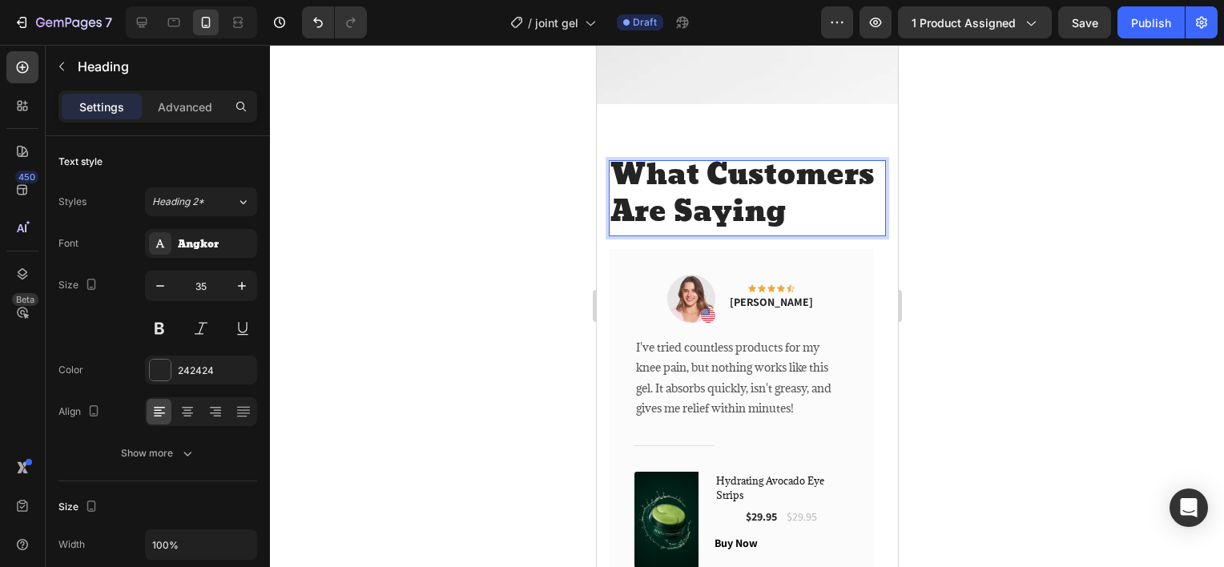
click at [487, 245] on div at bounding box center [747, 306] width 954 height 522
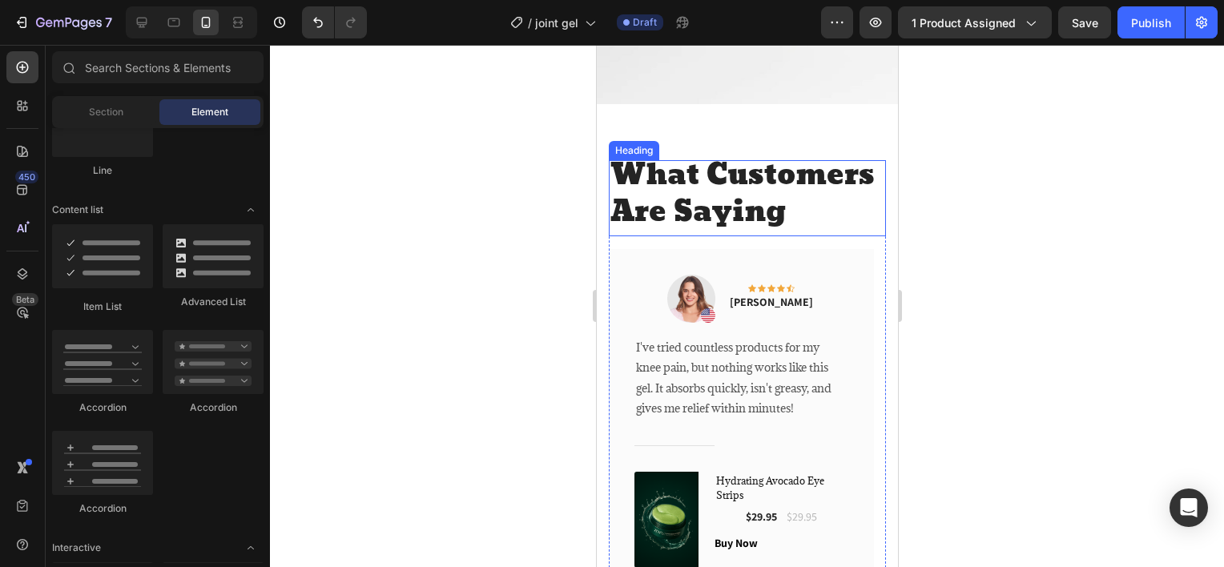
click at [674, 219] on p "What Customers Are Saying" at bounding box center [747, 194] width 274 height 73
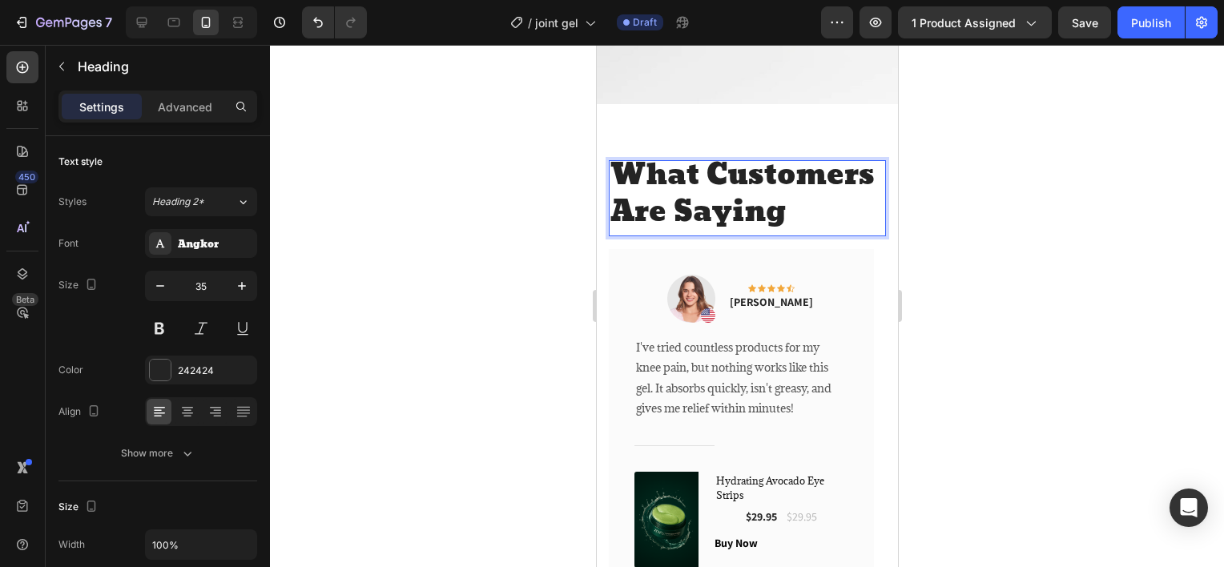
scroll to position [0, 0]
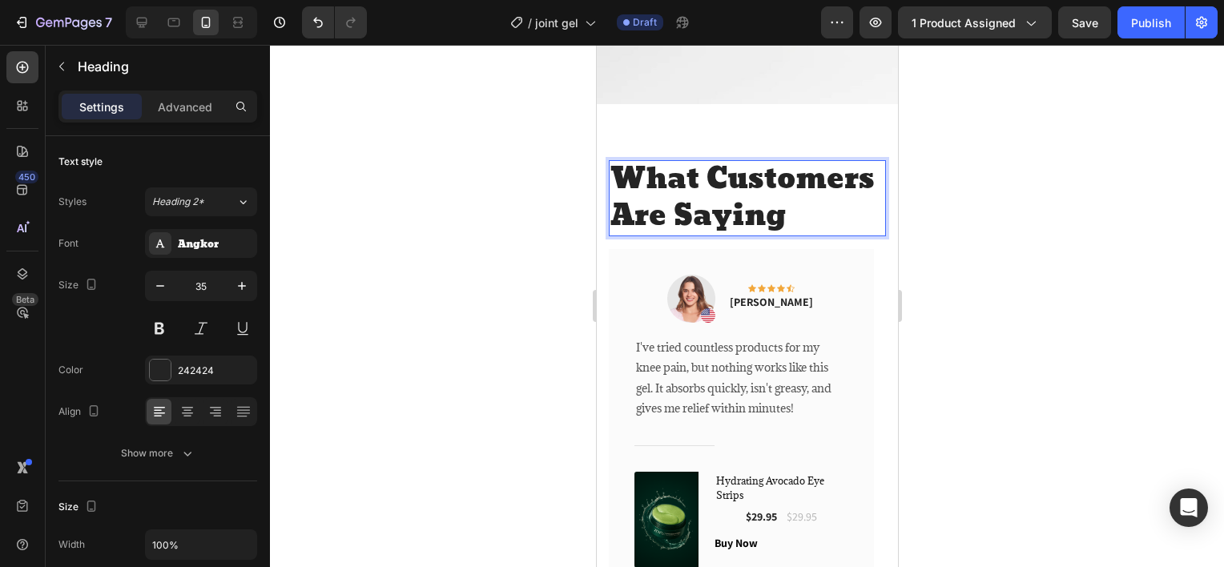
click at [613, 204] on p "What Customers Are Saying" at bounding box center [747, 198] width 274 height 73
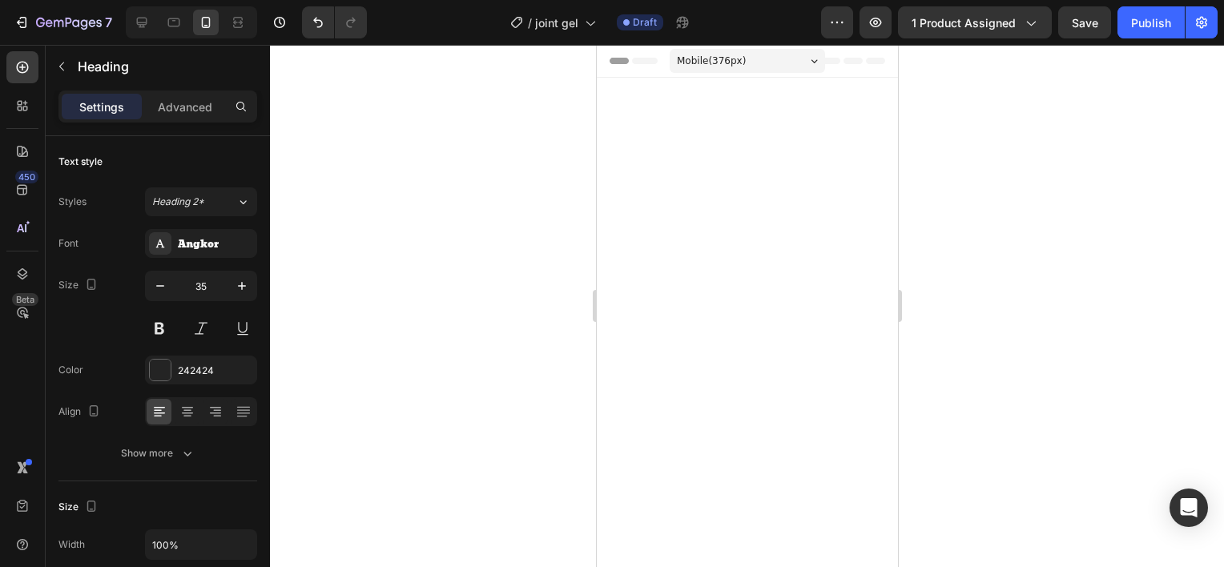
scroll to position [2646, 0]
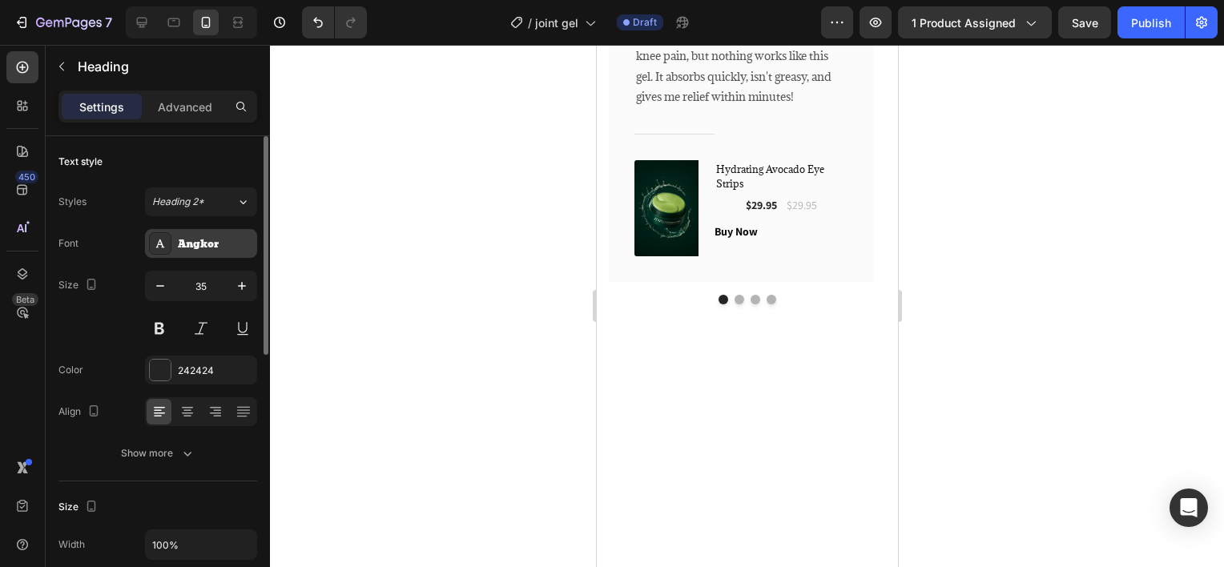
click at [206, 242] on div "Angkor" at bounding box center [215, 244] width 75 height 14
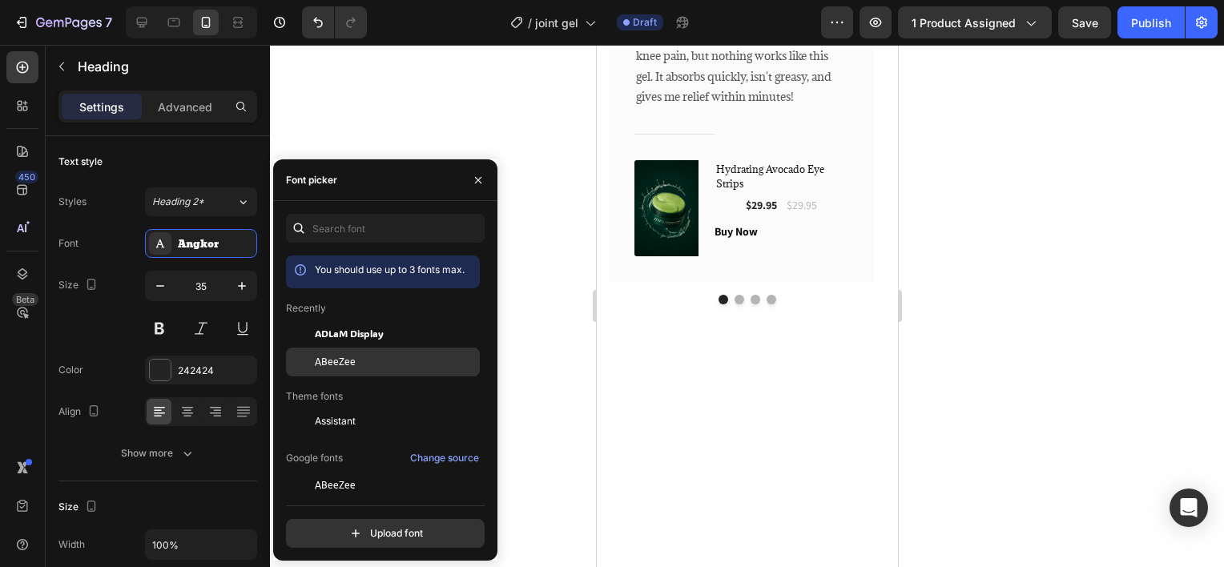
click at [335, 358] on span "ABeeZee" at bounding box center [335, 362] width 41 height 14
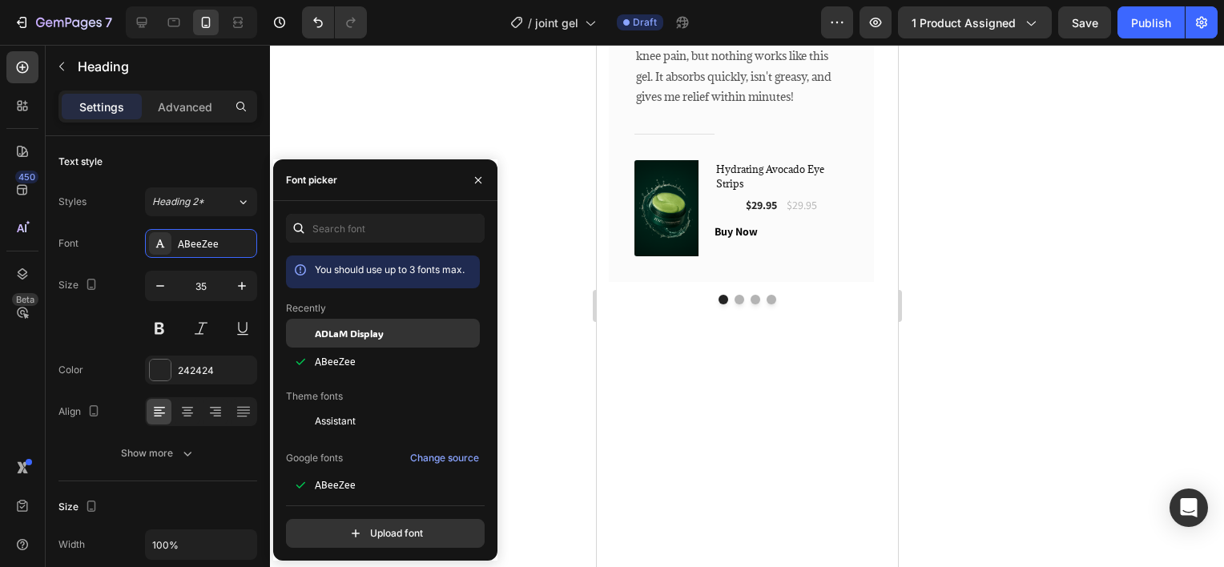
click at [372, 342] on div "ADLaM Display" at bounding box center [383, 333] width 194 height 29
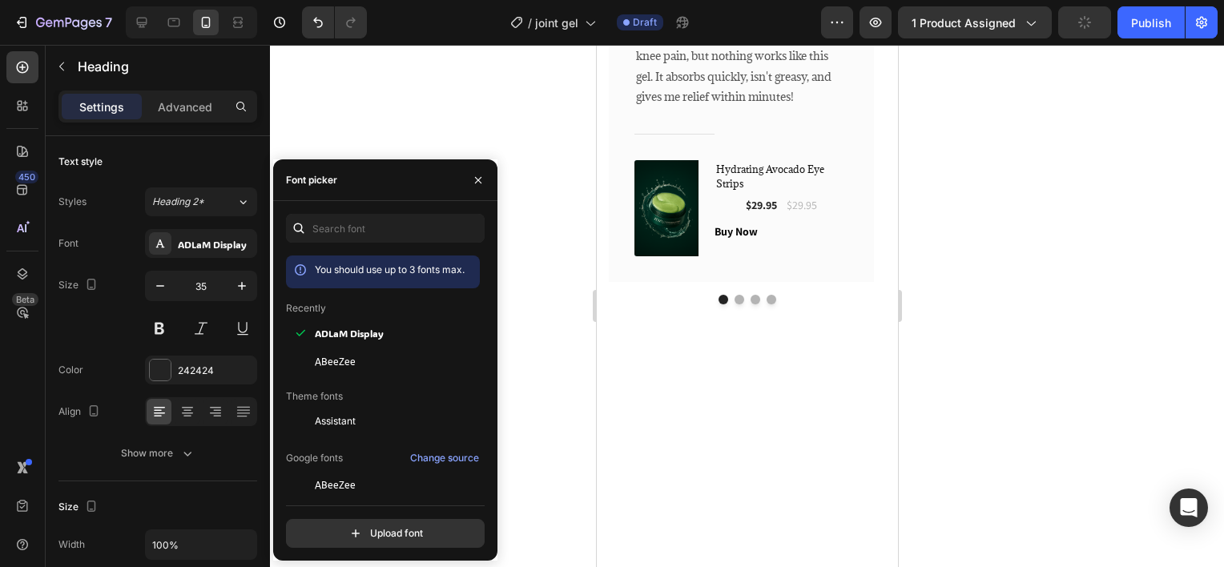
click at [537, 272] on div at bounding box center [747, 306] width 954 height 522
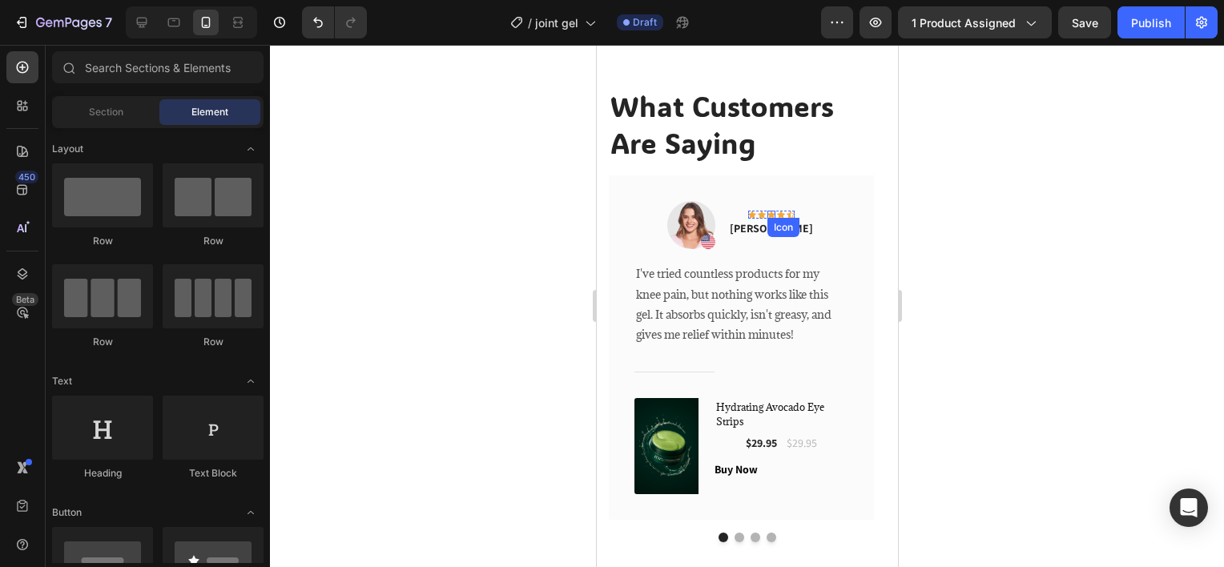
scroll to position [2806, 0]
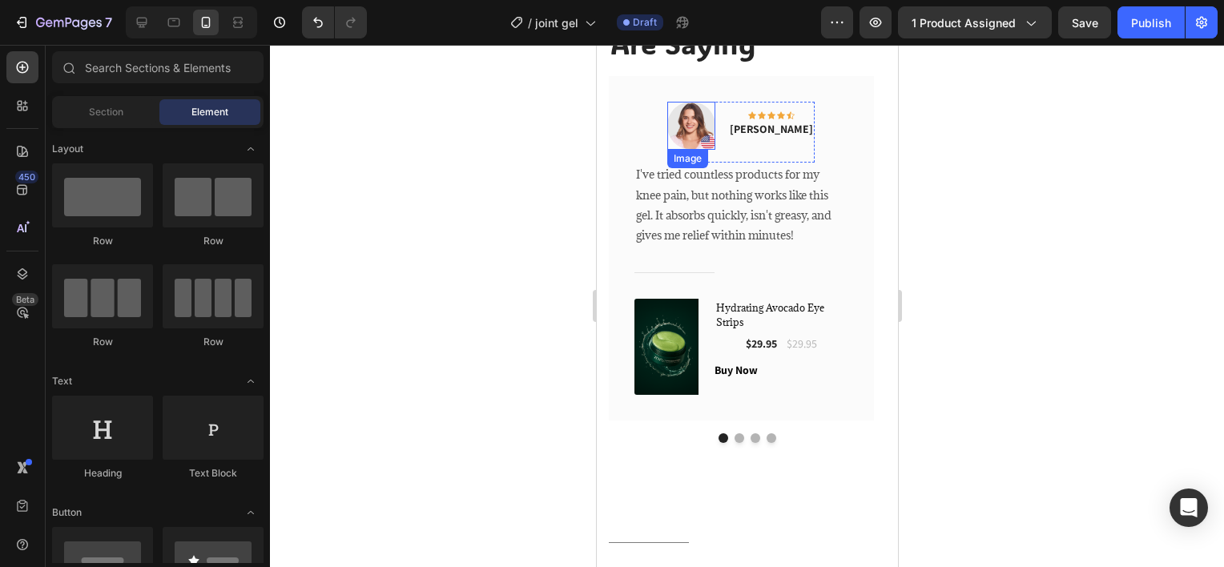
click at [715, 130] on img at bounding box center [690, 126] width 48 height 48
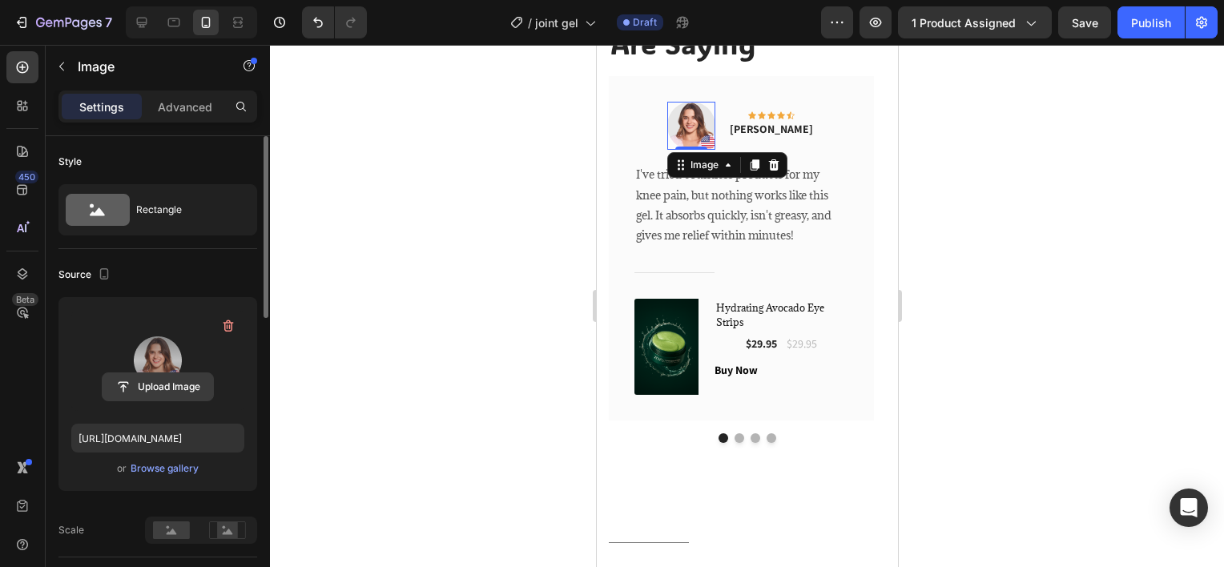
click at [187, 378] on input "file" at bounding box center [158, 386] width 111 height 27
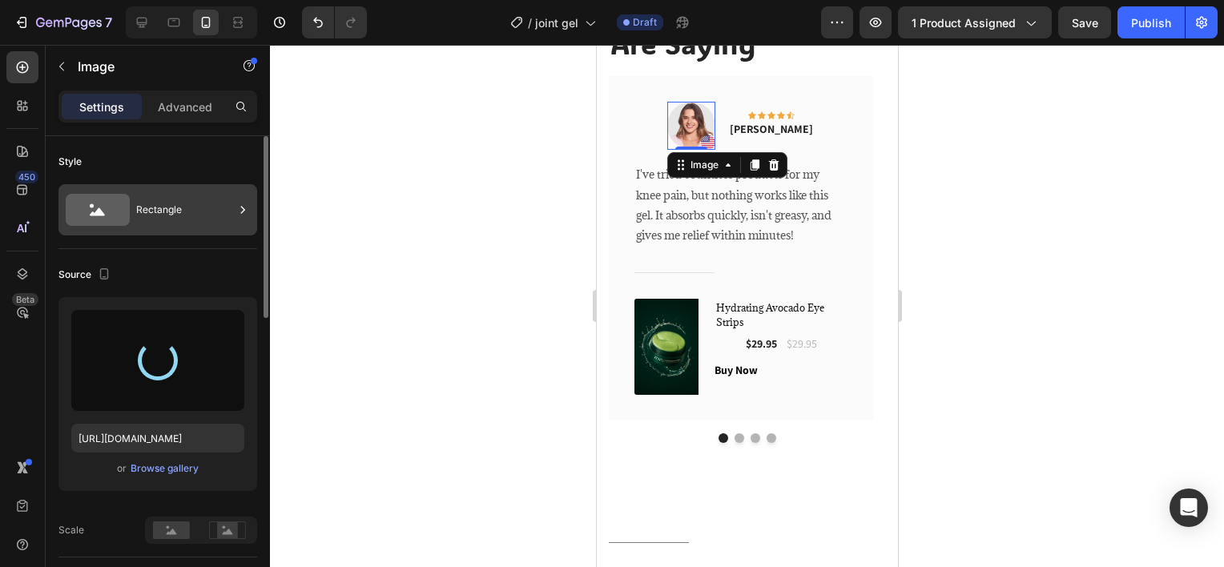
type input "https://cdn.shopify.com/s/files/1/0652/0989/2931/files/gempages_581867270121194…"
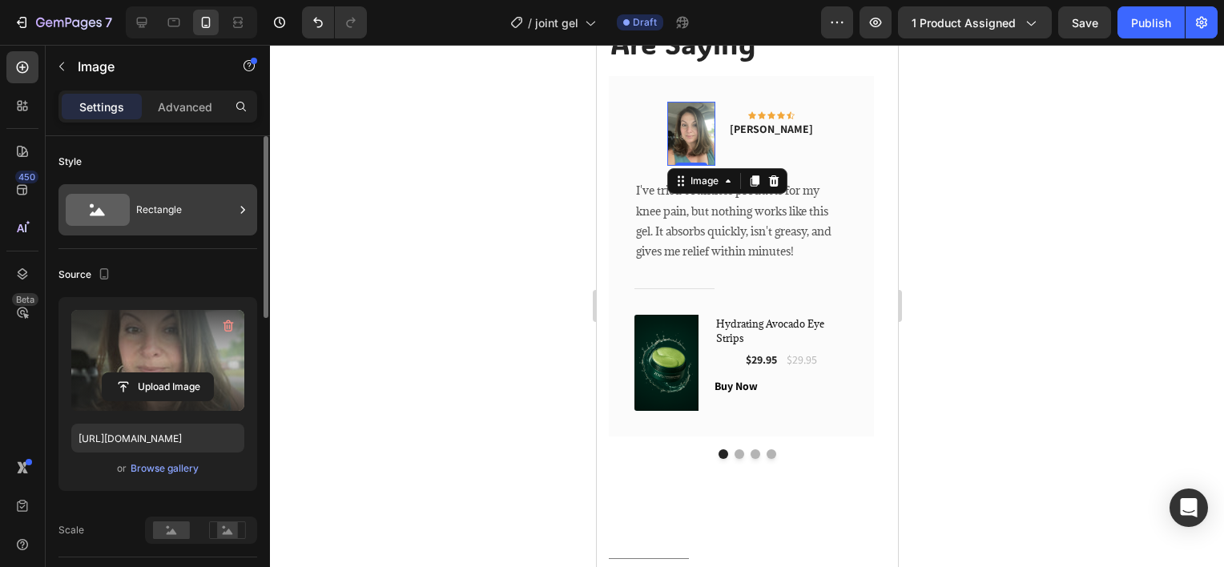
click at [179, 214] on div "Rectangle" at bounding box center [185, 209] width 98 height 37
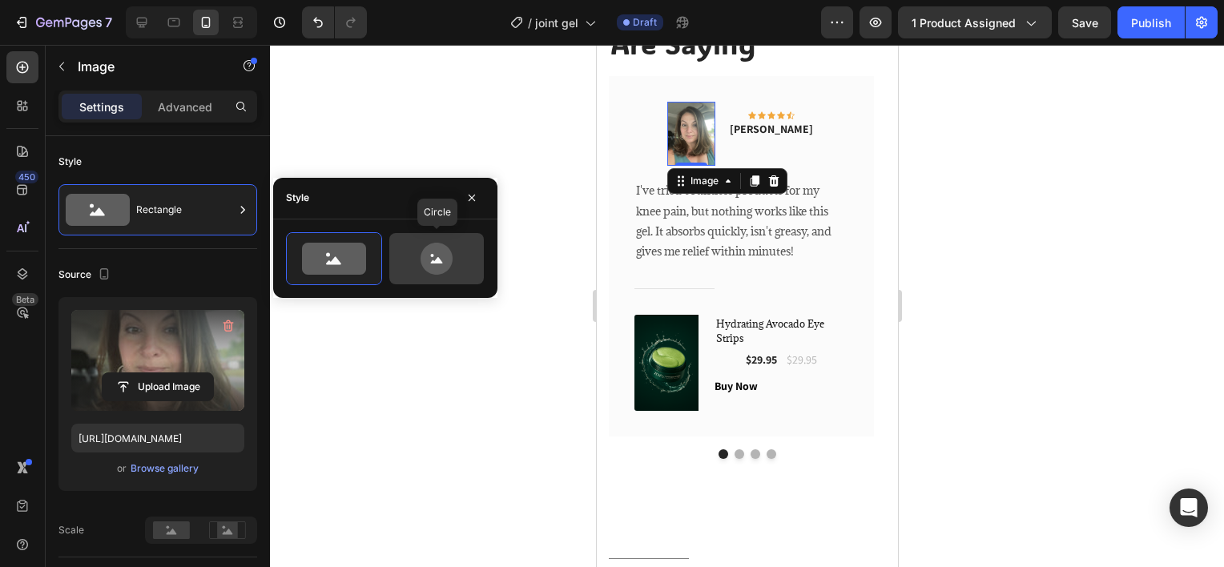
click at [394, 259] on div at bounding box center [436, 258] width 95 height 51
type input "80"
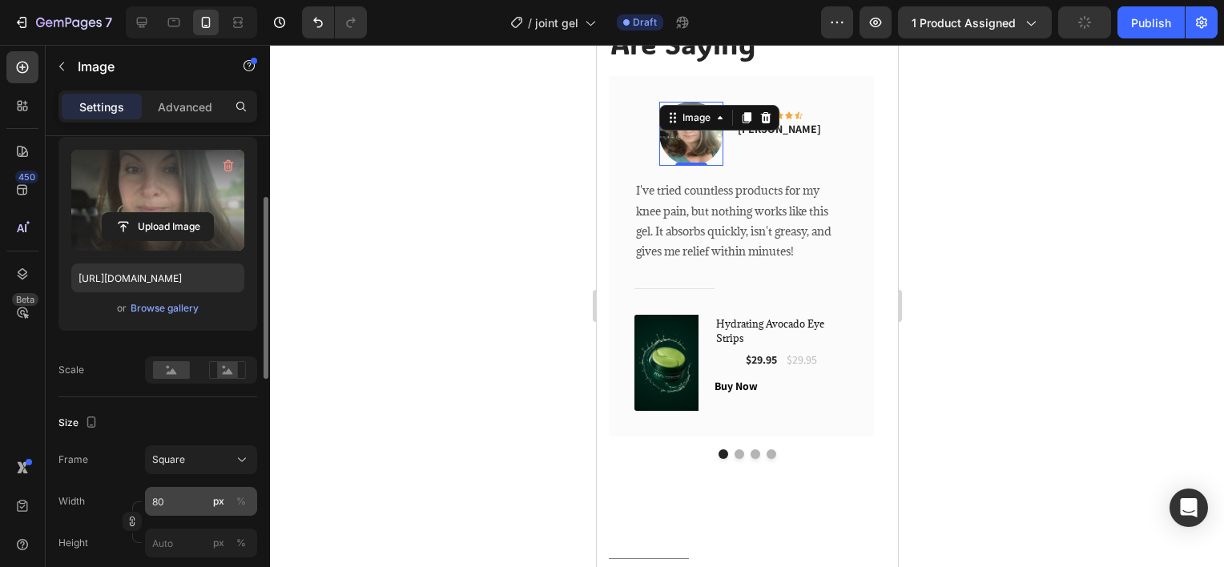
scroll to position [240, 0]
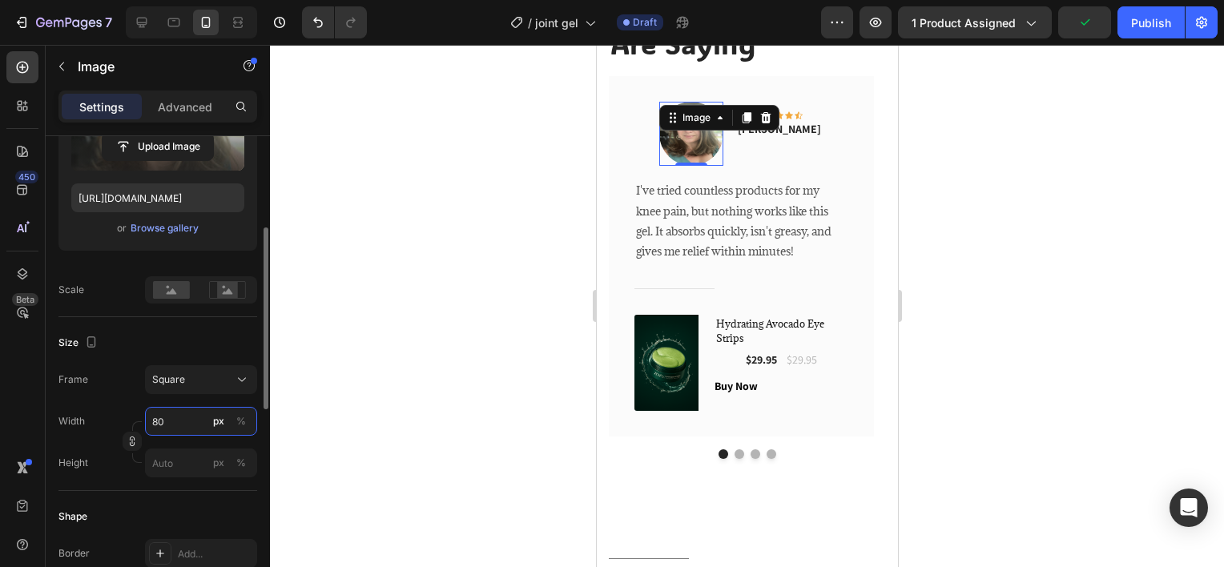
click at [195, 423] on input "80" at bounding box center [201, 421] width 112 height 29
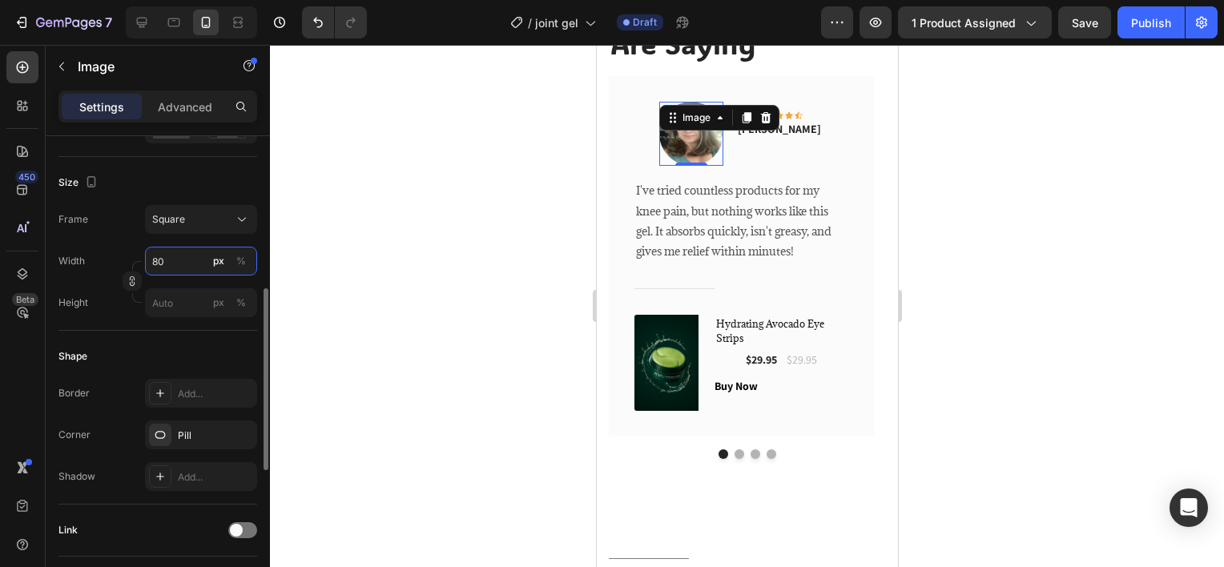
click at [171, 249] on input "80" at bounding box center [201, 261] width 112 height 29
click at [123, 261] on div at bounding box center [132, 282] width 19 height 42
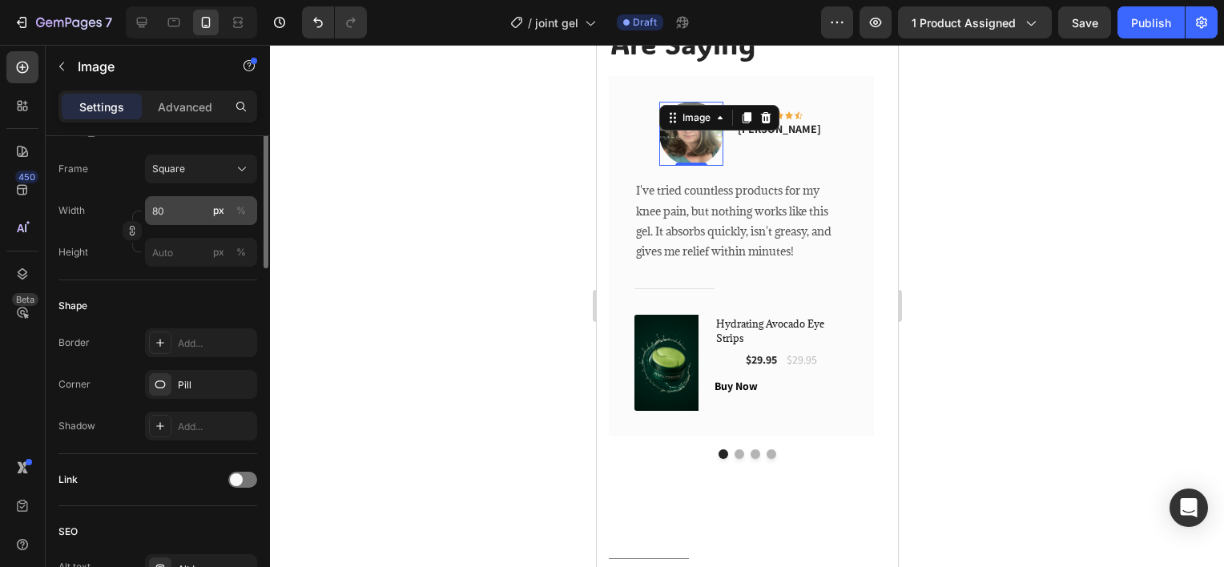
scroll to position [291, 0]
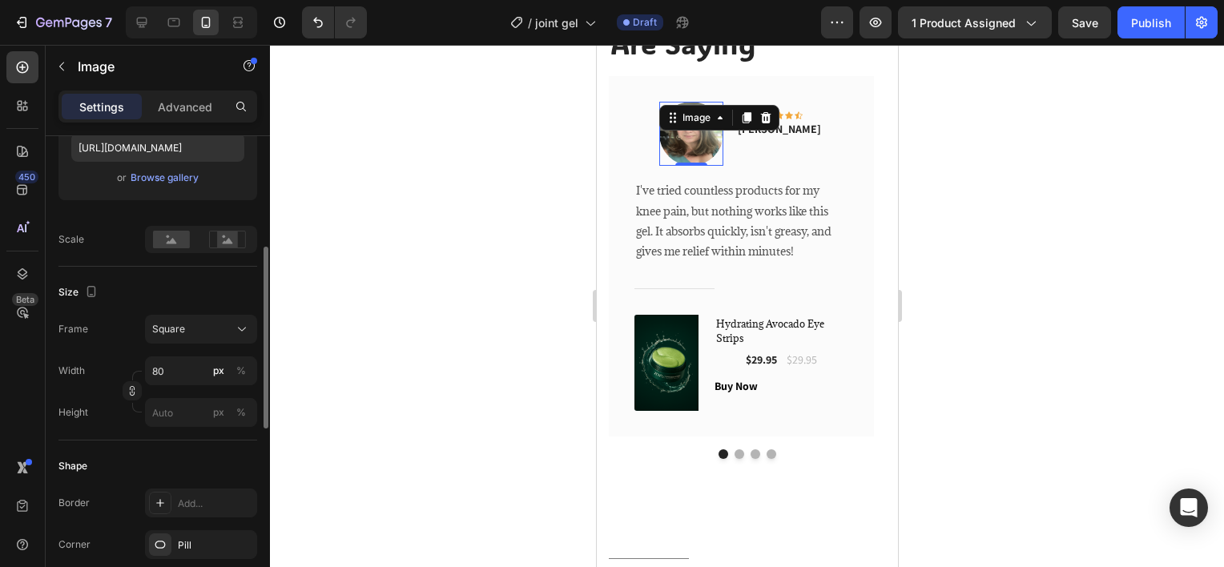
click at [172, 384] on div "Width 80 px % Height px %" at bounding box center [157, 391] width 199 height 70
click at [172, 372] on input "80" at bounding box center [201, 370] width 112 height 29
type input "6"
type input "60"
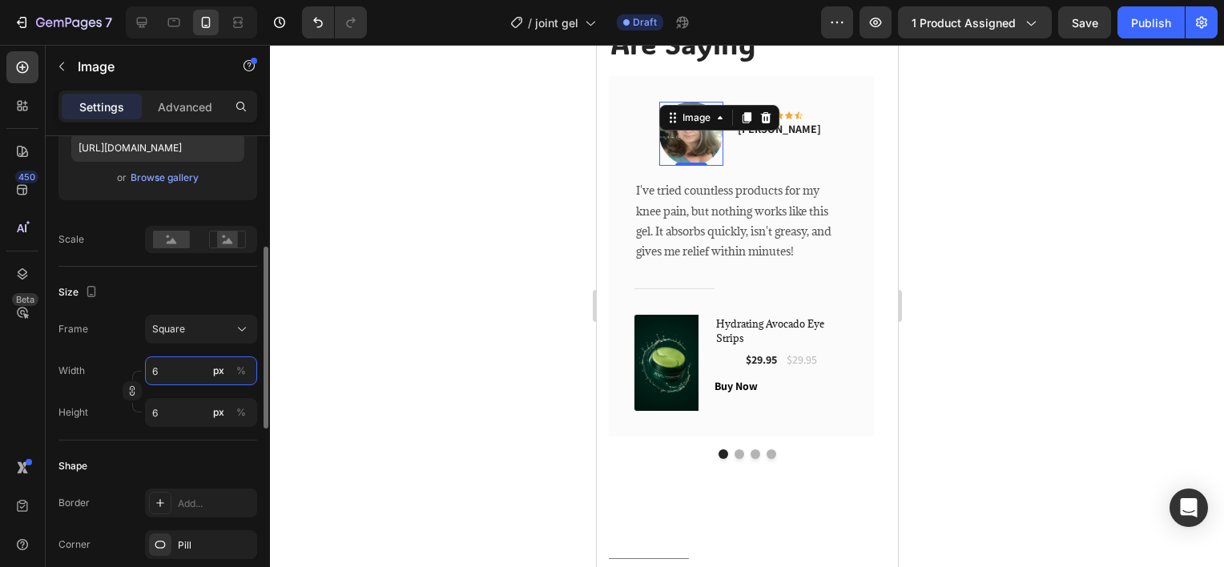
type input "60"
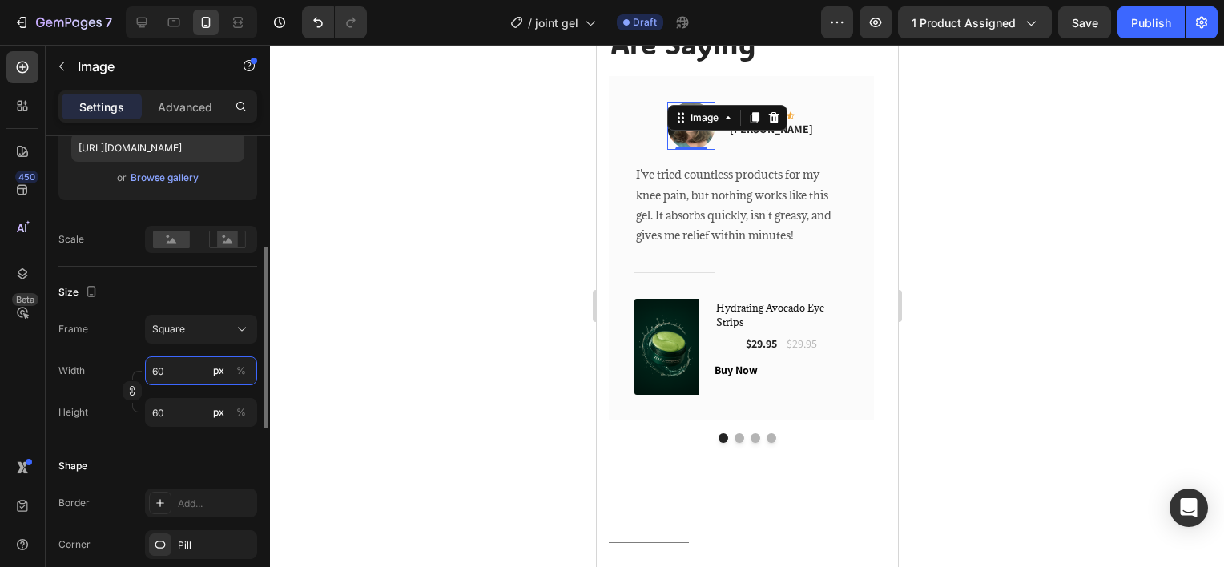
type input "6"
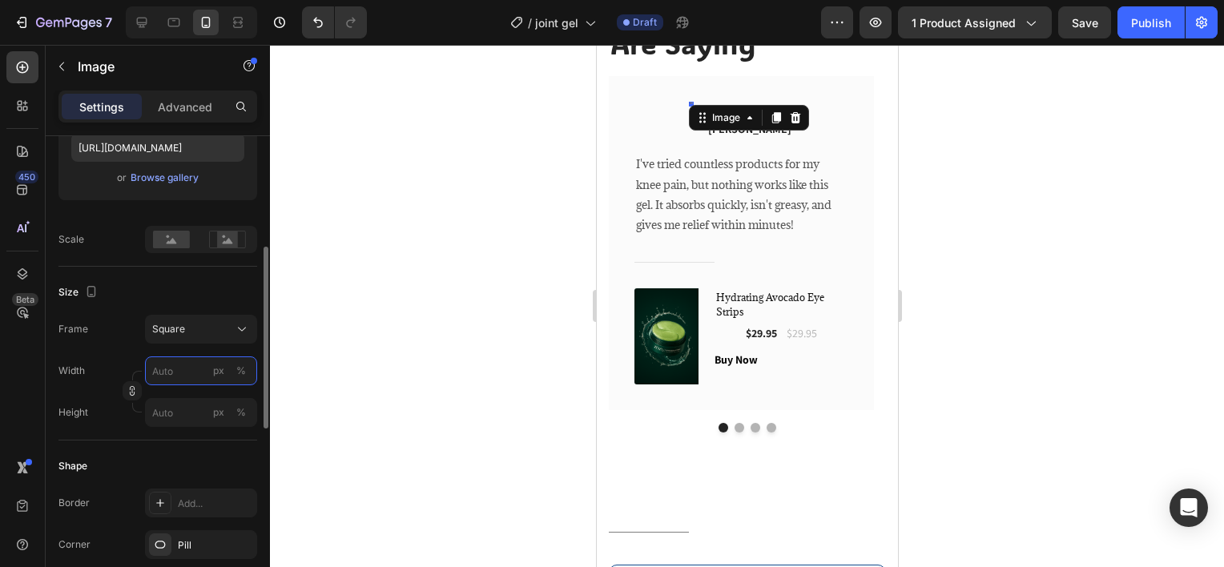
type input "5"
type input "50"
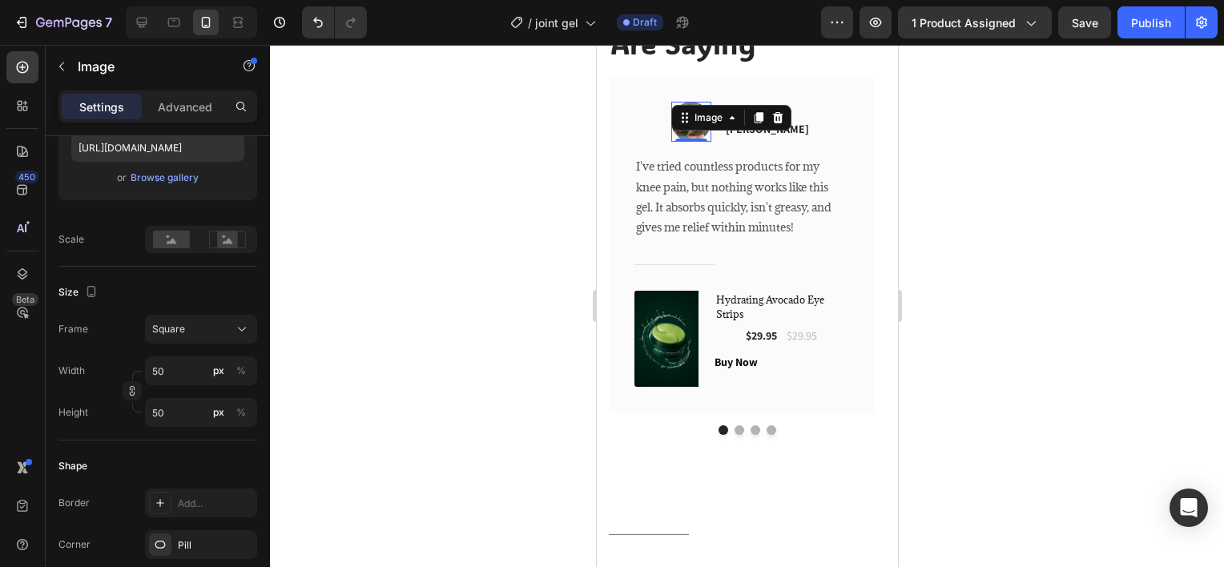
click at [312, 308] on div at bounding box center [747, 306] width 954 height 522
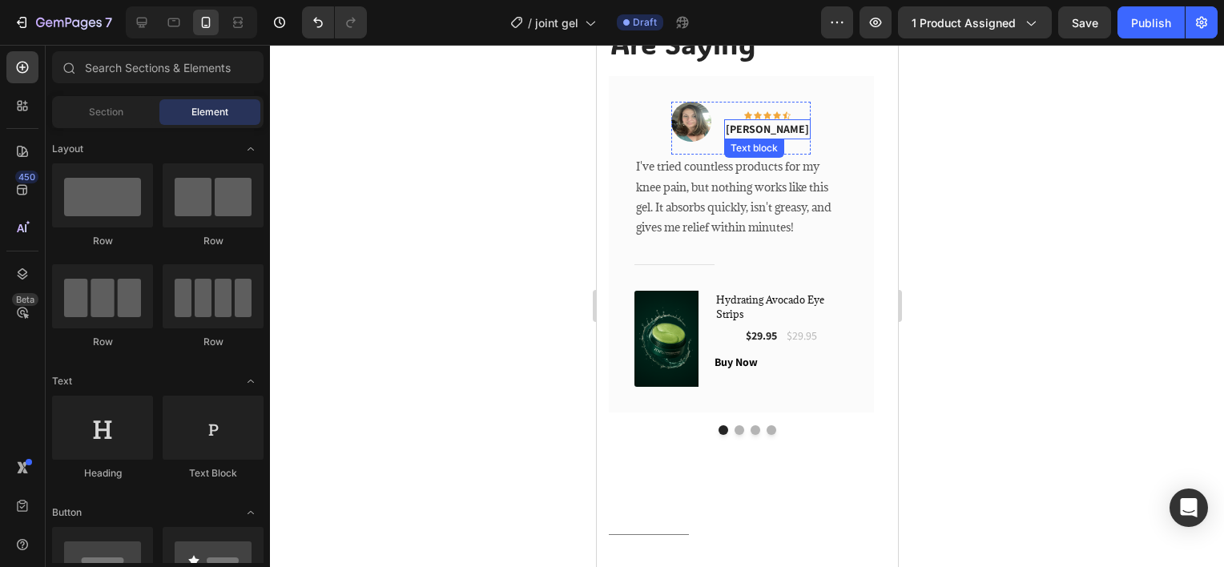
click at [779, 131] on p "Rita Carroll" at bounding box center [766, 129] width 83 height 17
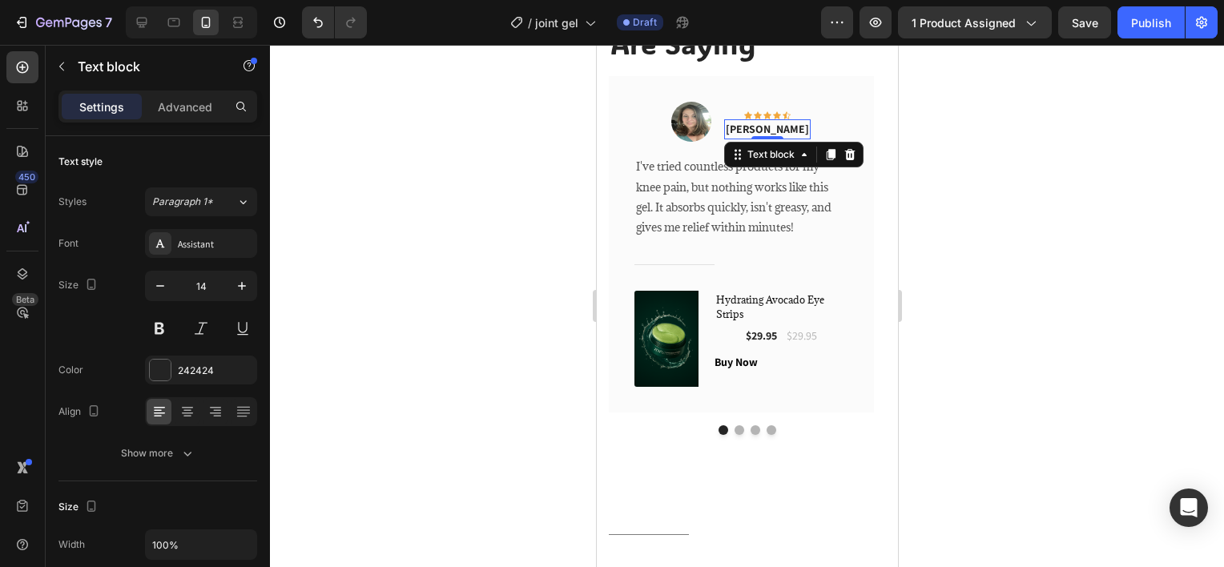
click at [779, 131] on p "Rita Carroll" at bounding box center [766, 129] width 83 height 17
click at [404, 198] on div at bounding box center [747, 306] width 954 height 522
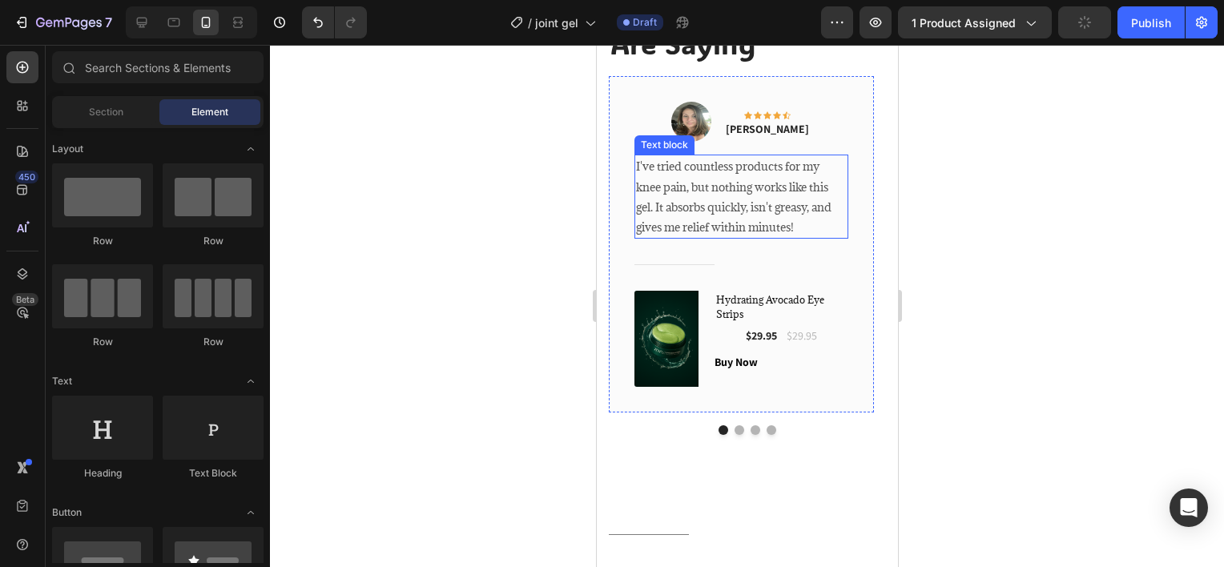
click at [702, 187] on p "I've tried countless products for my knee pain, but nothing works like this gel…" at bounding box center [740, 196] width 211 height 81
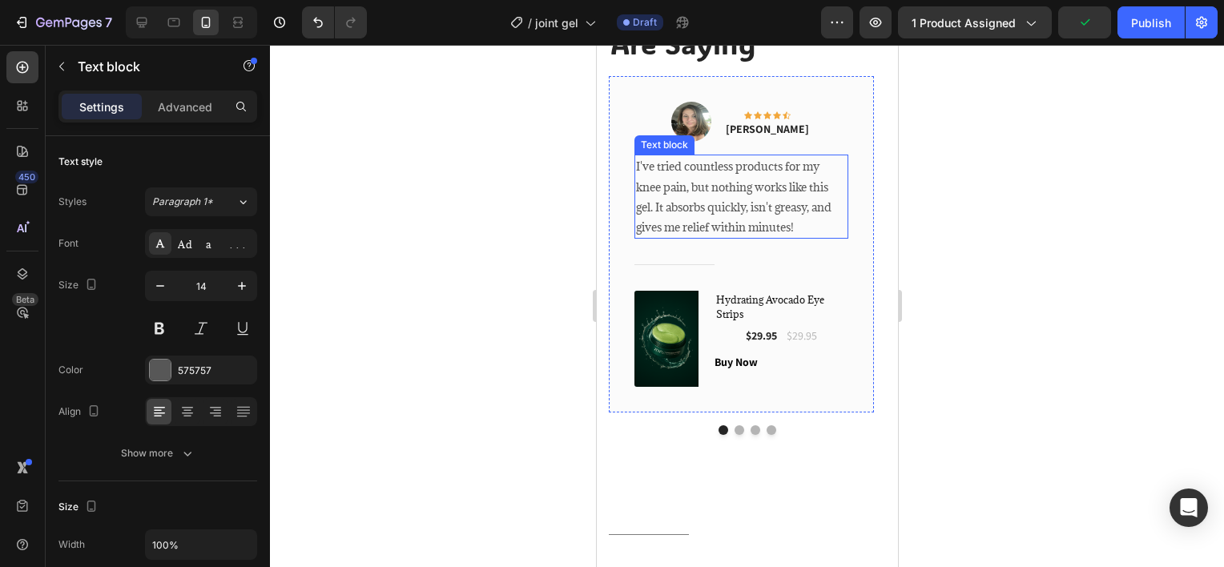
click at [702, 187] on p "I've tried countless products for my knee pain, but nothing works like this gel…" at bounding box center [740, 196] width 211 height 81
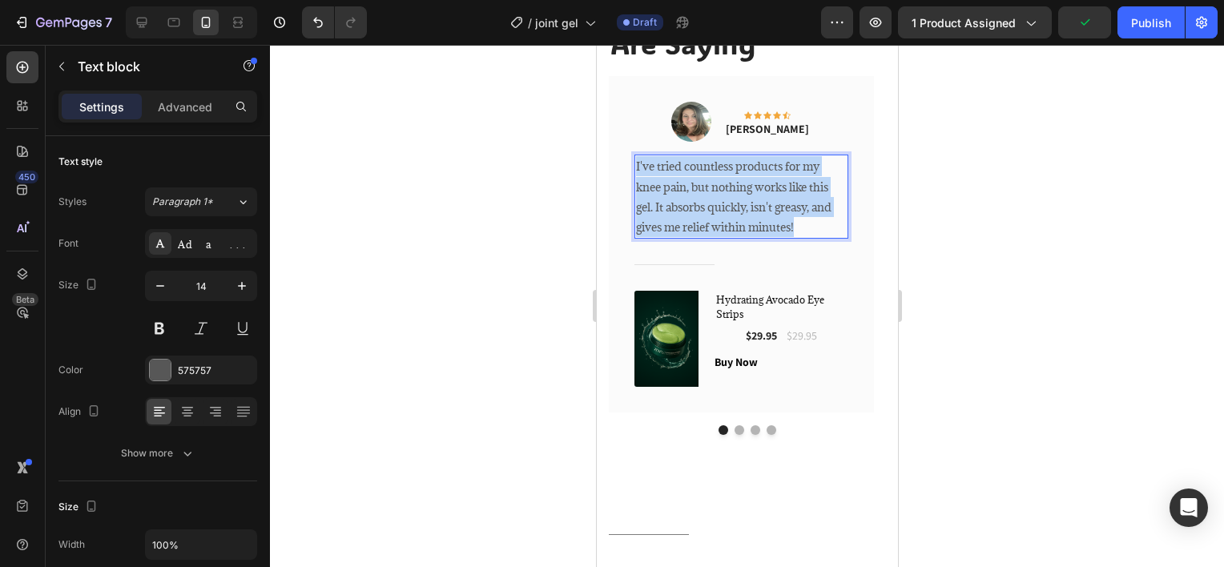
click at [702, 187] on p "I've tried countless products for my knee pain, but nothing works like this gel…" at bounding box center [740, 196] width 211 height 81
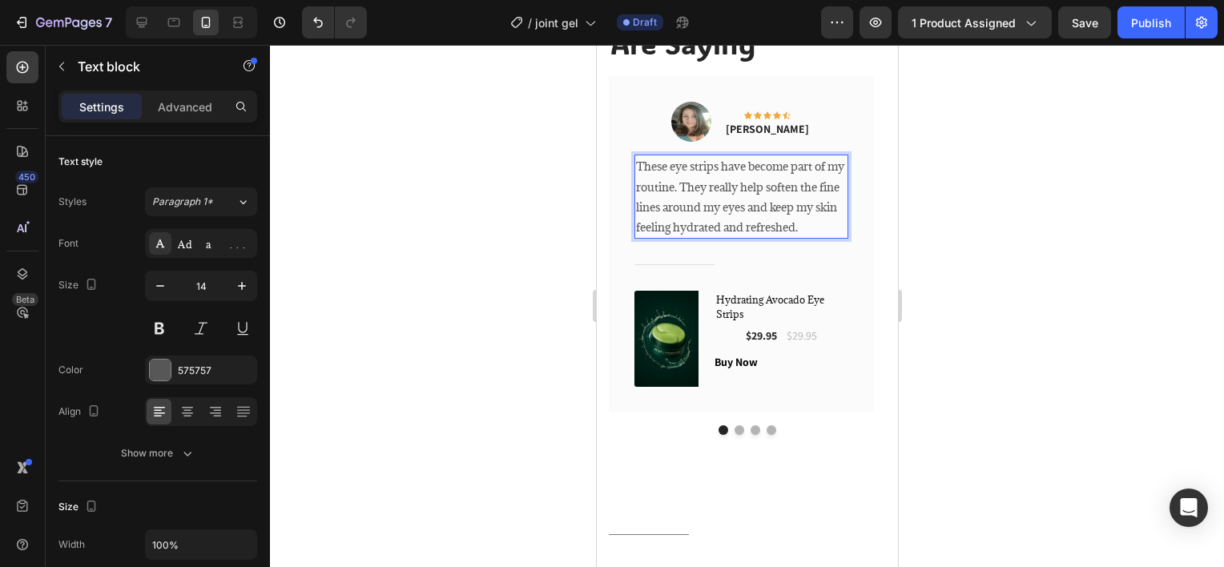
click at [1003, 202] on div at bounding box center [747, 306] width 954 height 522
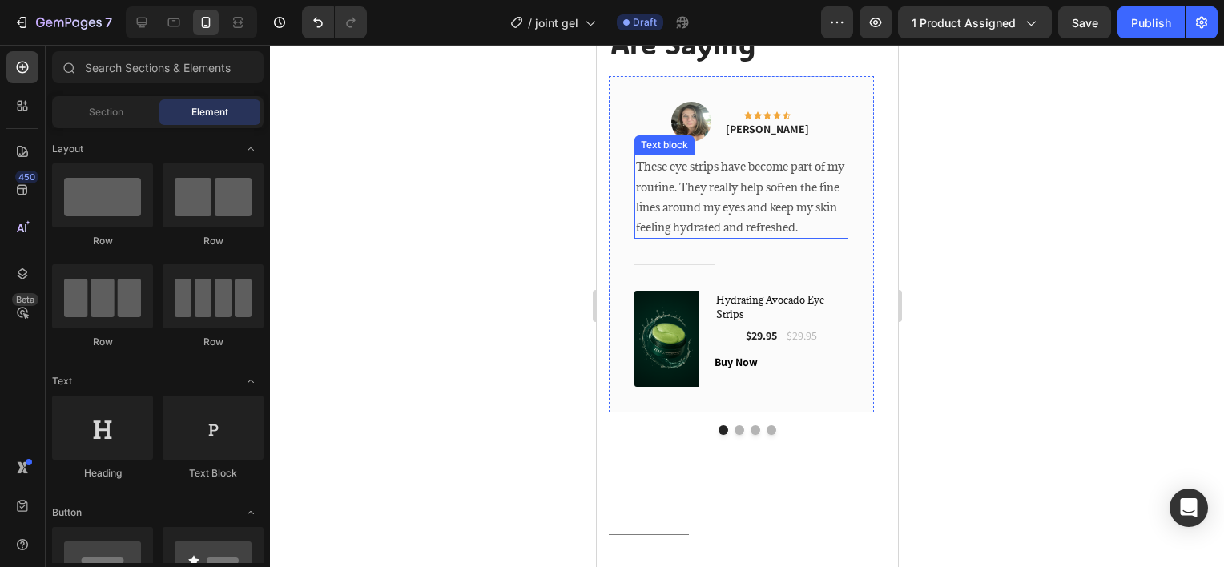
click at [830, 216] on p "These eye strips have become part of my routine. They really help soften the fi…" at bounding box center [740, 196] width 211 height 81
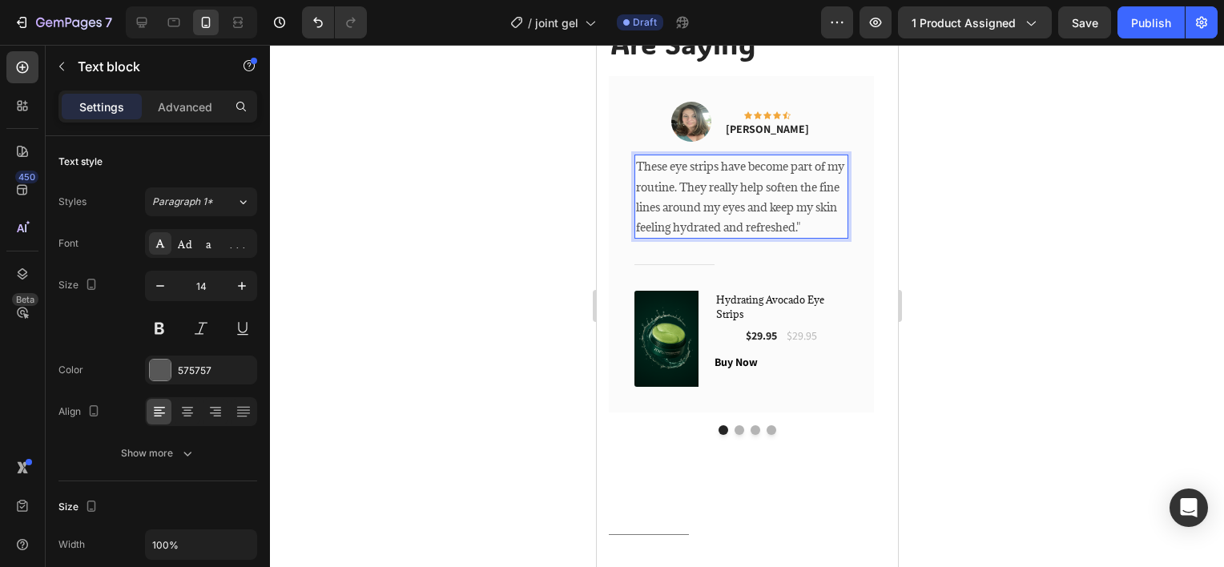
click at [634, 168] on div "These eye strips have become part of my routine. They really help soften the fi…" at bounding box center [741, 197] width 214 height 84
click at [963, 224] on div at bounding box center [747, 306] width 954 height 522
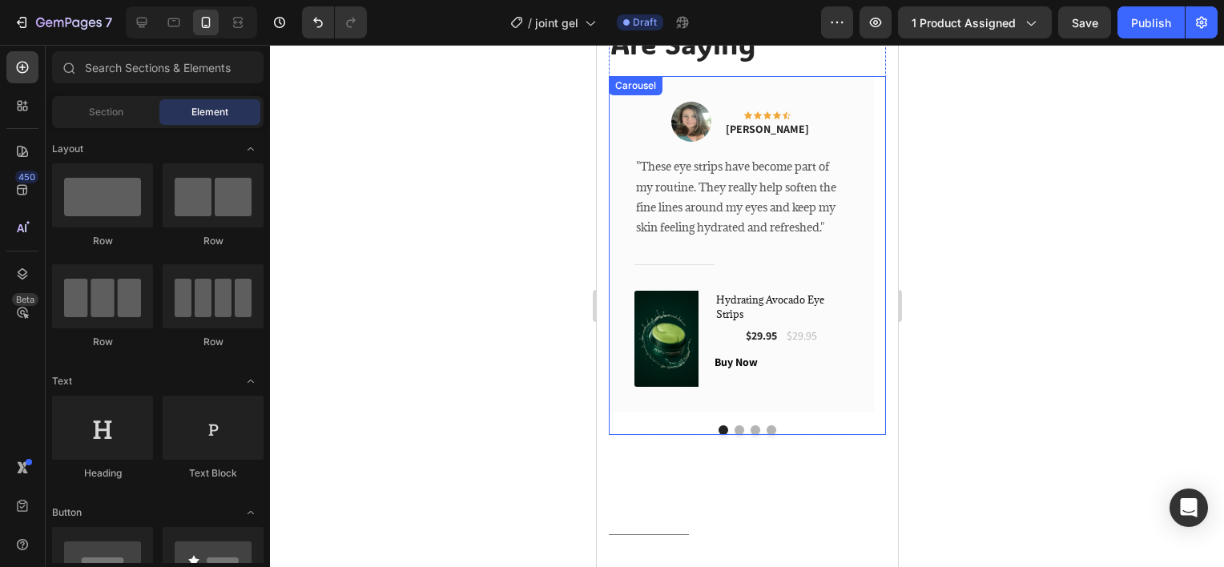
click at [736, 429] on button "Dot" at bounding box center [739, 430] width 10 height 10
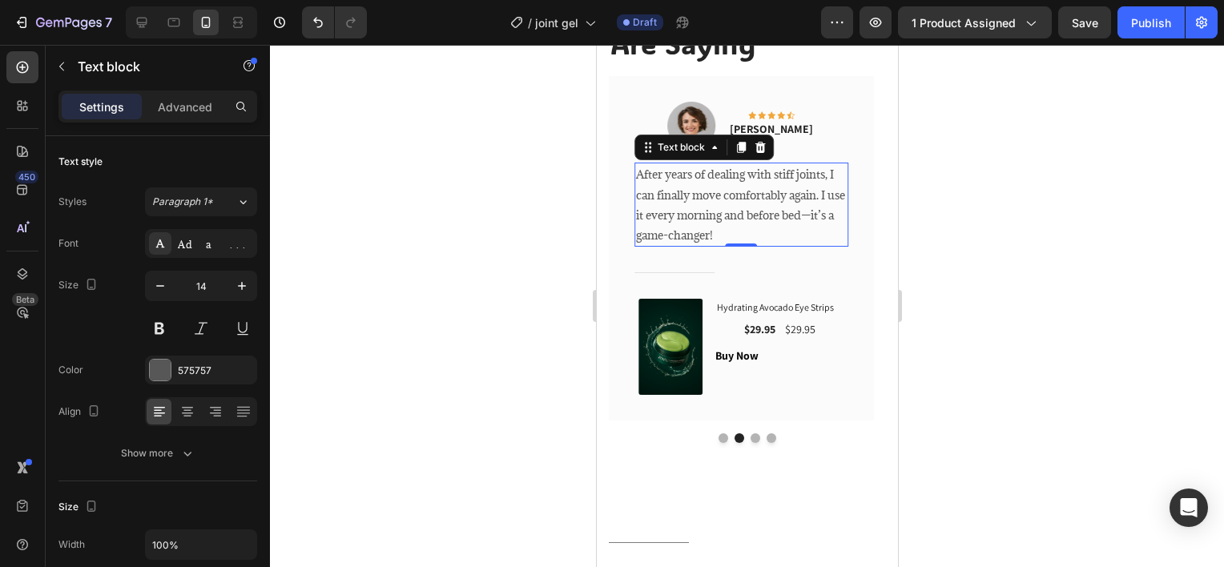
click at [750, 213] on p "After years of dealing with stiff joints, I can finally move comfortably again.…" at bounding box center [740, 204] width 211 height 81
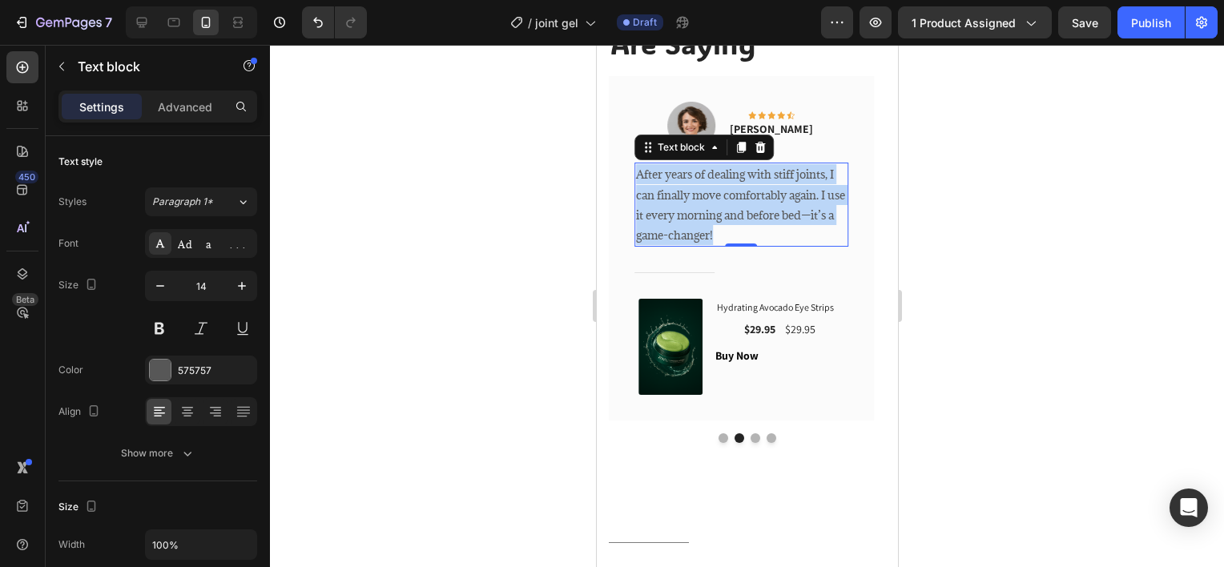
click at [750, 213] on p "After years of dealing with stiff joints, I can finally move comfortably again.…" at bounding box center [740, 204] width 211 height 81
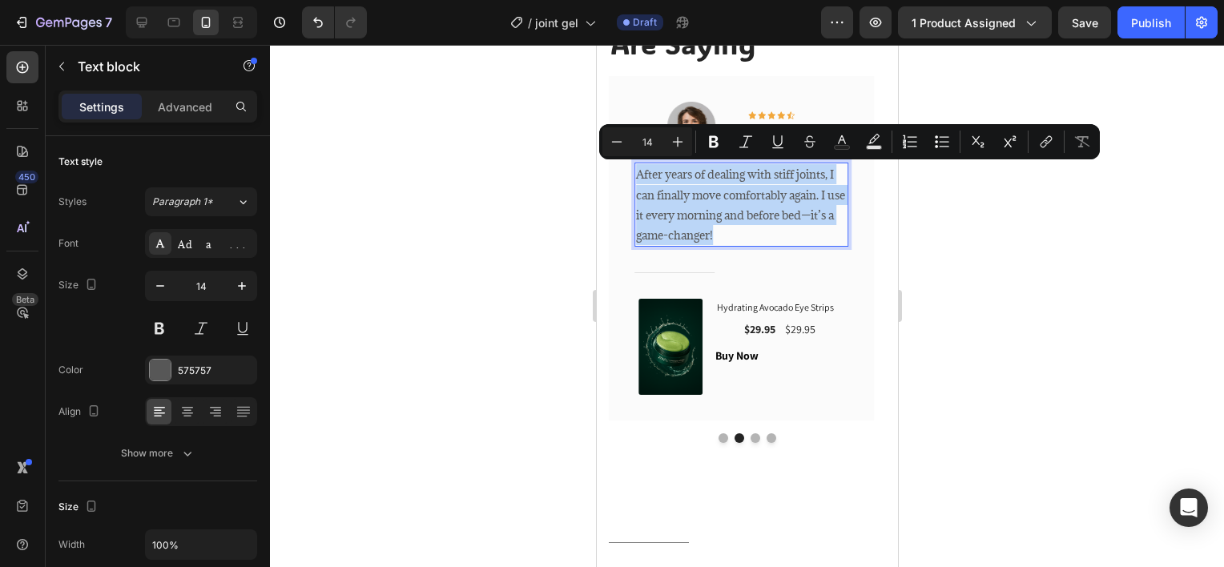
click at [760, 206] on p "After years of dealing with stiff joints, I can finally move comfortably again.…" at bounding box center [740, 204] width 211 height 81
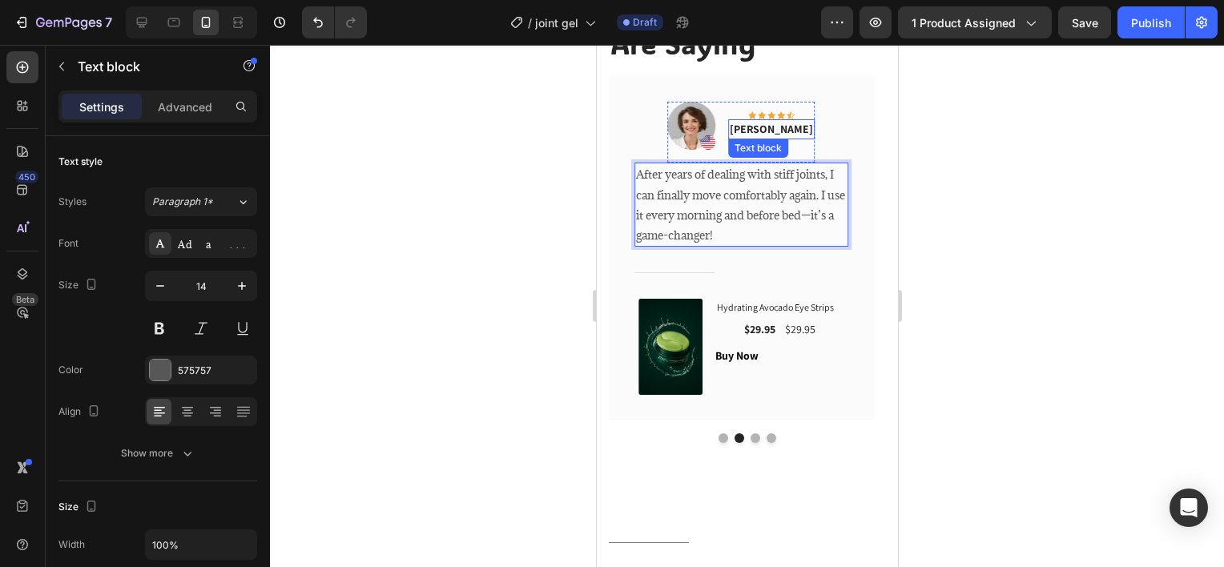
click at [773, 132] on div "Olivia Rowse Text block" at bounding box center [770, 129] width 87 height 20
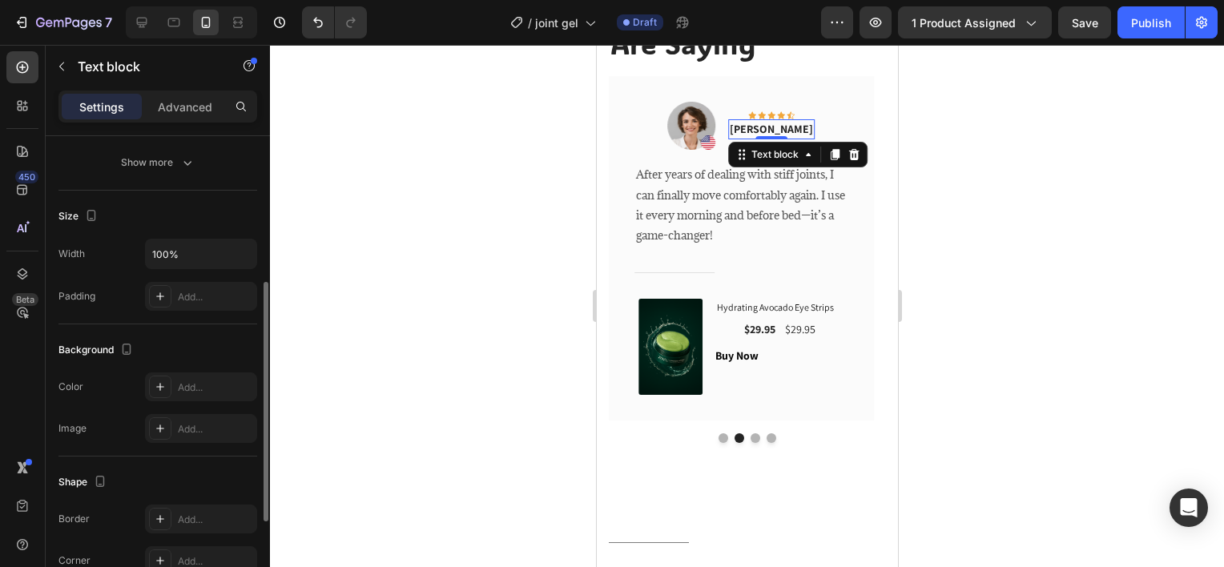
click at [773, 133] on div "0" at bounding box center [771, 139] width 16 height 13
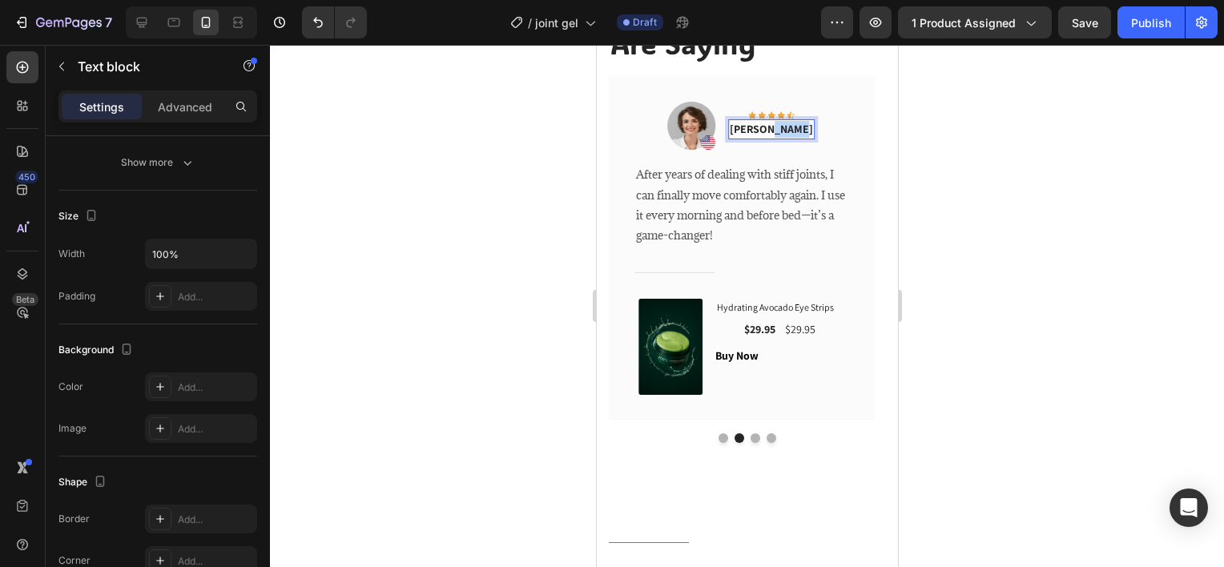
click at [771, 130] on p "Olivia Rowse" at bounding box center [770, 129] width 83 height 17
click at [993, 139] on div at bounding box center [747, 306] width 954 height 522
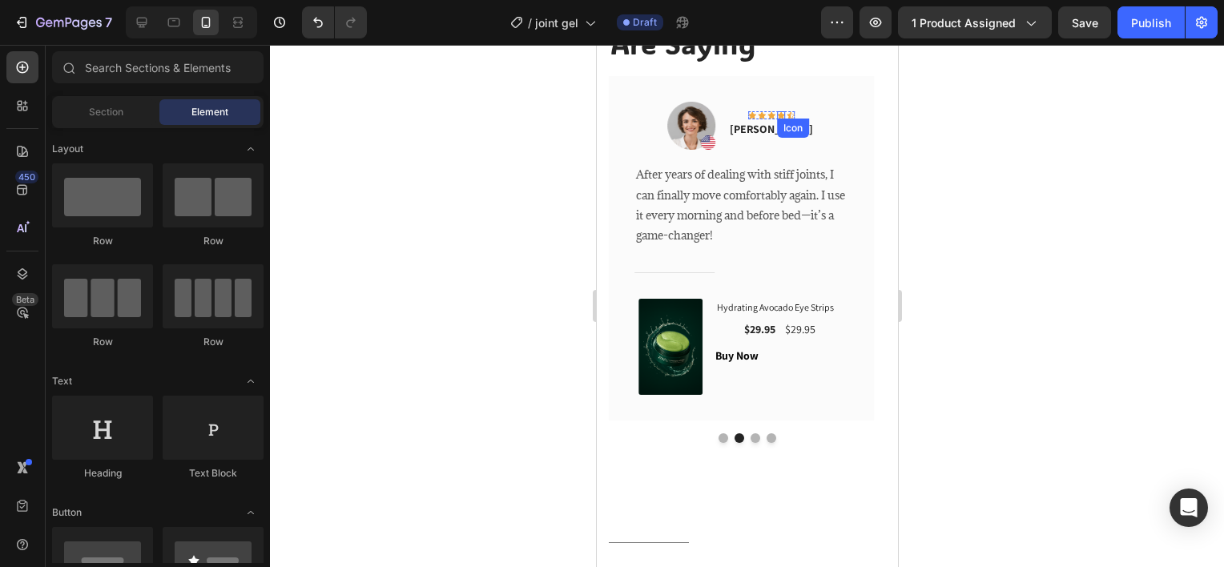
click at [781, 115] on icon at bounding box center [780, 115] width 8 height 7
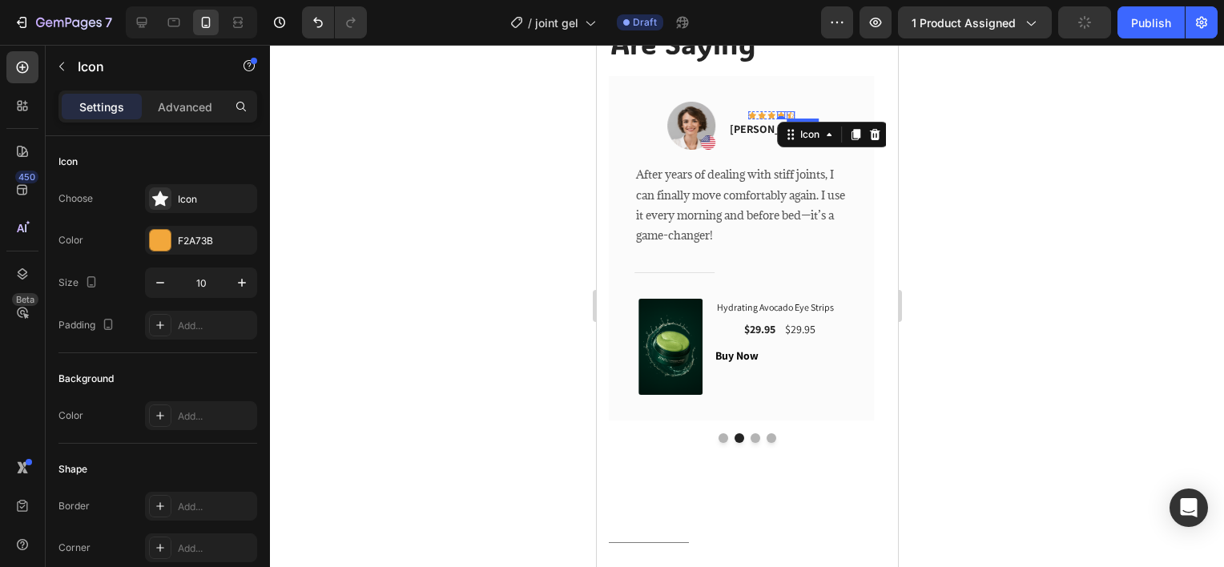
click at [788, 113] on div "Icon" at bounding box center [790, 115] width 8 height 8
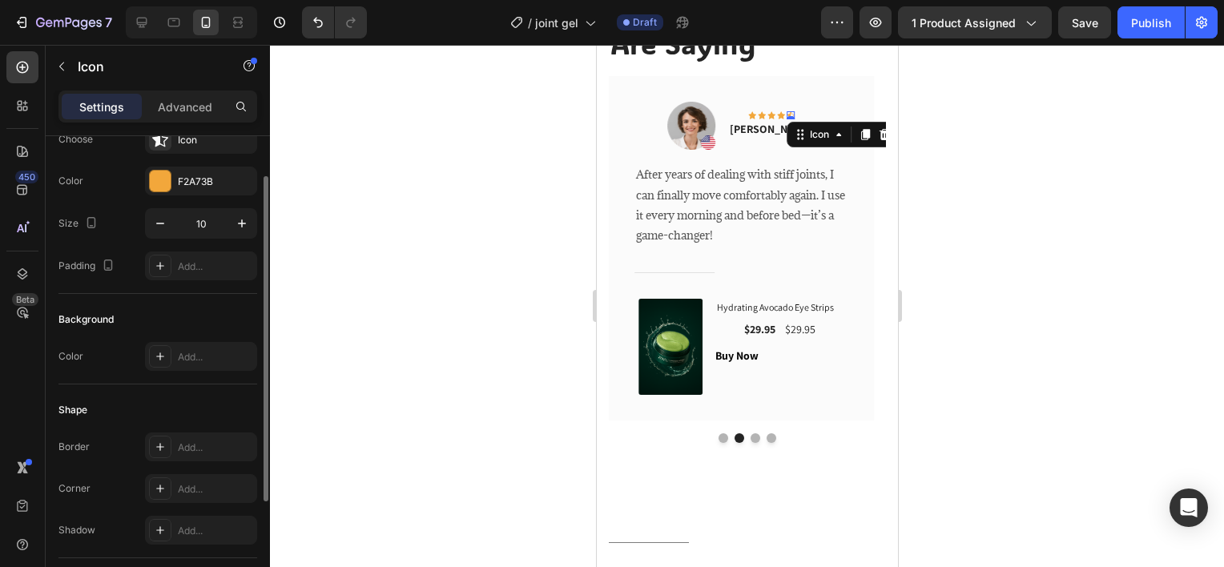
scroll to position [0, 0]
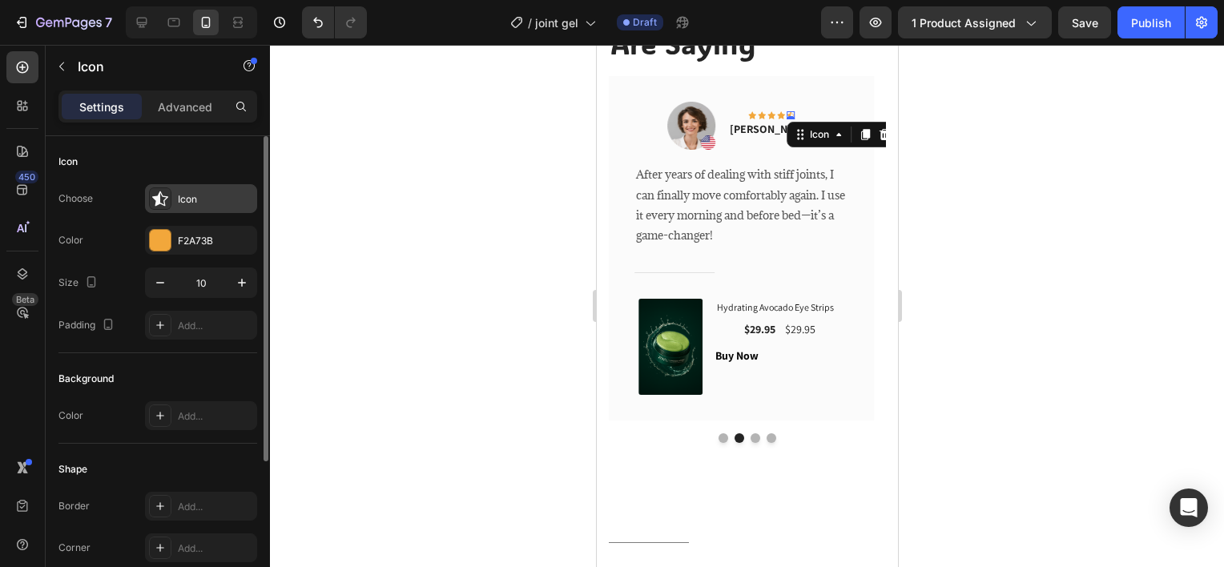
click at [159, 203] on icon at bounding box center [160, 198] width 16 height 15
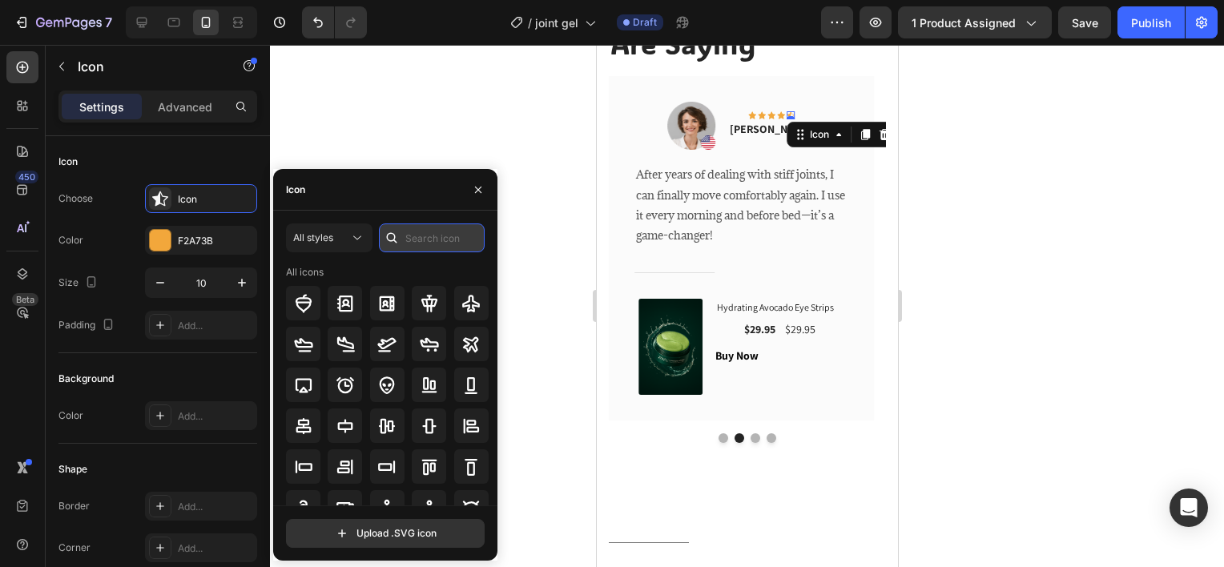
click at [420, 244] on input "text" at bounding box center [432, 237] width 106 height 29
type input "star"
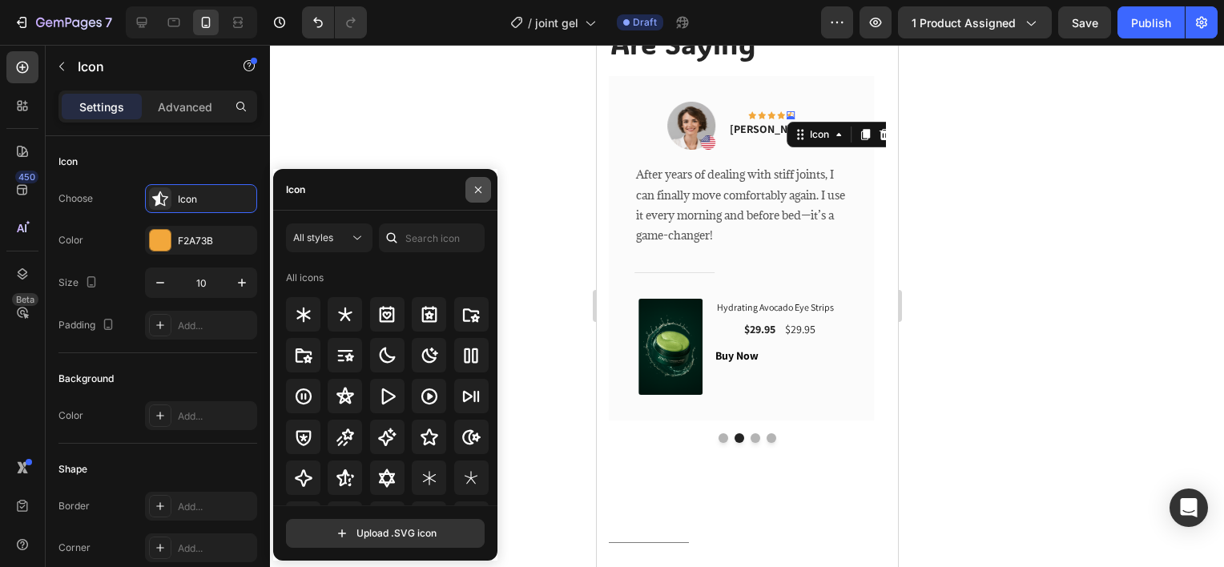
click at [475, 191] on icon "button" at bounding box center [478, 189] width 13 height 13
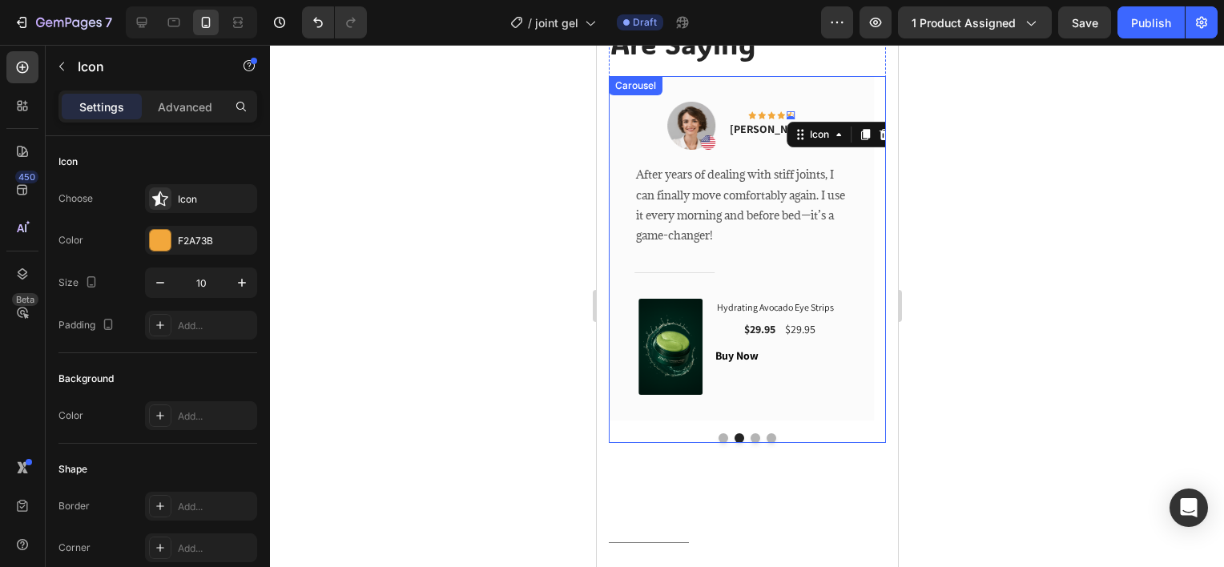
click at [751, 438] on button "Dot" at bounding box center [755, 438] width 10 height 10
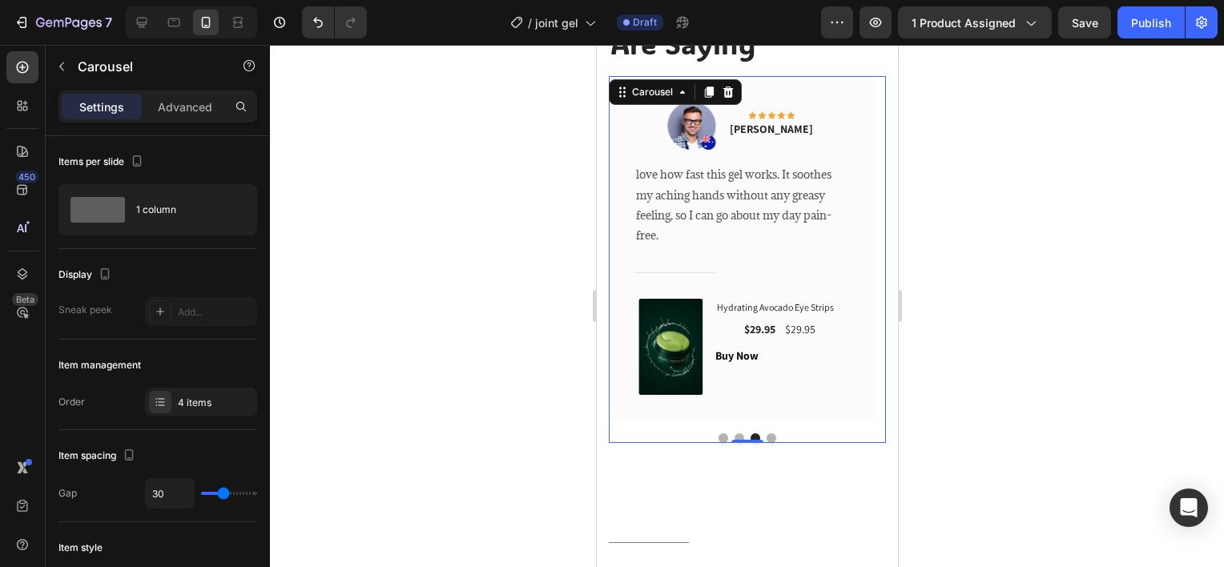
click at [766, 436] on button "Dot" at bounding box center [771, 438] width 10 height 10
click at [731, 433] on div at bounding box center [746, 438] width 277 height 10
click at [736, 435] on button "Dot" at bounding box center [739, 438] width 10 height 10
click at [693, 123] on img at bounding box center [690, 126] width 48 height 48
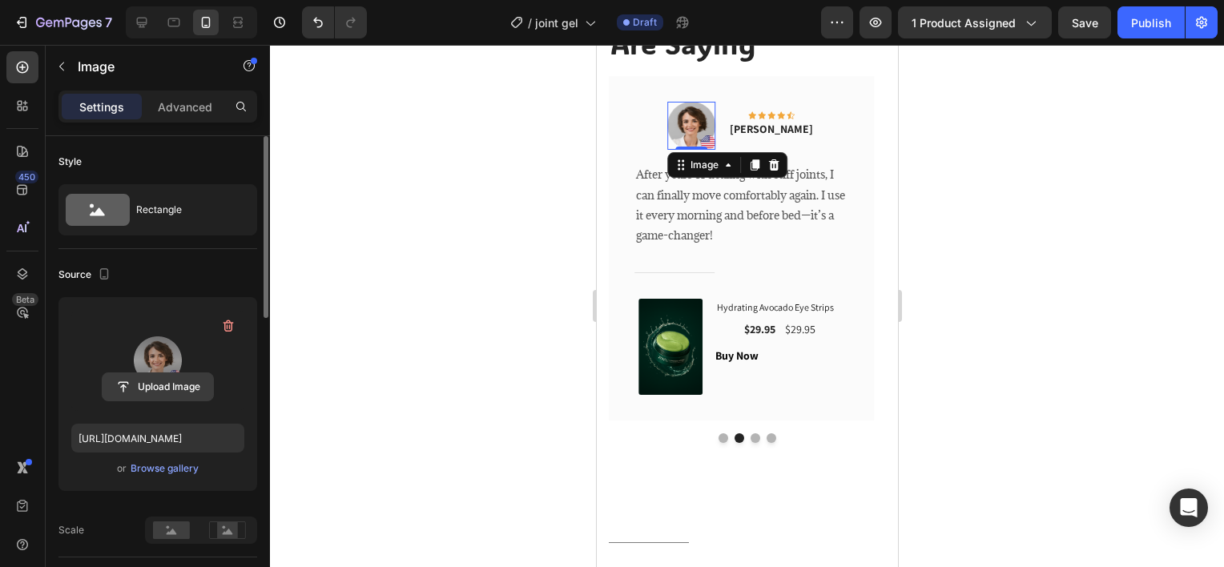
click at [186, 389] on input "file" at bounding box center [158, 386] width 111 height 27
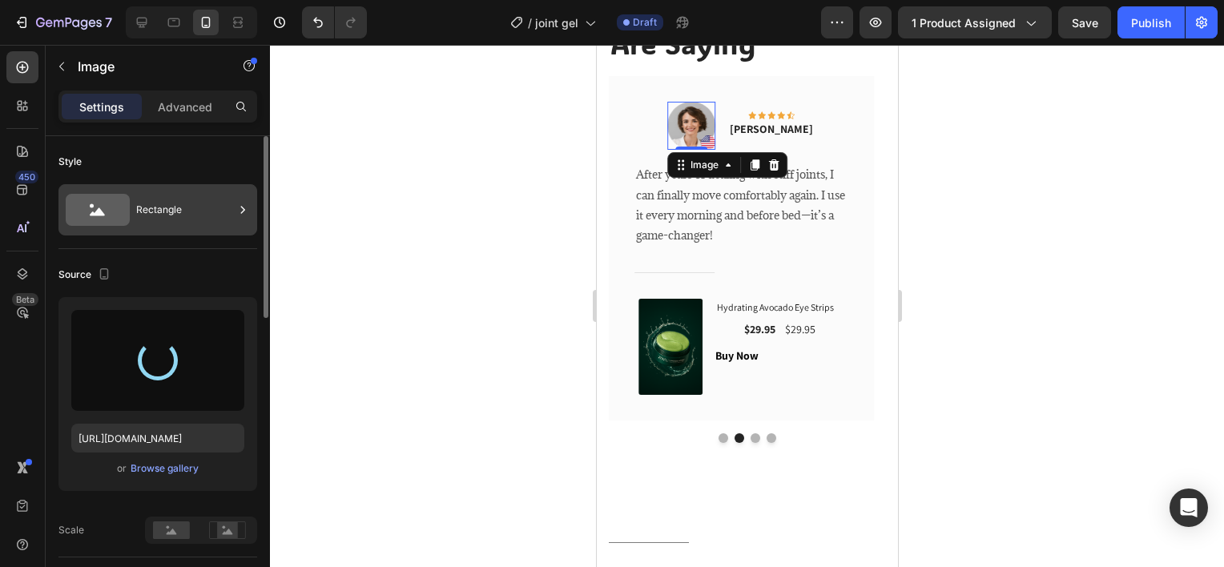
type input "https://cdn.shopify.com/s/files/1/0652/0989/2931/files/gempages_581867270121194…"
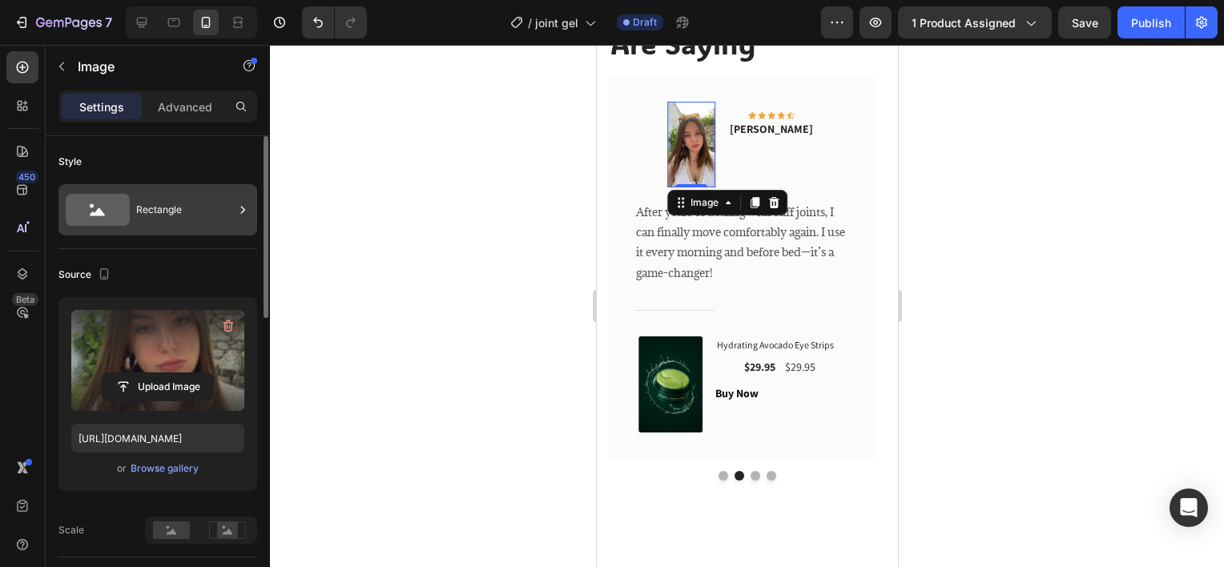
click at [183, 224] on div "Rectangle" at bounding box center [185, 209] width 98 height 37
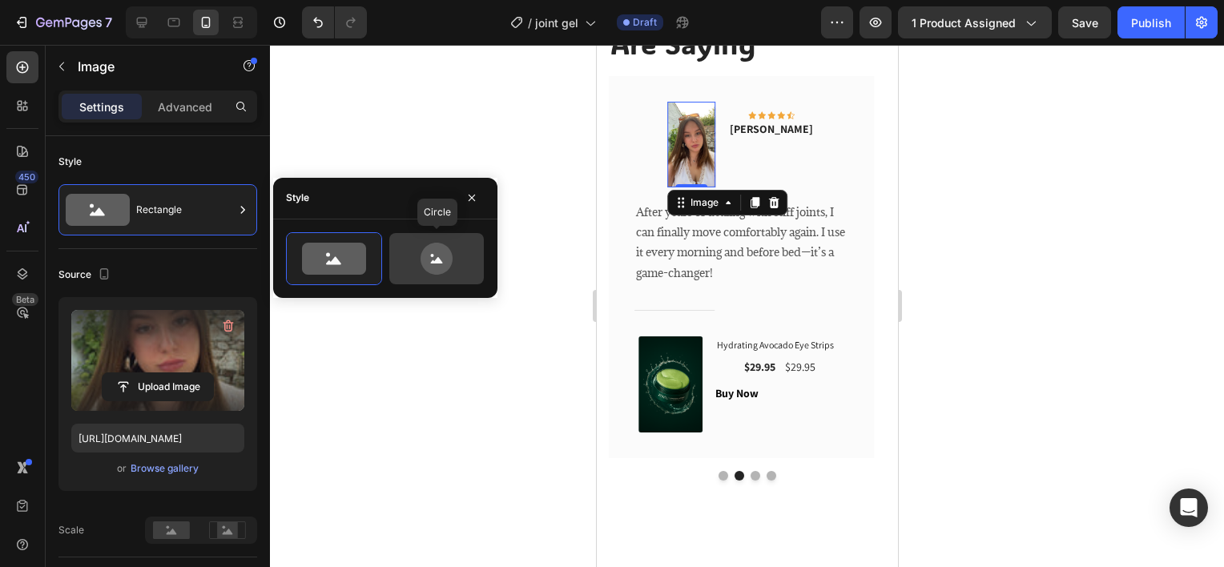
click at [399, 250] on icon at bounding box center [436, 259] width 75 height 32
type input "80"
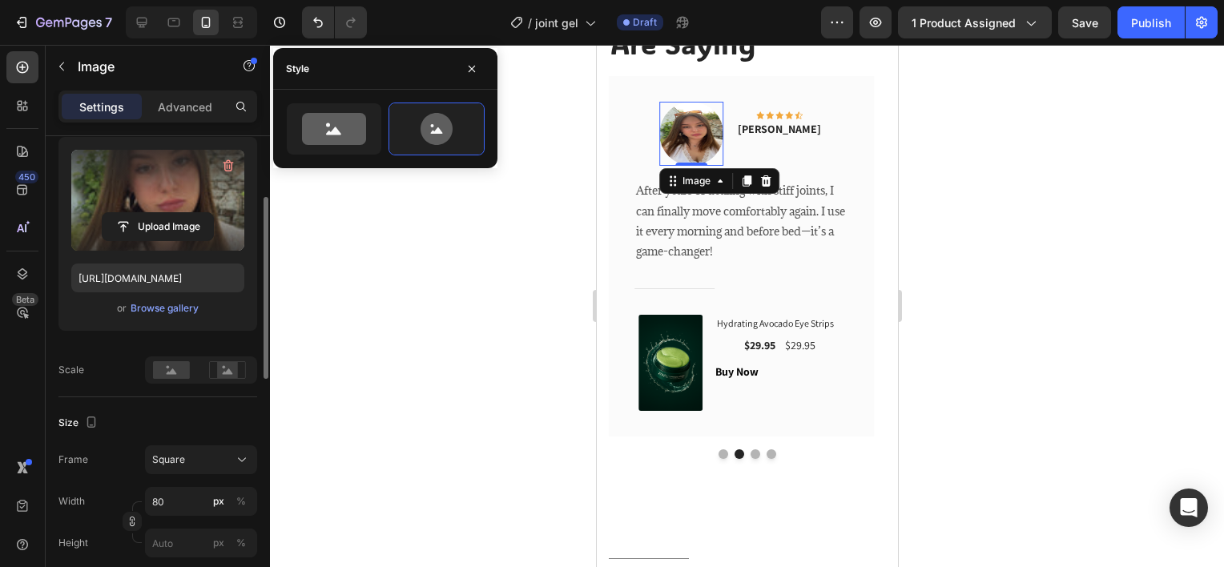
scroll to position [240, 0]
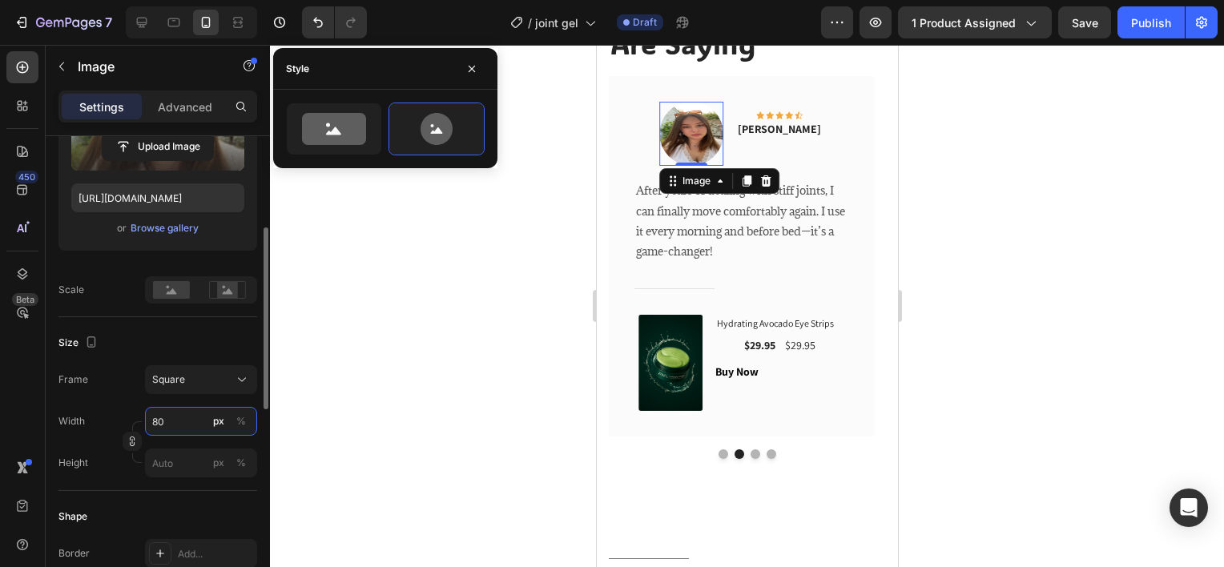
click at [177, 409] on input "80" at bounding box center [201, 421] width 112 height 29
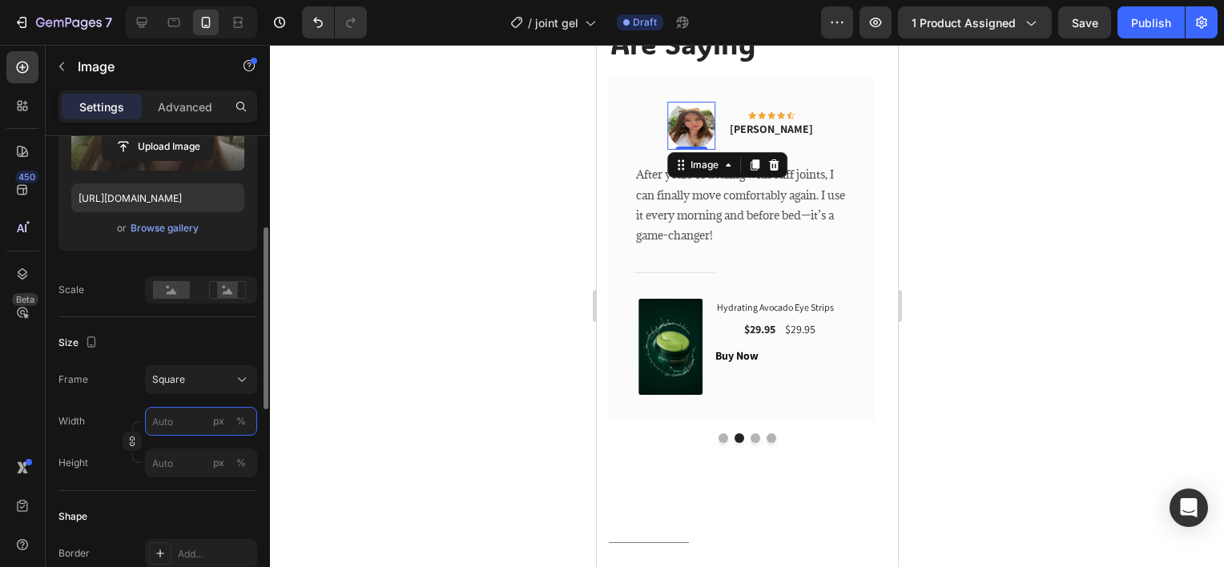
type input "5"
type input "50"
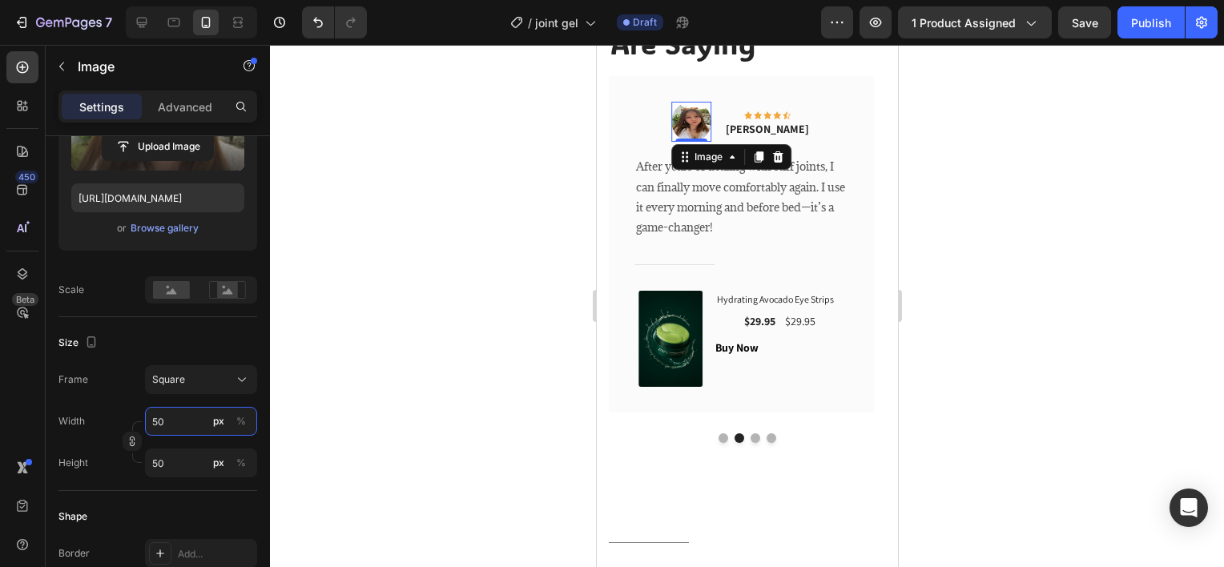
type input "5"
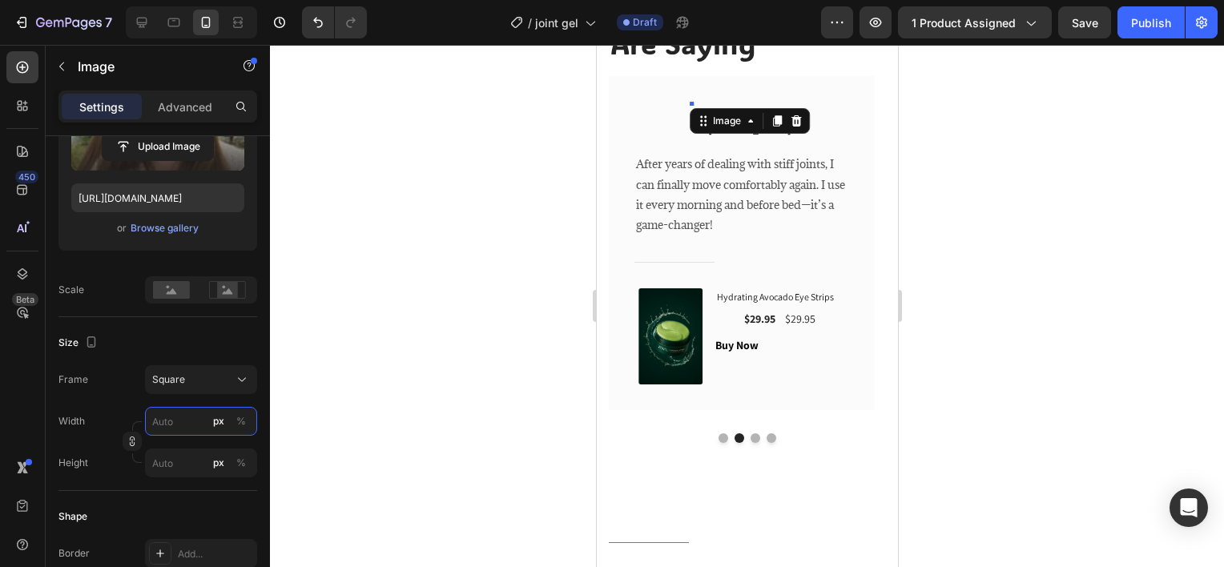
type input "6"
type input "60"
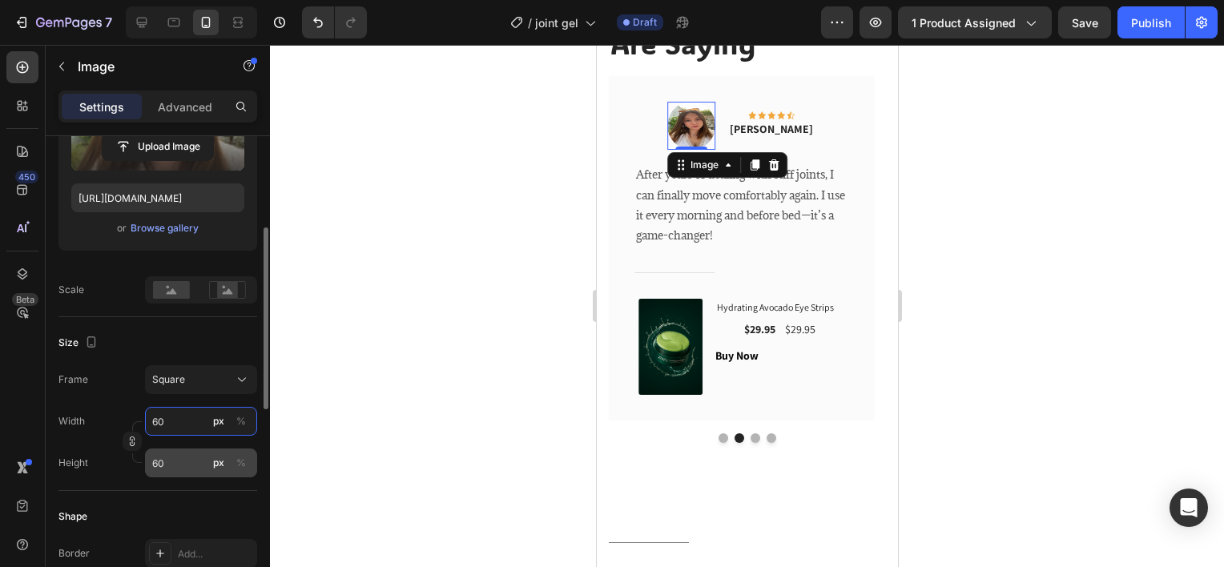
type input "60"
click at [189, 463] on input "60" at bounding box center [201, 463] width 112 height 29
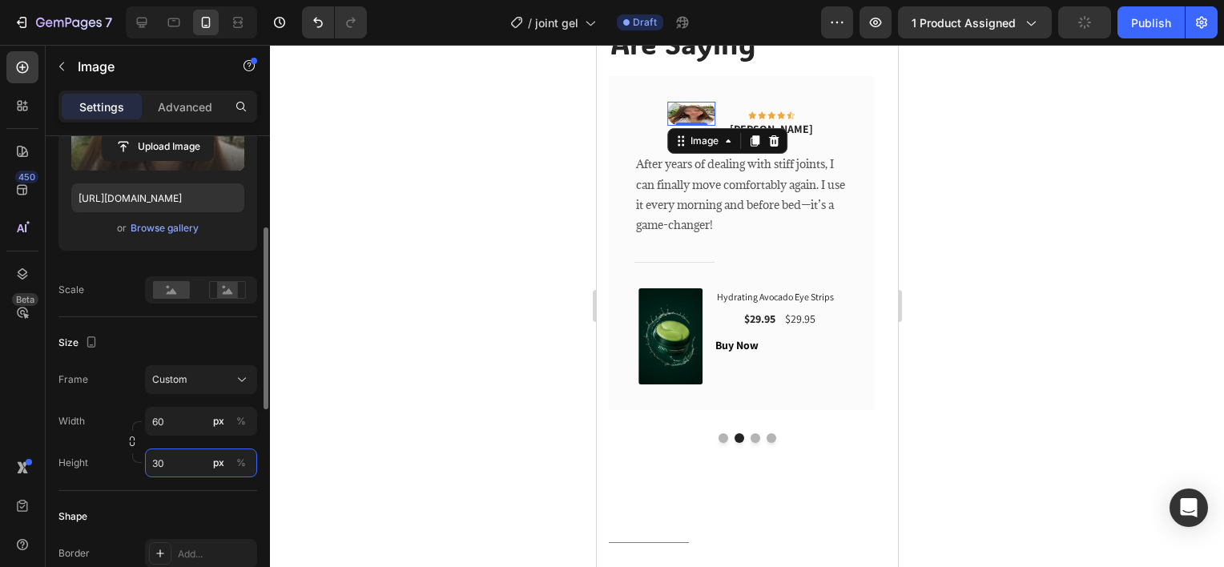
type input "3"
type input "6"
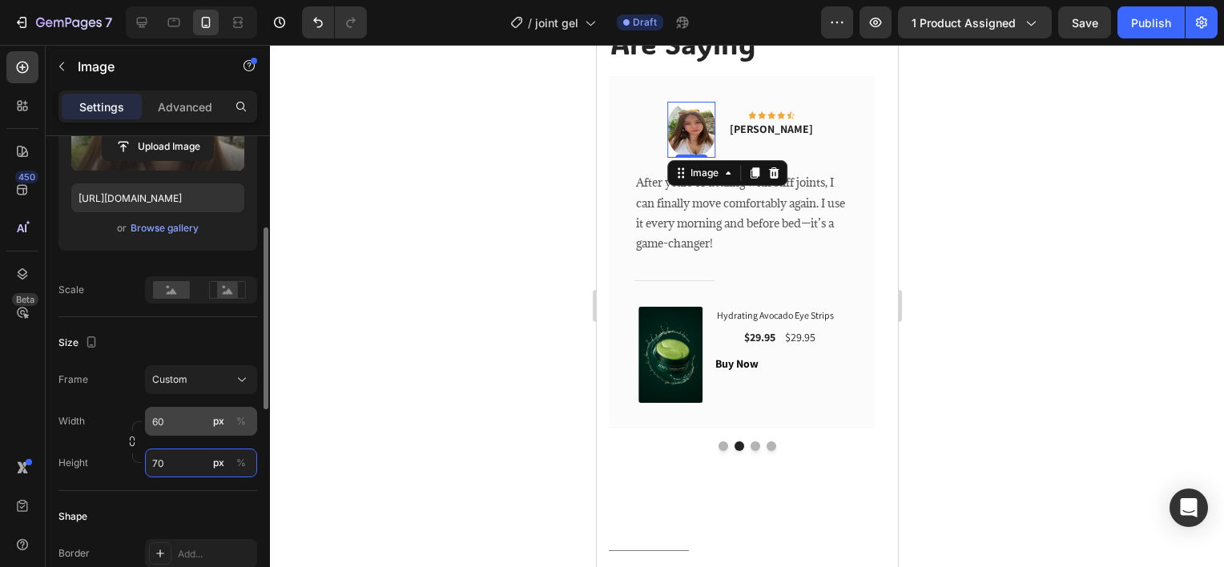
type input "70"
click at [191, 429] on input "60" at bounding box center [201, 421] width 112 height 29
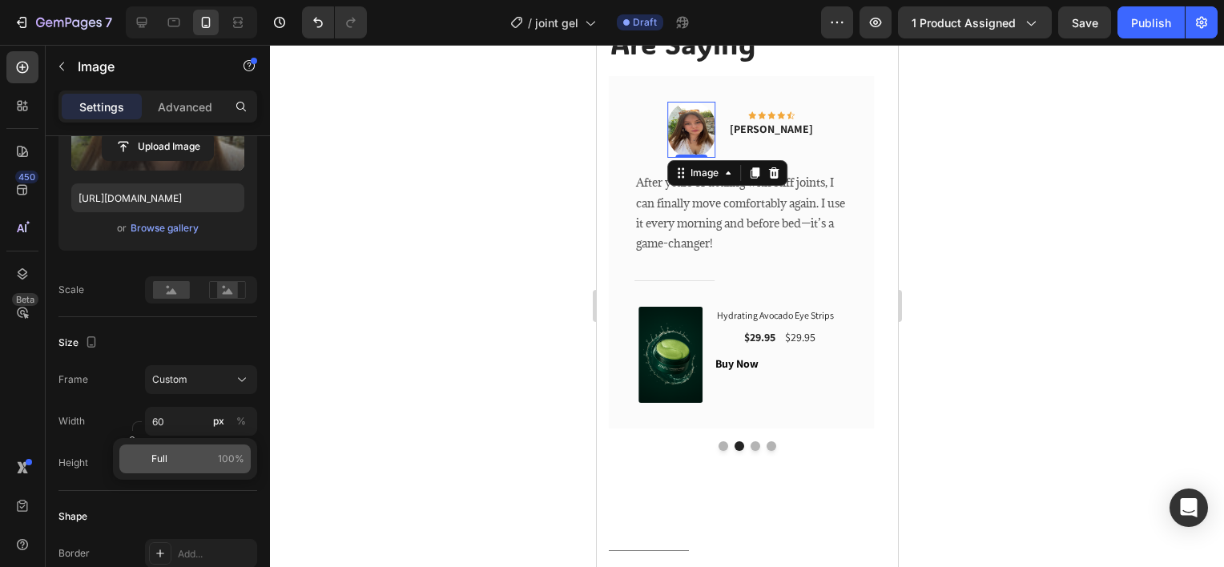
click at [179, 455] on p "Full 100%" at bounding box center [197, 459] width 93 height 14
type input "100"
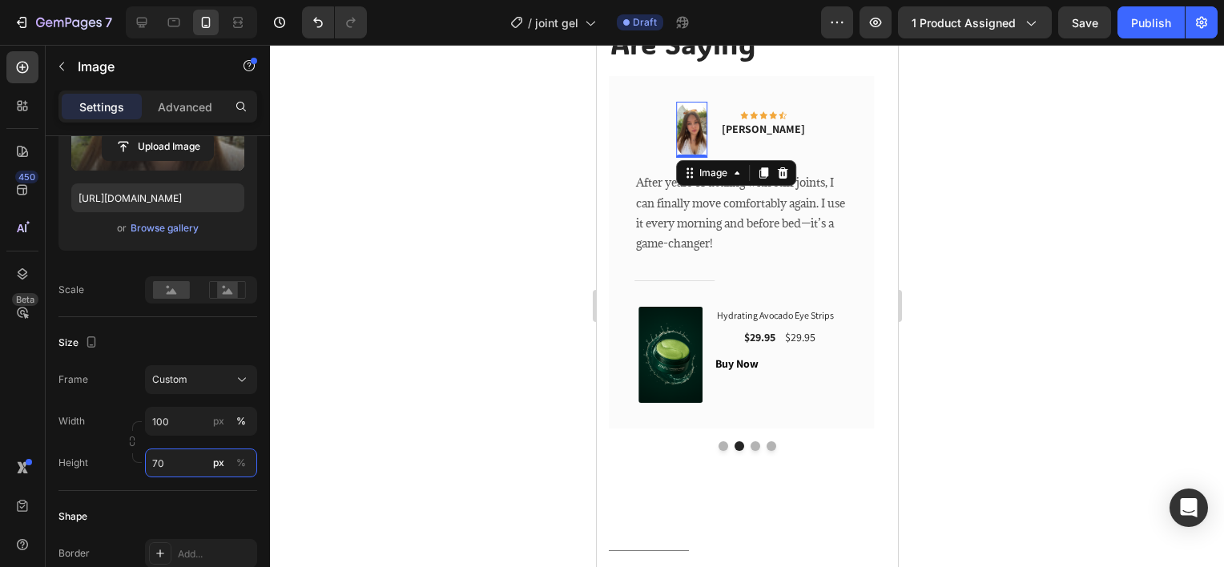
click at [179, 455] on input "70" at bounding box center [201, 463] width 112 height 29
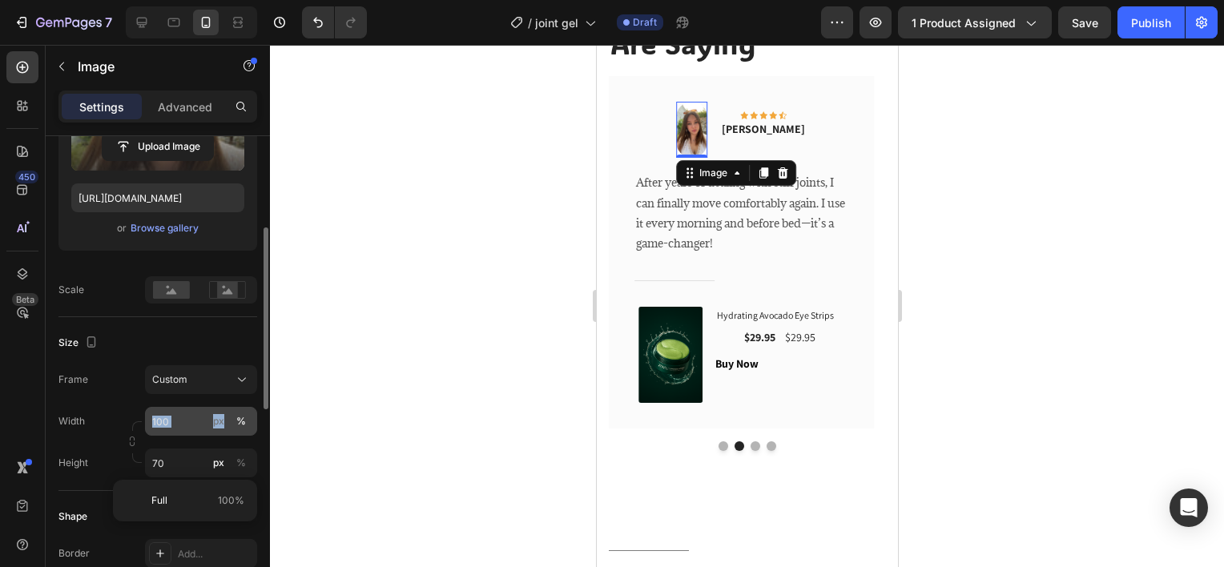
click at [179, 435] on div "Width 100 px % Height 70 px %" at bounding box center [157, 442] width 199 height 70
click at [179, 431] on input "100" at bounding box center [201, 421] width 112 height 29
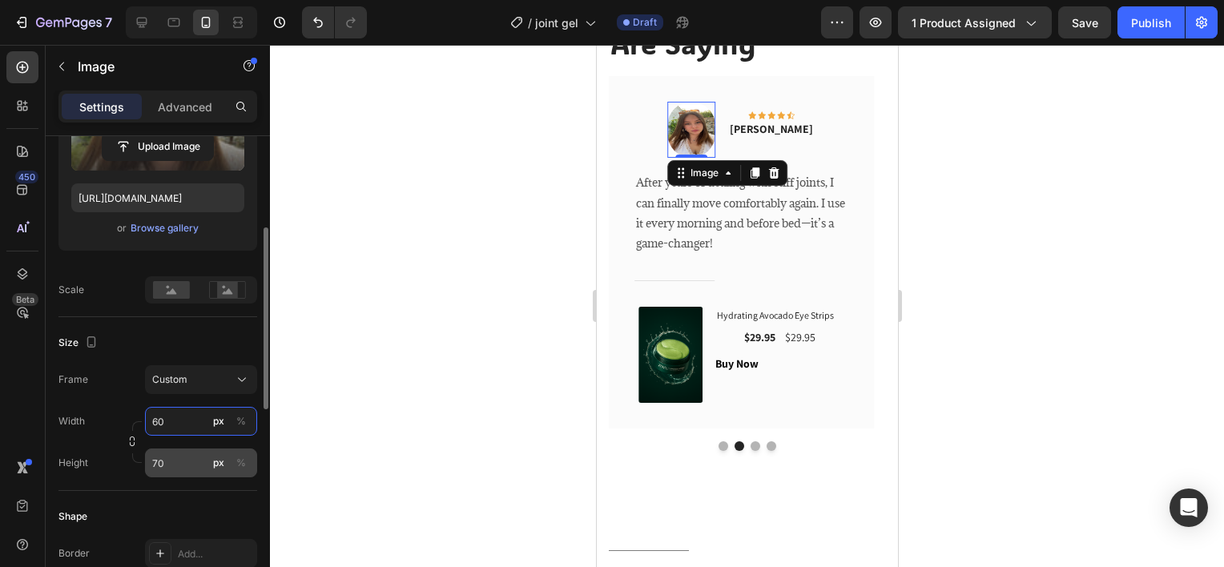
type input "60"
click at [171, 457] on input "70" at bounding box center [201, 463] width 112 height 29
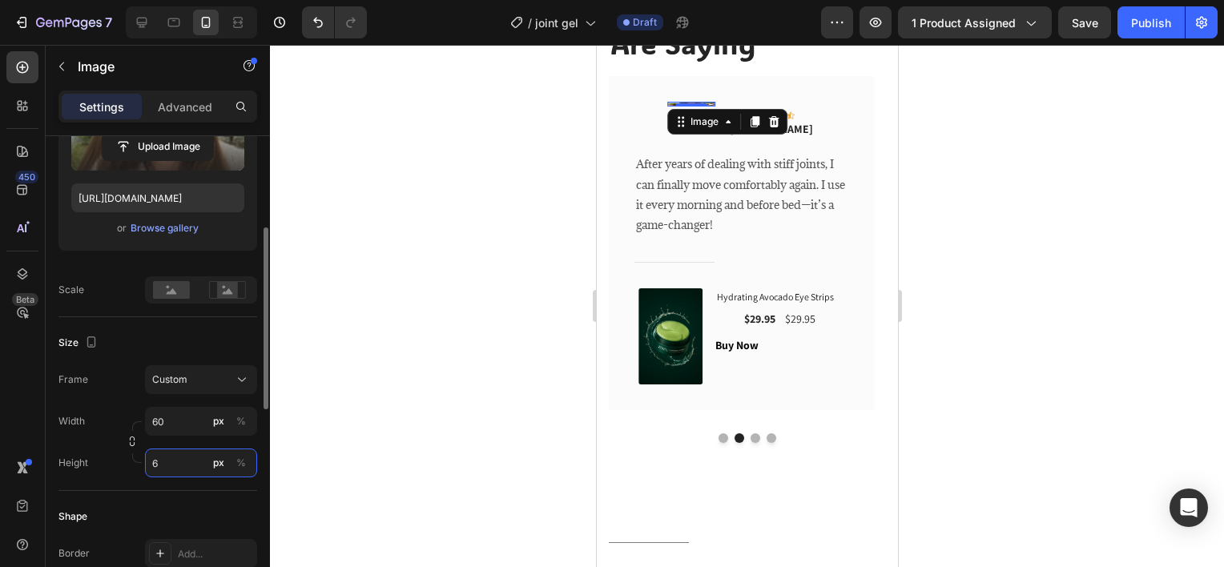
type input "60"
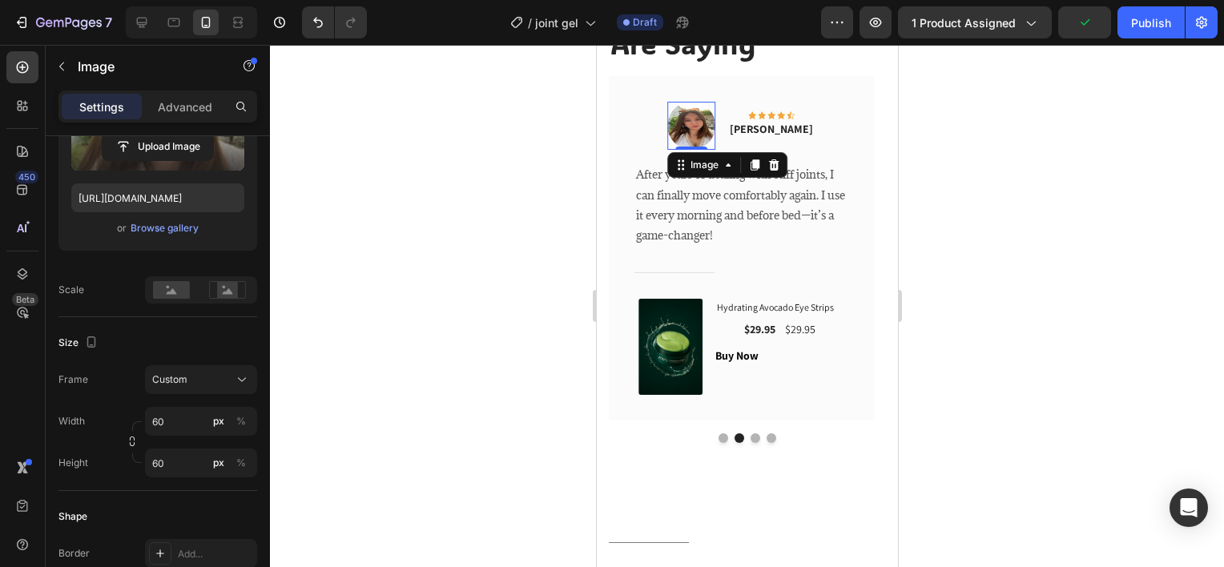
click at [303, 375] on div at bounding box center [747, 306] width 954 height 522
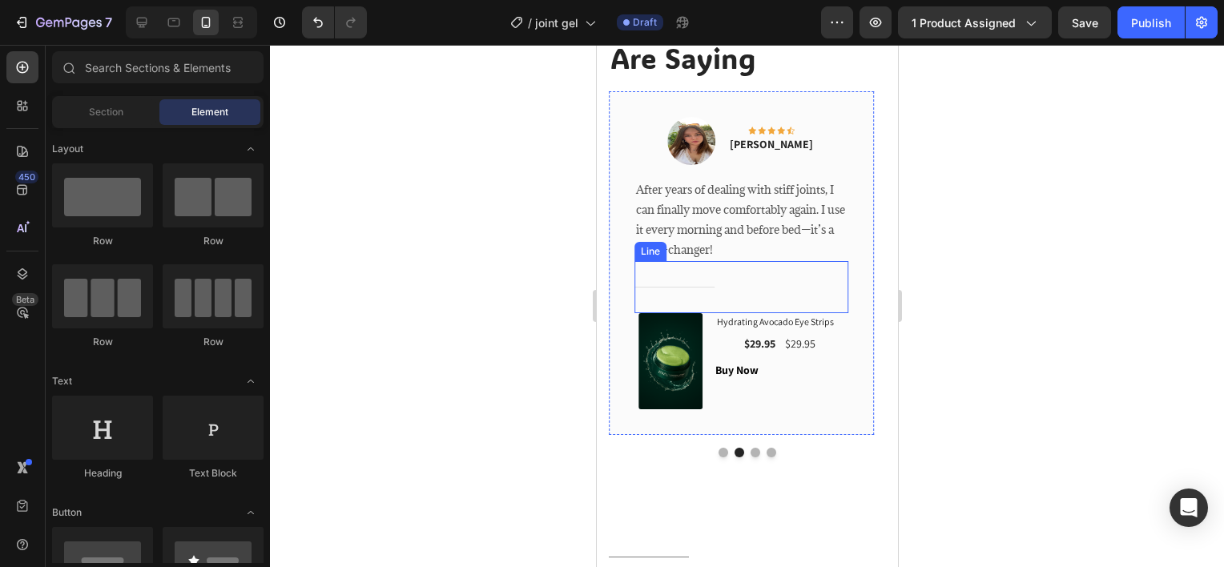
scroll to position [2406, 0]
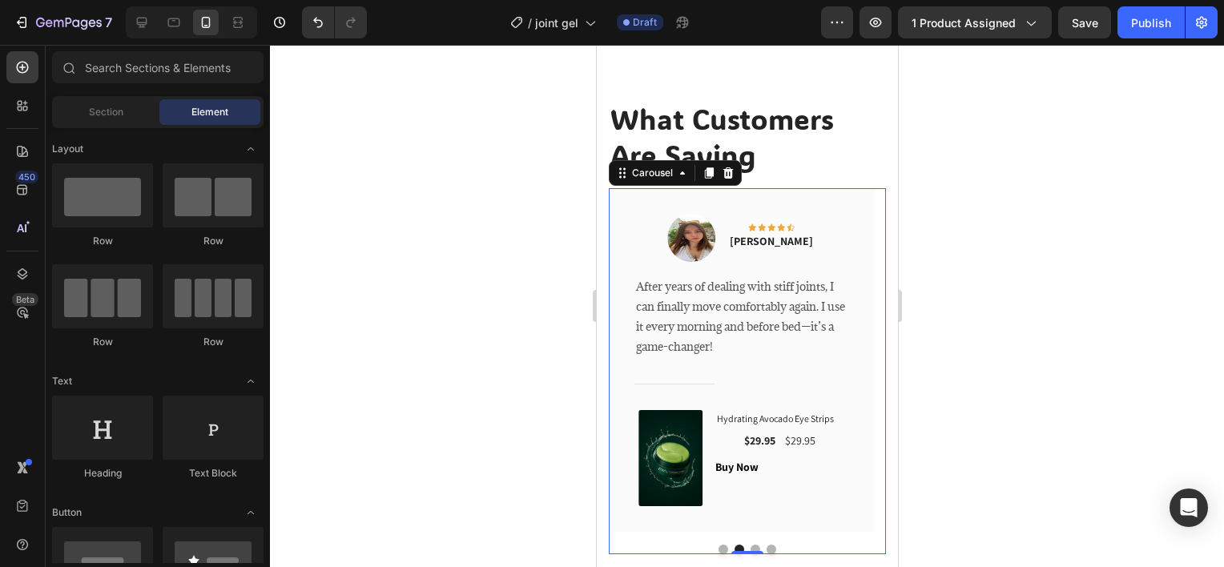
click at [718, 553] on button "Dot" at bounding box center [723, 550] width 10 height 10
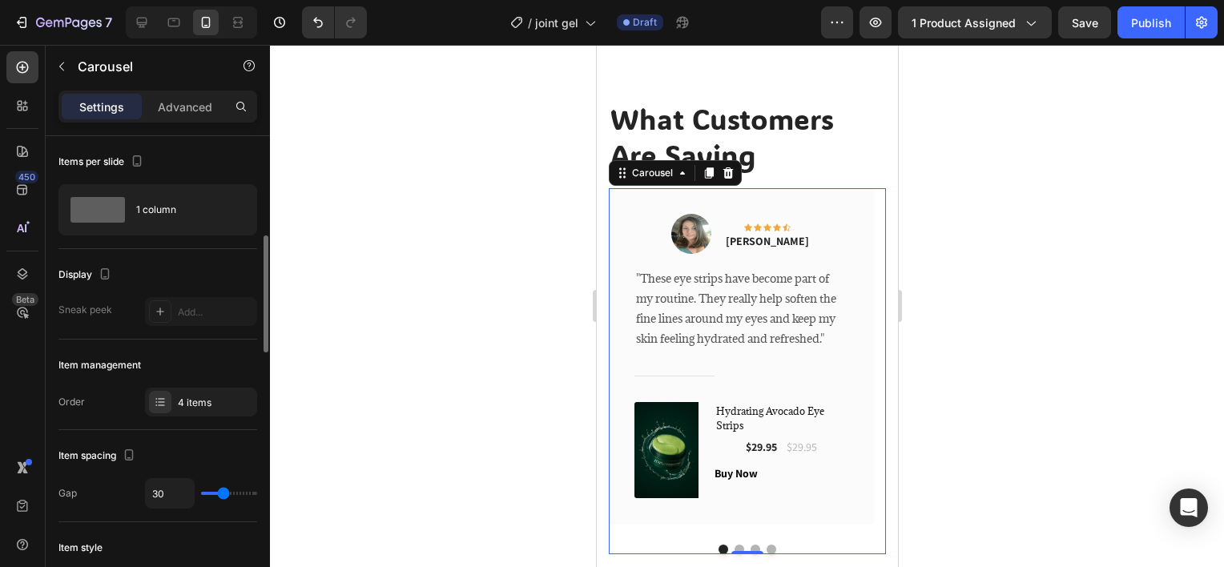
scroll to position [320, 0]
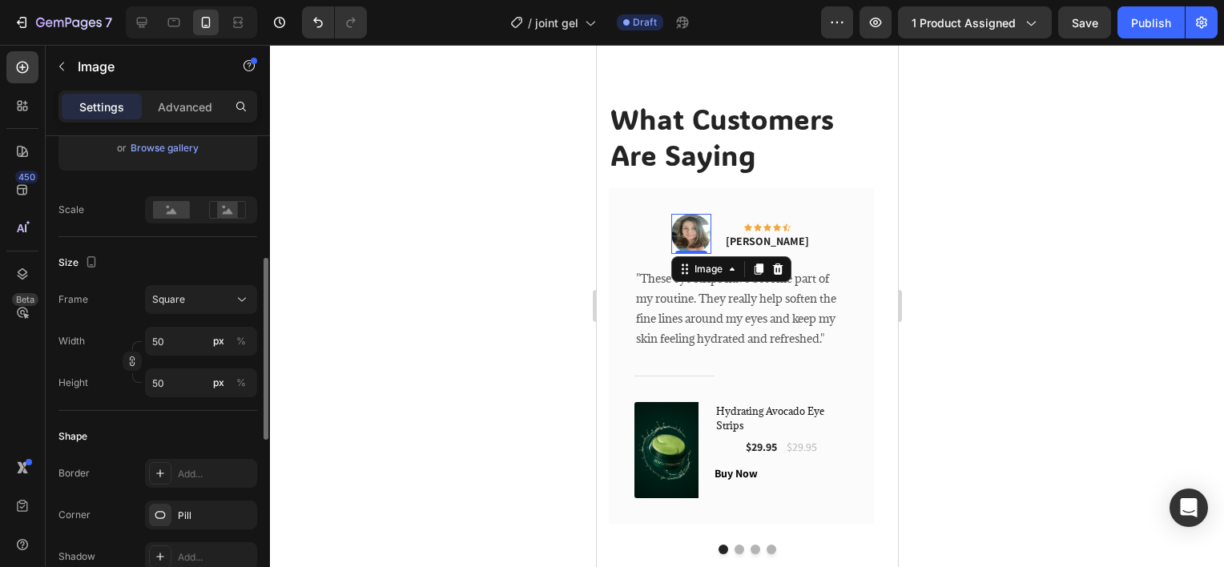
click at [711, 224] on img at bounding box center [690, 234] width 40 height 40
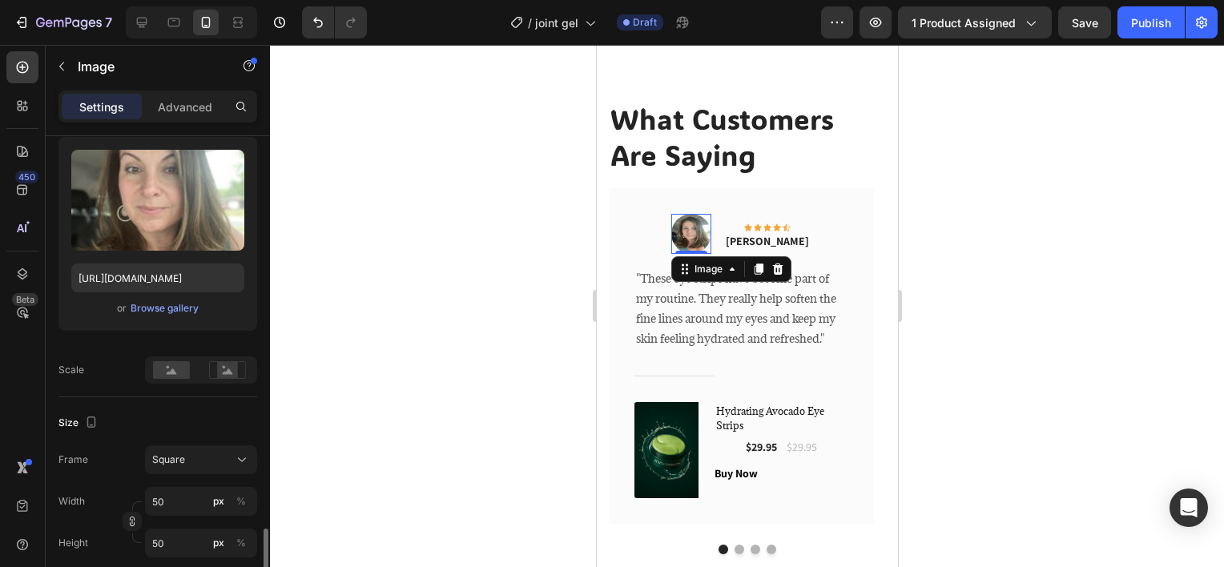
scroll to position [401, 0]
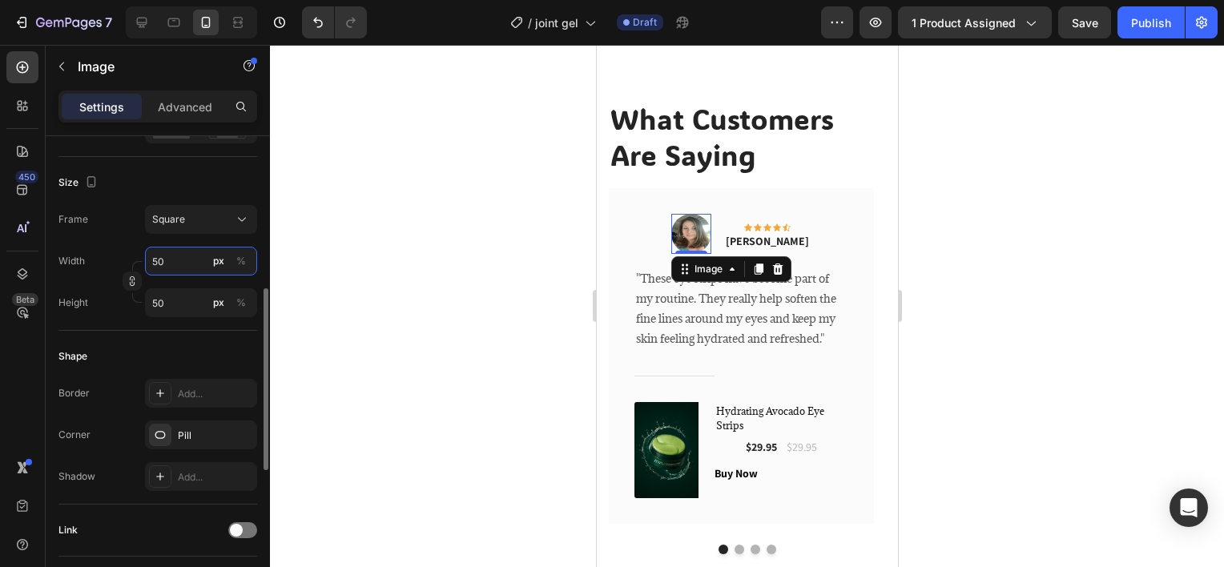
click at [182, 266] on input "50" at bounding box center [201, 261] width 112 height 29
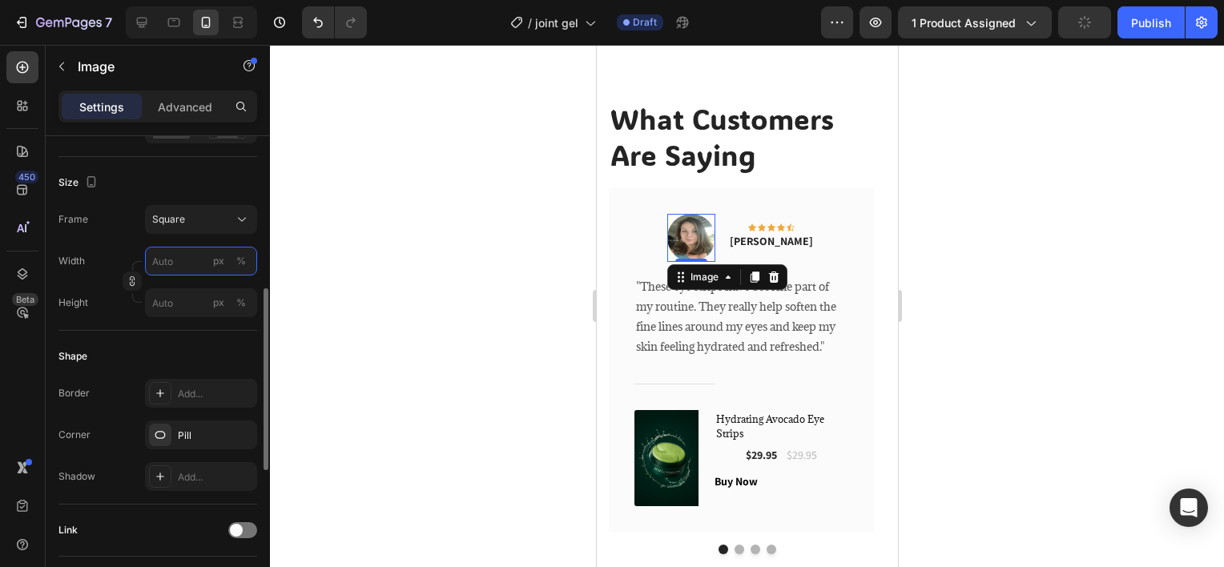
type input "6"
type input "60"
click at [349, 309] on div at bounding box center [747, 306] width 954 height 522
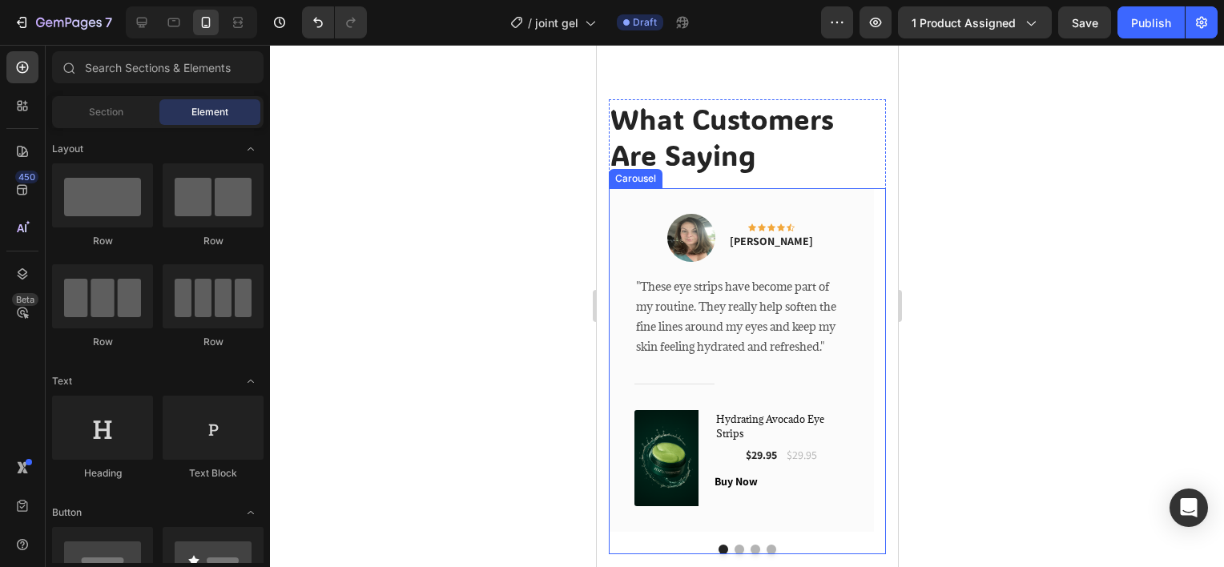
click at [736, 550] on button "Dot" at bounding box center [739, 550] width 10 height 10
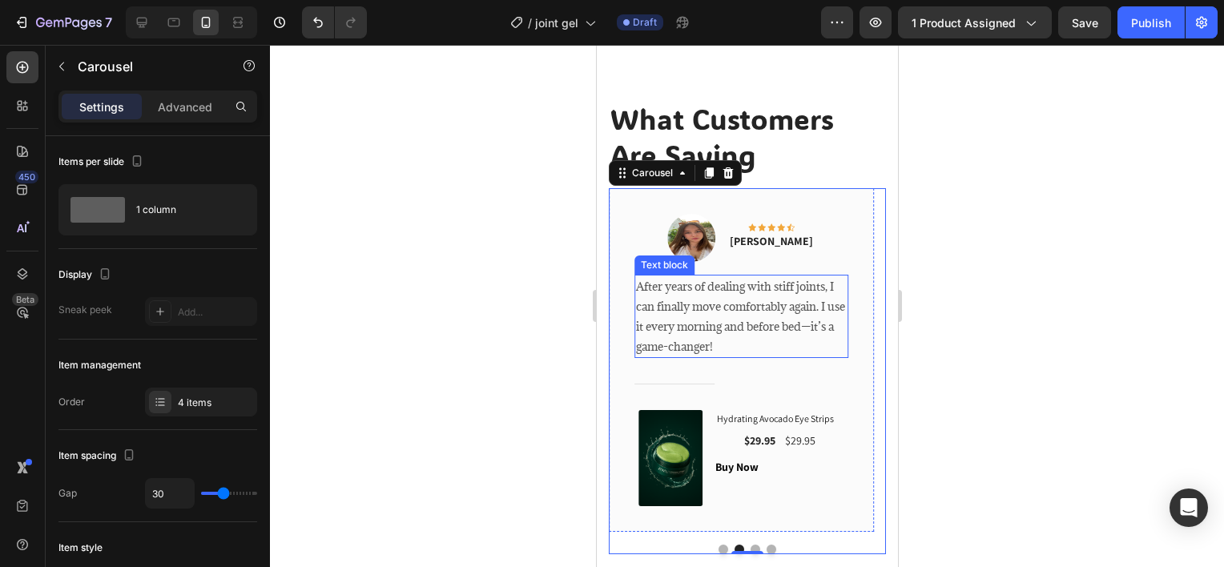
click at [751, 328] on p "After years of dealing with stiff joints, I can finally move comfortably again.…" at bounding box center [740, 316] width 211 height 81
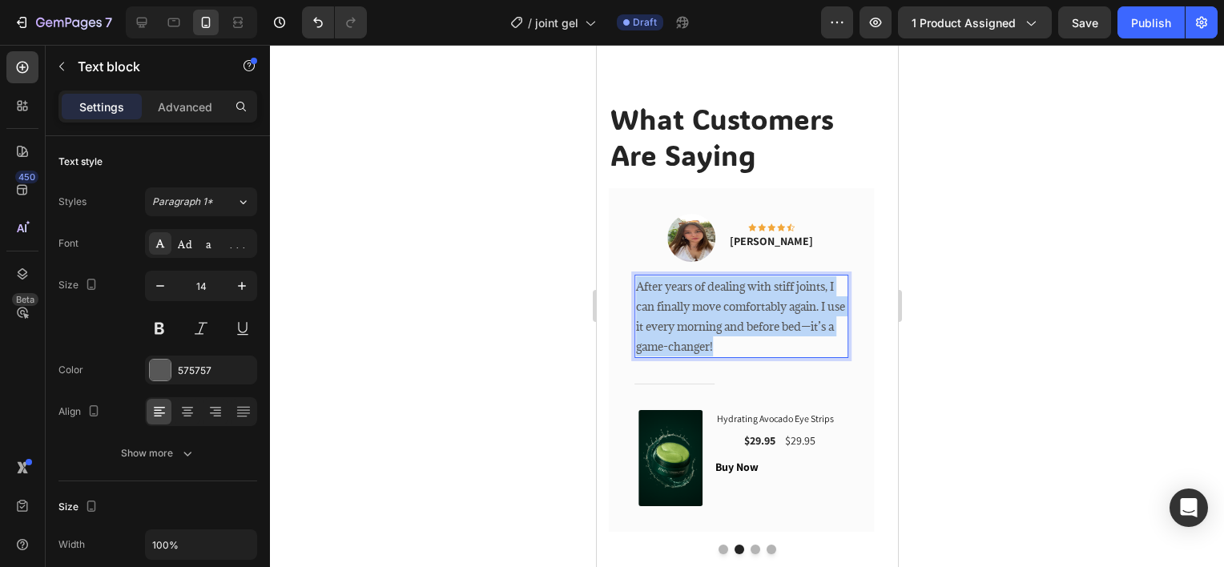
click at [751, 328] on p "After years of dealing with stiff joints, I can finally move comfortably again.…" at bounding box center [740, 316] width 211 height 81
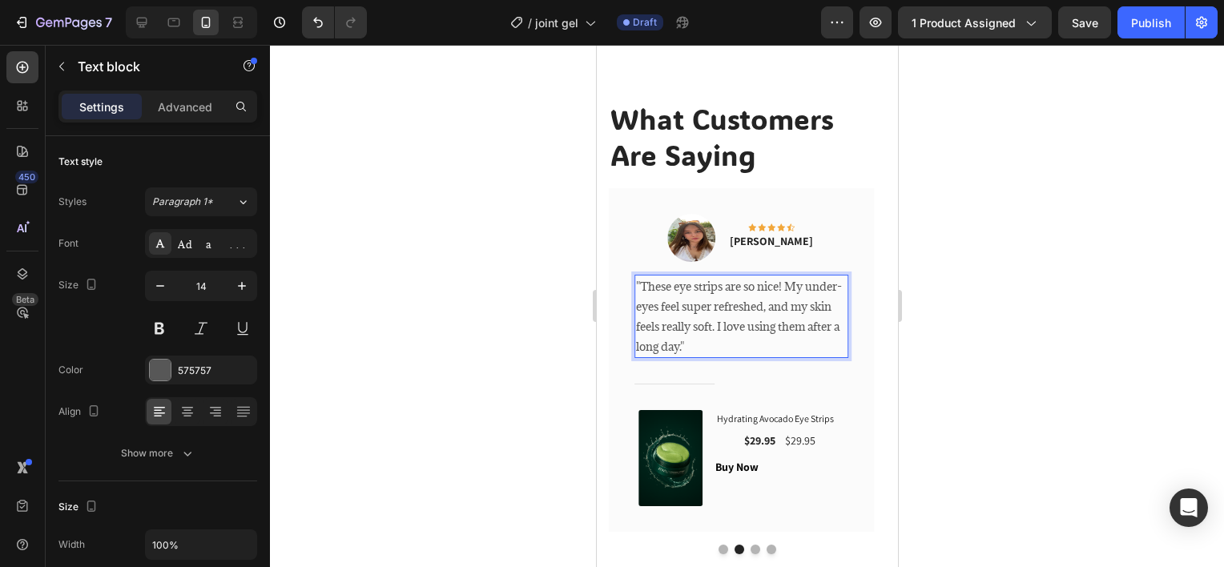
click at [1115, 300] on div at bounding box center [747, 306] width 954 height 522
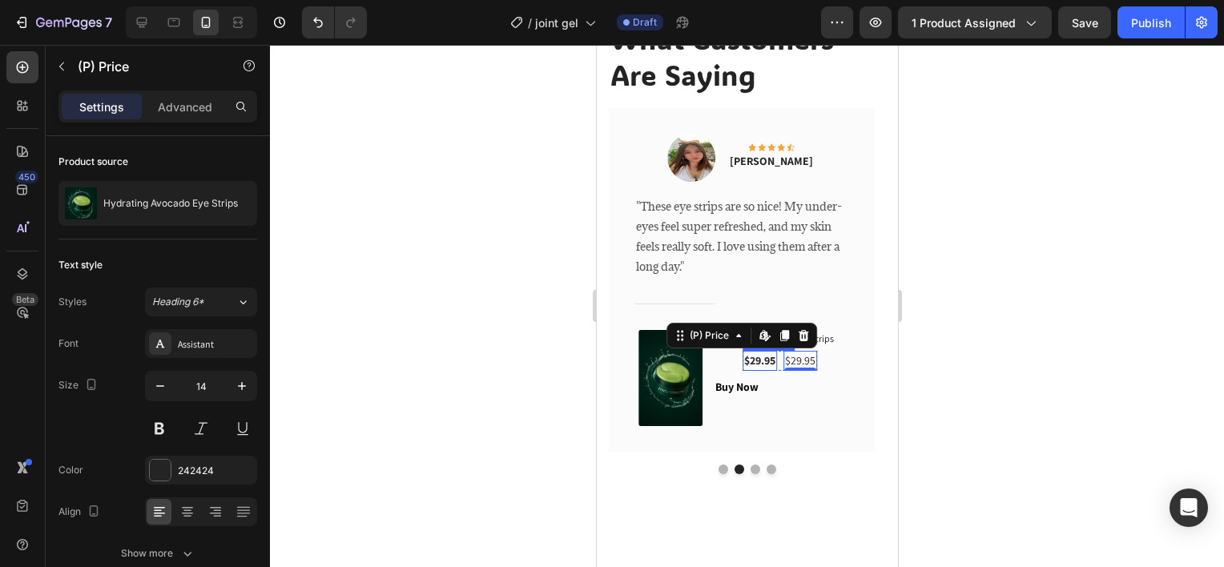
scroll to position [77, 0]
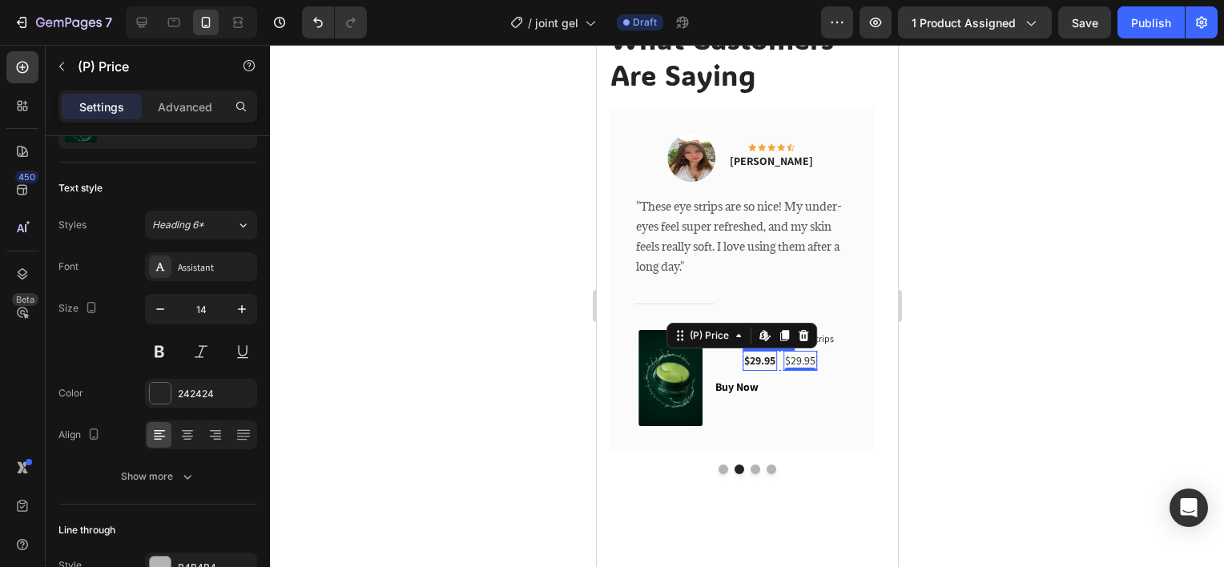
click at [757, 364] on div "$29.95 (P) Price (P) Price" at bounding box center [759, 361] width 34 height 20
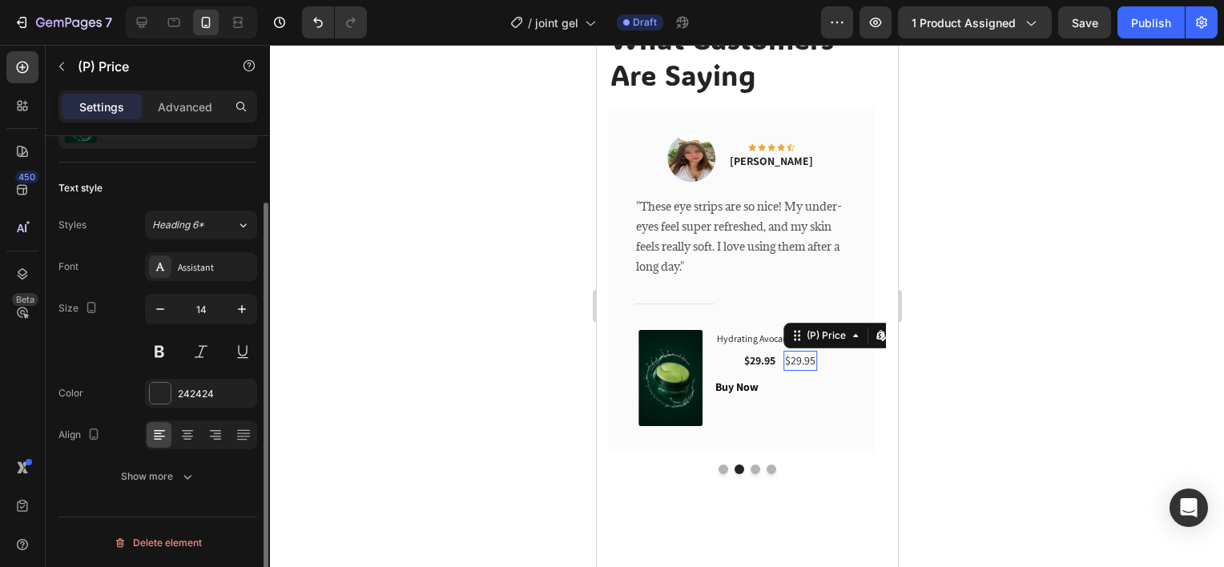
click at [783, 360] on div "$29.95" at bounding box center [800, 361] width 34 height 20
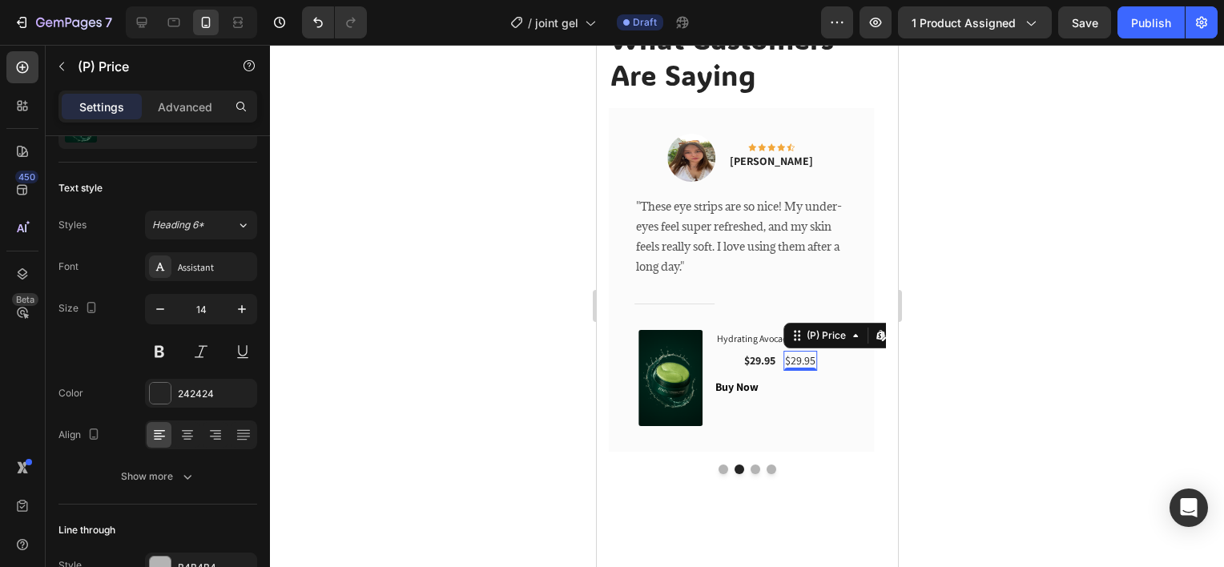
click at [791, 358] on div "$29.95" at bounding box center [800, 361] width 34 height 20
click at [767, 363] on div "$29.95" at bounding box center [759, 361] width 34 height 20
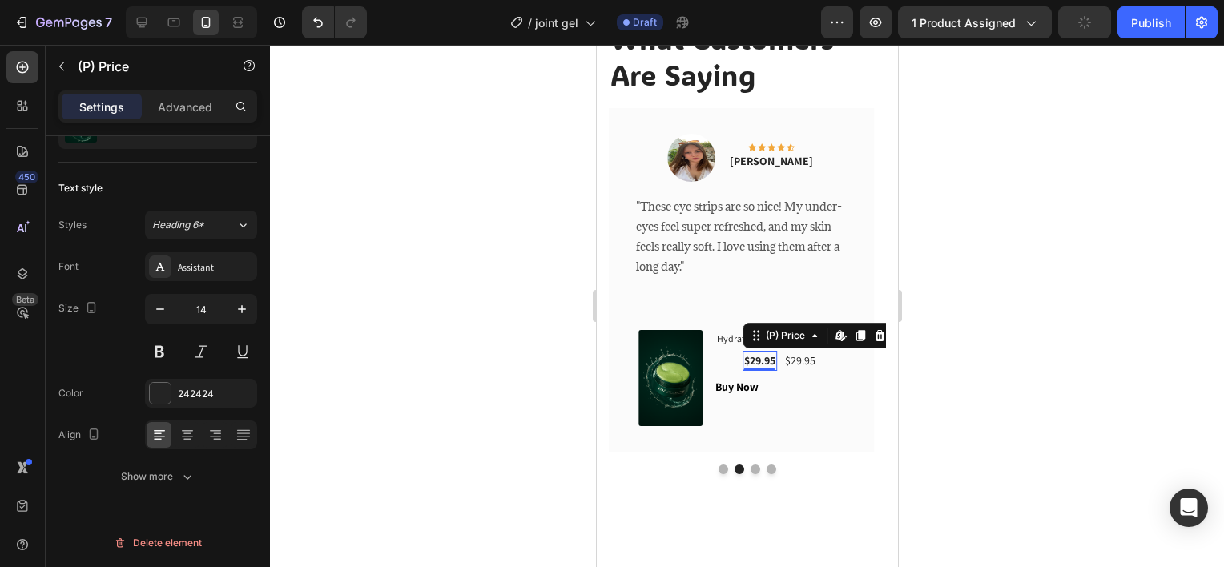
click at [767, 363] on div "$29.95" at bounding box center [759, 361] width 34 height 20
click at [811, 360] on div "$29.95" at bounding box center [800, 361] width 34 height 20
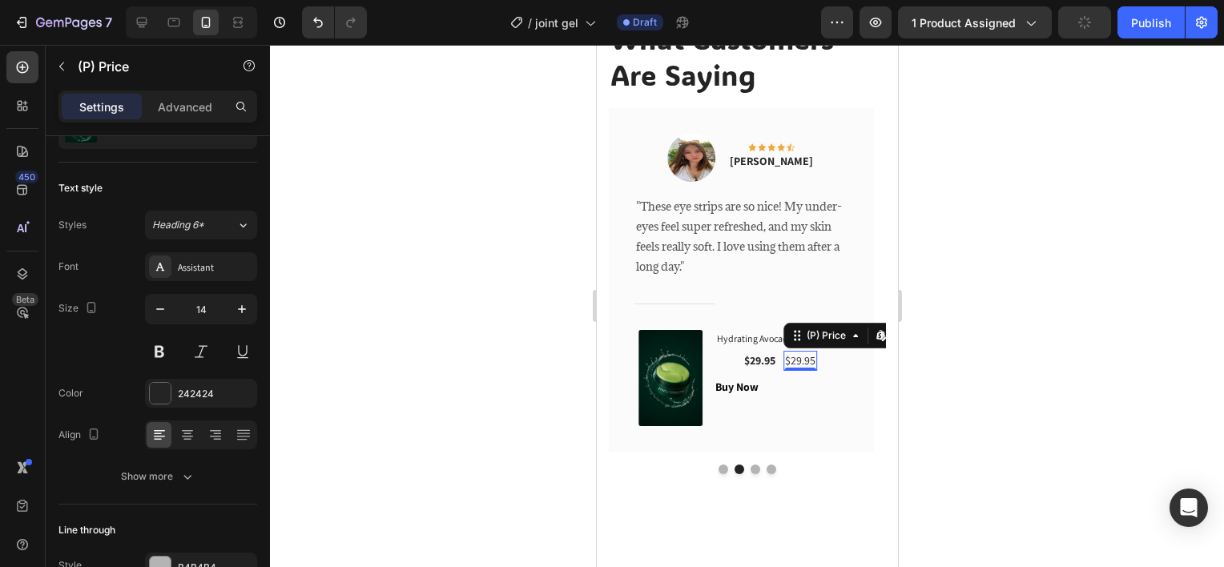
click at [811, 360] on div "$29.95" at bounding box center [800, 361] width 34 height 20
click at [804, 364] on div "0" at bounding box center [799, 370] width 16 height 13
click at [803, 365] on div "0" at bounding box center [799, 370] width 16 height 13
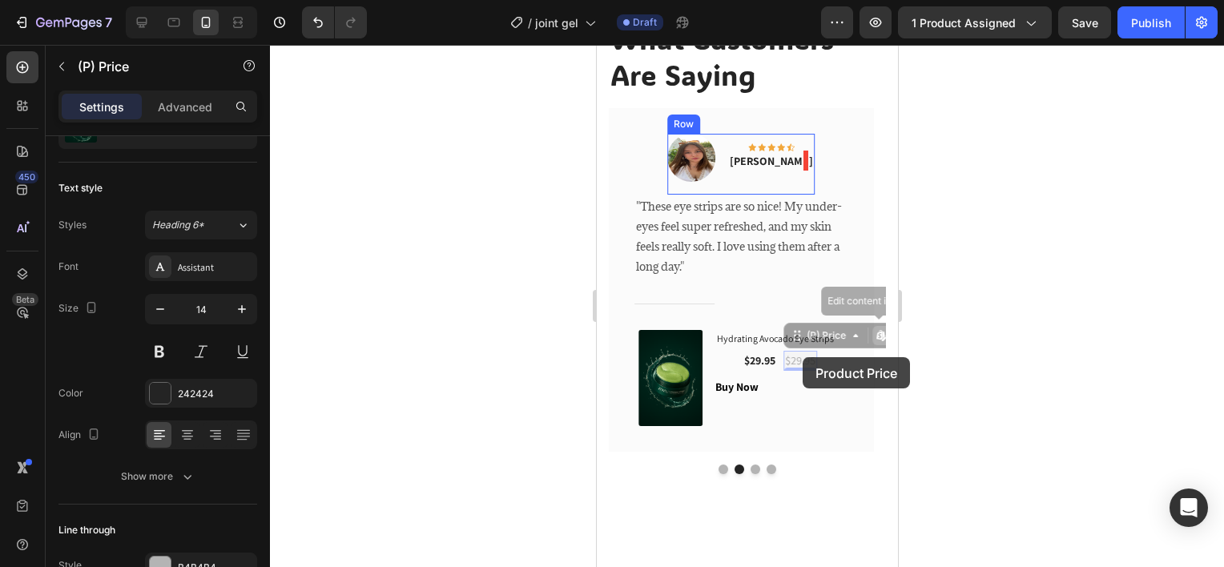
drag, startPoint x: 824, startPoint y: 337, endPoint x: 802, endPoint y: 357, distance: 30.1
click at [802, 357] on div "Mobile ( 376 px) iPhone 13 Mini iPhone 13 Pro iPhone 11 Pro Max iPhone 15 Pro M…" at bounding box center [746, 9] width 301 height 4900
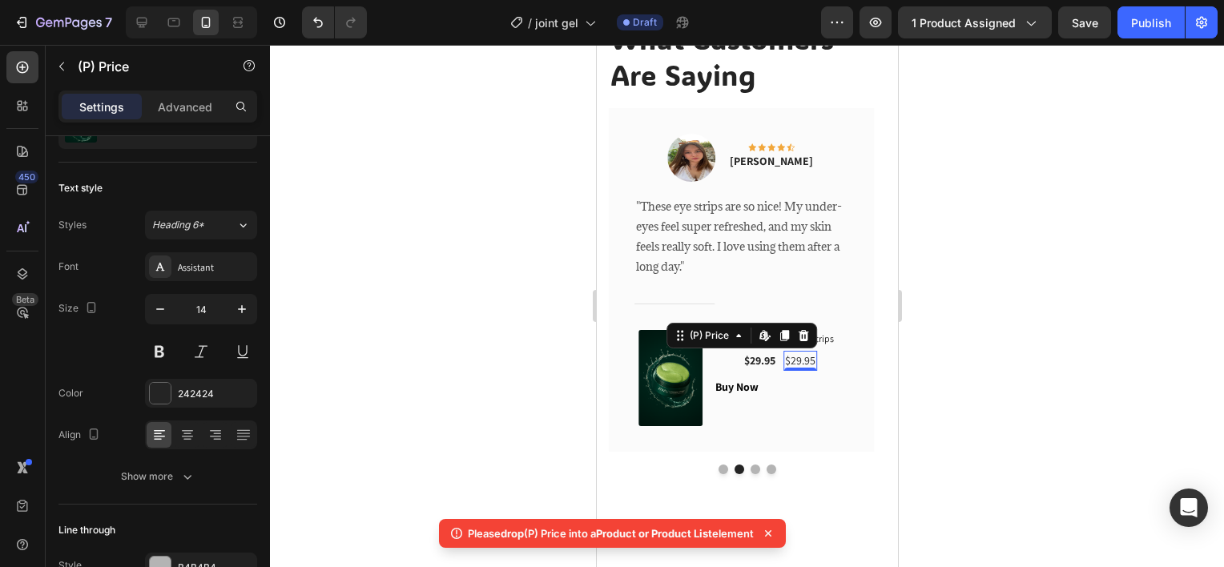
click at [949, 359] on div at bounding box center [747, 306] width 954 height 522
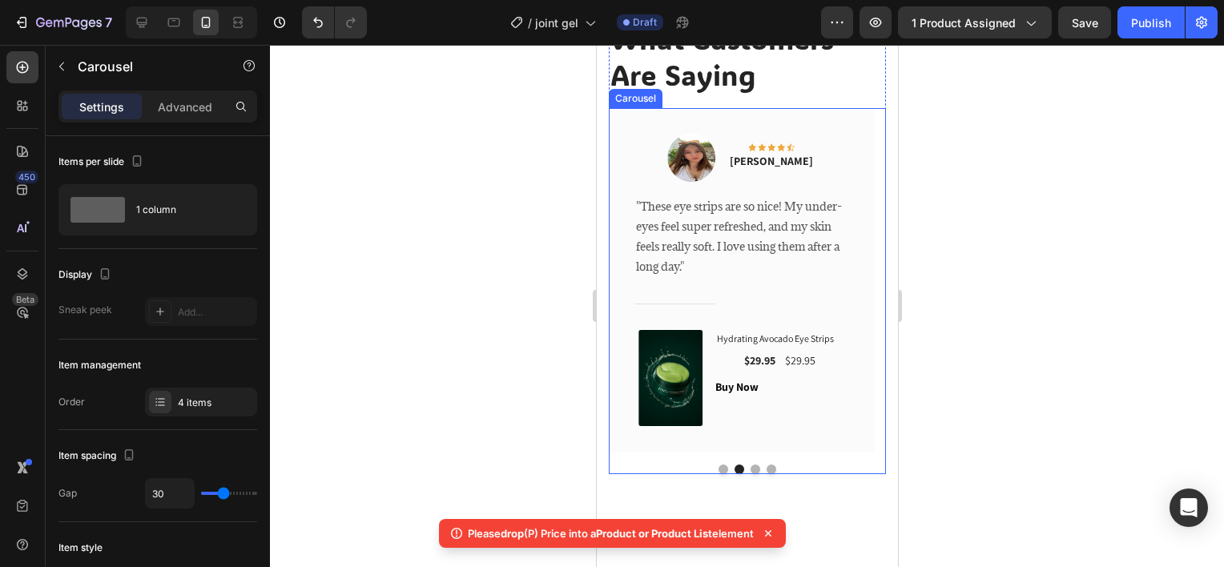
click at [766, 469] on button "Dot" at bounding box center [771, 470] width 10 height 10
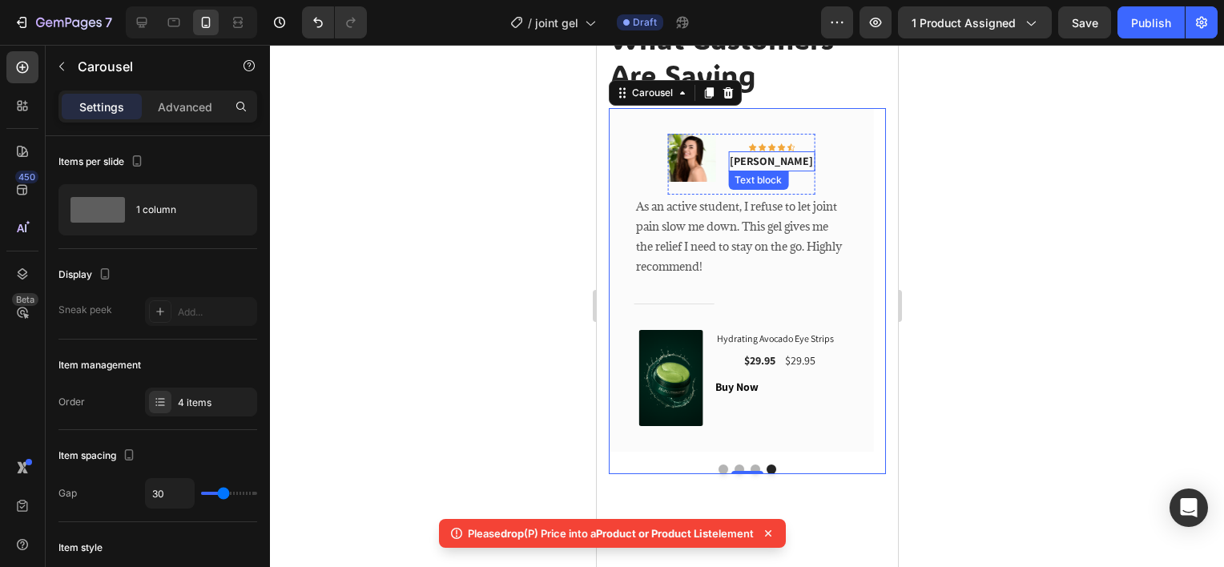
click at [743, 163] on p "Carly Weinstien" at bounding box center [770, 161] width 83 height 17
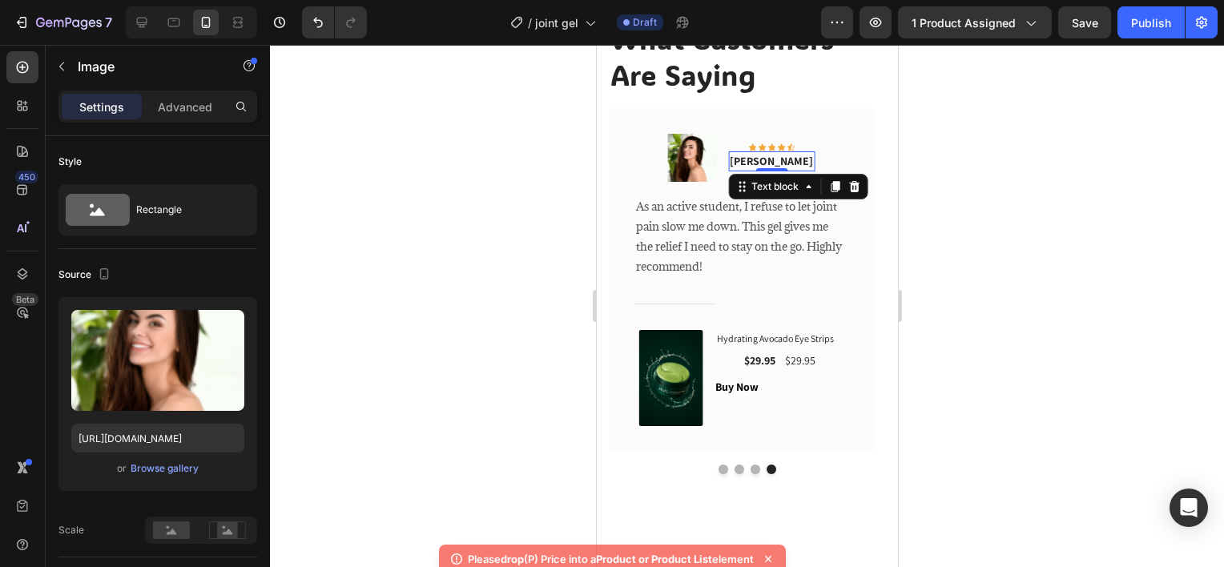
click at [703, 166] on img at bounding box center [690, 158] width 48 height 48
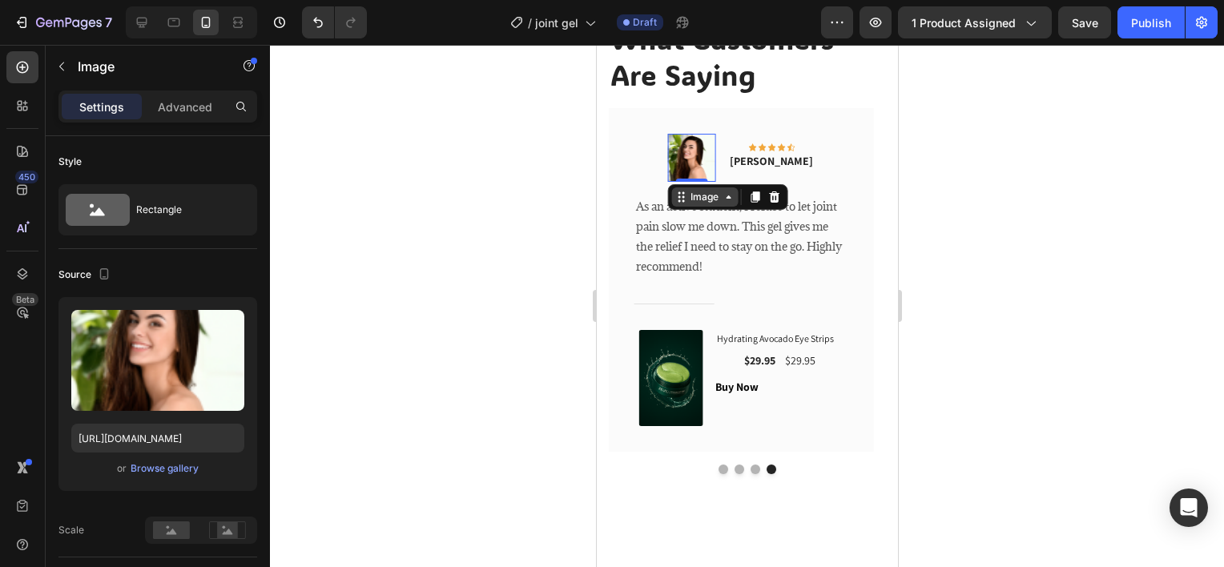
click at [709, 193] on div "Image" at bounding box center [703, 197] width 34 height 14
click at [712, 199] on div "Image" at bounding box center [703, 197] width 34 height 14
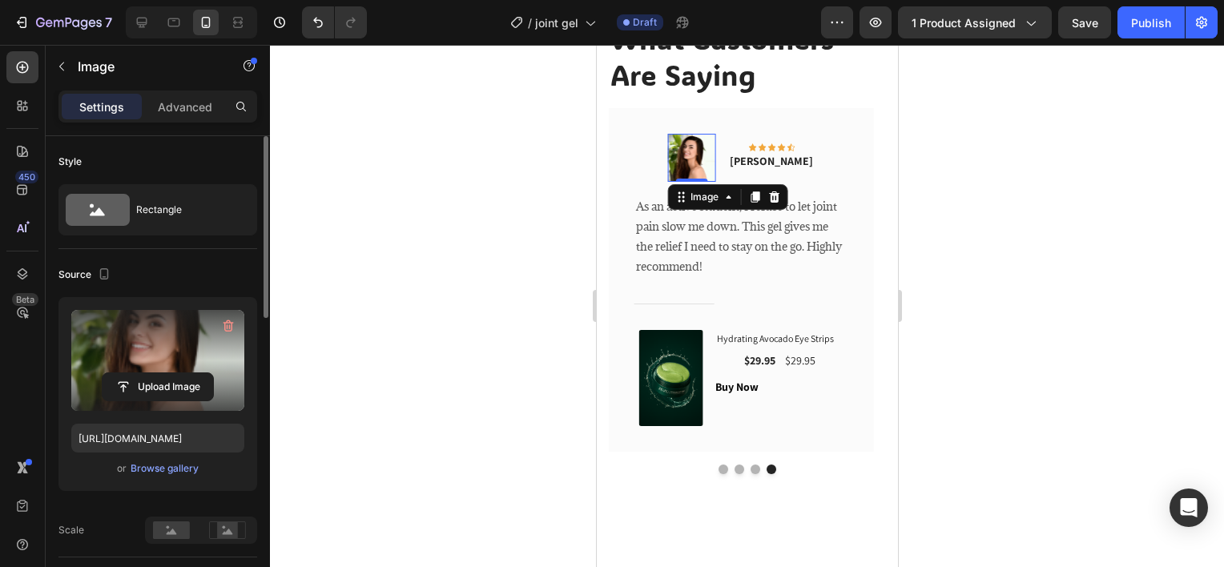
click at [127, 369] on label at bounding box center [157, 360] width 173 height 101
click at [127, 373] on input "file" at bounding box center [158, 386] width 111 height 27
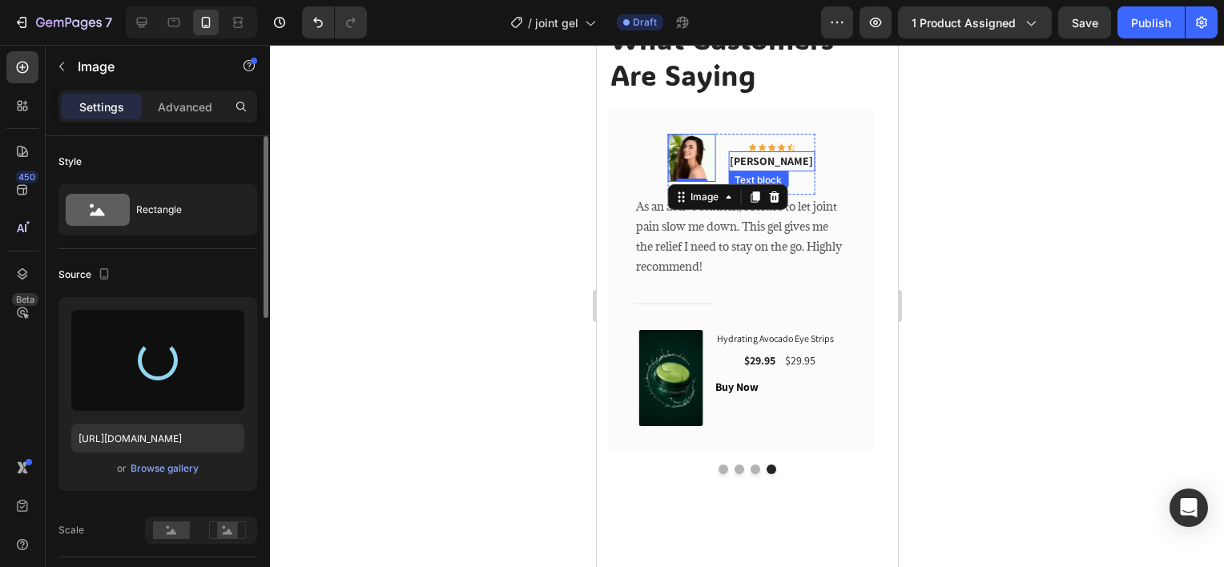
click at [786, 157] on p "Carly Weinstien" at bounding box center [770, 161] width 83 height 17
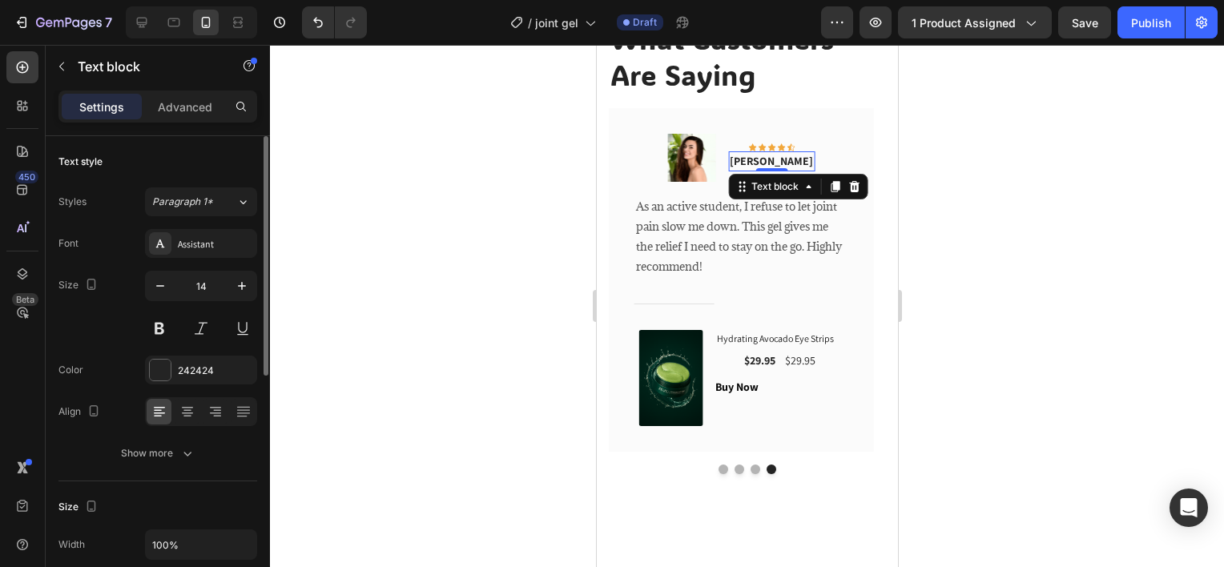
click at [786, 157] on p "Carly Weinstien" at bounding box center [770, 161] width 83 height 17
click at [555, 267] on div at bounding box center [747, 306] width 954 height 522
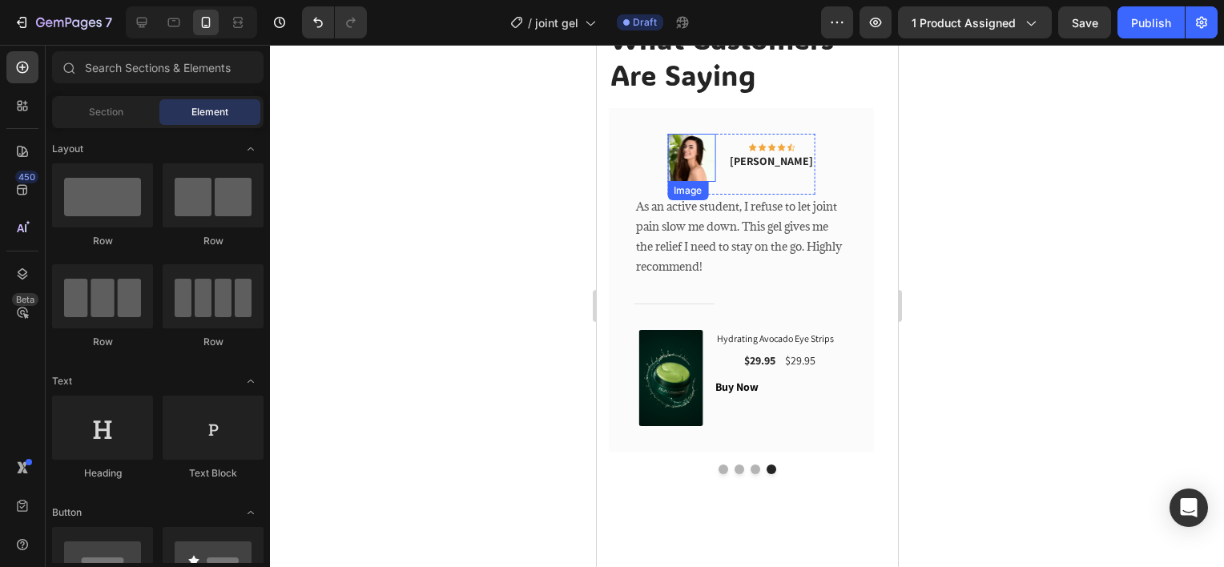
click at [701, 158] on img at bounding box center [690, 158] width 48 height 48
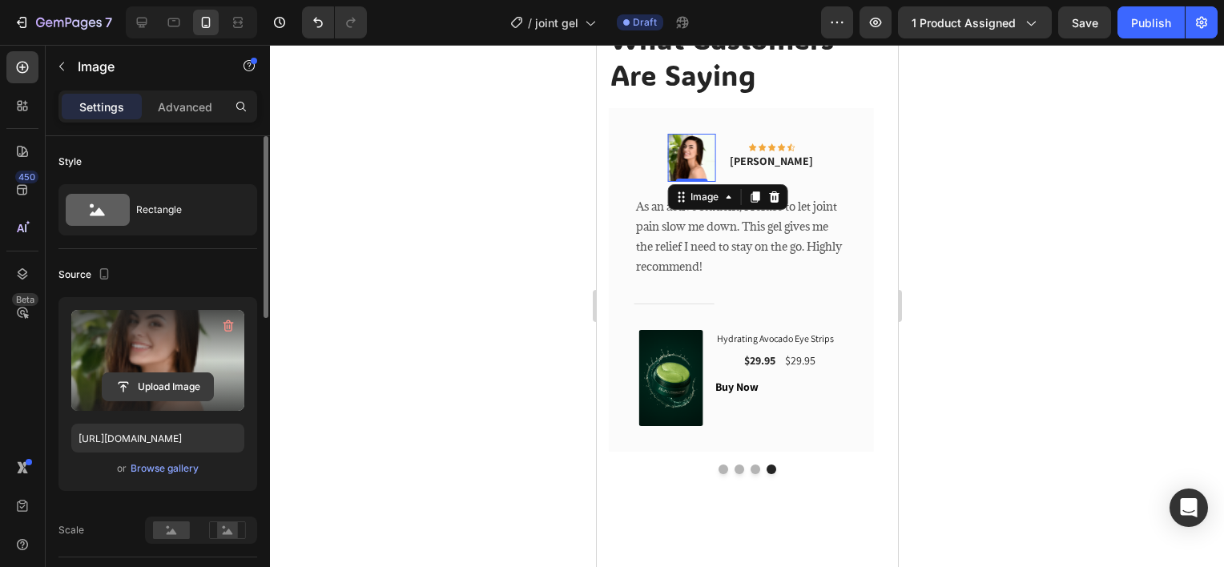
click at [176, 383] on input "file" at bounding box center [158, 386] width 111 height 27
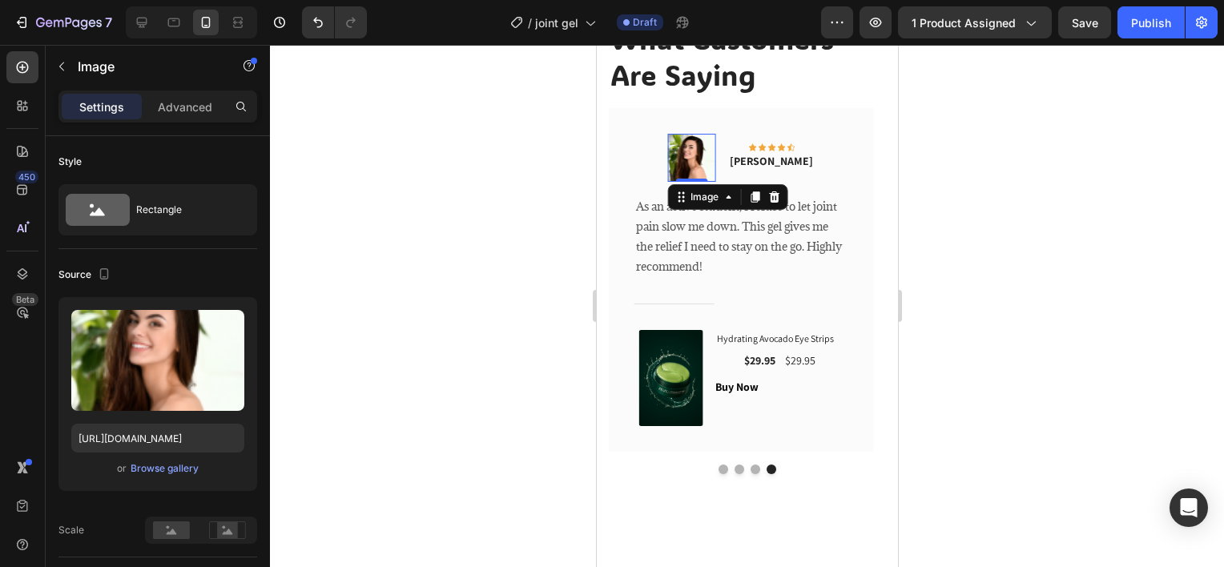
type input "https://cdn.shopify.com/s/files/1/0652/0989/2931/files/gempages_581867270121194…"
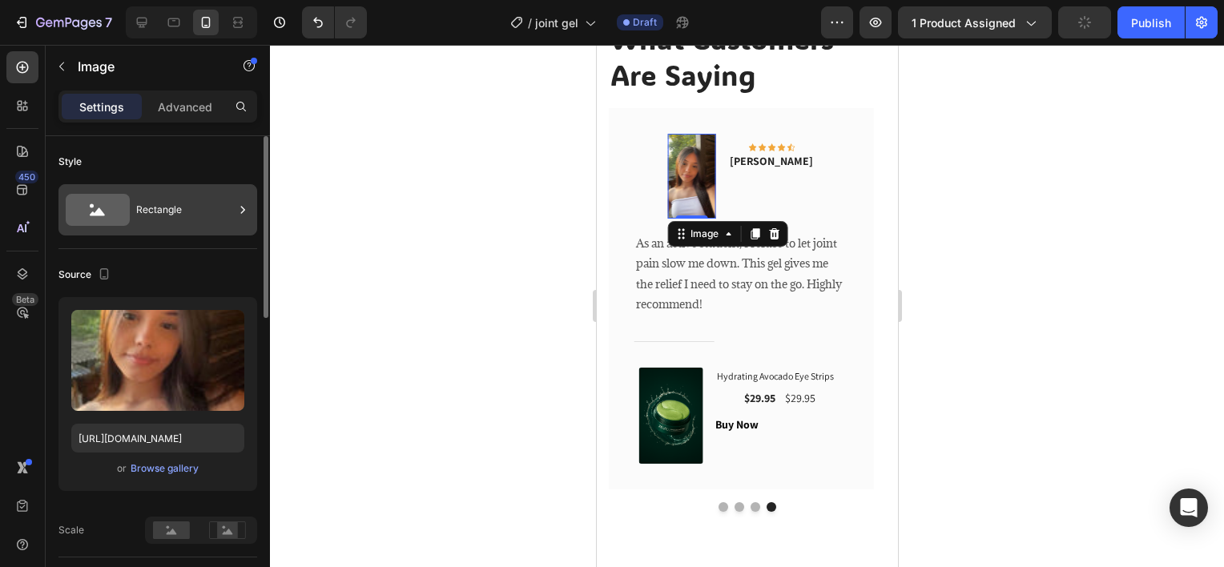
click at [195, 224] on div "Rectangle" at bounding box center [185, 209] width 98 height 37
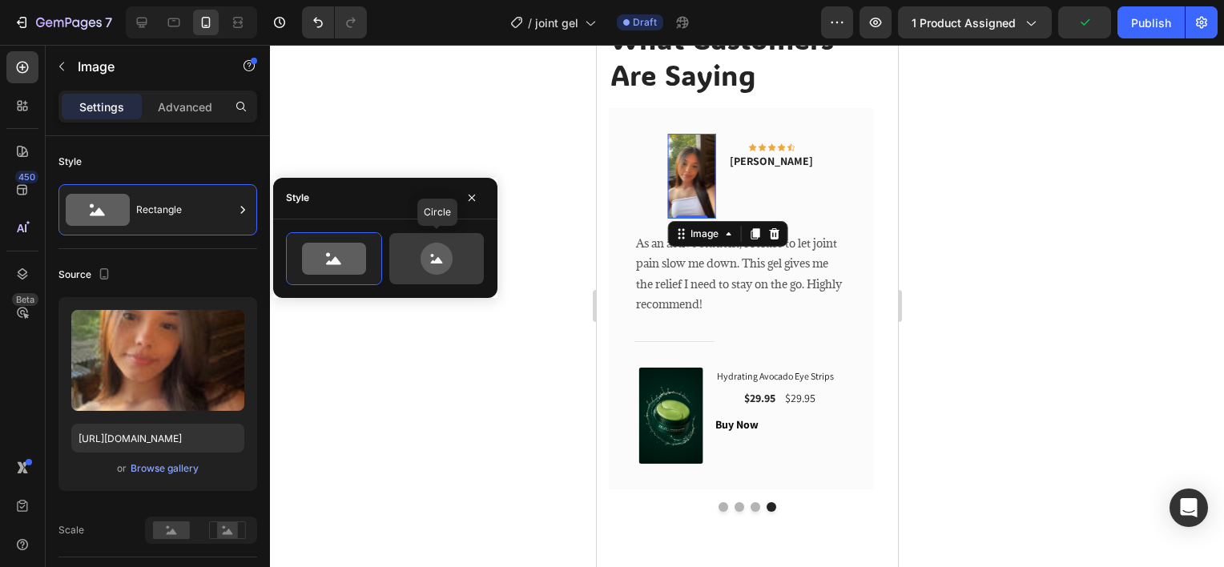
click at [420, 256] on icon at bounding box center [436, 259] width 75 height 32
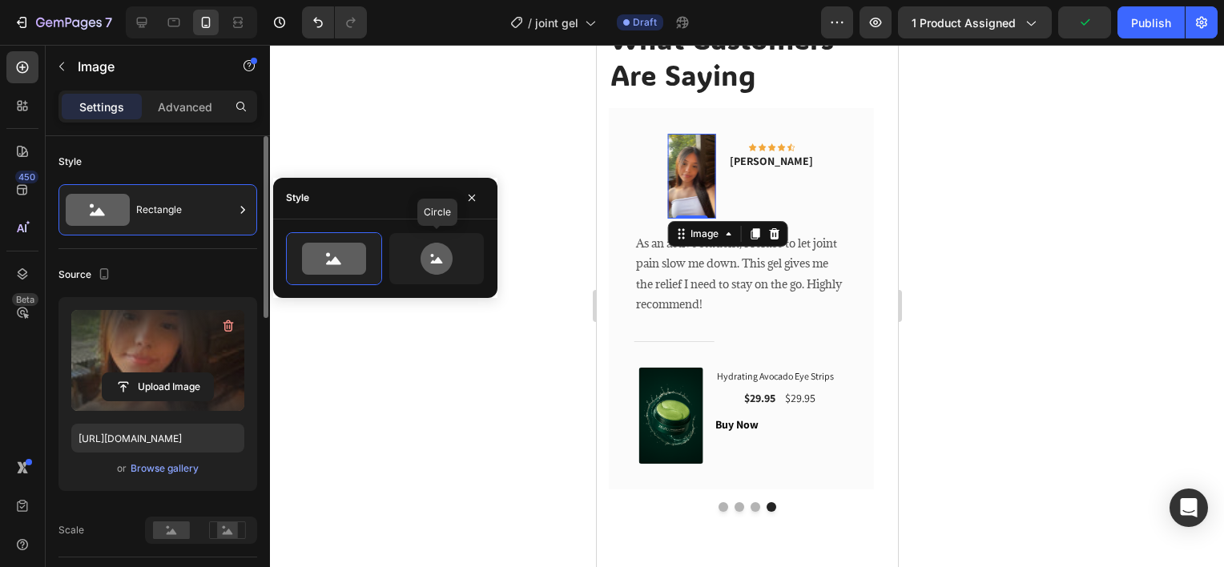
type input "80"
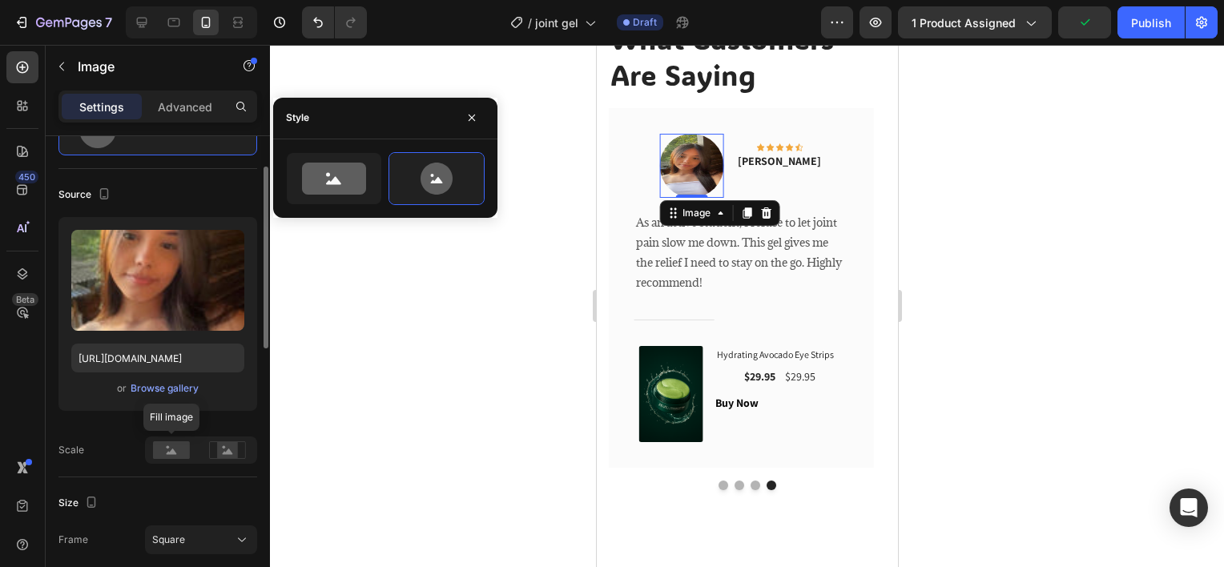
scroll to position [240, 0]
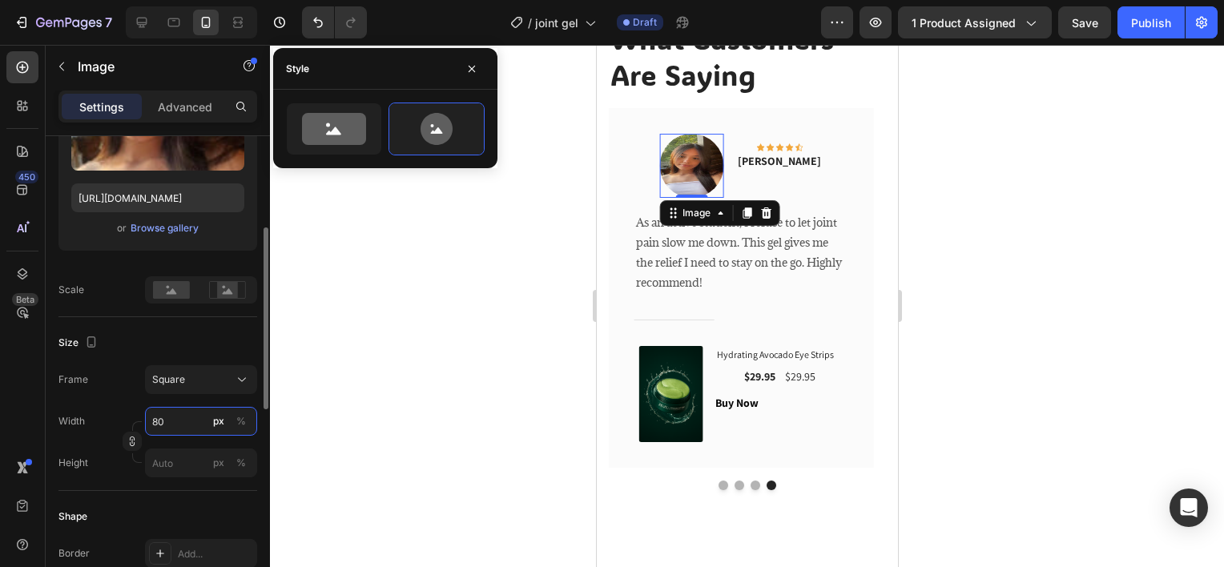
click at [165, 429] on input "80" at bounding box center [201, 421] width 112 height 29
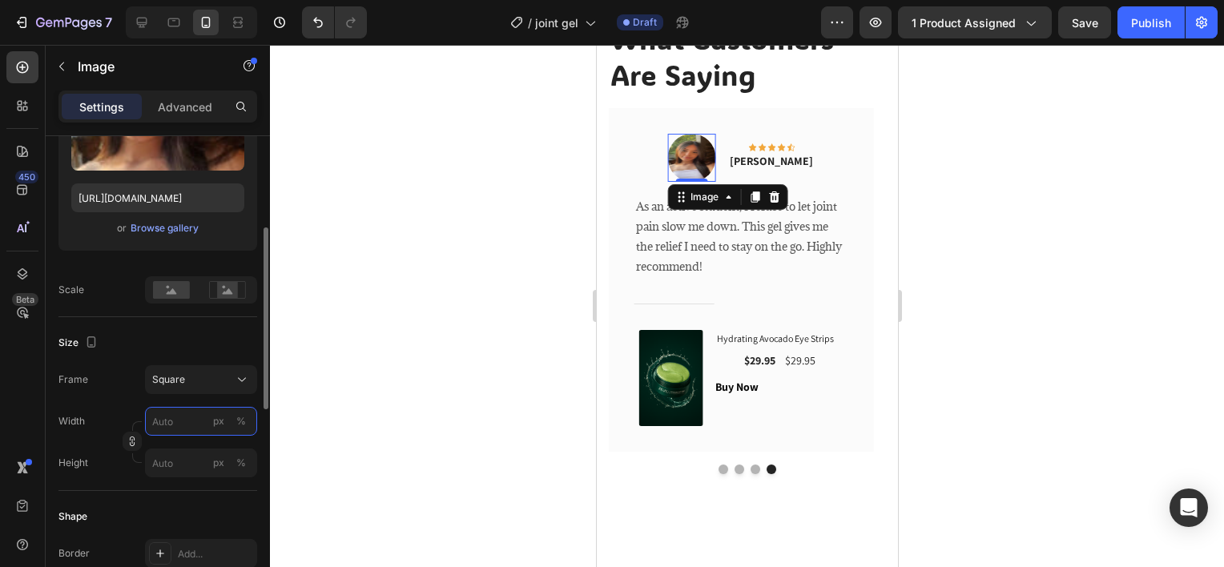
type input "6"
type input "60"
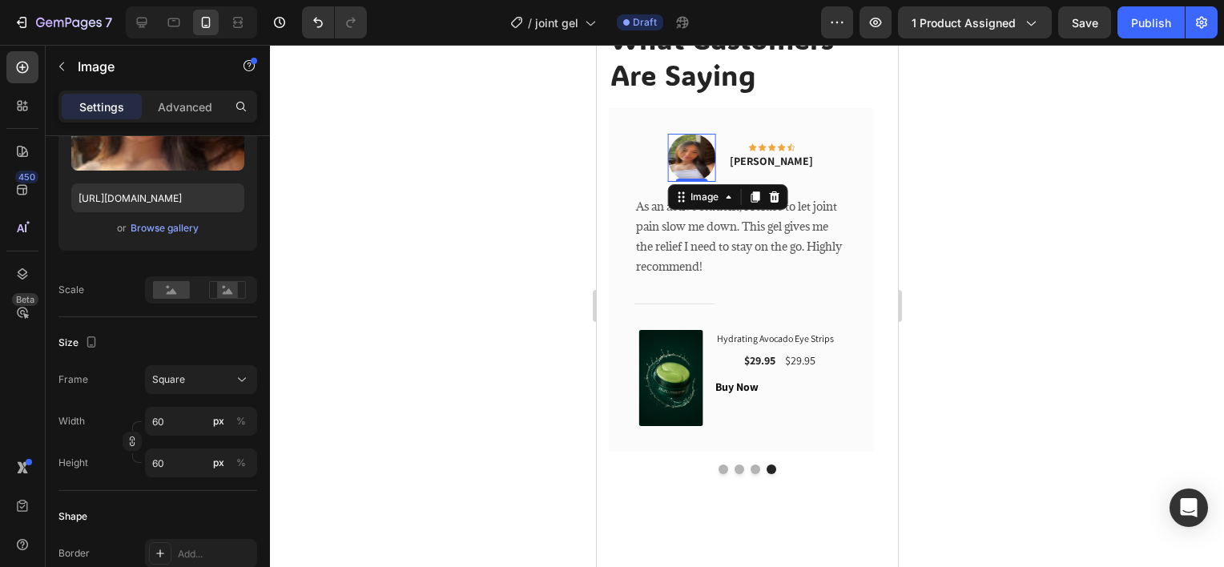
click at [363, 381] on div at bounding box center [747, 306] width 954 height 522
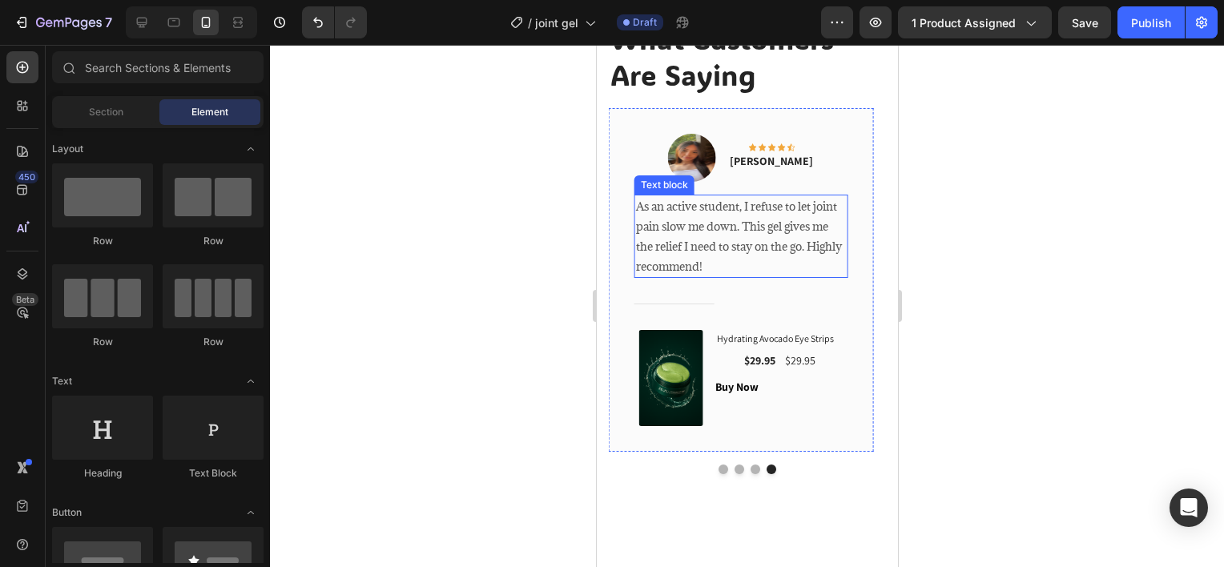
click at [754, 230] on p "As an active student, I refuse to let joint pain slow me down. This gel gives m…" at bounding box center [740, 236] width 211 height 81
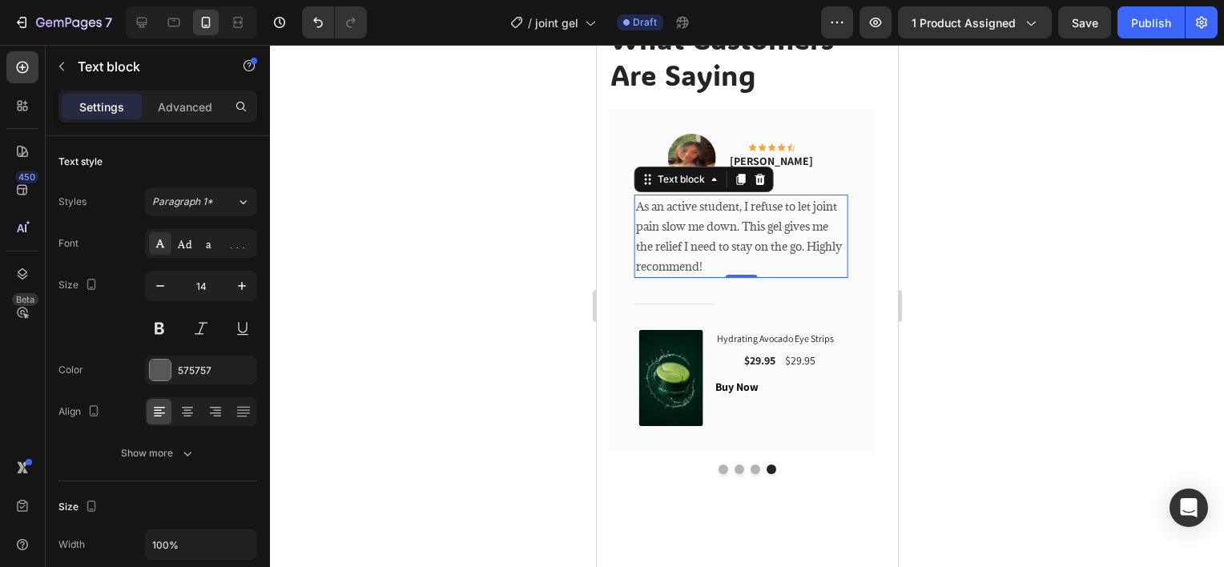
click at [754, 230] on p "As an active student, I refuse to let joint pain slow me down. This gel gives m…" at bounding box center [740, 236] width 211 height 81
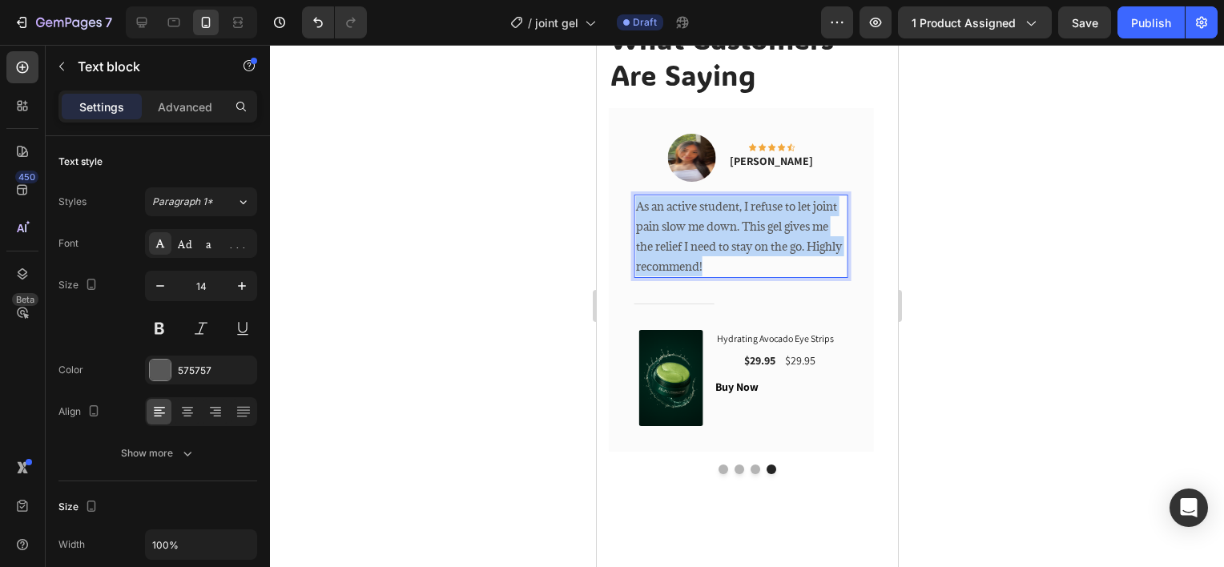
click at [754, 230] on p "As an active student, I refuse to let joint pain slow me down. This gel gives m…" at bounding box center [740, 236] width 211 height 81
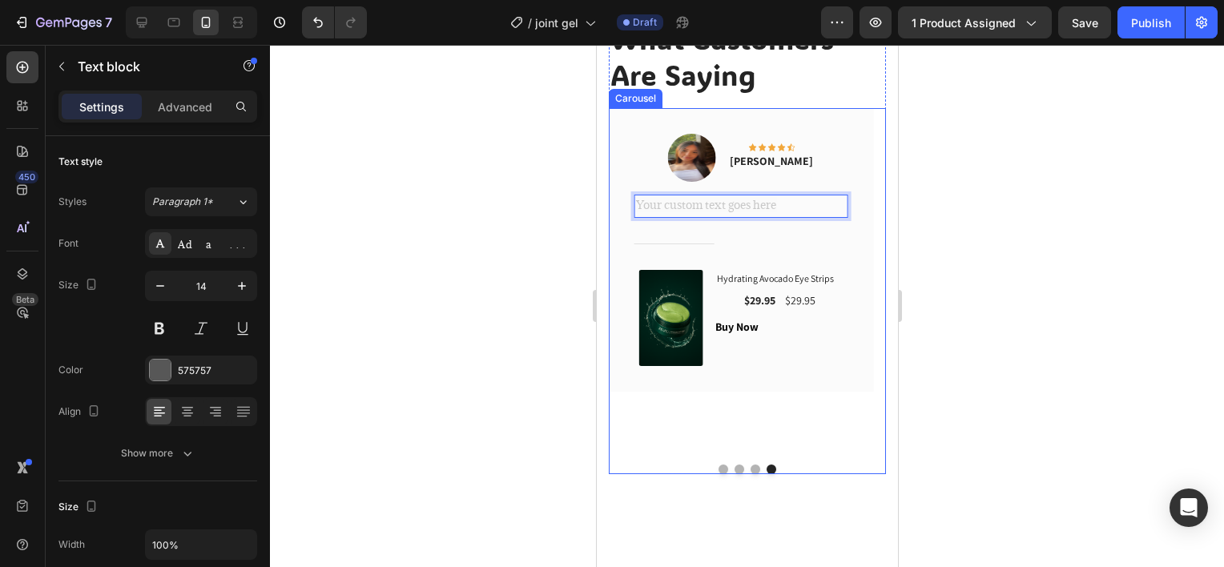
click at [750, 468] on button "Dot" at bounding box center [755, 470] width 10 height 10
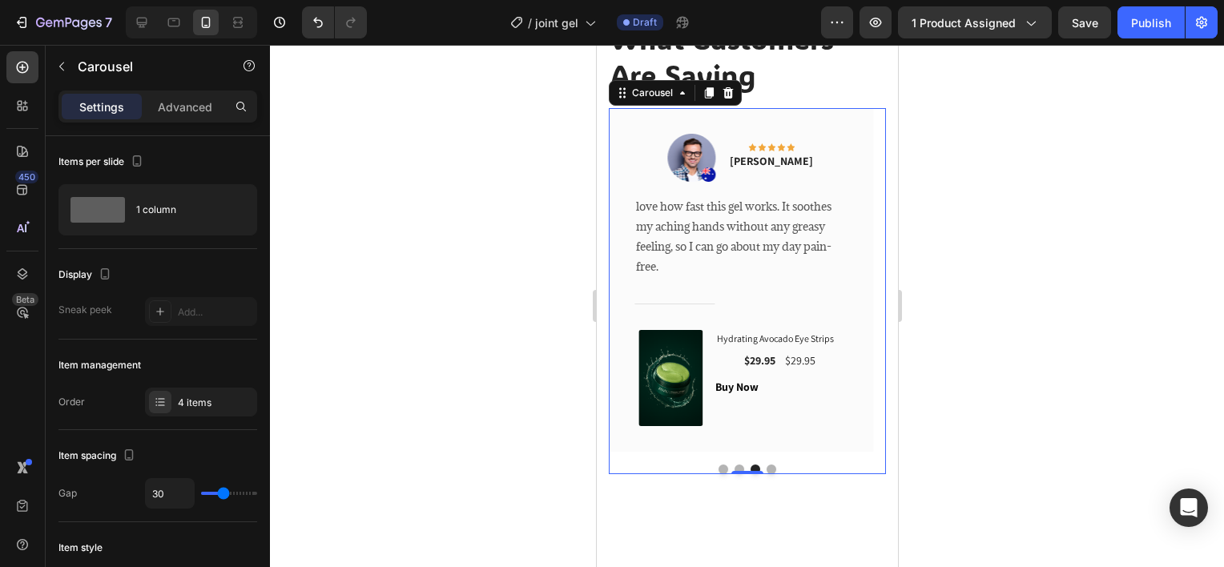
click at [739, 469] on div "0" at bounding box center [747, 474] width 16 height 13
click at [734, 467] on button "Dot" at bounding box center [739, 470] width 10 height 10
click at [719, 468] on button "Dot" at bounding box center [723, 470] width 10 height 10
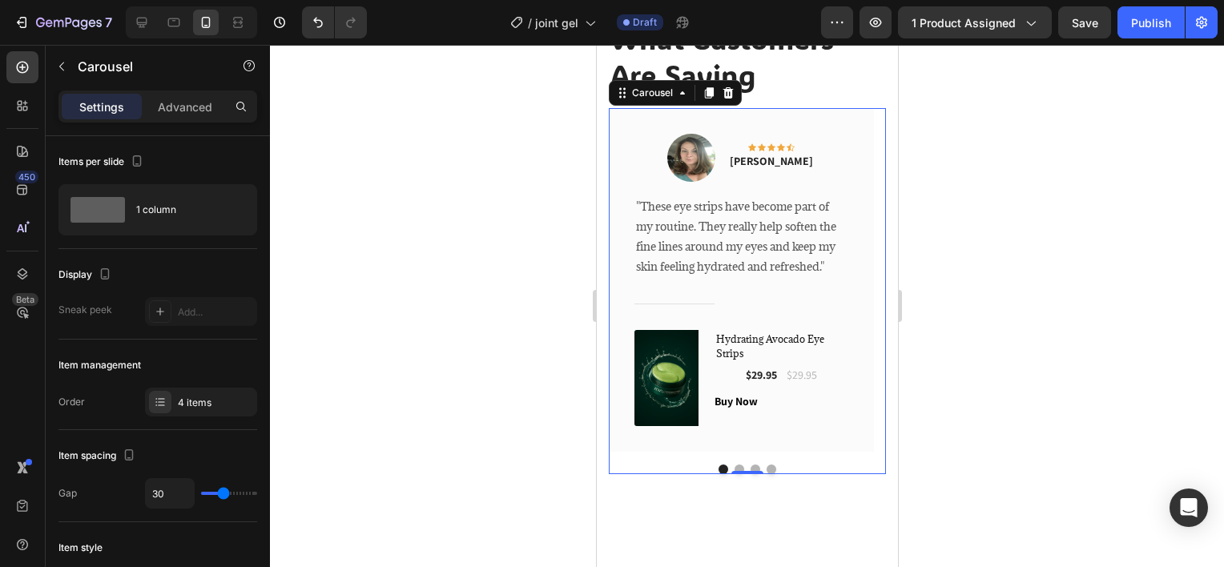
click at [751, 469] on button "Dot" at bounding box center [755, 470] width 10 height 10
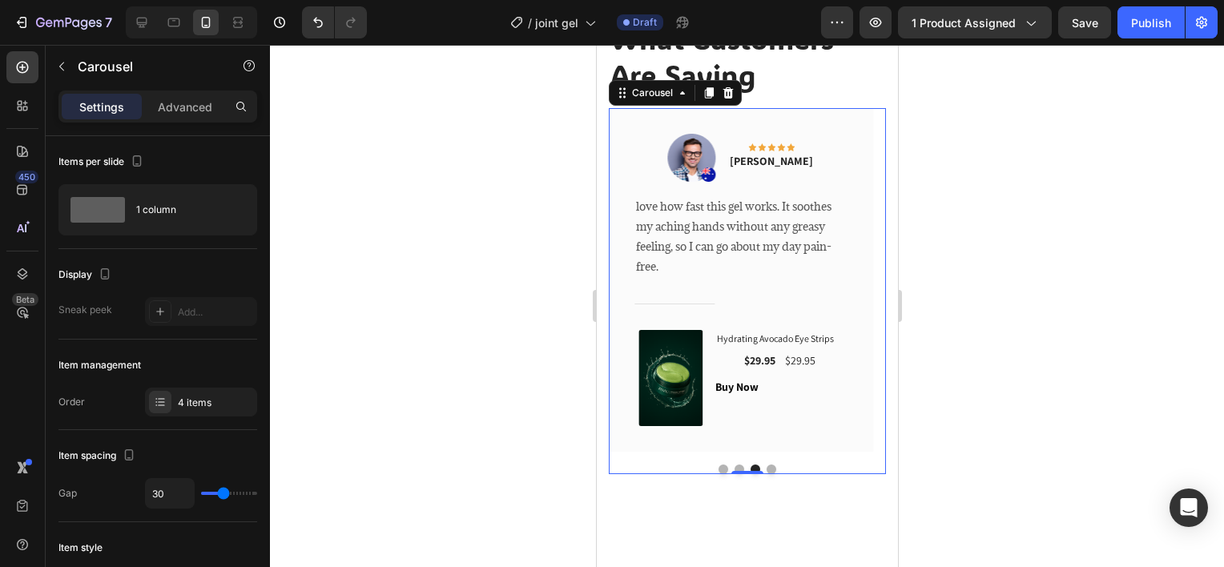
click at [766, 467] on button "Dot" at bounding box center [771, 470] width 10 height 10
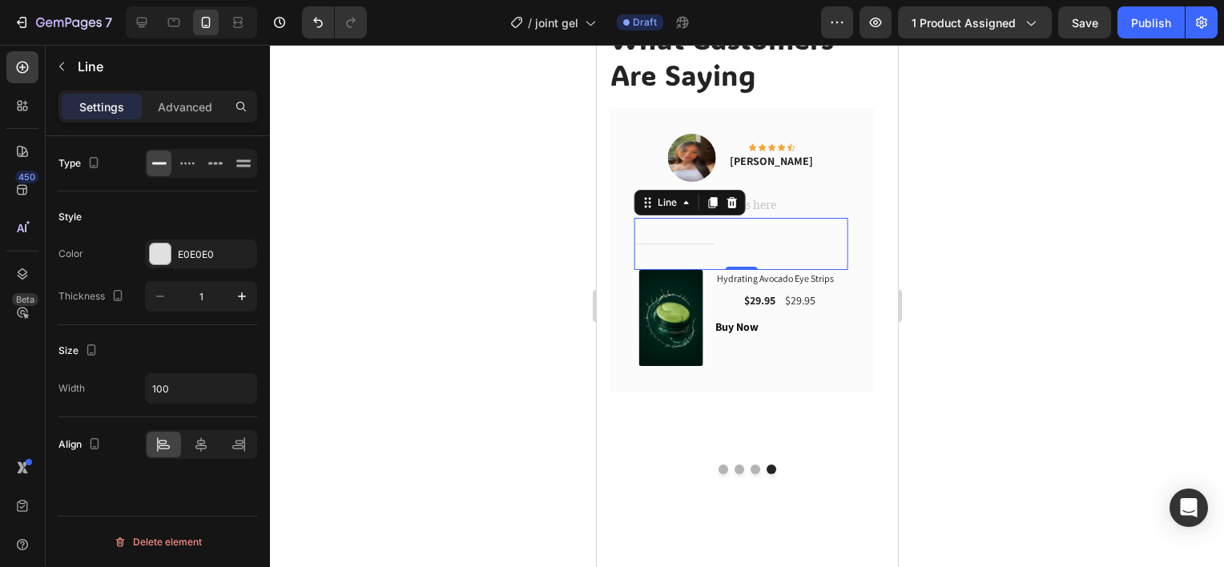
click at [759, 230] on div "Title Line 0" at bounding box center [741, 244] width 214 height 52
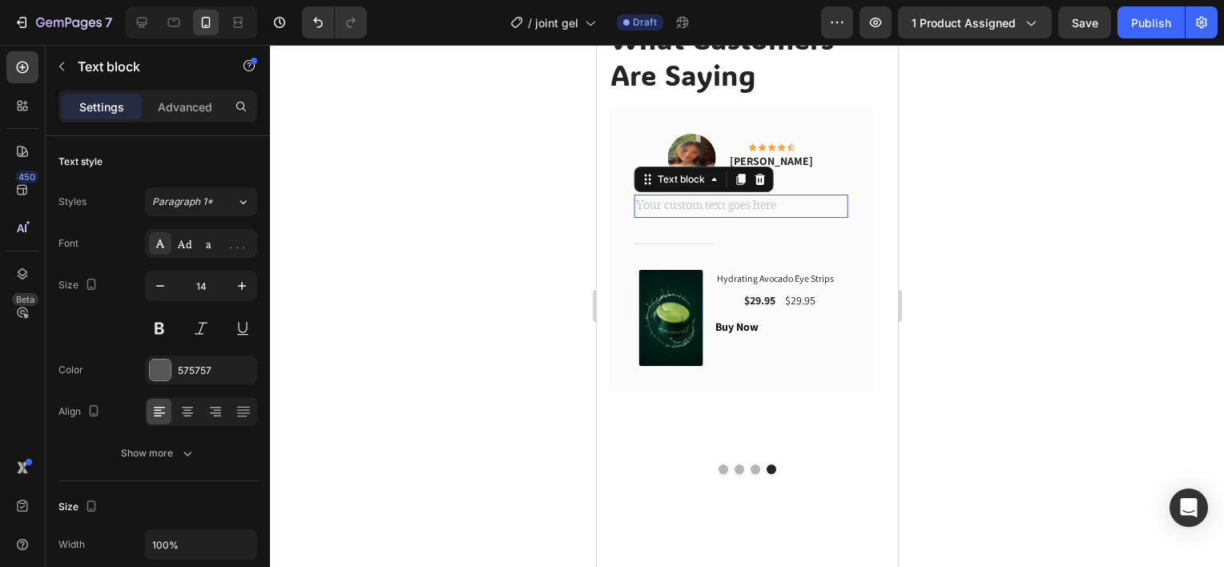
click at [763, 205] on div "Rich Text Editor. Editing area: main" at bounding box center [741, 206] width 214 height 23
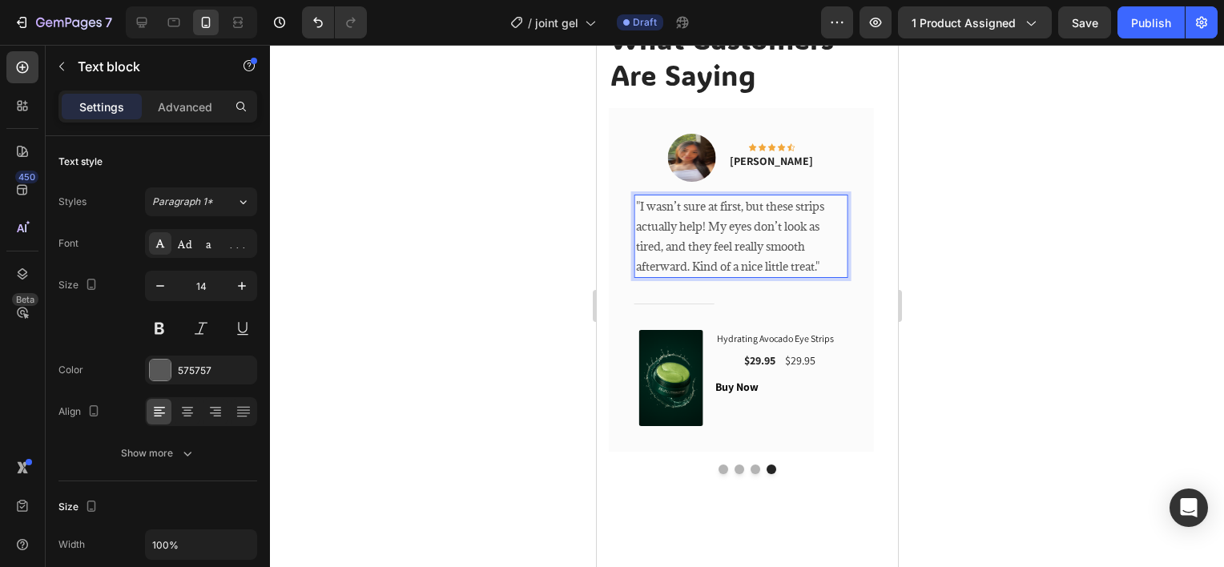
click at [925, 244] on div at bounding box center [747, 306] width 954 height 522
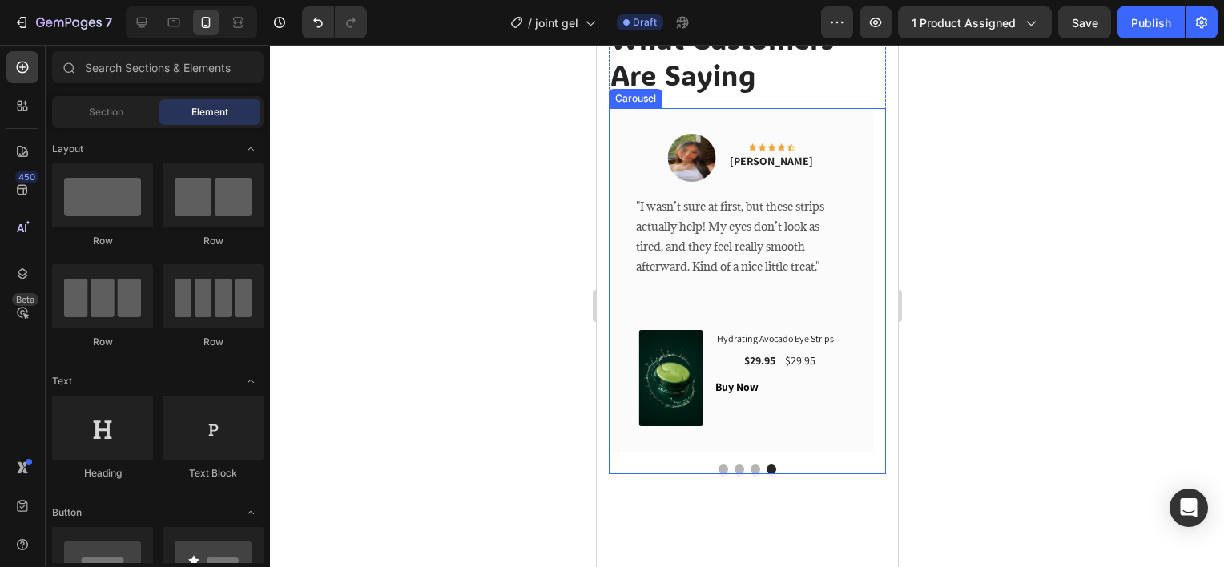
click at [752, 469] on button "Dot" at bounding box center [755, 470] width 10 height 10
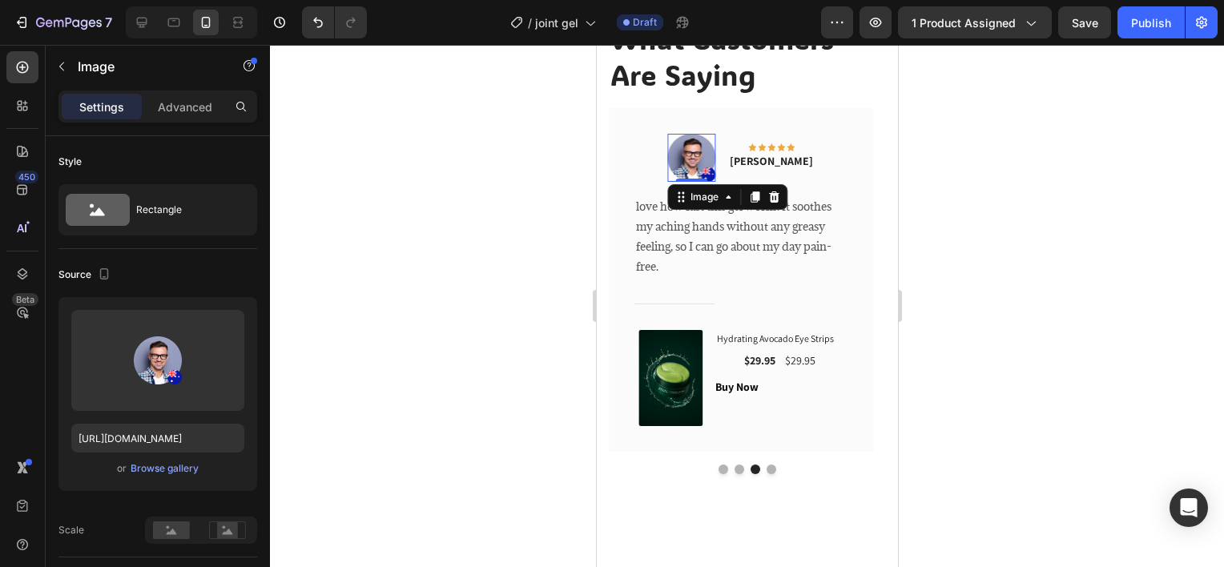
click at [690, 159] on img at bounding box center [690, 158] width 48 height 48
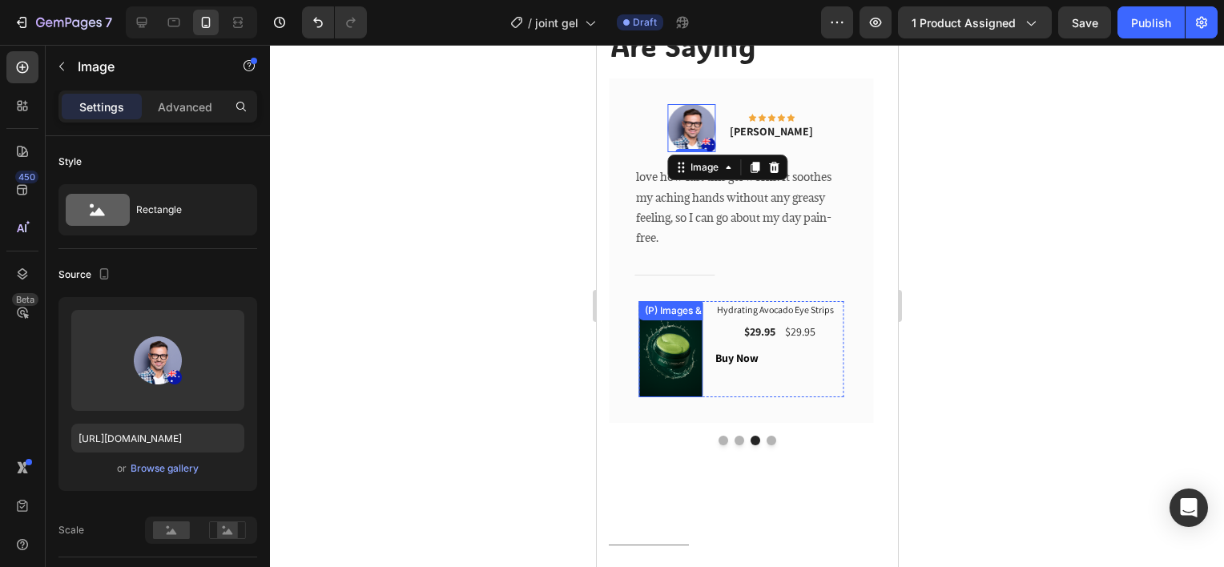
scroll to position [2806, 0]
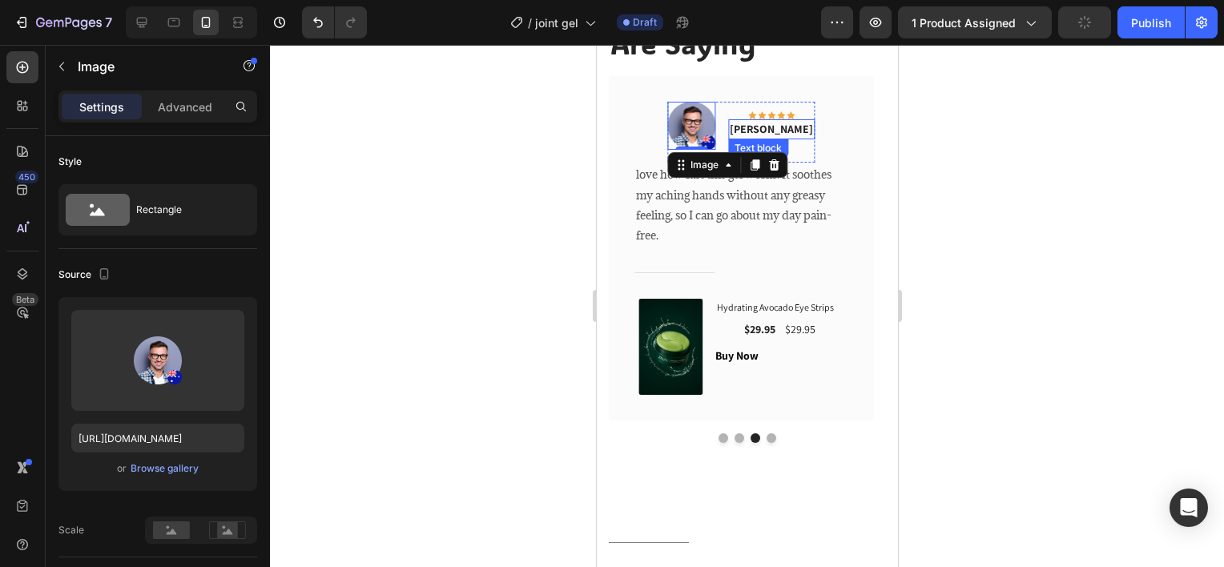
click at [808, 132] on p "[PERSON_NAME]" at bounding box center [770, 129] width 83 height 17
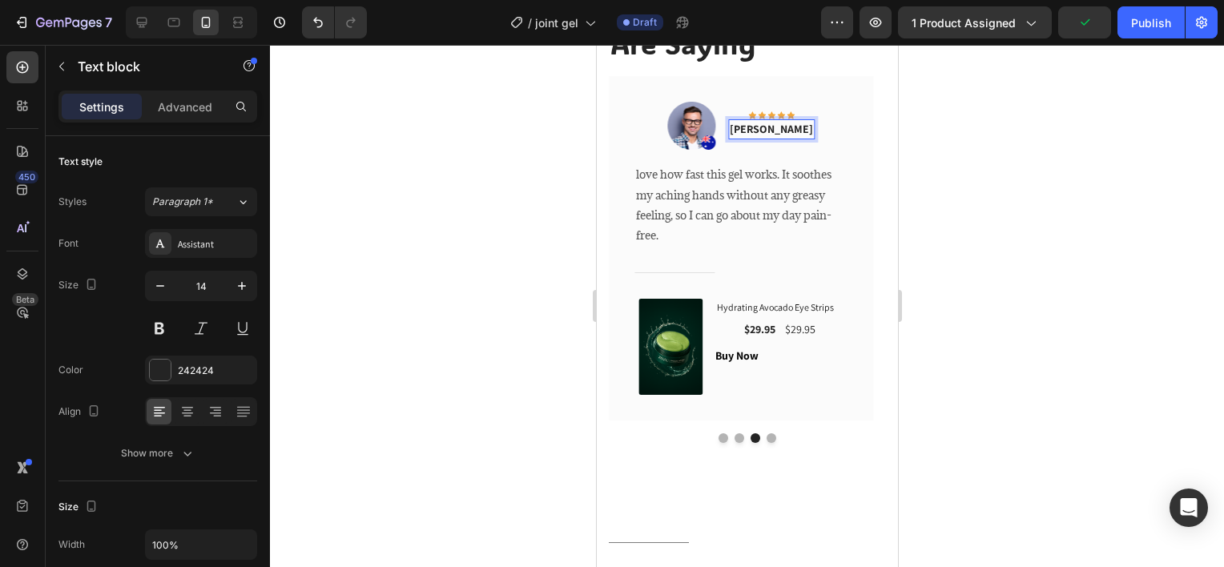
click at [808, 132] on p "[PERSON_NAME]" at bounding box center [770, 129] width 83 height 17
click at [703, 121] on img at bounding box center [690, 126] width 48 height 48
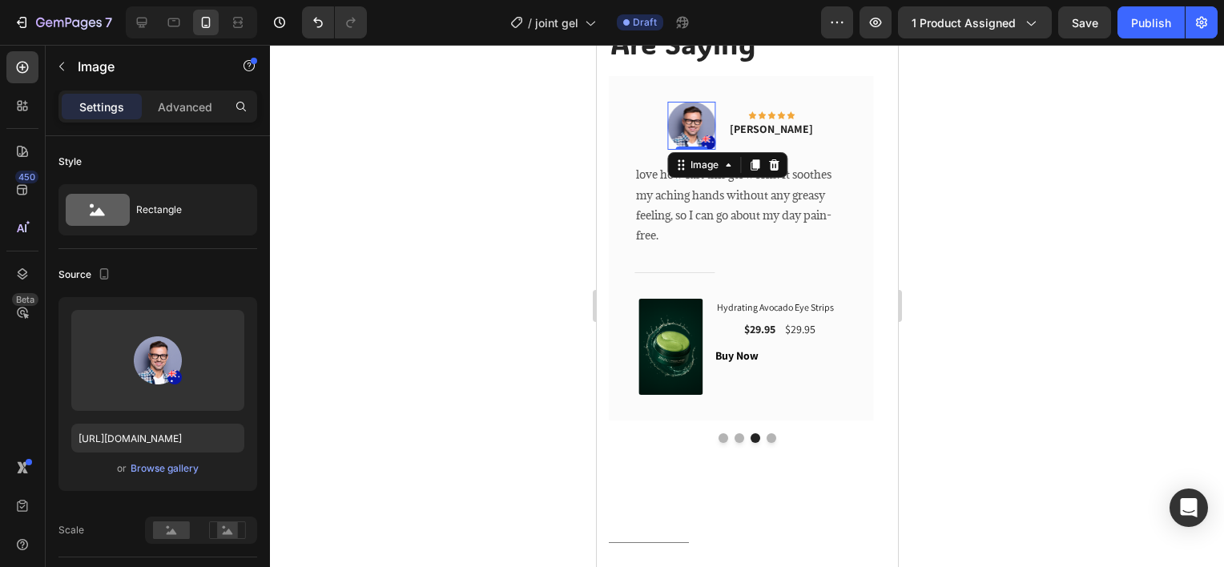
click at [702, 135] on img at bounding box center [690, 126] width 48 height 48
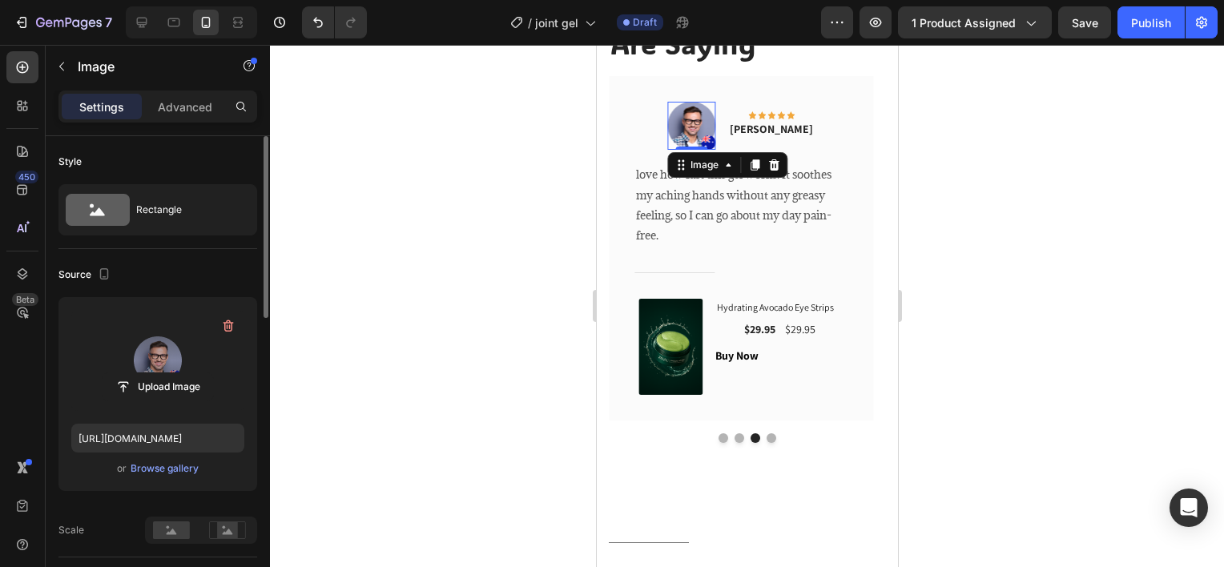
click at [174, 329] on label at bounding box center [157, 360] width 173 height 101
click at [174, 373] on input "file" at bounding box center [158, 386] width 111 height 27
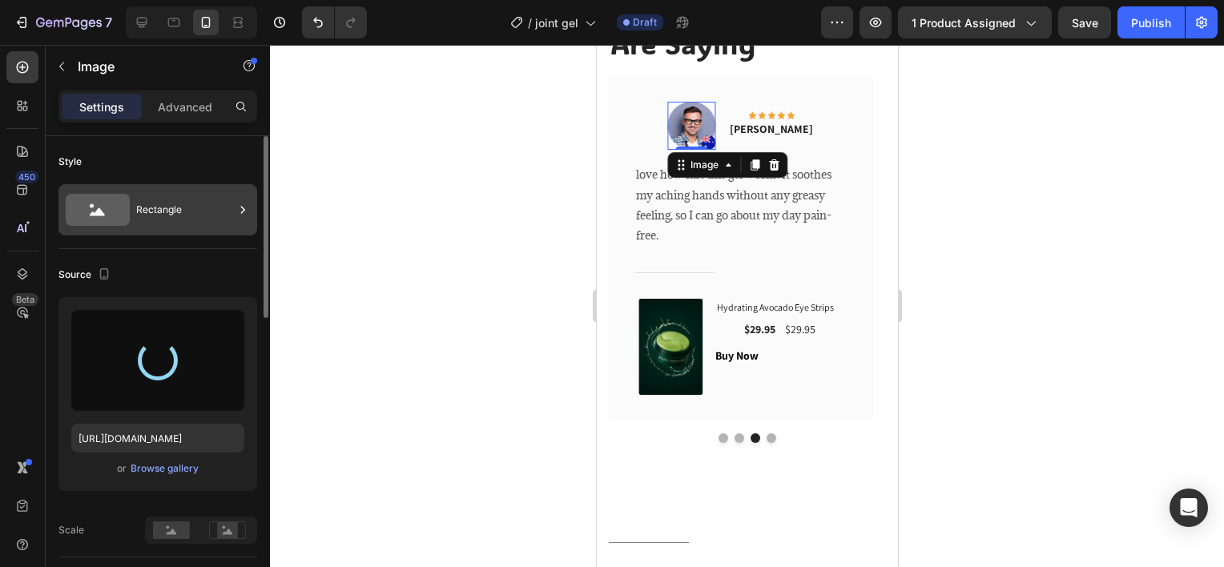
type input "https://cdn.shopify.com/s/files/1/0652/0989/2931/files/gempages_581867270121194…"
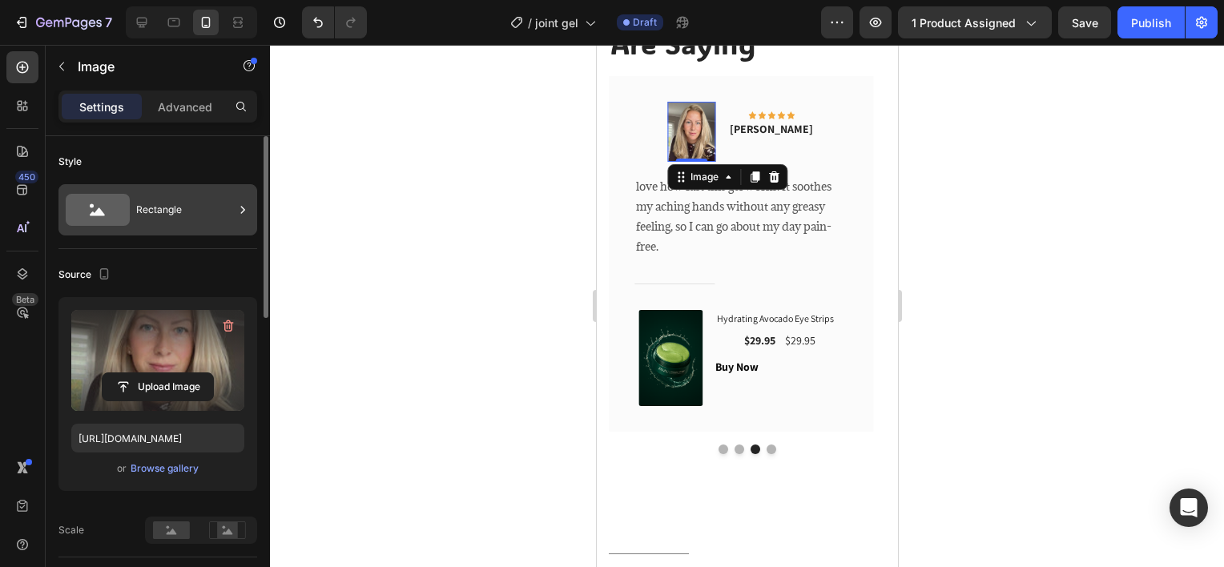
click at [207, 223] on div "Rectangle" at bounding box center [185, 209] width 98 height 37
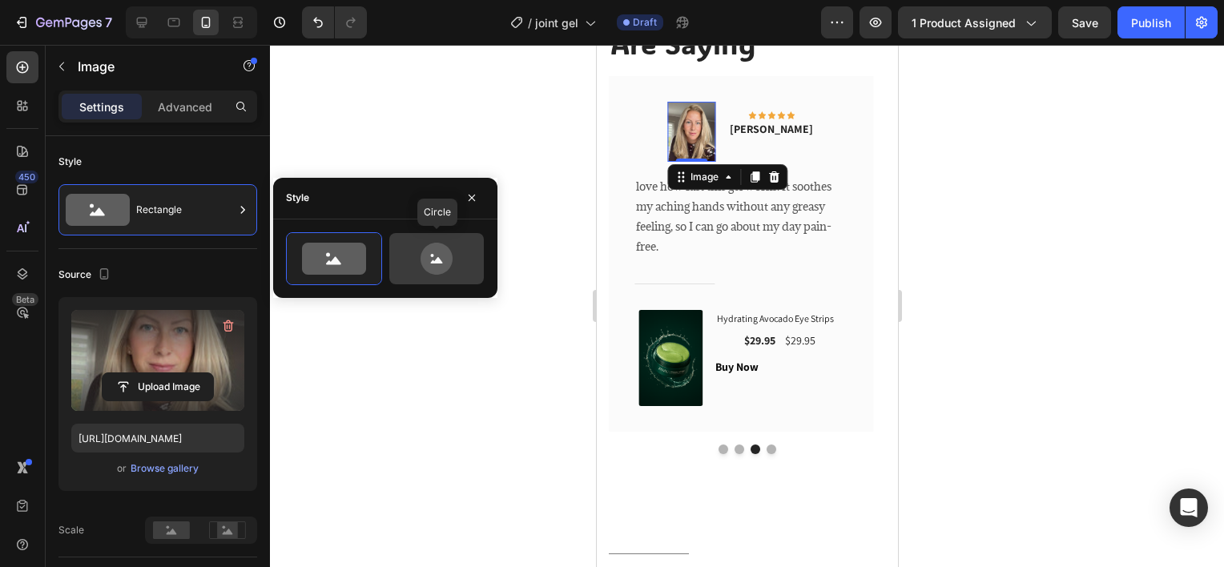
click at [423, 260] on icon at bounding box center [437, 259] width 32 height 32
type input "80"
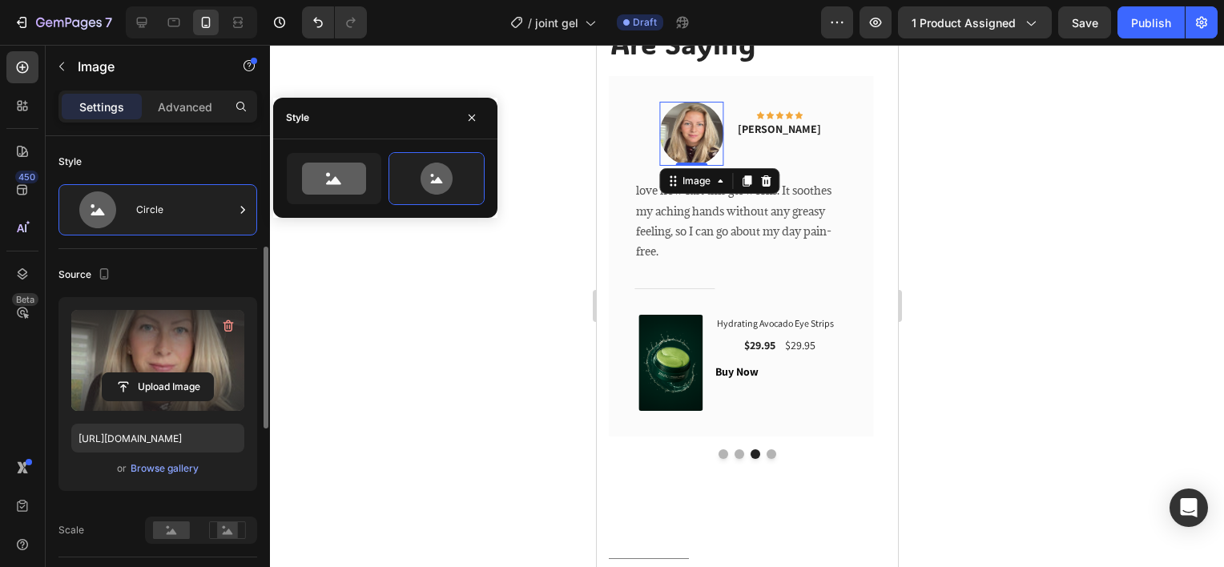
scroll to position [240, 0]
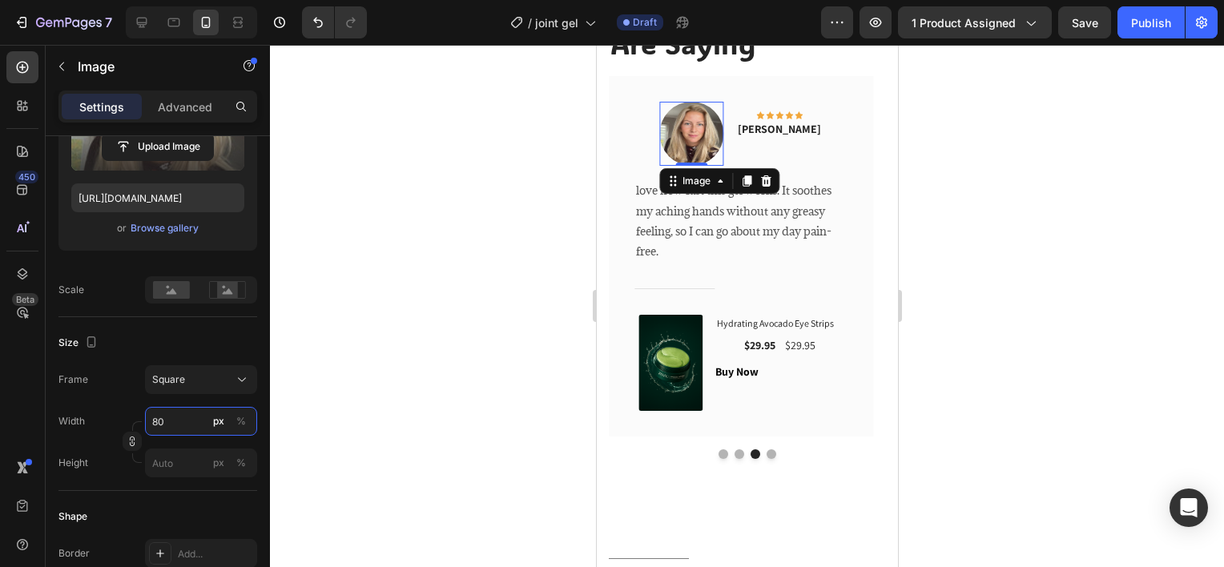
click at [178, 415] on input "80" at bounding box center [201, 421] width 112 height 29
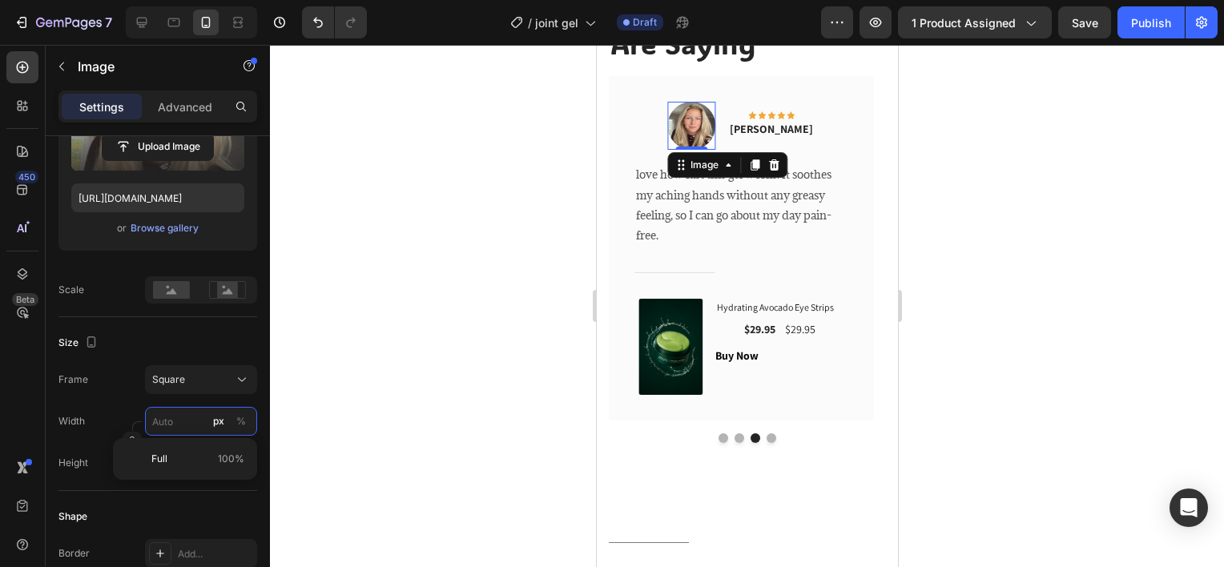
type input "6"
type input "60"
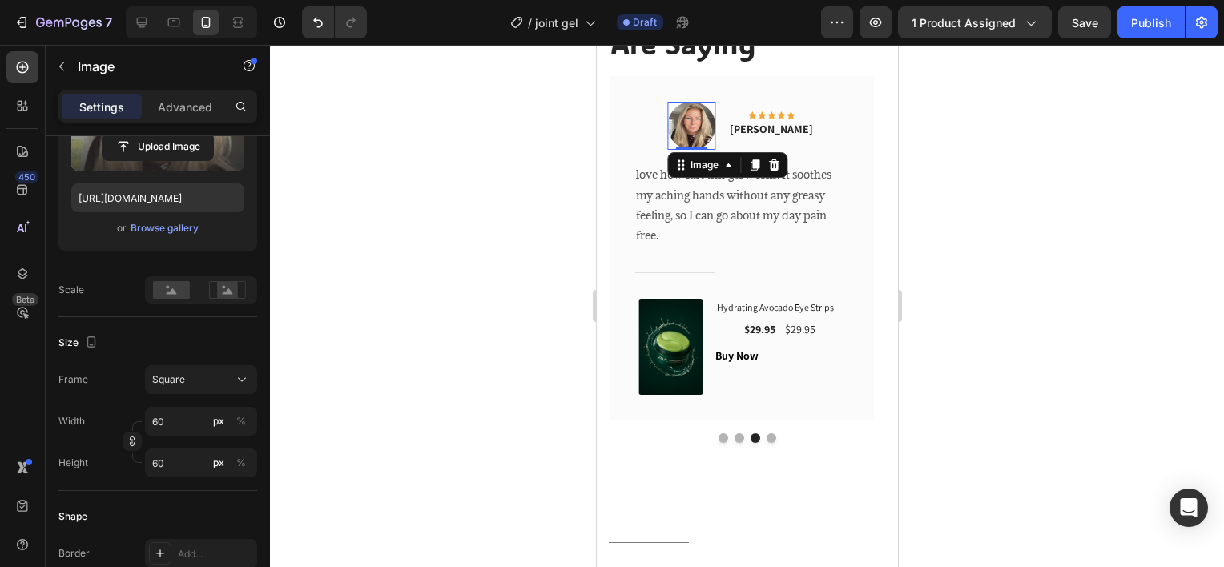
click at [248, 397] on div "Frame Square Width 60 px % Height 60 px %" at bounding box center [157, 421] width 199 height 112
click at [316, 363] on div at bounding box center [747, 306] width 954 height 522
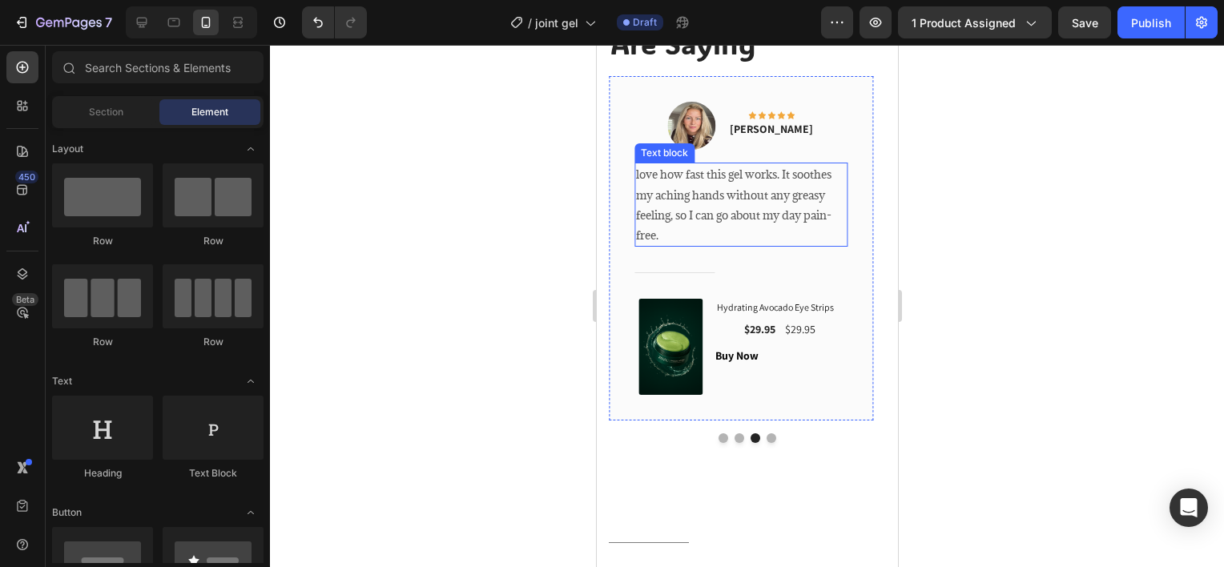
click at [759, 211] on p "love how fast this gel works. It soothes my aching hands without any greasy fee…" at bounding box center [740, 204] width 211 height 81
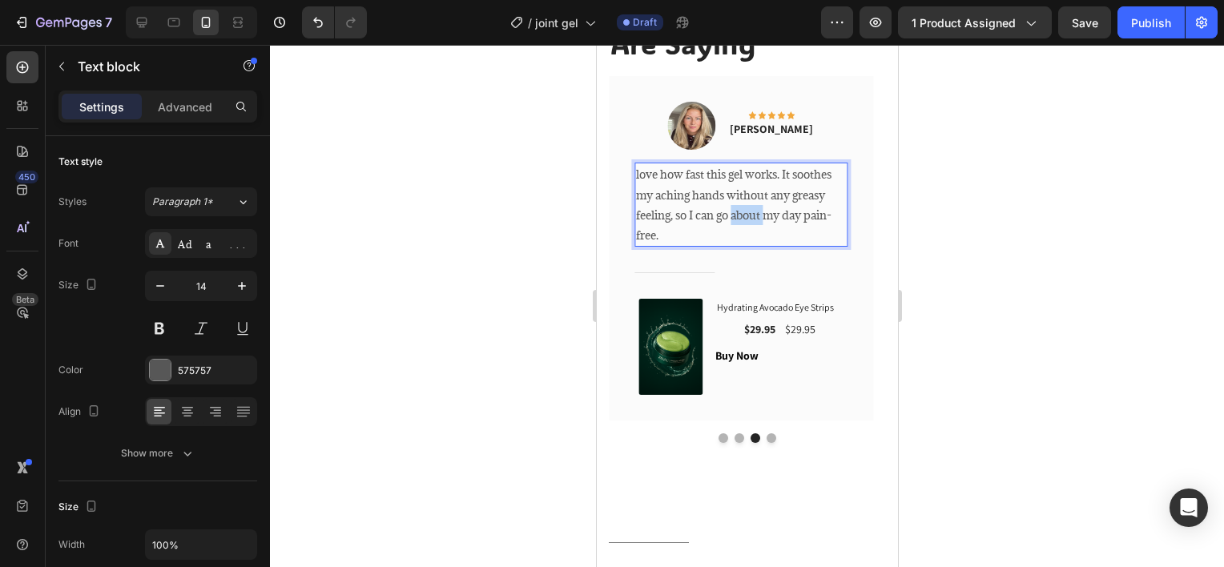
click at [759, 211] on p "love how fast this gel works. It soothes my aching hands without any greasy fee…" at bounding box center [740, 204] width 211 height 81
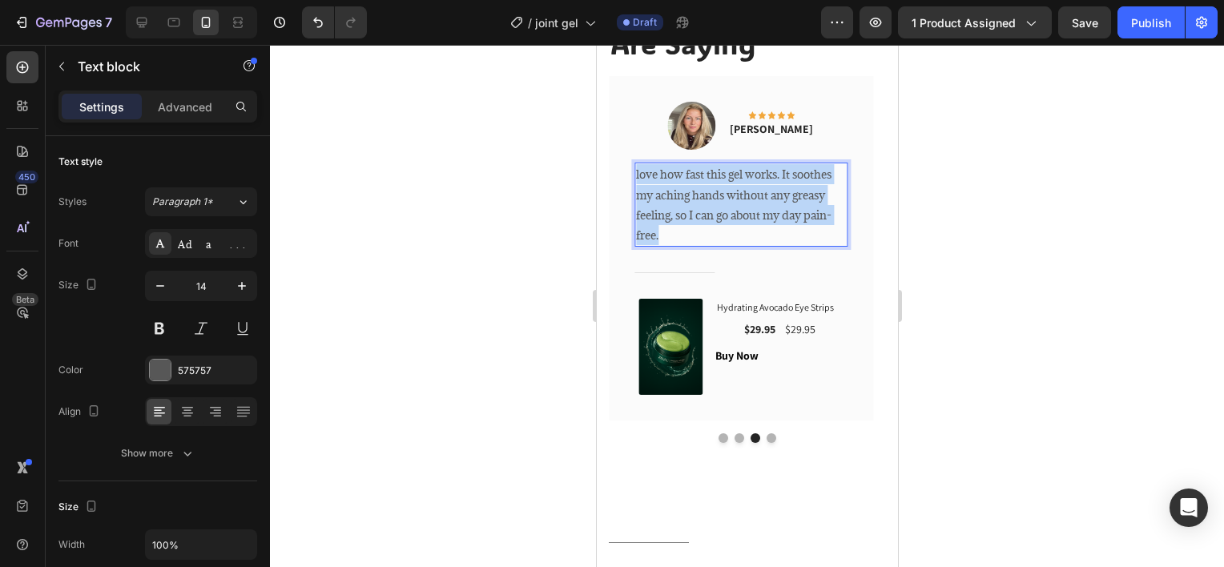
click at [759, 211] on p "love how fast this gel works. It soothes my aching hands without any greasy fee…" at bounding box center [740, 204] width 211 height 81
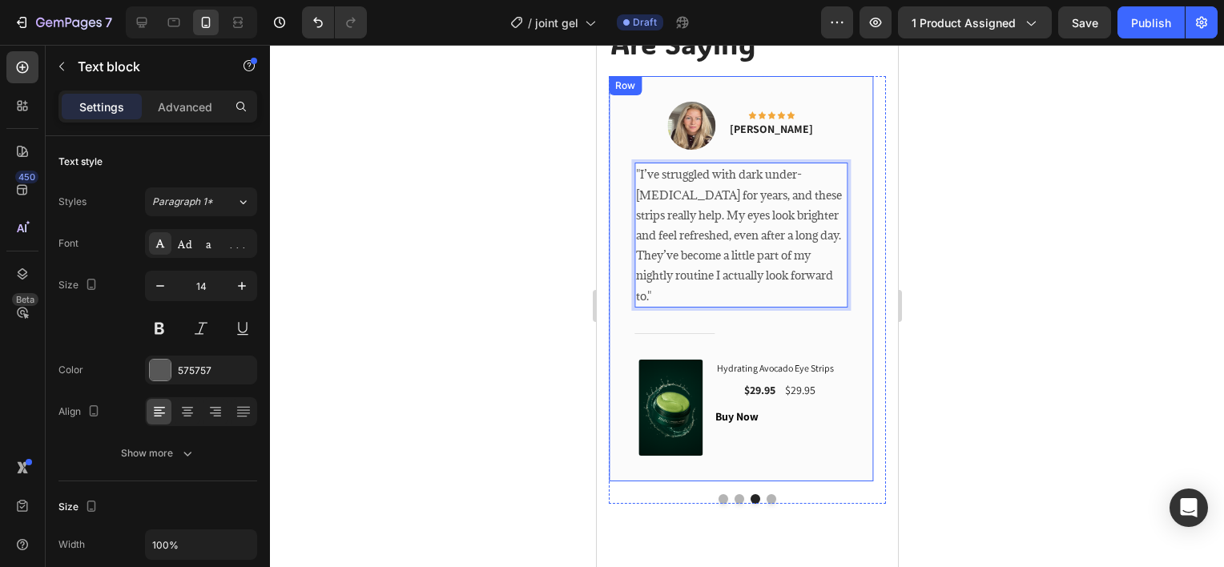
click at [443, 268] on div at bounding box center [747, 306] width 954 height 522
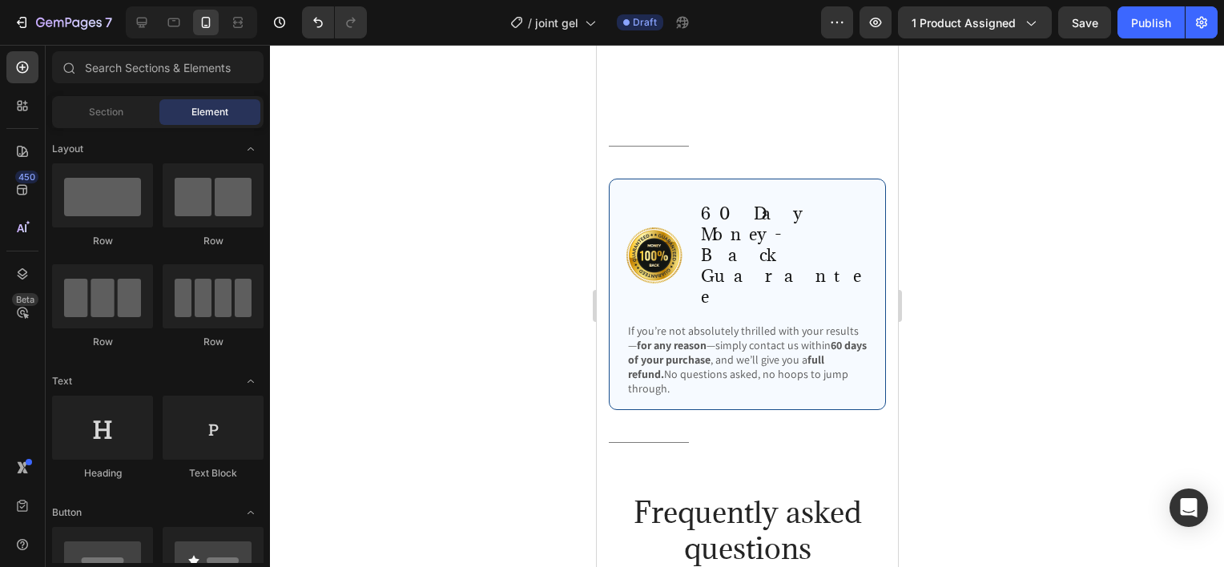
scroll to position [3367, 0]
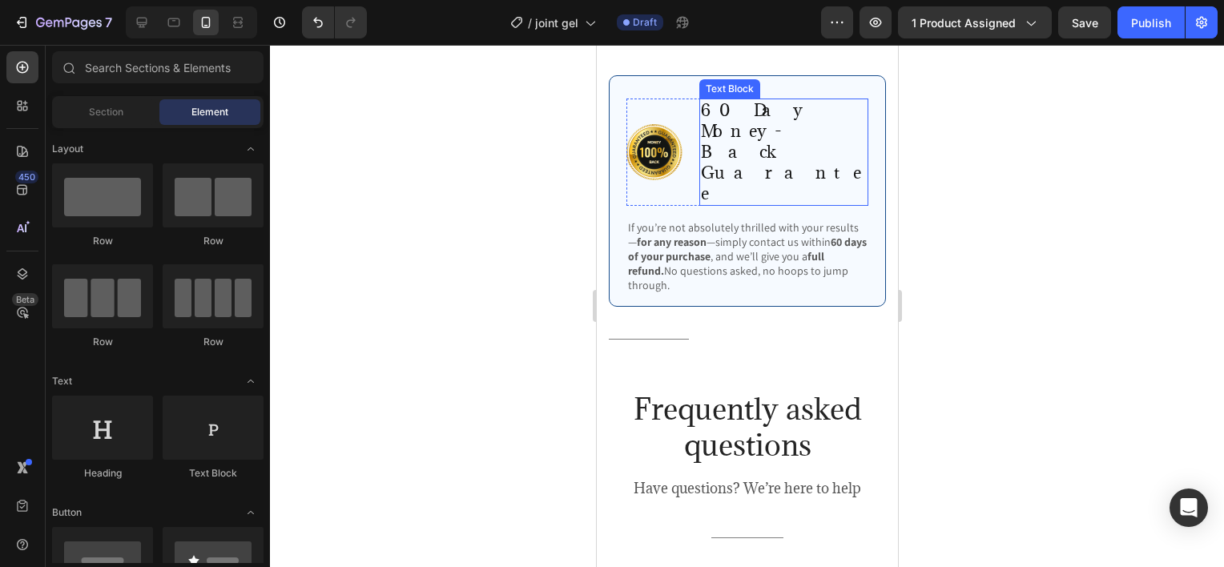
click at [725, 119] on p "60 Day Money-Back Guarantee" at bounding box center [783, 152] width 166 height 104
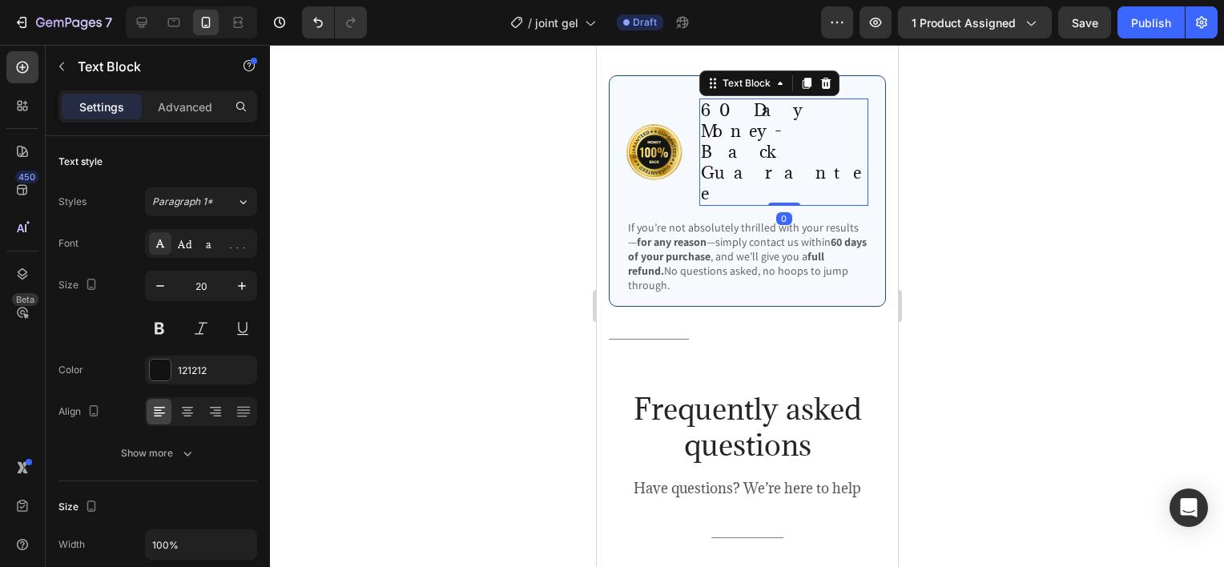
click at [725, 119] on p "60 Day Money-Back Guarantee" at bounding box center [783, 152] width 166 height 104
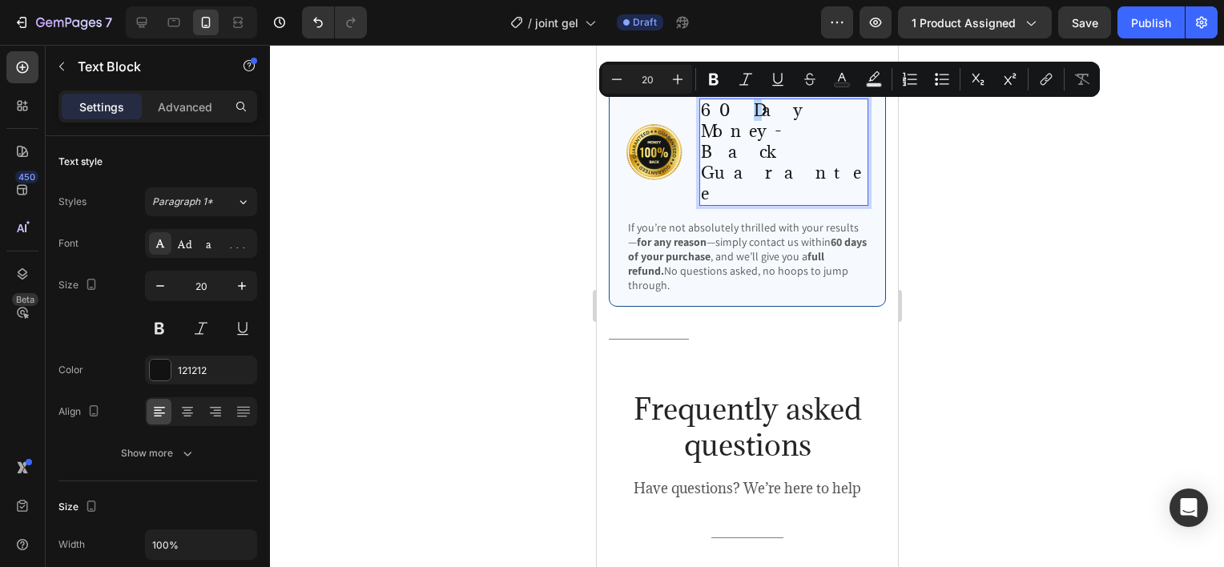
click at [725, 114] on p "60 Day Money-Back Guarantee" at bounding box center [783, 152] width 166 height 104
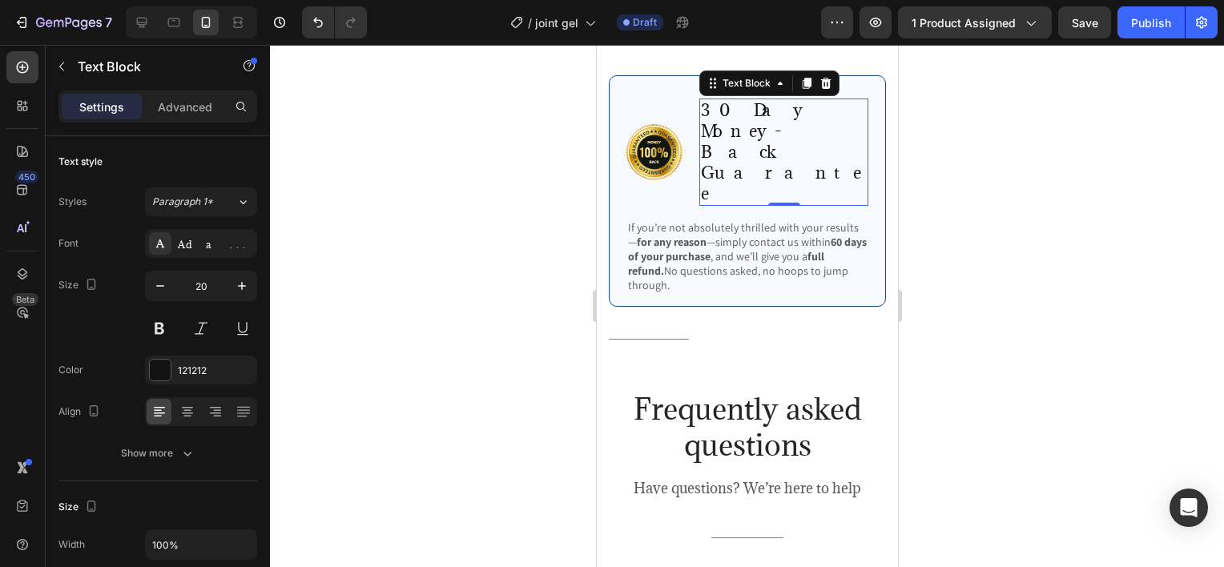
click at [981, 187] on div at bounding box center [747, 306] width 954 height 522
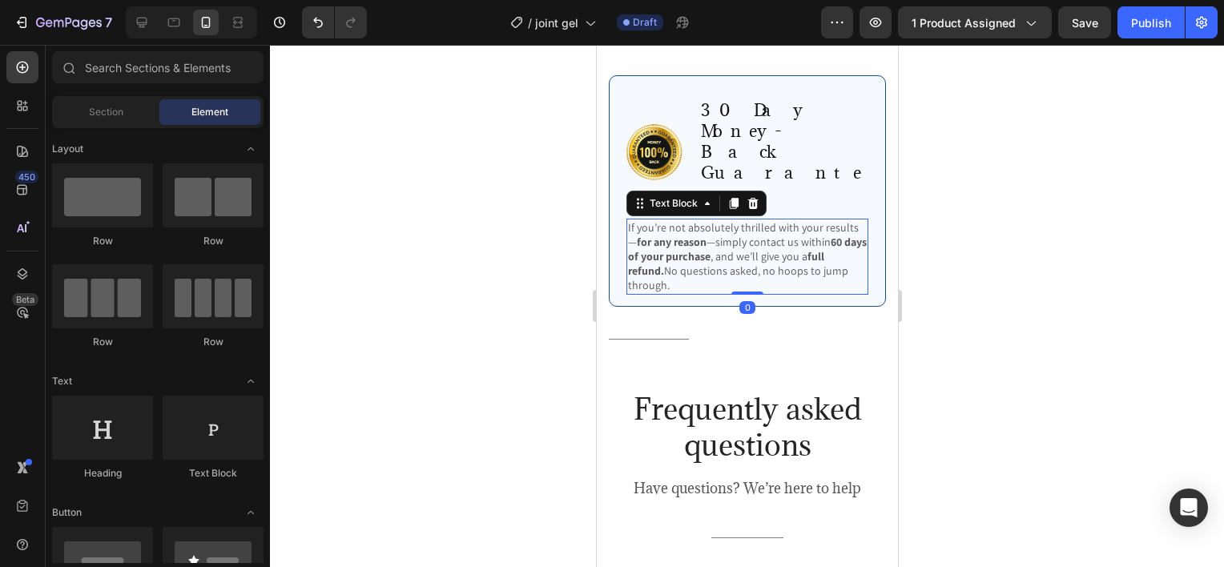
click at [835, 235] on strong "60 days of your purchase" at bounding box center [746, 249] width 239 height 29
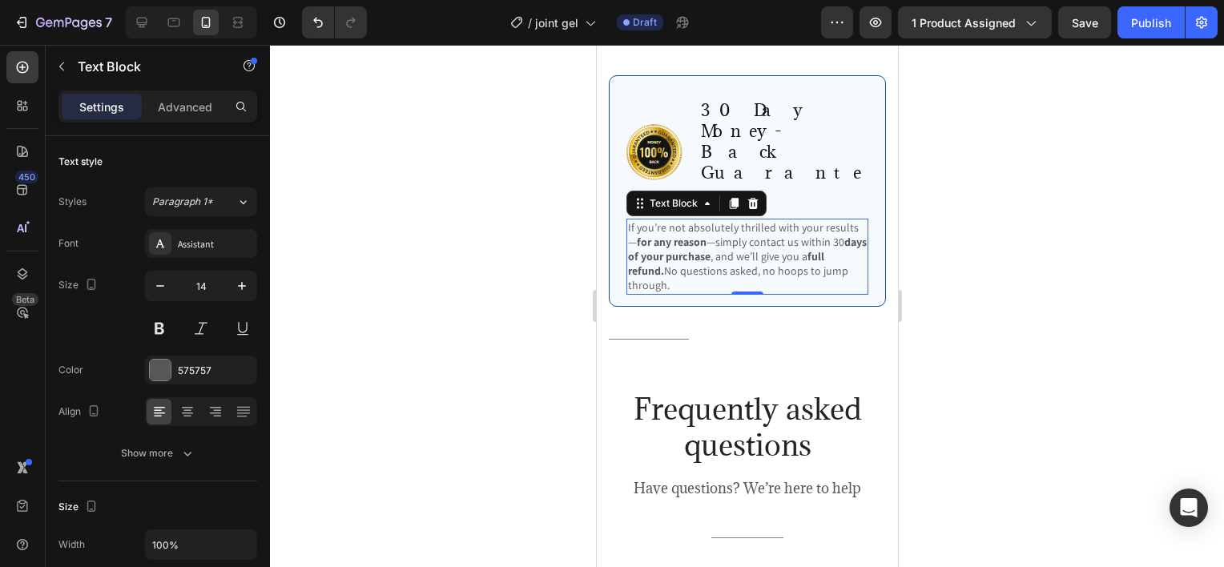
click at [944, 193] on div at bounding box center [747, 306] width 954 height 522
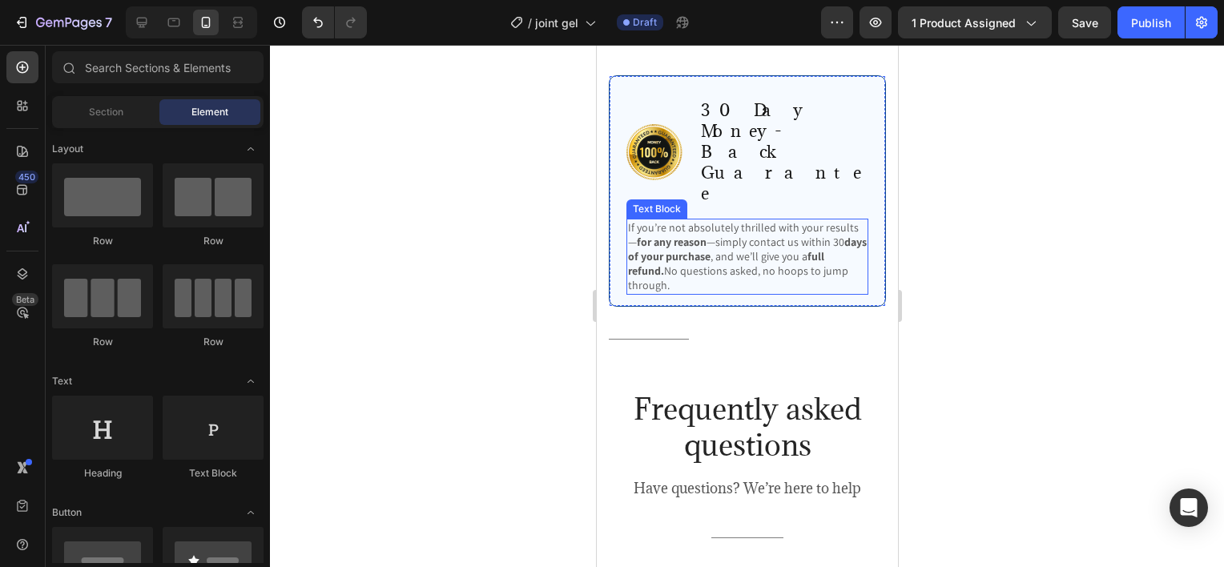
click at [841, 220] on p "If you’re not absolutely thrilled with your results— for any reason —simply con…" at bounding box center [746, 256] width 239 height 73
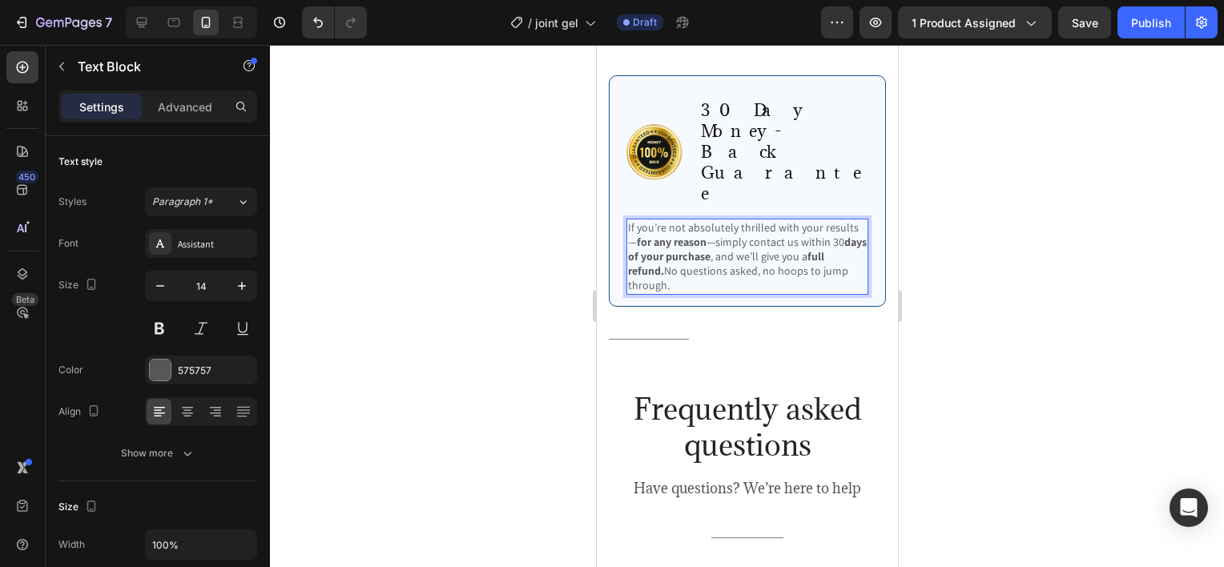
click at [837, 220] on p "If you’re not absolutely thrilled with your results— for any reason —simply con…" at bounding box center [746, 256] width 239 height 73
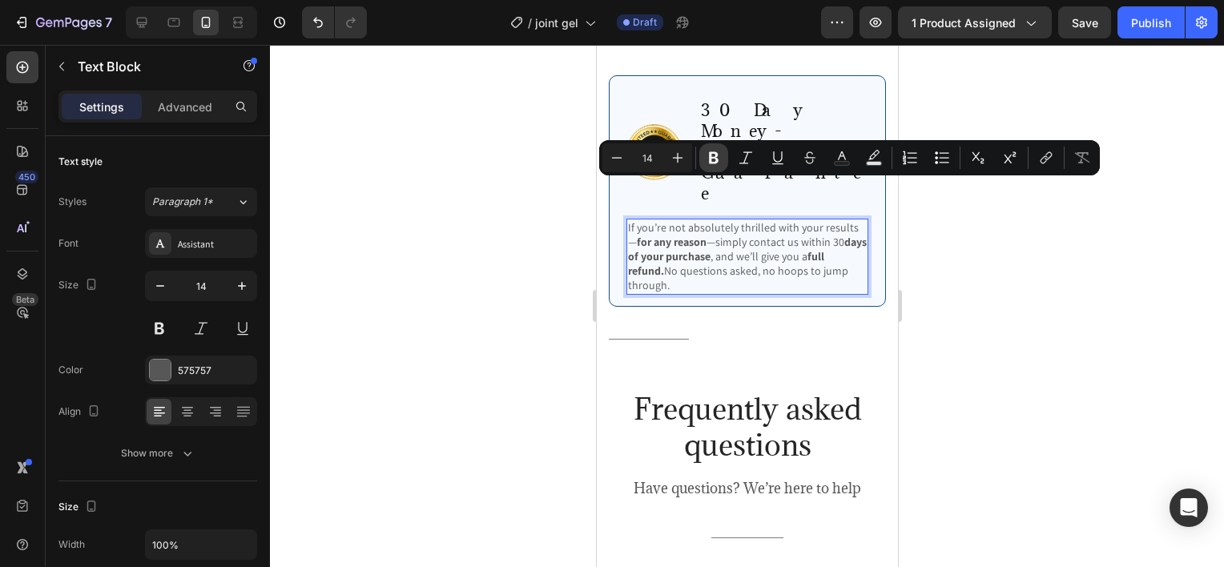
click at [720, 159] on icon "Editor contextual toolbar" at bounding box center [714, 158] width 16 height 16
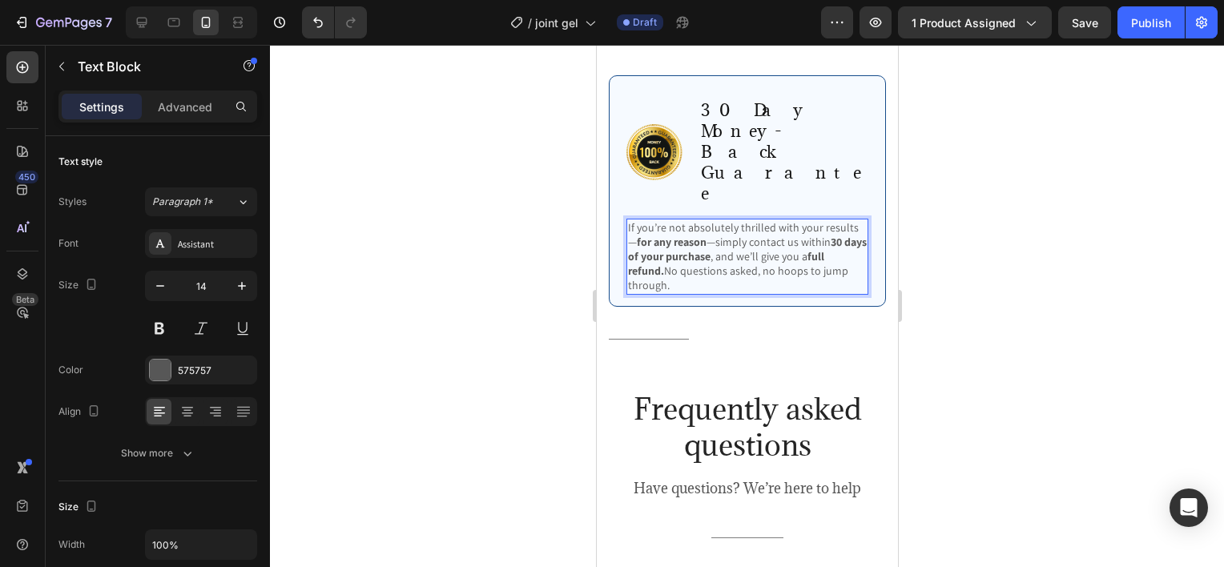
click at [910, 230] on div at bounding box center [747, 306] width 954 height 522
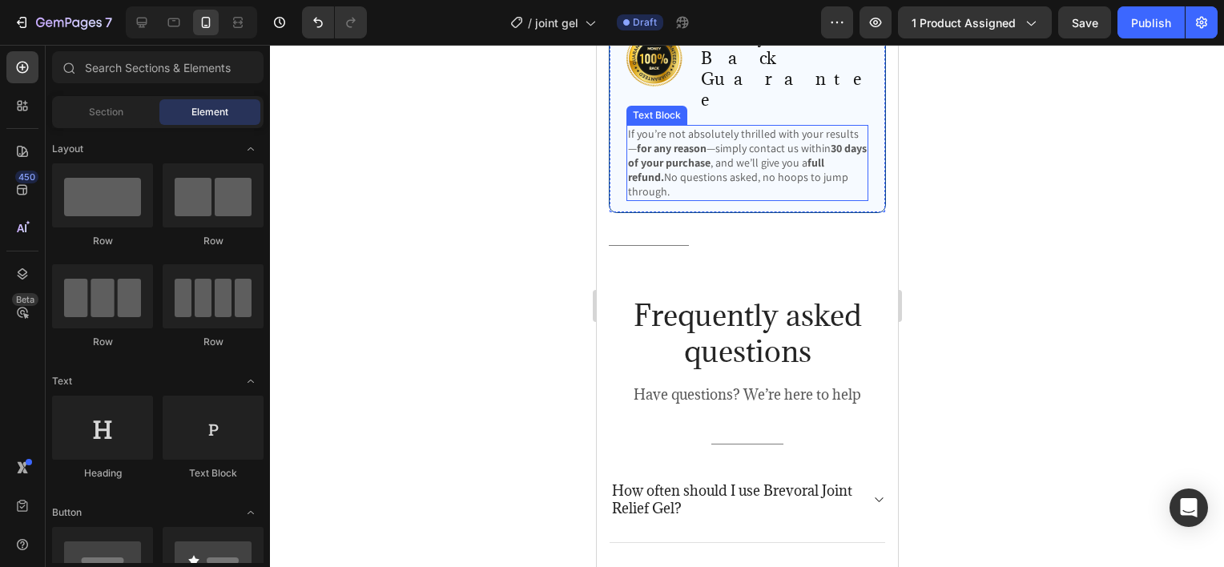
scroll to position [3527, 0]
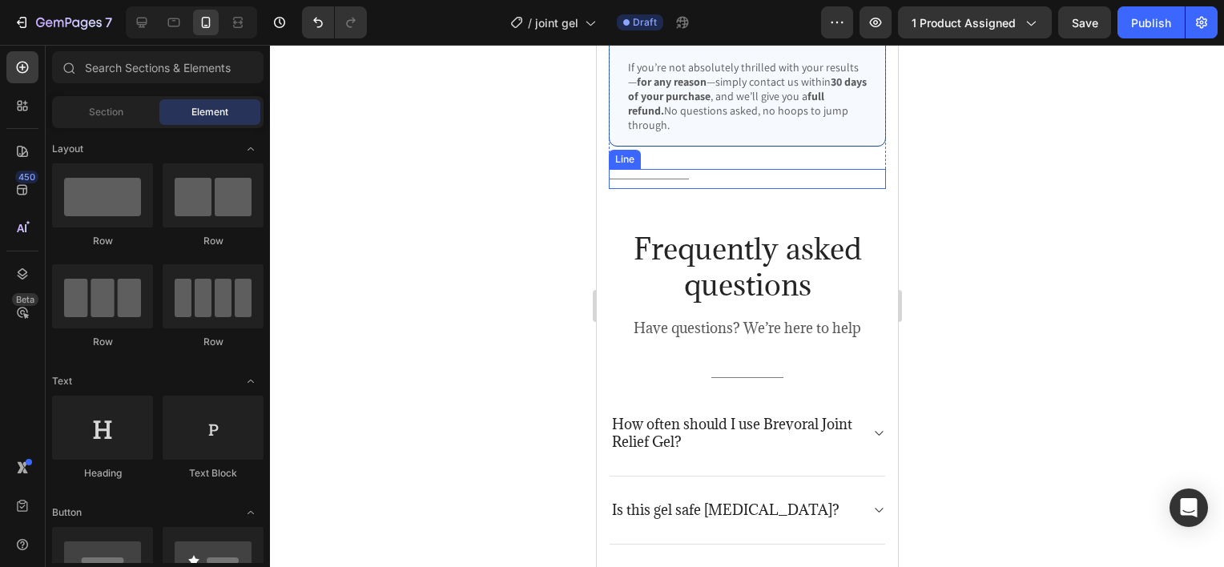
click at [694, 169] on div "Title Line" at bounding box center [746, 179] width 277 height 20
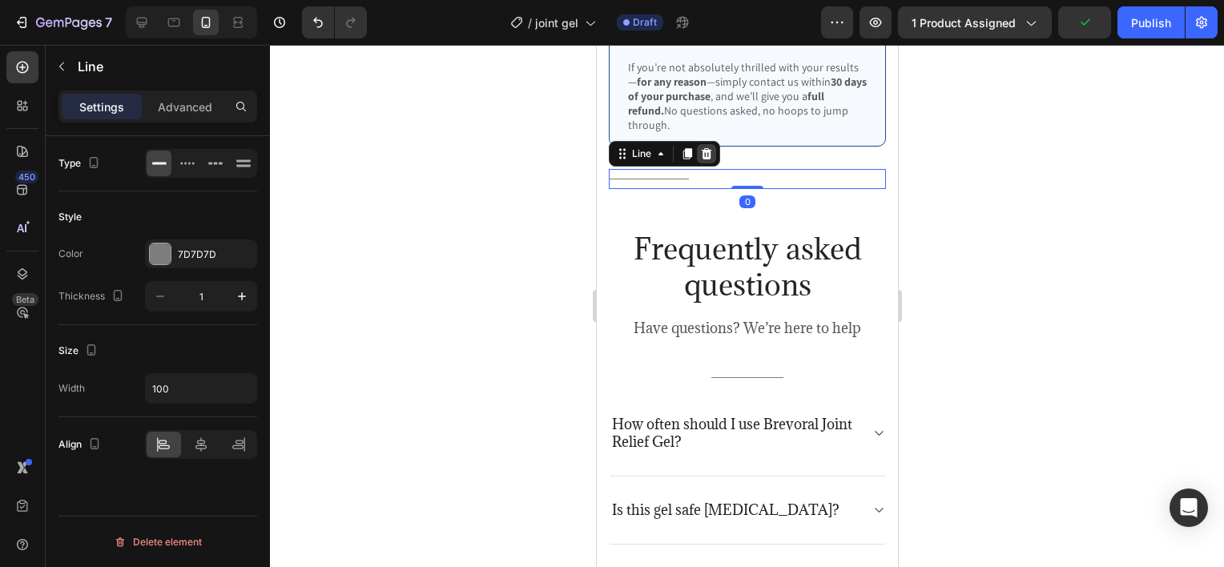
click at [703, 147] on icon at bounding box center [706, 152] width 10 height 11
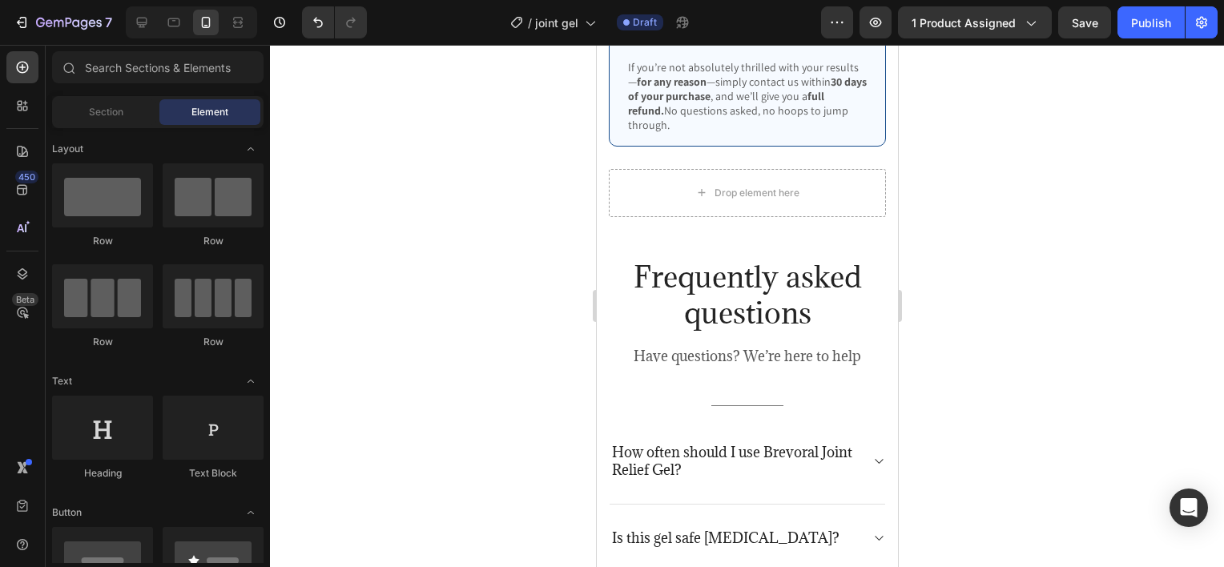
click at [940, 232] on div at bounding box center [747, 306] width 954 height 522
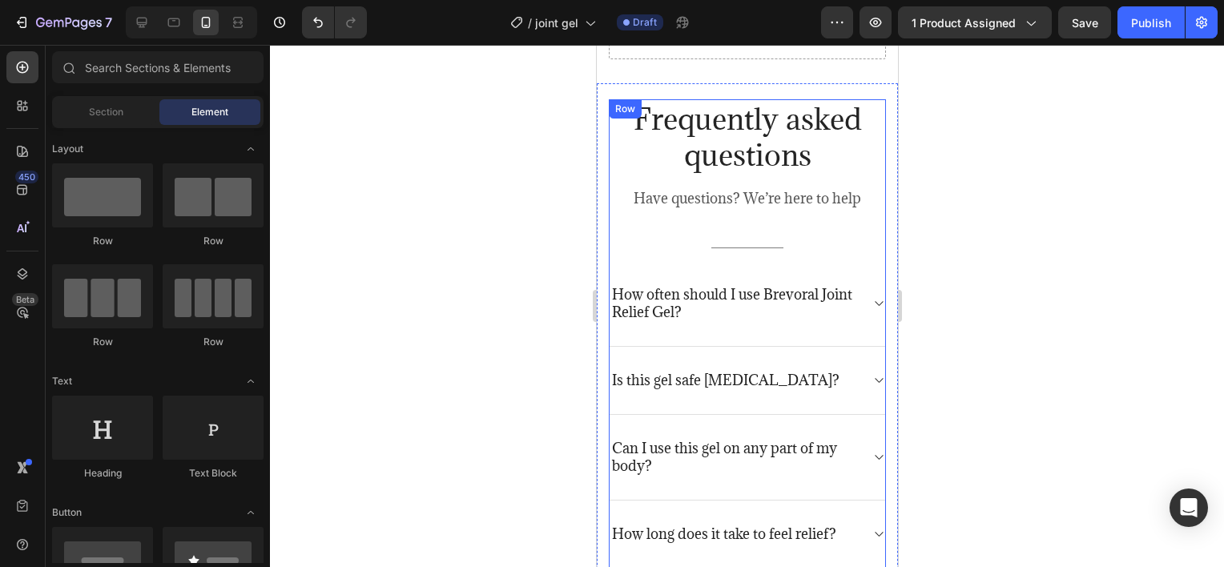
scroll to position [3607, 0]
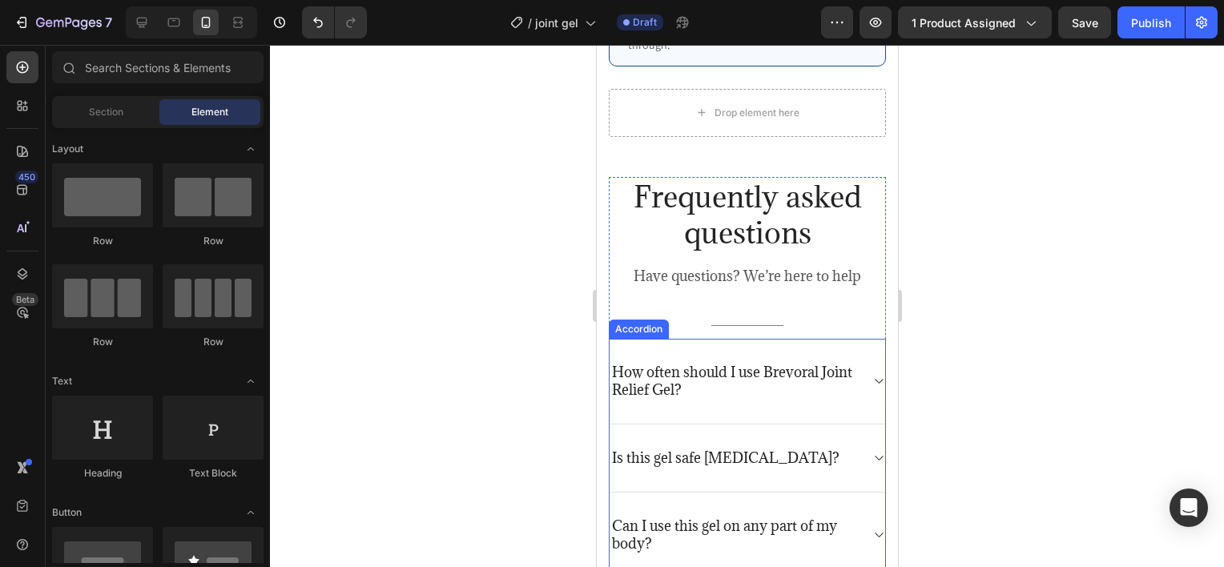
click at [699, 364] on p "How often should I use Brevoral Joint Relief Gel?" at bounding box center [733, 381] width 245 height 35
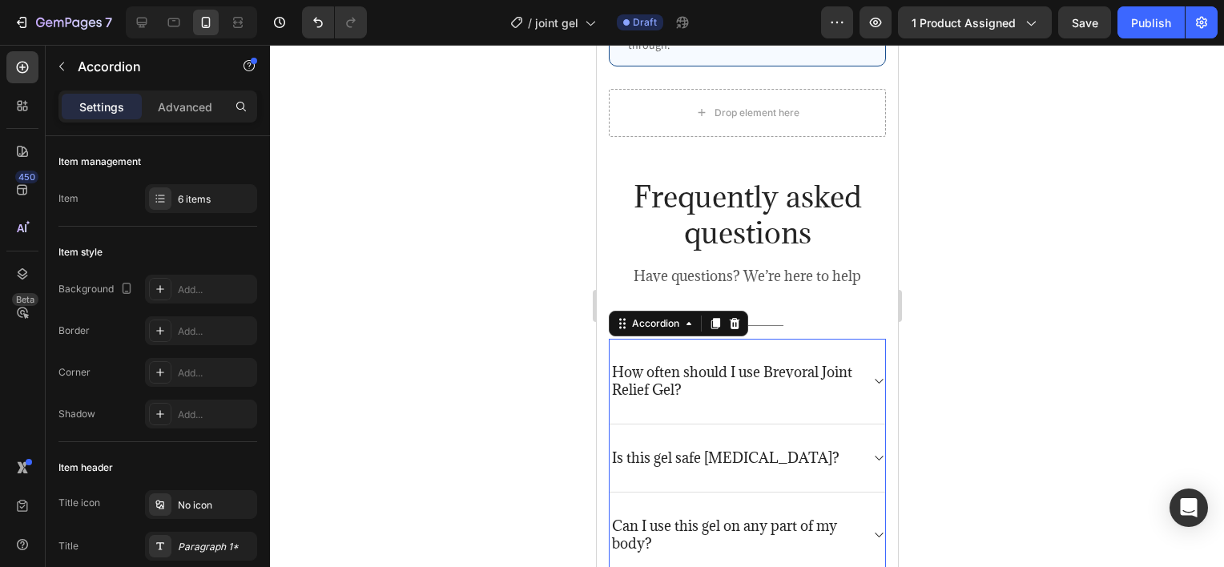
click at [699, 364] on p "How often should I use Brevoral Joint Relief Gel?" at bounding box center [733, 381] width 245 height 35
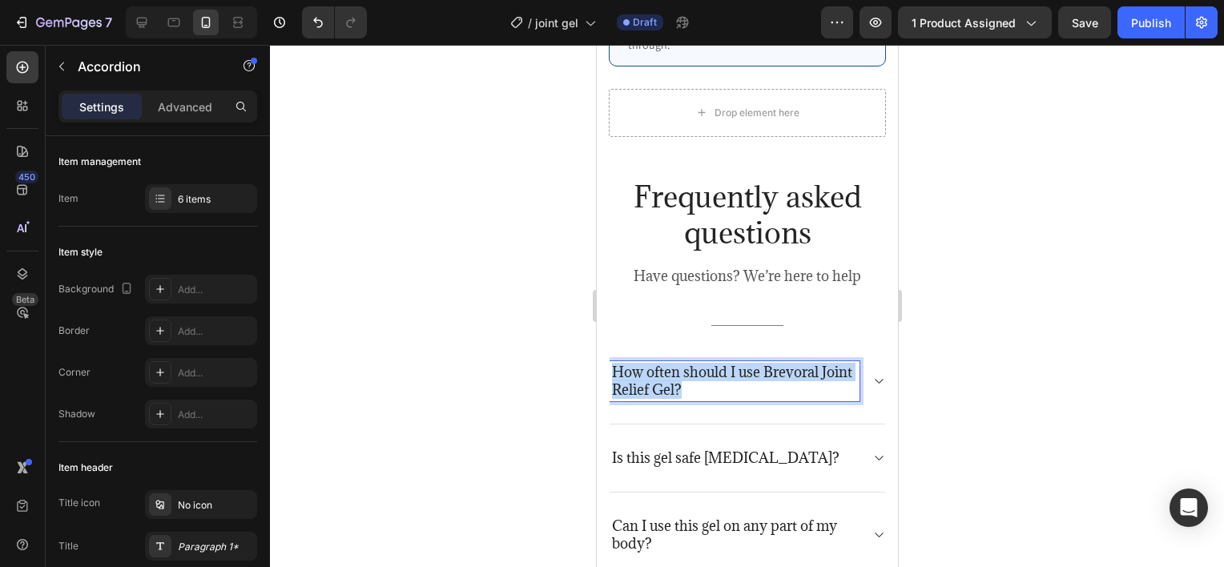
click at [699, 364] on p "How often should I use Brevoral Joint Relief Gel?" at bounding box center [733, 381] width 245 height 35
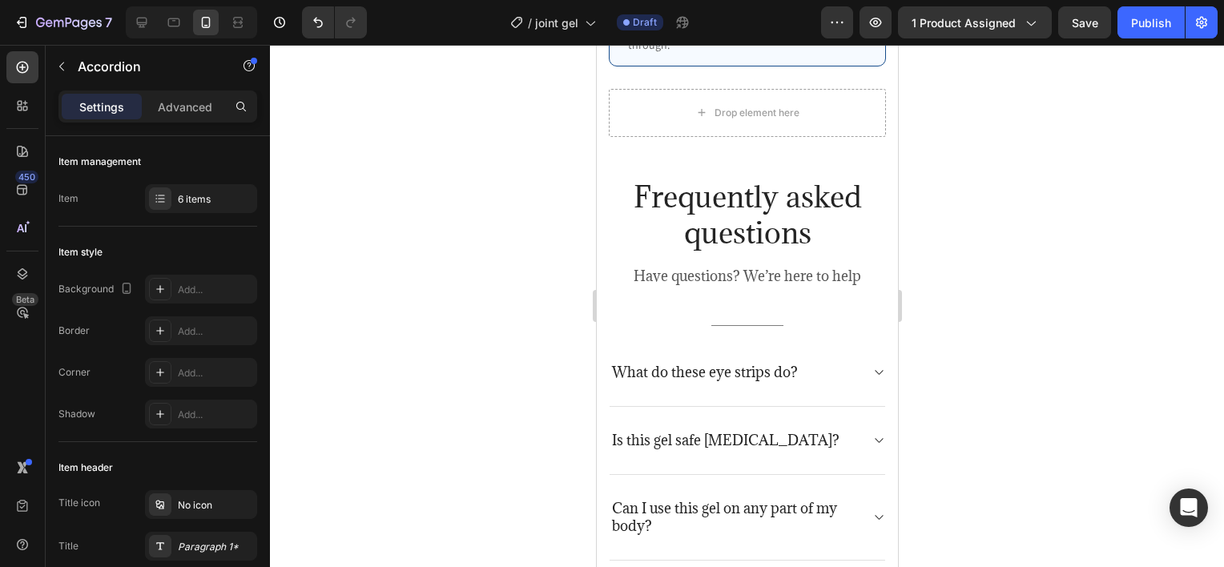
click at [872, 366] on icon at bounding box center [878, 372] width 12 height 13
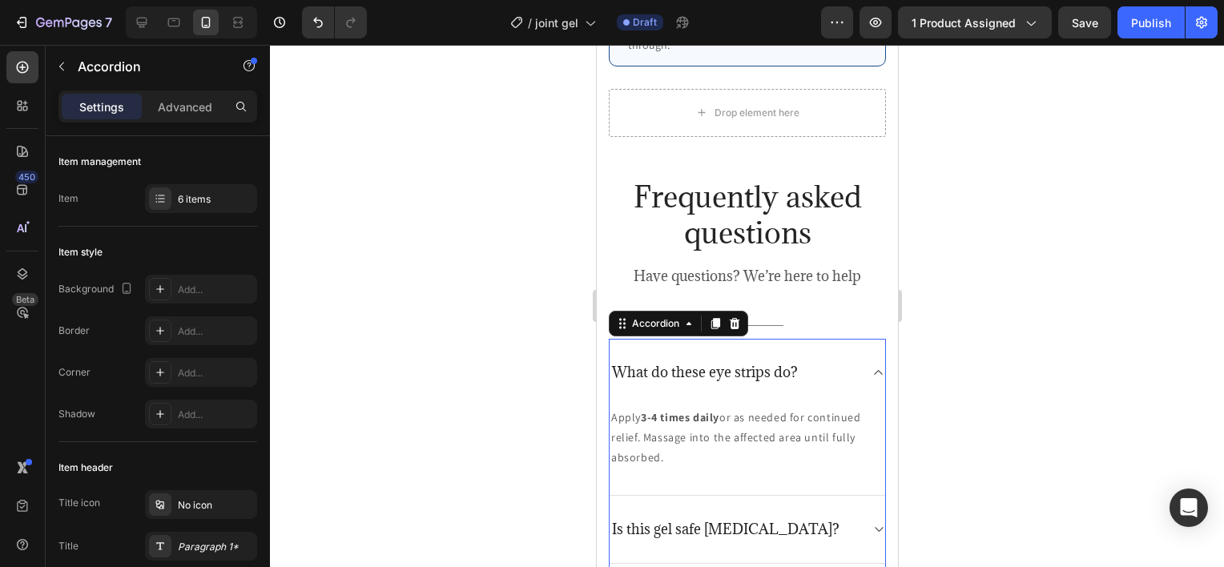
click at [974, 330] on div at bounding box center [747, 306] width 954 height 522
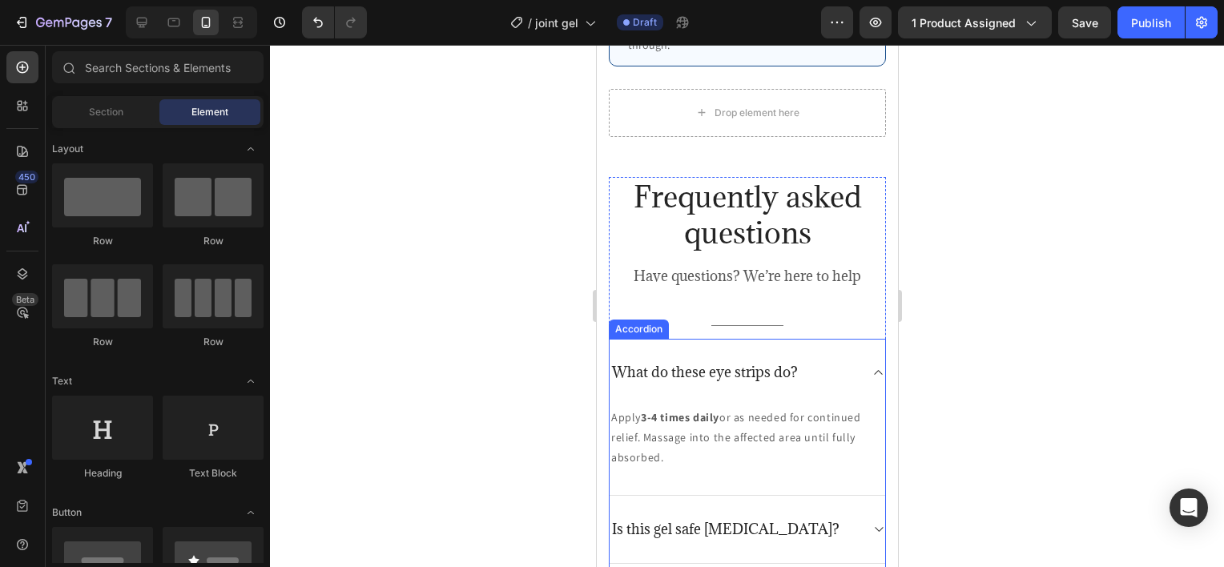
click at [715, 406] on div "Apply 3-4 times daily or as needed for continued relief. Massage into the affec…" at bounding box center [747, 451] width 276 height 91
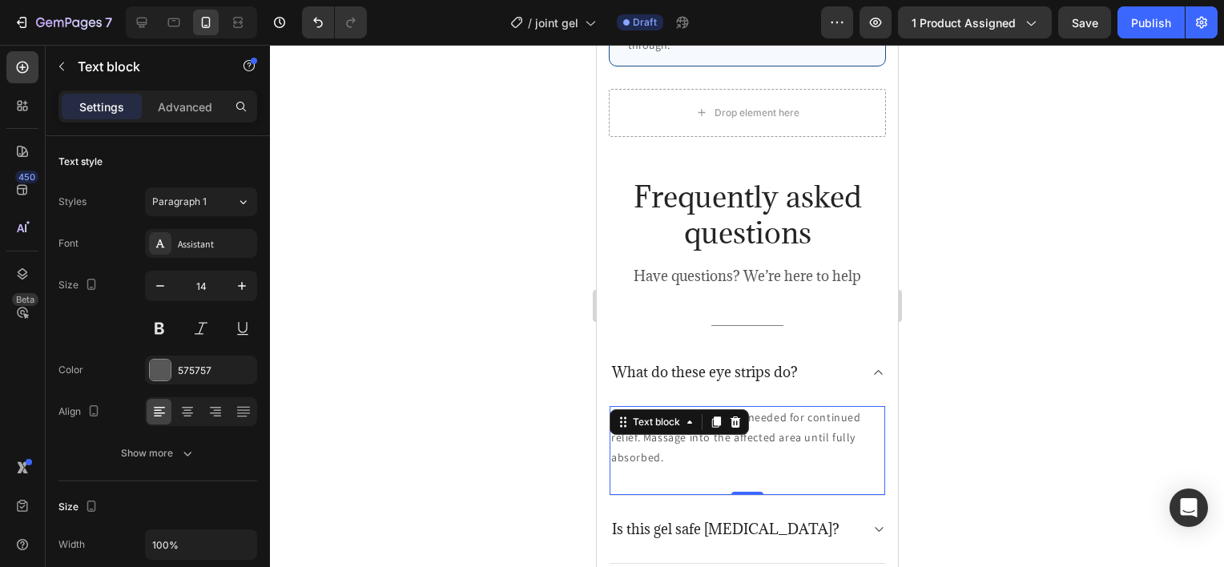
click at [715, 413] on div at bounding box center [715, 422] width 19 height 19
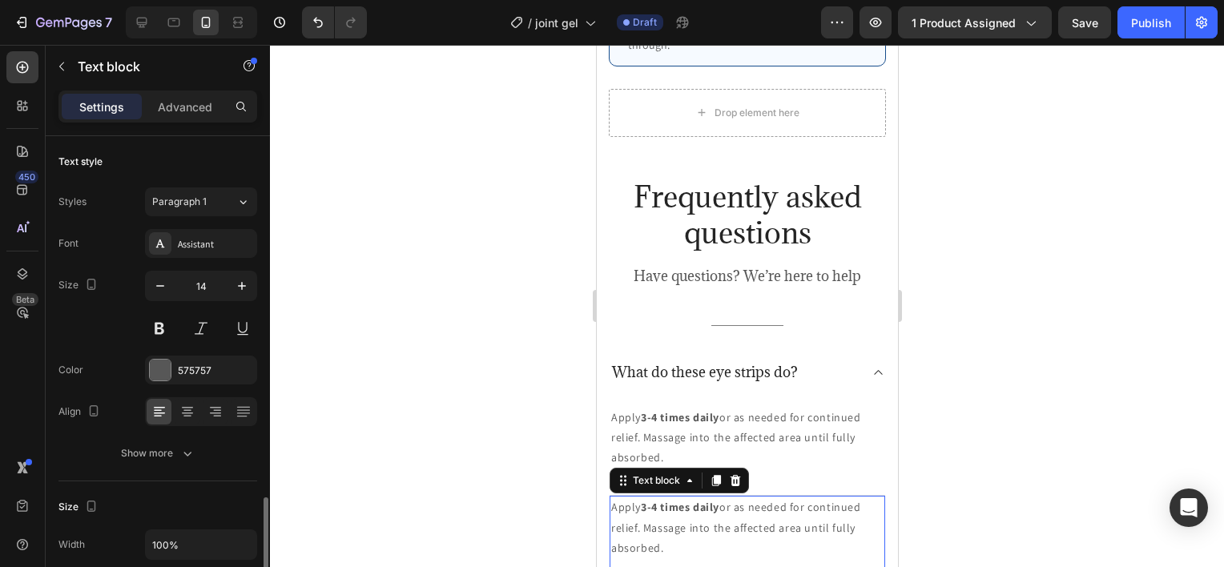
click at [715, 408] on p "Apply 3-4 times daily or as needed for continued relief. Massage into the affec…" at bounding box center [746, 438] width 272 height 61
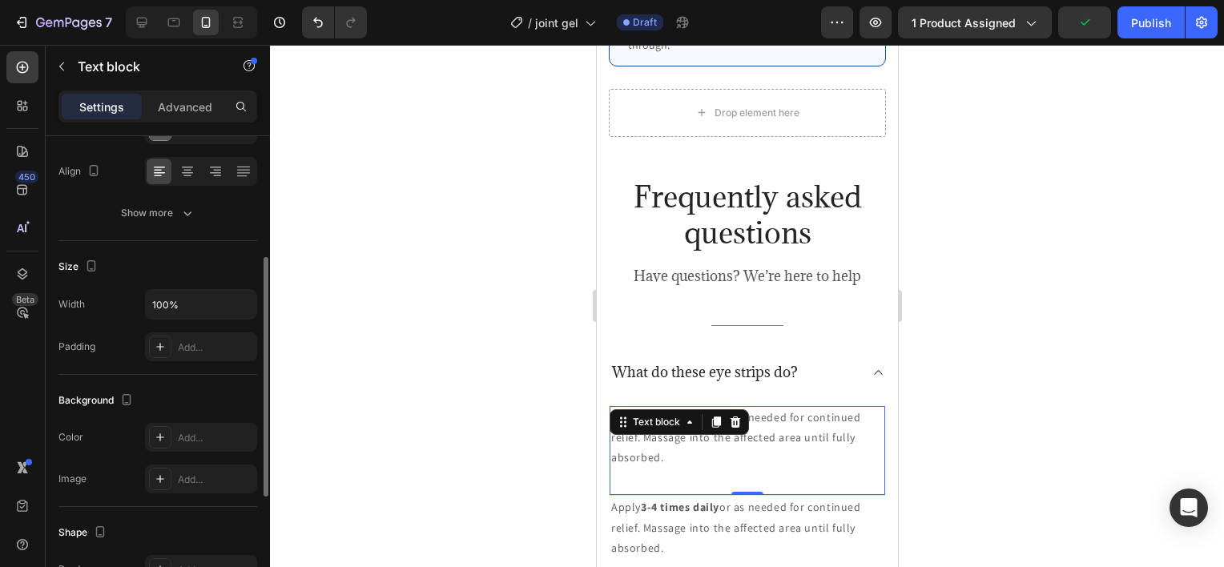
click at [715, 408] on p "Apply 3-4 times daily or as needed for continued relief. Massage into the affec…" at bounding box center [746, 438] width 272 height 61
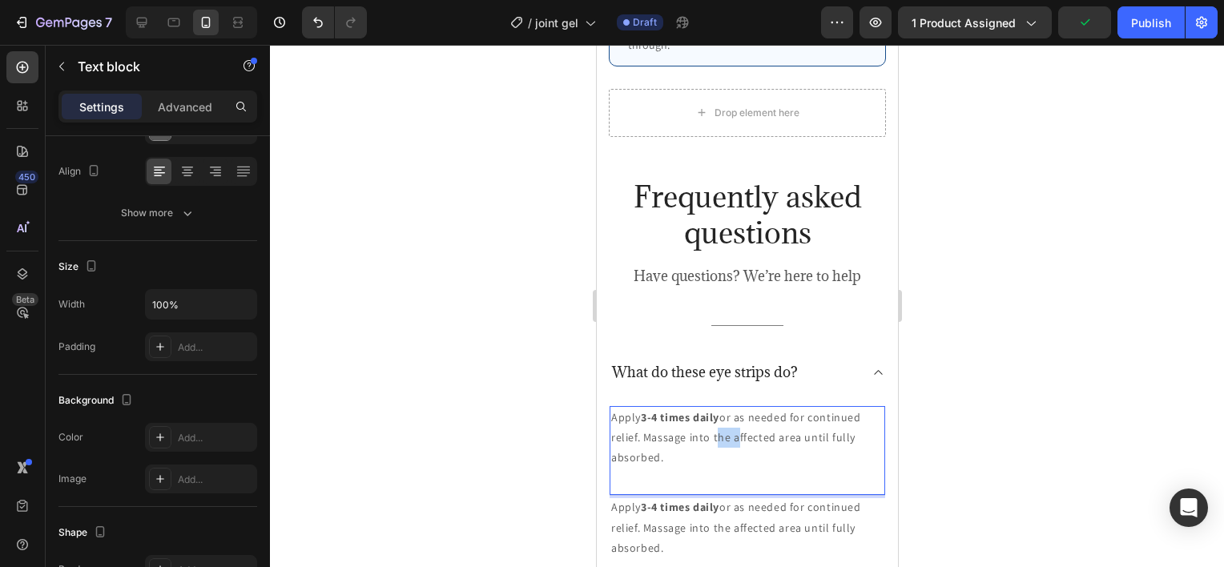
click at [715, 408] on p "Apply 3-4 times daily or as needed for continued relief. Massage into the affec…" at bounding box center [746, 438] width 272 height 61
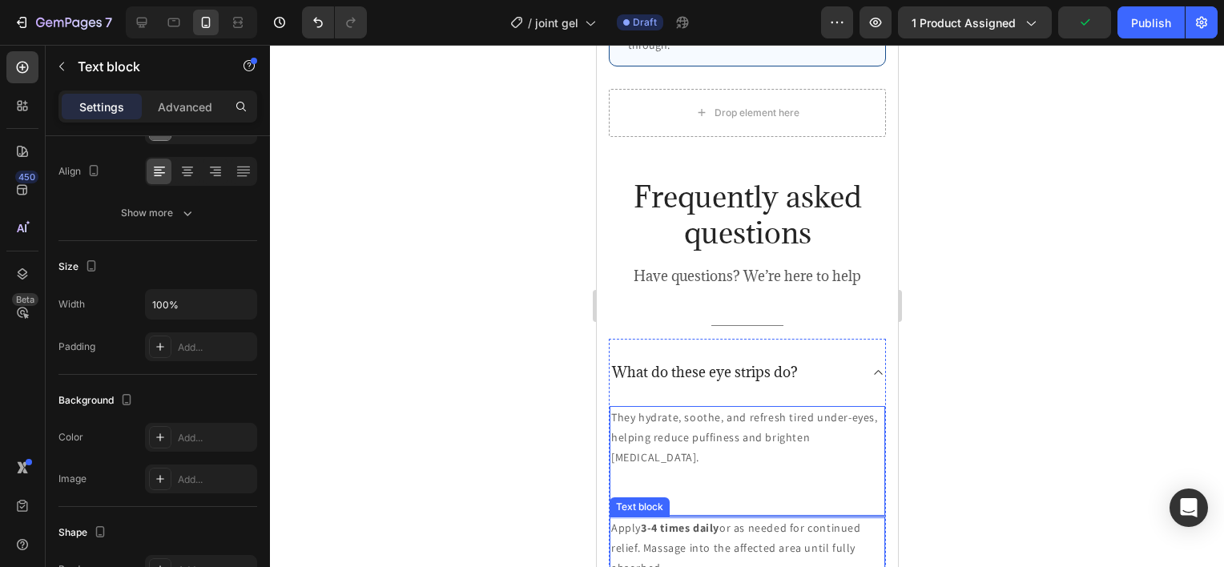
click at [728, 518] on p "Apply 3-4 times daily or as needed for continued relief. Massage into the affec…" at bounding box center [746, 548] width 272 height 61
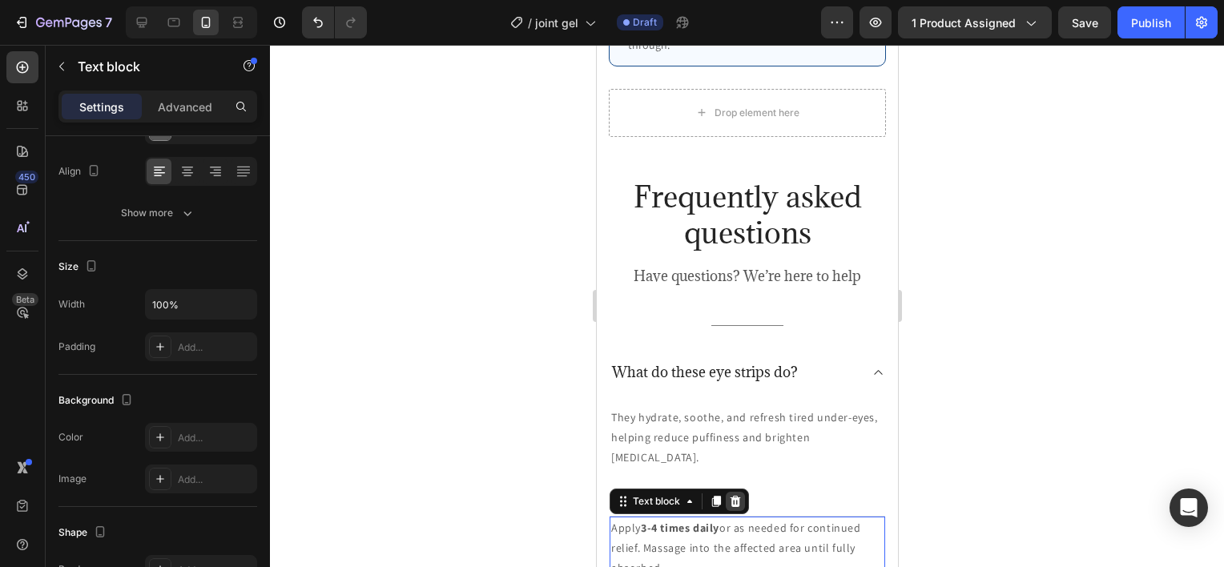
click at [743, 492] on div at bounding box center [734, 501] width 19 height 19
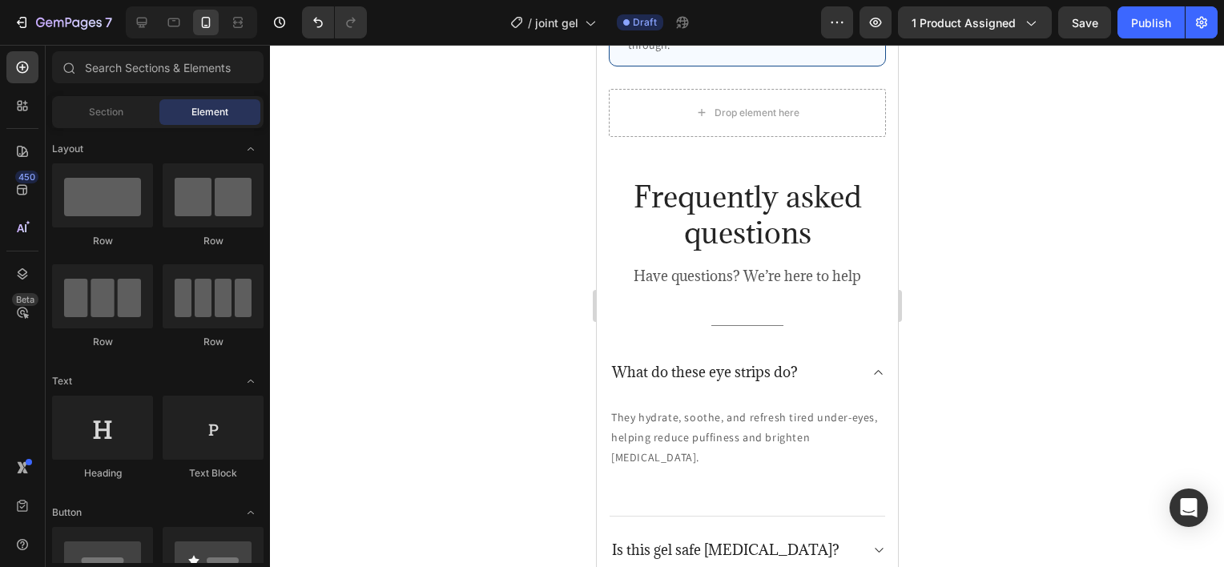
click at [996, 359] on div at bounding box center [747, 306] width 954 height 522
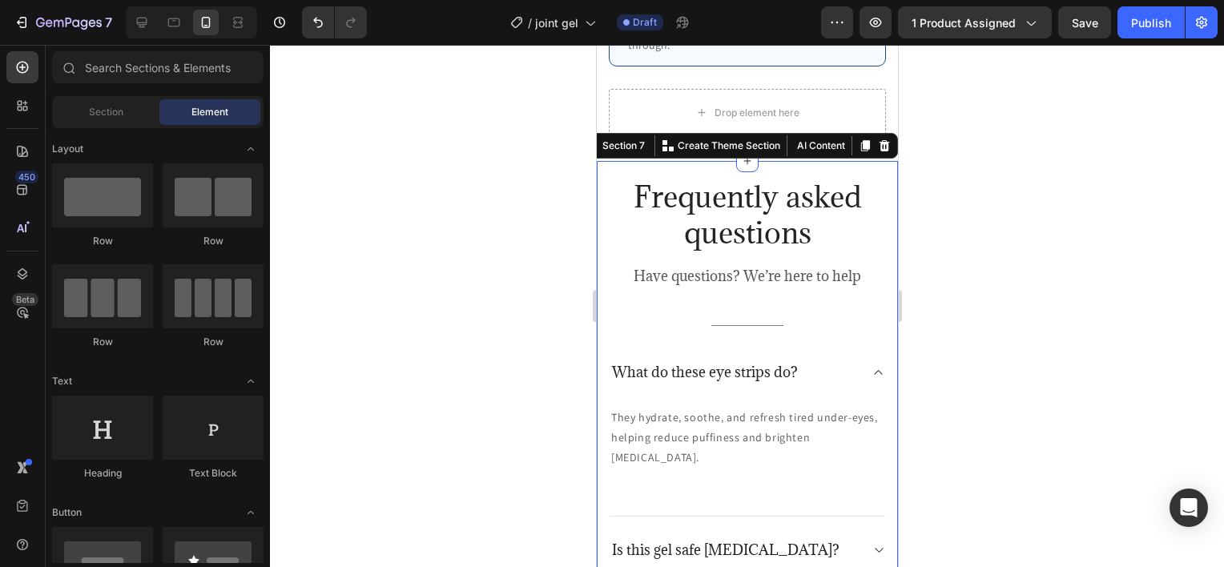
click at [872, 324] on div "Frequently asked questions Heading Have questions? We’re here to help Text bloc…" at bounding box center [746, 550] width 301 height 779
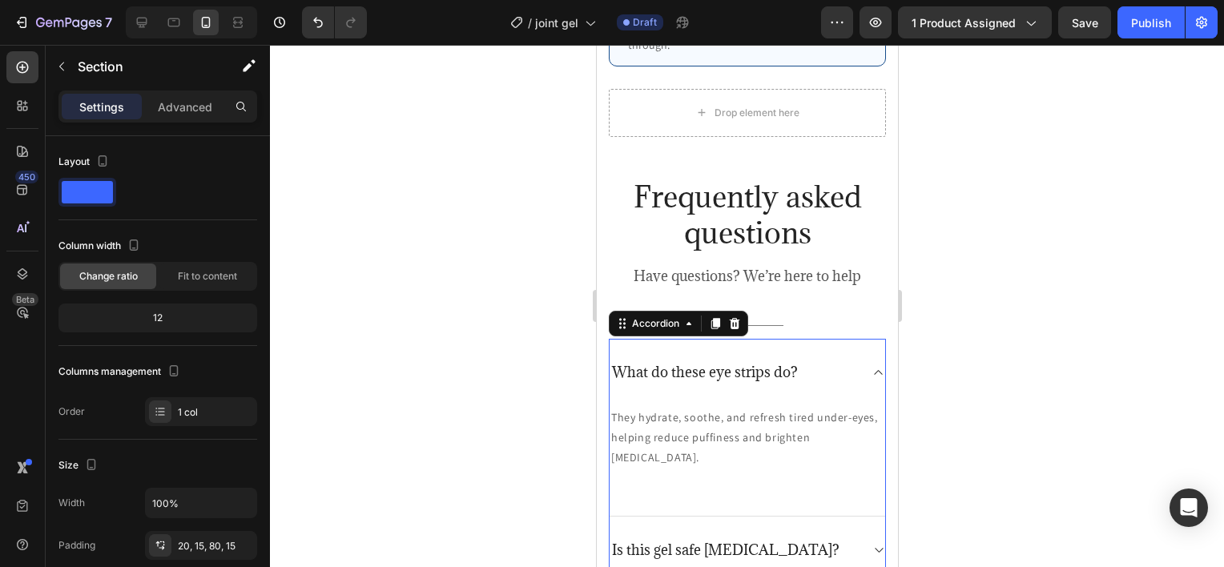
click at [872, 366] on icon at bounding box center [878, 372] width 12 height 13
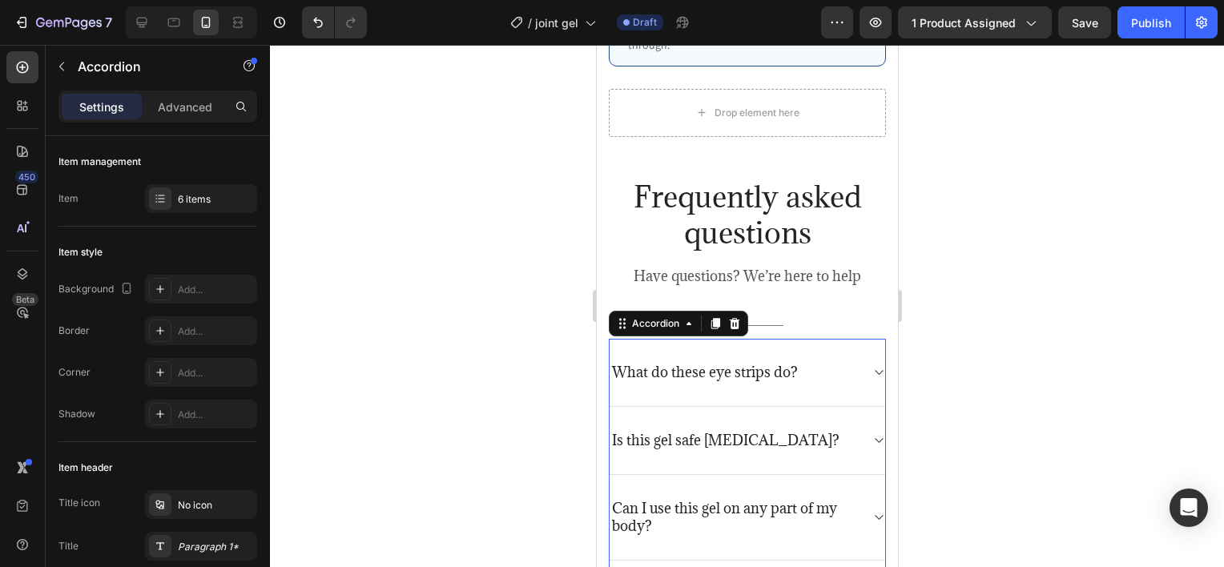
click at [872, 434] on span at bounding box center [878, 440] width 13 height 13
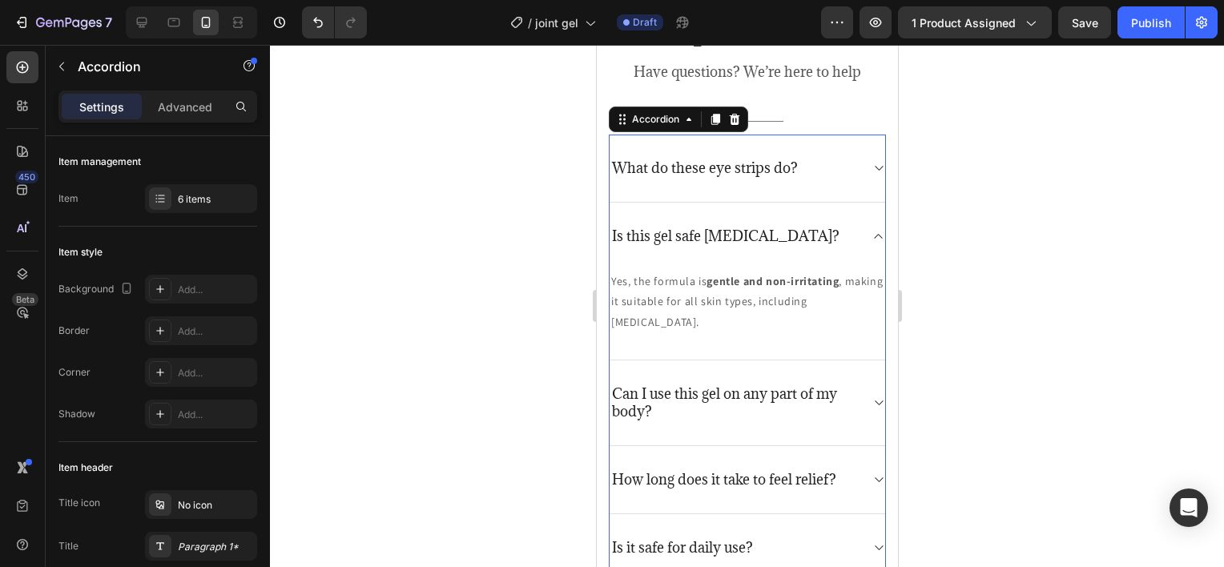
scroll to position [3767, 0]
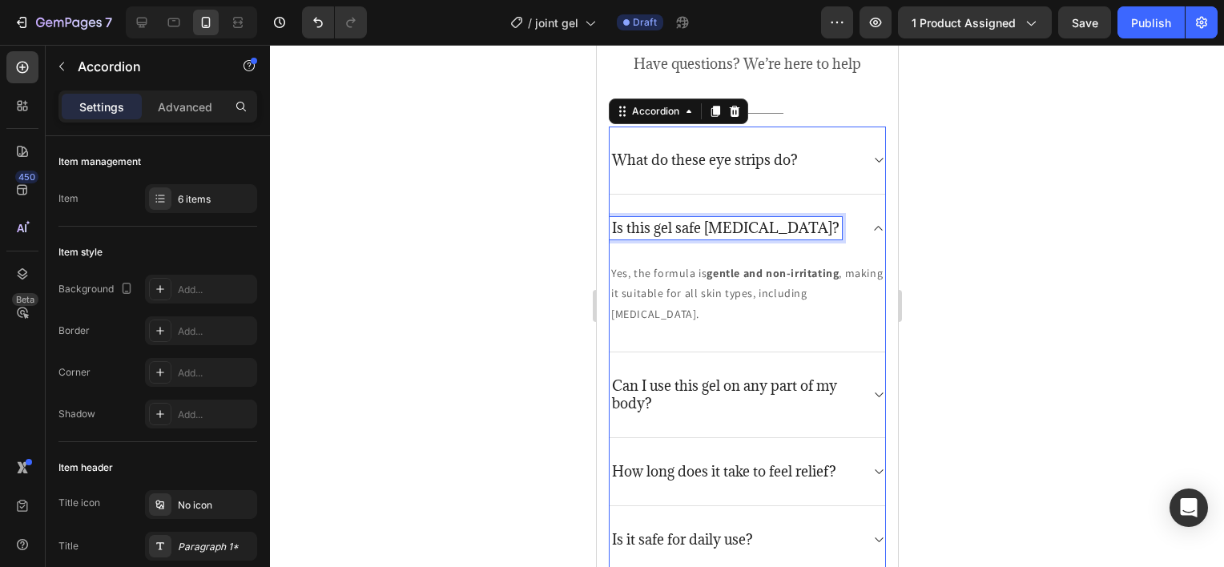
click at [719, 224] on p "Is this gel safe for sensitive skin?" at bounding box center [724, 228] width 227 height 18
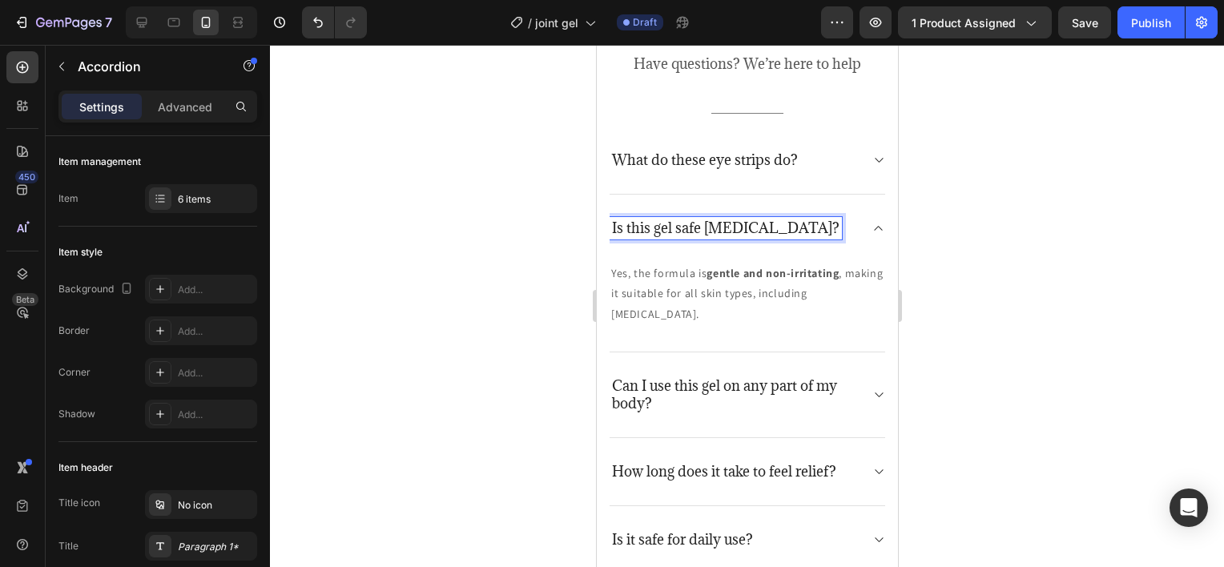
click at [719, 224] on p "Is this gel safe for sensitive skin?" at bounding box center [724, 228] width 227 height 18
click at [738, 280] on p "Yes, the formula is gentle and non-irritating , making it suitable for all skin…" at bounding box center [746, 294] width 272 height 61
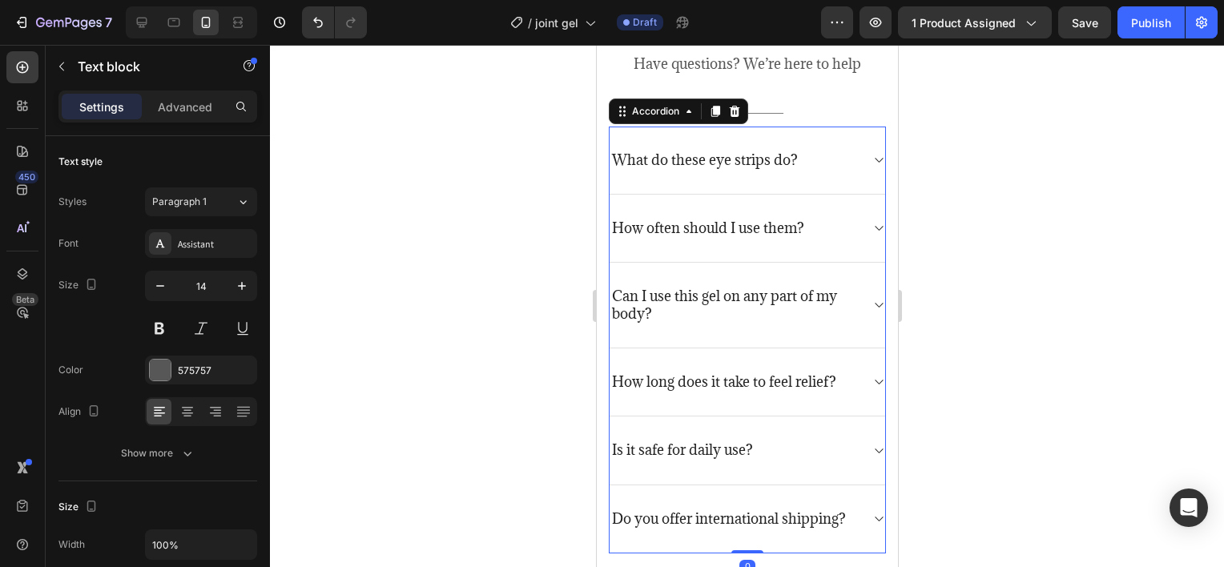
click at [872, 231] on icon at bounding box center [878, 228] width 12 height 13
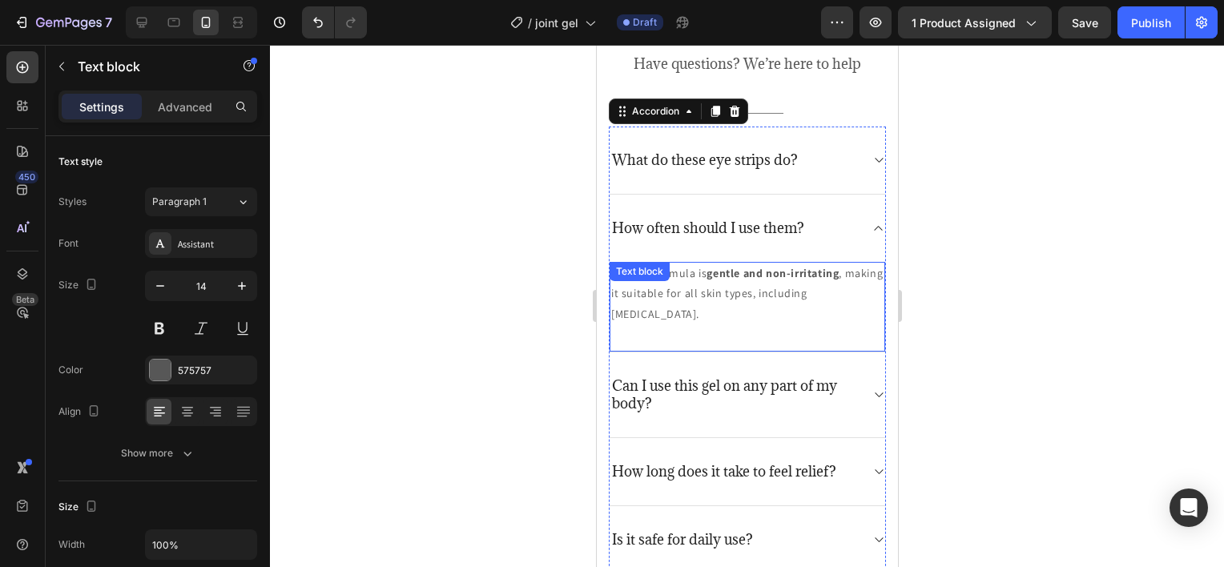
click at [686, 286] on div "Yes, the formula is gentle and non-irritating , making it suitable for all skin…" at bounding box center [747, 307] width 276 height 91
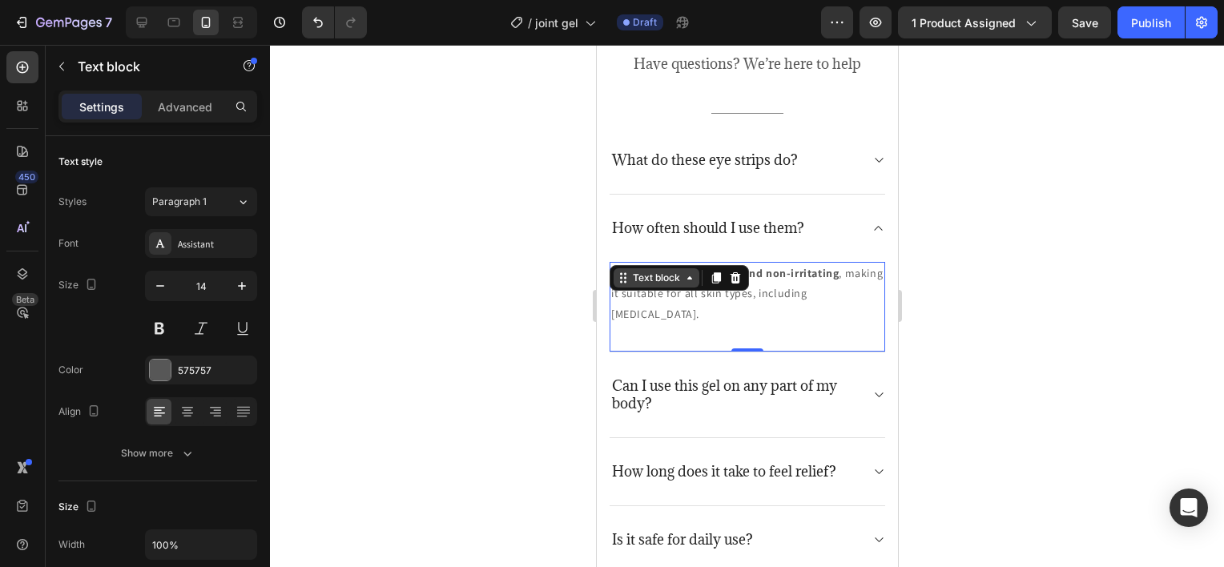
click at [686, 286] on div "Text block" at bounding box center [656, 277] width 86 height 19
click at [689, 304] on p "Yes, the formula is gentle and non-irritating , making it suitable for all skin…" at bounding box center [746, 294] width 272 height 61
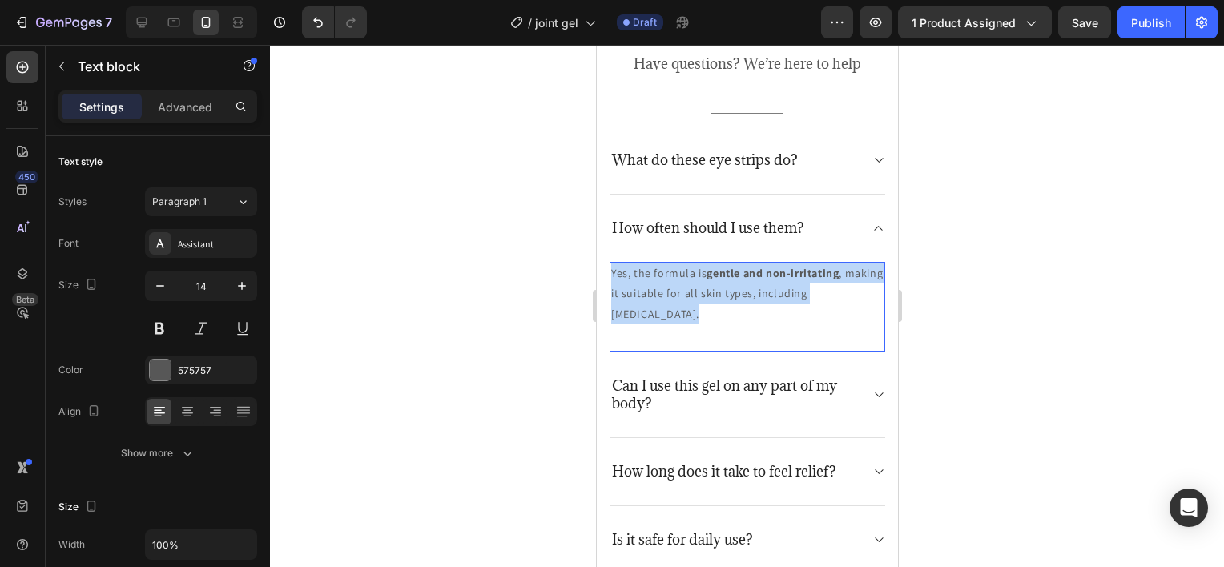
click at [689, 304] on p "Yes, the formula is gentle and non-irritating , making it suitable for all skin…" at bounding box center [746, 294] width 272 height 61
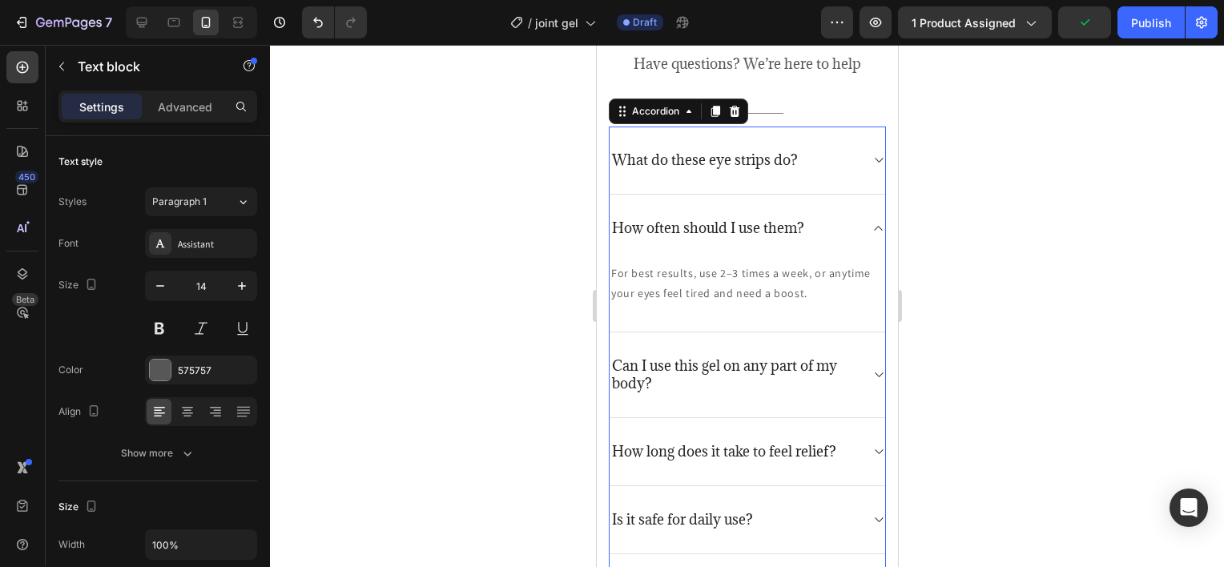
click at [872, 231] on icon at bounding box center [878, 228] width 12 height 13
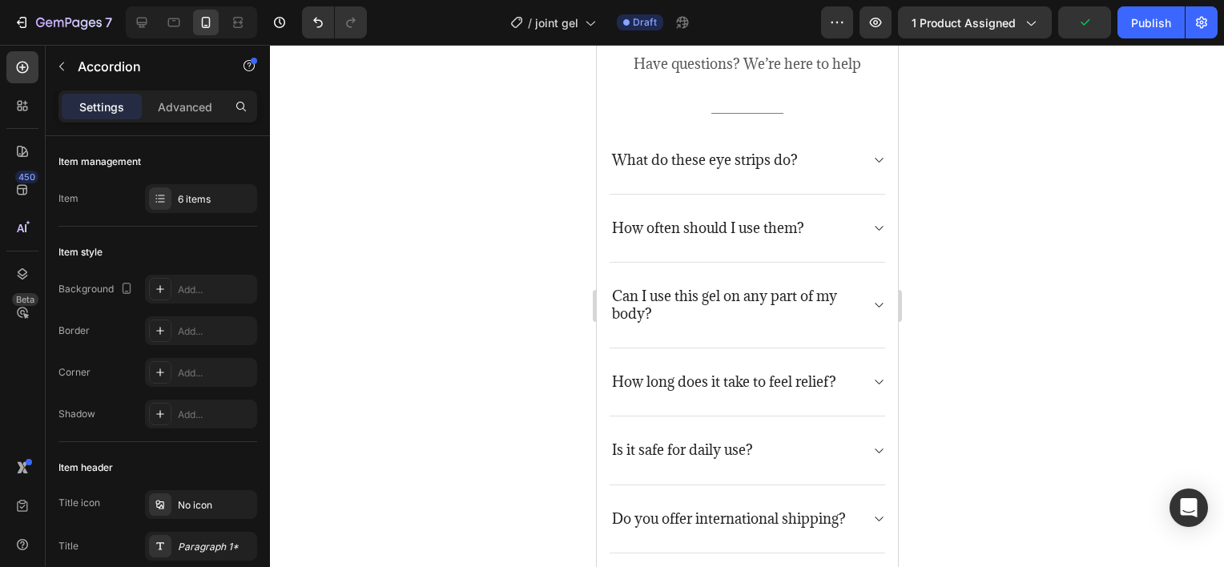
click at [853, 295] on div "Can I use this gel on any part of my body?" at bounding box center [747, 306] width 276 height 86
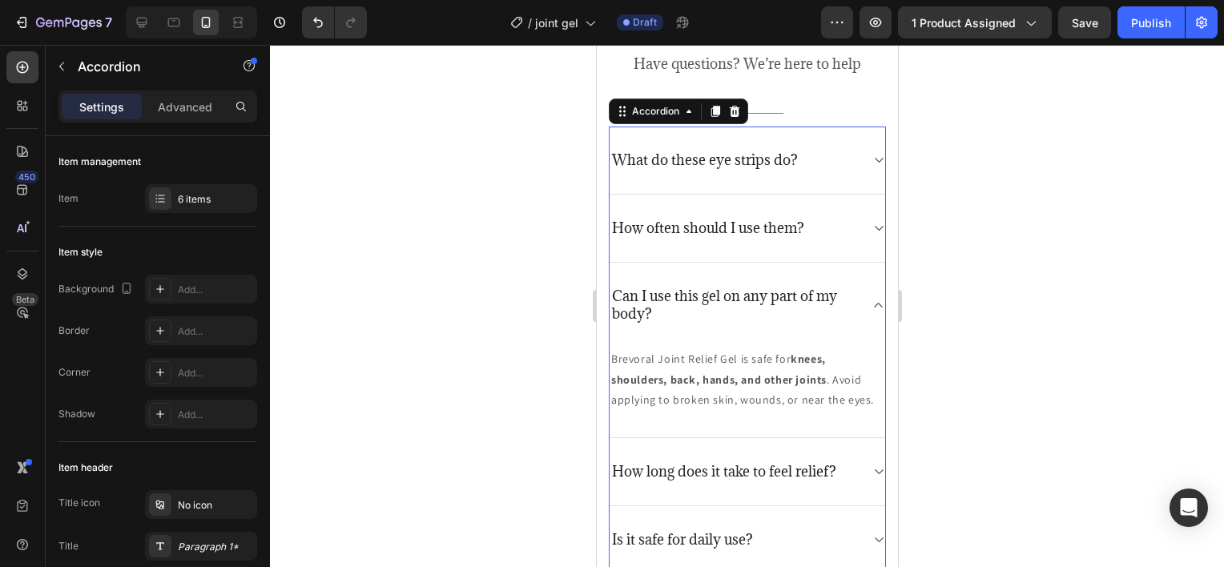
click at [687, 303] on p "Can I use this gel on any part of my body?" at bounding box center [733, 305] width 245 height 35
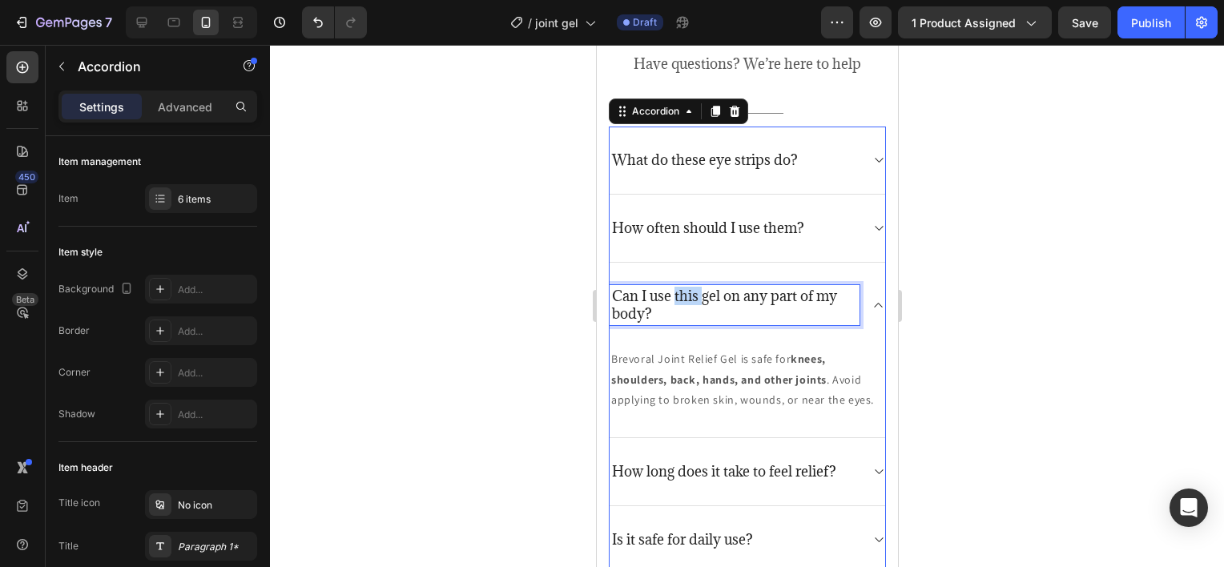
click at [687, 303] on p "Can I use this gel on any part of my body?" at bounding box center [733, 305] width 245 height 35
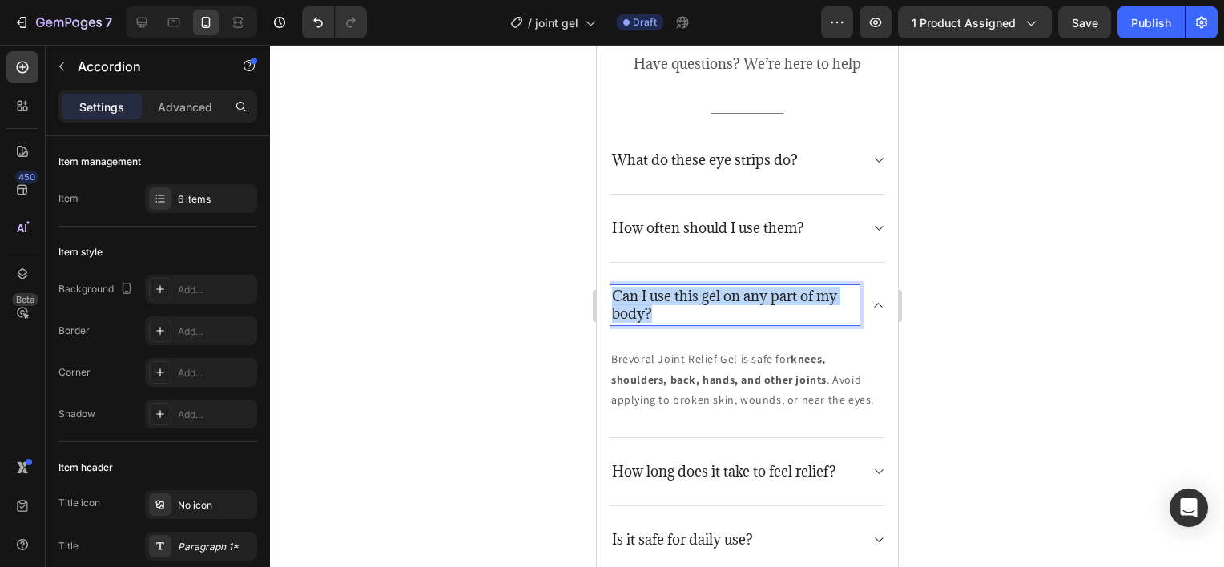
click at [687, 302] on p "Can I use this gel on any part of my body?" at bounding box center [733, 305] width 245 height 35
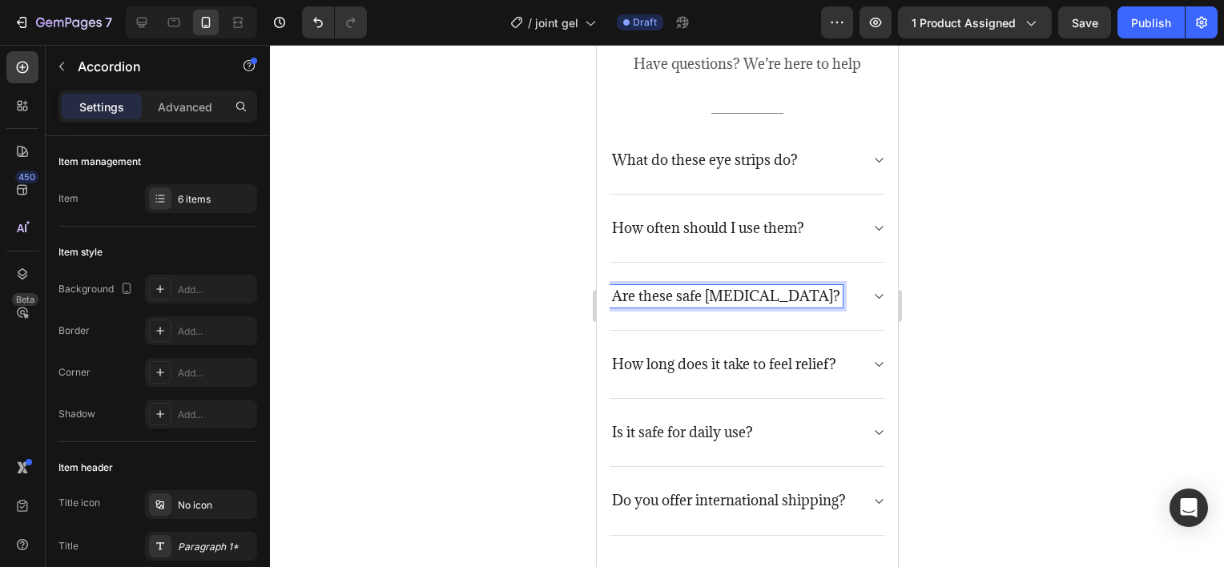
click at [703, 340] on p "Brevoral Joint Relief Gel is safe for knees, shoulders, back, hands, and other …" at bounding box center [746, 362] width 272 height 61
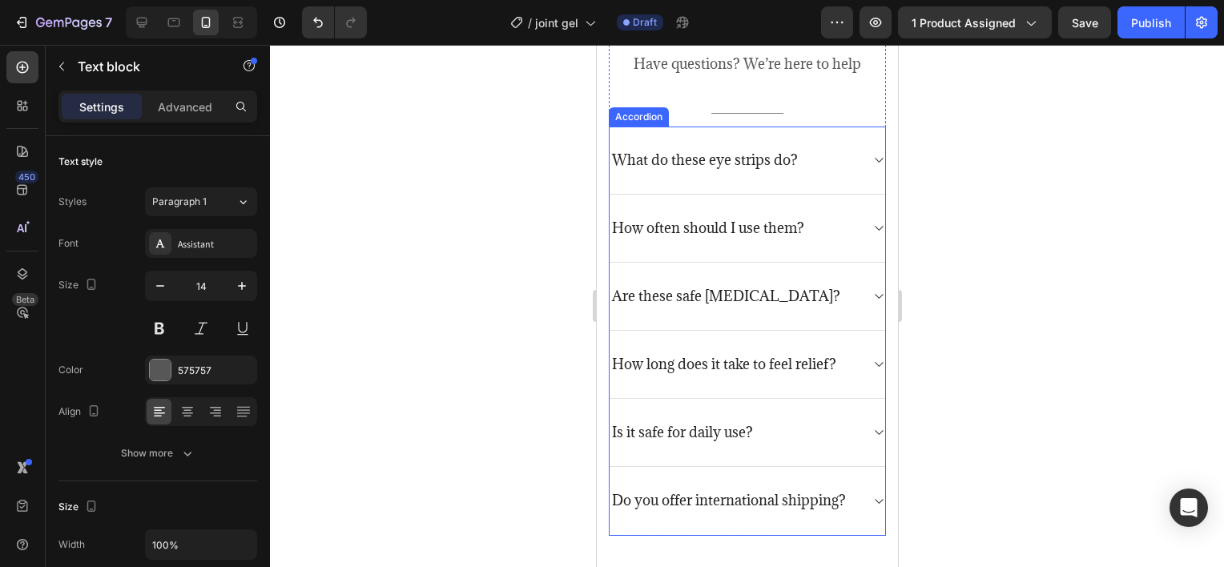
click at [872, 299] on icon at bounding box center [878, 296] width 12 height 13
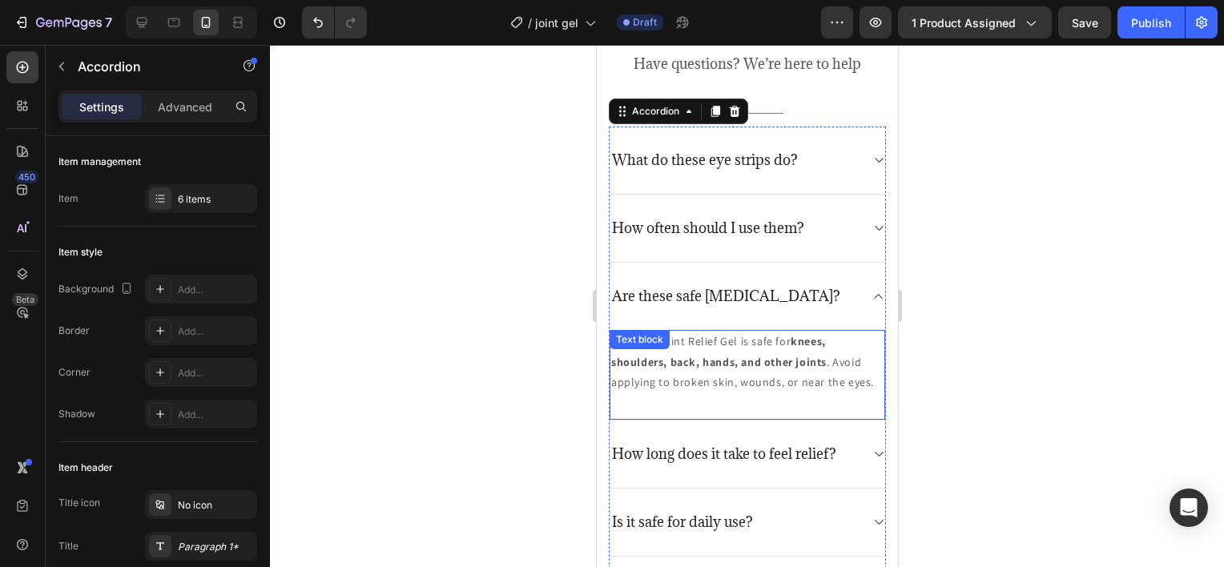
click at [786, 381] on p "Brevoral Joint Relief Gel is safe for knees, shoulders, back, hands, and other …" at bounding box center [746, 362] width 272 height 61
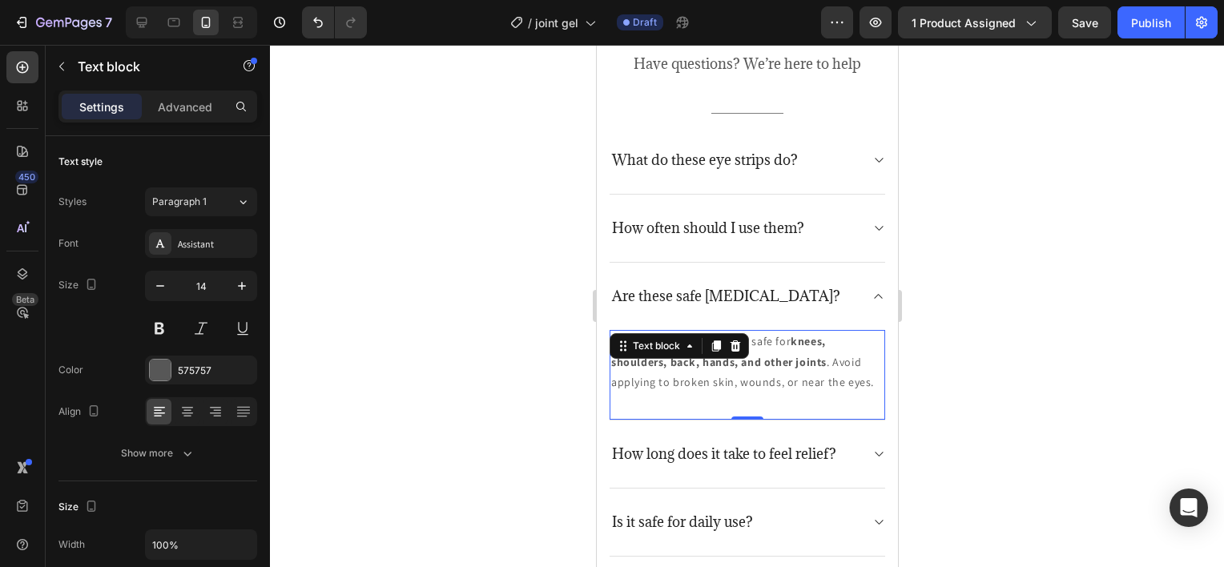
click at [786, 381] on p "Brevoral Joint Relief Gel is safe for knees, shoulders, back, hands, and other …" at bounding box center [746, 362] width 272 height 61
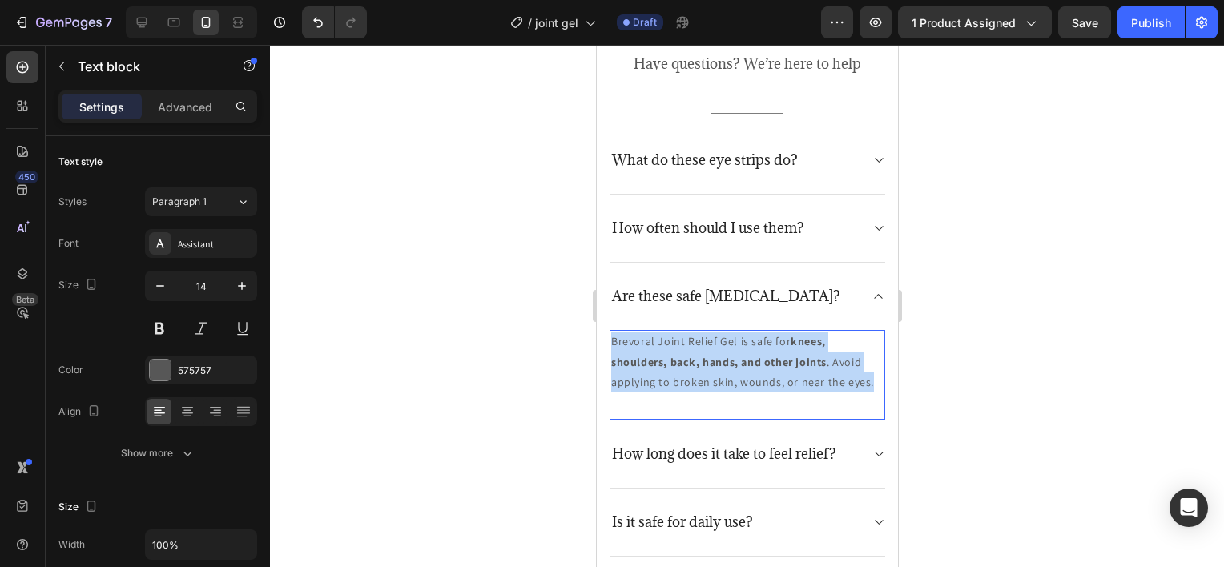
click at [786, 381] on p "Brevoral Joint Relief Gel is safe for knees, shoulders, back, hands, and other …" at bounding box center [746, 362] width 272 height 61
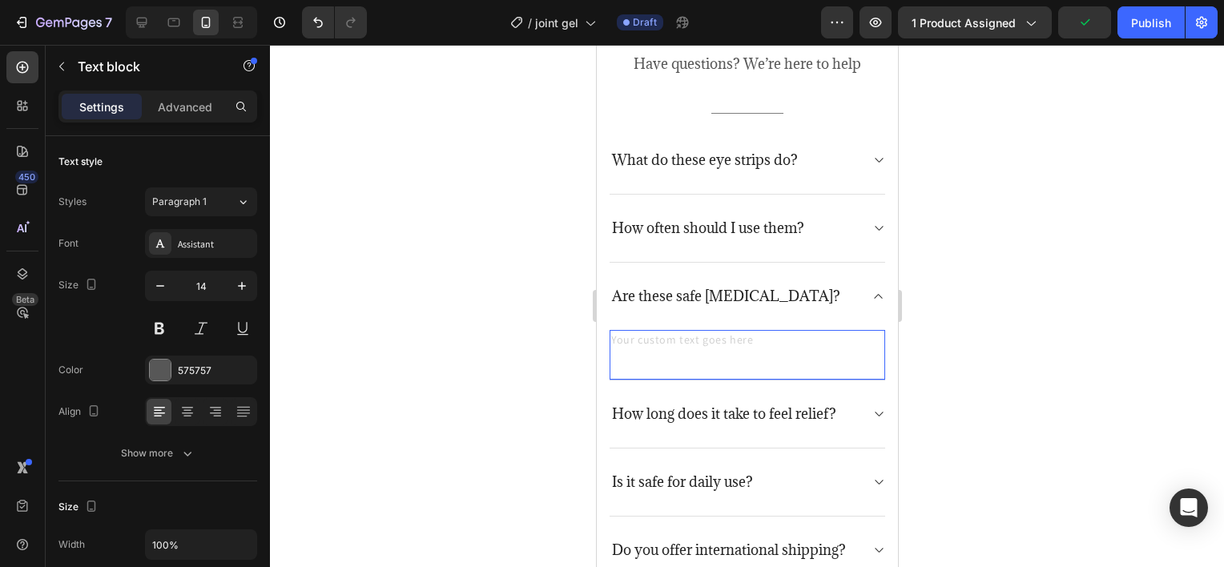
click at [674, 348] on div "Rich Text Editor. Editing area: main" at bounding box center [747, 341] width 276 height 23
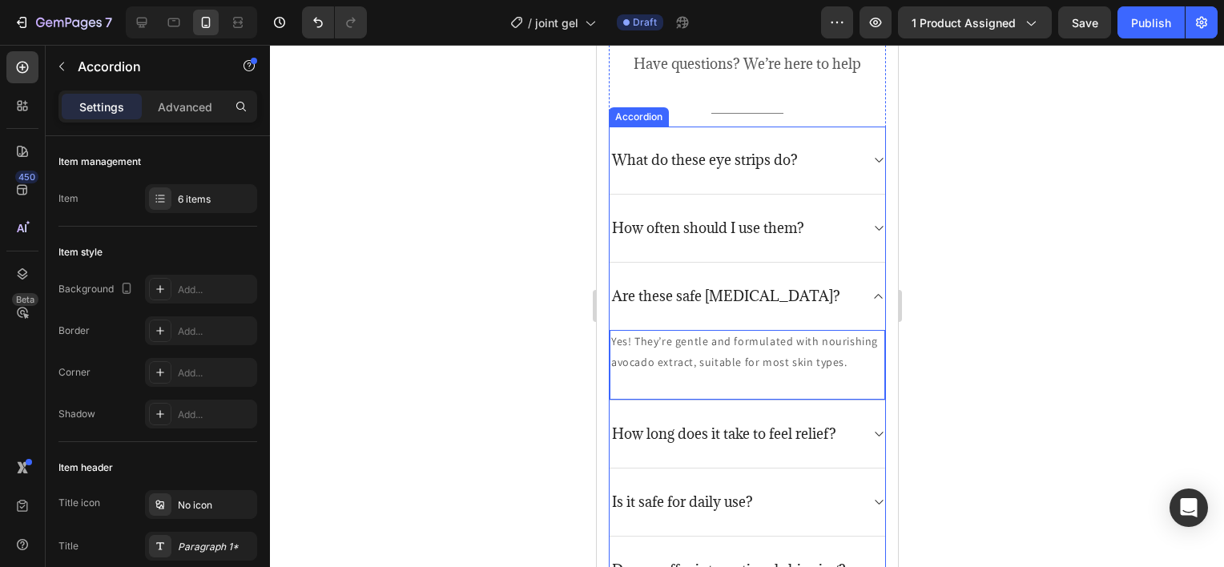
click at [863, 304] on div "Are these safe [MEDICAL_DATA]?" at bounding box center [747, 296] width 276 height 67
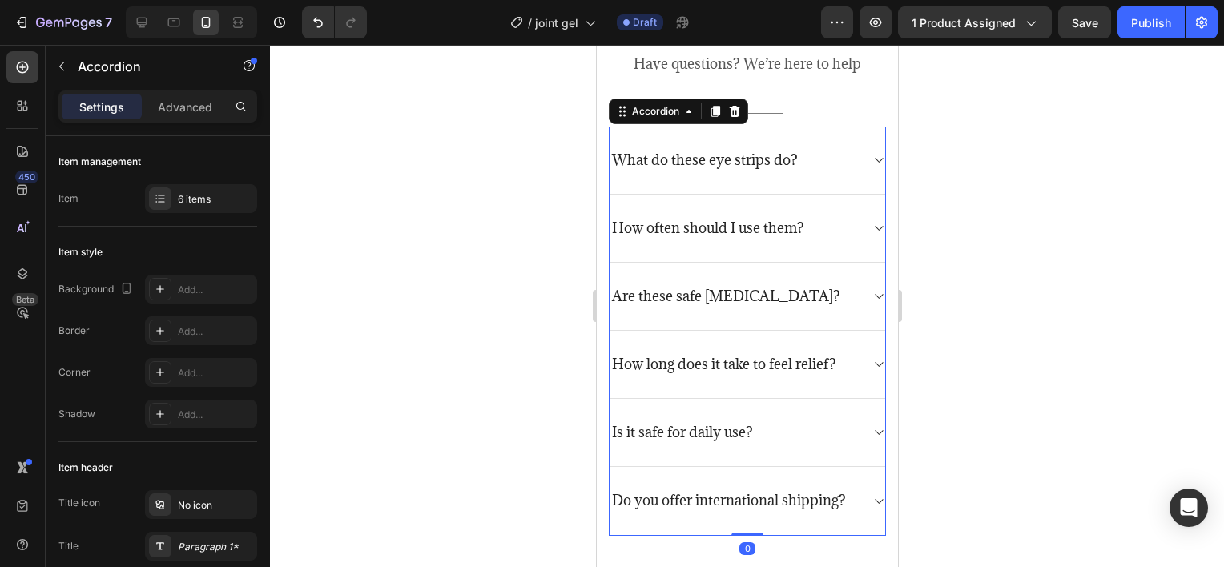
click at [964, 311] on div at bounding box center [747, 306] width 954 height 522
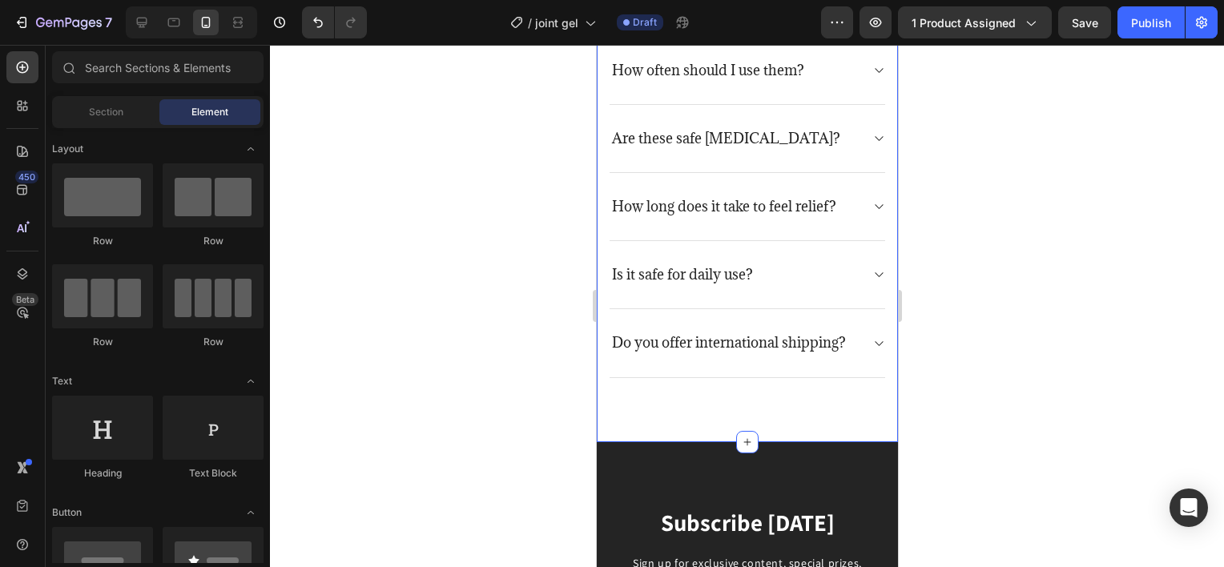
scroll to position [3927, 0]
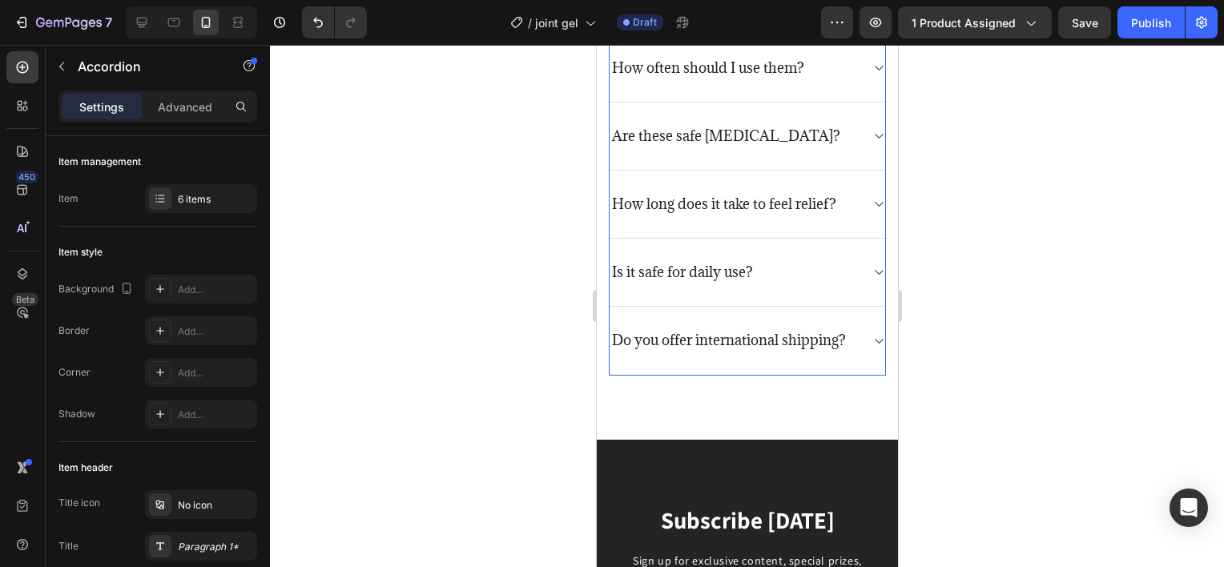
click at [853, 208] on div "How long does it take to feel relief?" at bounding box center [747, 205] width 276 height 68
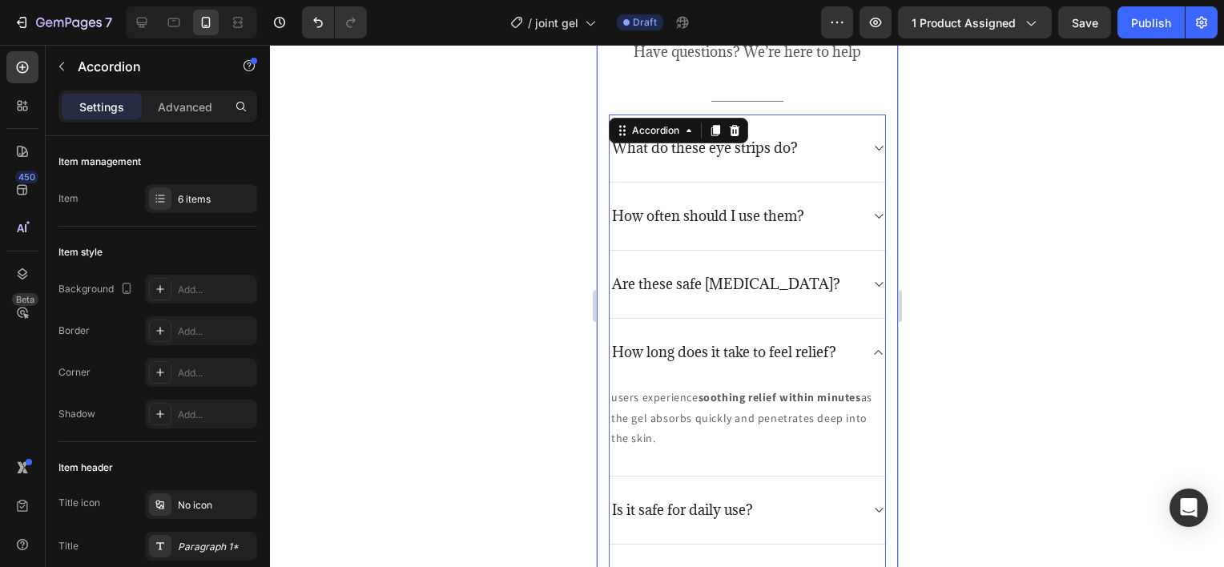
scroll to position [3767, 0]
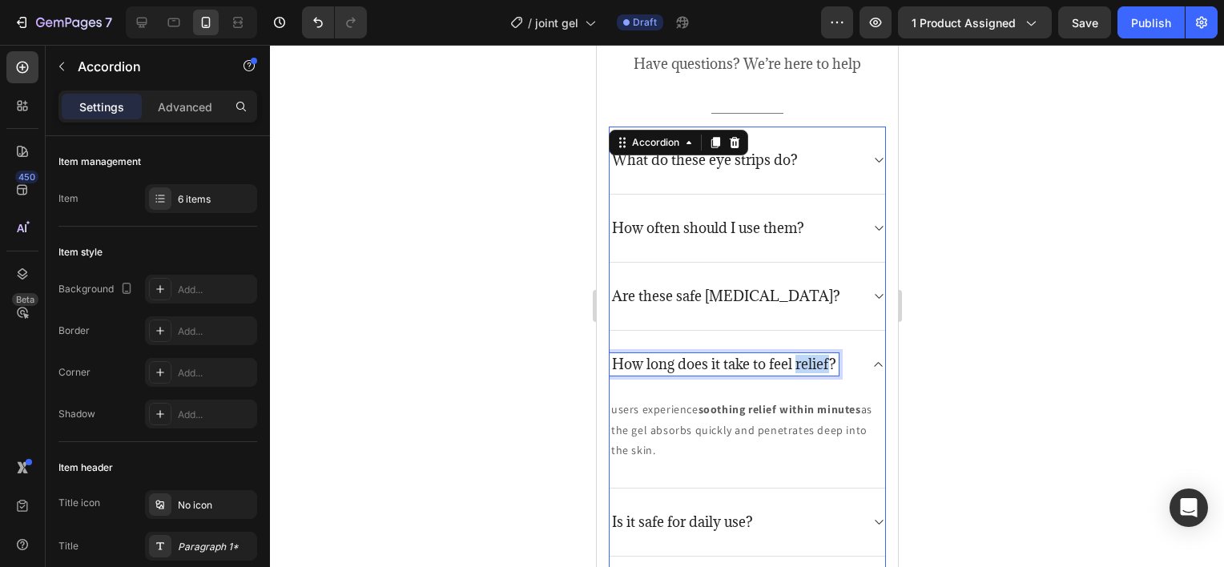
click at [812, 362] on p "How long does it take to feel relief?" at bounding box center [723, 365] width 224 height 18
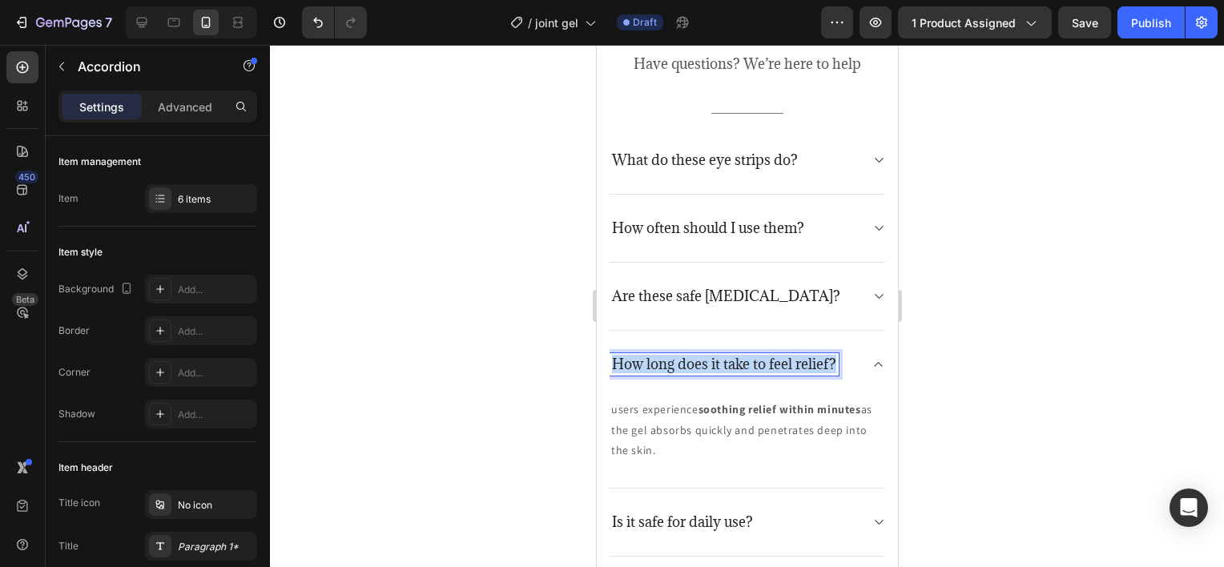
click at [811, 361] on p "How long does it take to feel relief?" at bounding box center [723, 365] width 224 height 18
click at [1010, 391] on div at bounding box center [747, 306] width 954 height 522
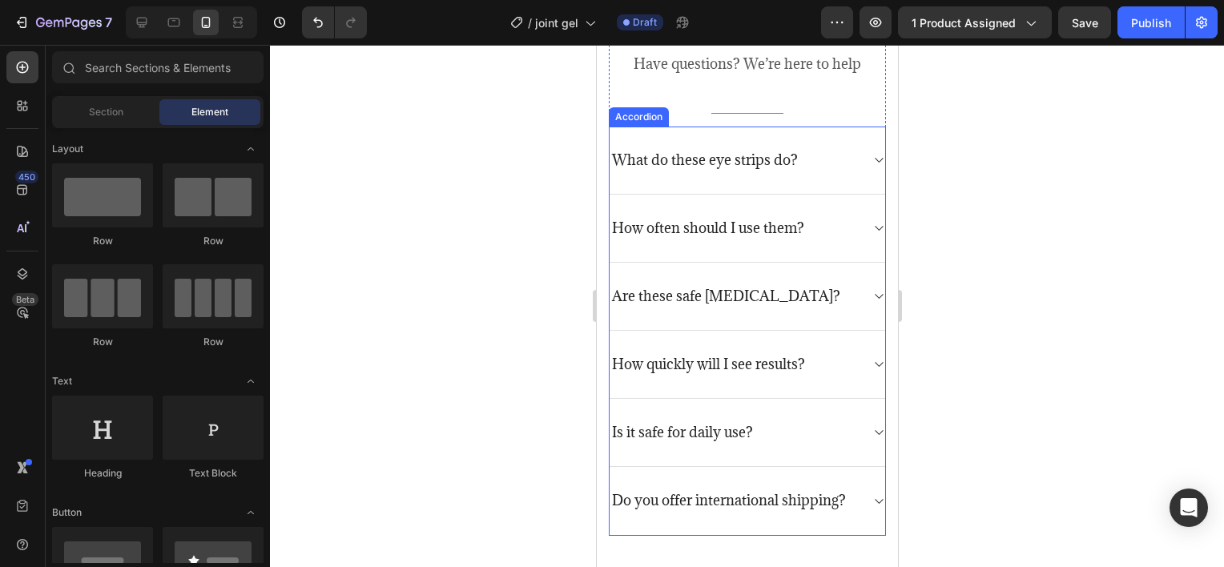
click at [856, 364] on div "How quickly will I see results?" at bounding box center [747, 365] width 276 height 68
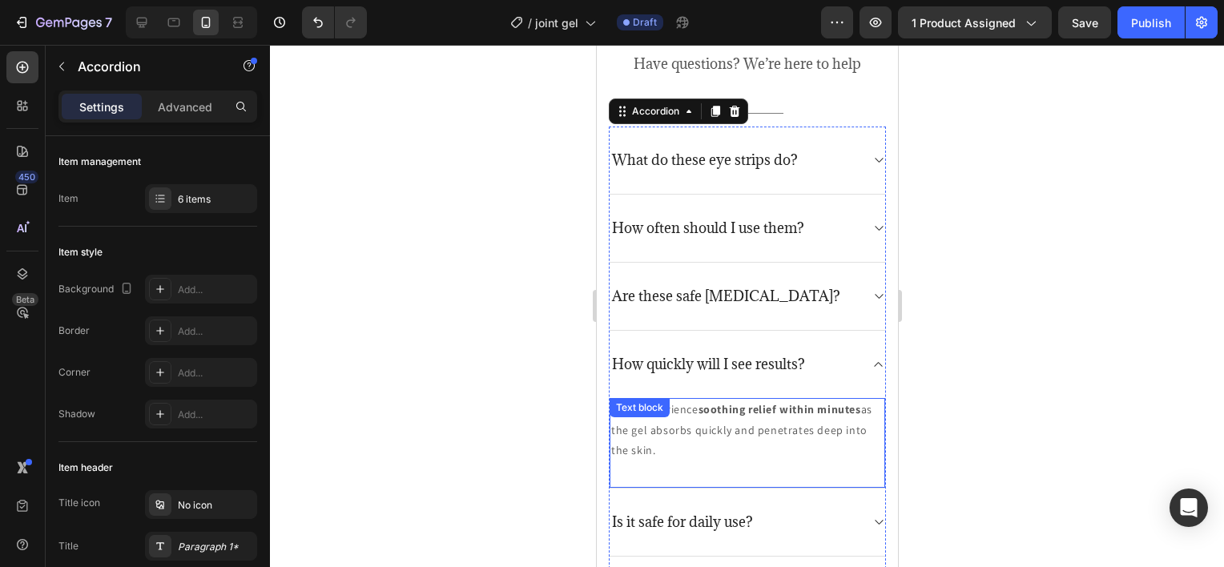
click at [755, 412] on strong "soothing relief within minutes" at bounding box center [779, 409] width 163 height 14
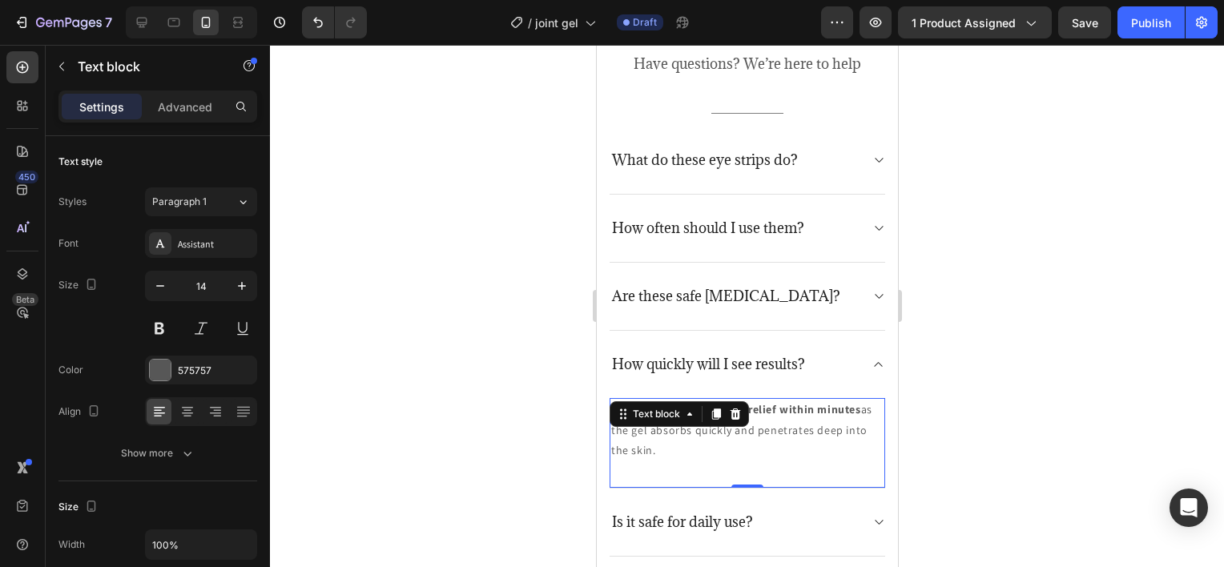
click at [755, 437] on p "users experience soothing relief within minutes as the gel absorbs quickly and …" at bounding box center [746, 430] width 272 height 61
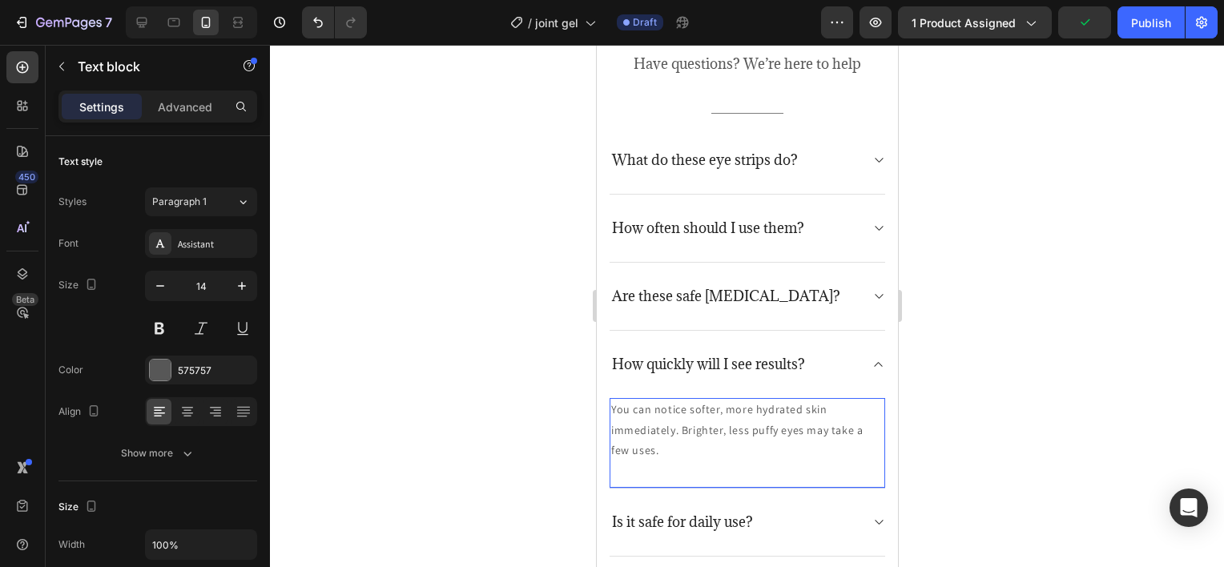
click at [1001, 401] on div at bounding box center [747, 306] width 954 height 522
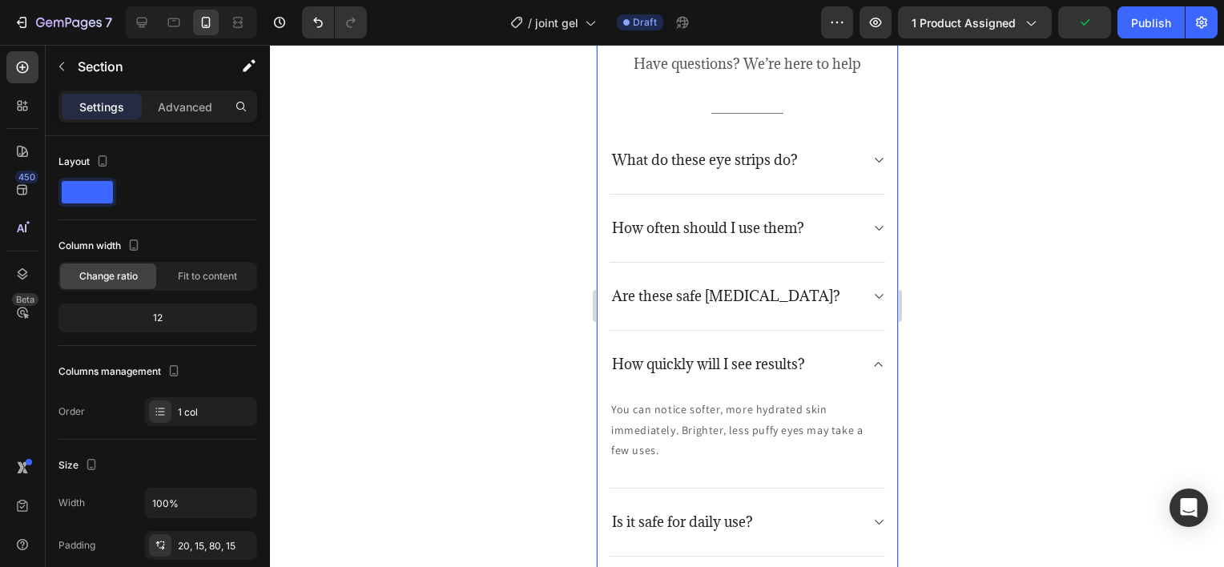
click at [879, 367] on div "Frequently asked questions Heading Have questions? We’re here to help Text bloc…" at bounding box center [746, 319] width 301 height 740
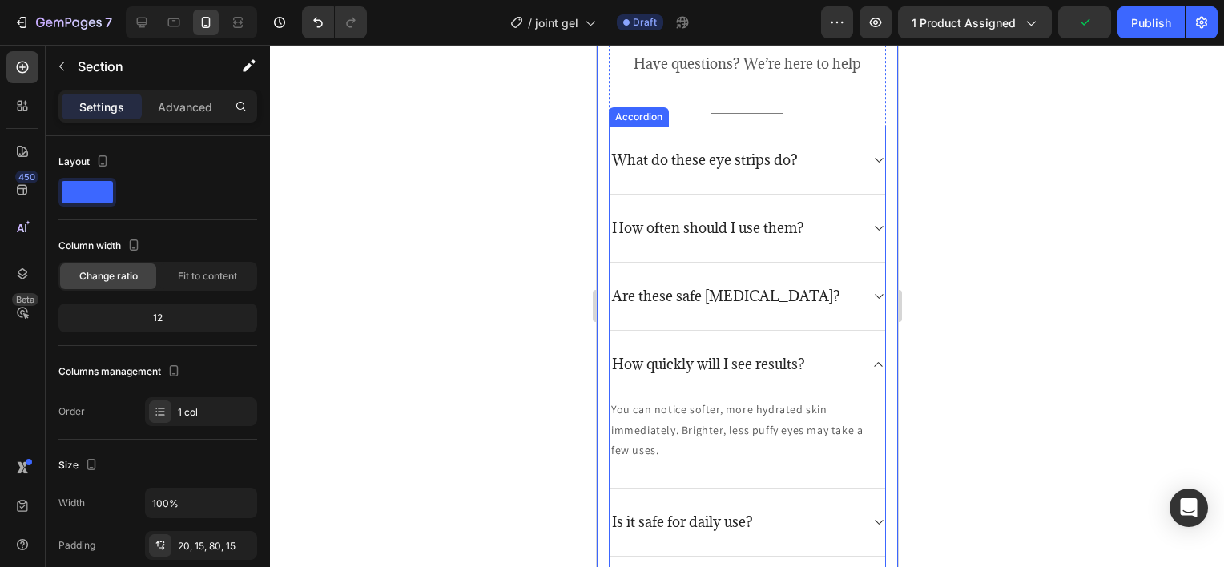
click at [872, 363] on icon at bounding box center [878, 364] width 12 height 13
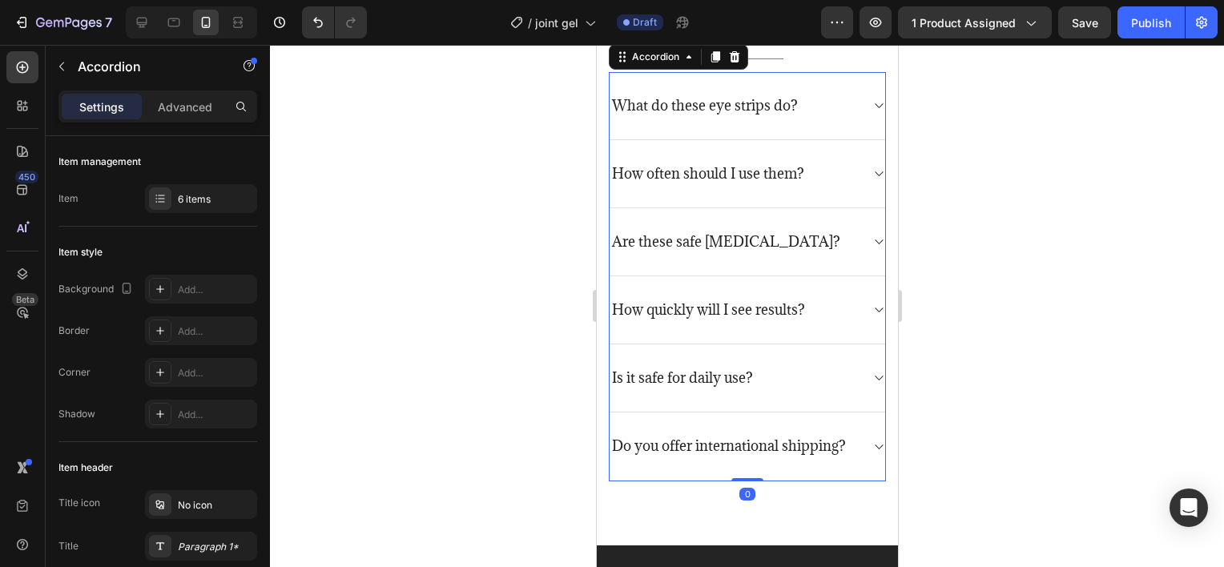
scroll to position [3927, 0]
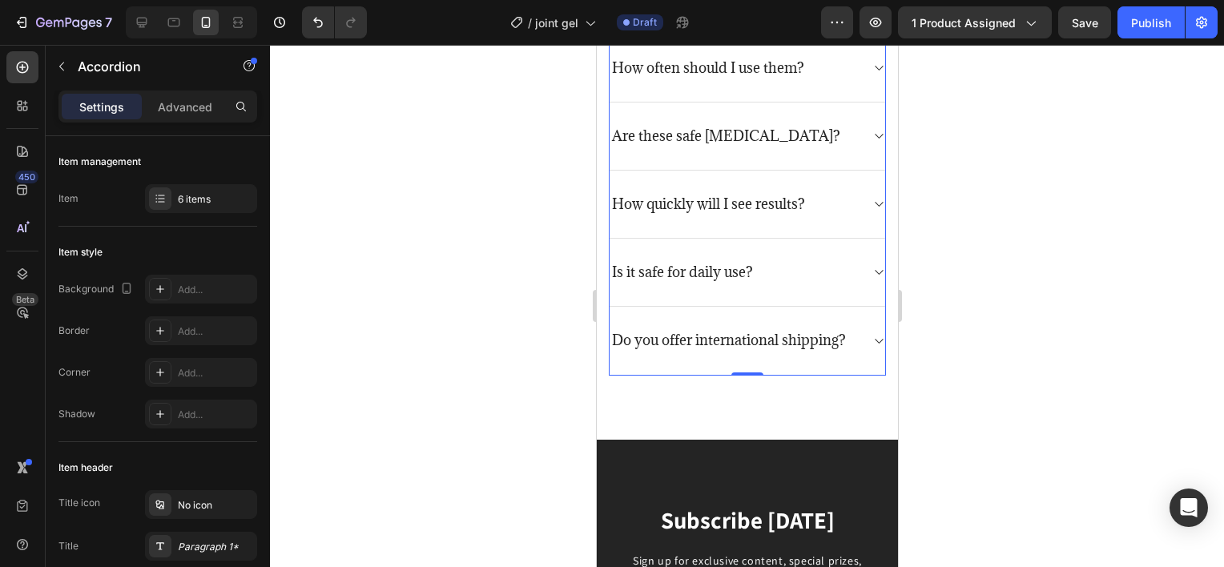
click at [872, 276] on icon at bounding box center [878, 272] width 12 height 13
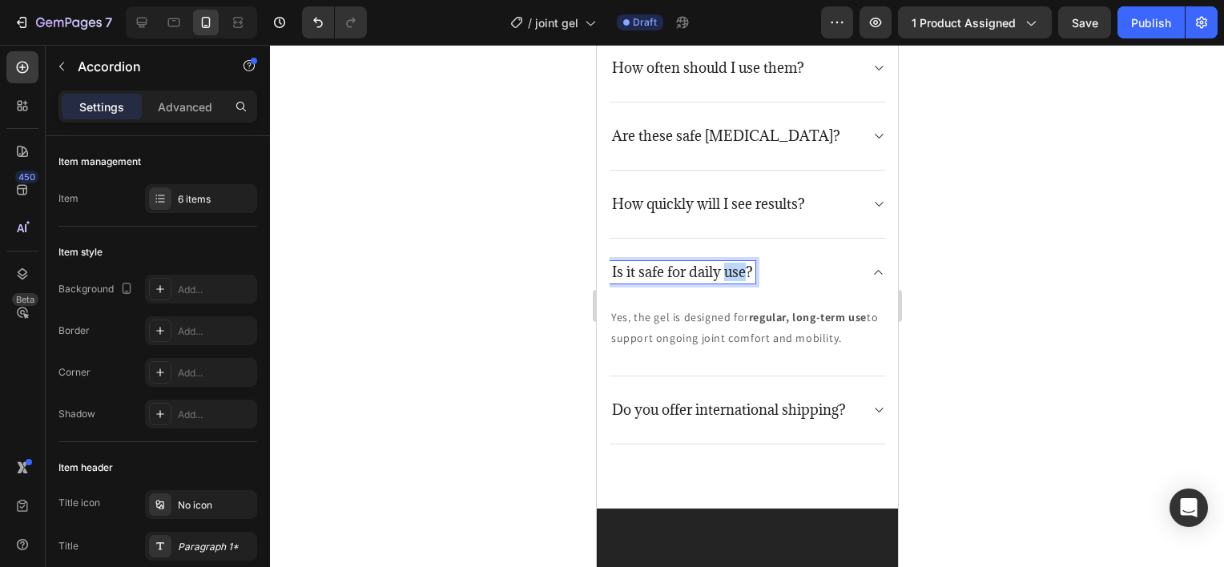
click at [729, 267] on p "Is it safe for daily use?" at bounding box center [681, 273] width 141 height 18
click at [818, 262] on div "Do they work for all ages?" at bounding box center [734, 272] width 250 height 22
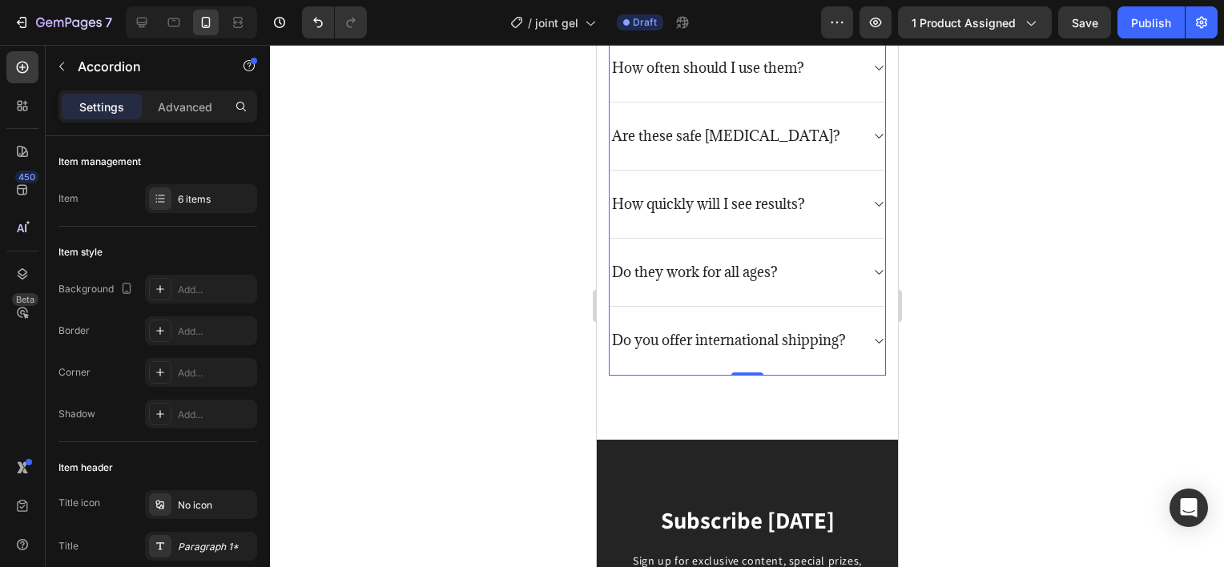
click at [872, 279] on div "Do they work for all ages?" at bounding box center [747, 273] width 276 height 68
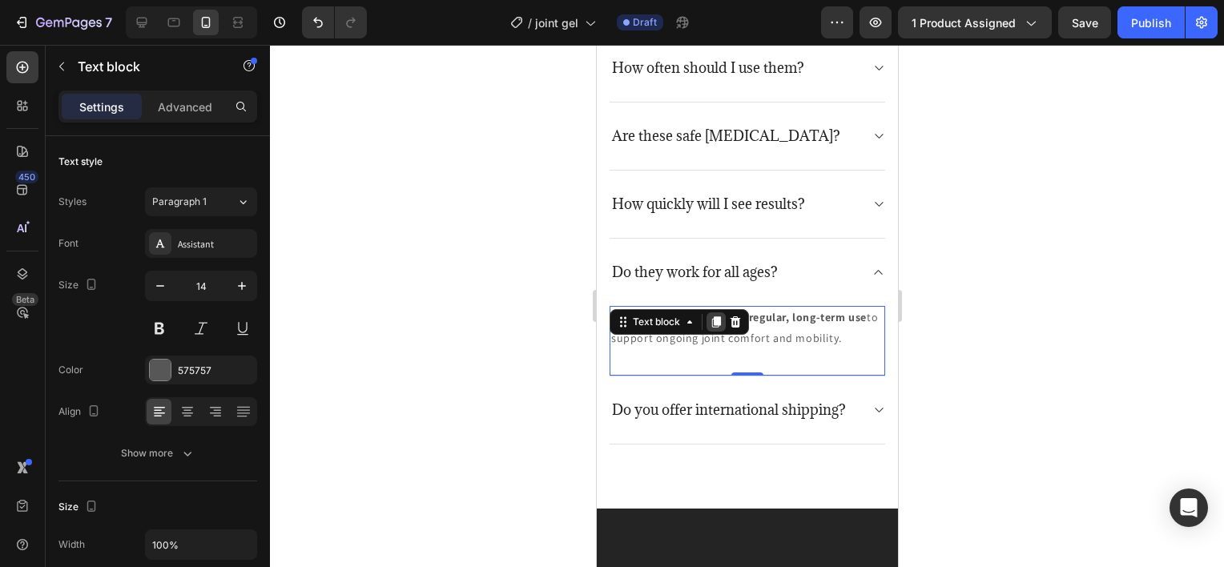
click at [706, 320] on div "Yes, the gel is designed for regular, long-term use to support ongoing joint co…" at bounding box center [747, 341] width 276 height 70
click at [706, 320] on div at bounding box center [715, 321] width 19 height 19
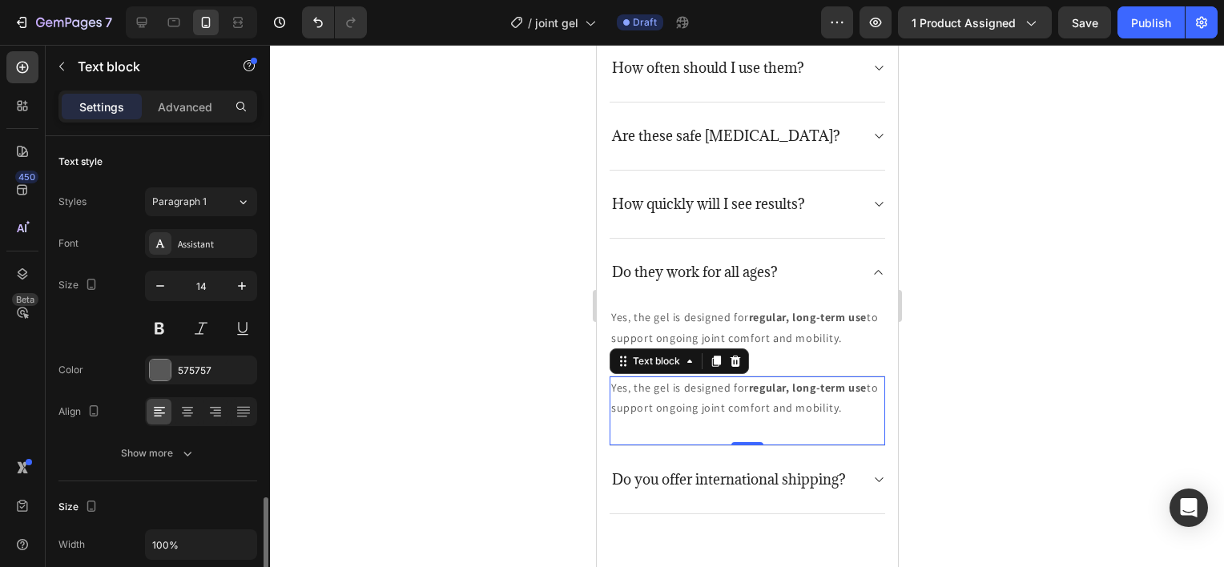
scroll to position [240, 0]
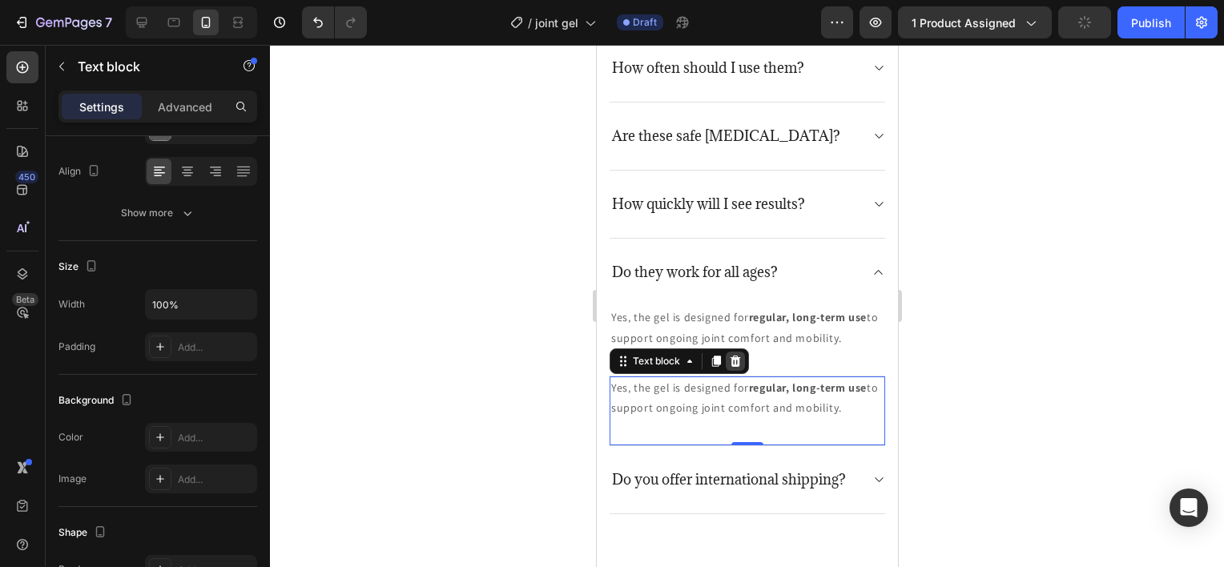
click at [738, 361] on icon at bounding box center [735, 361] width 10 height 11
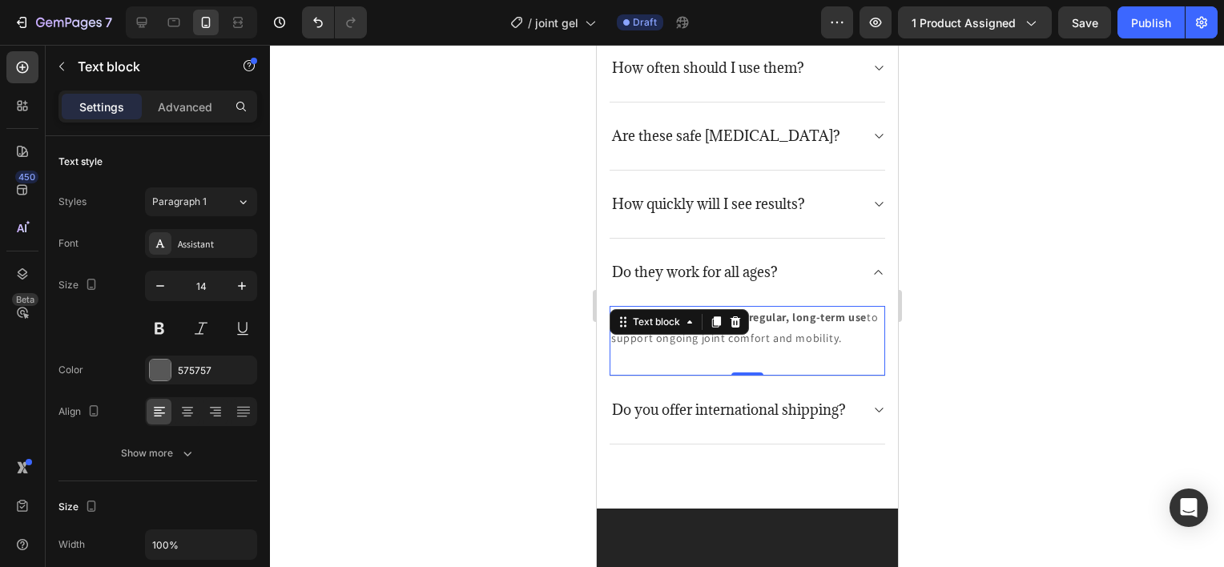
click at [739, 352] on div "Yes, the gel is designed for regular, long-term use to support ongoing joint co…" at bounding box center [747, 341] width 276 height 70
click at [745, 343] on p "Yes, the gel is designed for regular, long-term use to support ongoing joint co…" at bounding box center [746, 328] width 272 height 40
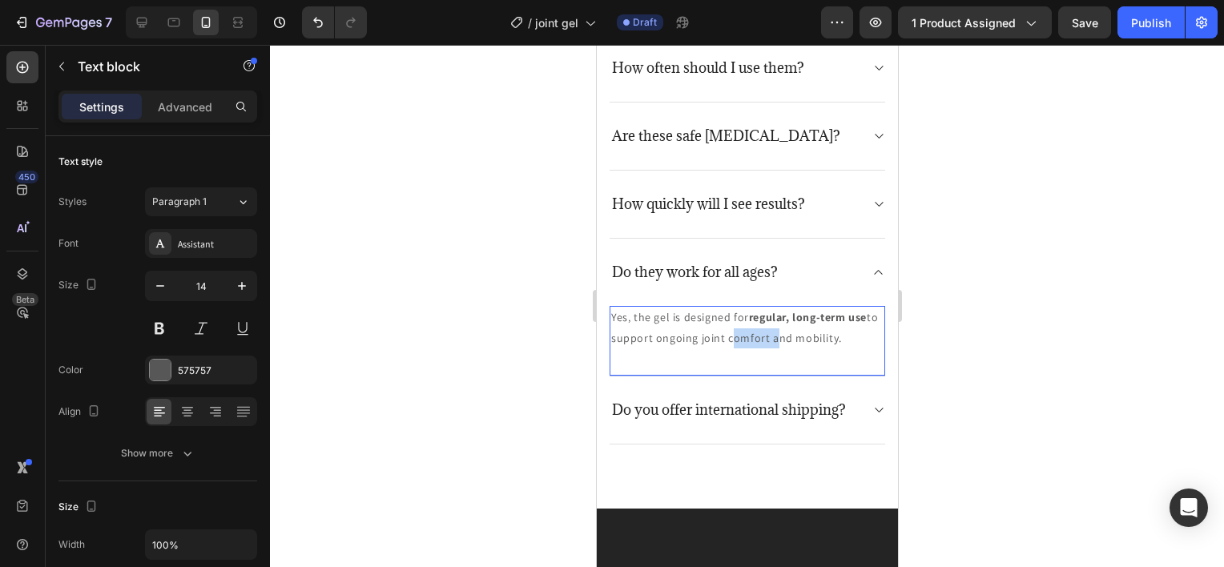
click at [745, 343] on p "Yes, the gel is designed for regular, long-term use to support ongoing joint co…" at bounding box center [746, 328] width 272 height 40
click at [804, 347] on p "Definitely! They’re designed to hydrate and refresh under-eyes for teens, adult…" at bounding box center [746, 328] width 272 height 40
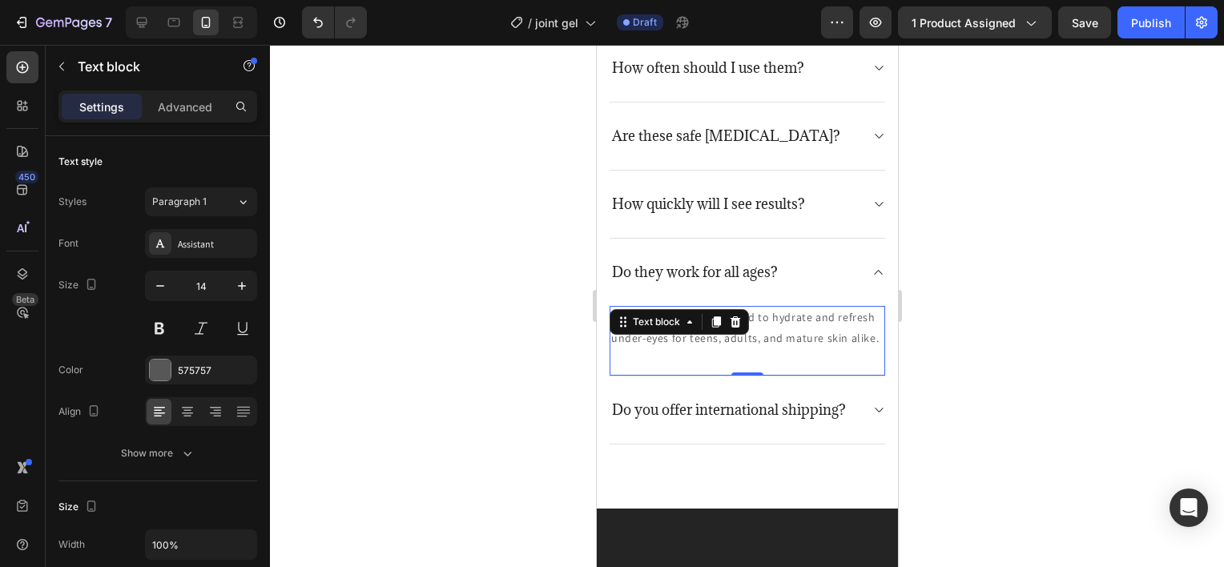
click at [1002, 330] on div at bounding box center [747, 306] width 954 height 522
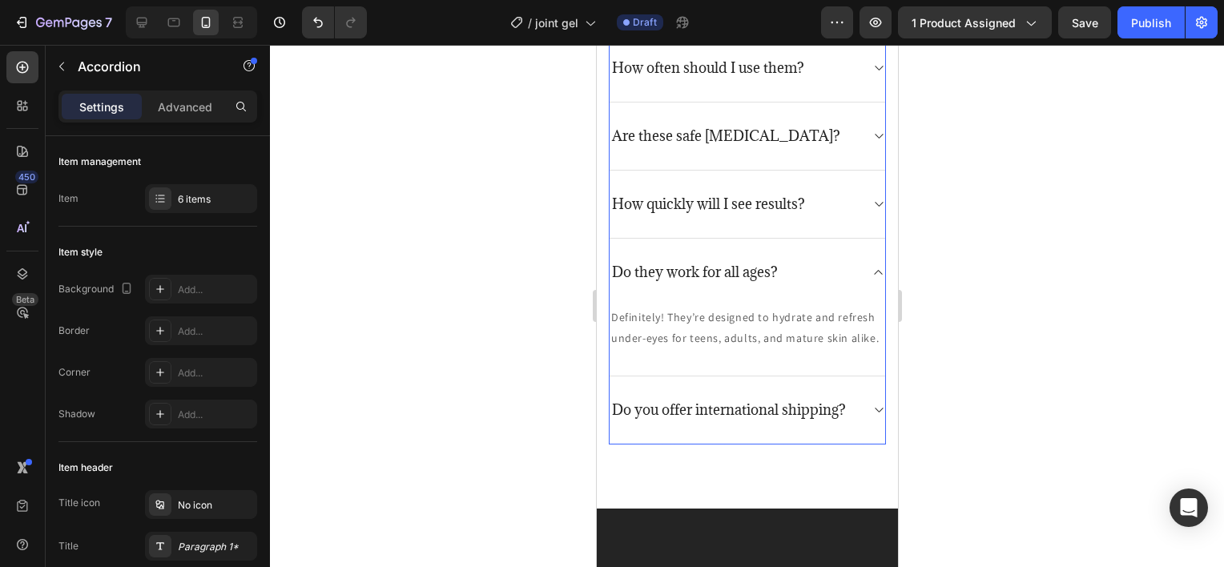
click at [872, 270] on icon at bounding box center [878, 272] width 12 height 13
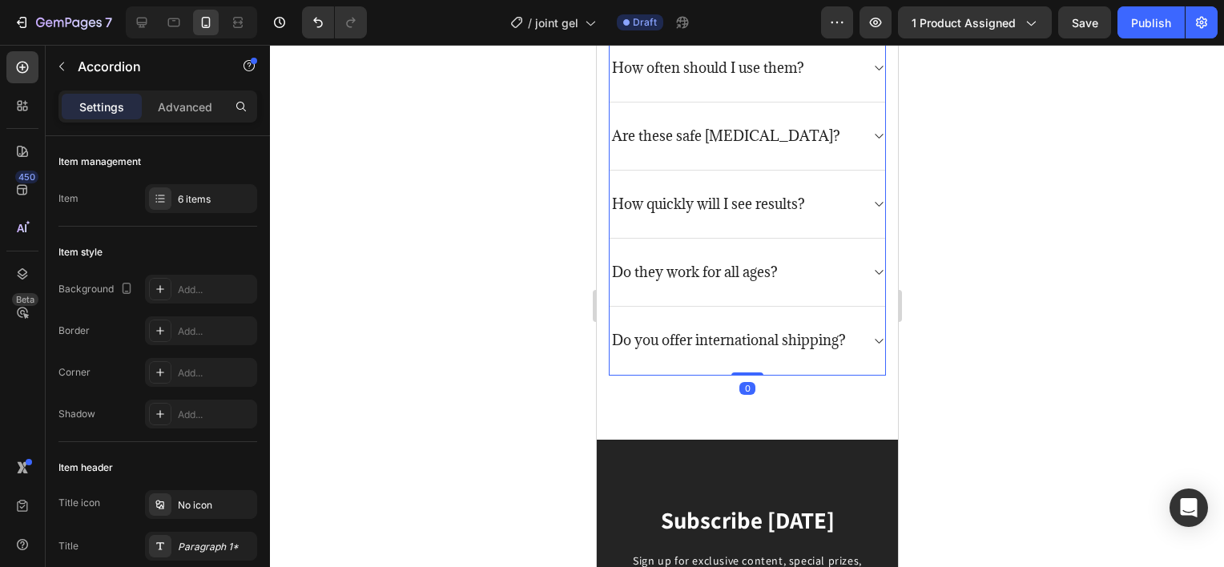
click at [872, 348] on icon at bounding box center [878, 341] width 12 height 13
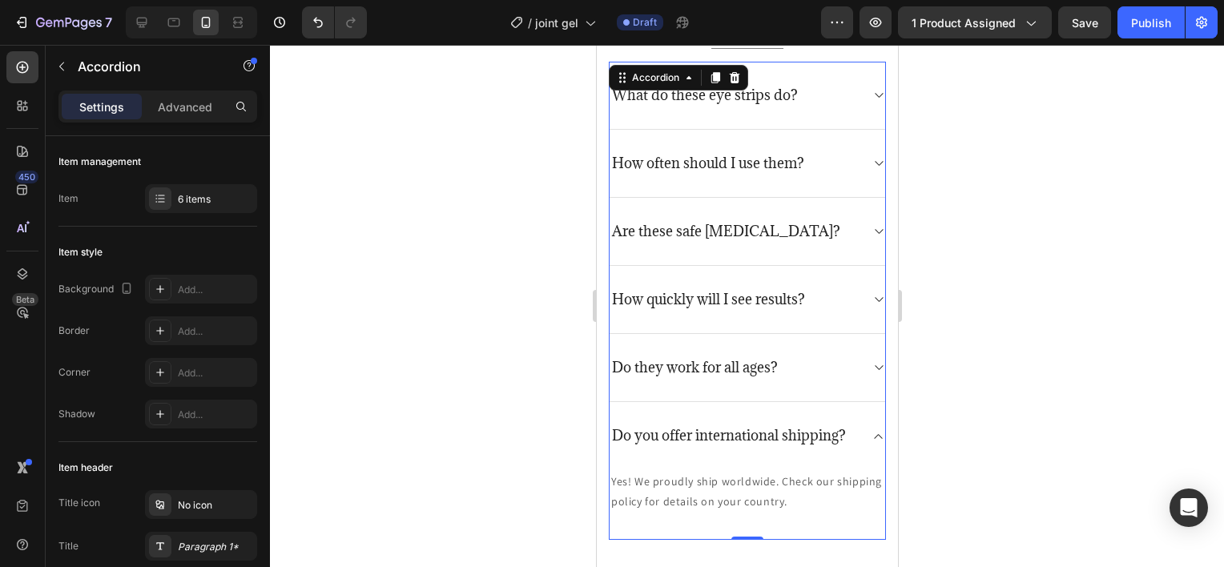
scroll to position [3927, 0]
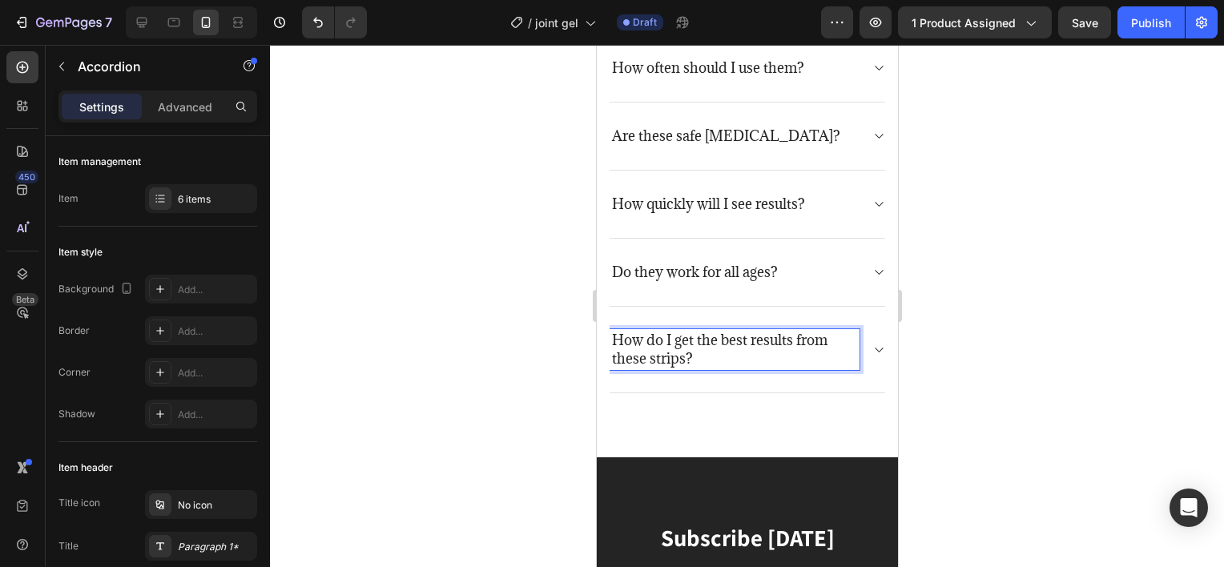
click at [974, 378] on div at bounding box center [747, 306] width 954 height 522
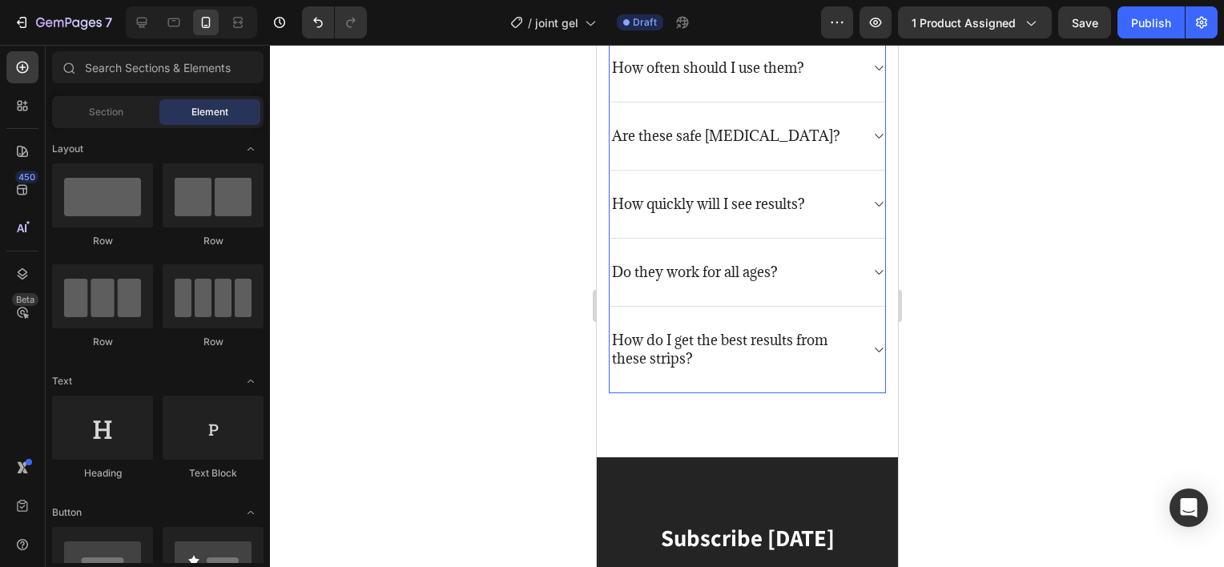
click at [858, 348] on div "How do I get the best results from these strips?" at bounding box center [747, 350] width 276 height 86
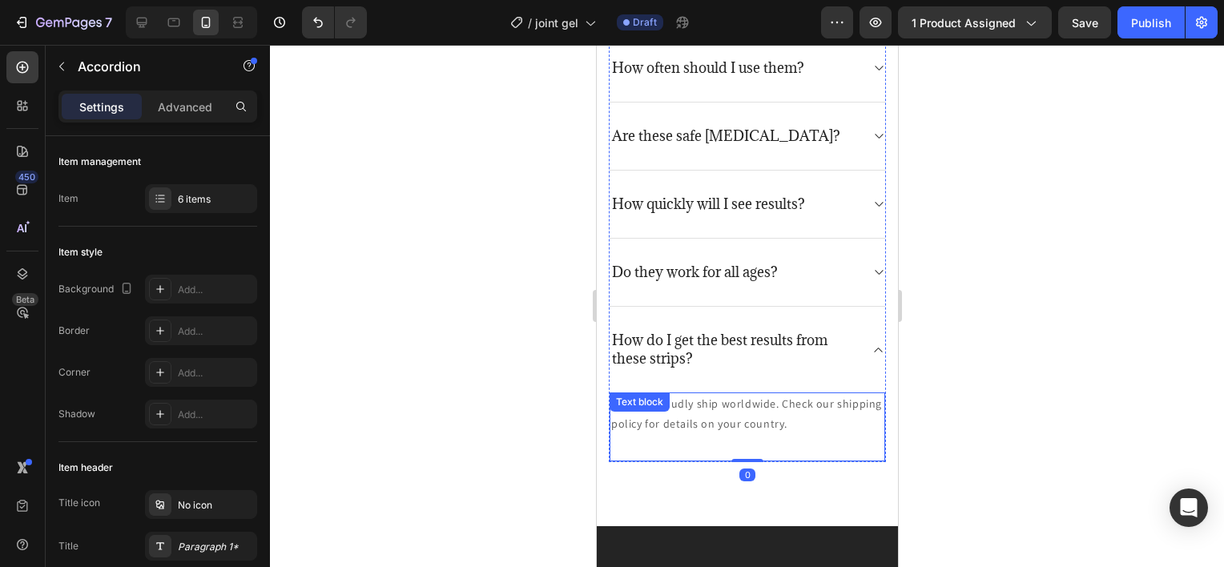
click at [694, 401] on div "Yes! We proudly ship worldwide. Check our shipping policy for details on your c…" at bounding box center [747, 428] width 276 height 70
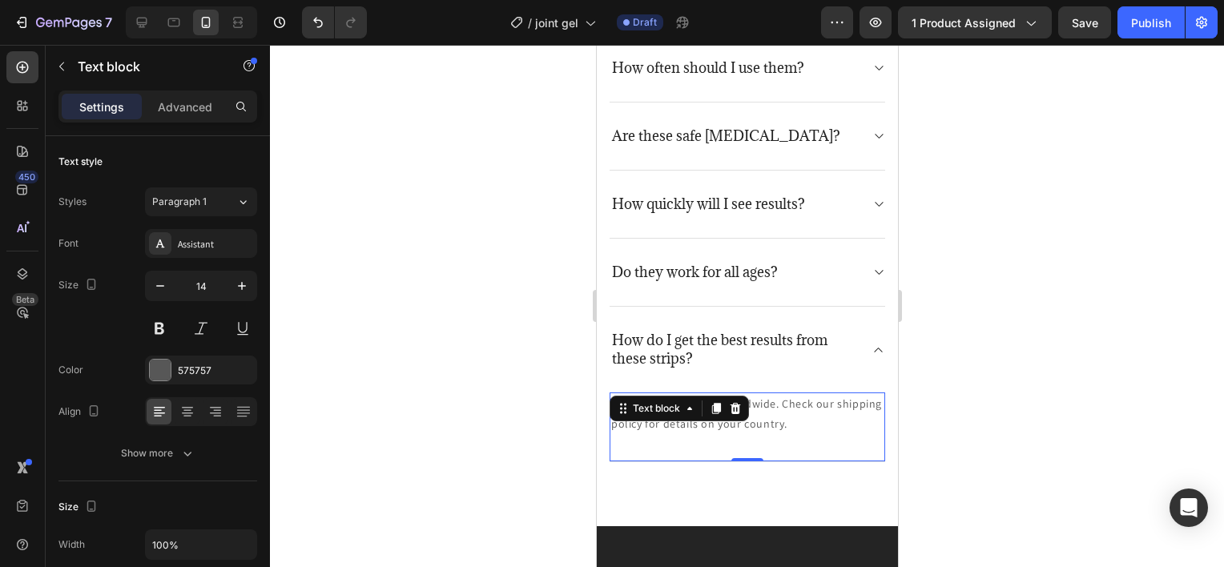
click at [694, 402] on icon at bounding box center [688, 408] width 13 height 13
click at [771, 427] on p "Yes! We proudly ship worldwide. Check our shipping policy for details on your c…" at bounding box center [746, 414] width 272 height 40
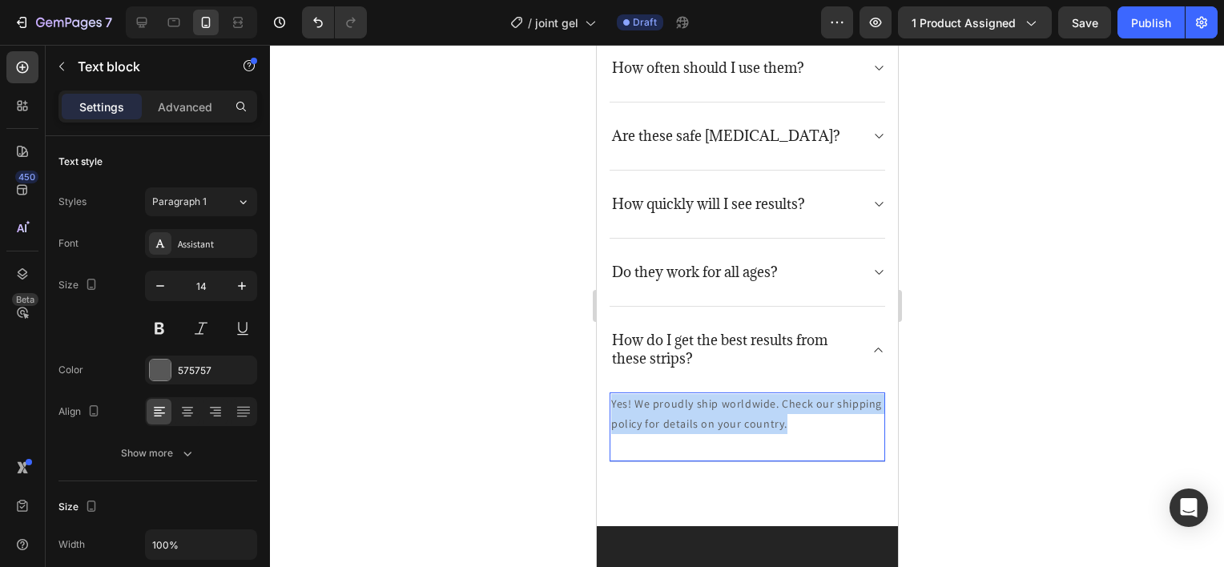
click at [771, 427] on p "Yes! We proudly ship worldwide. Check our shipping policy for details on your c…" at bounding box center [746, 414] width 272 height 40
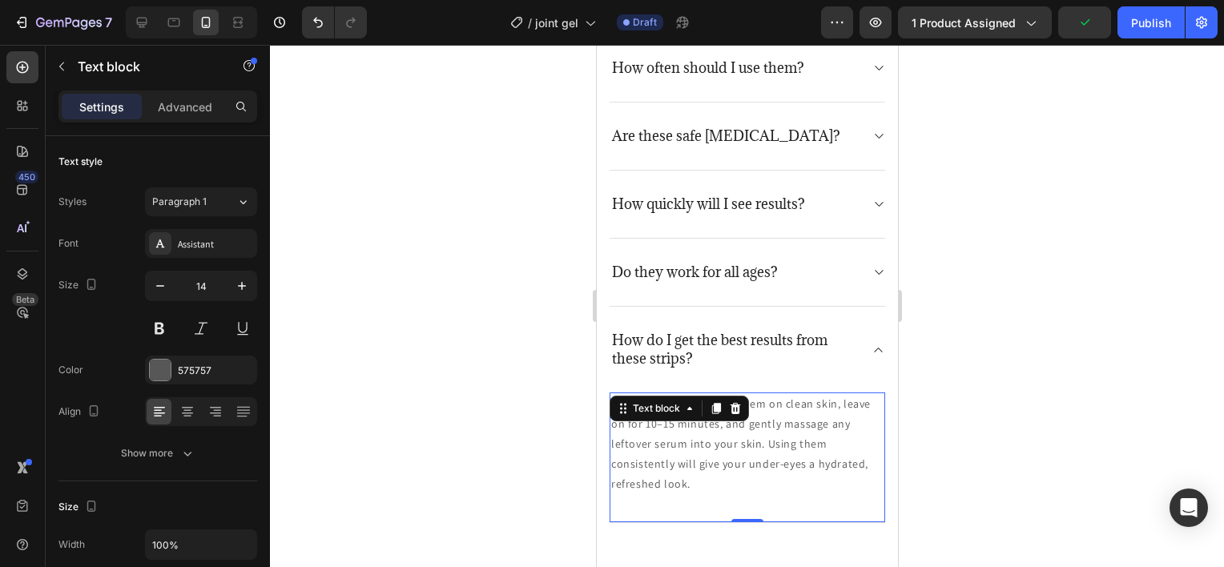
drag, startPoint x: 976, startPoint y: 433, endPoint x: 288, endPoint y: 388, distance: 688.8
click at [976, 433] on div at bounding box center [747, 306] width 954 height 522
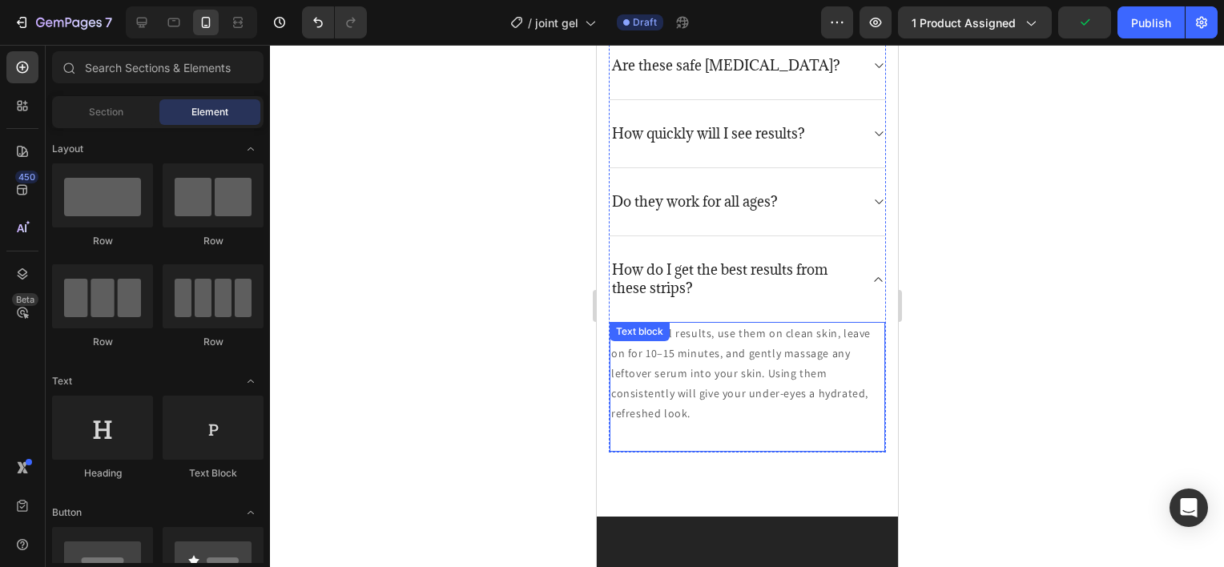
scroll to position [4008, 0]
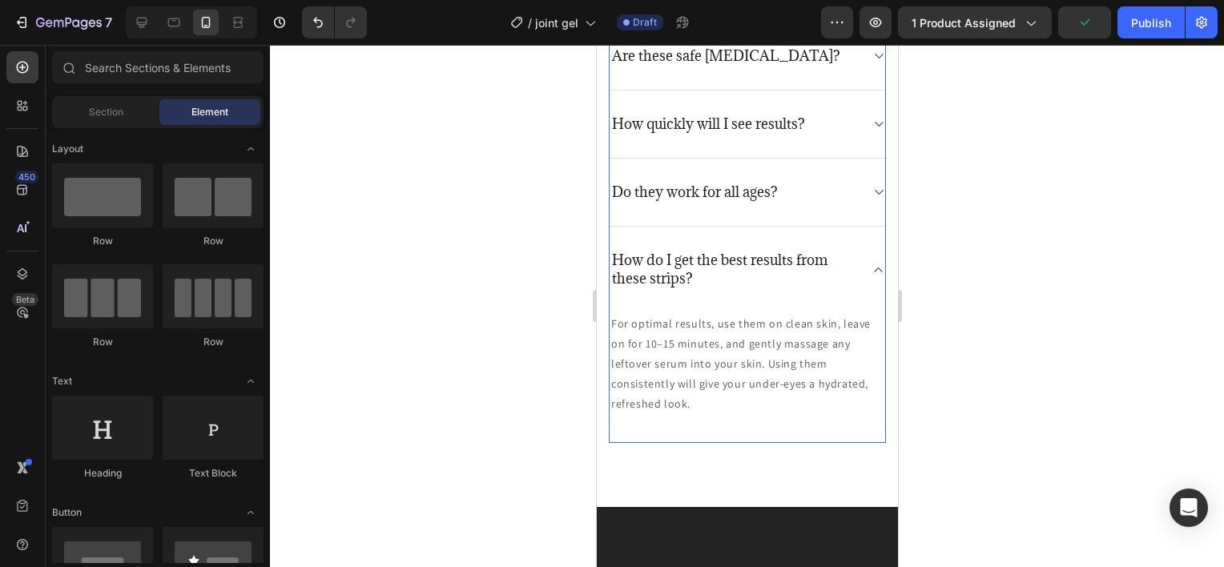
click at [872, 266] on icon at bounding box center [878, 270] width 12 height 13
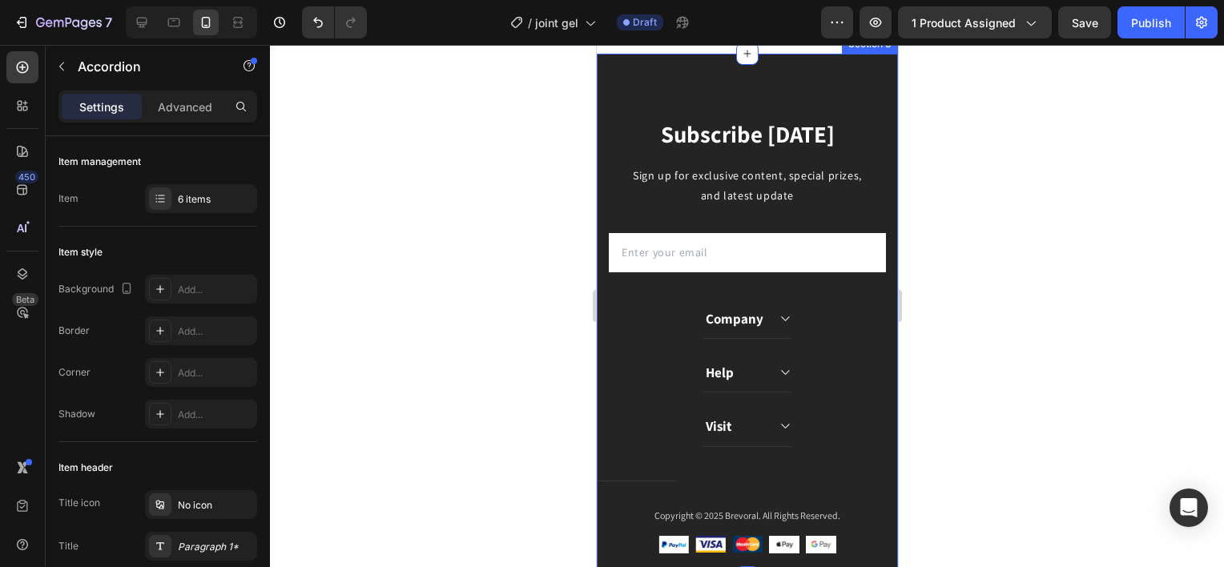
scroll to position [4488, 0]
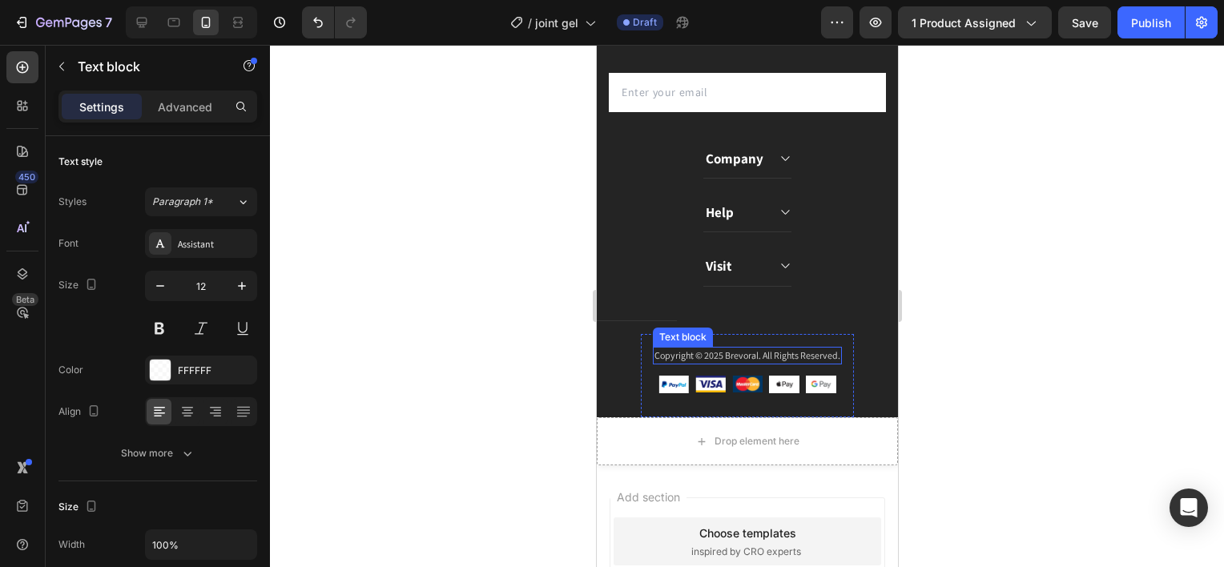
click at [747, 363] on p "Copyright © 2025 Brevoral. All Rights Reserved." at bounding box center [747, 355] width 186 height 14
click at [831, 364] on div "Copyright © 2025 Blomari. All Rights Reserved." at bounding box center [747, 356] width 187 height 18
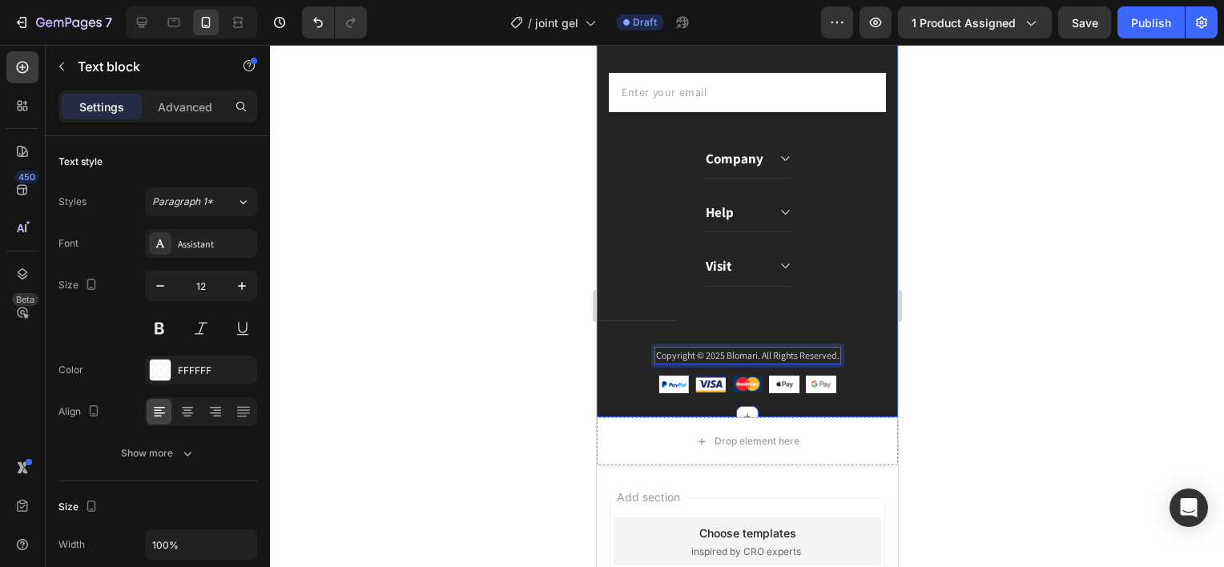
click at [910, 380] on div at bounding box center [747, 306] width 954 height 522
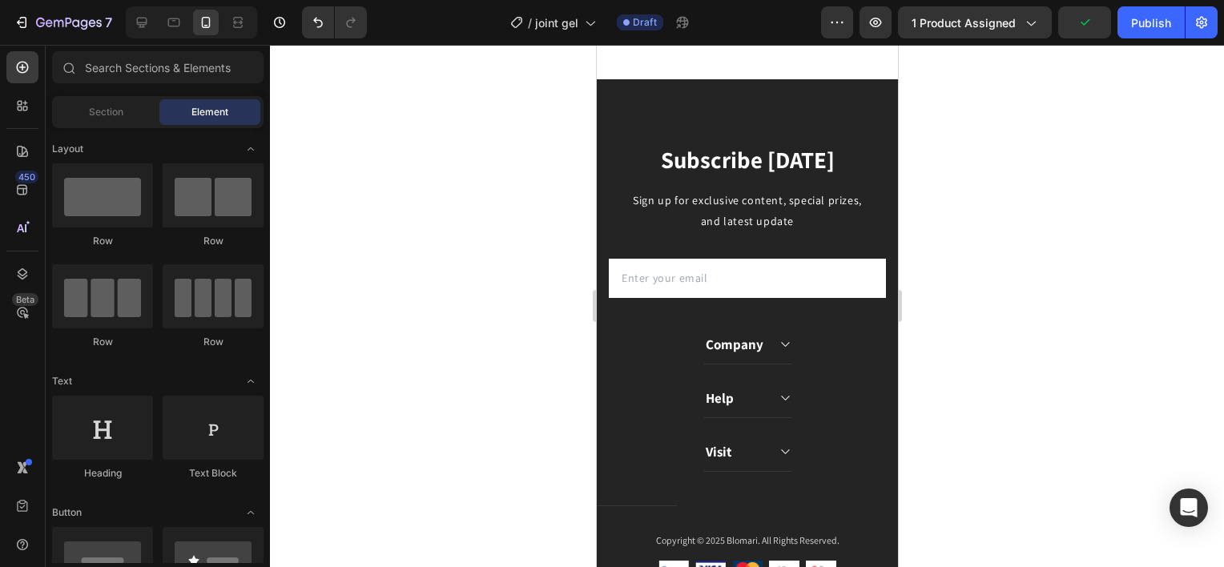
scroll to position [4305, 0]
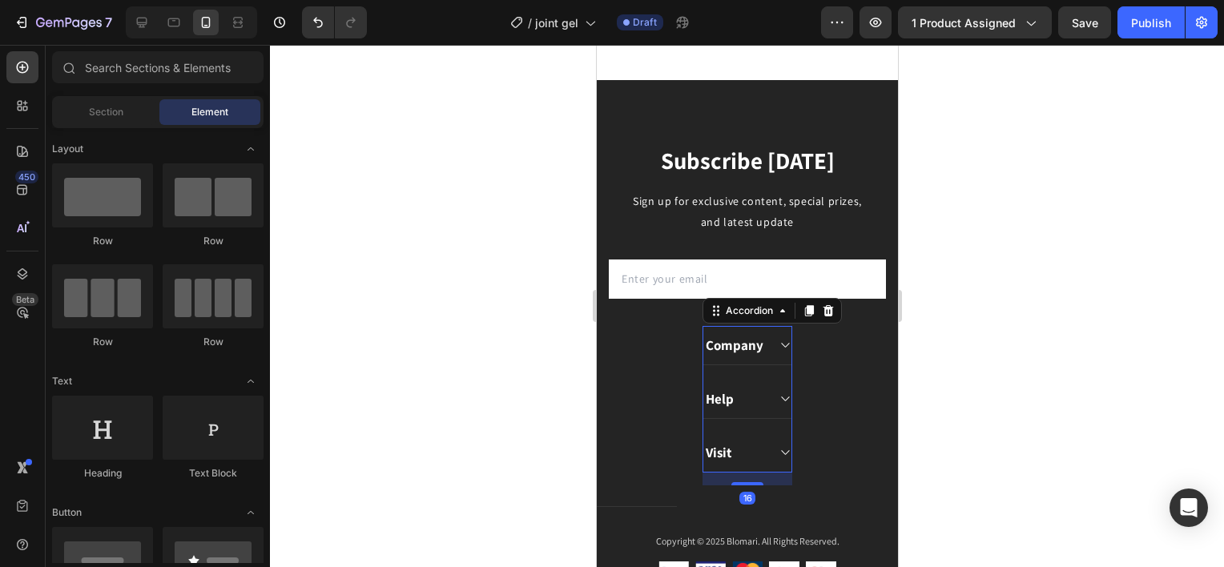
click at [778, 352] on icon at bounding box center [784, 345] width 12 height 13
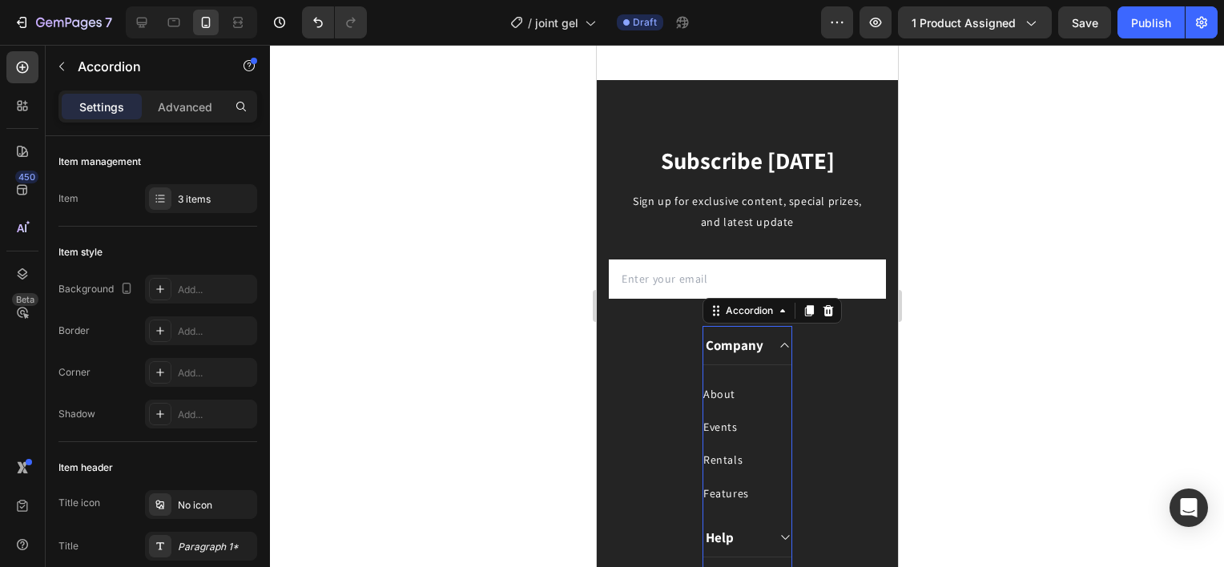
scroll to position [4385, 0]
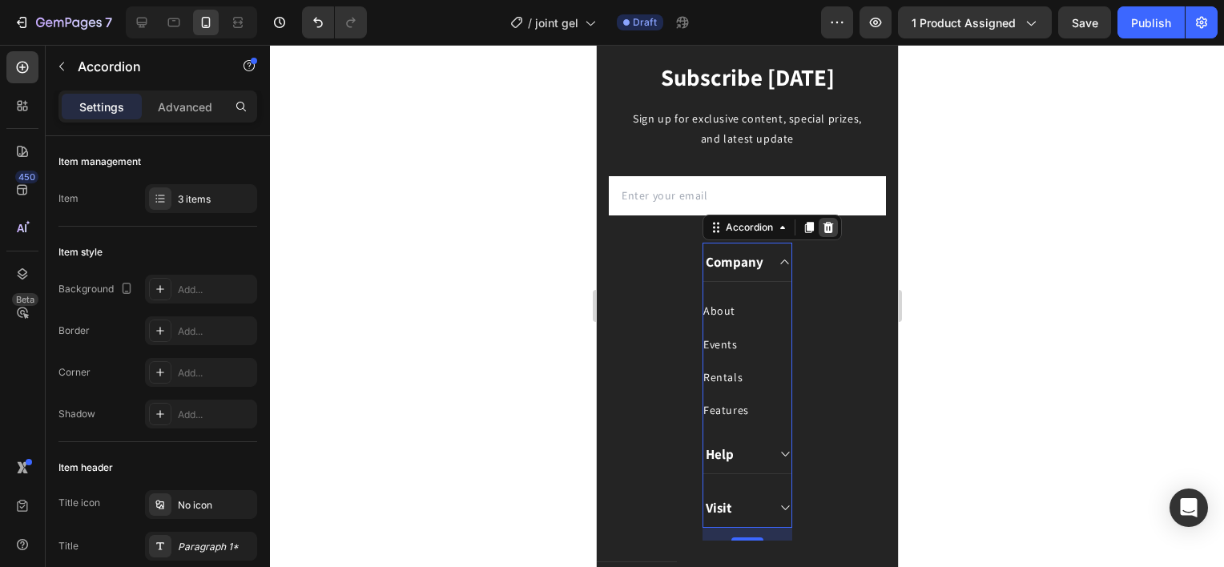
click at [823, 233] on icon at bounding box center [828, 227] width 10 height 11
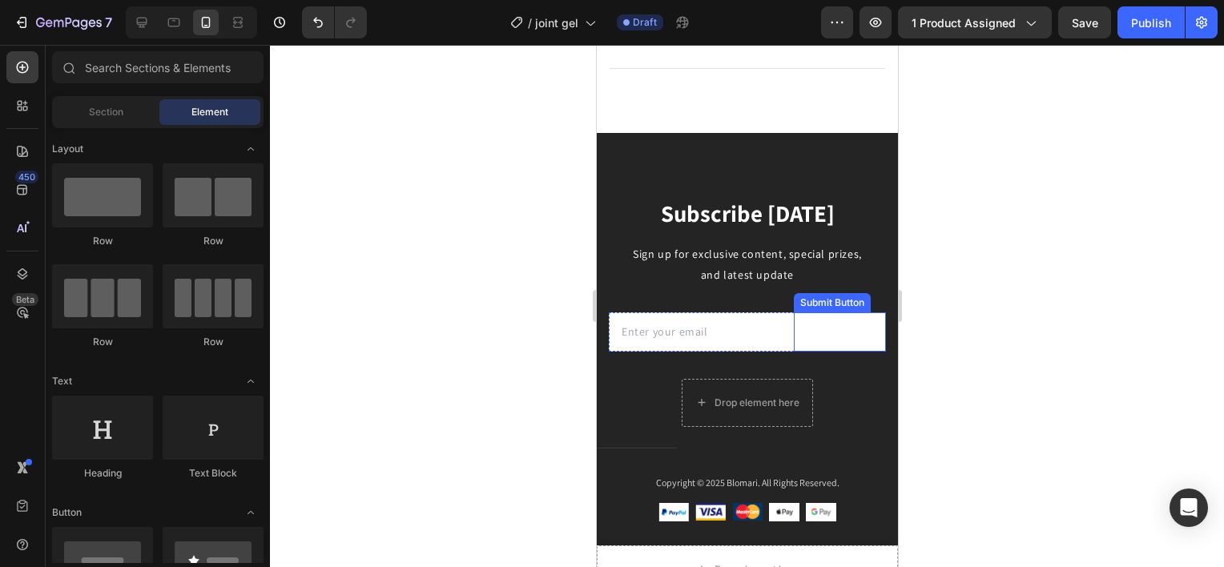
scroll to position [4225, 0]
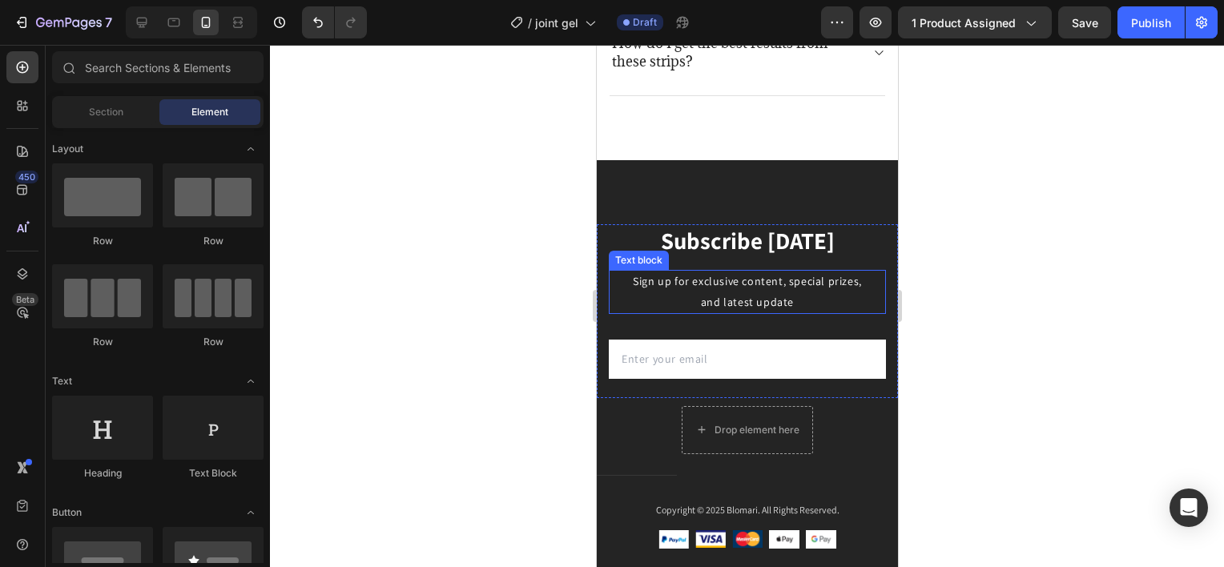
click at [786, 282] on p "Sign up for exclusive content, special prizes, and latest update" at bounding box center [747, 292] width 250 height 40
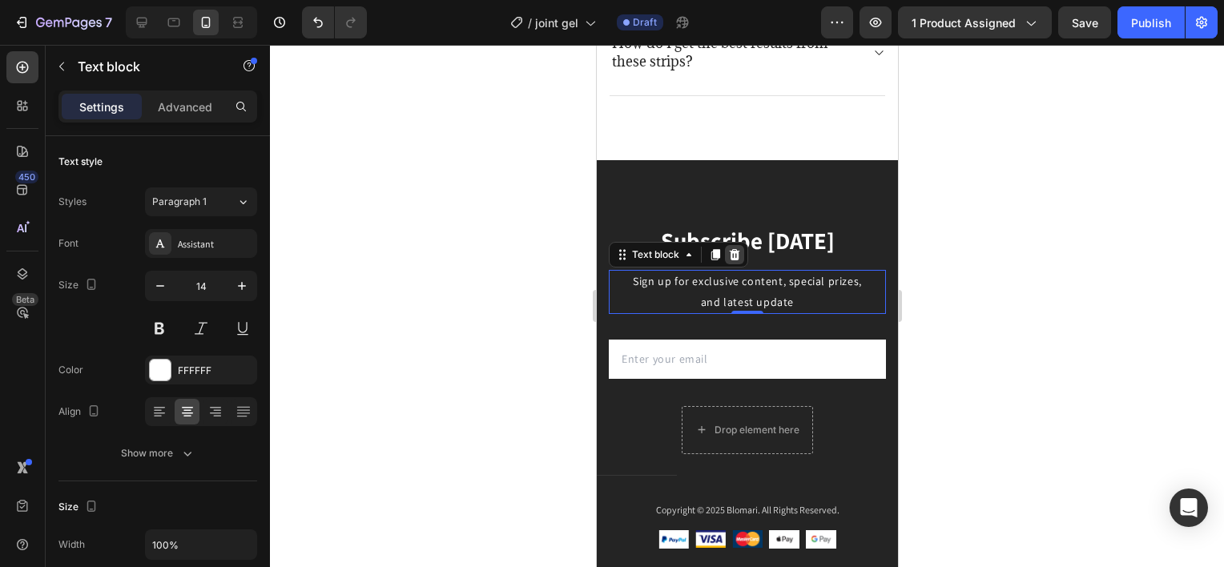
click at [739, 255] on icon at bounding box center [733, 254] width 13 height 13
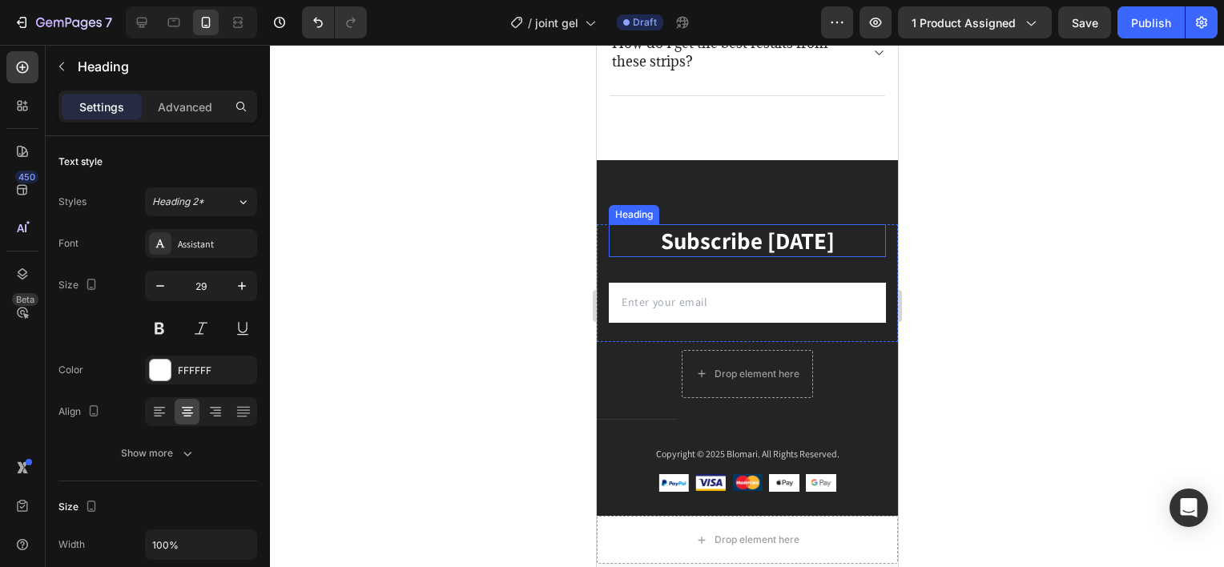
click at [774, 243] on p "Subscribe Today" at bounding box center [747, 241] width 274 height 30
click at [725, 203] on icon at bounding box center [724, 208] width 10 height 11
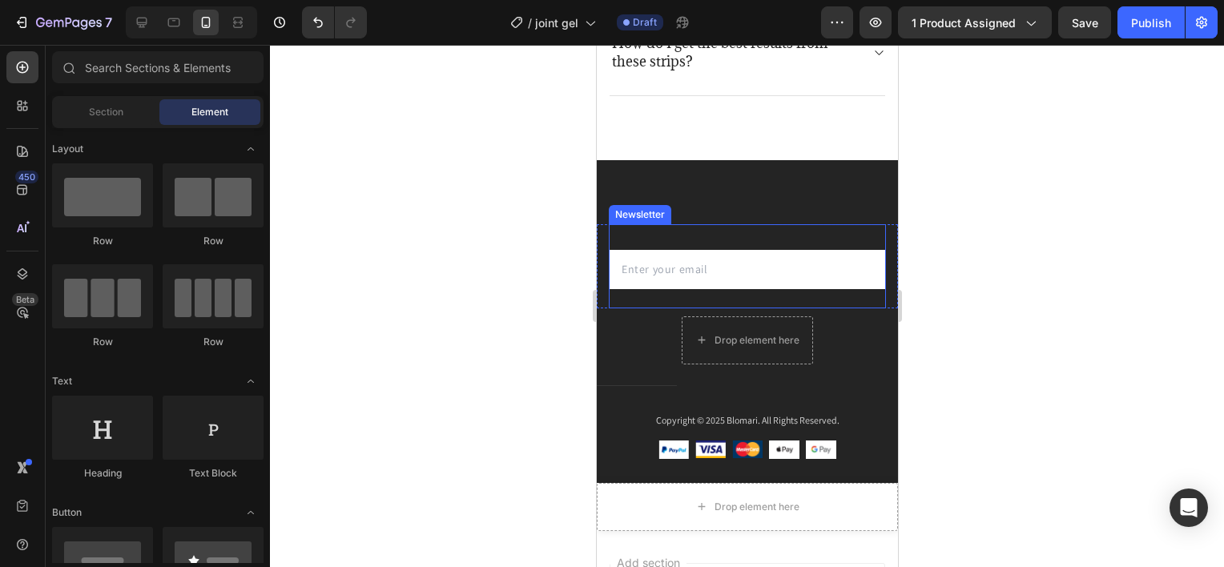
click at [729, 253] on input "email" at bounding box center [683, 269] width 150 height 39
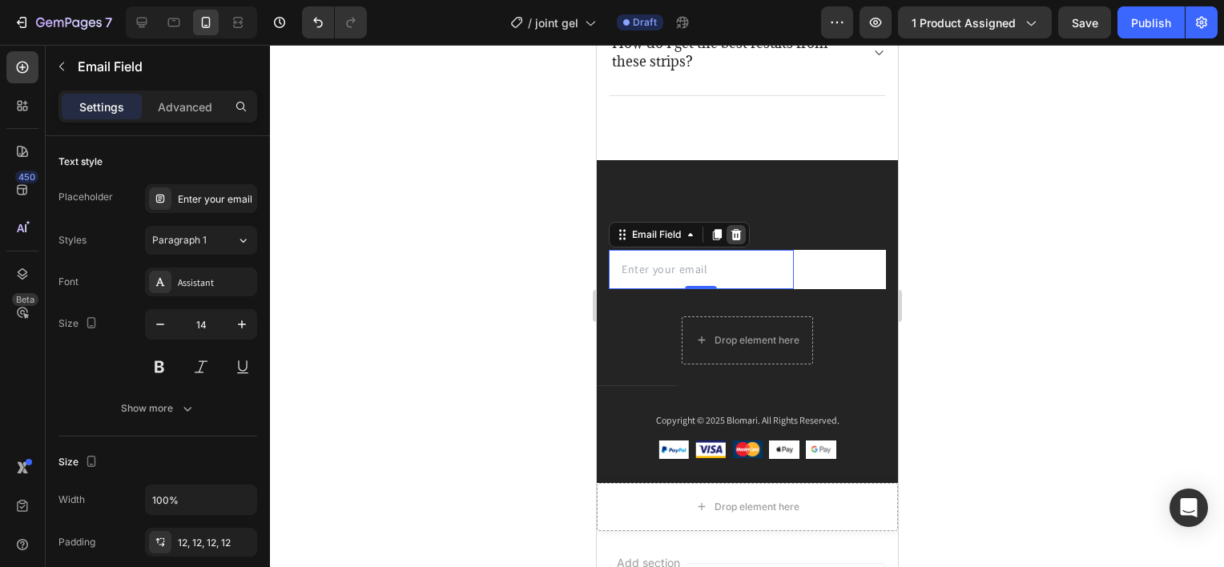
click at [736, 236] on icon at bounding box center [736, 234] width 10 height 11
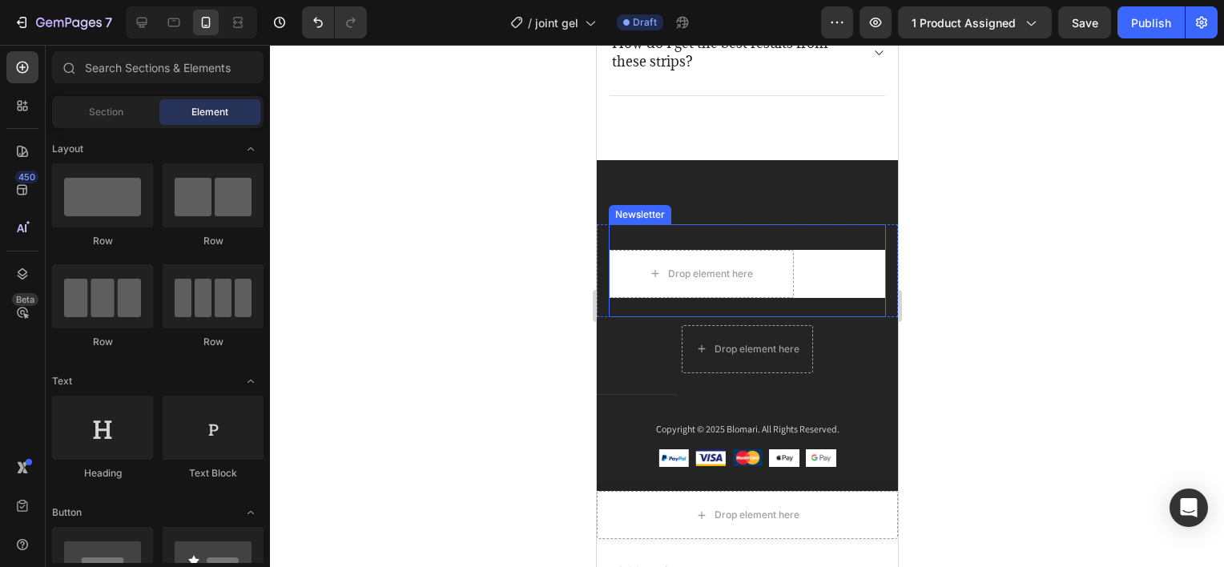
click at [771, 240] on div "Drop element here Subscribe Submit Button Row Newsletter" at bounding box center [746, 270] width 277 height 93
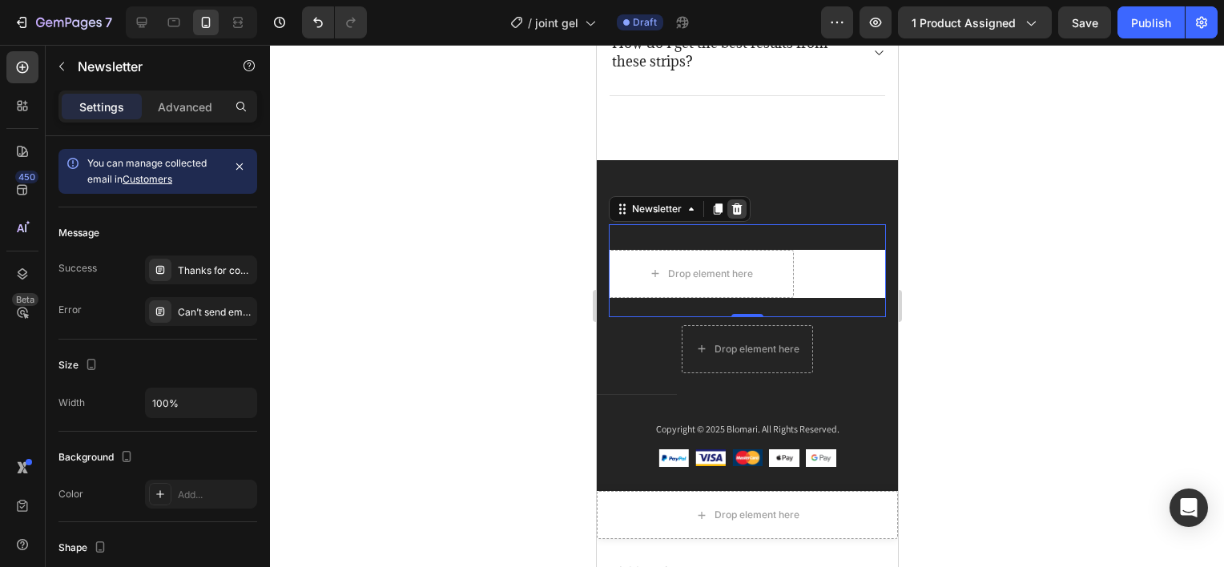
click at [744, 206] on div at bounding box center [736, 208] width 19 height 19
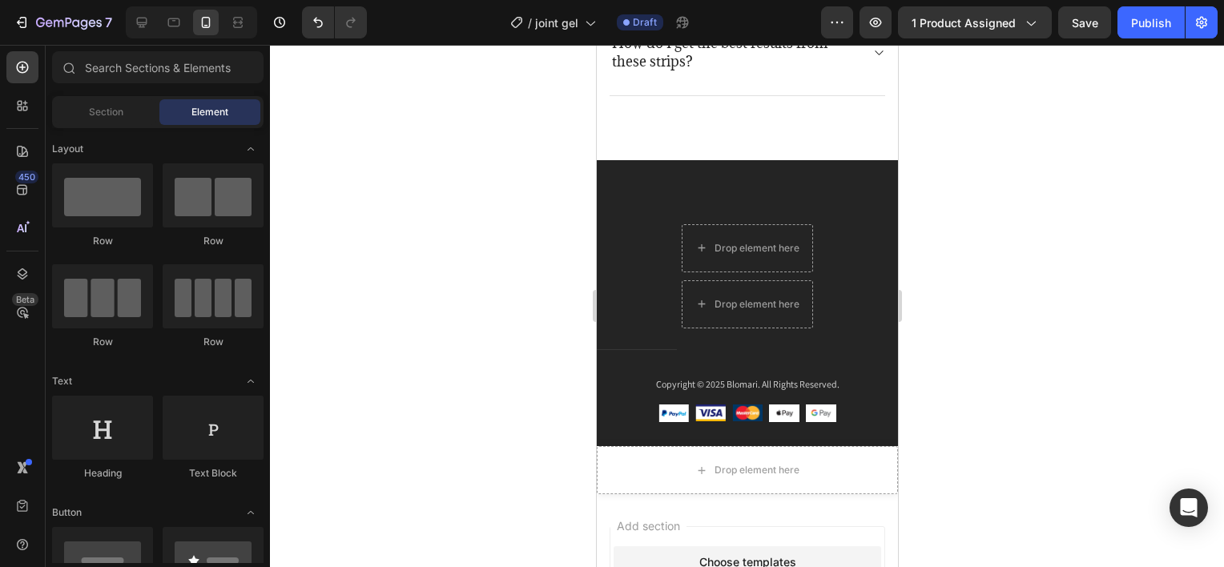
click at [981, 257] on div at bounding box center [747, 306] width 954 height 522
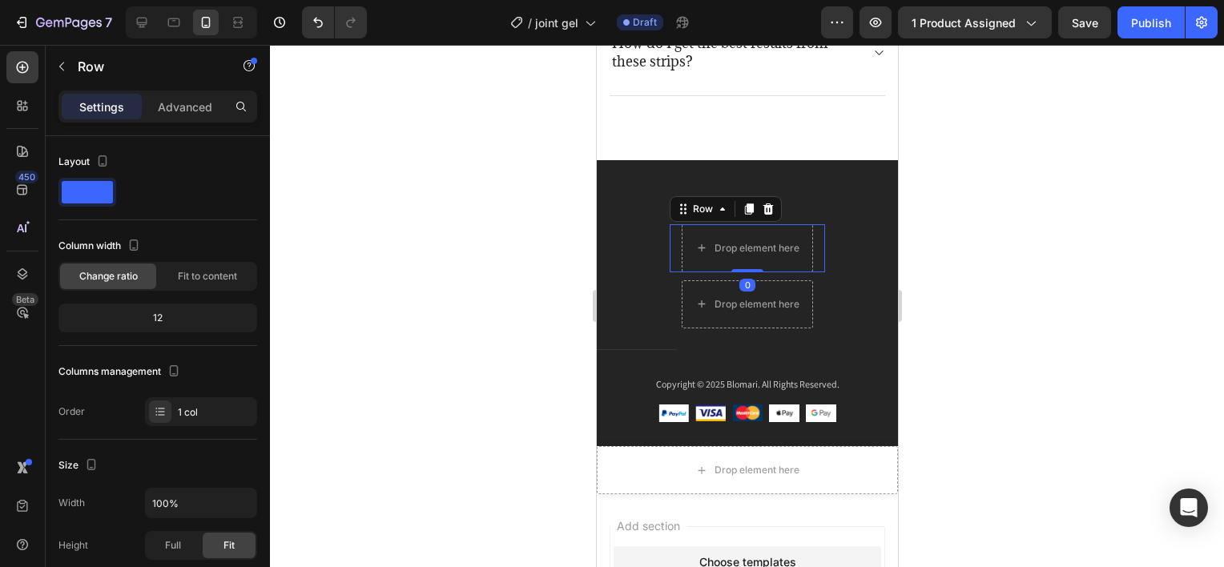
click at [811, 244] on div "Drop element here Row 0" at bounding box center [746, 248] width 155 height 48
click at [767, 210] on icon at bounding box center [767, 209] width 13 height 13
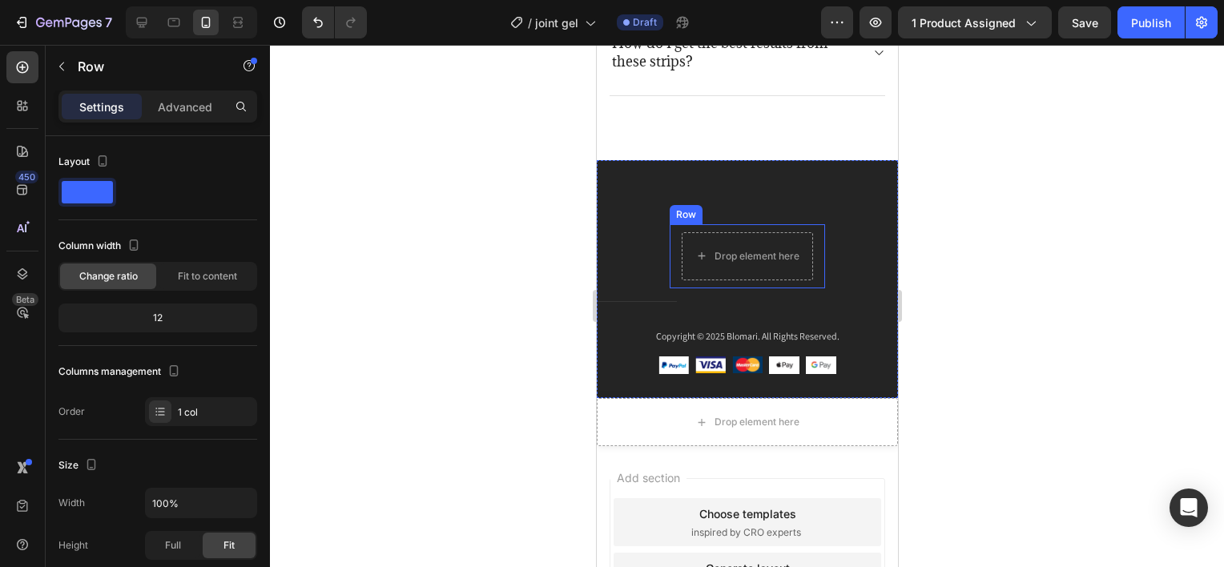
click at [817, 251] on div "Drop element here Row" at bounding box center [746, 256] width 155 height 64
click at [763, 208] on icon at bounding box center [768, 208] width 10 height 11
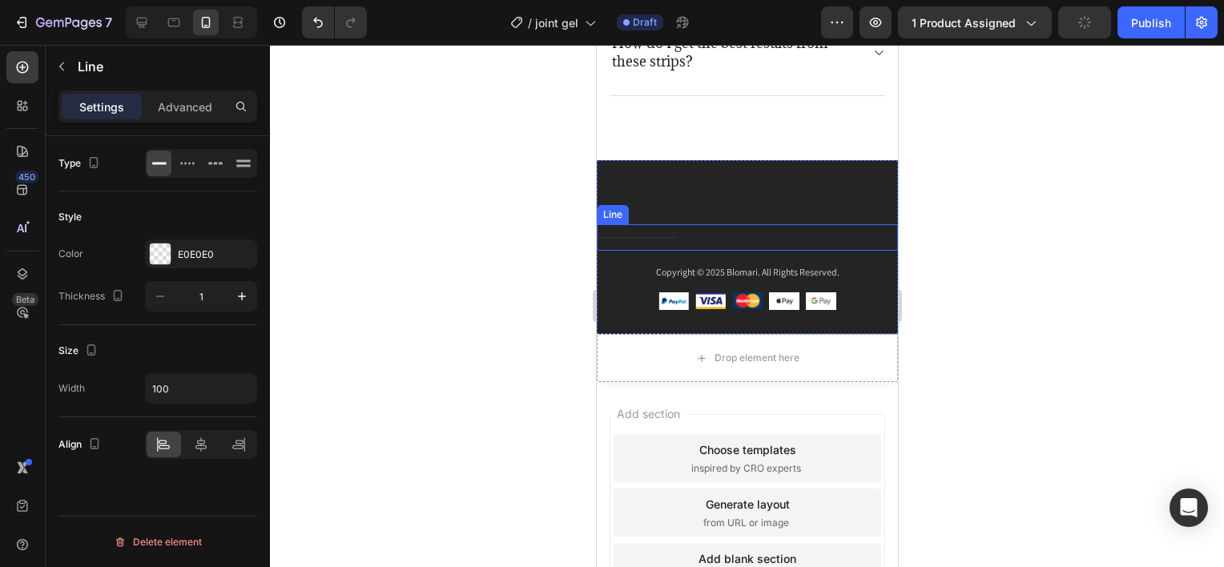
click at [764, 231] on div "Title Line" at bounding box center [746, 237] width 301 height 26
click at [696, 203] on icon at bounding box center [694, 208] width 10 height 11
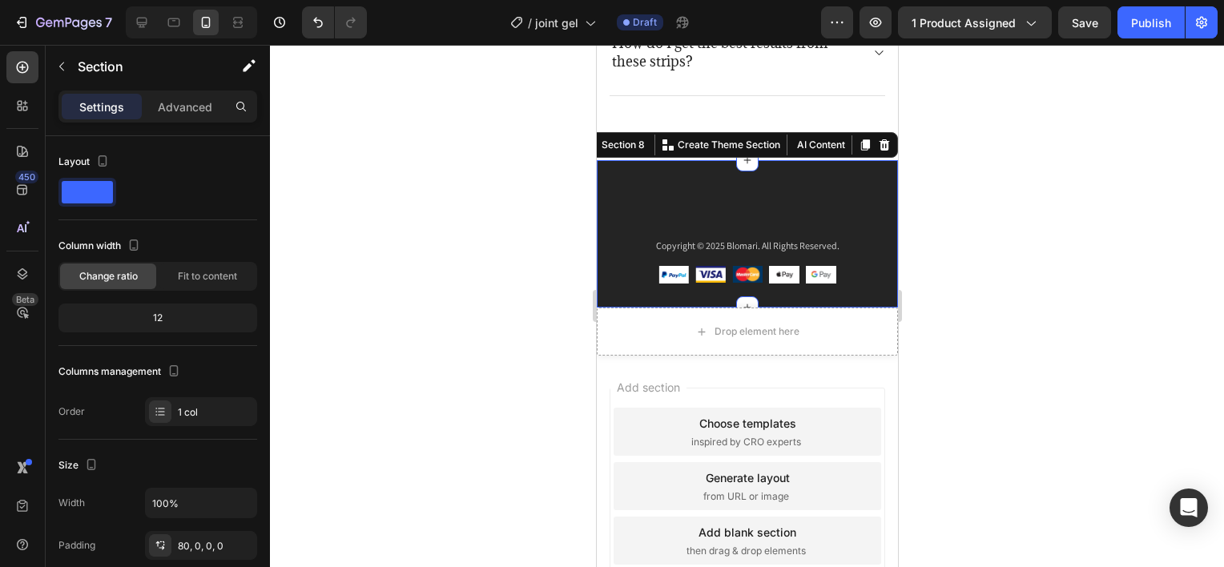
click at [814, 171] on div "Company Text block About Button Events Button Rentals Button Features Button Sh…" at bounding box center [746, 234] width 301 height 148
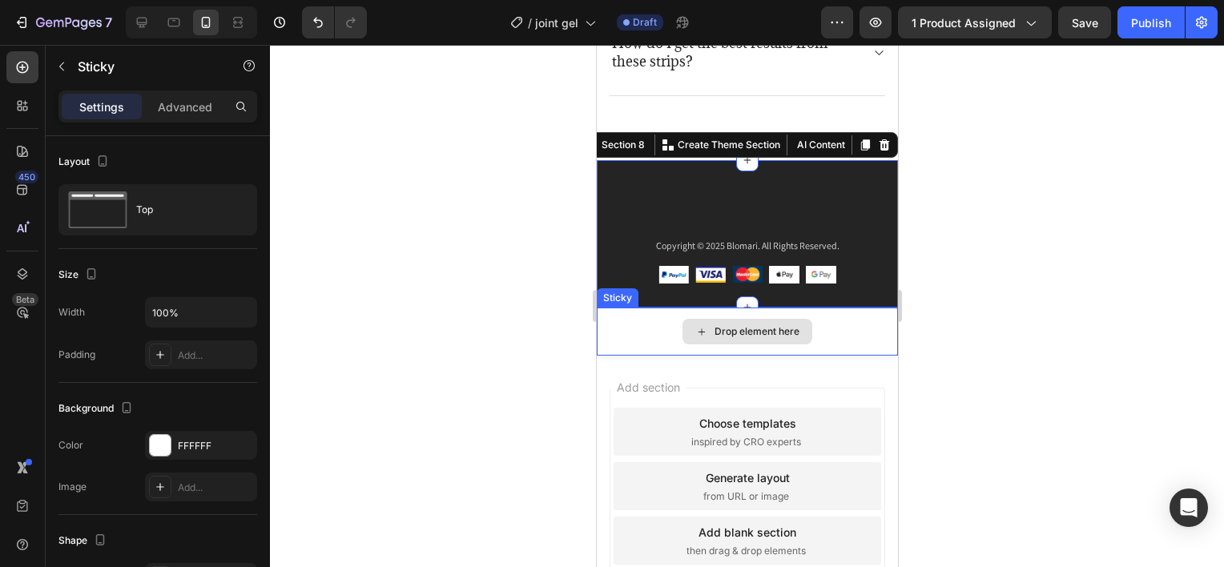
click at [818, 314] on div "Drop element here" at bounding box center [746, 332] width 301 height 48
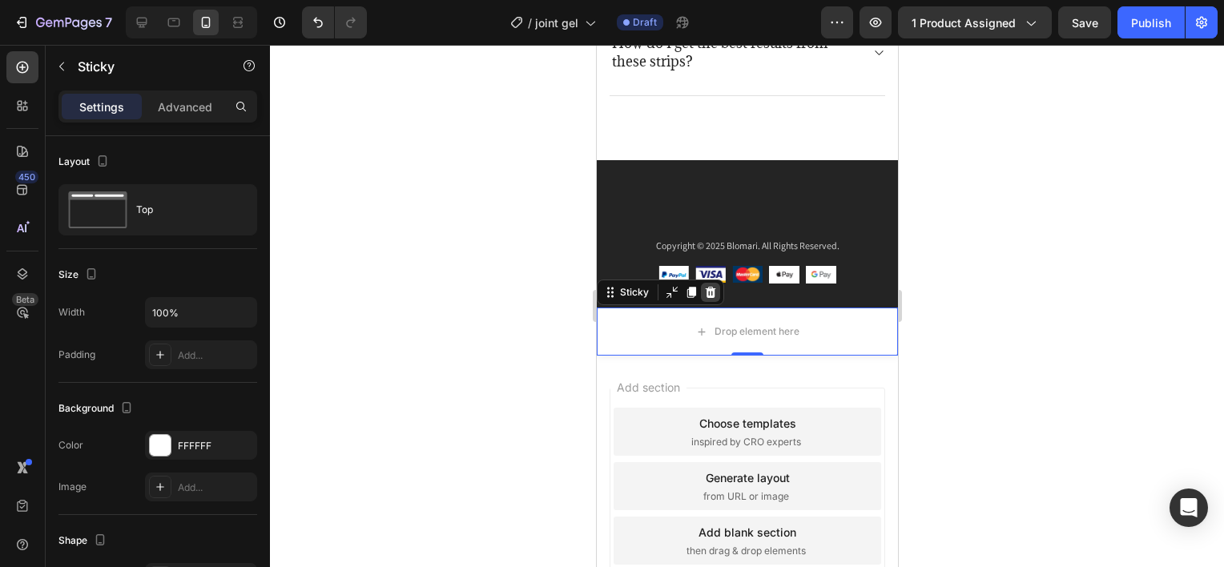
click at [707, 292] on icon at bounding box center [710, 292] width 10 height 11
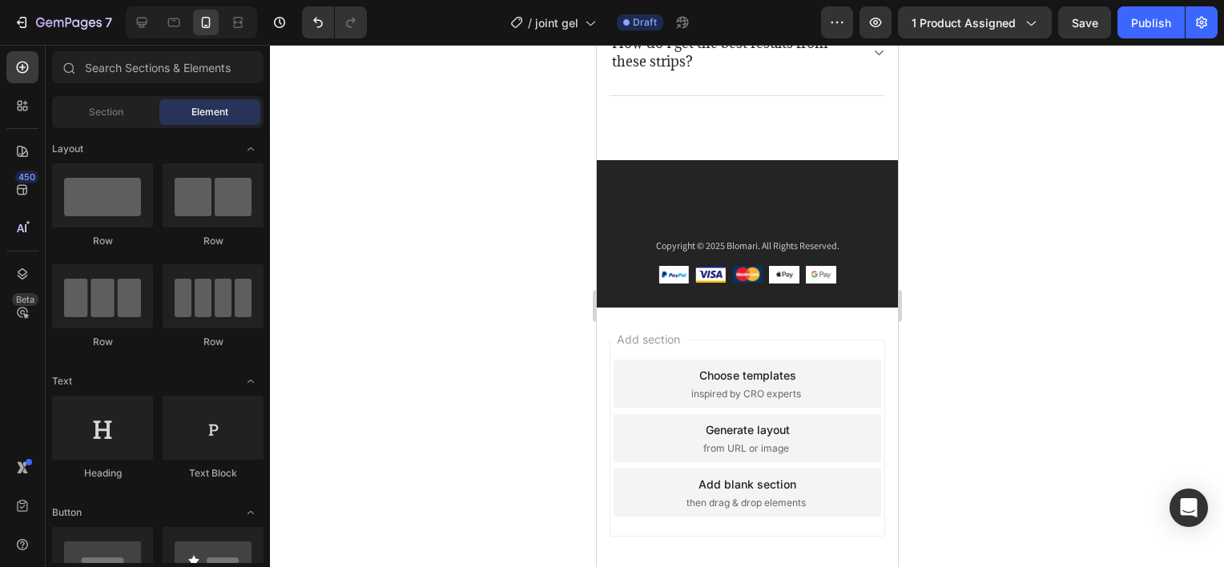
click at [925, 289] on div at bounding box center [747, 306] width 954 height 522
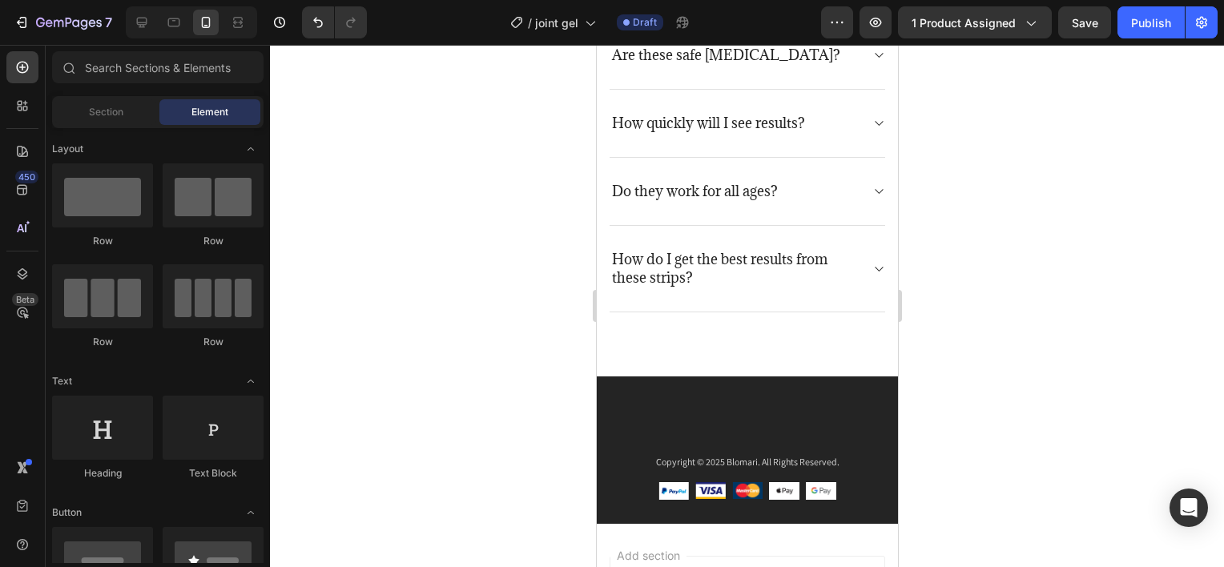
scroll to position [3984, 0]
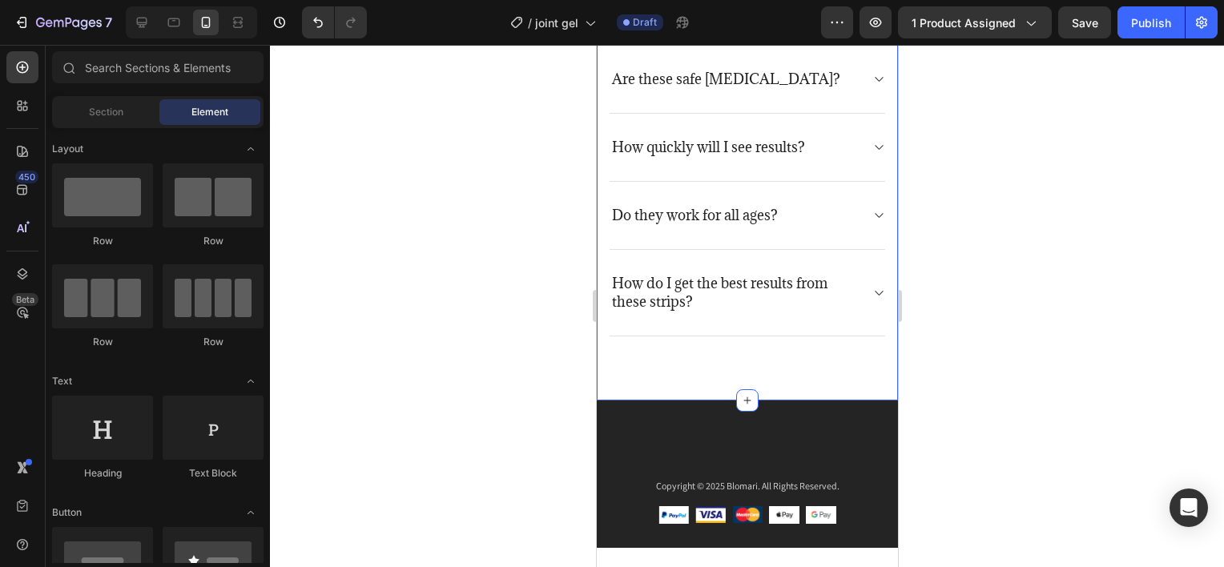
click at [802, 345] on div "Frequently asked questions Heading Have questions? We’re here to help Text bloc…" at bounding box center [746, 66] width 301 height 669
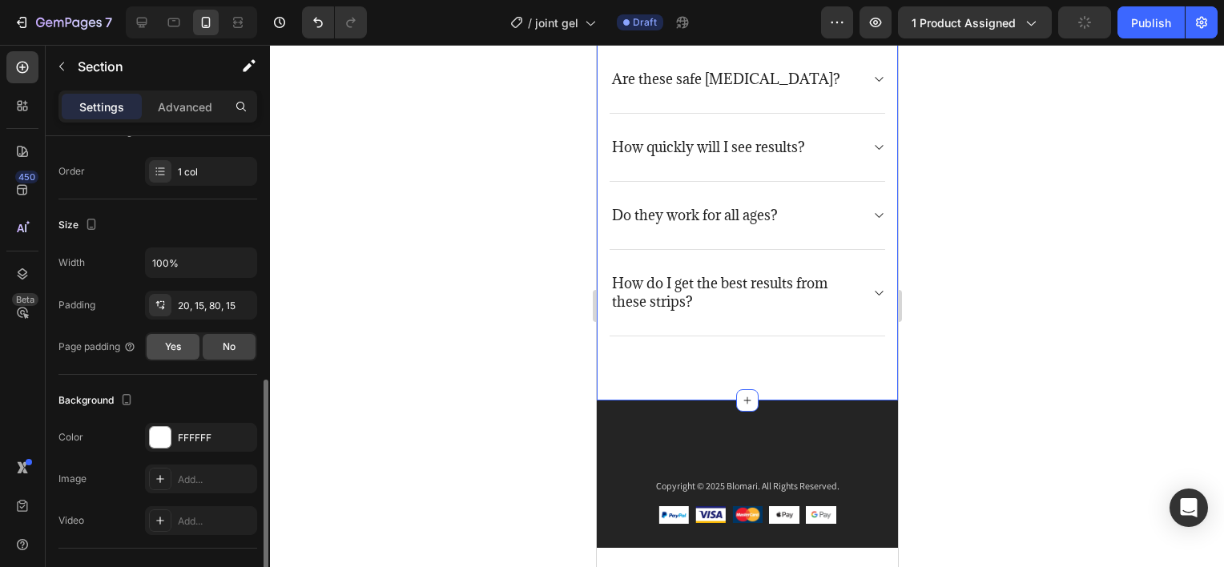
scroll to position [320, 0]
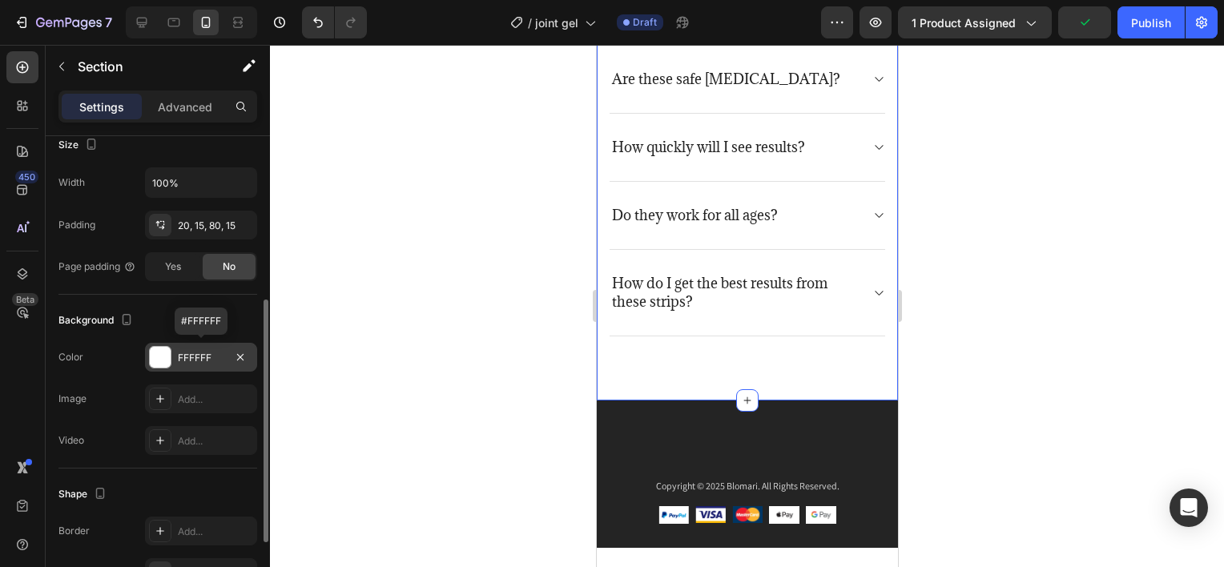
click at [157, 356] on div at bounding box center [160, 357] width 21 height 21
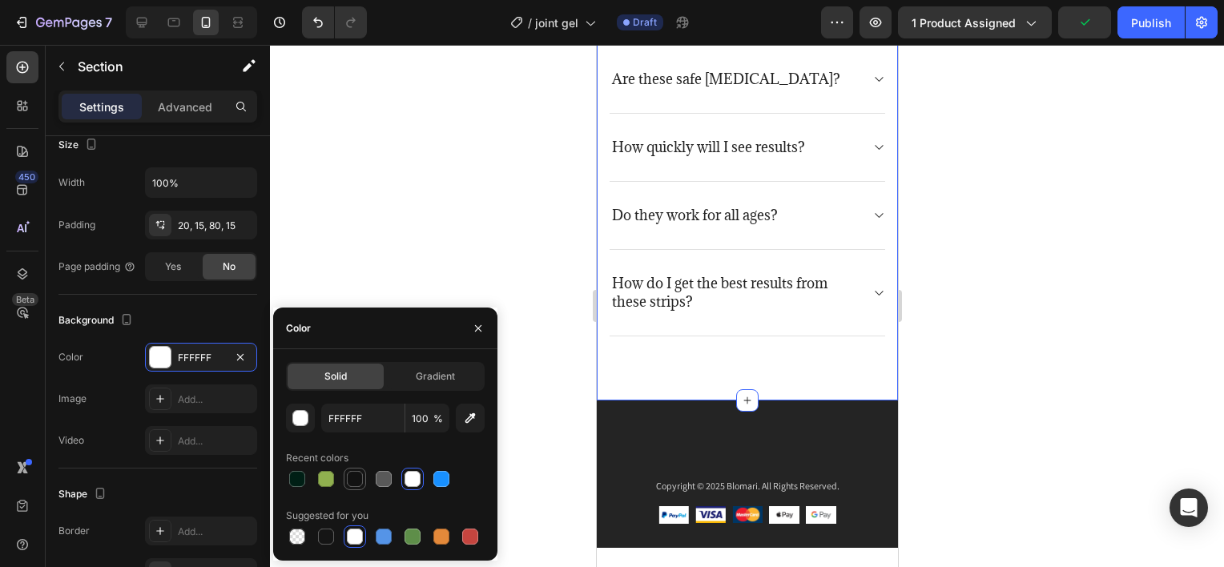
click at [360, 481] on div at bounding box center [355, 479] width 16 height 16
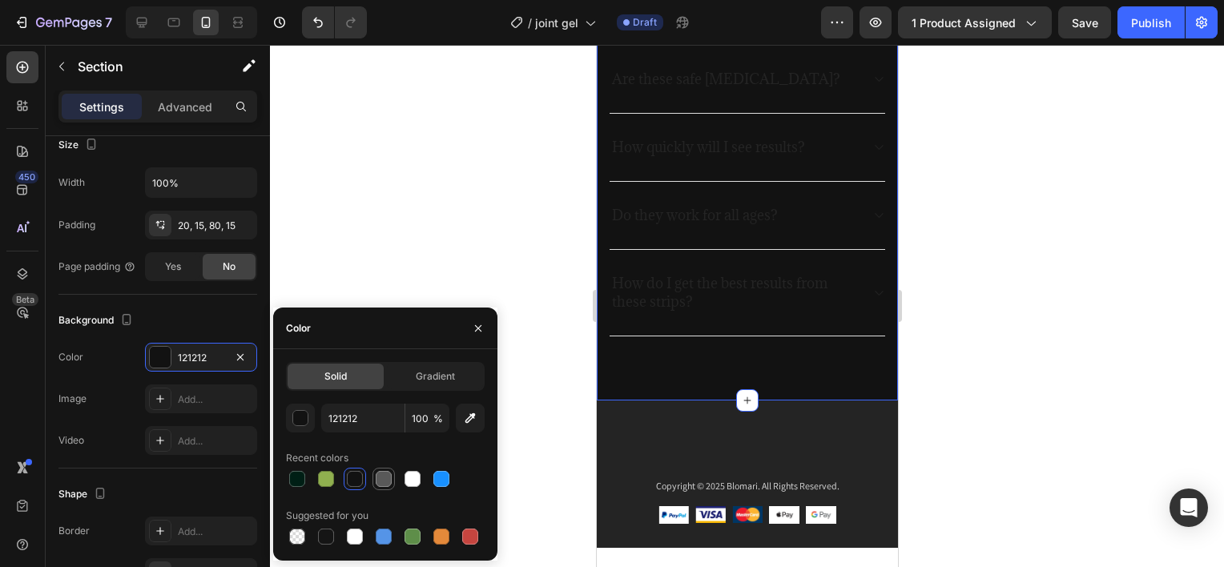
click at [388, 477] on div at bounding box center [384, 479] width 16 height 16
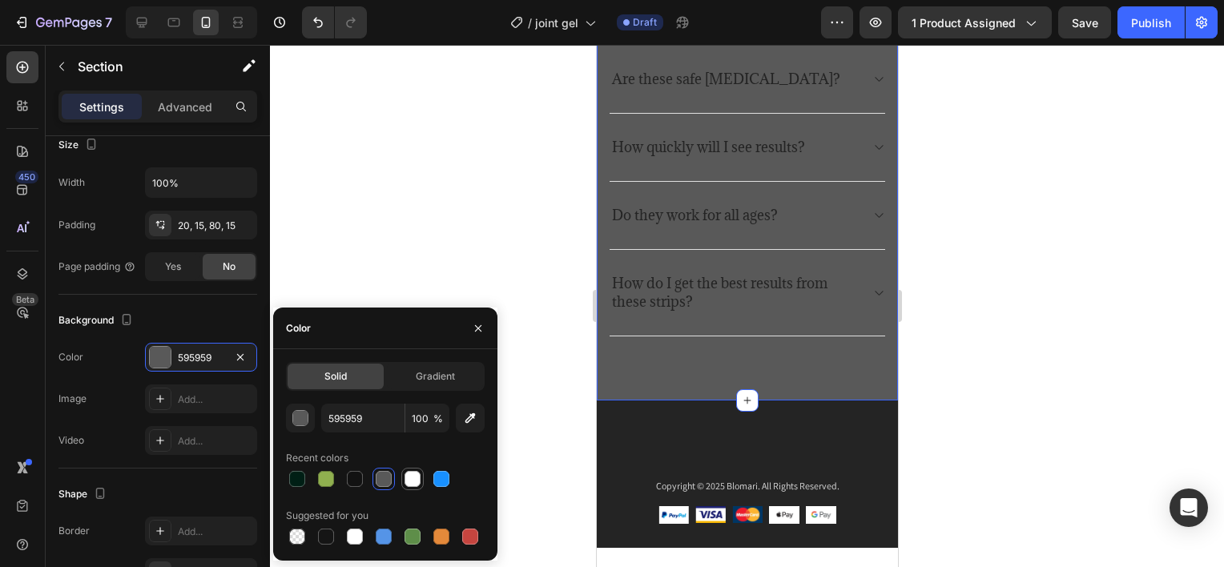
click at [405, 477] on div at bounding box center [413, 479] width 16 height 16
type input "FFFFFF"
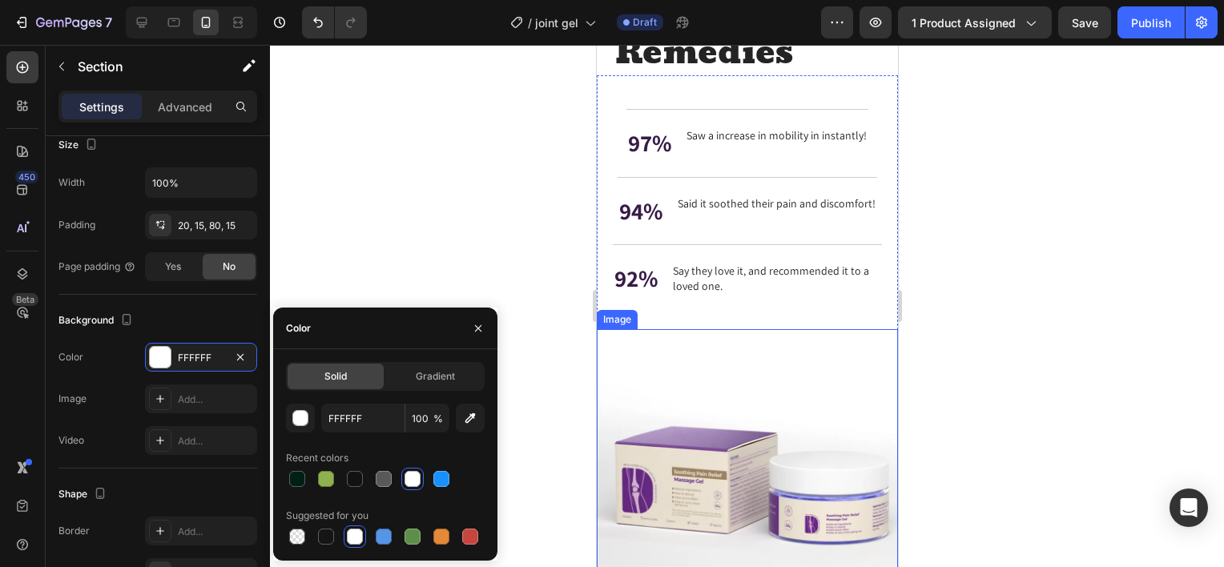
scroll to position [2222, 0]
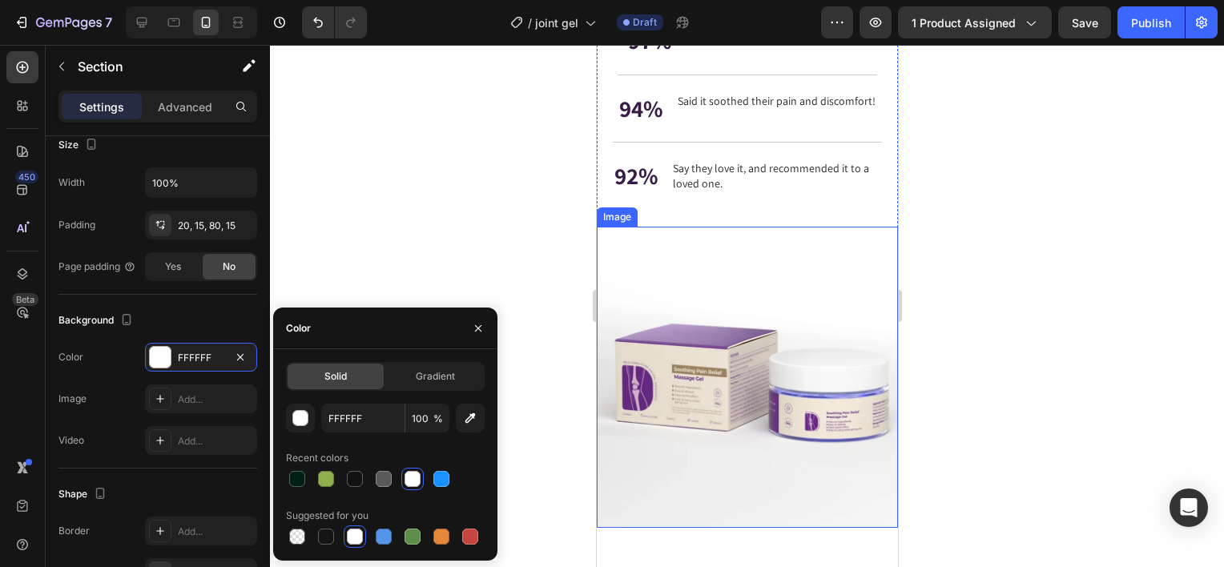
click at [650, 374] on img at bounding box center [746, 377] width 301 height 301
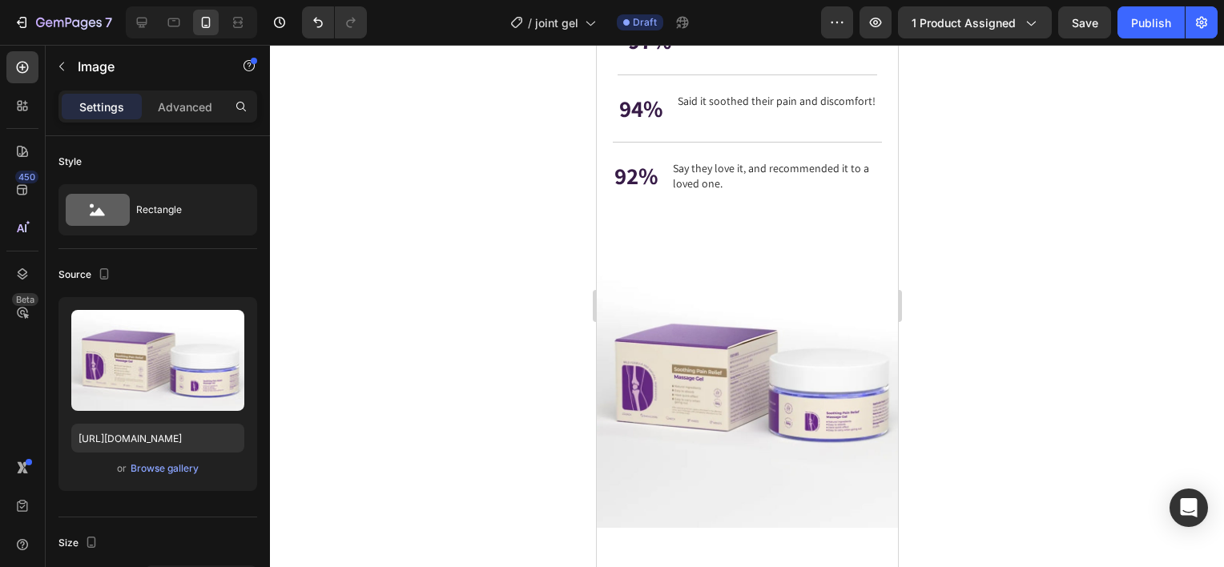
click at [674, 280] on img at bounding box center [746, 377] width 301 height 301
click at [784, 382] on img at bounding box center [746, 377] width 301 height 301
click at [981, 341] on div at bounding box center [747, 306] width 954 height 522
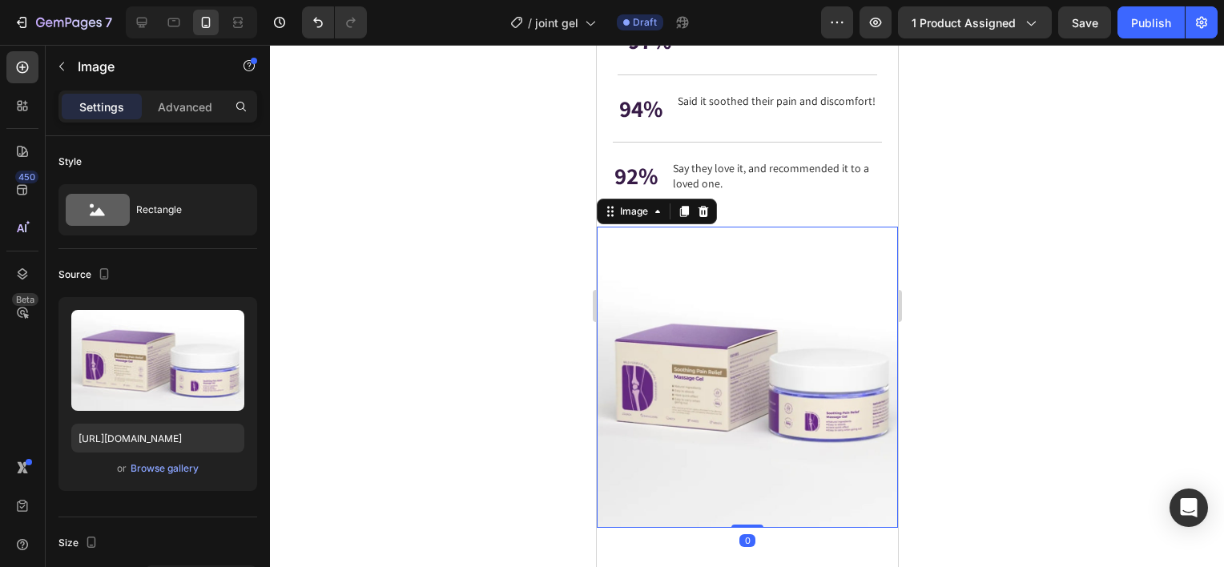
click at [803, 349] on img at bounding box center [746, 377] width 301 height 301
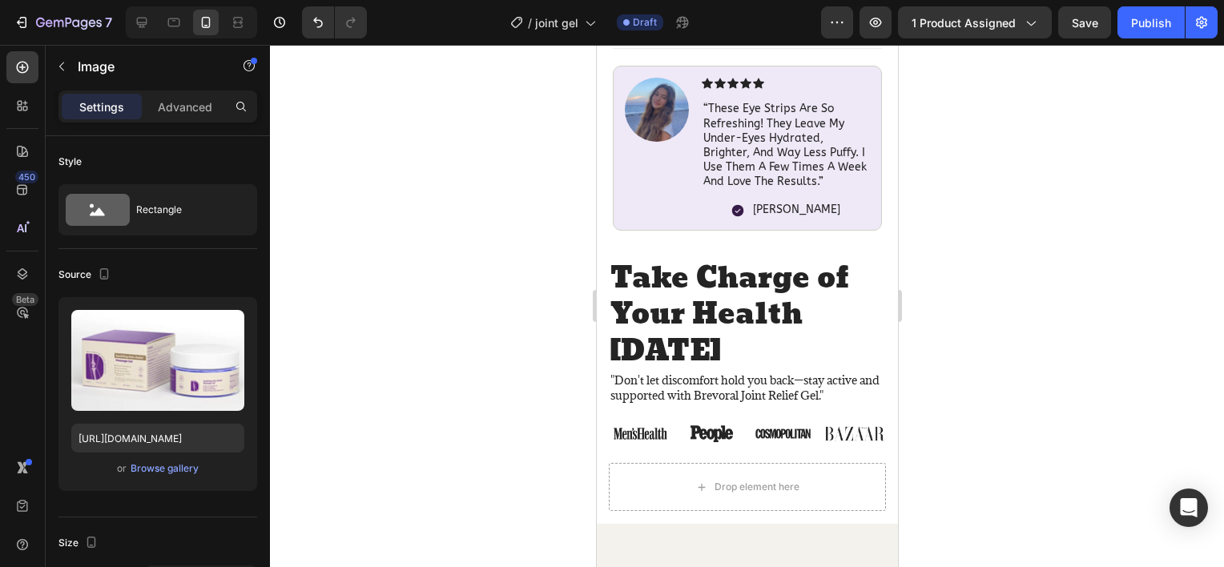
scroll to position [1127, 0]
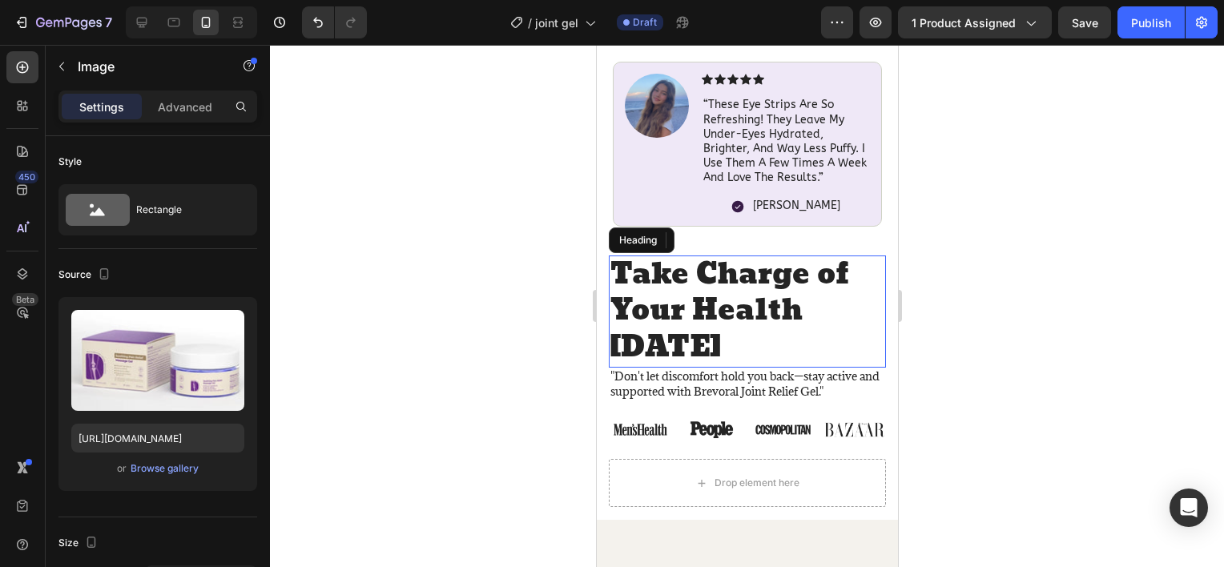
click at [690, 327] on h2 "Take Charge of Your Health Today" at bounding box center [746, 312] width 277 height 113
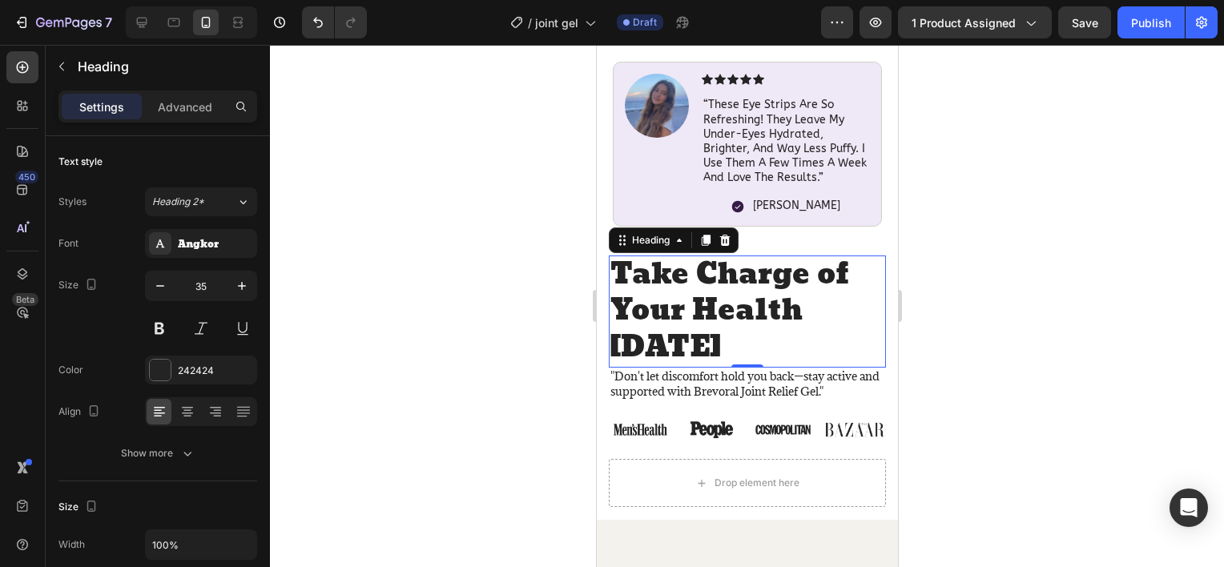
click at [718, 300] on h2 "Take Charge of Your Health Today" at bounding box center [746, 312] width 277 height 113
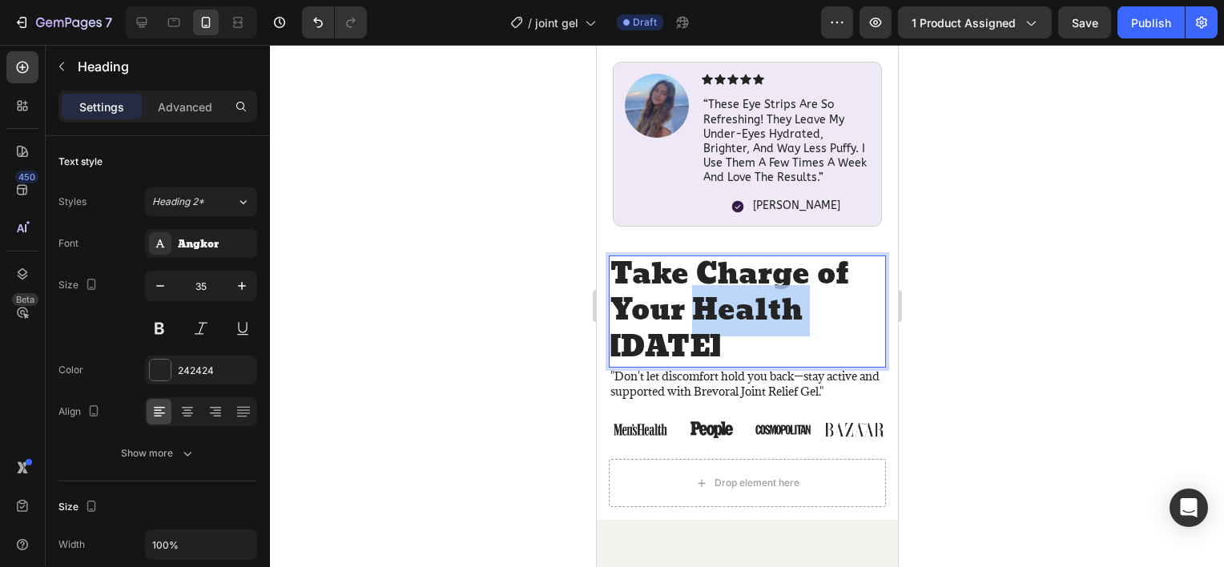
click at [718, 300] on p "Take Charge of Your Health Today" at bounding box center [747, 312] width 274 height 110
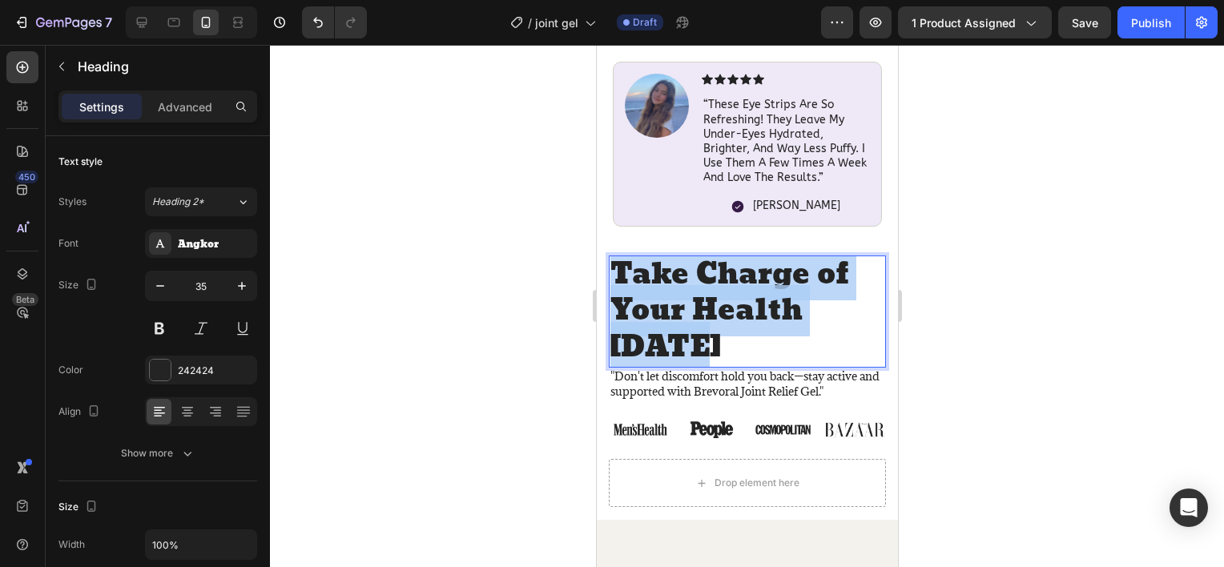
click at [718, 300] on p "Take Charge of Your Health Today" at bounding box center [747, 312] width 274 height 110
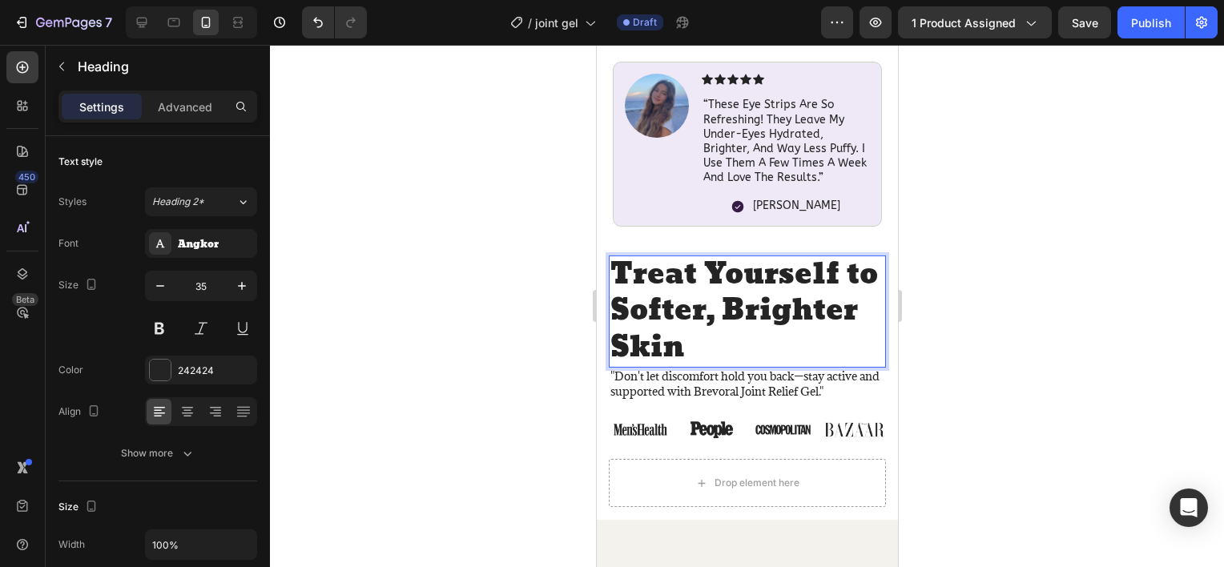
scroll to position [4, 0]
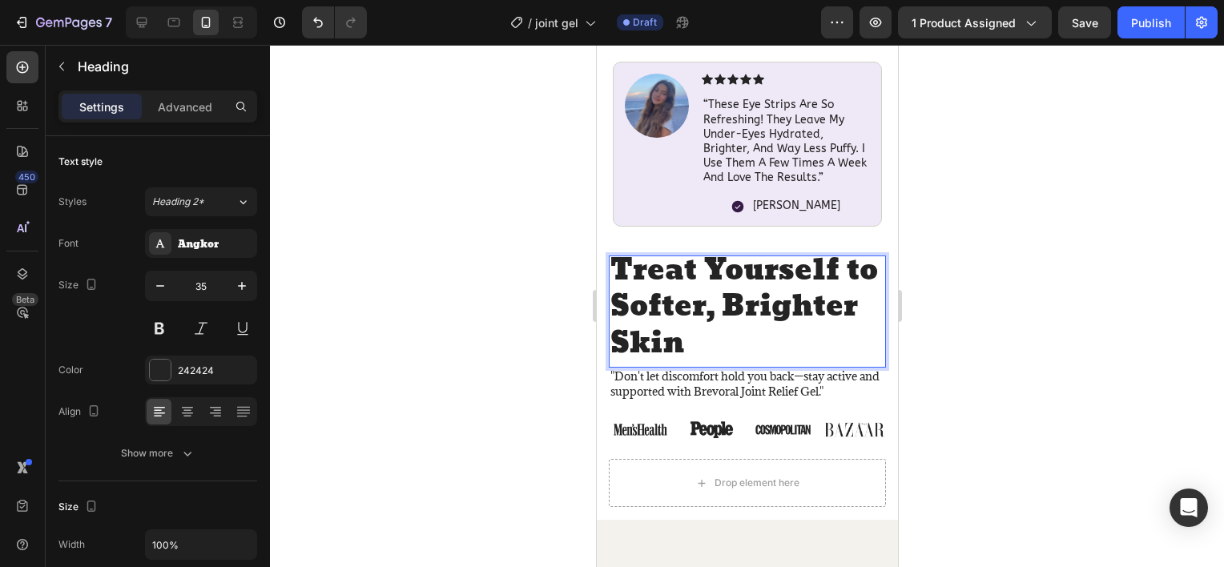
click at [497, 307] on div at bounding box center [747, 306] width 954 height 522
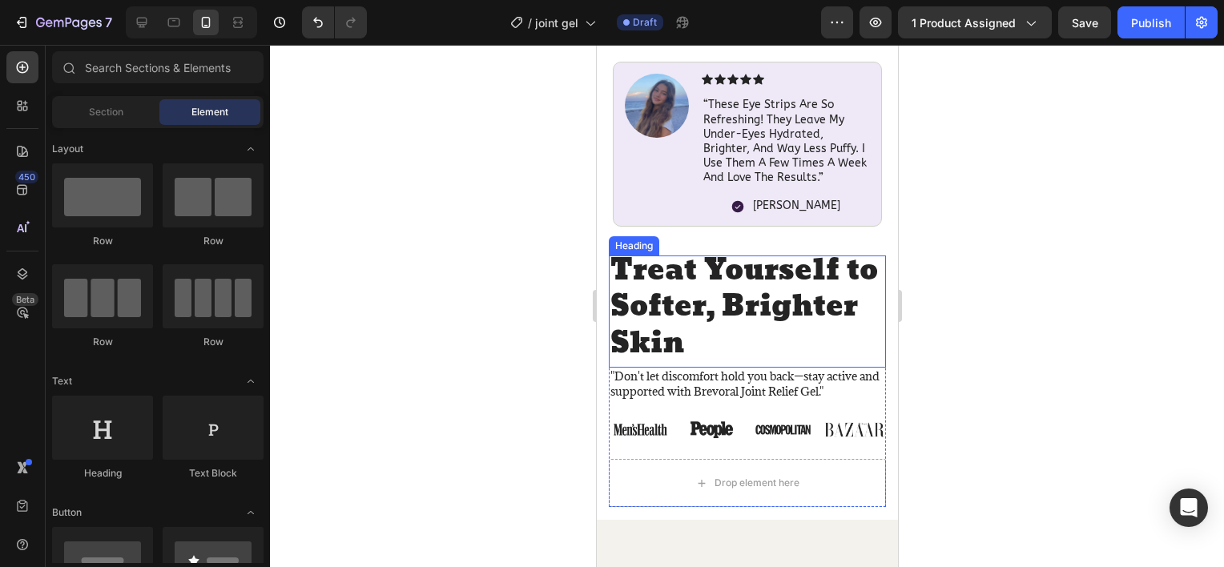
click at [674, 307] on p "Treat Yourself to Softer, Brighter Skin" at bounding box center [747, 308] width 274 height 110
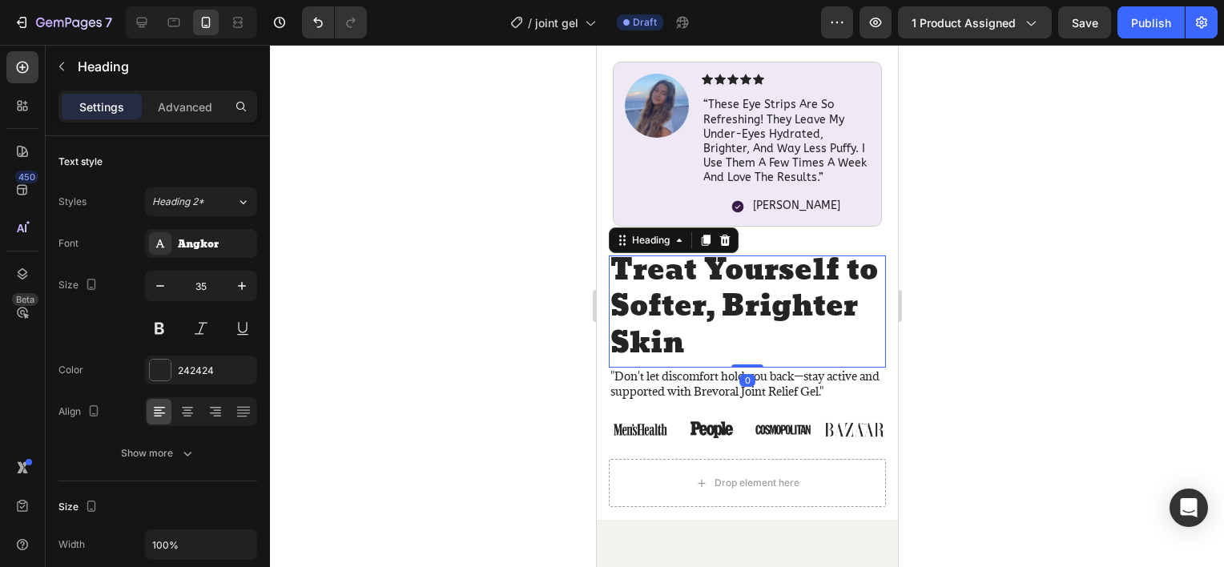
scroll to position [0, 0]
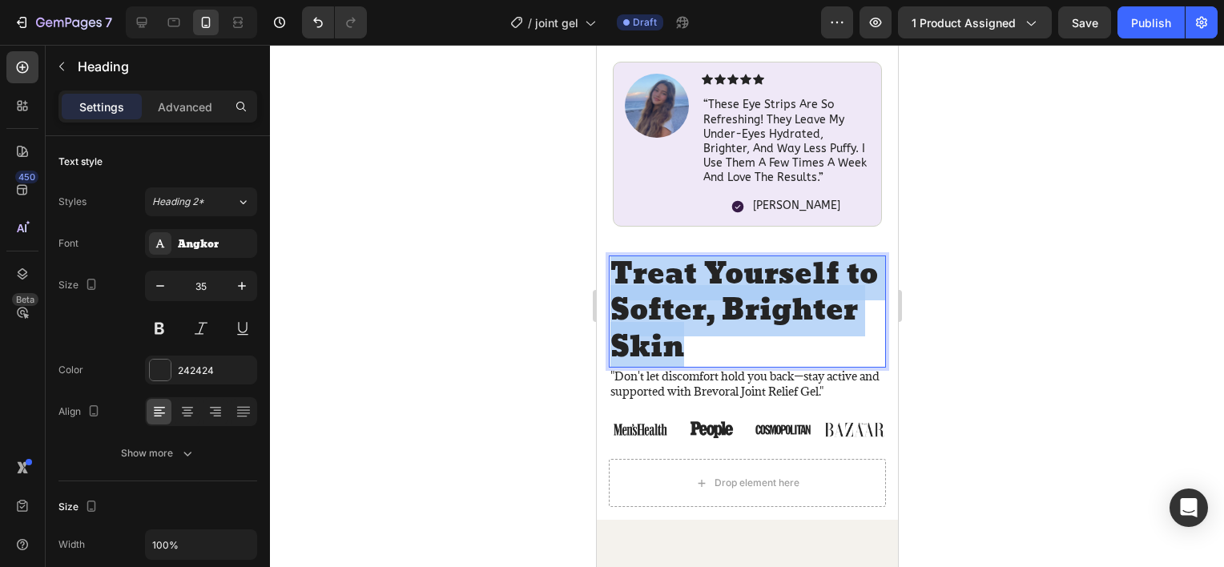
click at [674, 307] on p "Treat Yourself to Softer, Brighter Skin" at bounding box center [747, 312] width 274 height 110
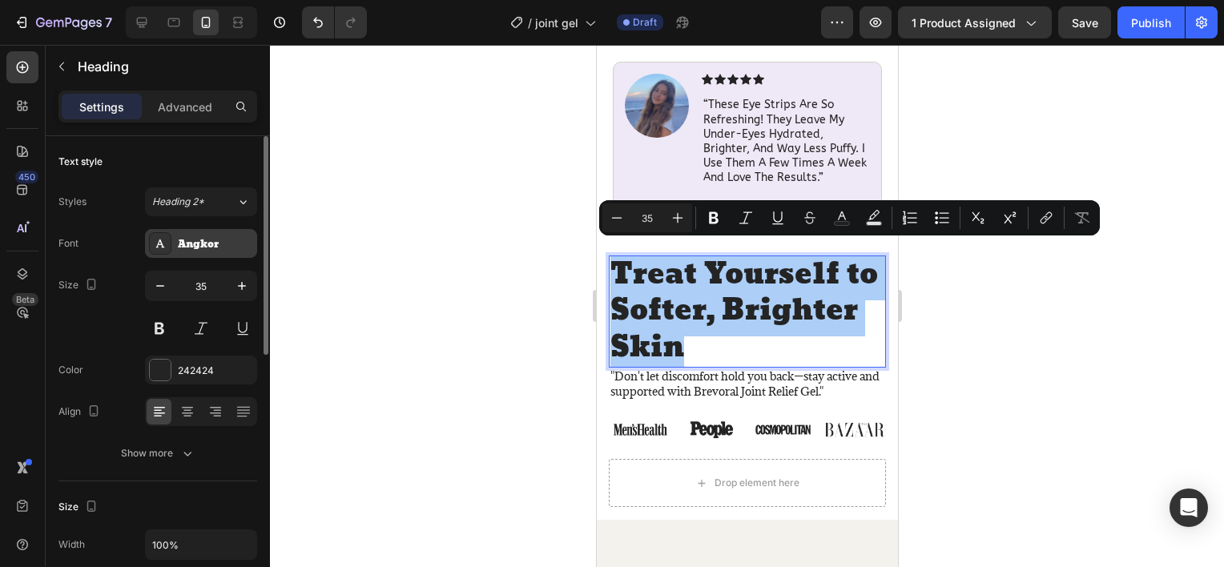
click at [205, 238] on div "Angkor" at bounding box center [215, 244] width 75 height 14
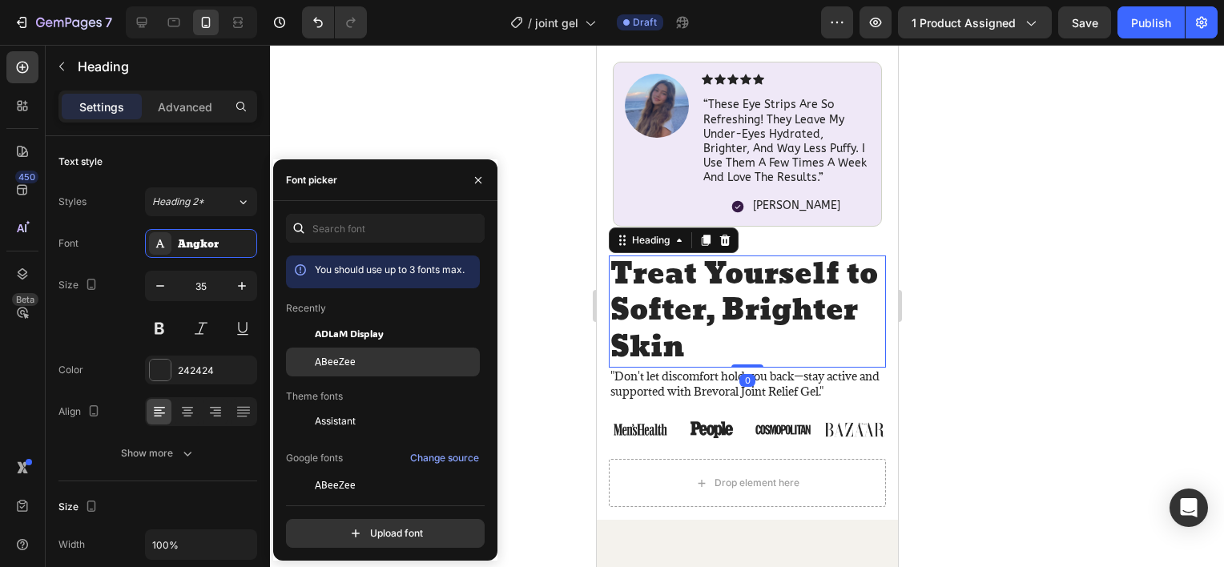
click at [333, 361] on span "ABeeZee" at bounding box center [335, 362] width 41 height 14
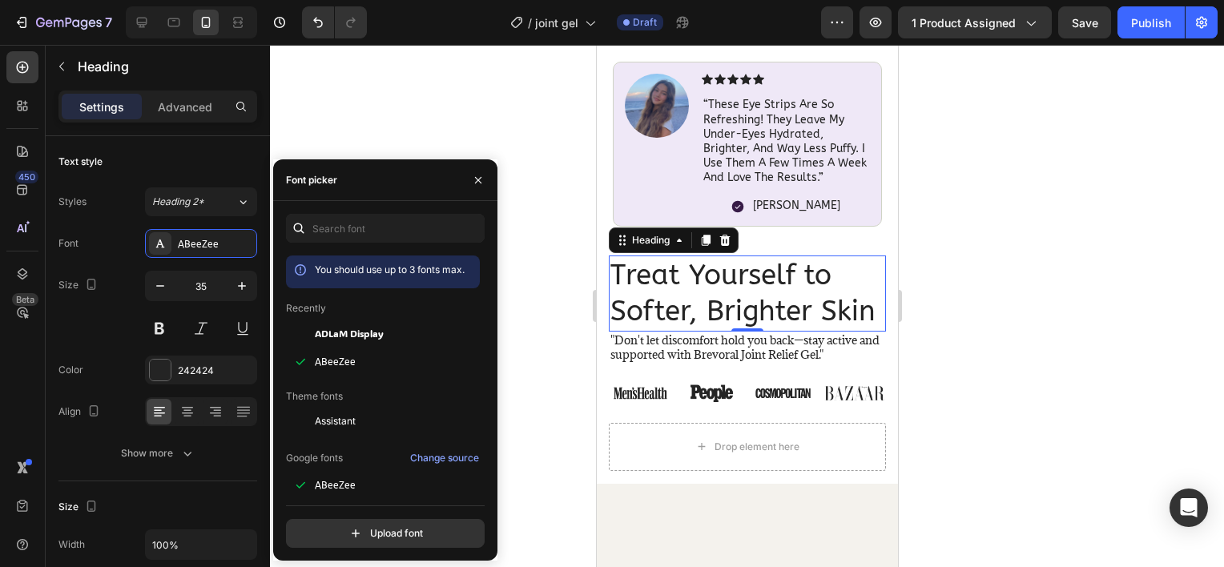
click at [378, 326] on span "ADLaM Display" at bounding box center [349, 333] width 69 height 14
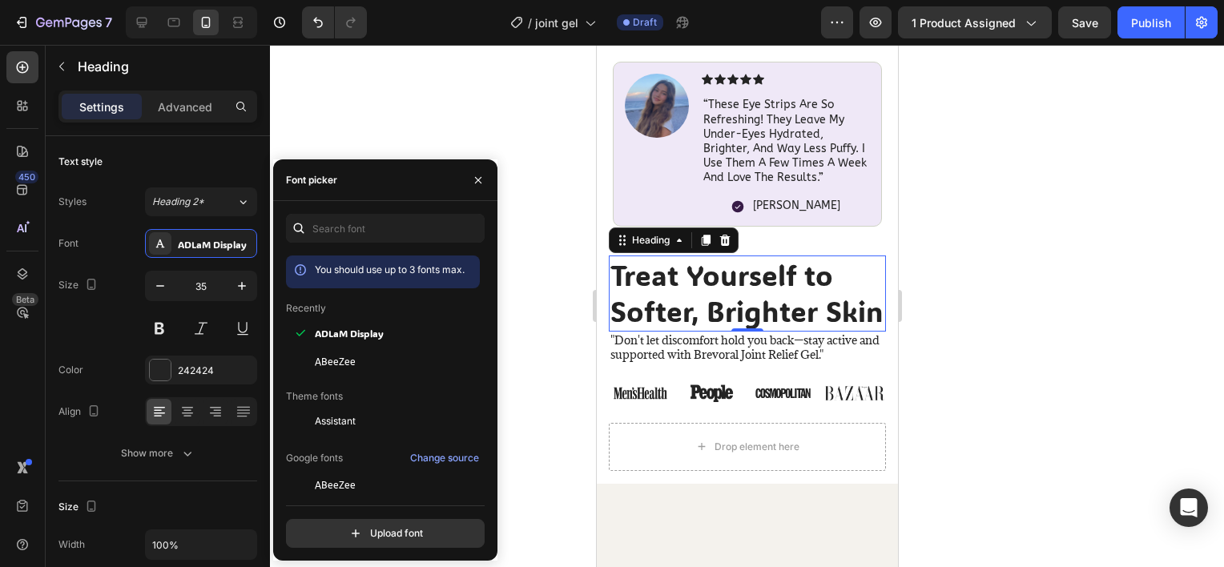
click at [535, 324] on div at bounding box center [747, 306] width 954 height 522
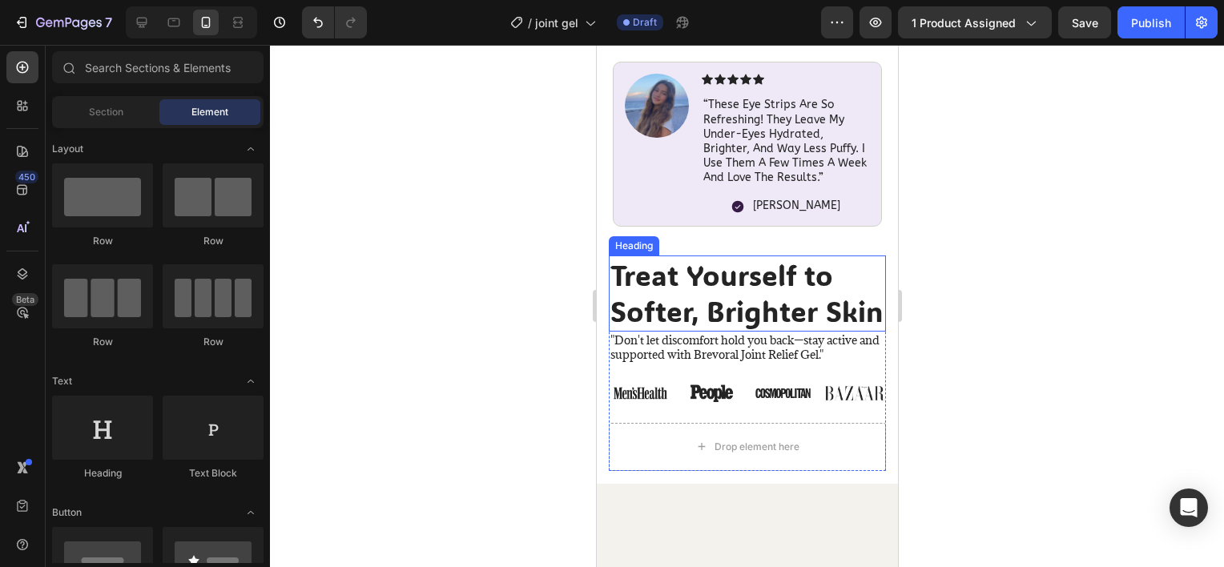
click at [749, 362] on p ""Don't let discomfort hold you back—stay active and supported with Brevoral Joi…" at bounding box center [747, 347] width 274 height 29
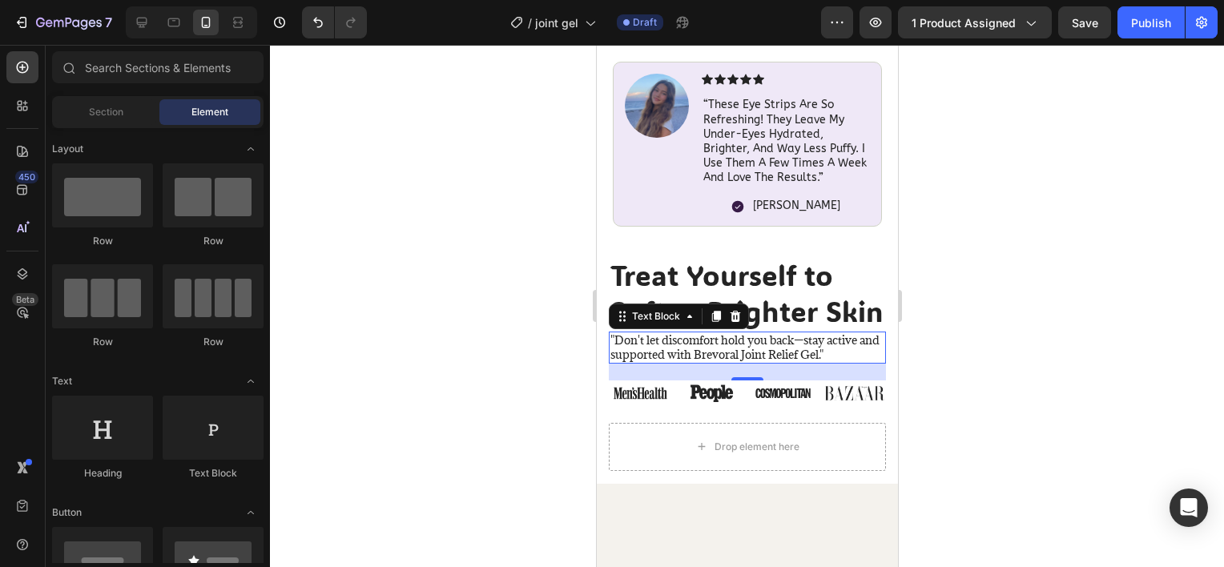
click at [749, 362] on p ""Don't let discomfort hold you back—stay active and supported with Brevoral Joi…" at bounding box center [747, 347] width 274 height 29
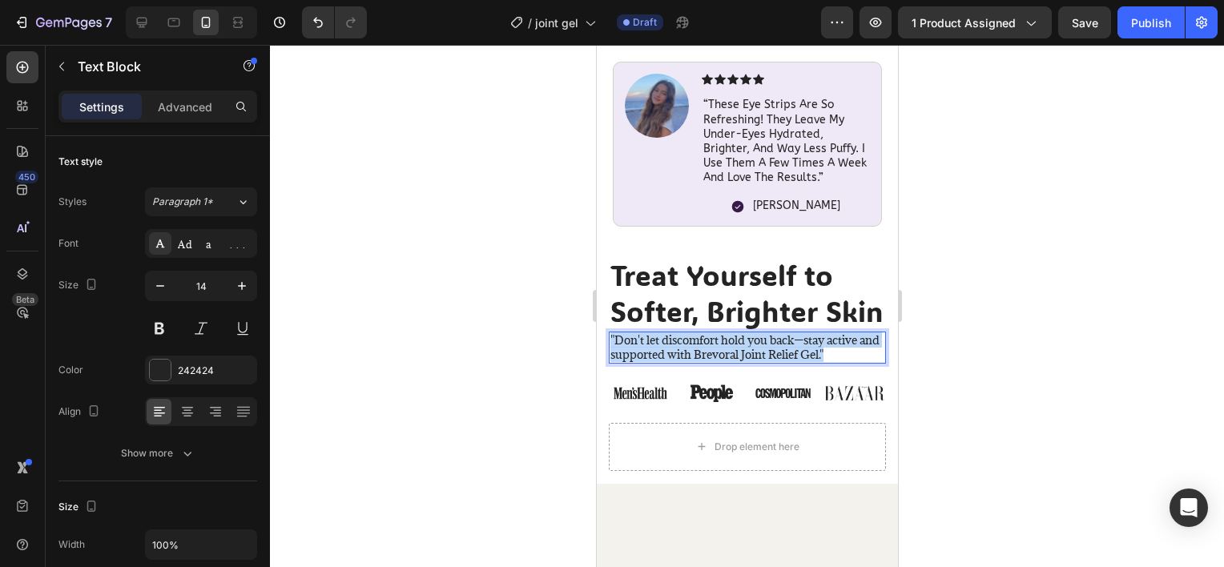
click at [749, 362] on p ""Don't let discomfort hold you back—stay active and supported with Brevoral Joi…" at bounding box center [747, 347] width 274 height 29
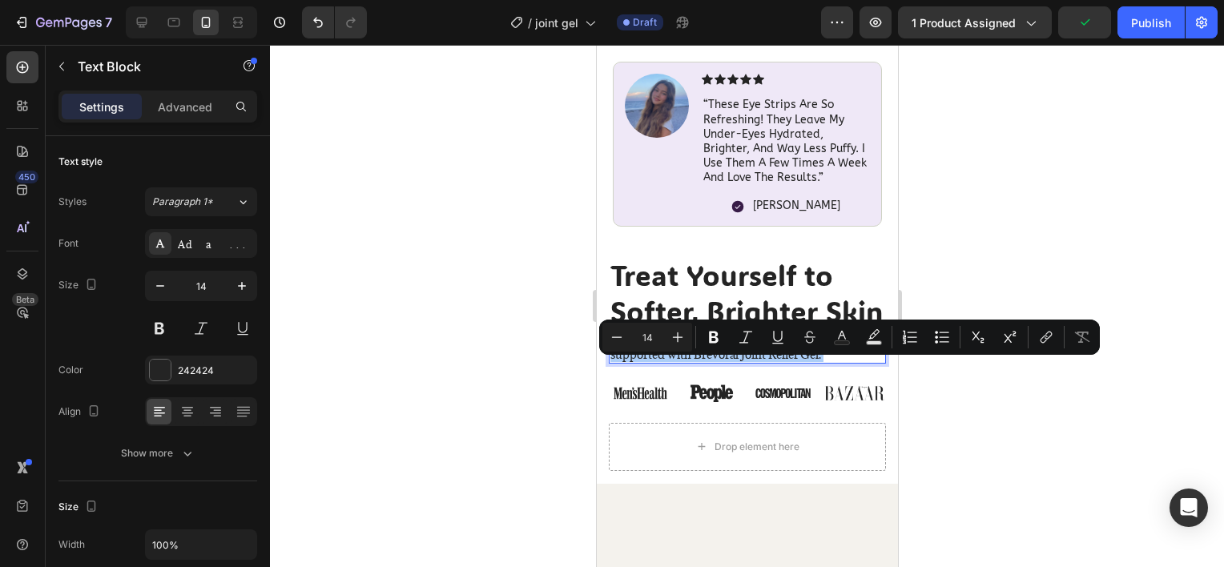
drag, startPoint x: 114, startPoint y: 323, endPoint x: 449, endPoint y: 443, distance: 356.5
click at [449, 443] on div at bounding box center [747, 306] width 954 height 522
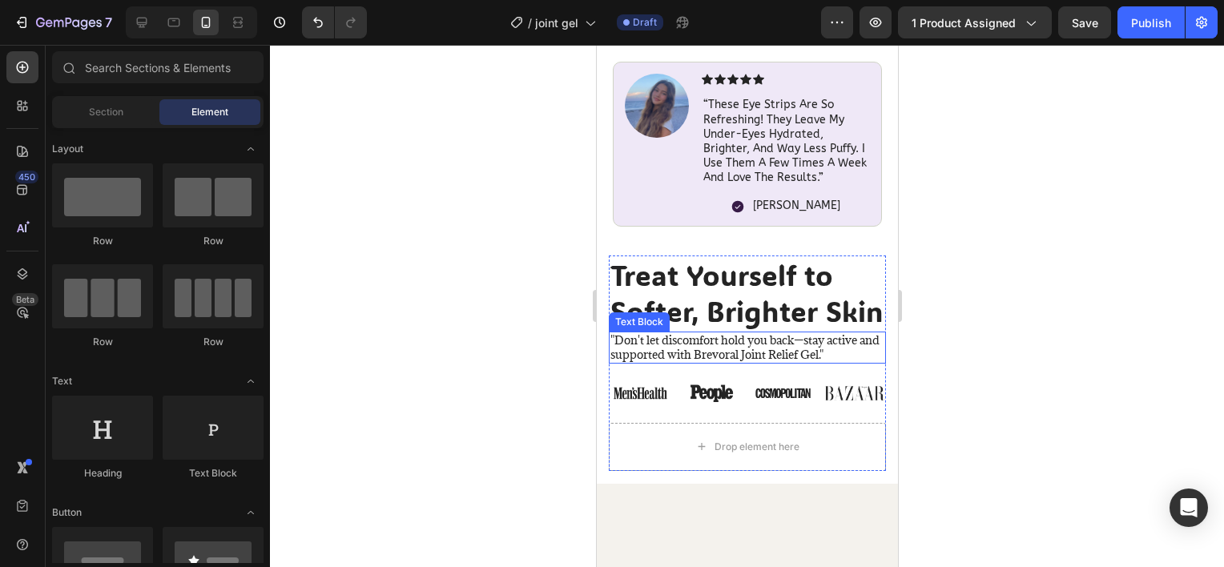
click at [675, 362] on p ""Don't let discomfort hold you back—stay active and supported with Brevoral Joi…" at bounding box center [747, 347] width 274 height 29
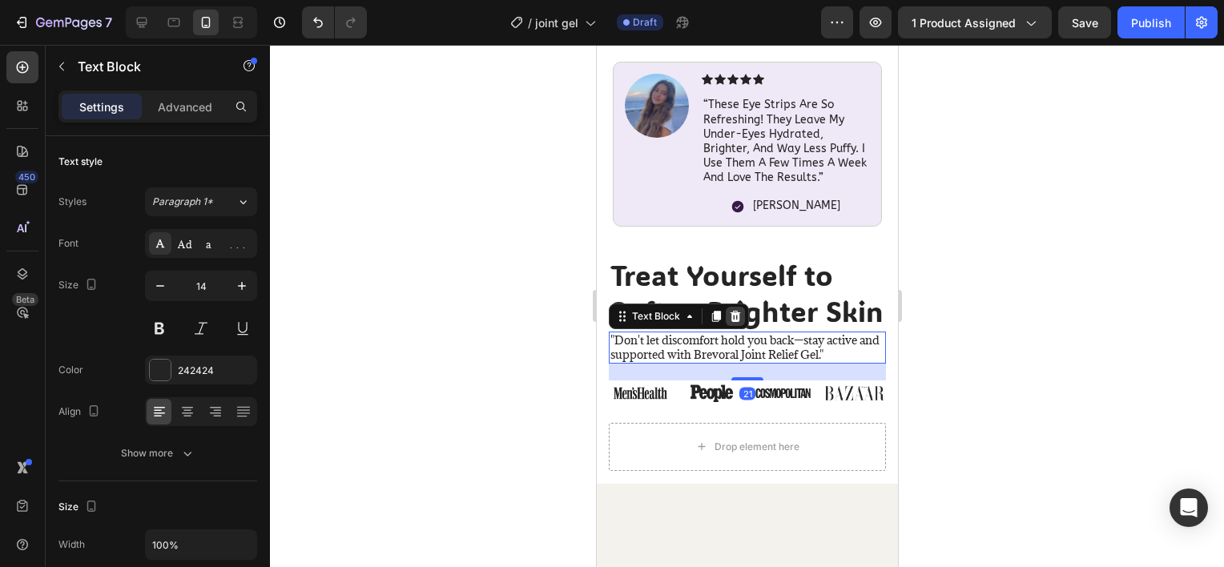
click at [736, 322] on icon at bounding box center [735, 316] width 10 height 11
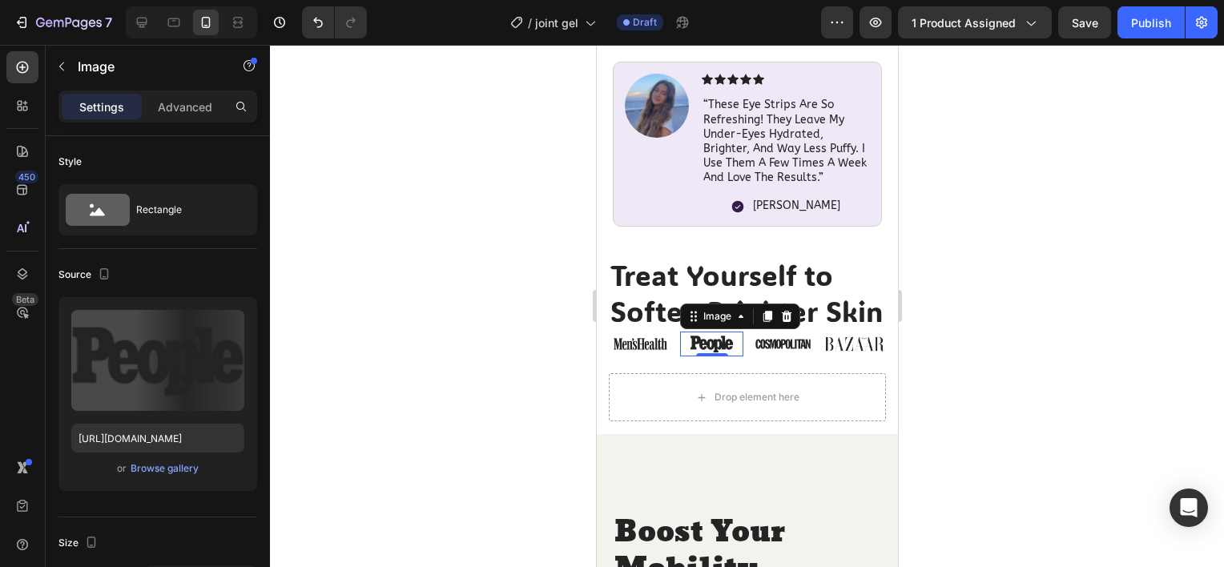
click at [735, 356] on img at bounding box center [710, 344] width 63 height 25
click at [780, 323] on icon at bounding box center [785, 316] width 13 height 13
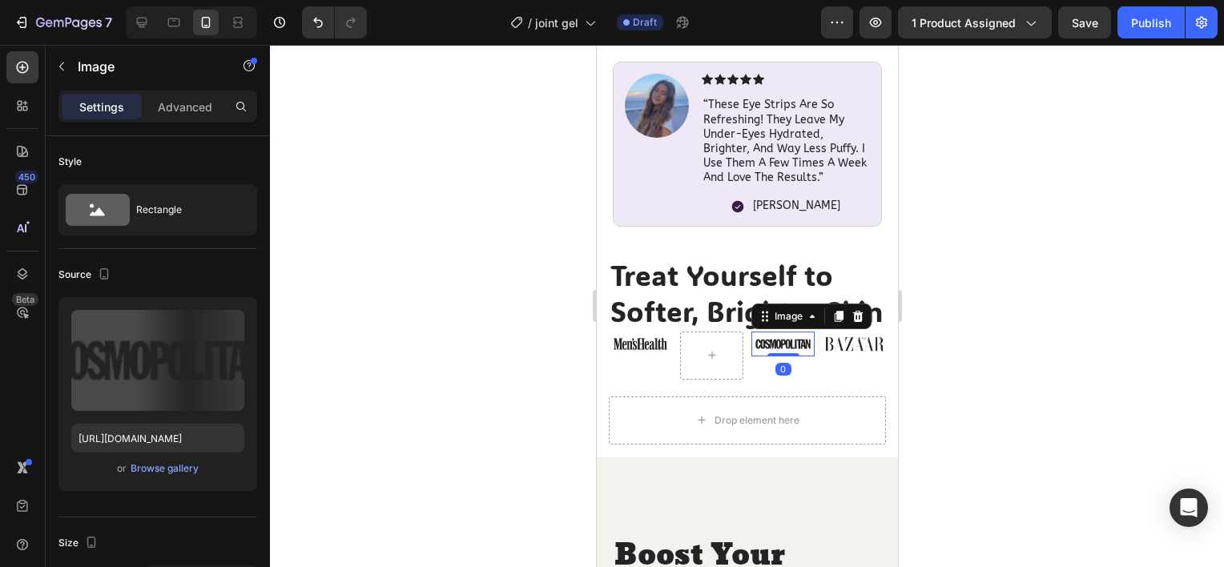
click at [782, 356] on img at bounding box center [782, 344] width 63 height 25
click at [851, 323] on icon at bounding box center [857, 316] width 13 height 13
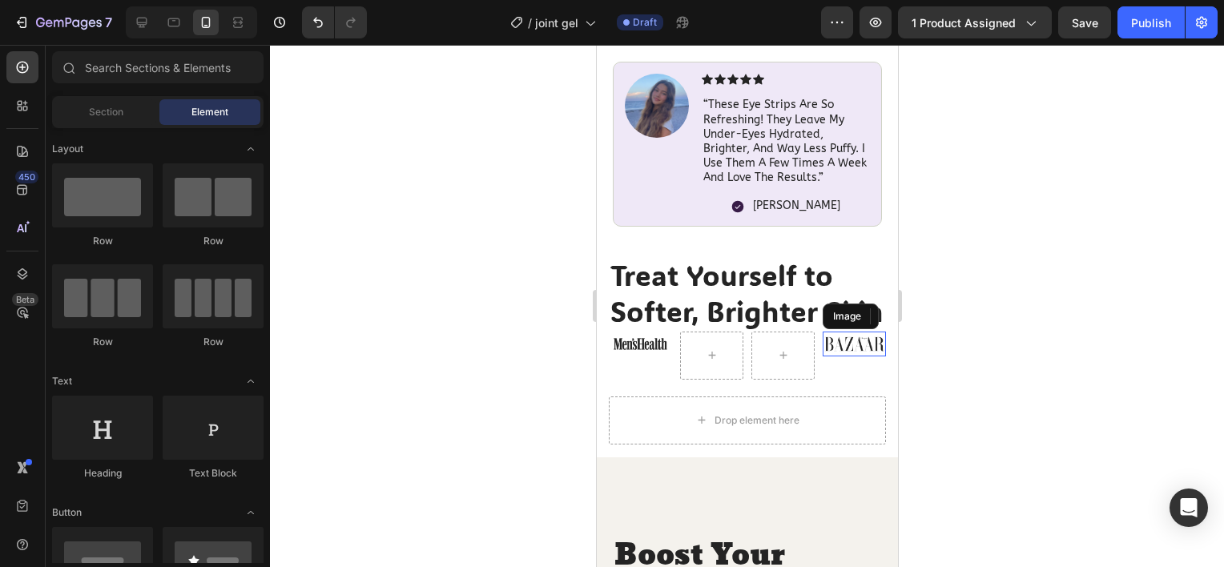
click at [843, 356] on img at bounding box center [853, 344] width 63 height 25
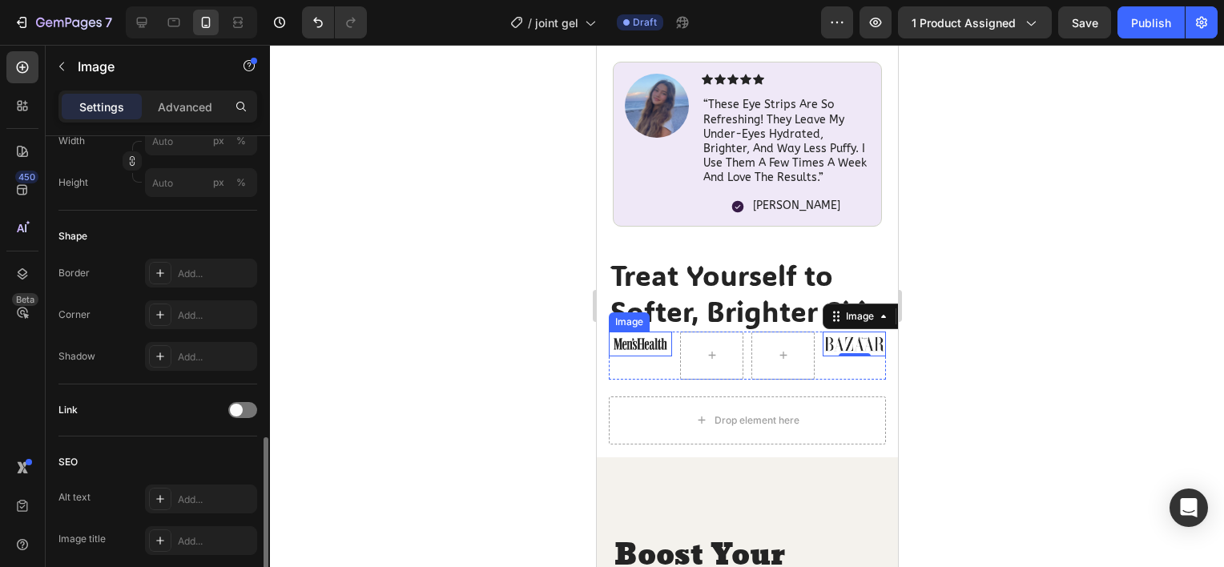
scroll to position [731, 0]
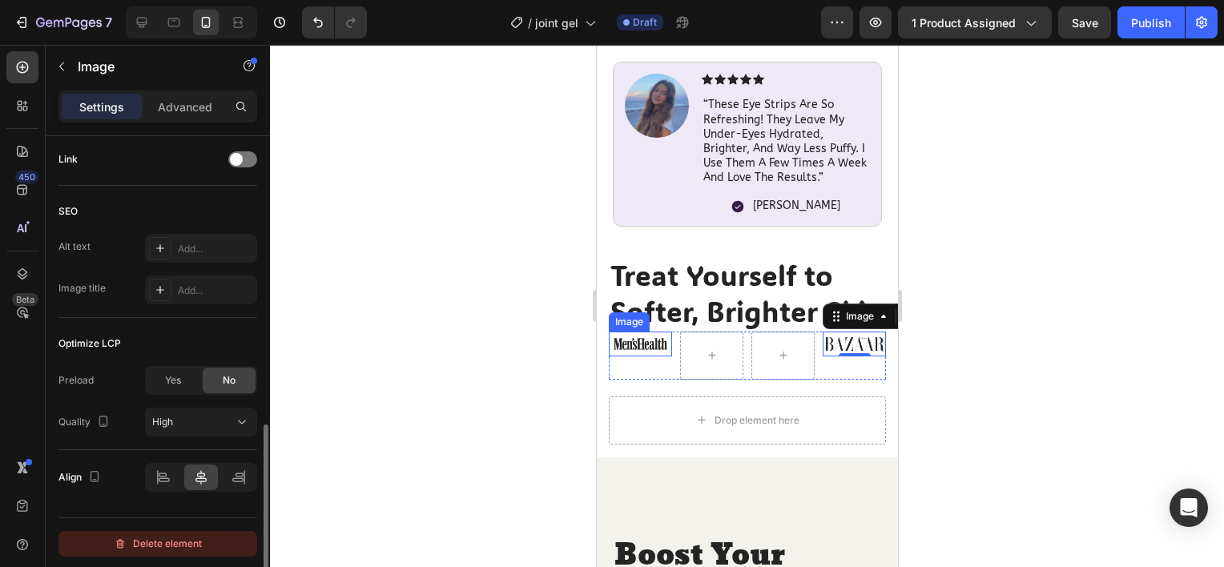
click at [171, 534] on div "Delete element" at bounding box center [158, 543] width 88 height 19
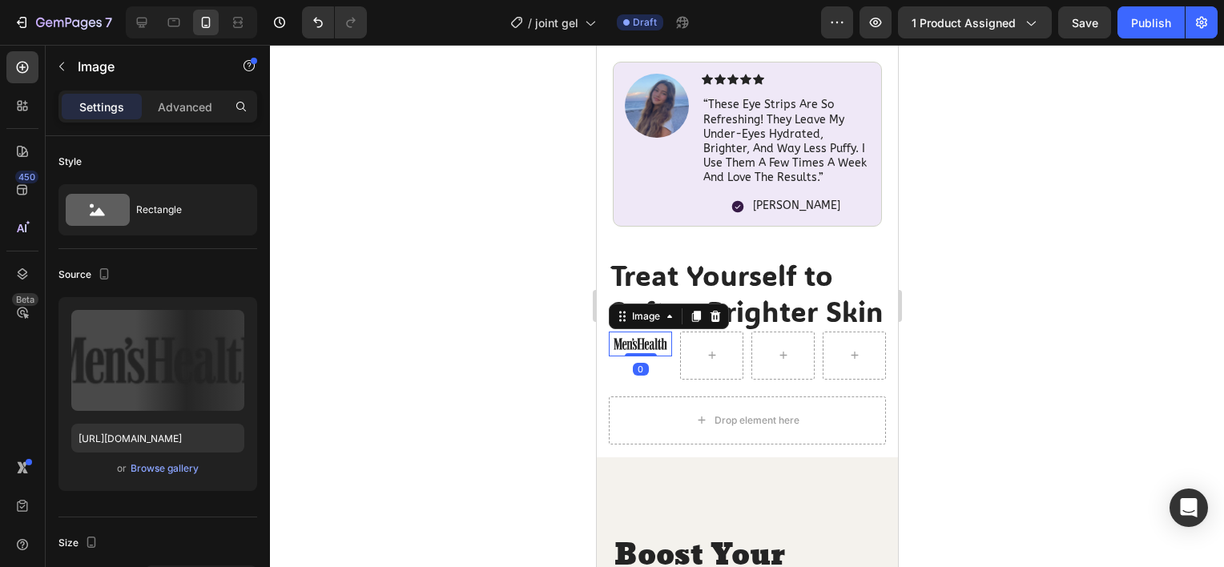
click at [635, 356] on img at bounding box center [639, 344] width 63 height 25
click at [715, 322] on icon at bounding box center [715, 316] width 10 height 11
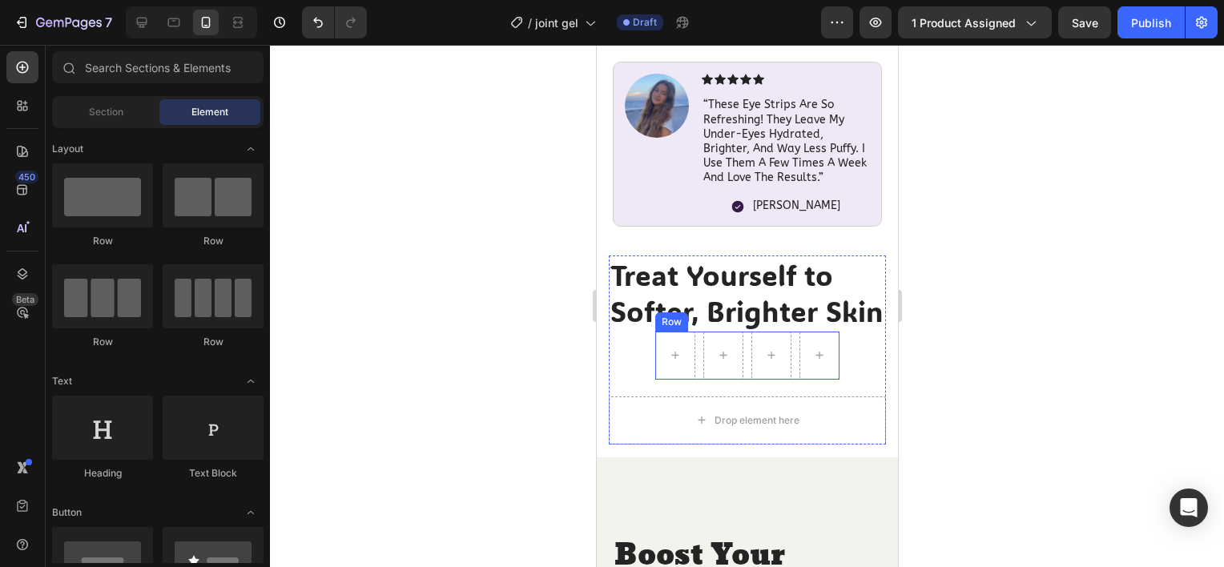
click at [691, 368] on div "Row" at bounding box center [746, 356] width 184 height 48
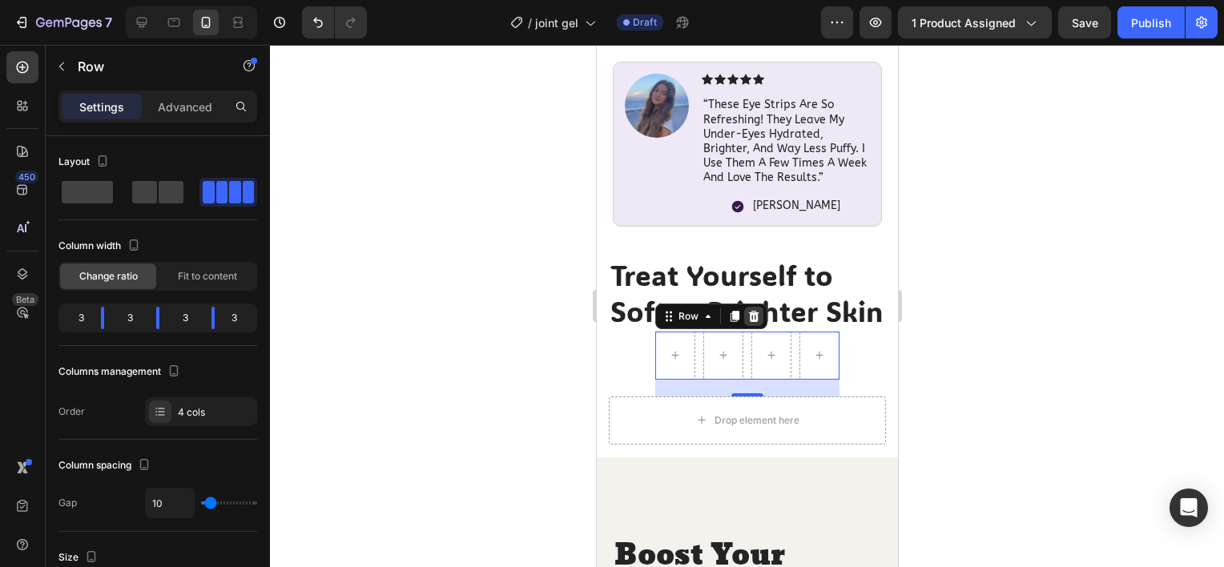
click at [749, 322] on icon at bounding box center [753, 316] width 10 height 11
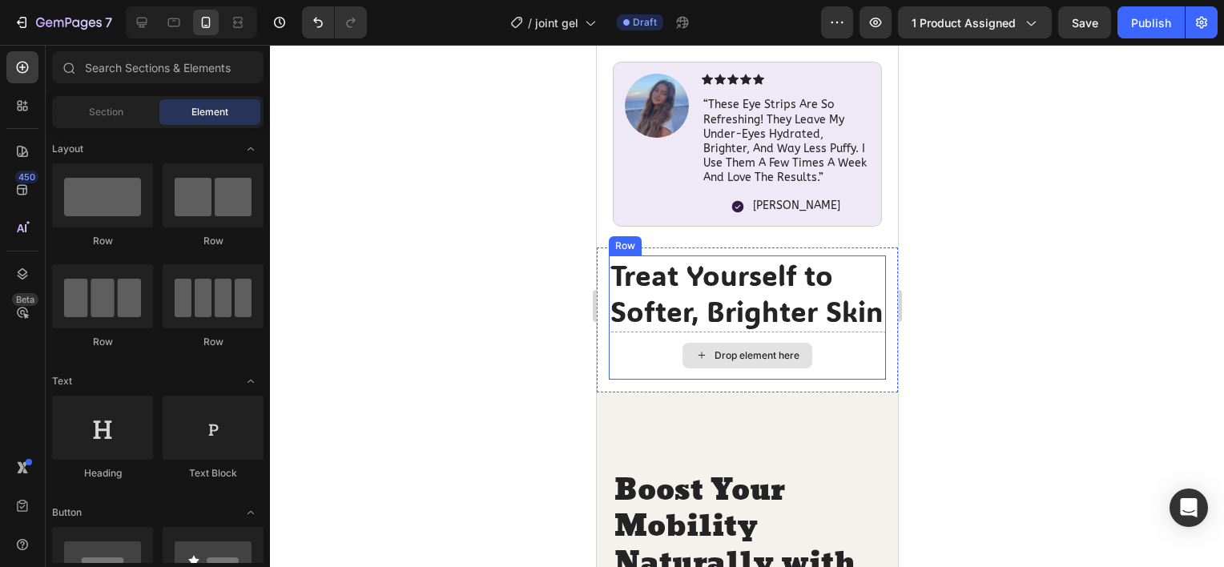
click at [738, 362] on div "Drop element here" at bounding box center [756, 355] width 85 height 13
click at [726, 362] on div "Drop element here" at bounding box center [756, 355] width 85 height 13
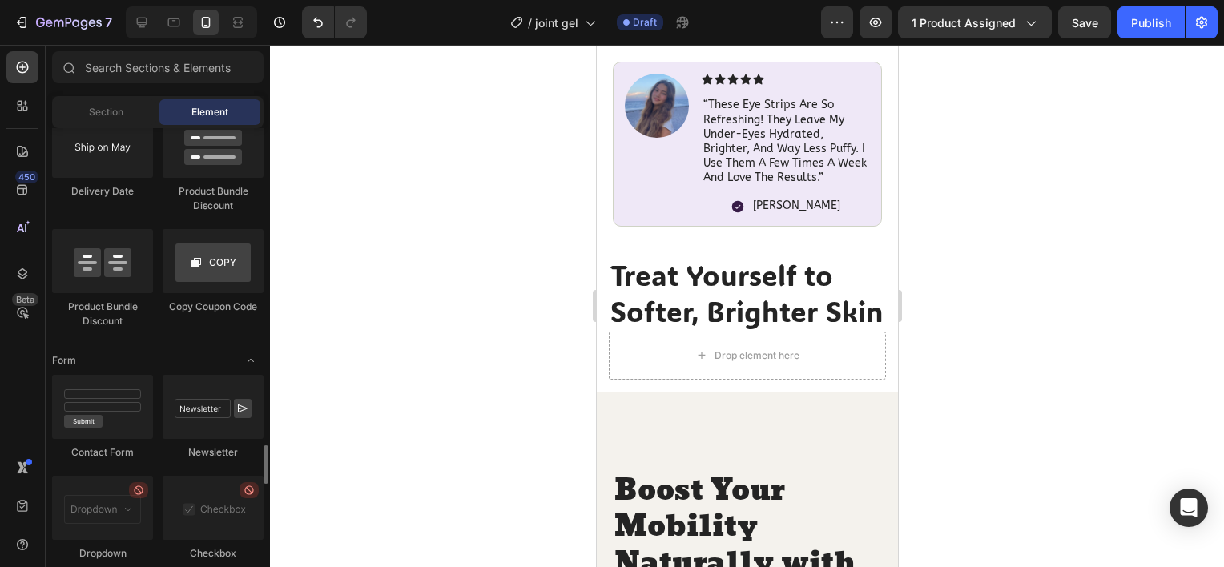
scroll to position [3137, 0]
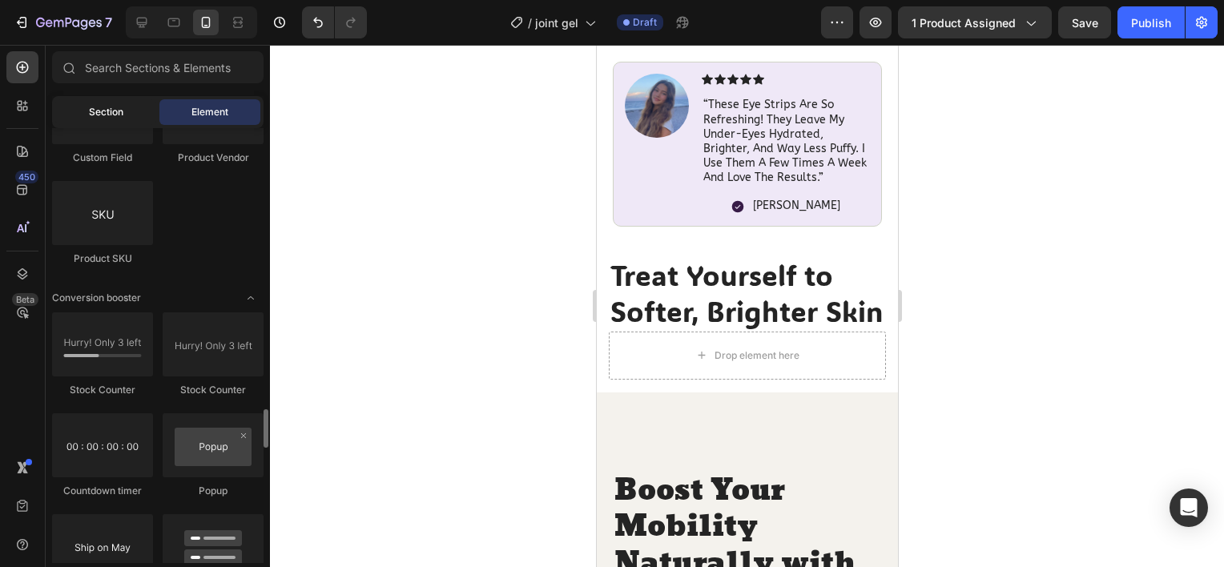
click at [135, 101] on div "Section" at bounding box center [105, 112] width 101 height 26
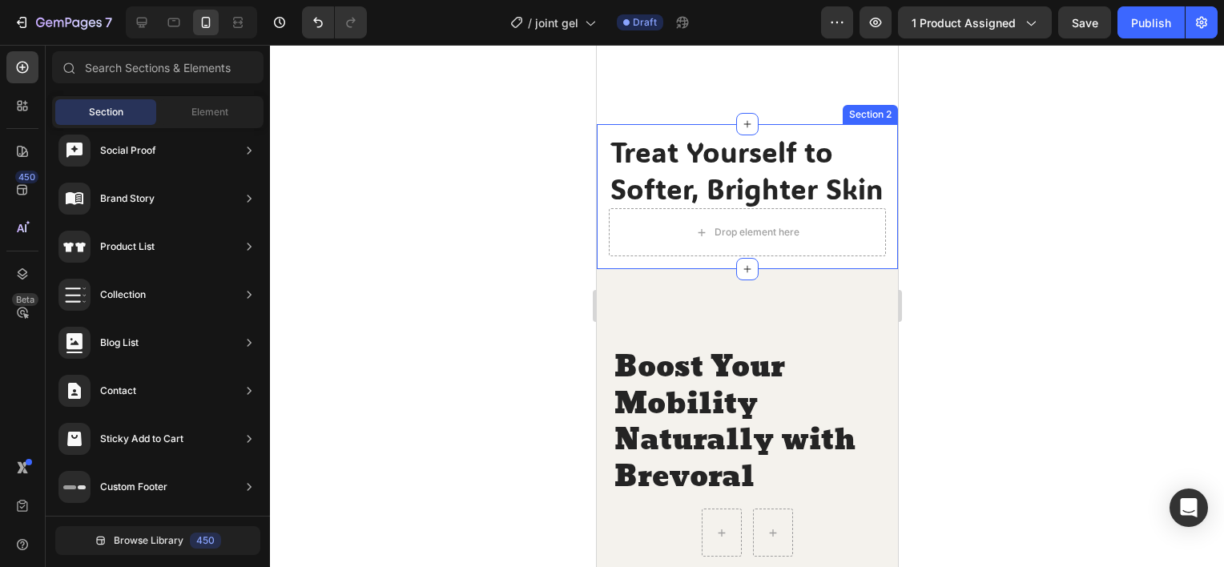
scroll to position [1367, 0]
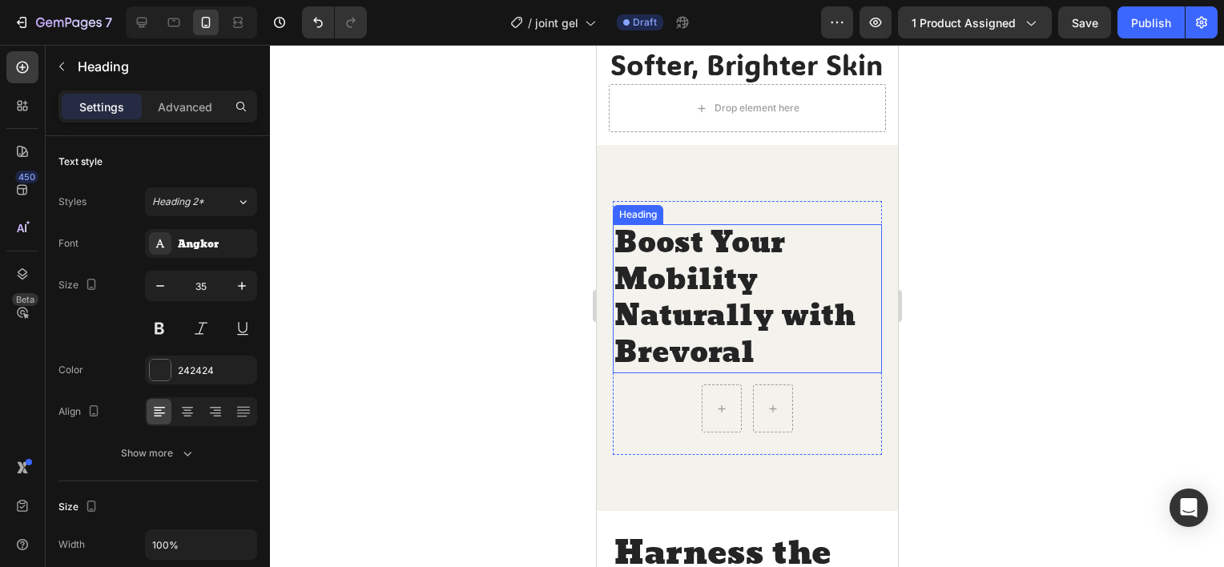
click at [681, 312] on h2 "Boost Your Mobility Naturally with Brevoral" at bounding box center [746, 298] width 269 height 149
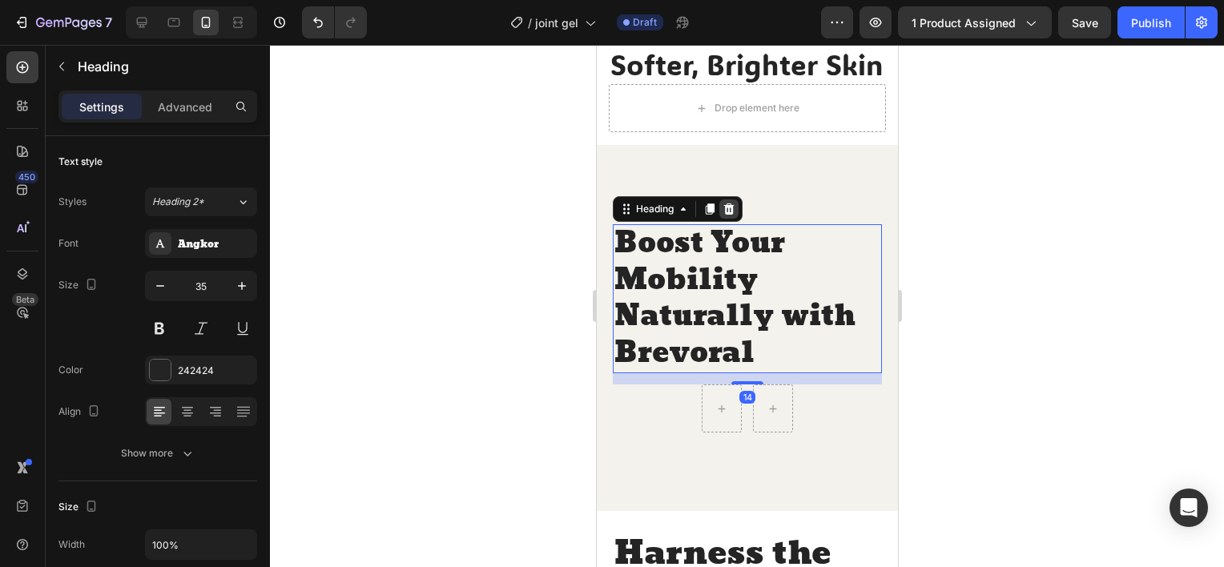
click at [728, 219] on div at bounding box center [728, 208] width 19 height 19
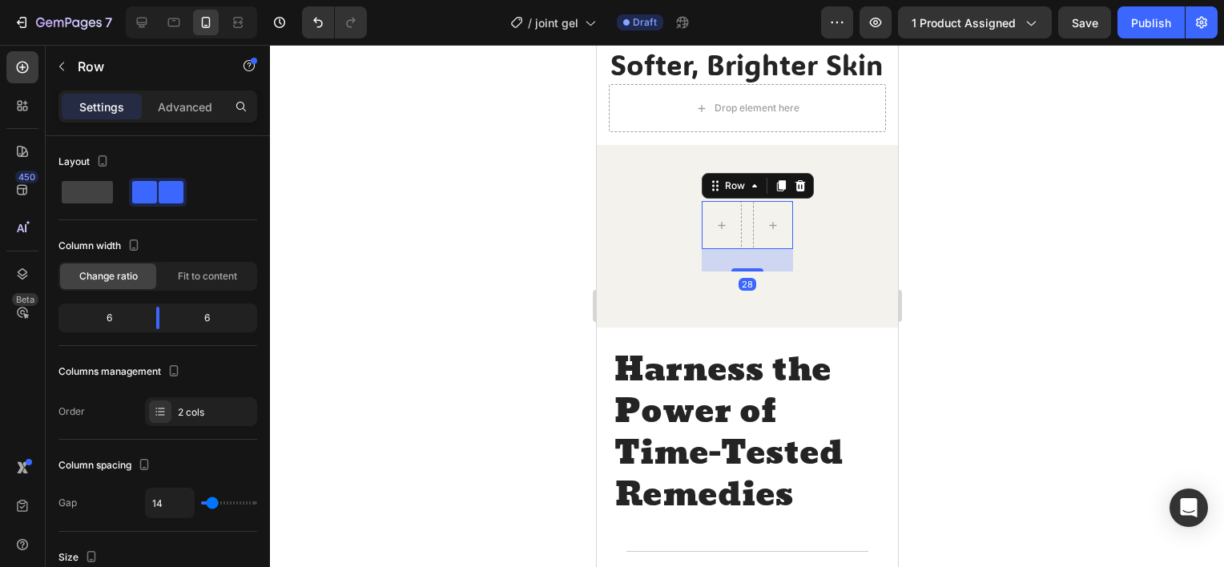
click at [735, 248] on div "Row 28" at bounding box center [746, 225] width 91 height 48
click at [793, 192] on icon at bounding box center [799, 185] width 13 height 13
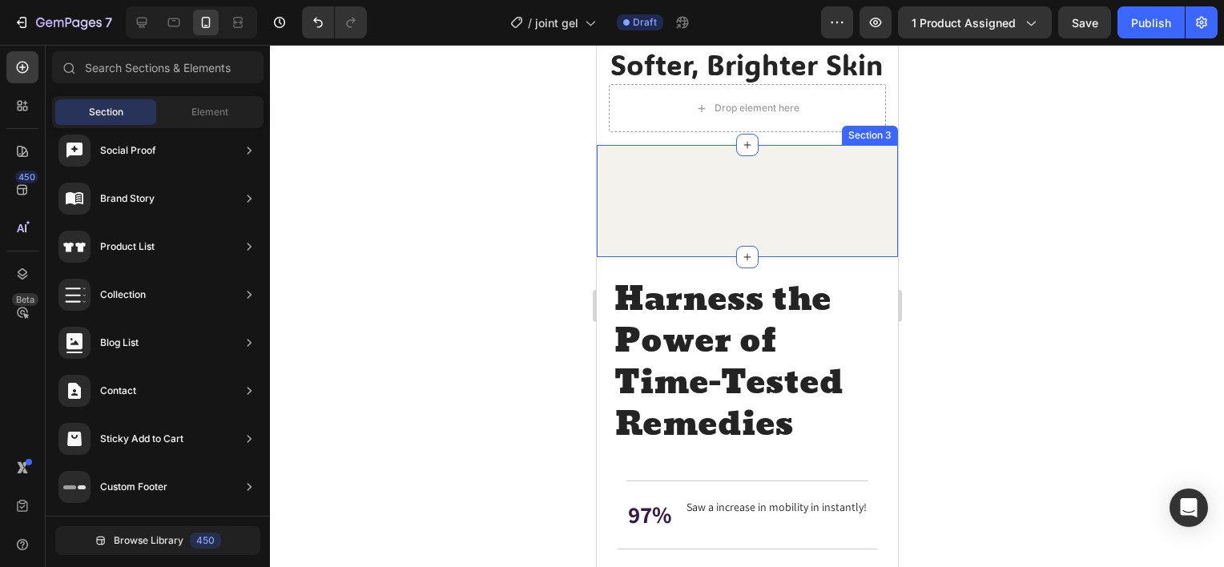
click at [746, 255] on div "Image Comparison Organic 100% Vegan Item List Sulfate-Free Cruelty Free Item Li…" at bounding box center [746, 201] width 301 height 112
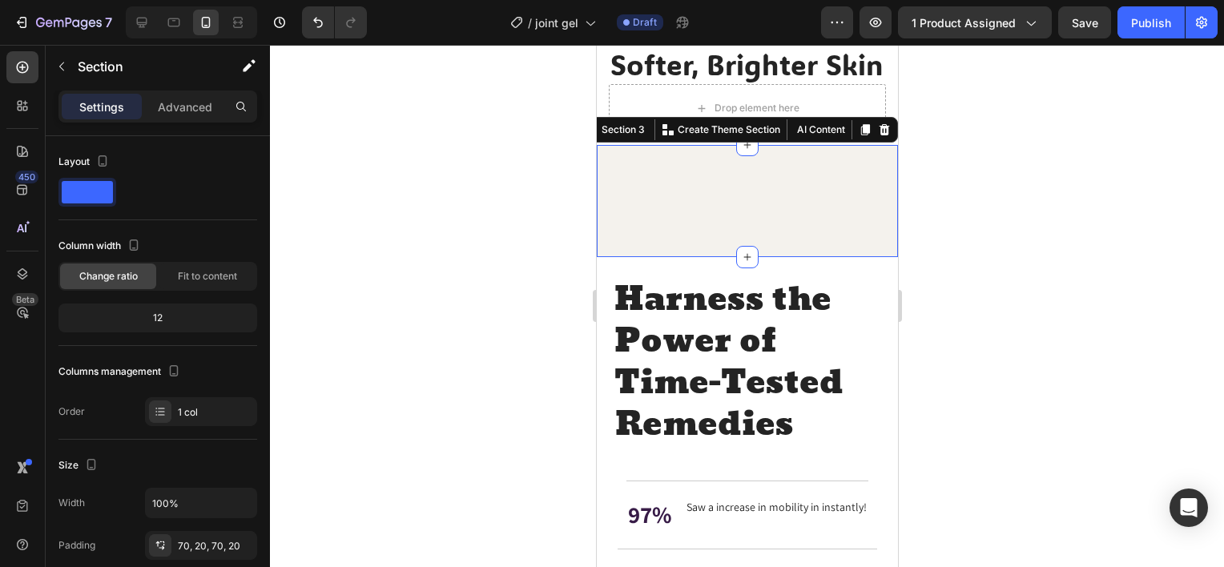
click at [877, 136] on icon at bounding box center [883, 129] width 13 height 13
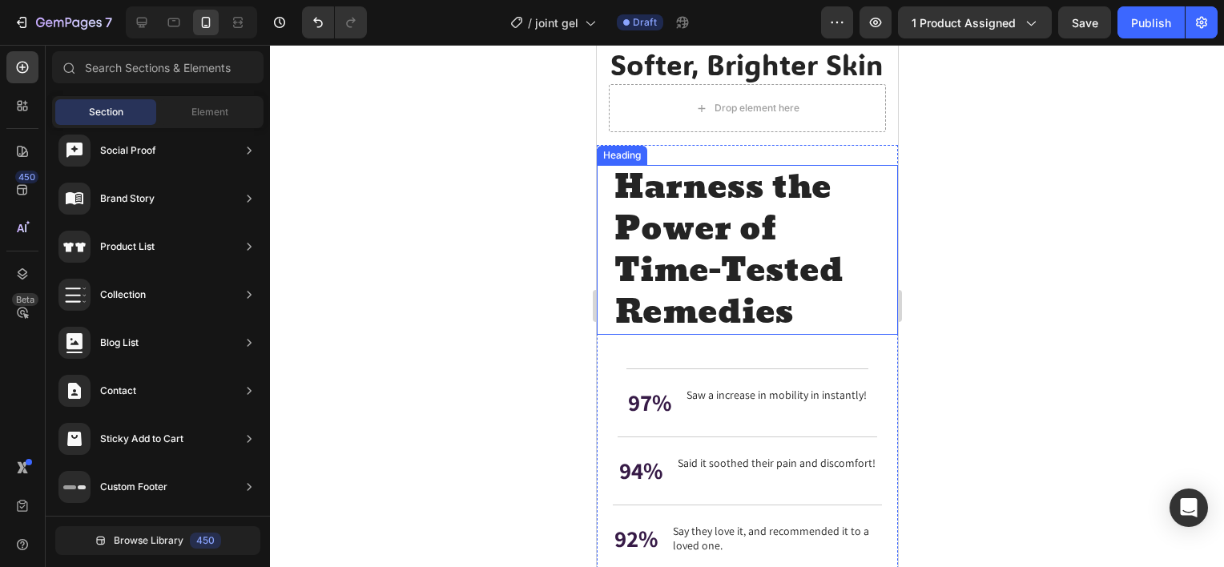
click at [783, 262] on h2 "Harness the Power of Time-Tested Remedies" at bounding box center [746, 250] width 269 height 170
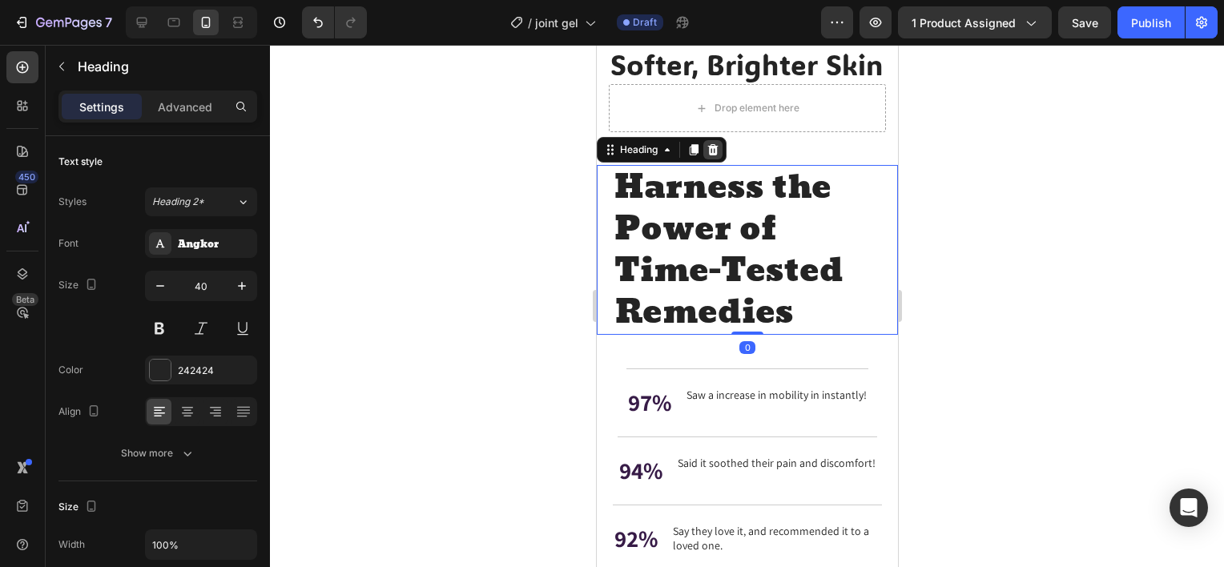
click at [711, 156] on icon at bounding box center [712, 149] width 13 height 13
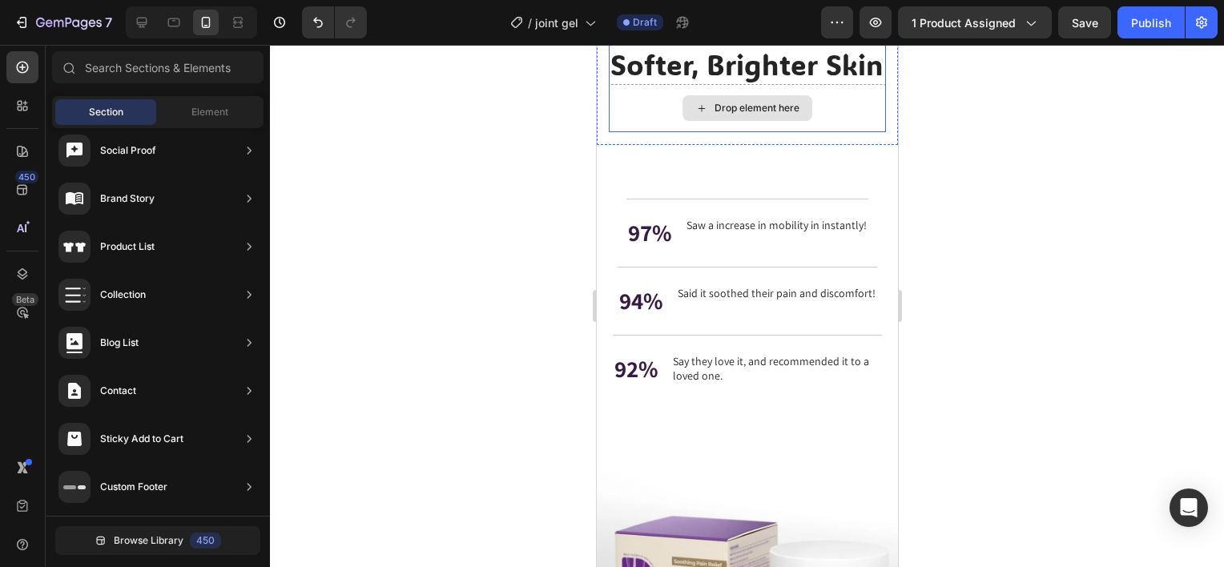
click at [719, 121] on div "Drop element here" at bounding box center [747, 108] width 130 height 26
click at [681, 132] on div "Drop element here" at bounding box center [746, 108] width 277 height 48
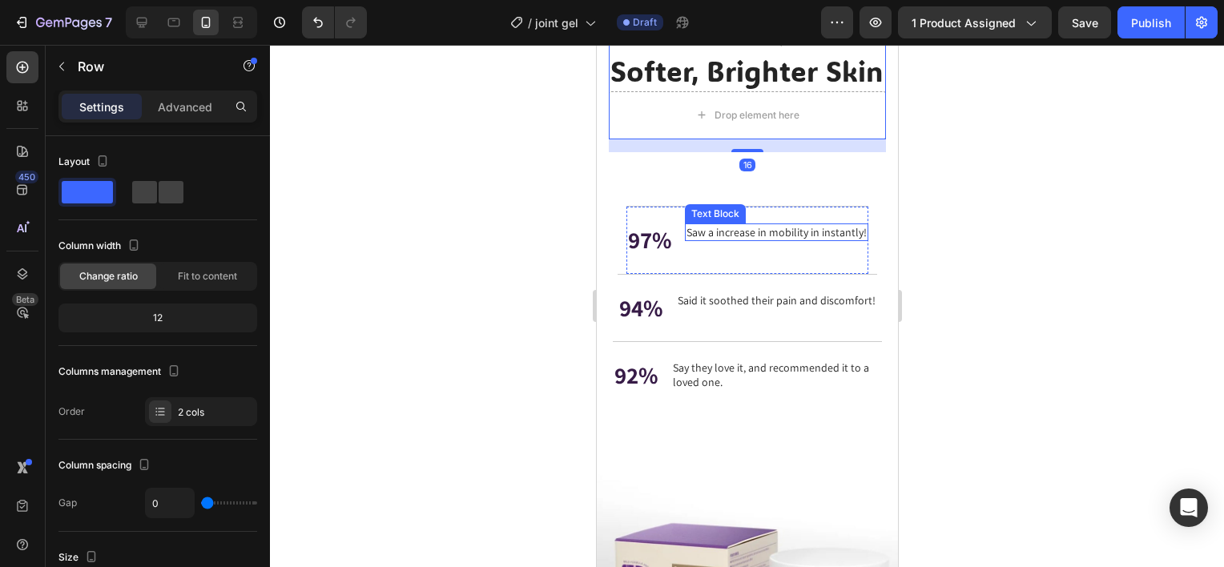
scroll to position [1129, 0]
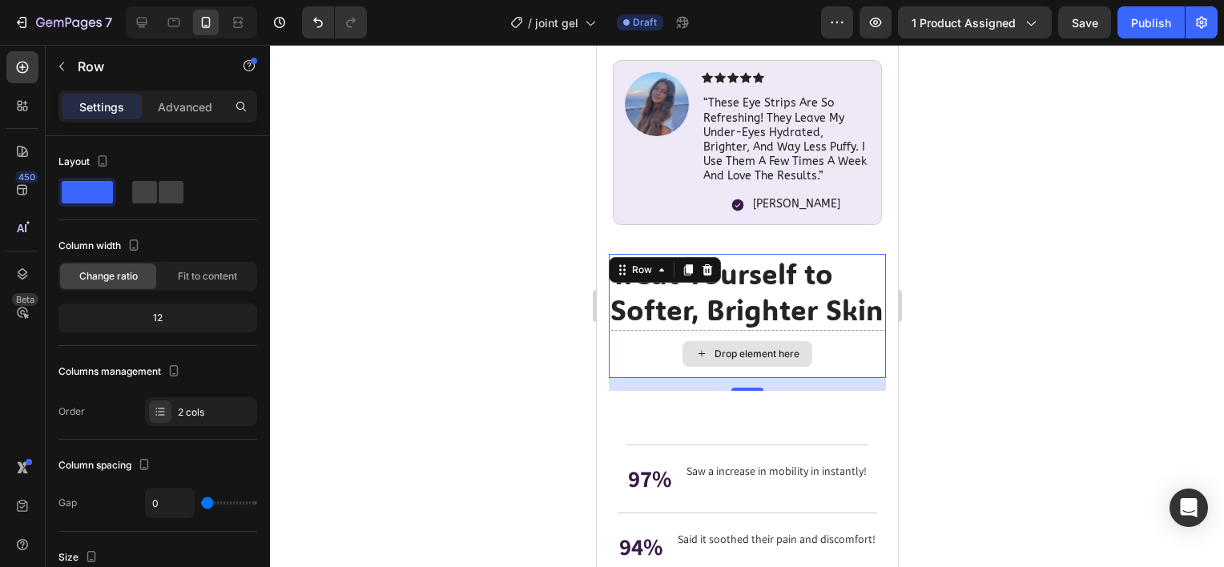
click at [648, 374] on div "Drop element here" at bounding box center [746, 354] width 277 height 48
click at [945, 359] on div at bounding box center [747, 306] width 954 height 522
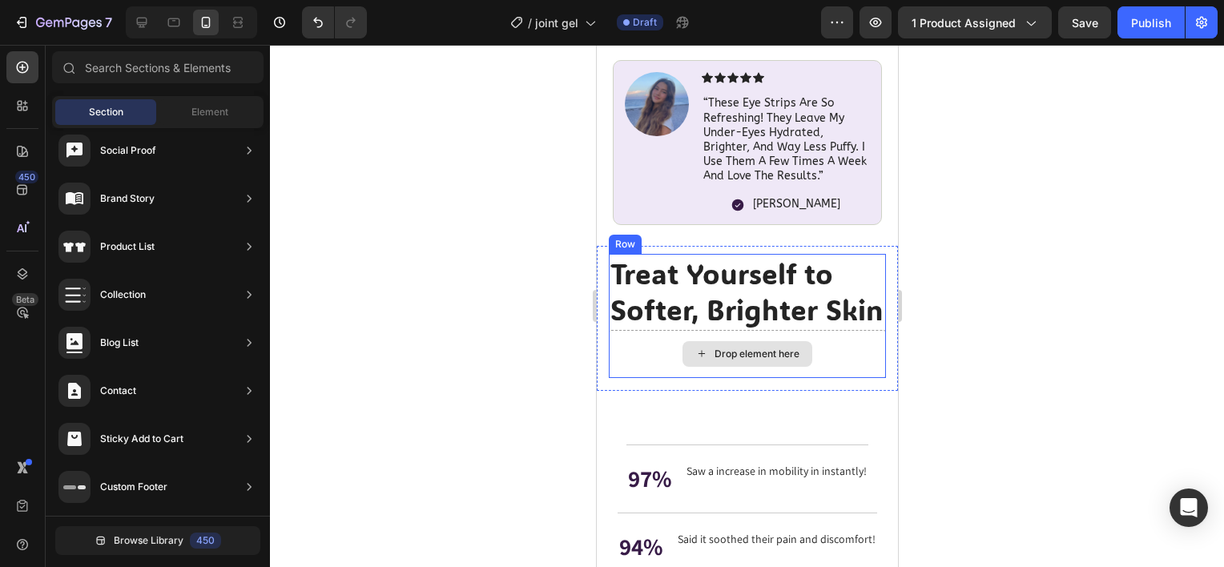
click at [866, 378] on div "Drop element here" at bounding box center [746, 354] width 277 height 48
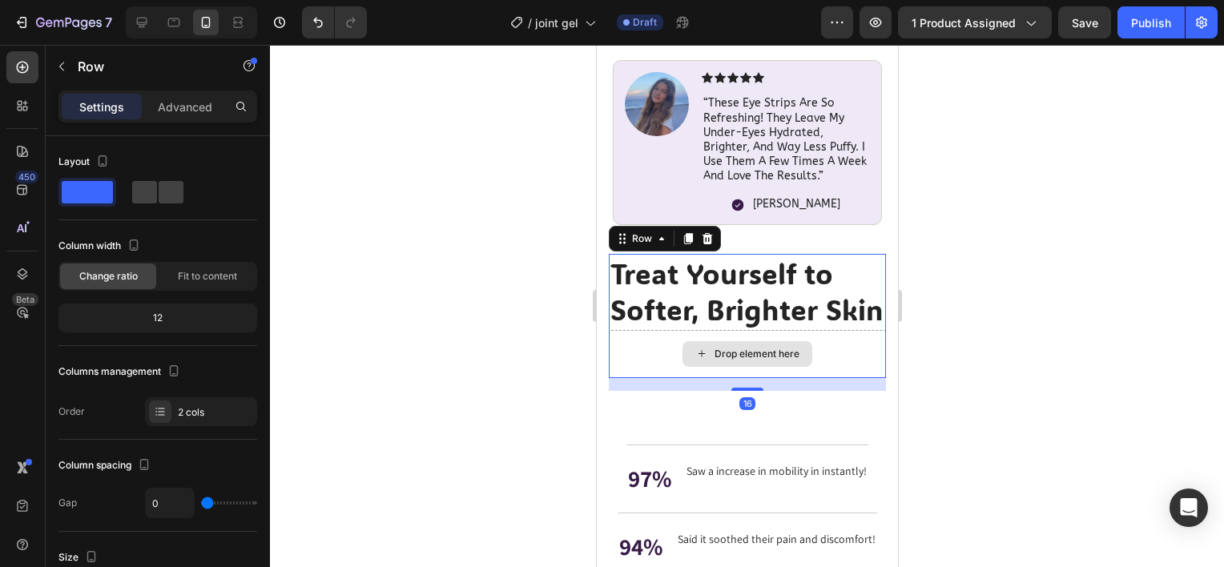
click at [864, 378] on div "Drop element here" at bounding box center [746, 354] width 277 height 48
click at [711, 232] on icon at bounding box center [706, 238] width 13 height 13
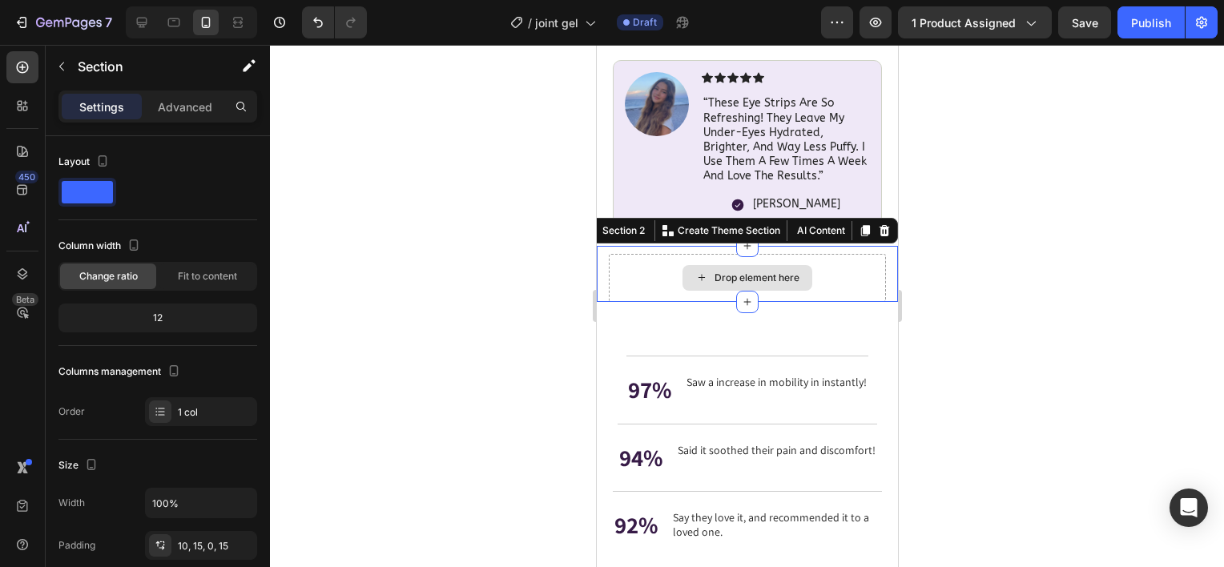
click at [701, 254] on div "Drop element here" at bounding box center [746, 278] width 277 height 48
click at [877, 224] on icon at bounding box center [883, 230] width 13 height 13
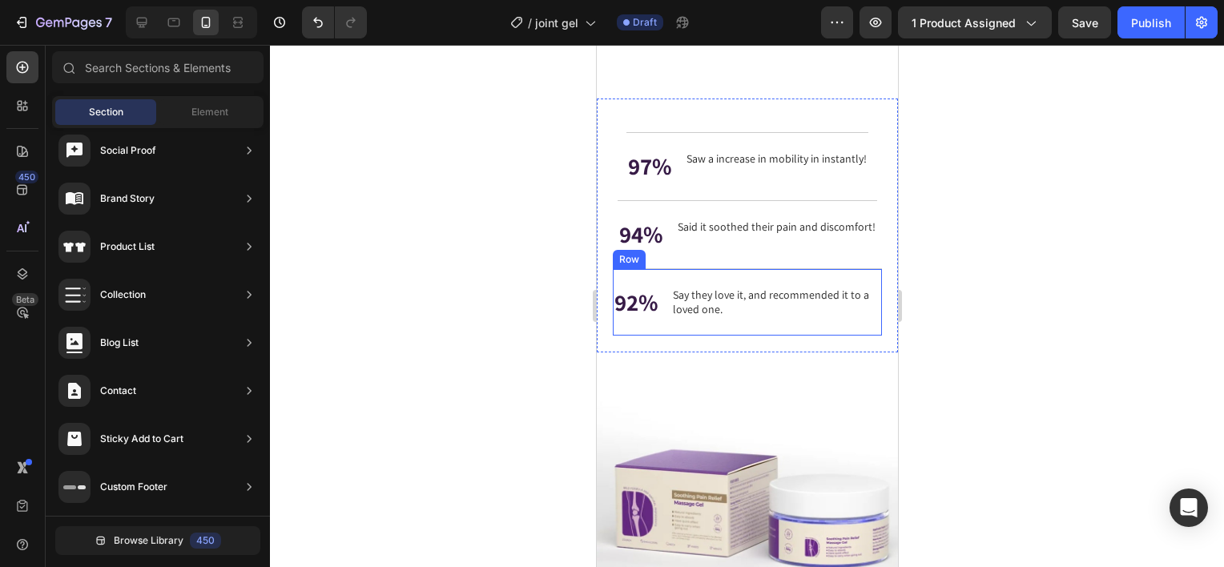
scroll to position [1529, 0]
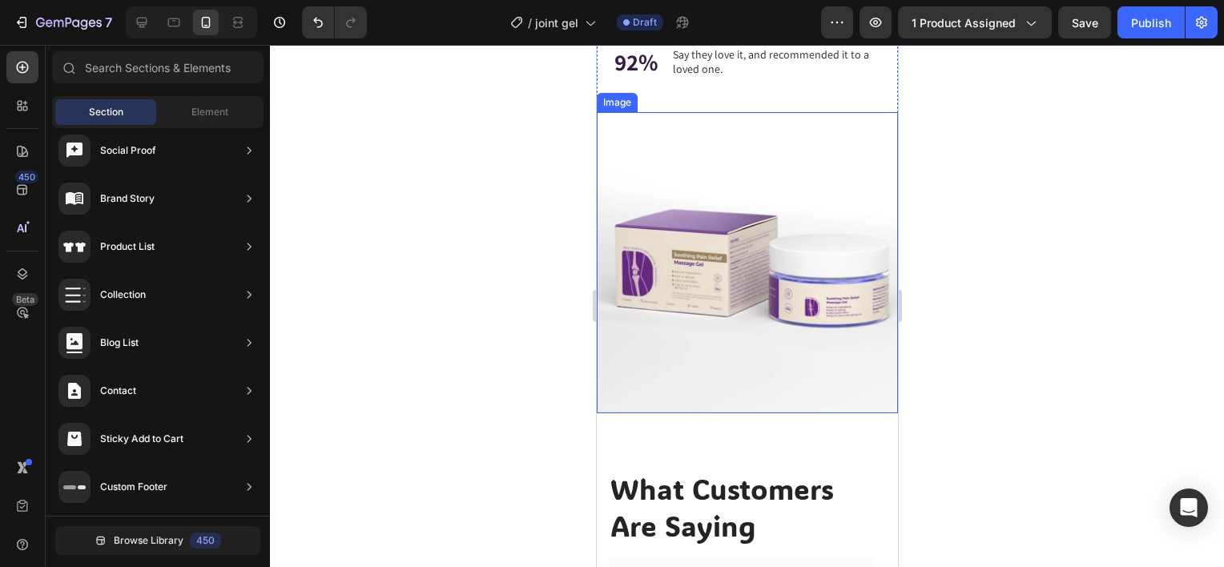
click at [693, 276] on img at bounding box center [746, 262] width 301 height 301
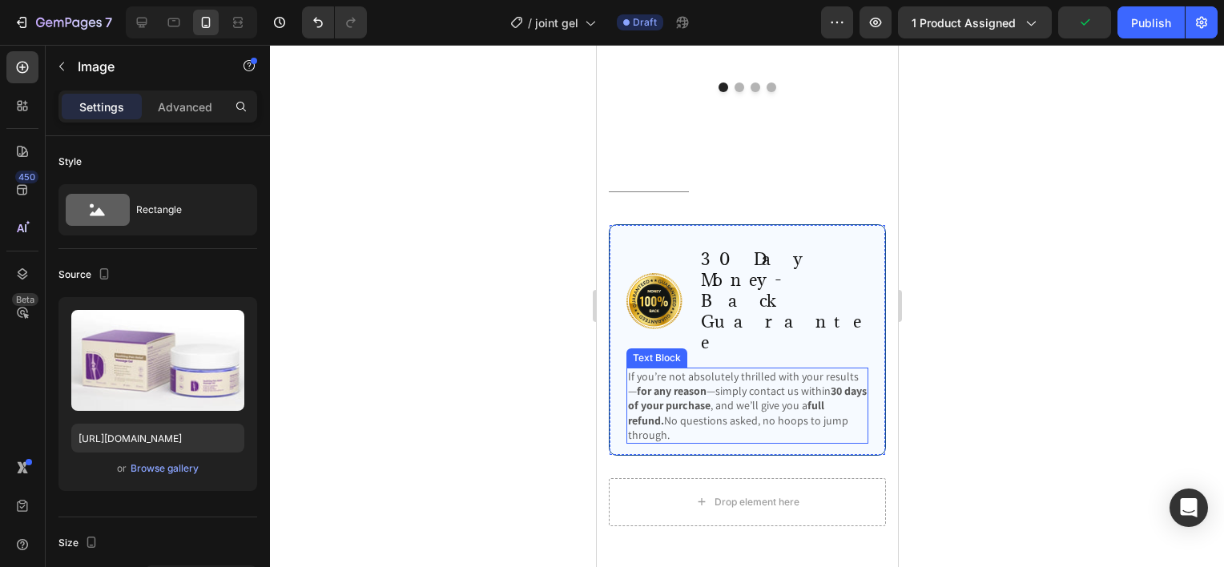
scroll to position [2571, 0]
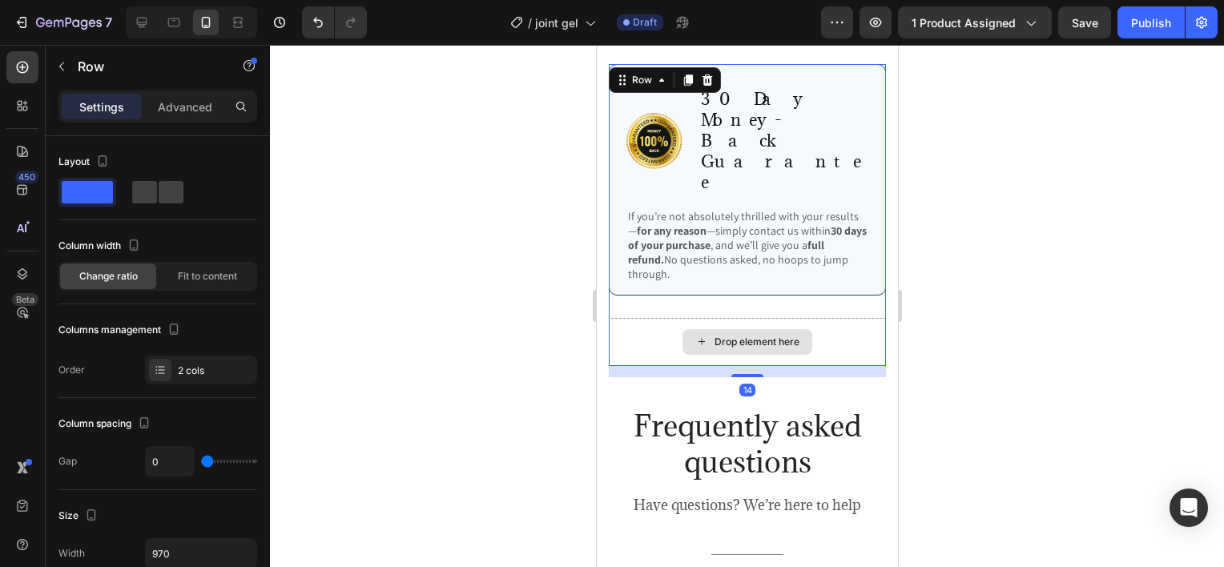
click at [852, 318] on div "Drop element here" at bounding box center [746, 342] width 277 height 48
click at [836, 366] on div "14" at bounding box center [746, 371] width 277 height 11
click at [555, 331] on div at bounding box center [747, 306] width 954 height 522
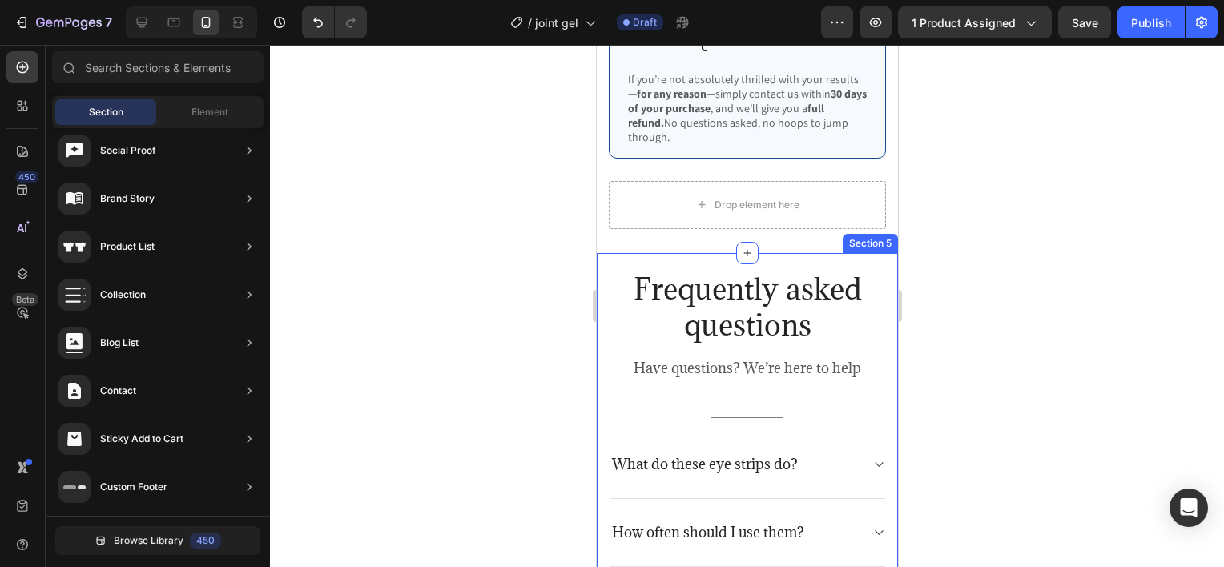
scroll to position [2811, 0]
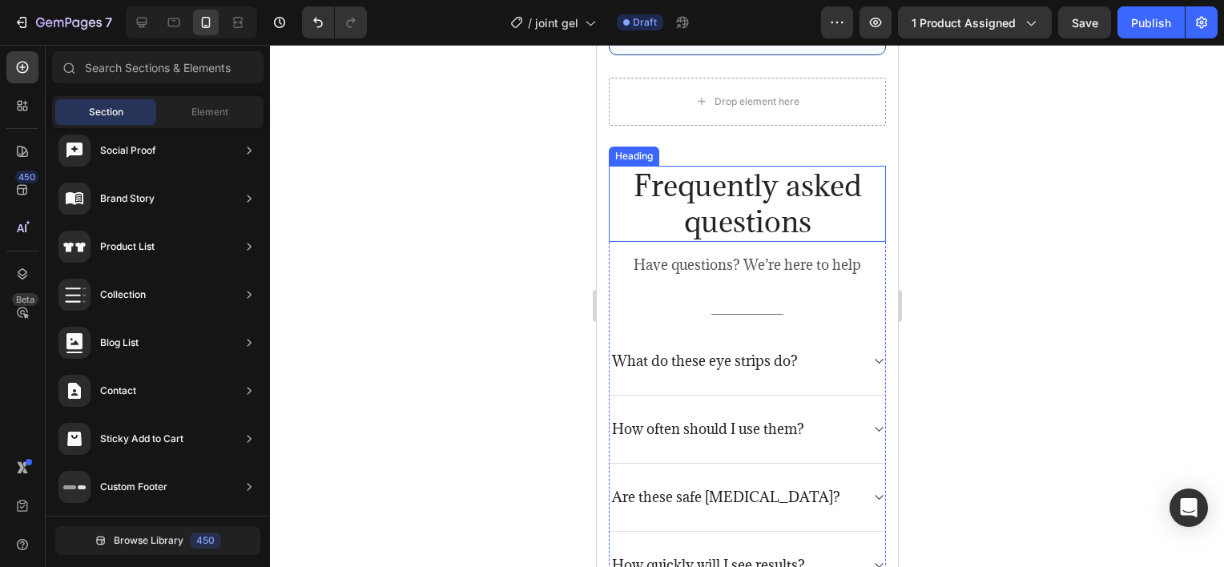
click at [763, 178] on h2 "Frequently asked questions" at bounding box center [746, 204] width 277 height 76
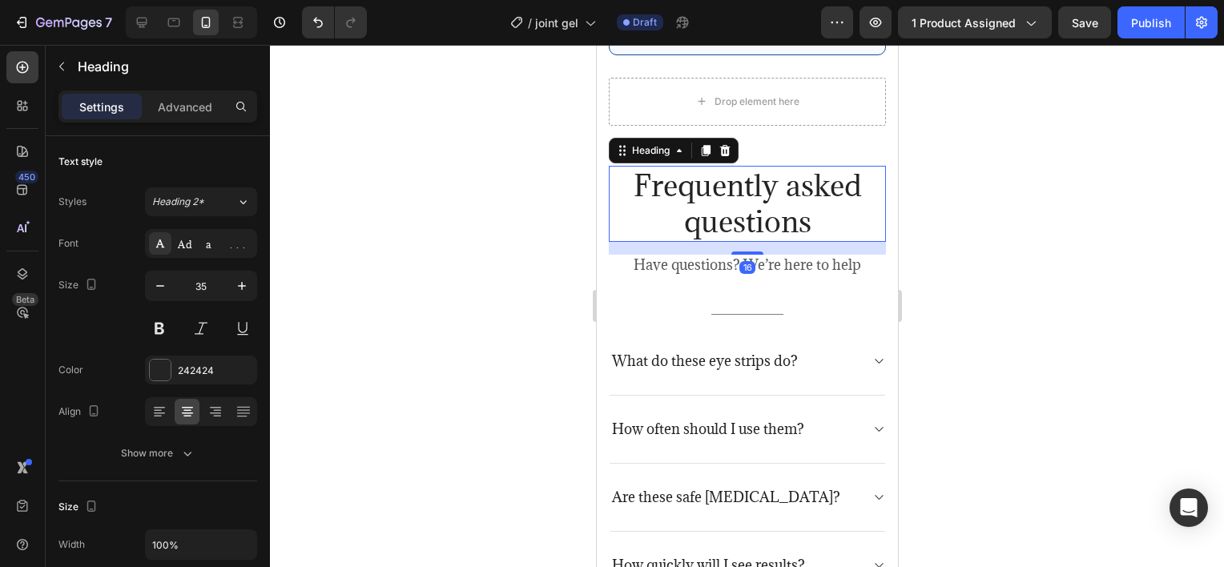
click at [764, 178] on h2 "Frequently asked questions" at bounding box center [746, 204] width 277 height 76
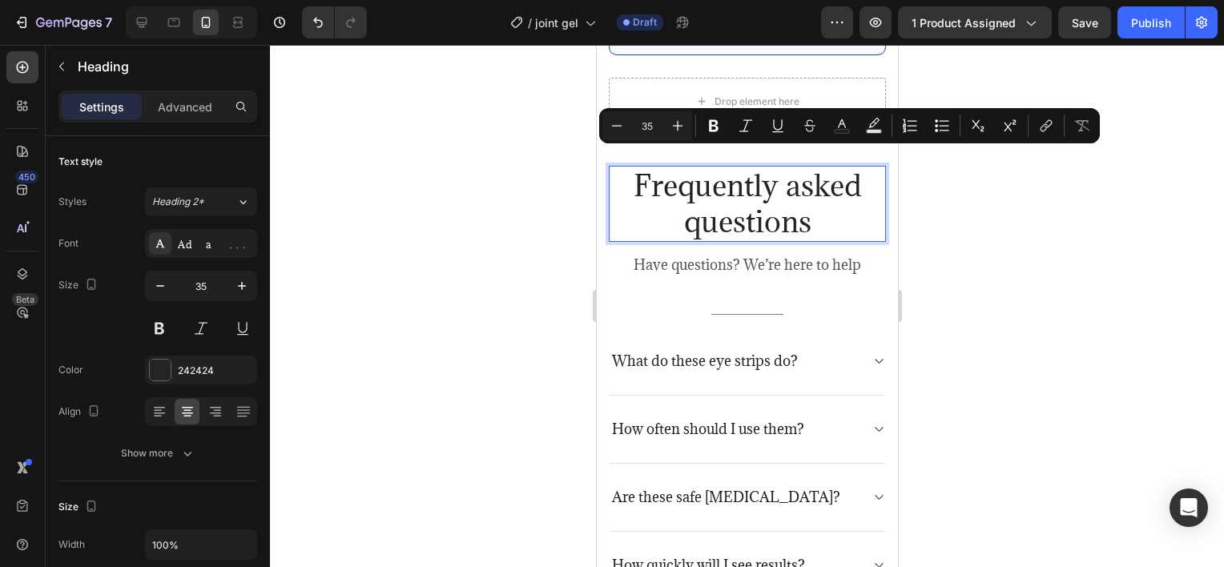
click at [764, 178] on p "Frequently asked questions" at bounding box center [747, 203] width 274 height 73
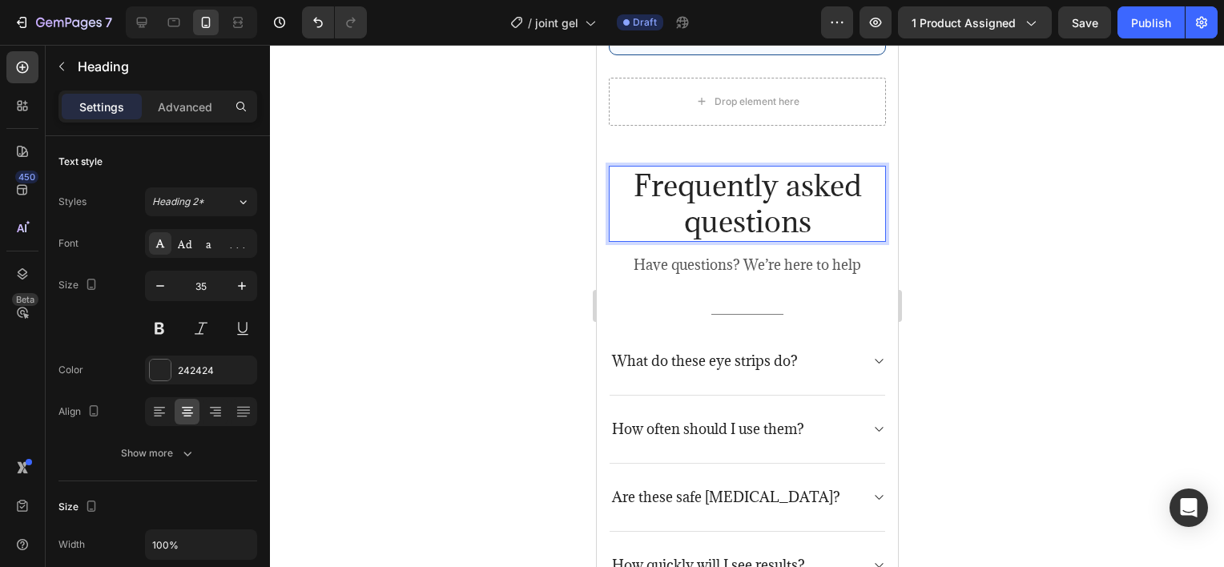
click at [767, 173] on p "Frequently asked questions" at bounding box center [747, 203] width 274 height 73
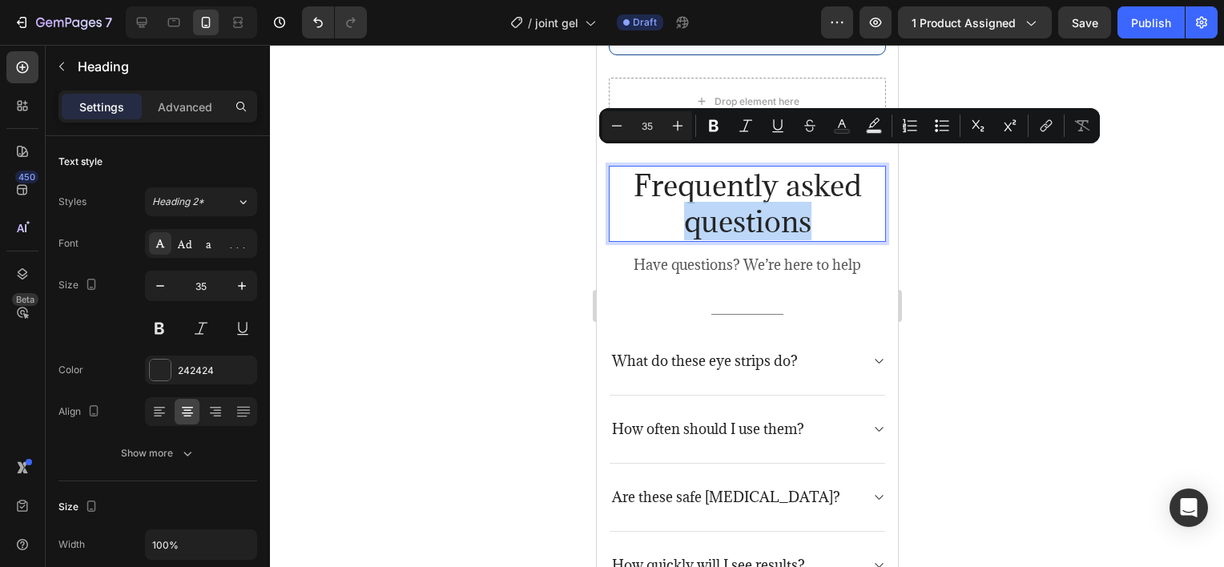
click at [767, 174] on p "Frequently asked questions" at bounding box center [747, 203] width 274 height 73
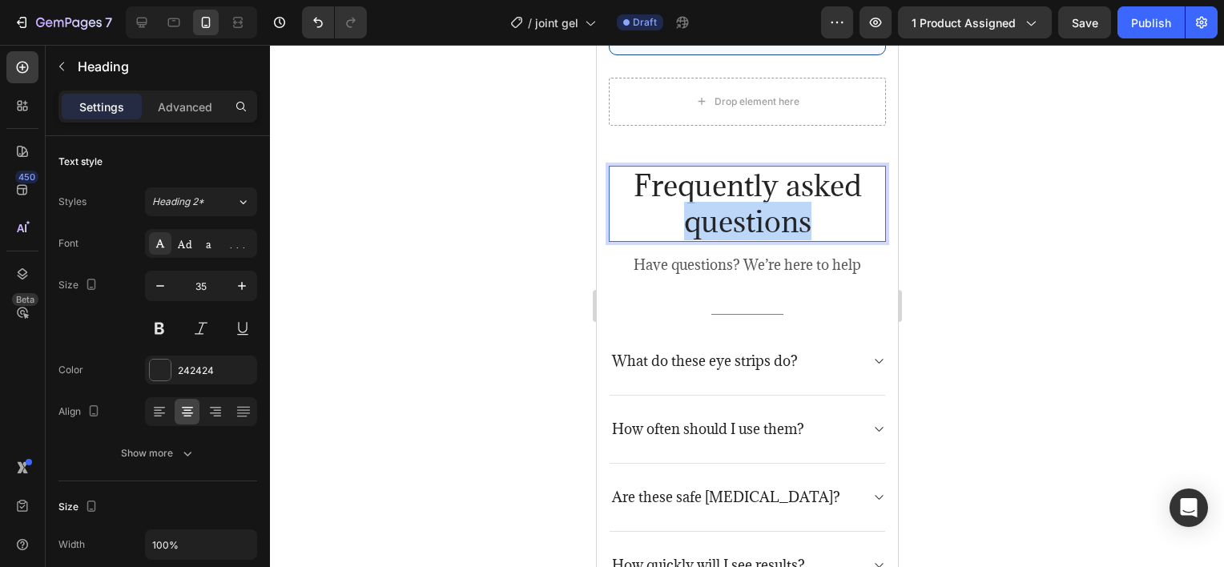
click at [767, 174] on p "Frequently asked questions" at bounding box center [747, 203] width 274 height 73
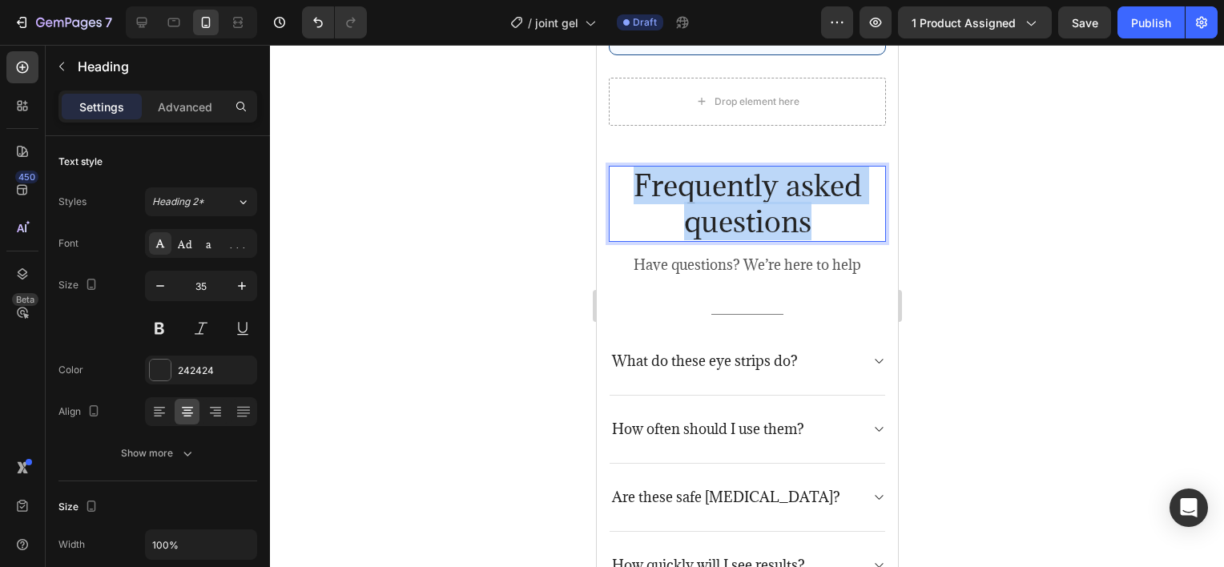
click at [767, 175] on p "Frequently asked questions" at bounding box center [747, 203] width 274 height 73
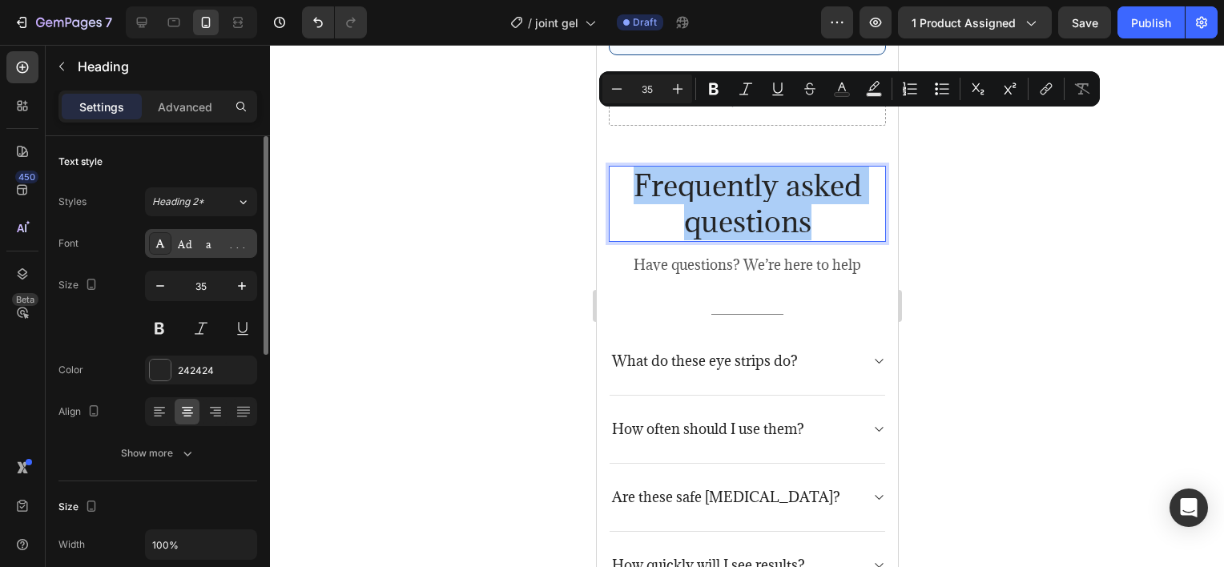
click at [155, 244] on icon at bounding box center [160, 243] width 13 height 13
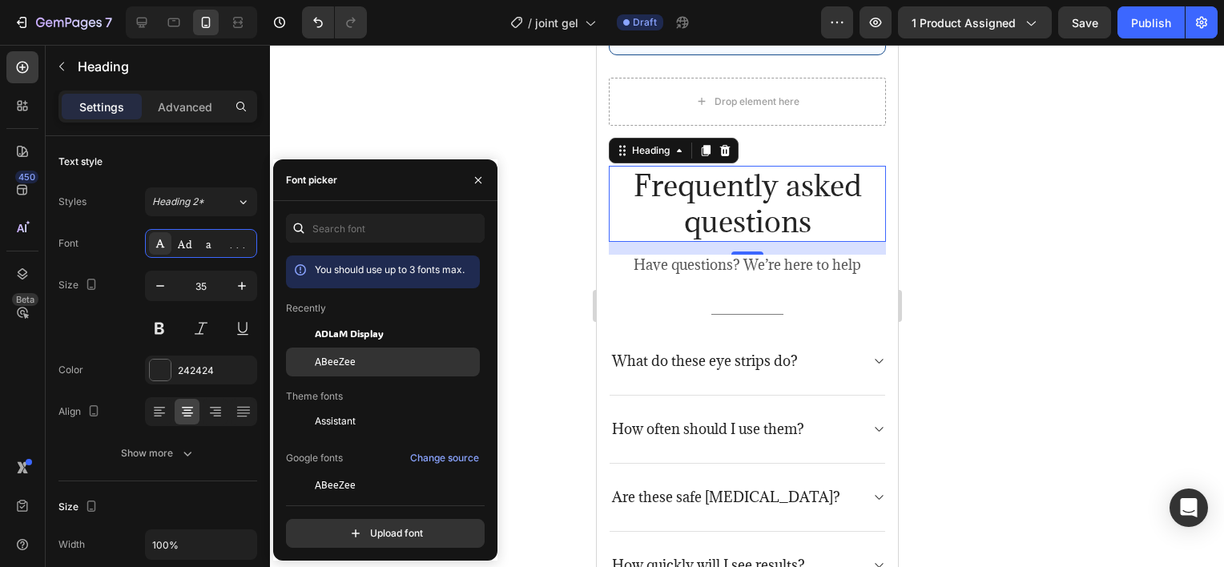
click at [313, 352] on div at bounding box center [300, 362] width 29 height 29
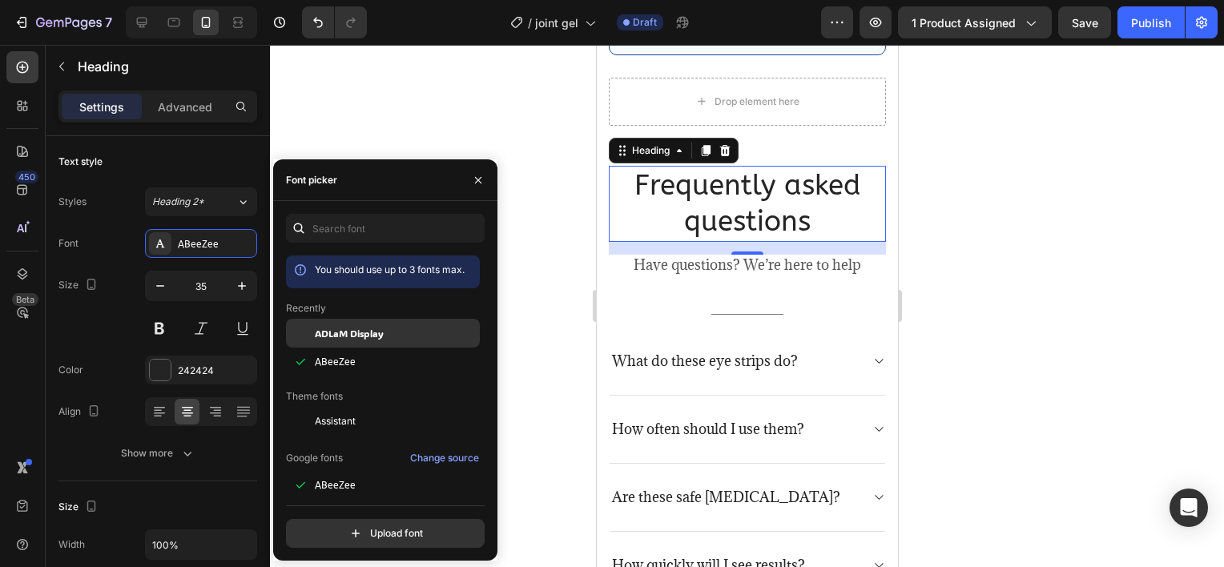
click at [324, 340] on span "ADLaM Display" at bounding box center [349, 333] width 69 height 14
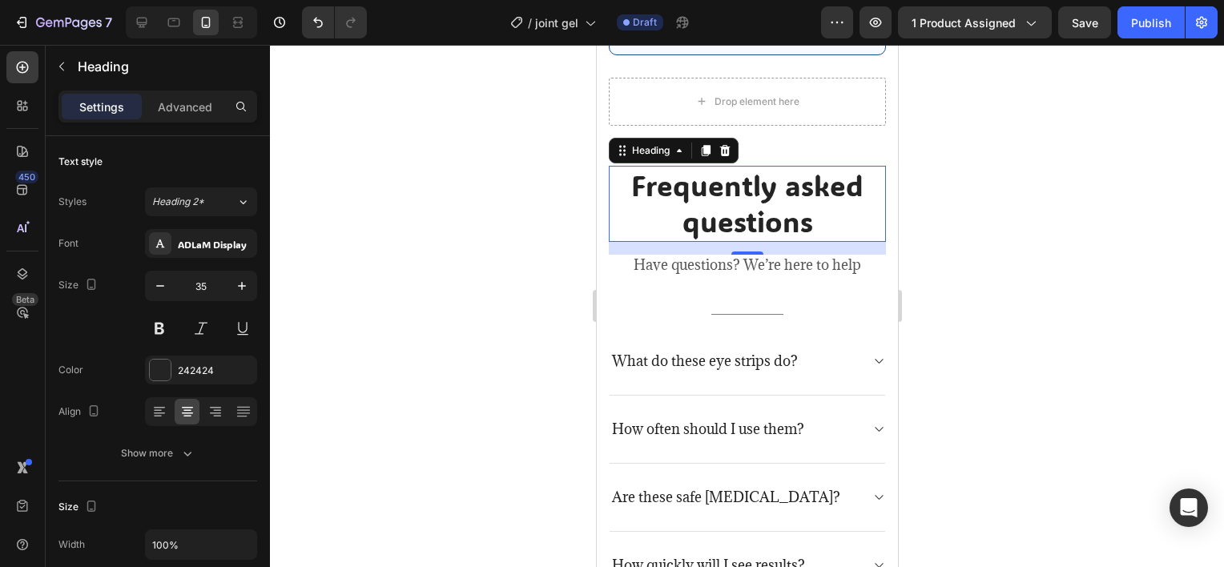
click at [529, 279] on div at bounding box center [747, 306] width 954 height 522
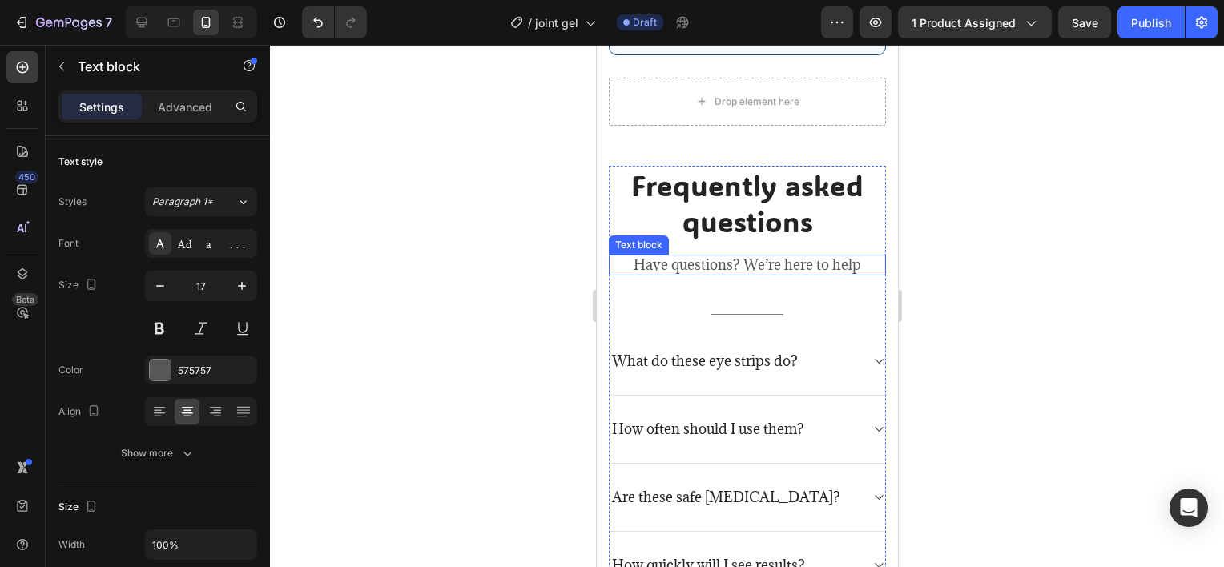
click at [670, 256] on p "Have questions? We’re here to help" at bounding box center [747, 265] width 274 height 18
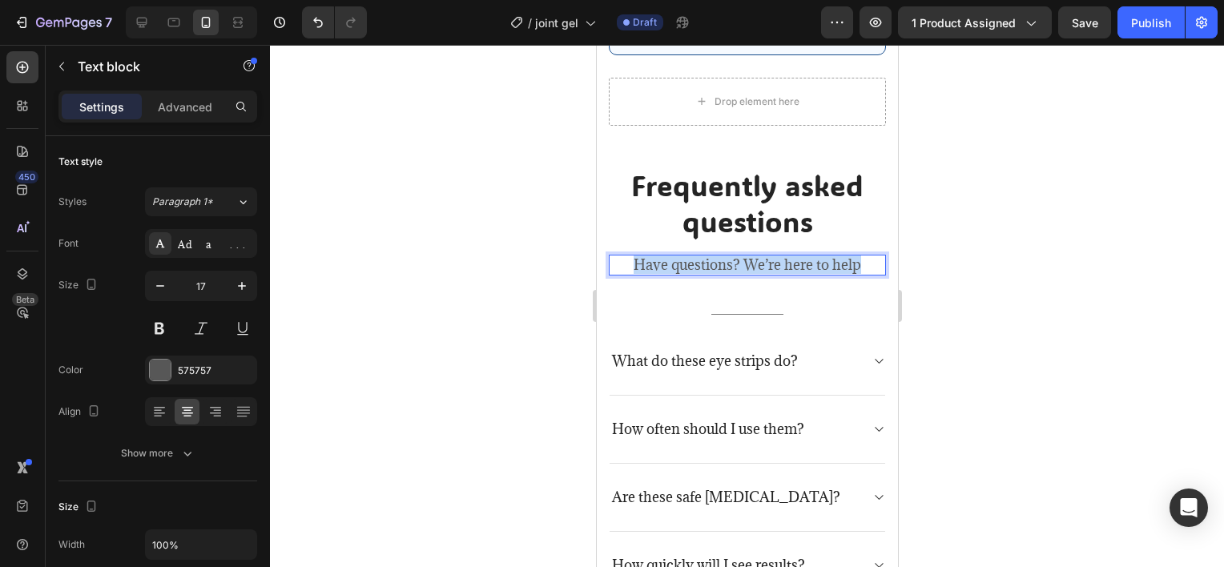
click at [670, 256] on p "Have questions? We’re here to help" at bounding box center [747, 265] width 274 height 18
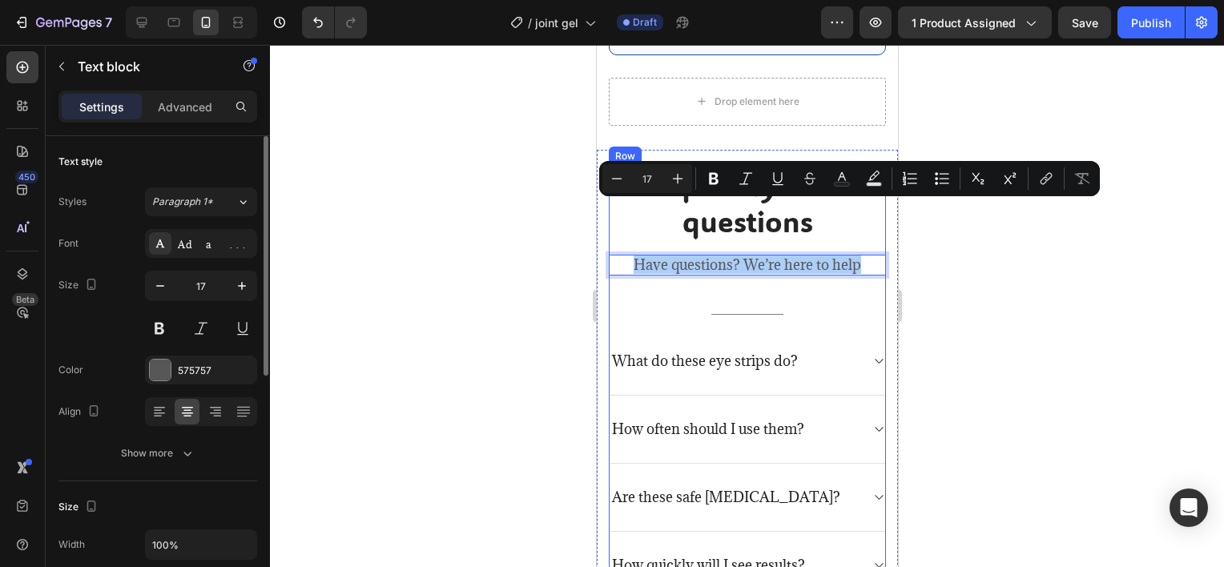
click at [223, 260] on div "Font Adamina Size 17 Color 575757 Align Show more" at bounding box center [157, 348] width 199 height 239
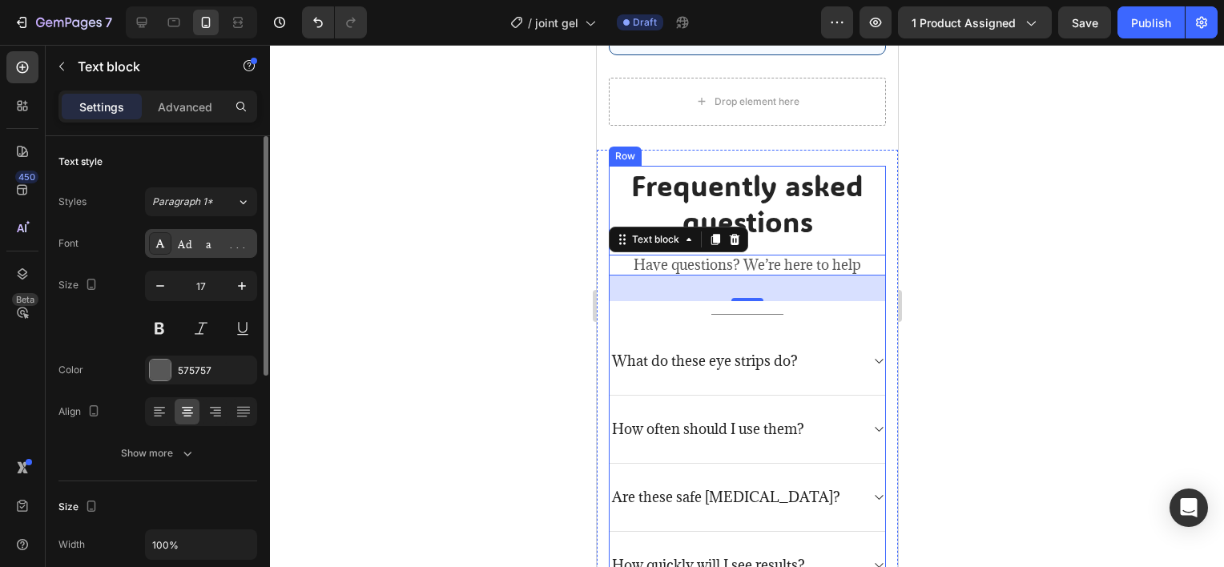
click at [224, 256] on div "Adamina" at bounding box center [201, 243] width 112 height 29
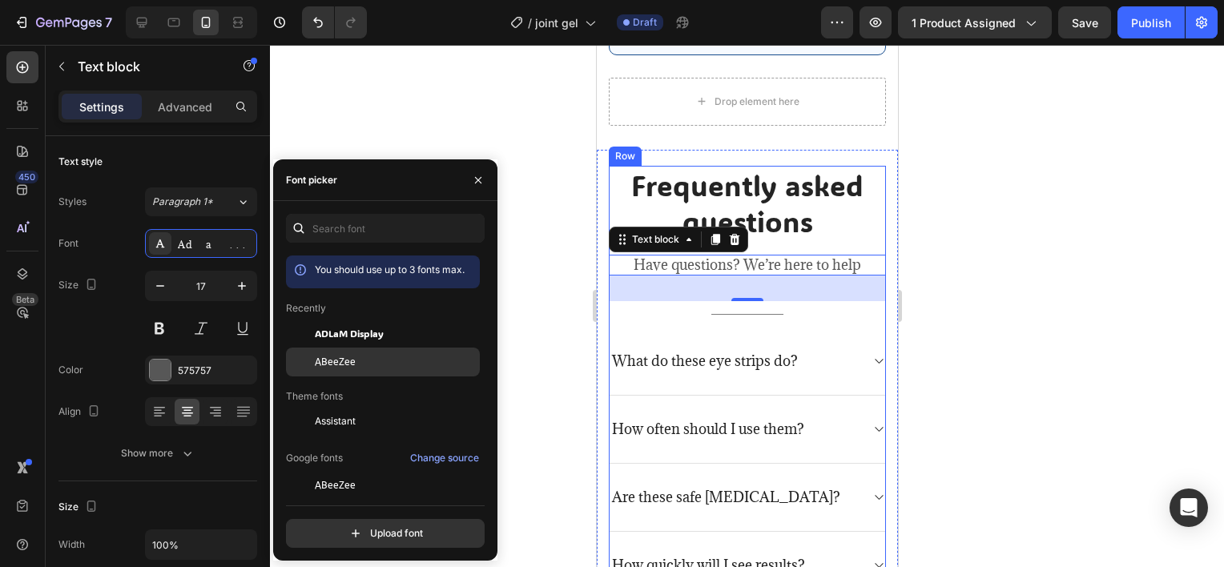
click at [345, 360] on span "ABeeZee" at bounding box center [335, 362] width 41 height 14
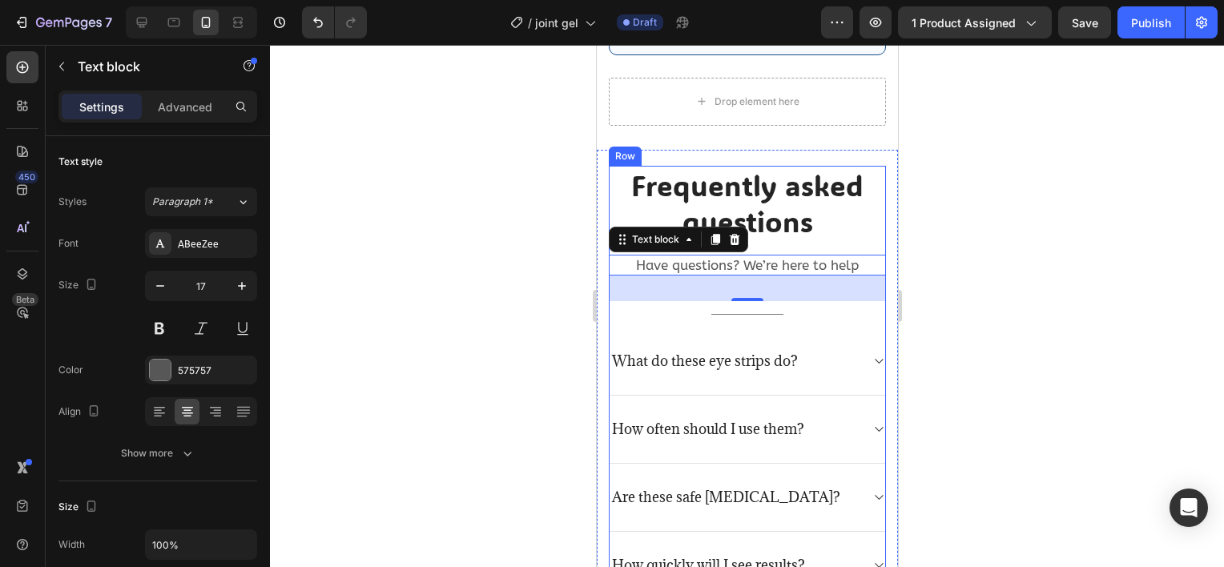
click at [528, 292] on div at bounding box center [747, 306] width 954 height 522
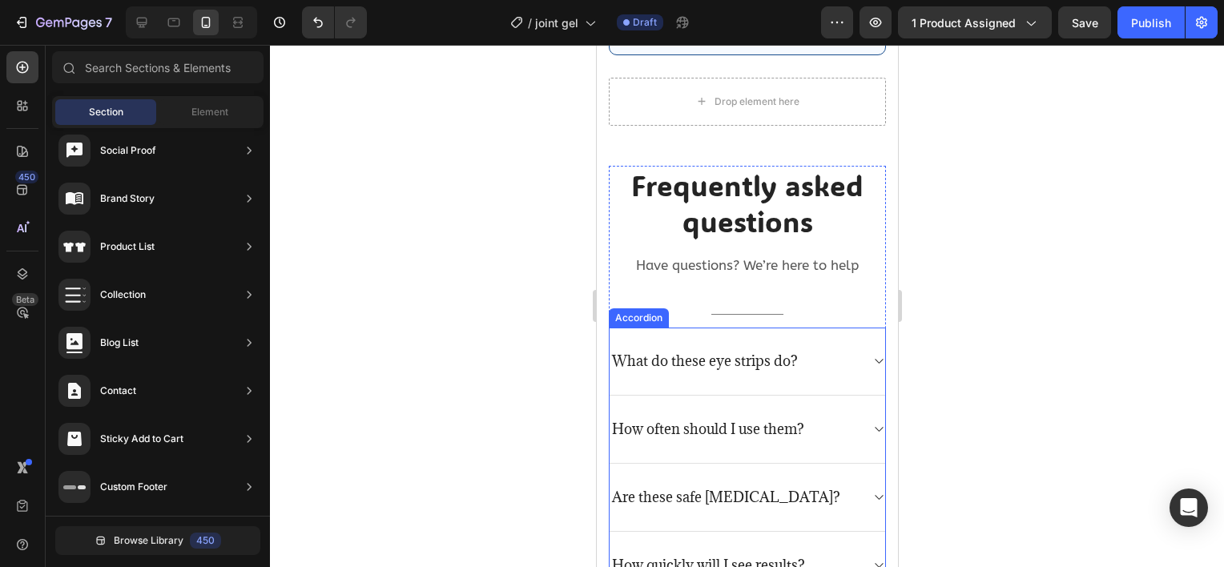
click at [744, 352] on p "What do these eye strips do?" at bounding box center [704, 361] width 186 height 18
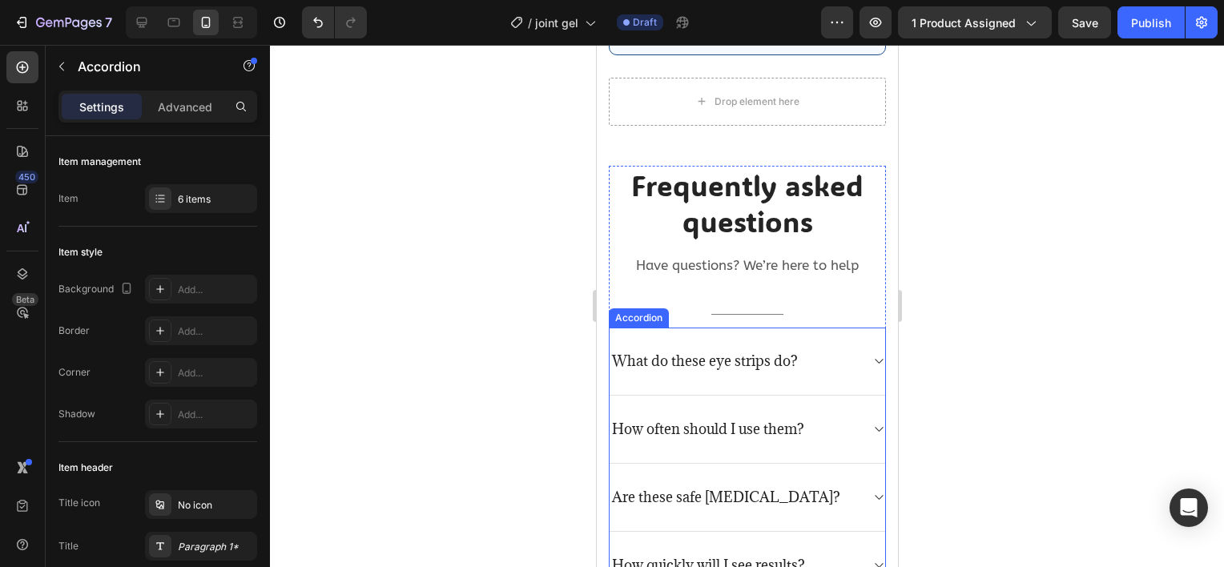
click at [744, 352] on p "What do these eye strips do?" at bounding box center [704, 361] width 186 height 18
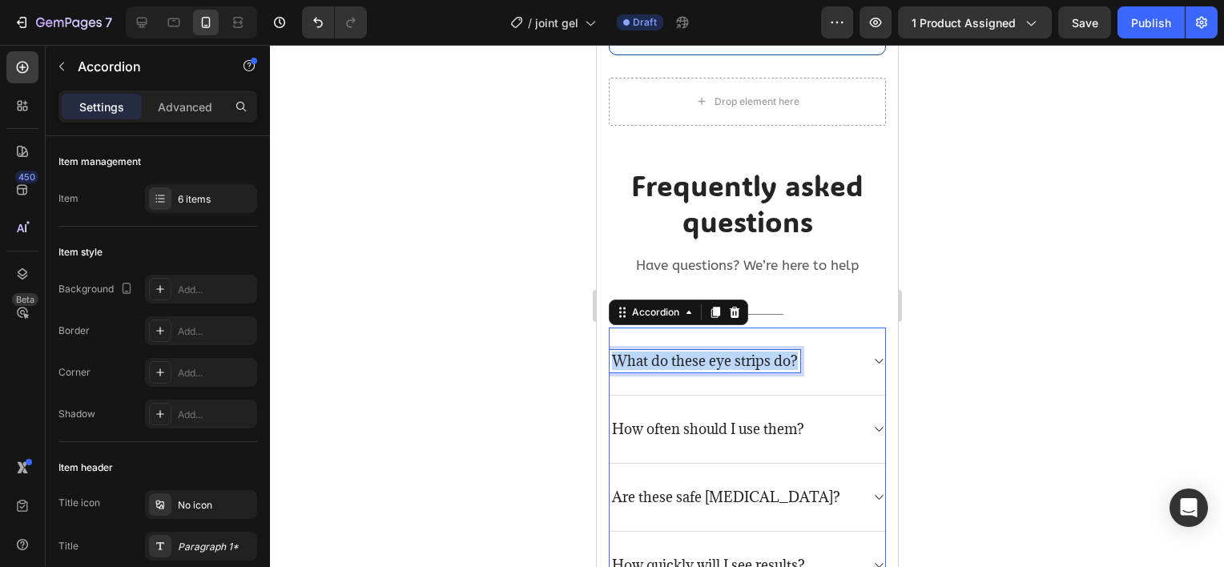
click at [744, 352] on p "What do these eye strips do?" at bounding box center [704, 361] width 186 height 18
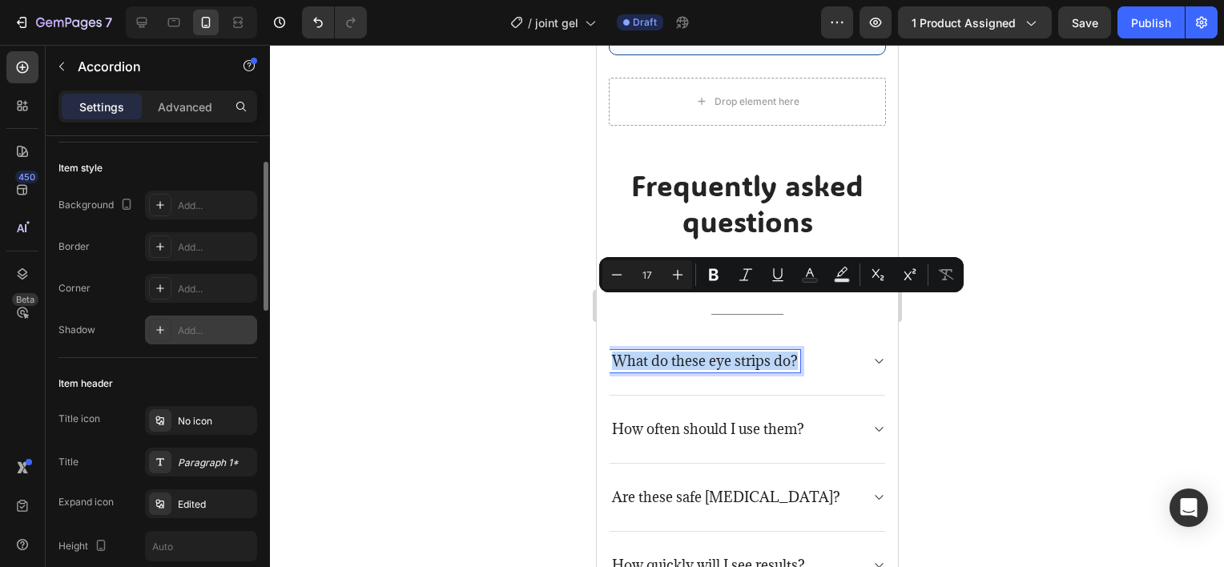
scroll to position [0, 0]
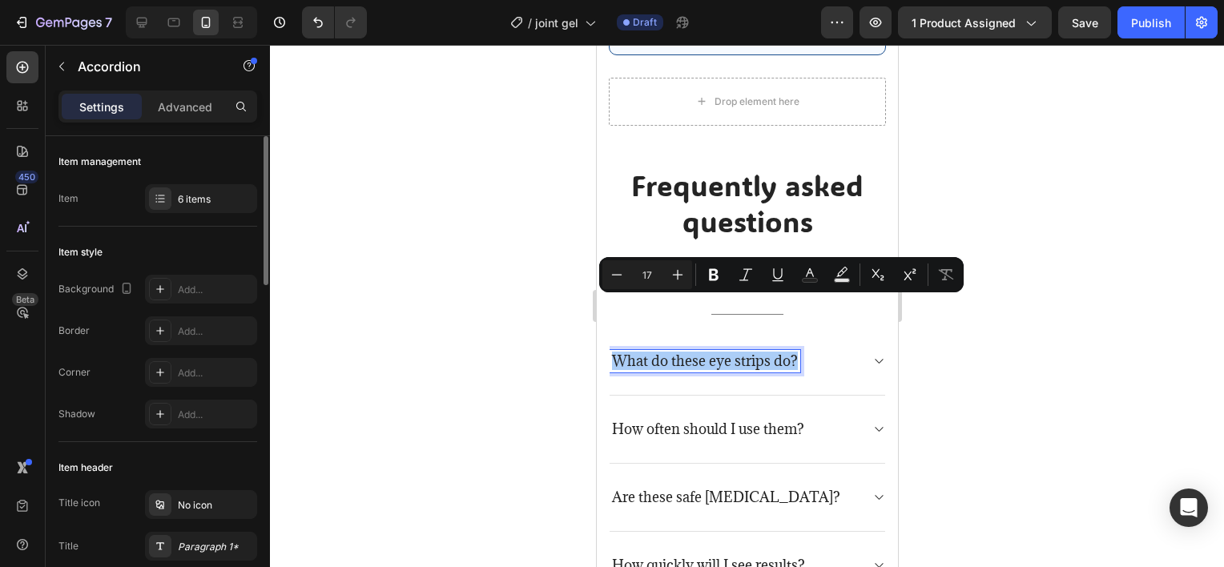
click at [340, 285] on div at bounding box center [747, 306] width 954 height 522
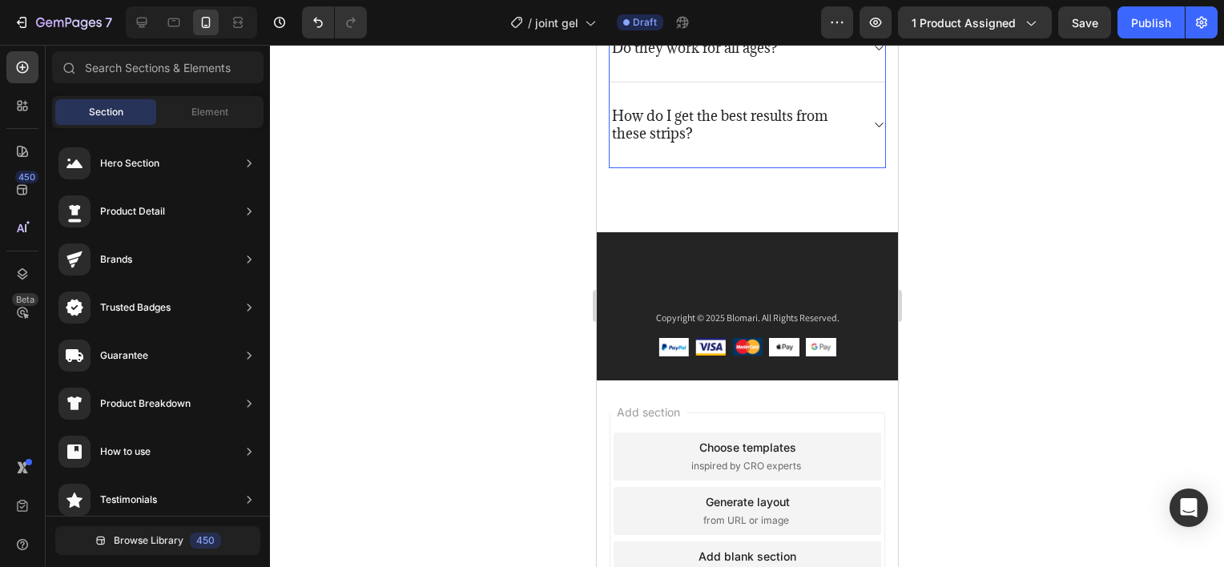
scroll to position [3372, 0]
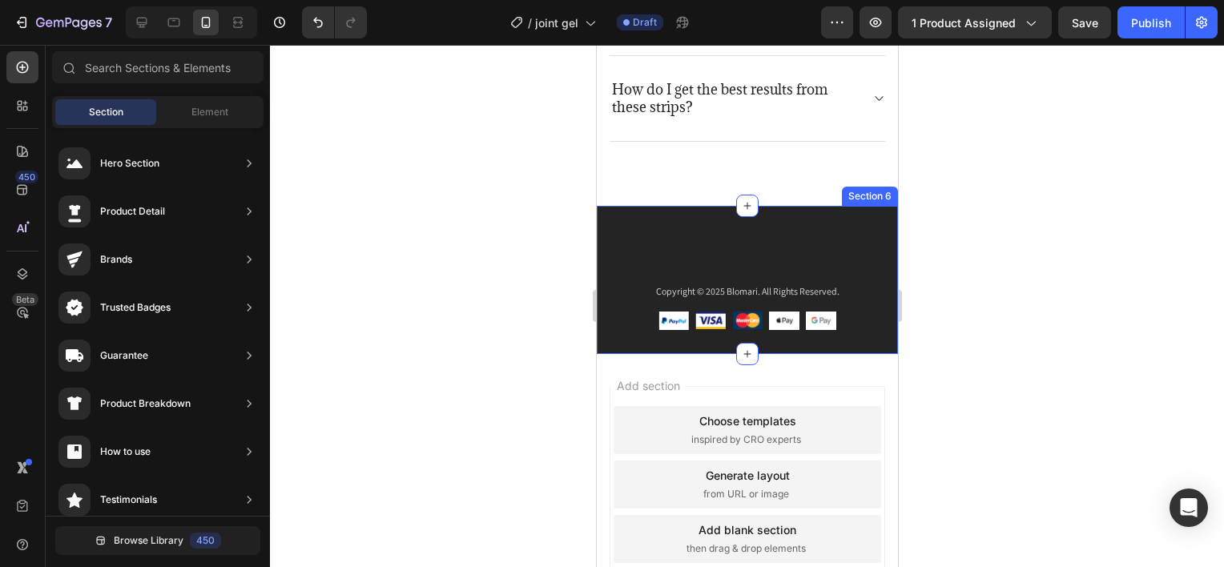
click at [720, 248] on div "Company Text block About Button Events Button Rentals Button Features Button Sh…" at bounding box center [746, 280] width 301 height 148
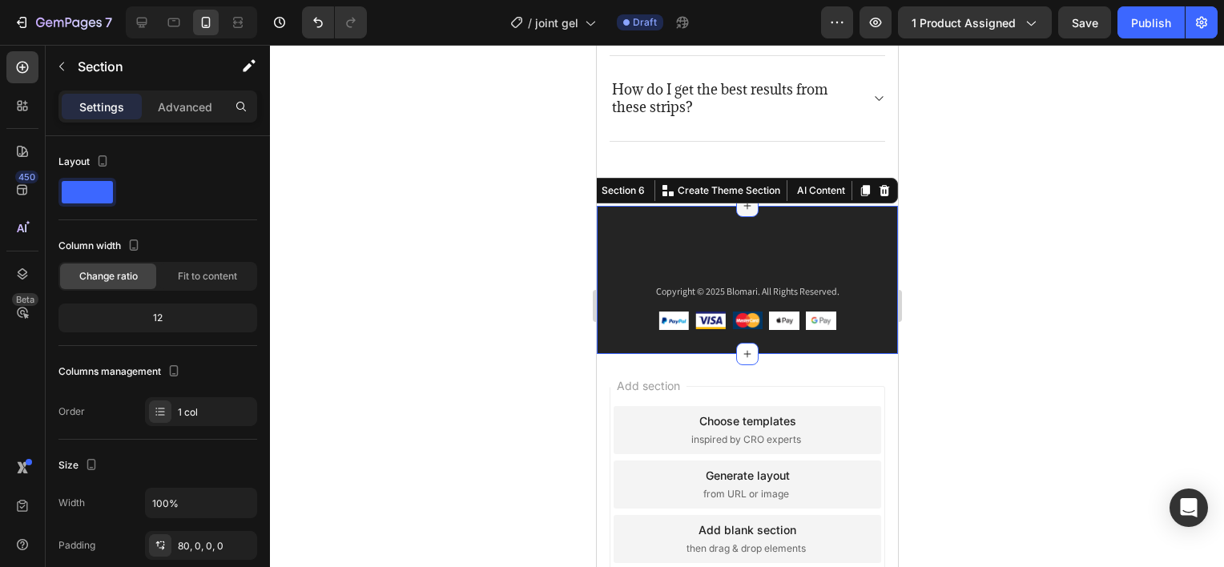
click at [745, 207] on icon at bounding box center [746, 205] width 13 height 13
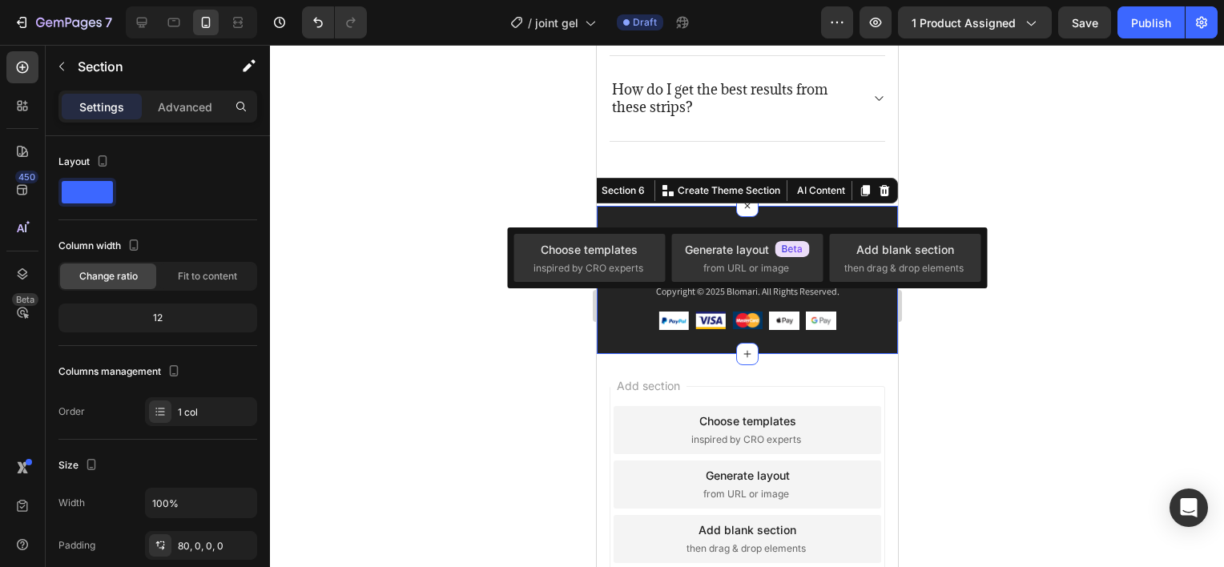
click at [476, 336] on div at bounding box center [747, 306] width 954 height 522
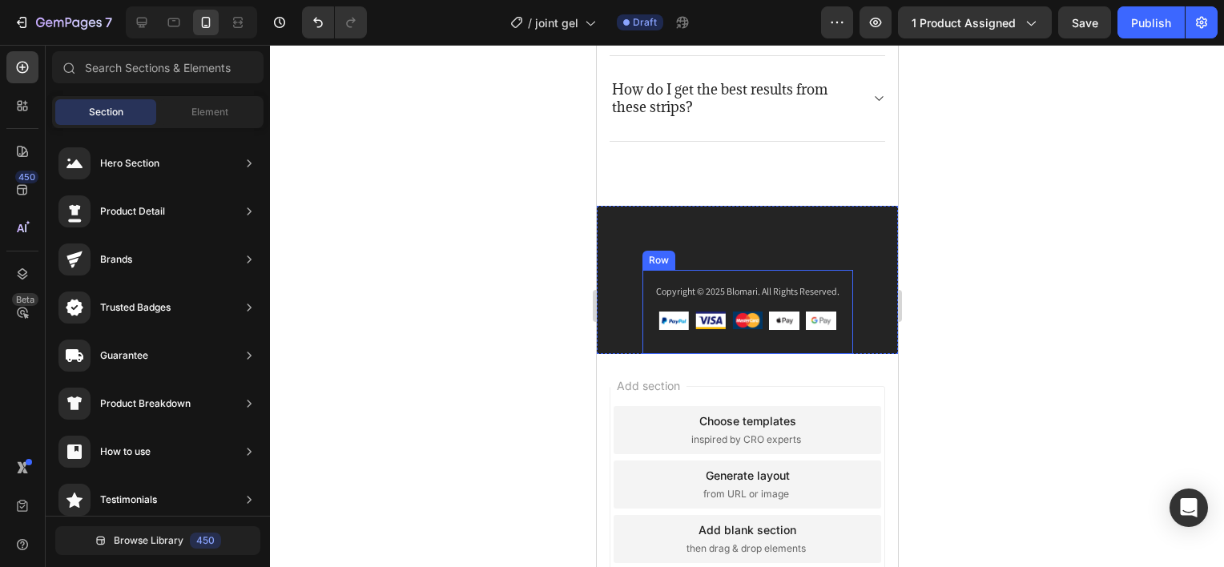
scroll to position [3211, 0]
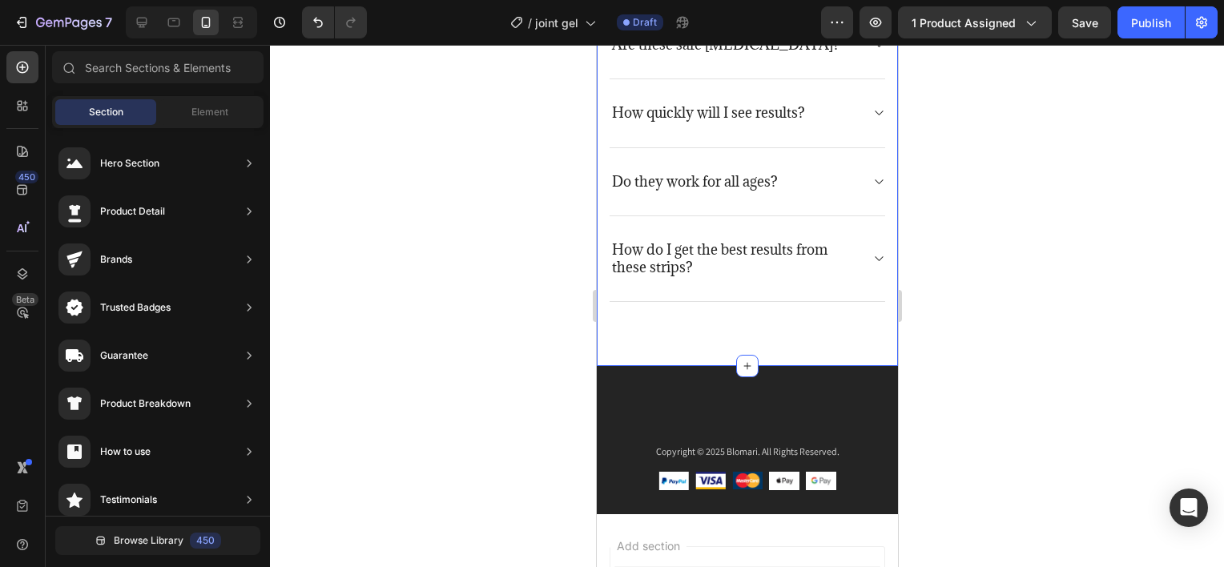
click at [716, 324] on div "Frequently asked questions Heading Have questions? We’re here to help Text bloc…" at bounding box center [746, 31] width 301 height 669
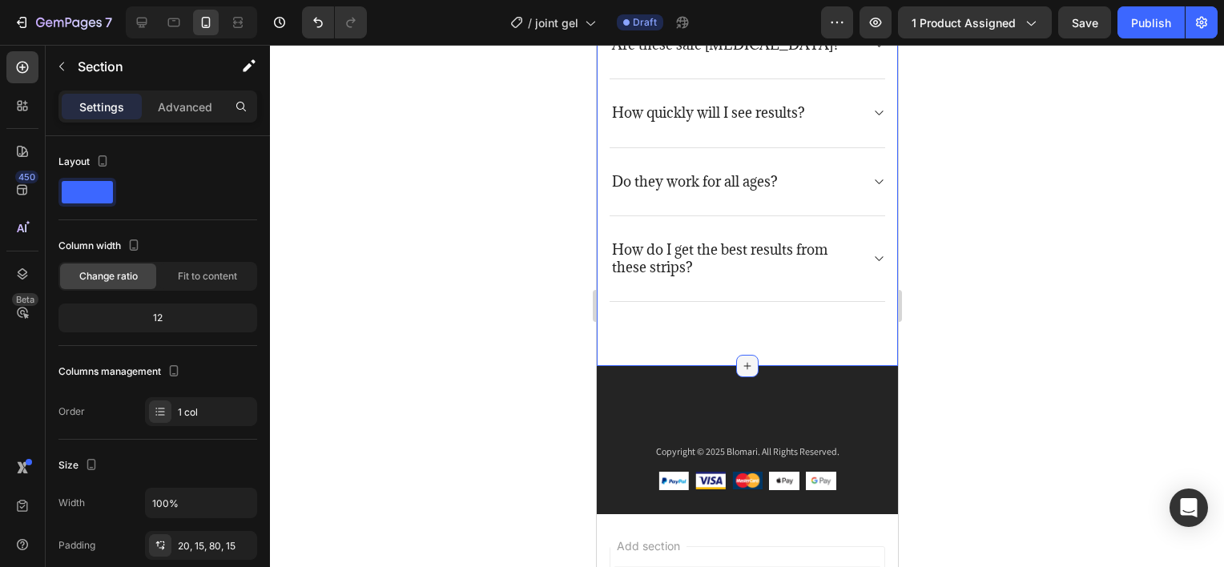
click at [740, 360] on icon at bounding box center [746, 366] width 13 height 13
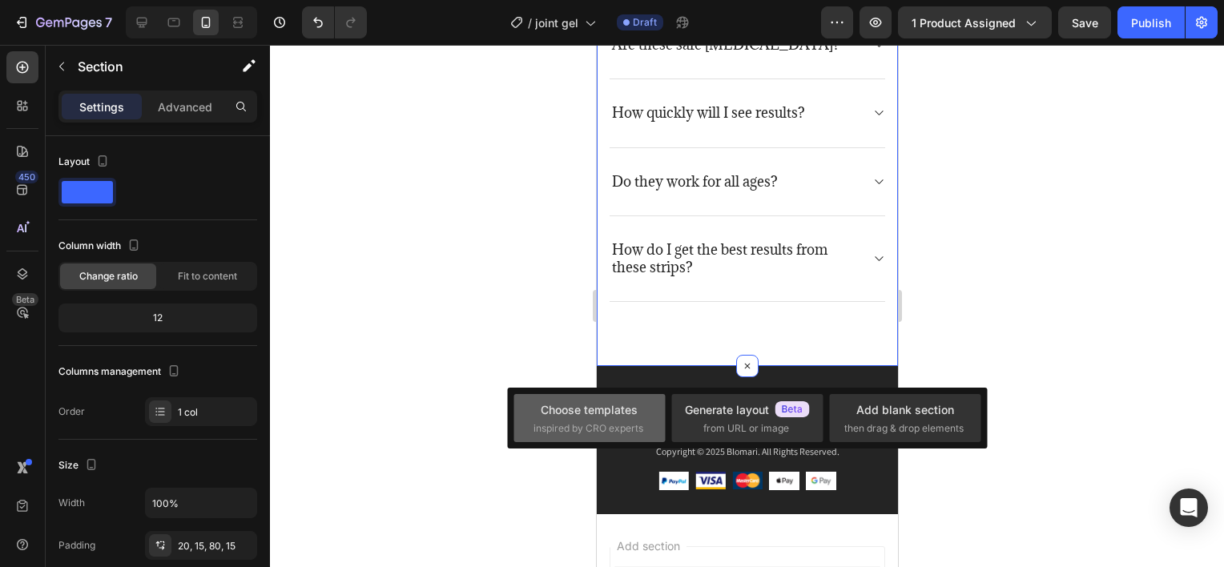
click at [598, 414] on div "Choose templates" at bounding box center [589, 409] width 97 height 17
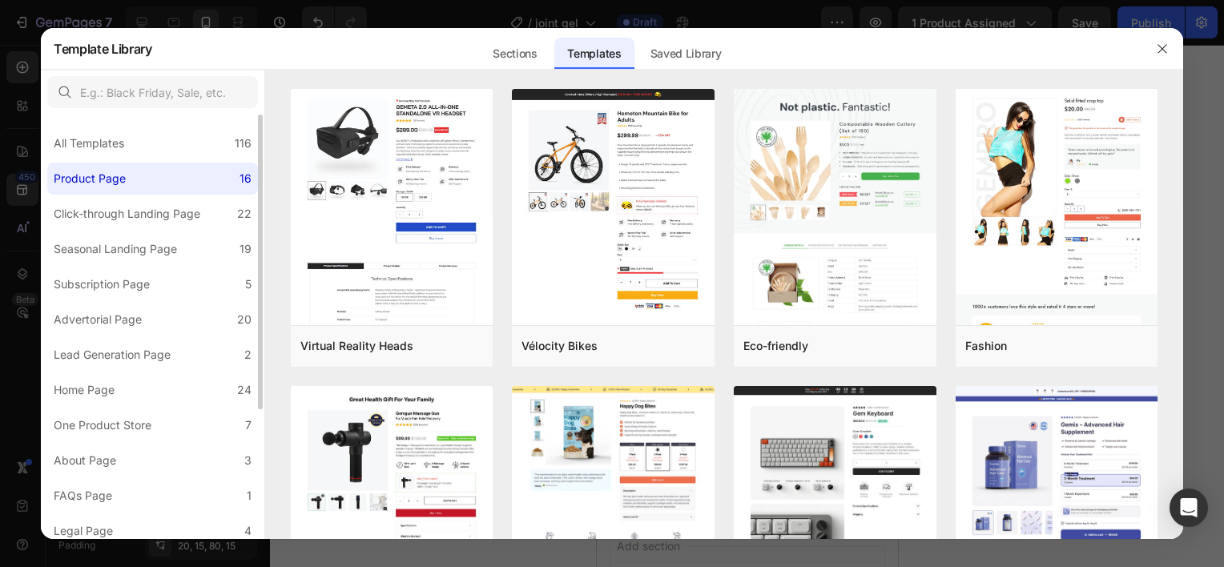
scroll to position [184, 0]
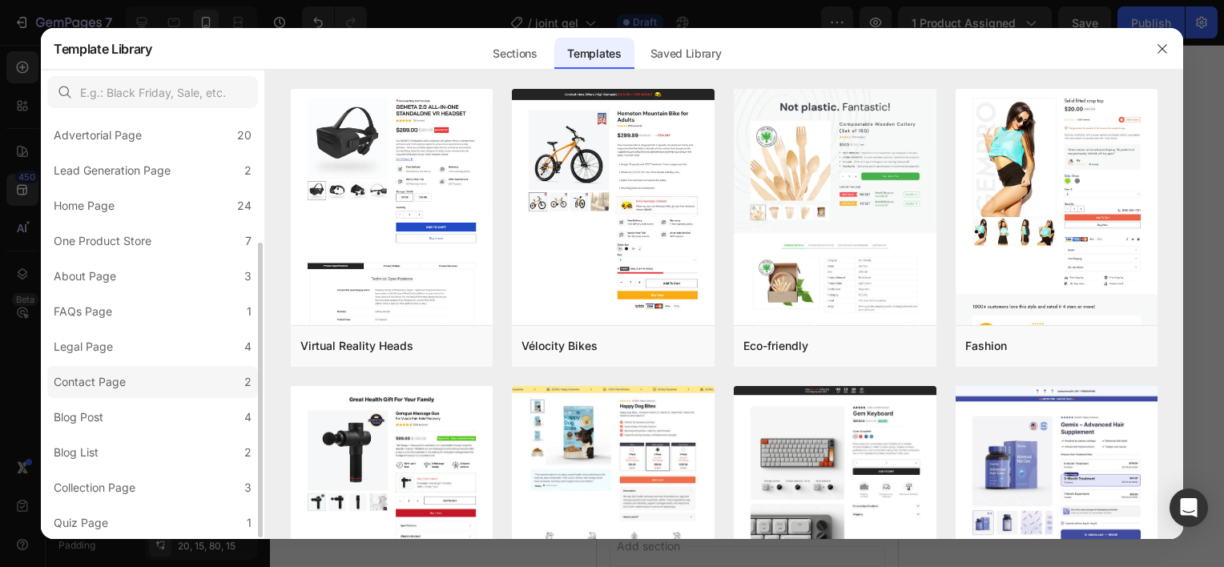
click at [135, 372] on label "Contact Page 2" at bounding box center [152, 382] width 211 height 32
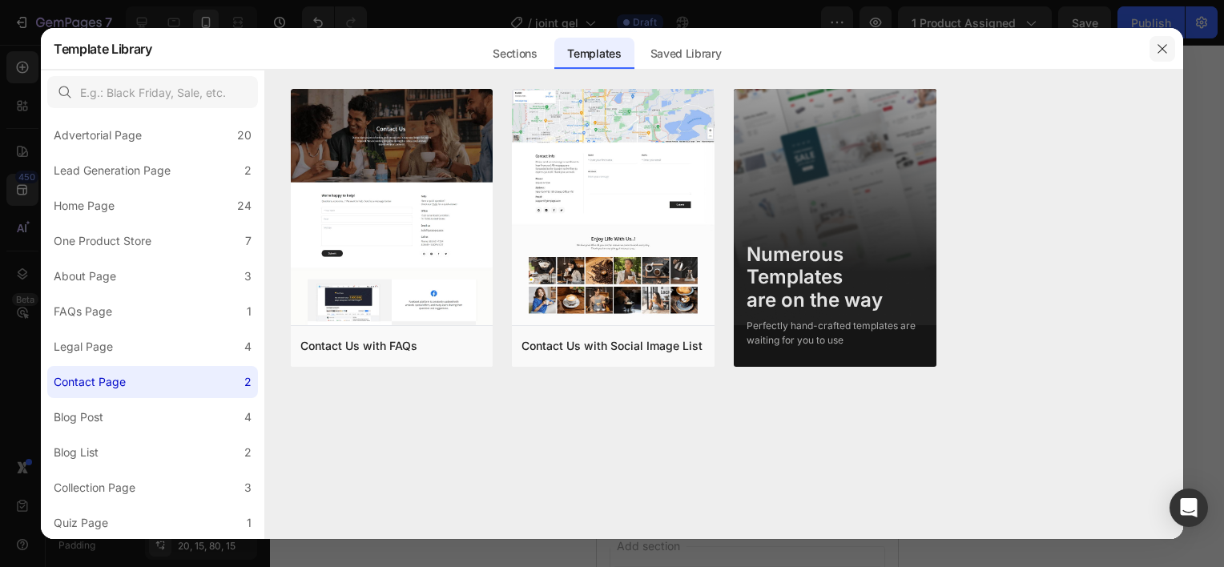
click at [1163, 47] on icon "button" at bounding box center [1161, 48] width 9 height 9
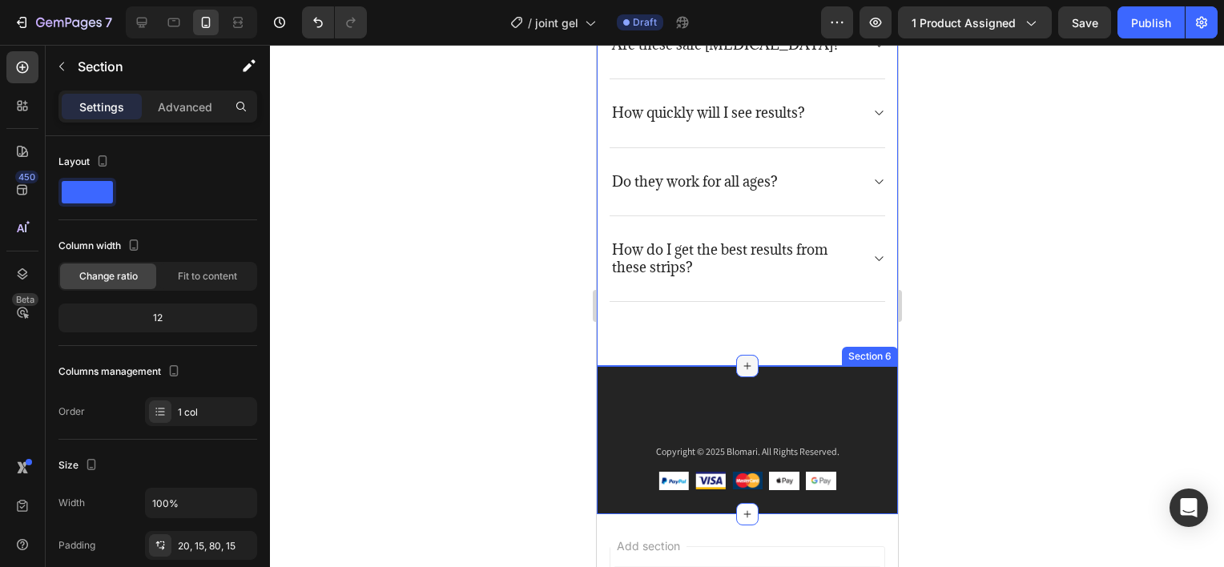
click at [745, 360] on icon at bounding box center [746, 366] width 13 height 13
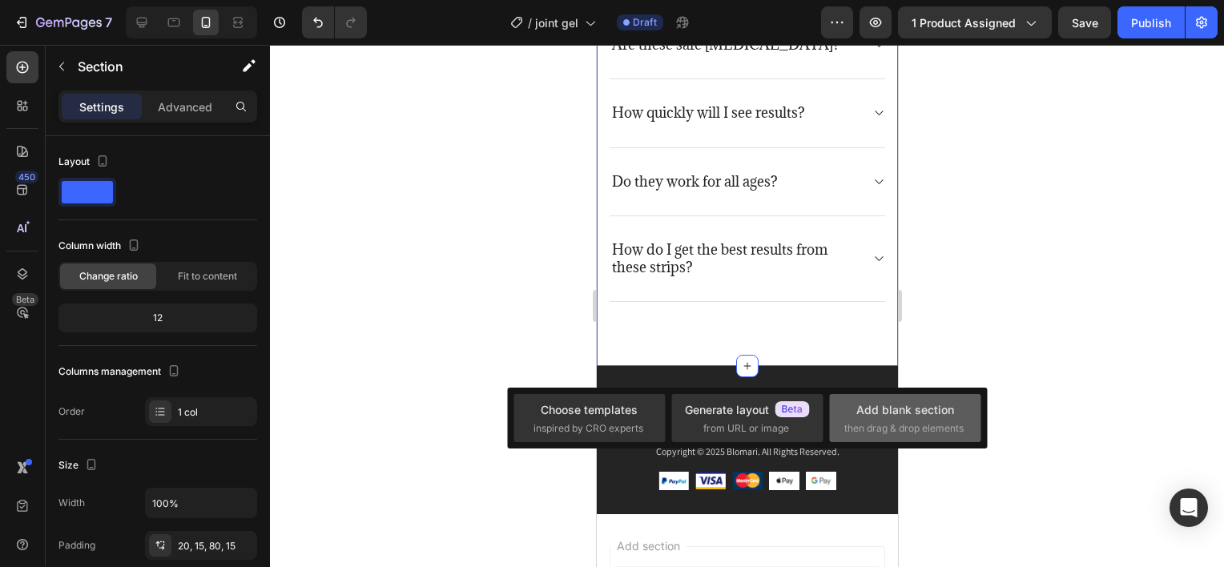
click at [930, 403] on div "Add blank section" at bounding box center [905, 409] width 98 height 17
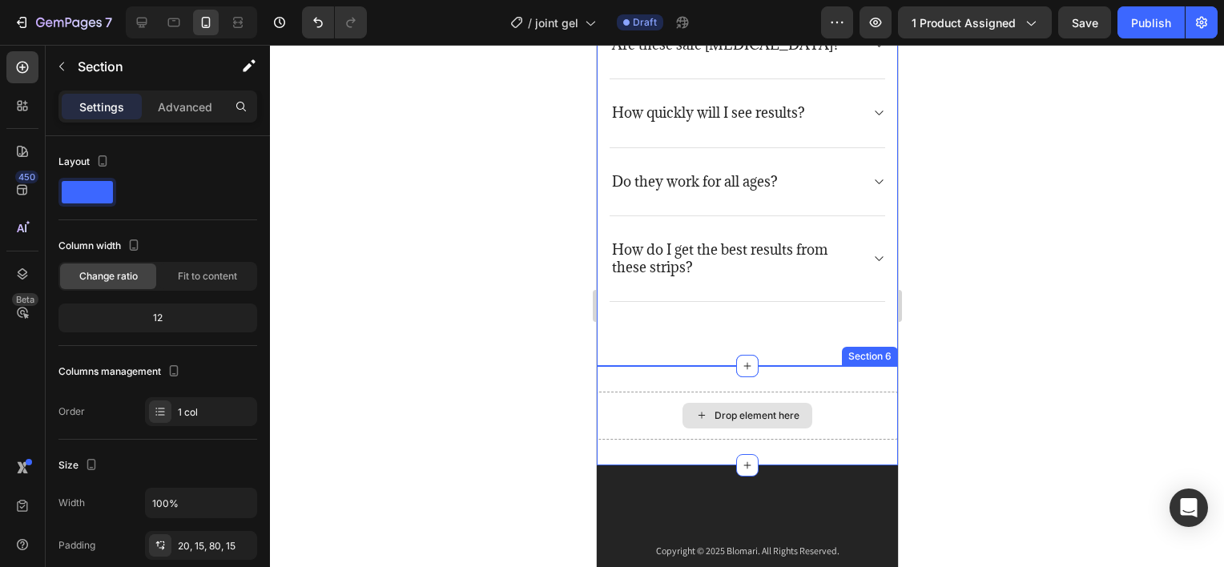
click at [761, 412] on div "Drop element here" at bounding box center [756, 415] width 85 height 13
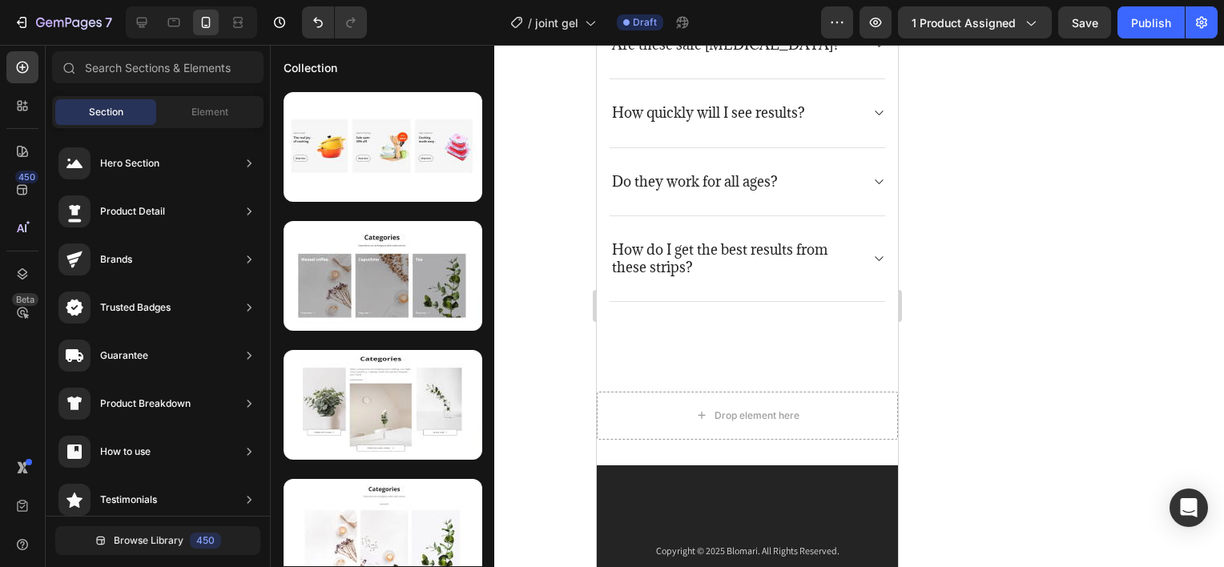
scroll to position [0, 0]
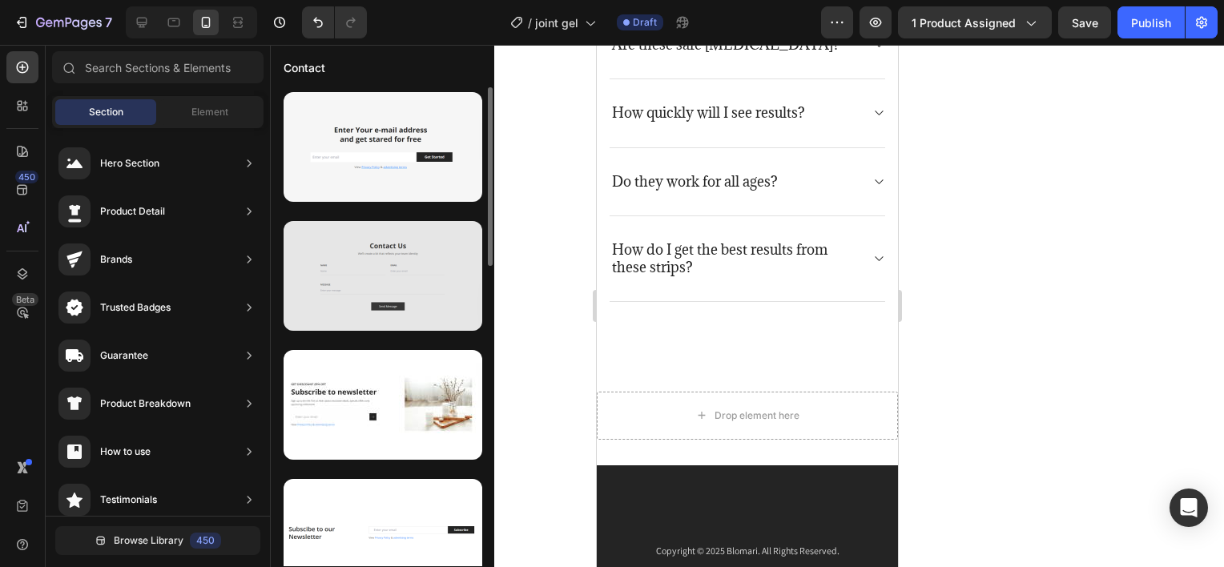
click at [404, 287] on div at bounding box center [383, 276] width 199 height 110
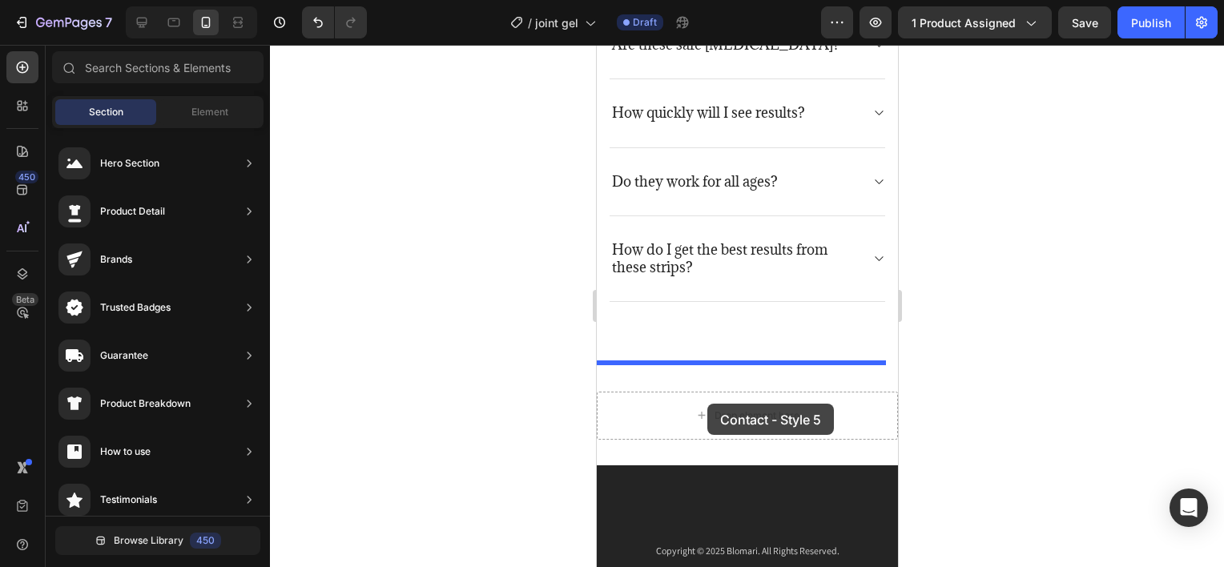
drag, startPoint x: 1006, startPoint y: 350, endPoint x: 707, endPoint y: 404, distance: 304.4
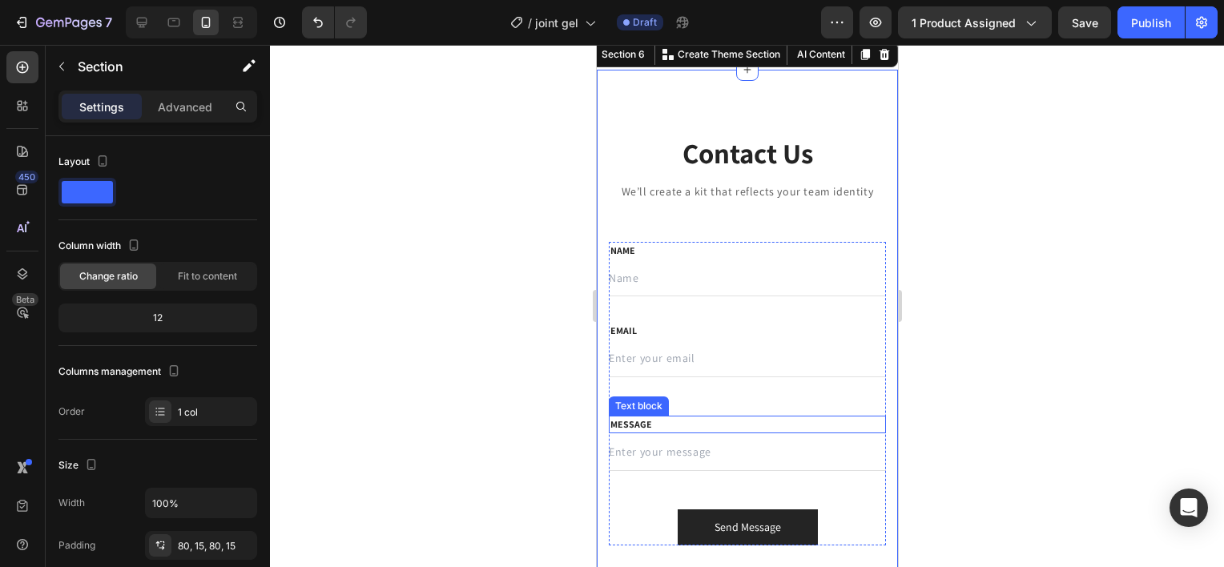
scroll to position [3714, 0]
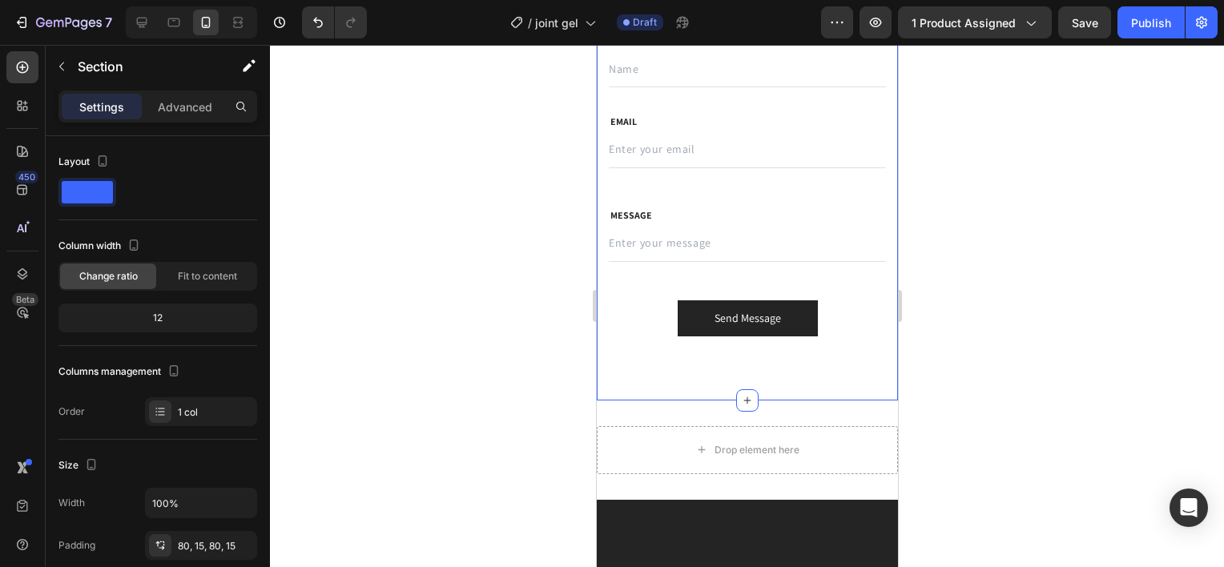
click at [1000, 316] on div at bounding box center [747, 306] width 954 height 522
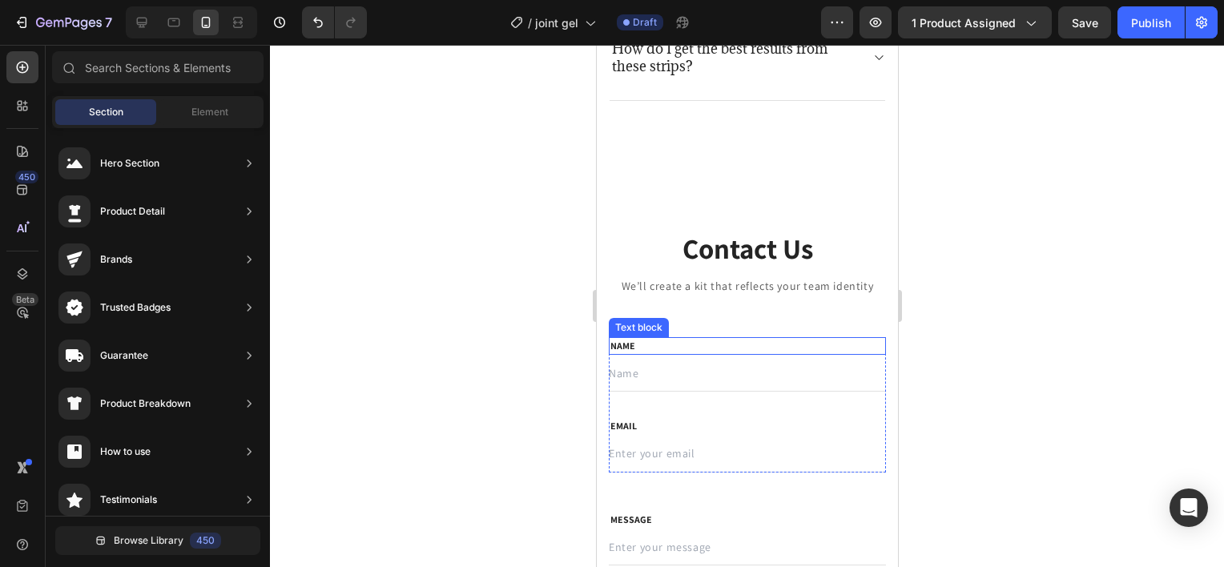
scroll to position [3313, 0]
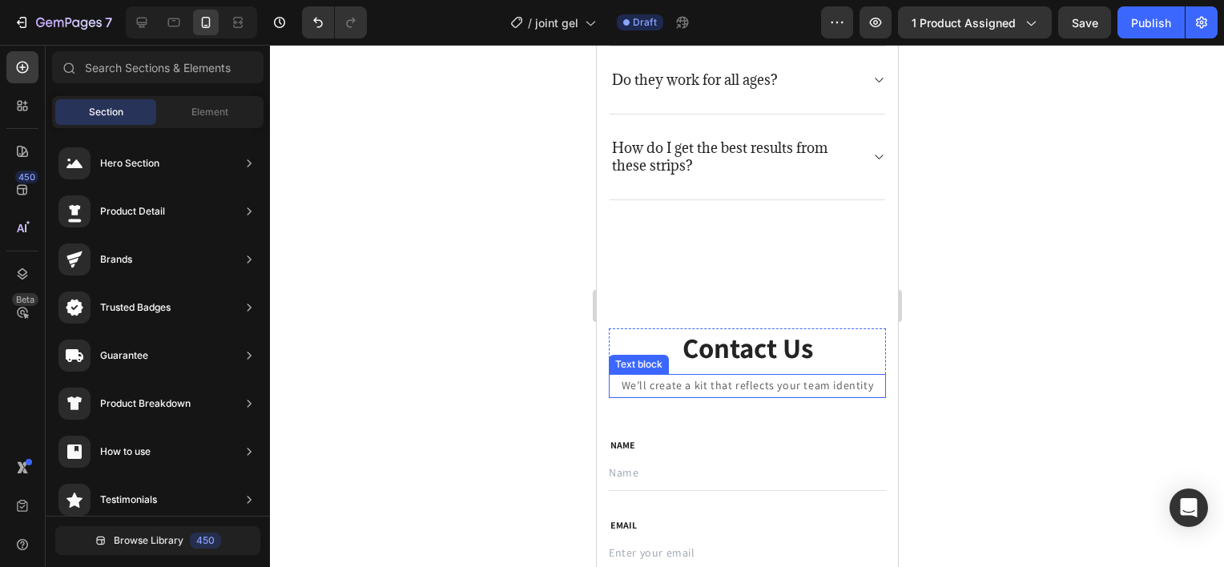
click at [713, 384] on p "We’ll create a kit that reflects your team identity" at bounding box center [747, 386] width 274 height 20
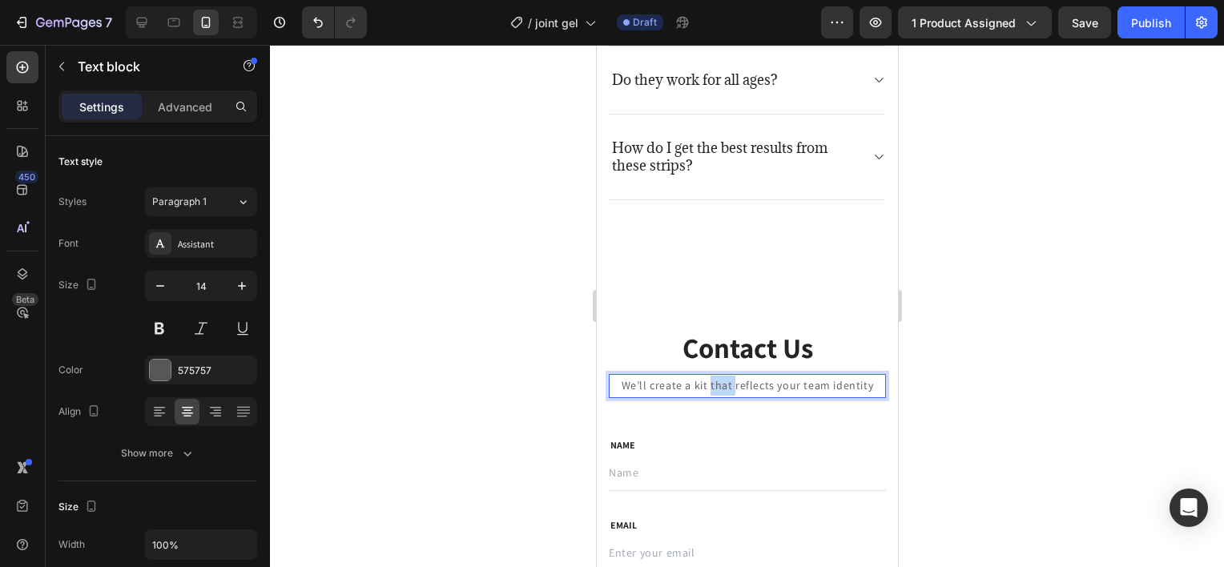
click at [712, 384] on p "We’ll create a kit that reflects your team identity" at bounding box center [747, 386] width 274 height 20
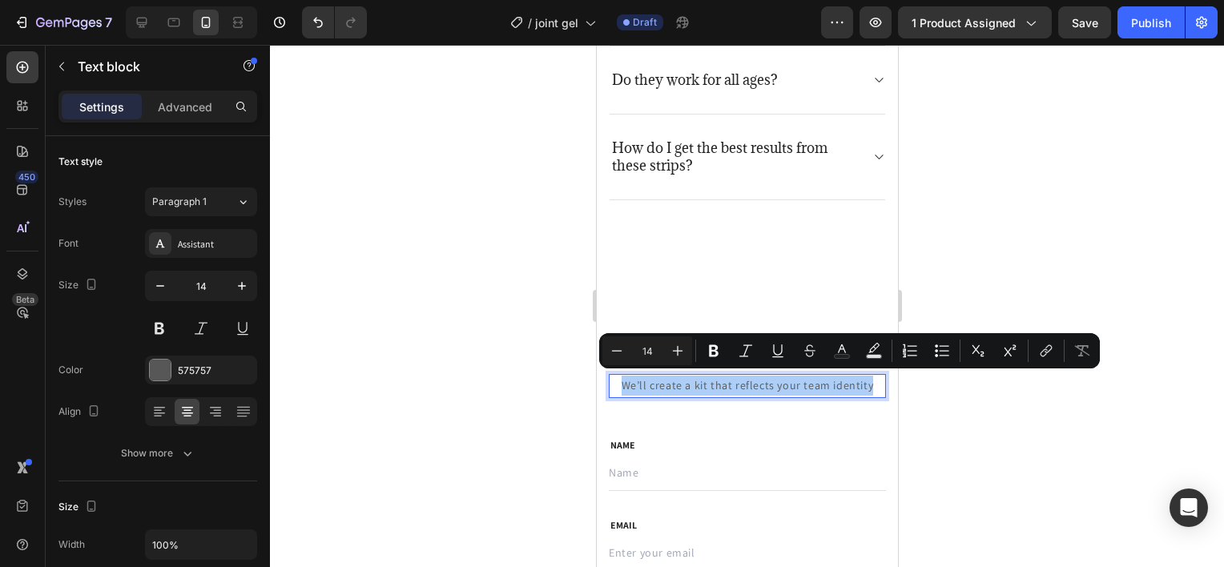
click at [509, 381] on div at bounding box center [747, 306] width 954 height 522
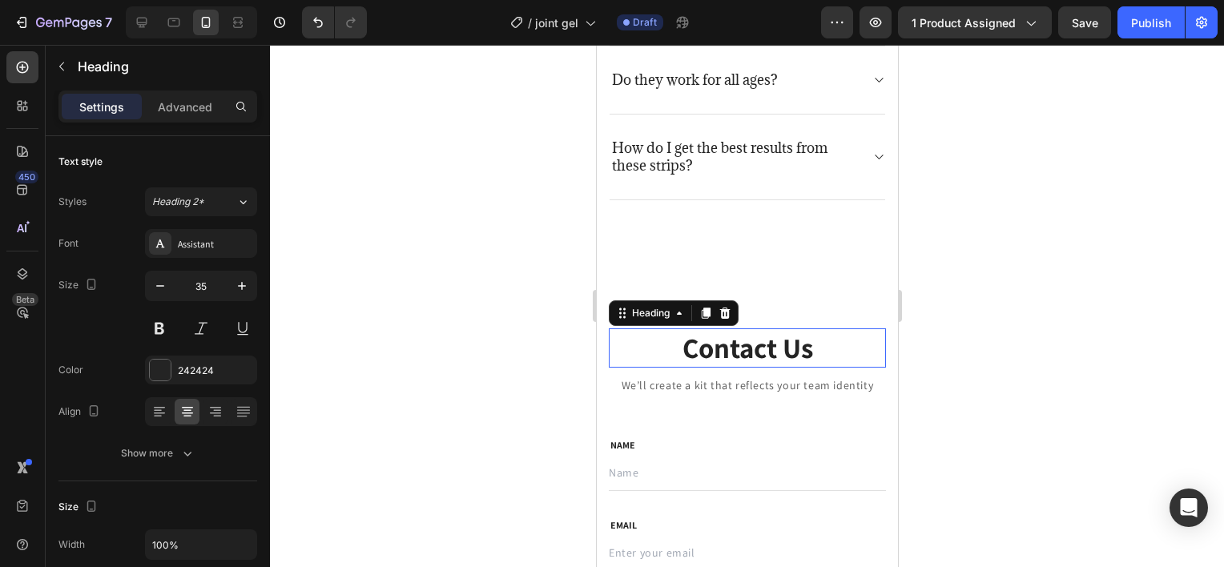
click at [723, 333] on p "Contact Us" at bounding box center [747, 348] width 274 height 37
click at [730, 313] on icon at bounding box center [724, 313] width 13 height 13
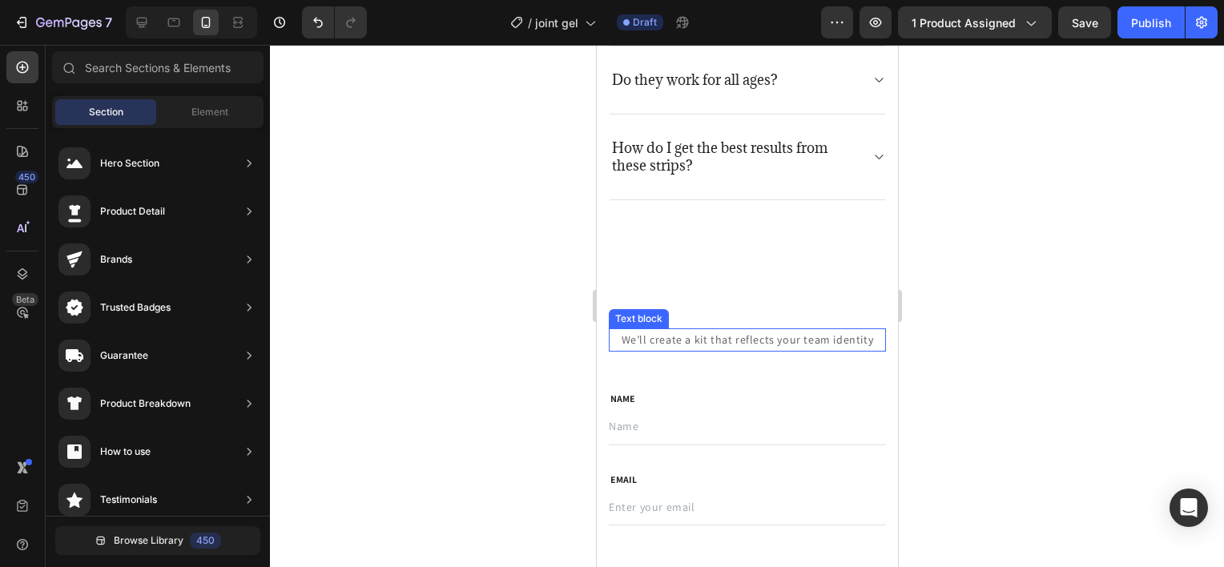
click at [743, 340] on p "We’ll create a kit that reflects your team identity" at bounding box center [747, 340] width 274 height 20
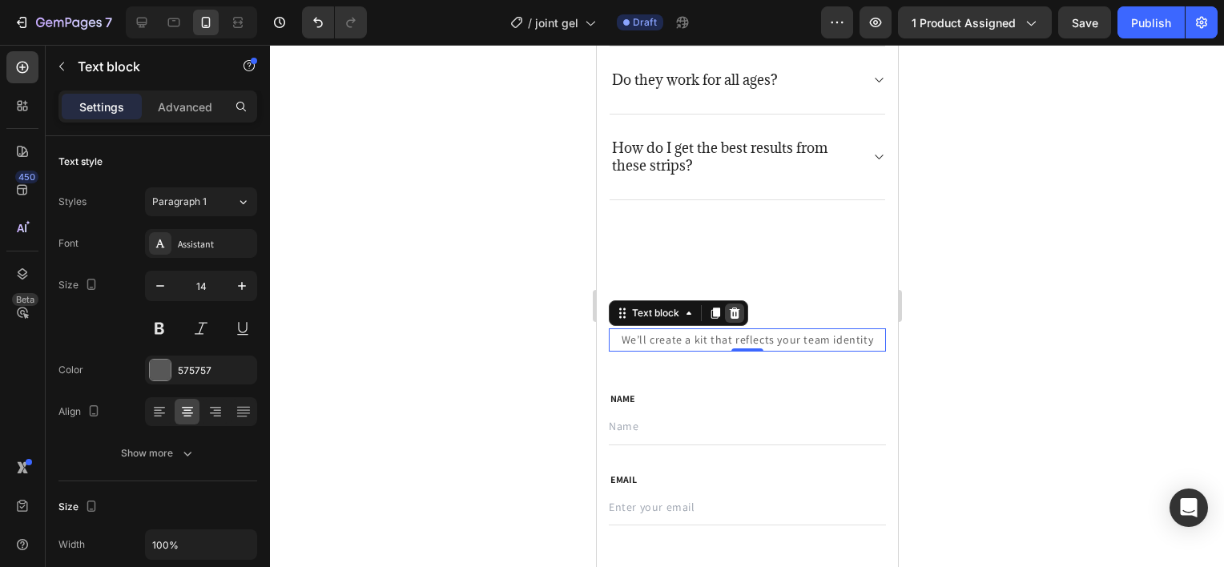
click at [738, 311] on icon at bounding box center [733, 313] width 13 height 13
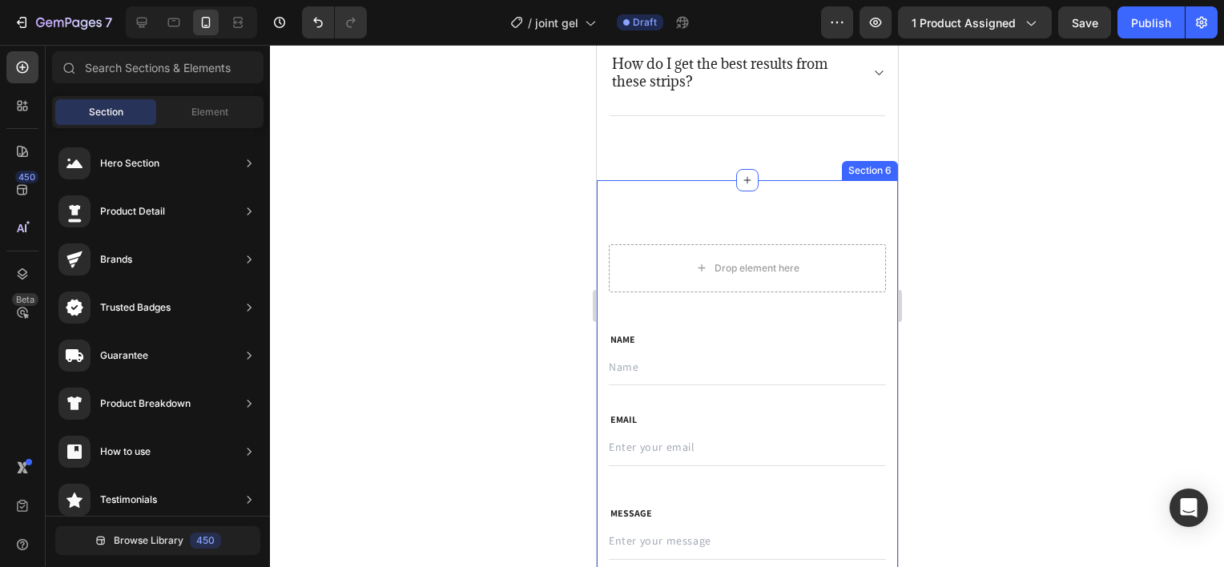
scroll to position [3393, 0]
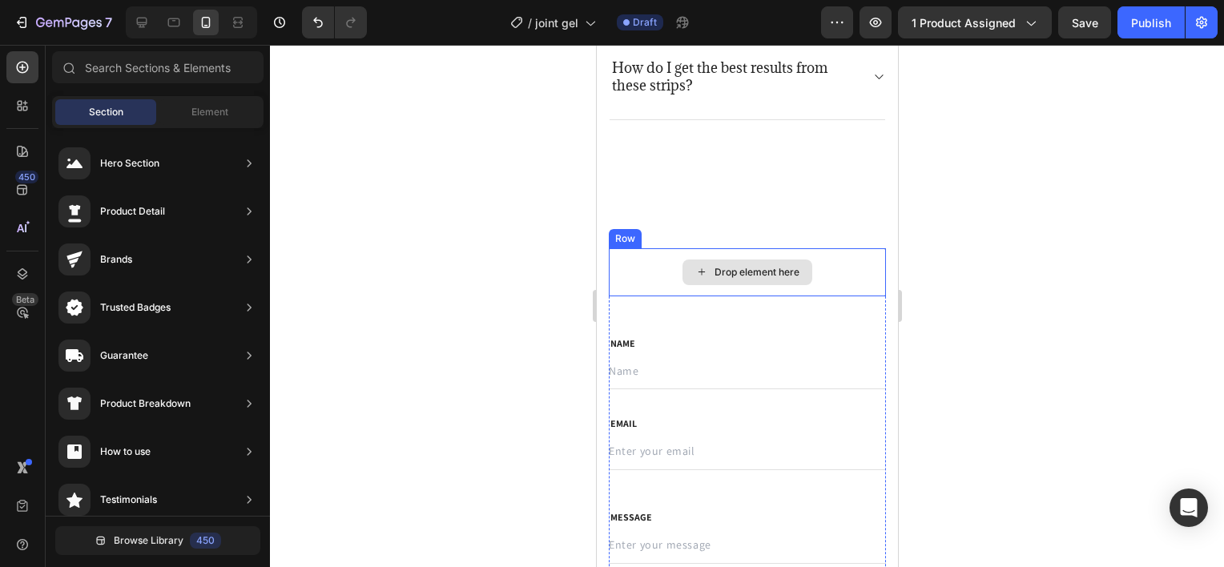
click at [722, 248] on div "Drop element here" at bounding box center [746, 272] width 277 height 48
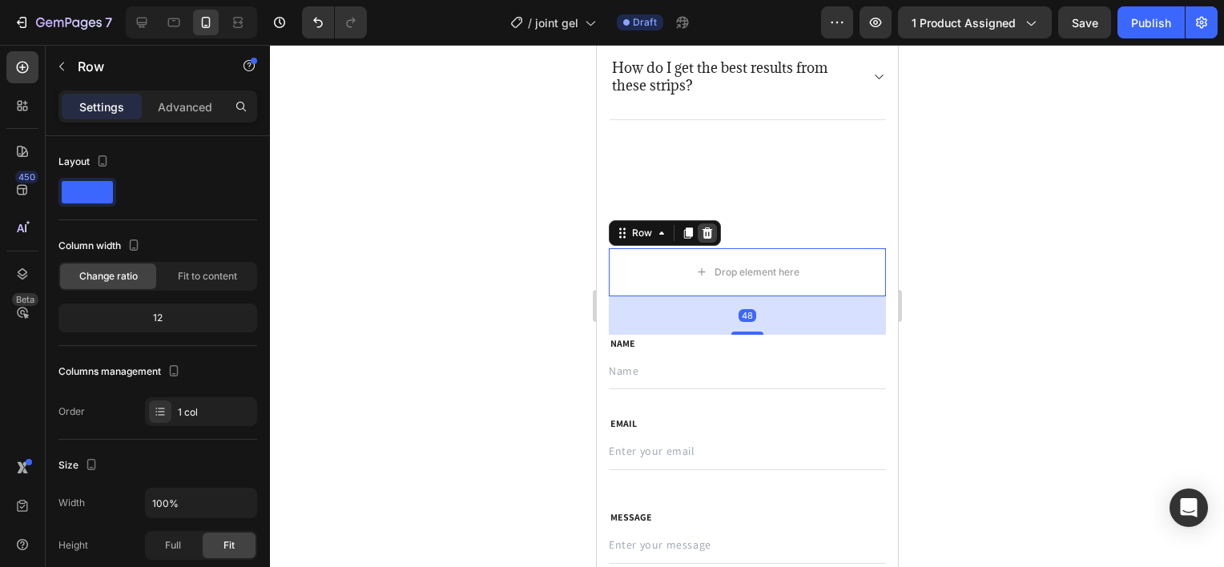
click at [709, 230] on icon at bounding box center [707, 232] width 10 height 11
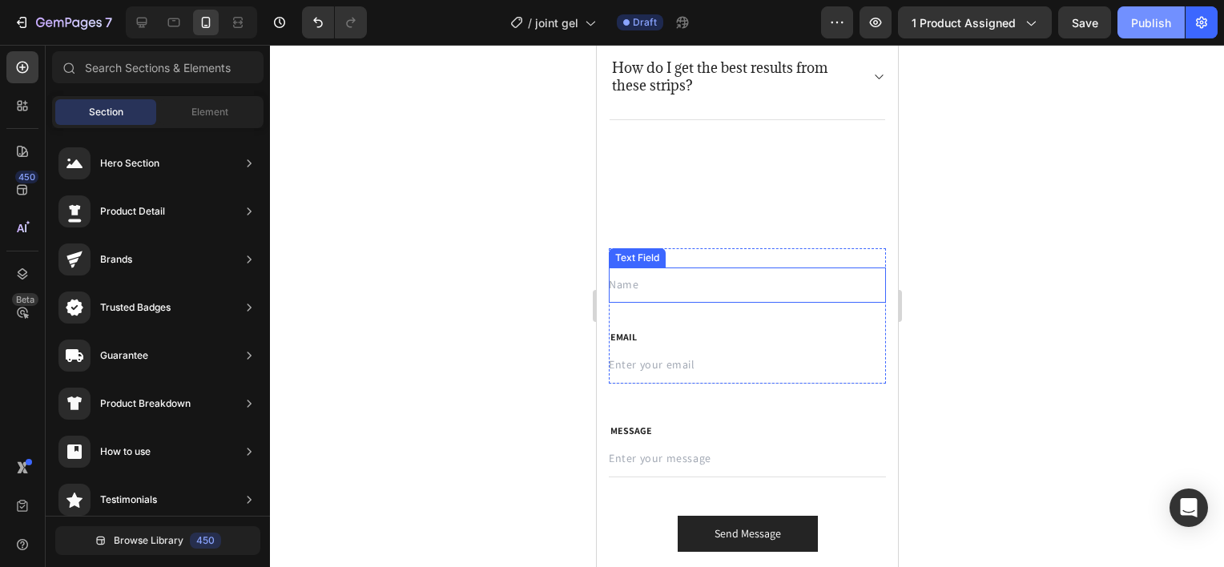
click at [1149, 23] on div "Publish" at bounding box center [1151, 22] width 40 height 17
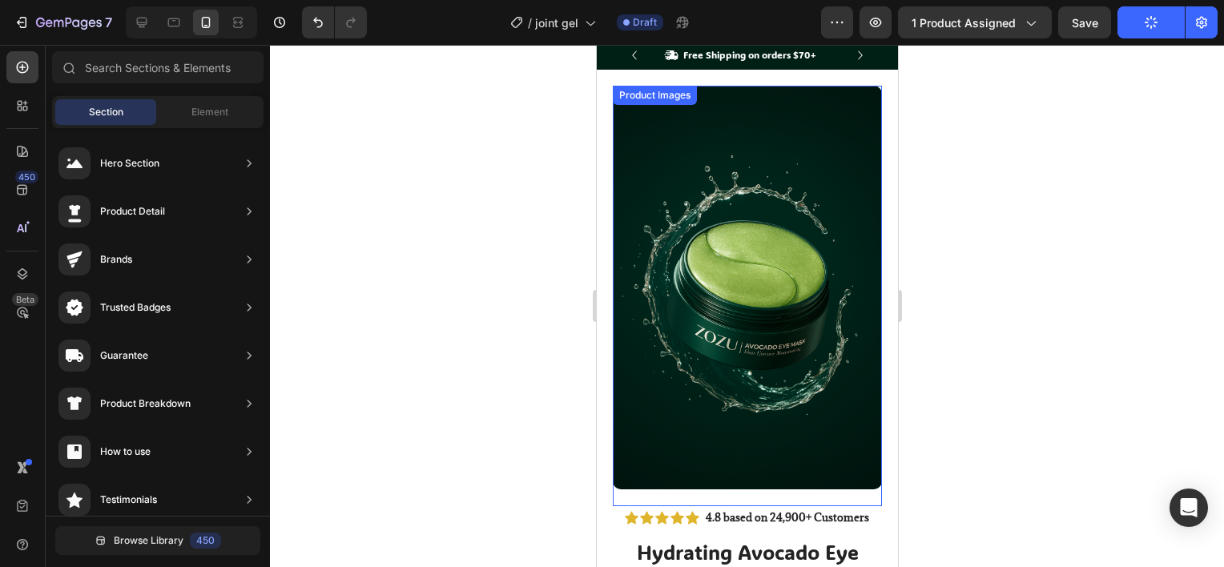
scroll to position [0, 0]
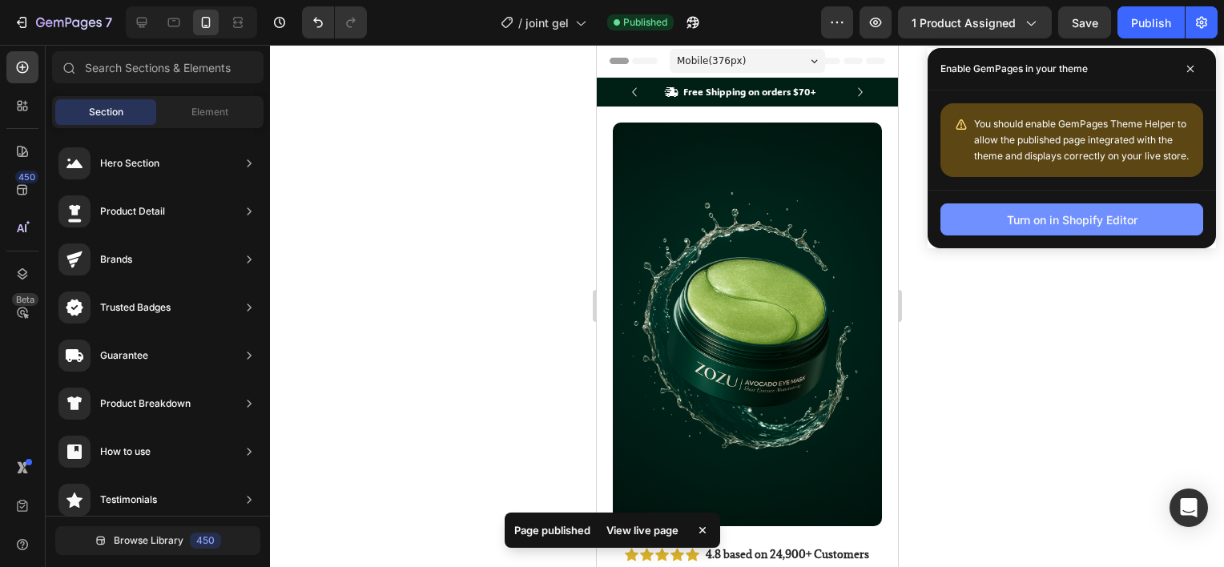
click at [1081, 213] on div "Turn on in Shopify Editor" at bounding box center [1072, 219] width 131 height 17
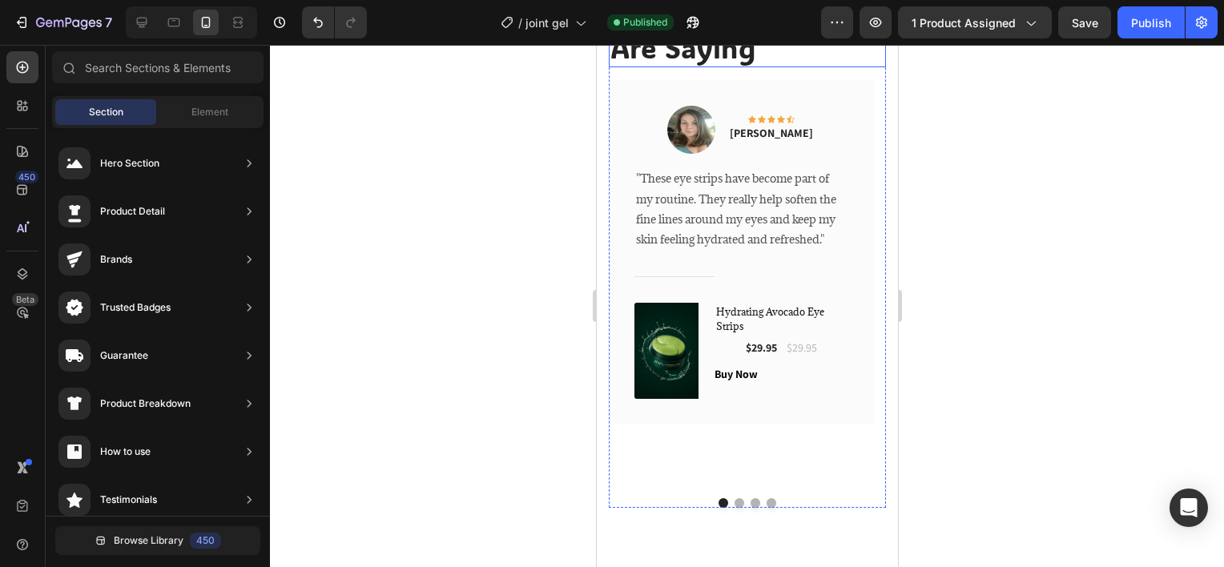
scroll to position [1522, 0]
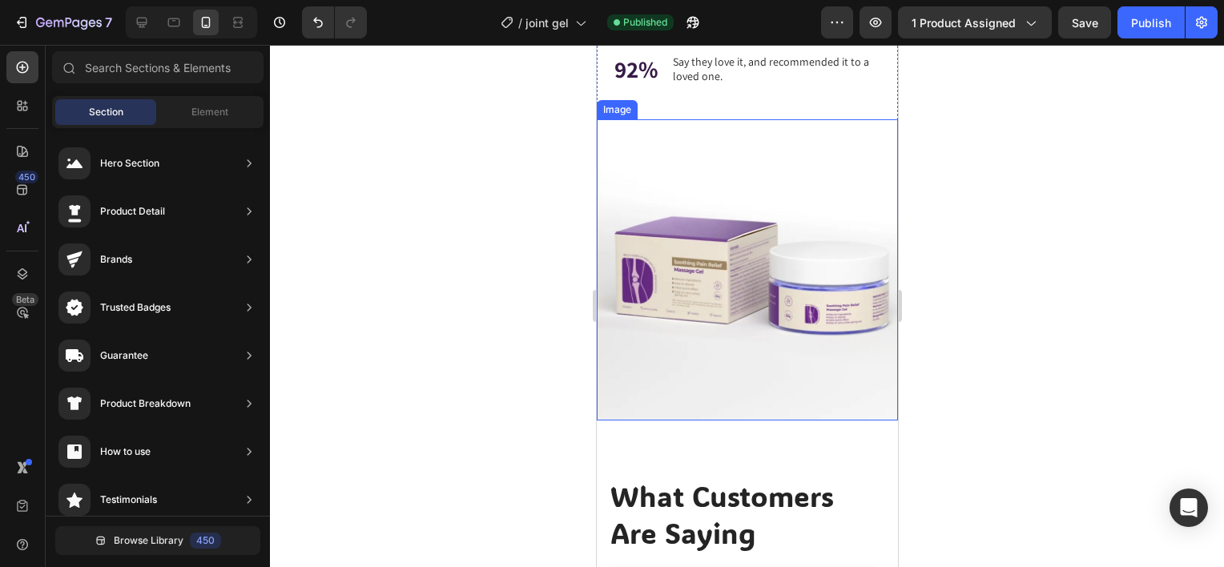
click at [645, 204] on img at bounding box center [746, 269] width 301 height 301
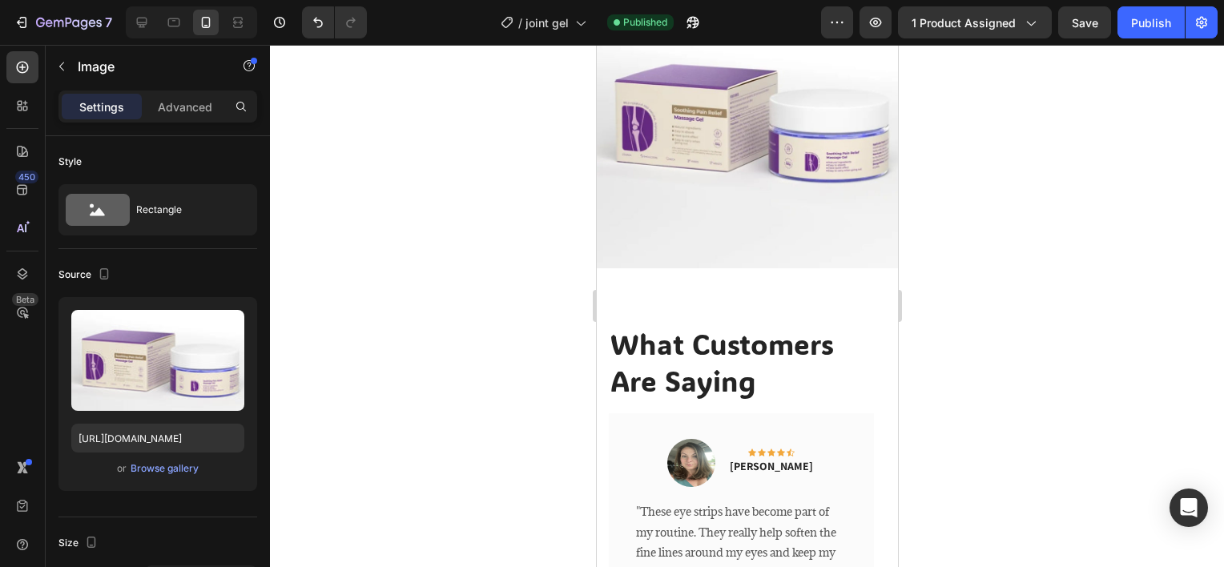
scroll to position [1682, 0]
